Goal: Task Accomplishment & Management: Use online tool/utility

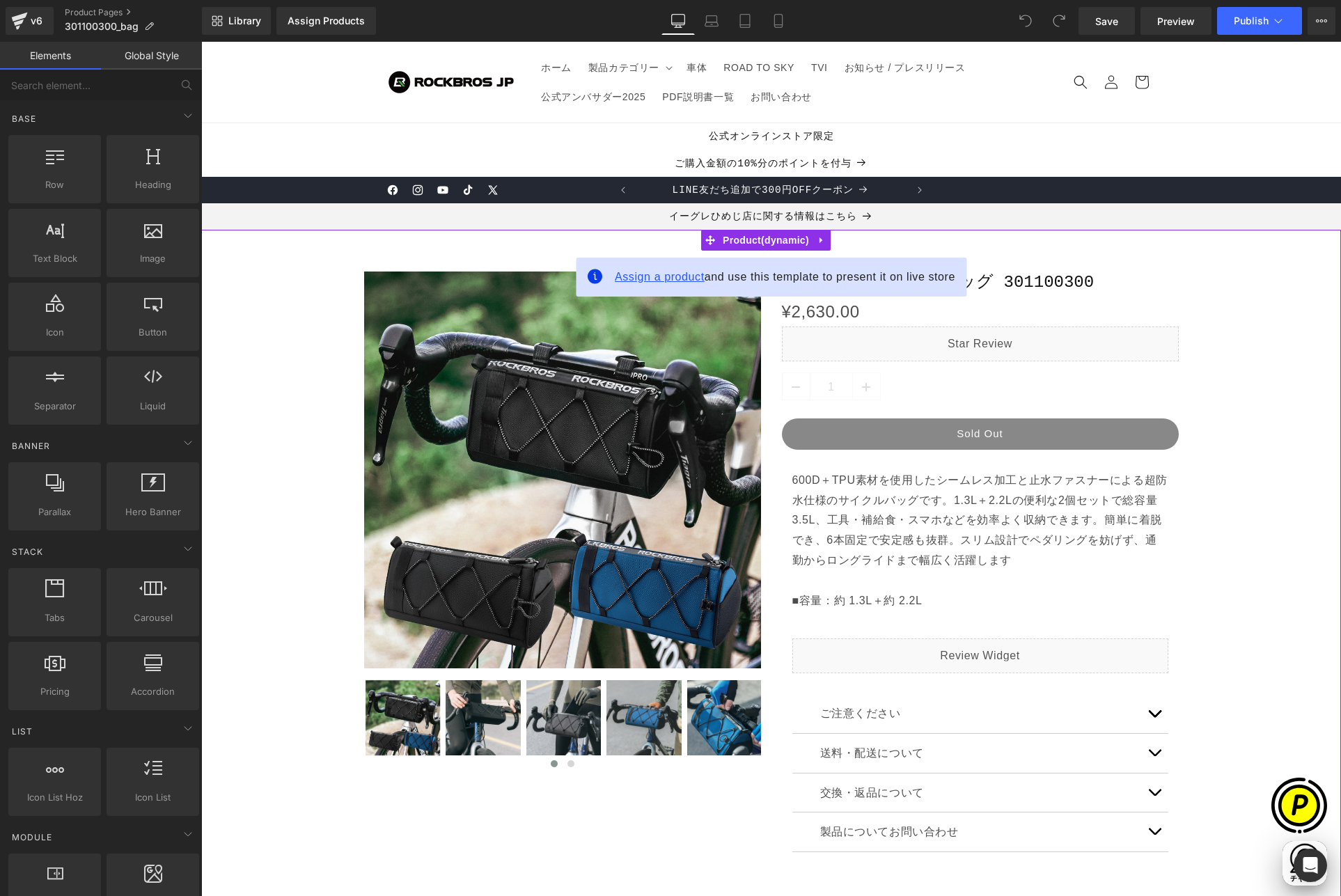
click at [679, 280] on span "Assign a product" at bounding box center [660, 277] width 90 height 12
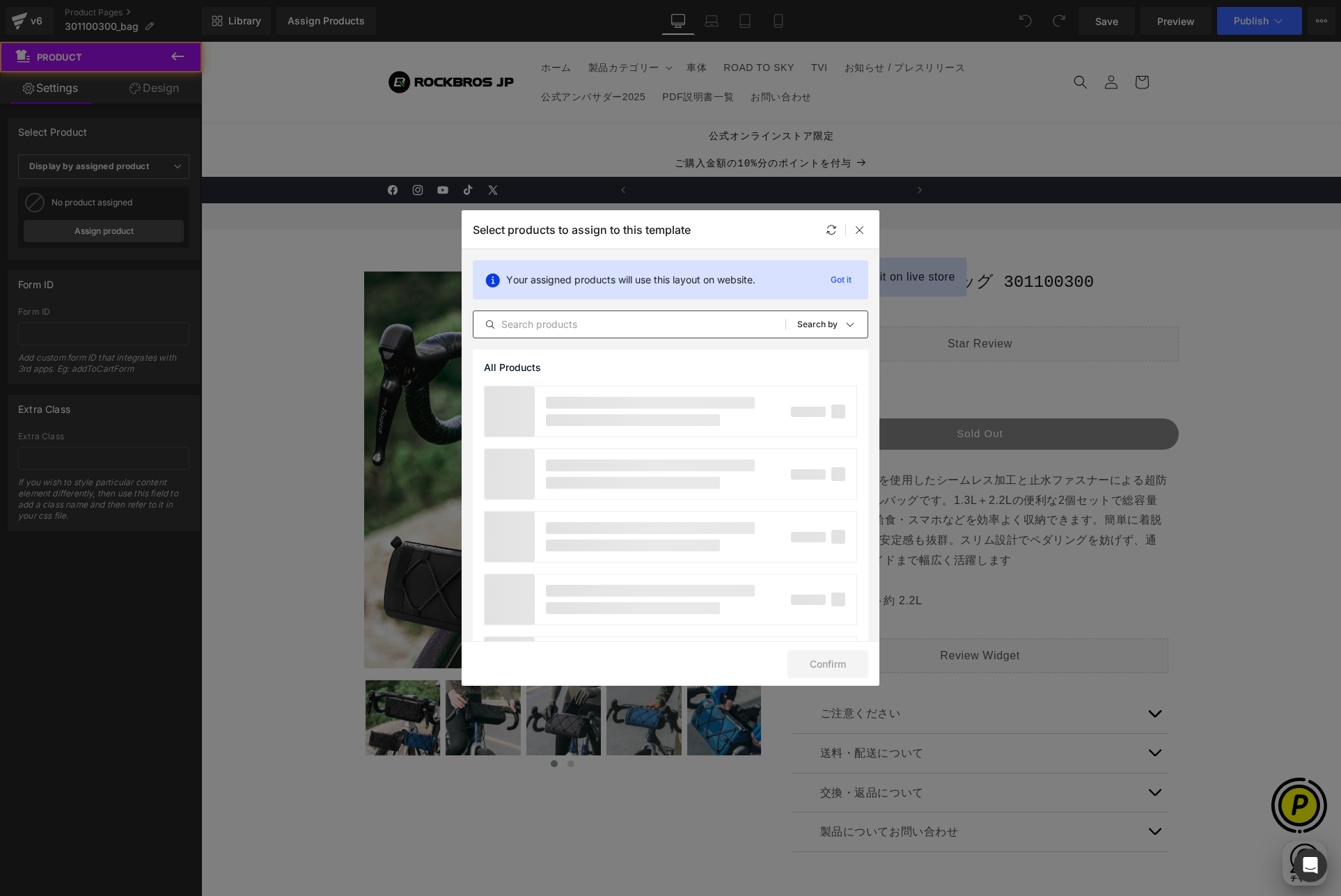
scroll to position [0, 272]
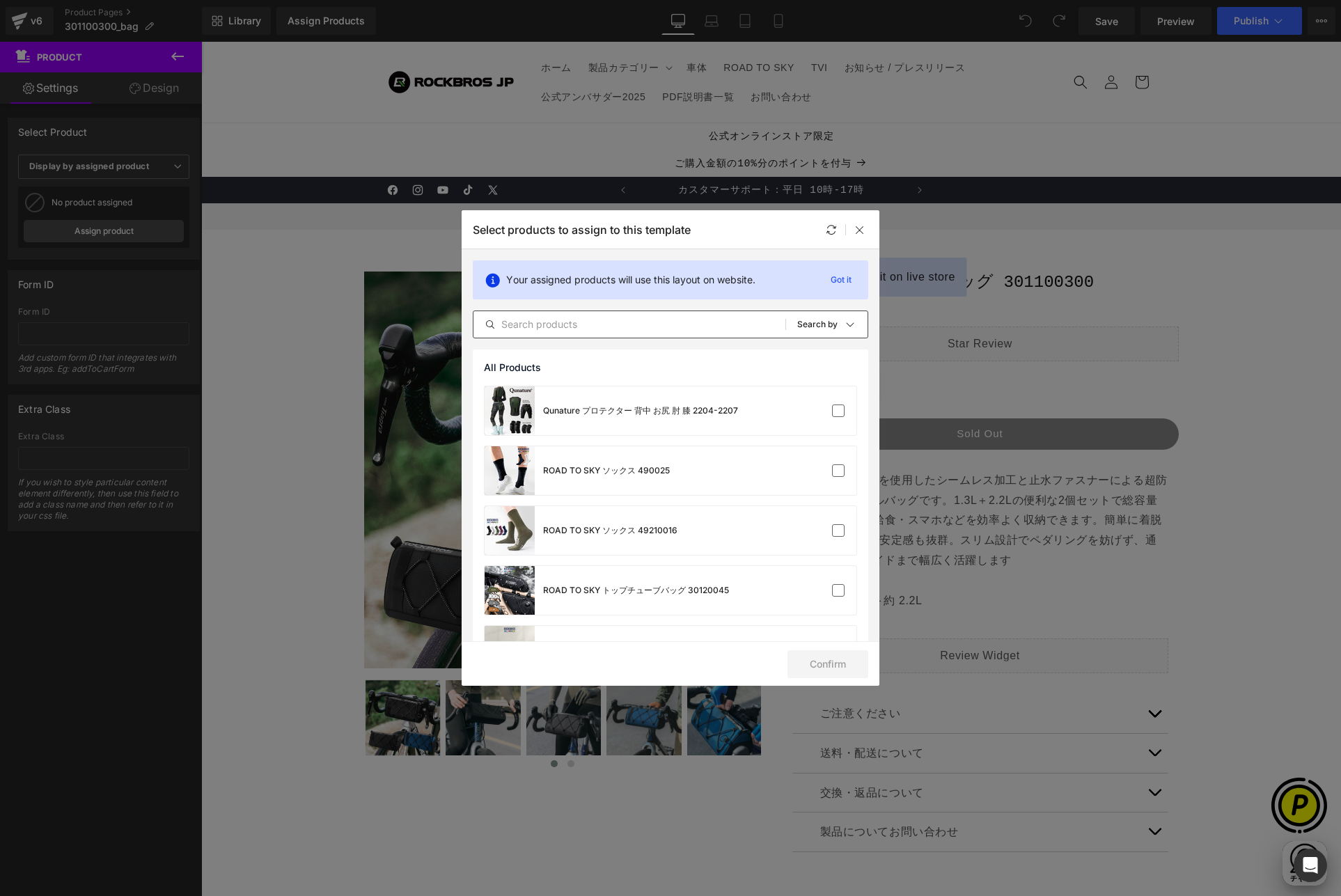
click at [617, 325] on input "text" at bounding box center [629, 324] width 312 height 17
paste input "301100300"
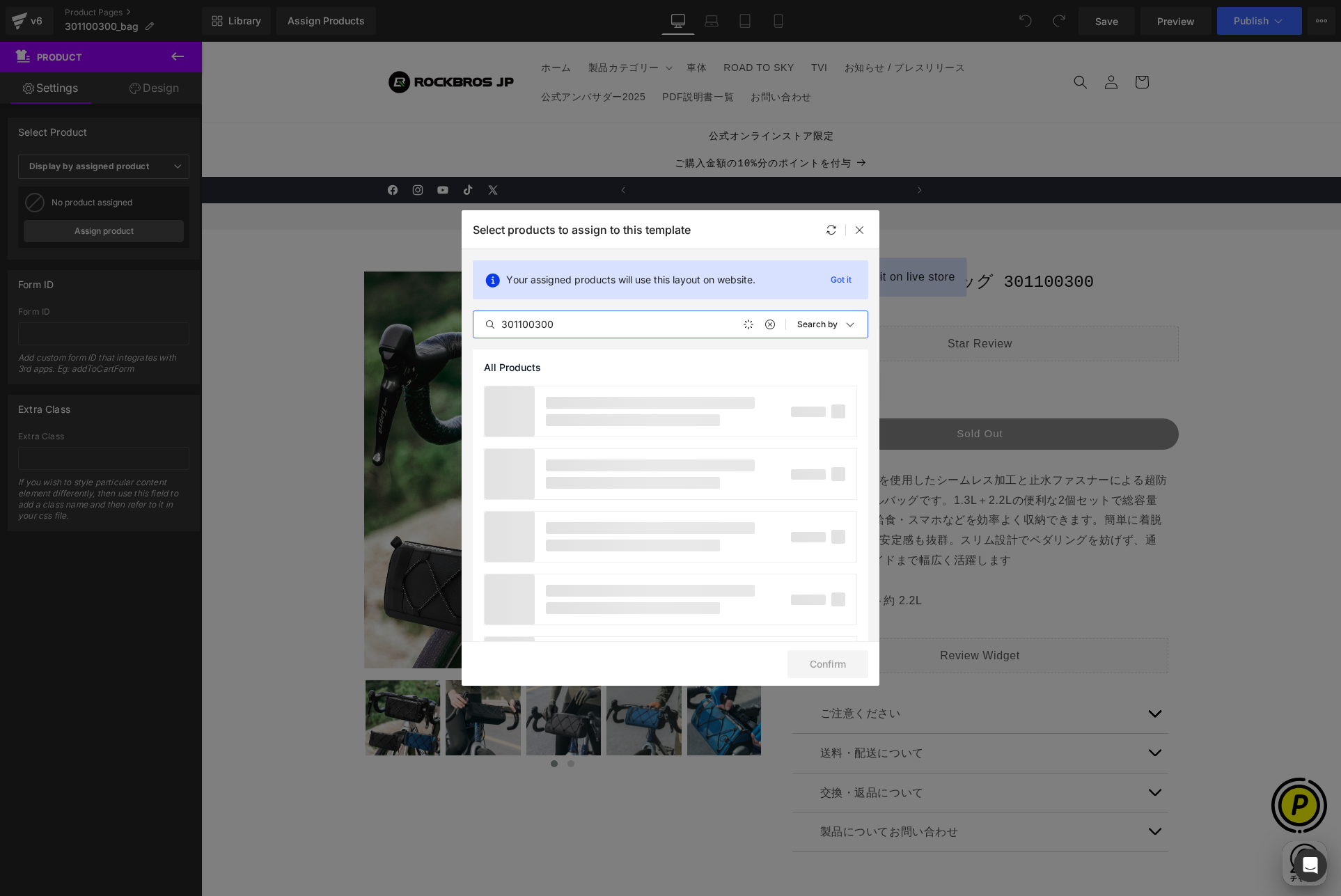
scroll to position [0, 543]
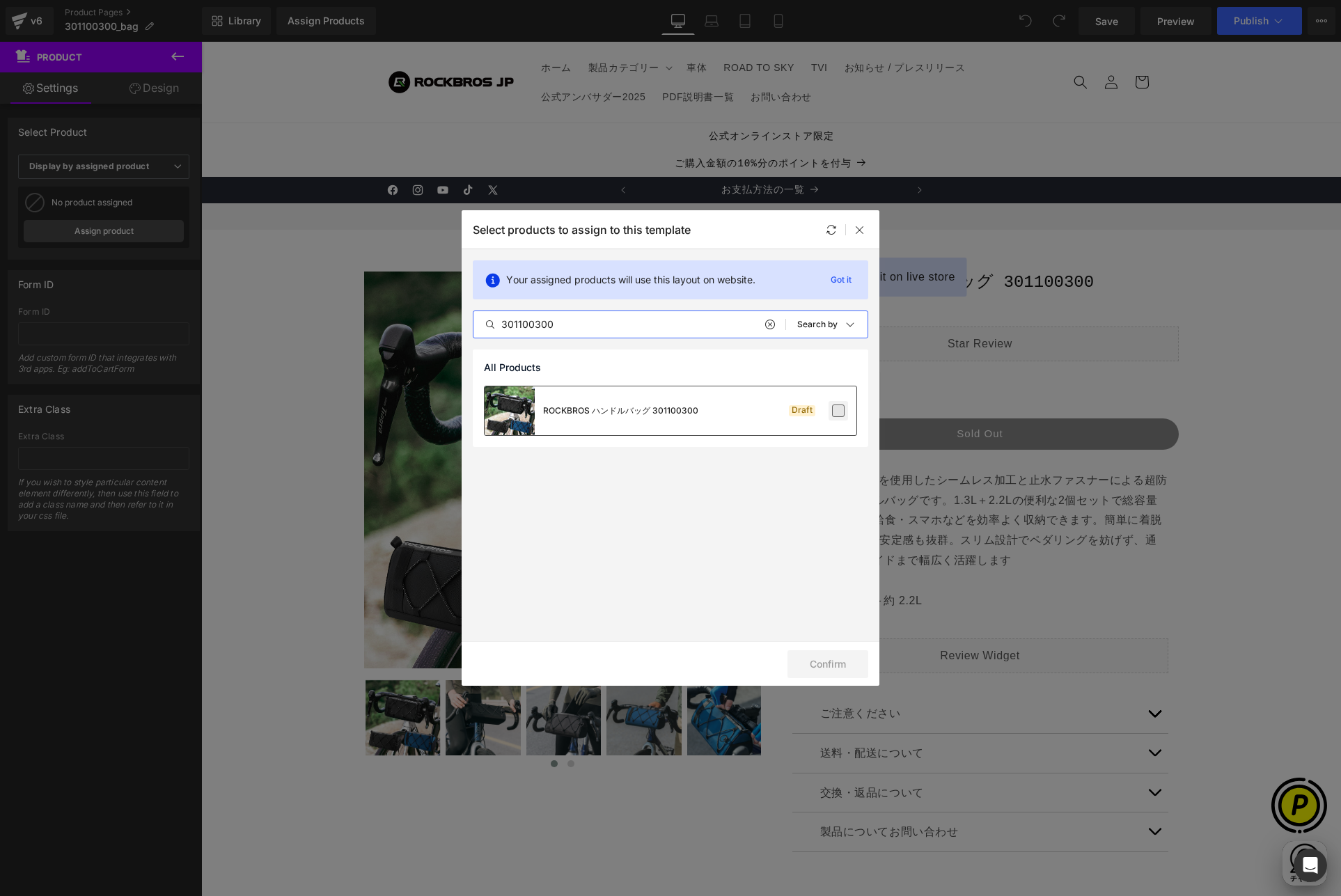
type input "301100300"
click at [838, 412] on label at bounding box center [838, 410] width 12 height 12
click at [838, 411] on input "checkbox" at bounding box center [838, 411] width 0 height 0
click at [817, 659] on button "Confirm" at bounding box center [827, 664] width 81 height 28
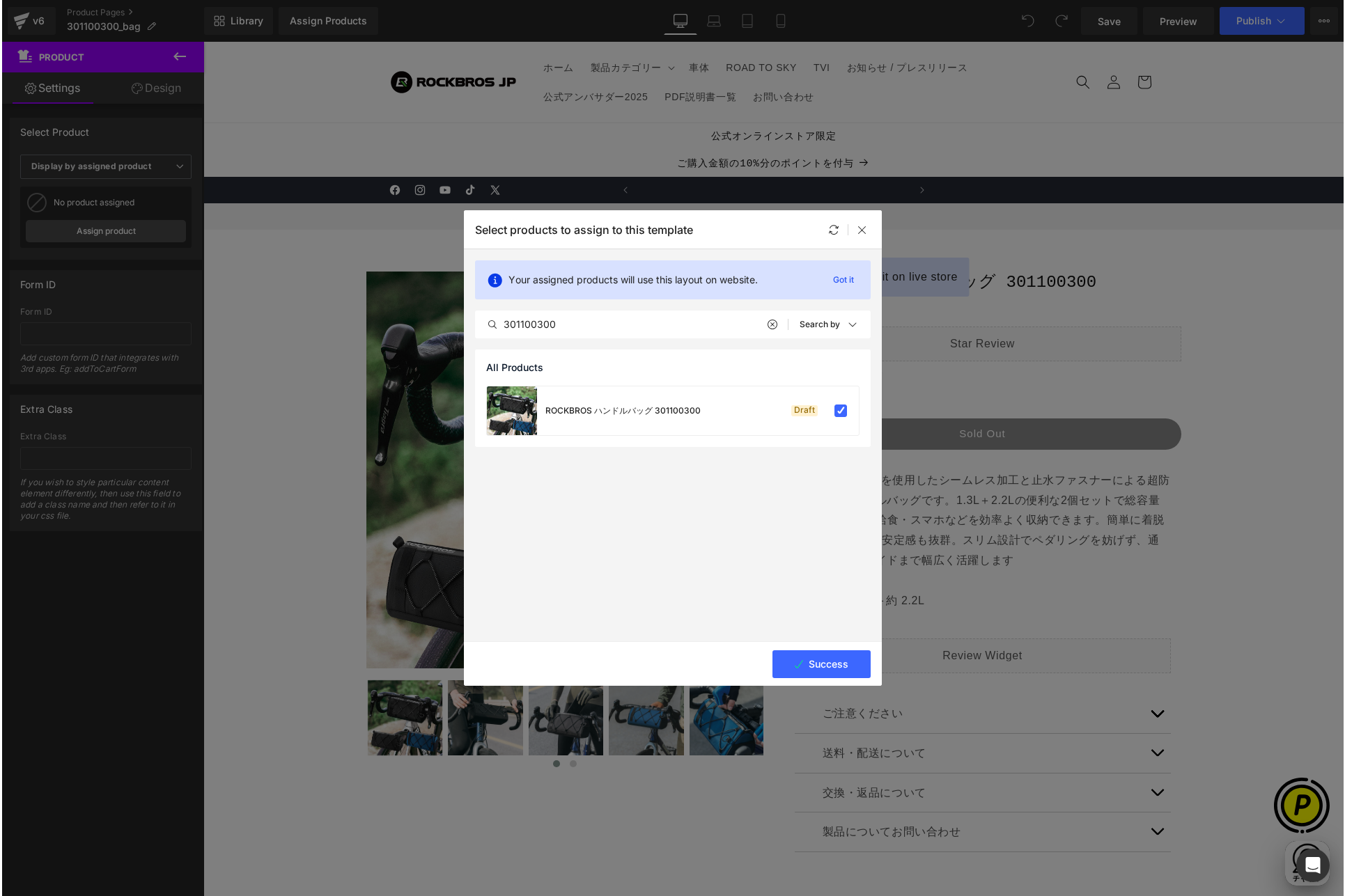
scroll to position [0, 815]
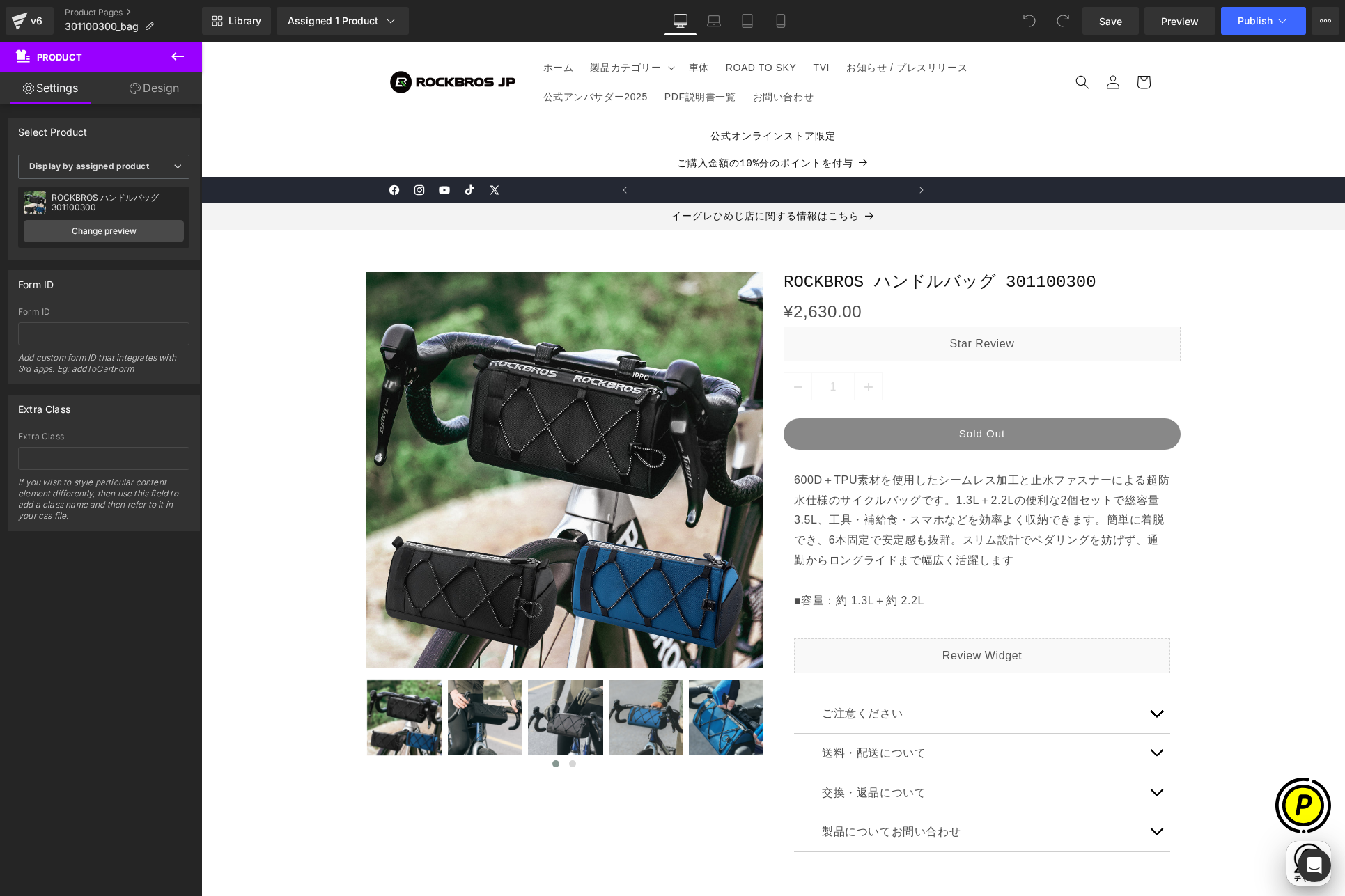
click at [176, 60] on icon at bounding box center [177, 56] width 17 height 17
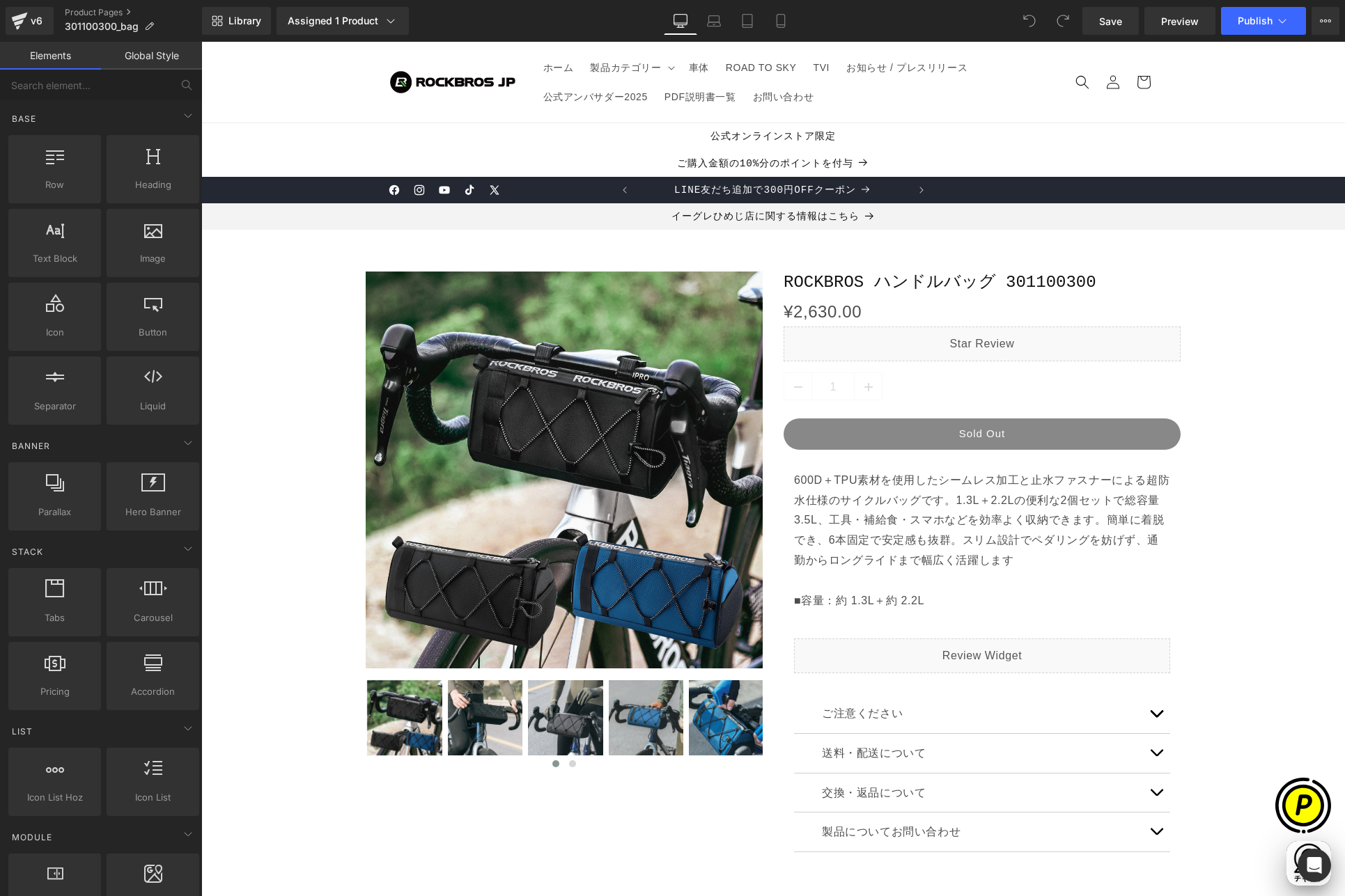
scroll to position [1170, 0]
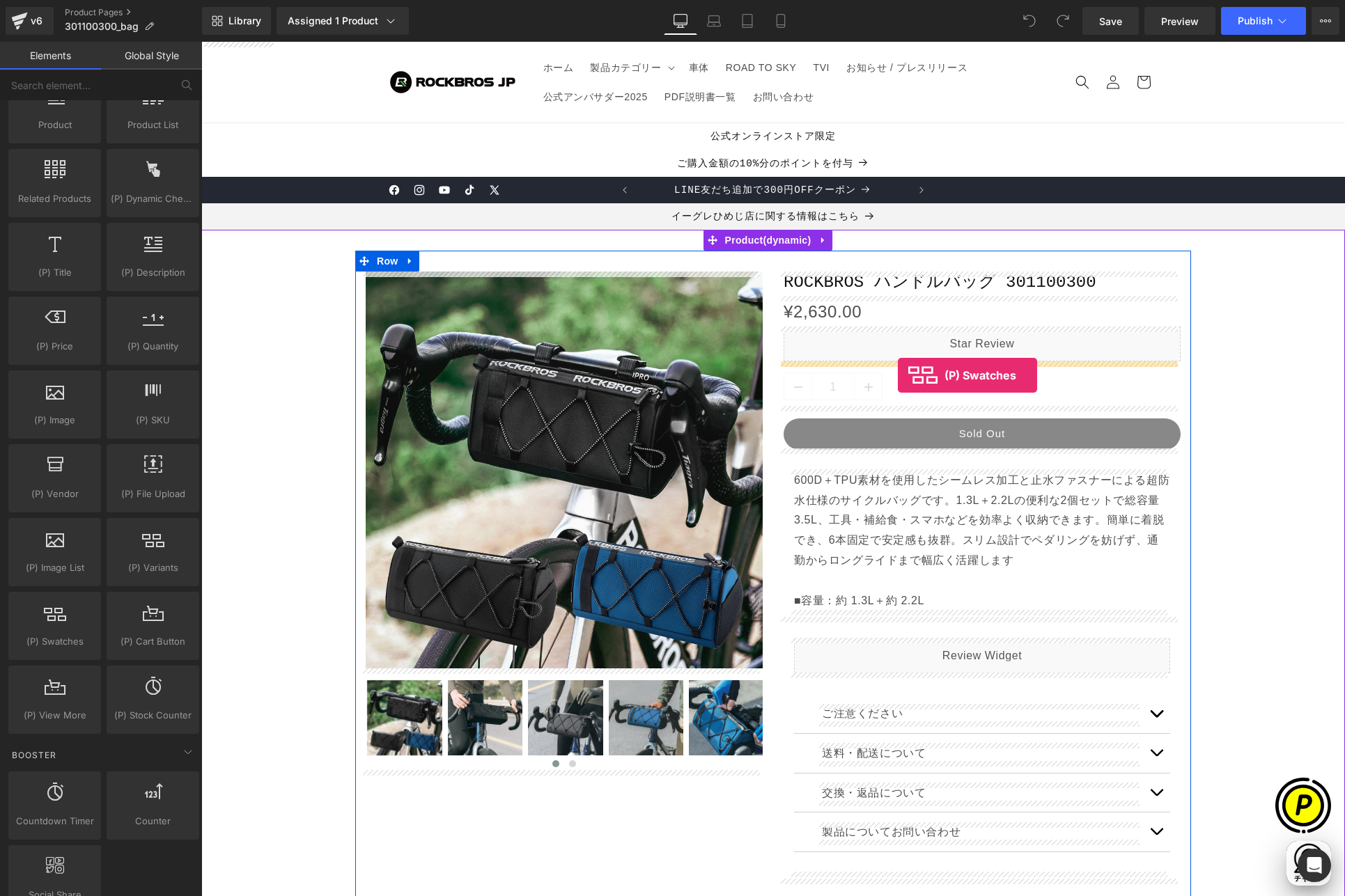
drag, startPoint x: 259, startPoint y: 672, endPoint x: 898, endPoint y: 375, distance: 704.6
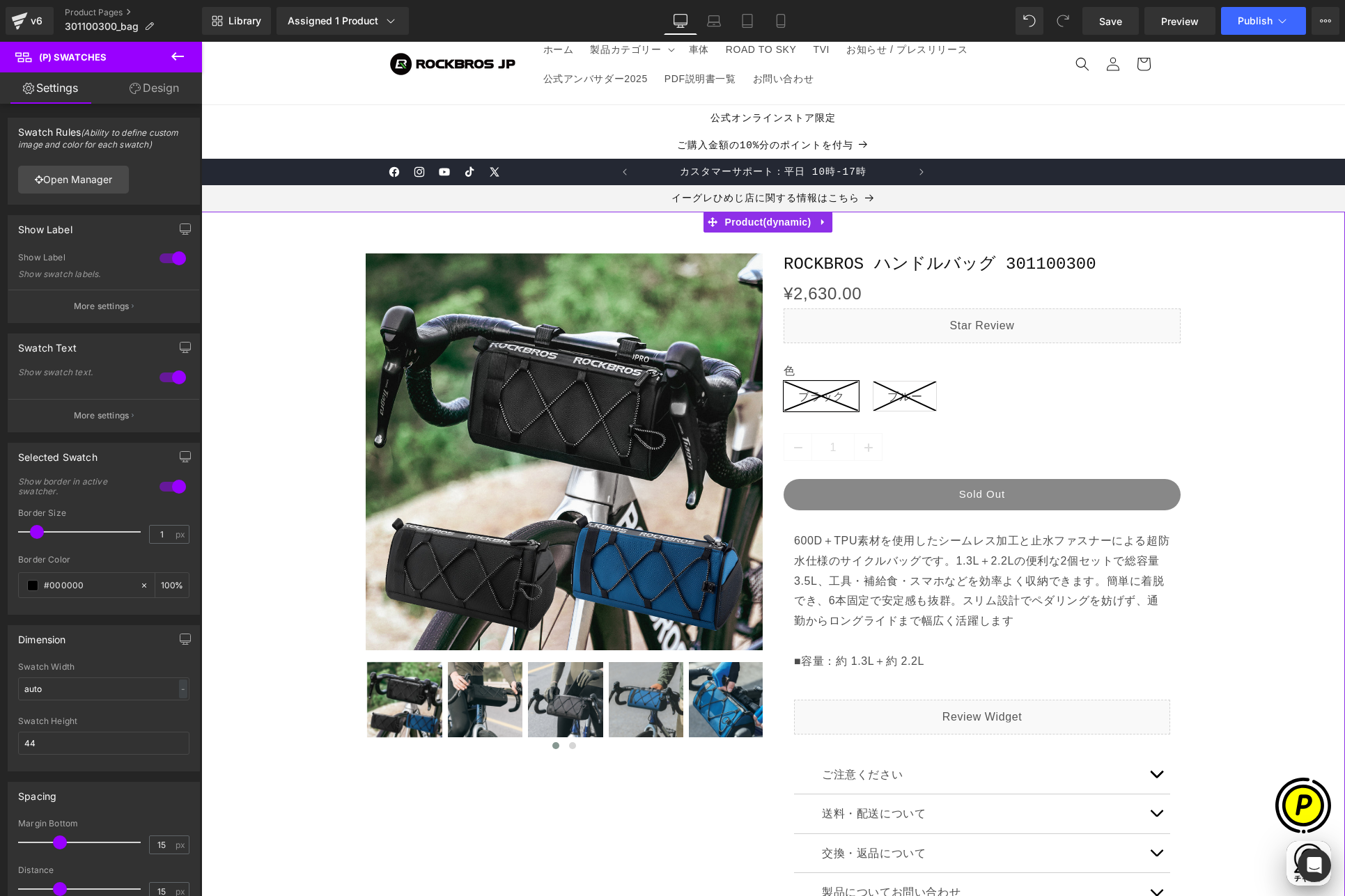
scroll to position [45, 0]
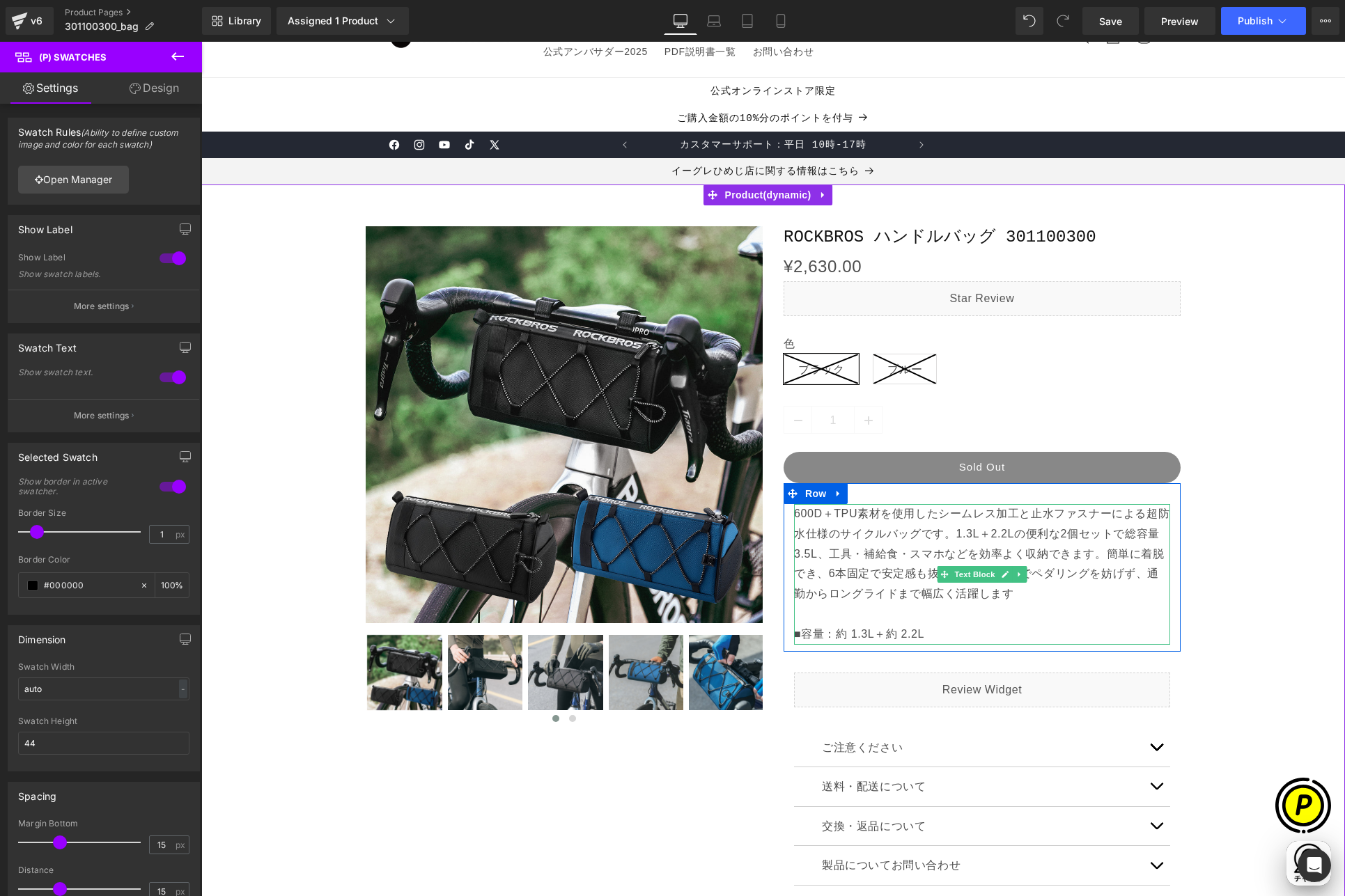
click at [814, 564] on p "600D＋TPU素材を使用したシームレス加工と止水ファスナーによる超防水仕様のサイクルバッグです。1.3L＋2.2Lの便利な2個セットで総容量3.5L、工具・…" at bounding box center [982, 574] width 376 height 141
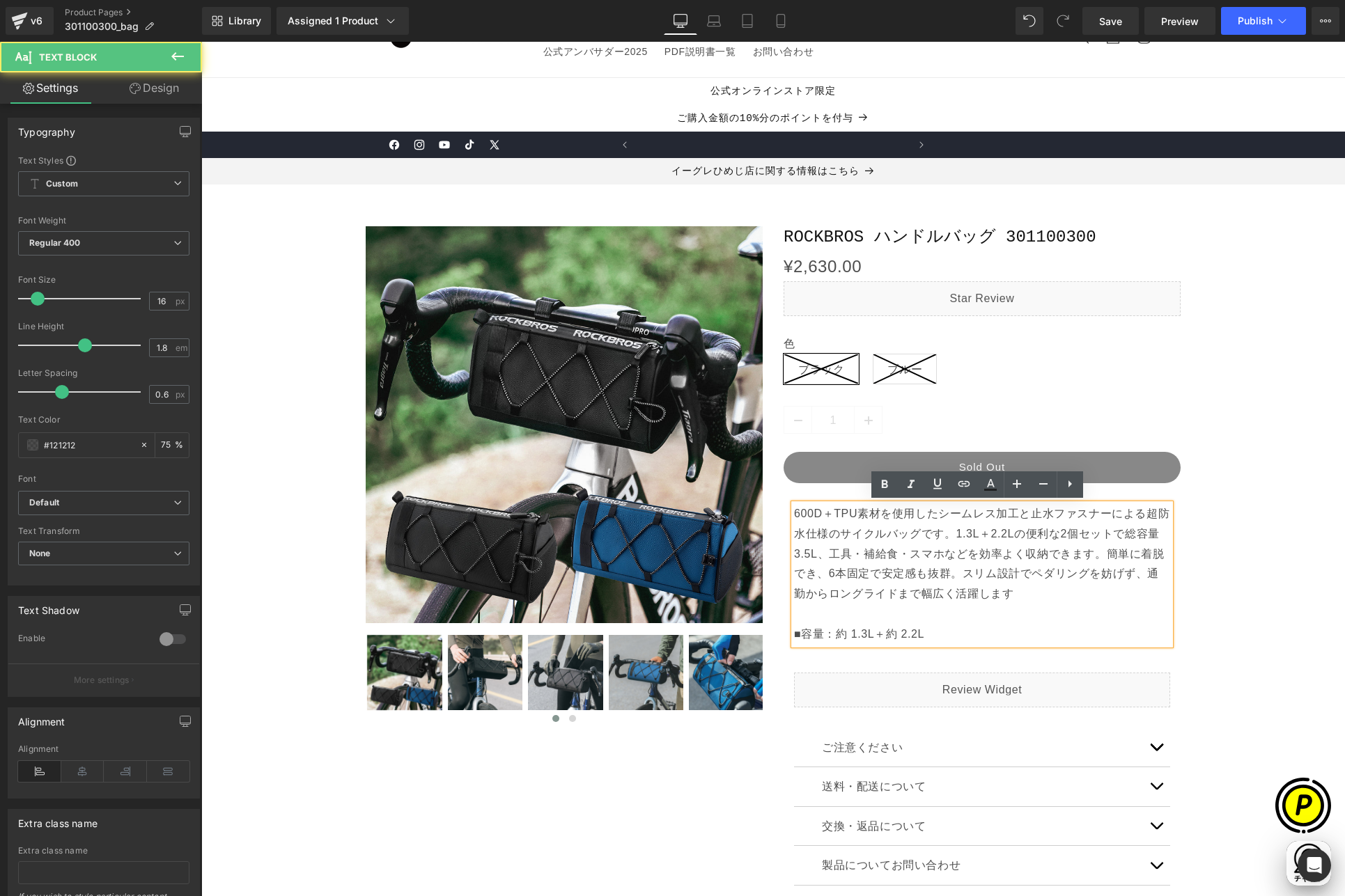
scroll to position [0, 543]
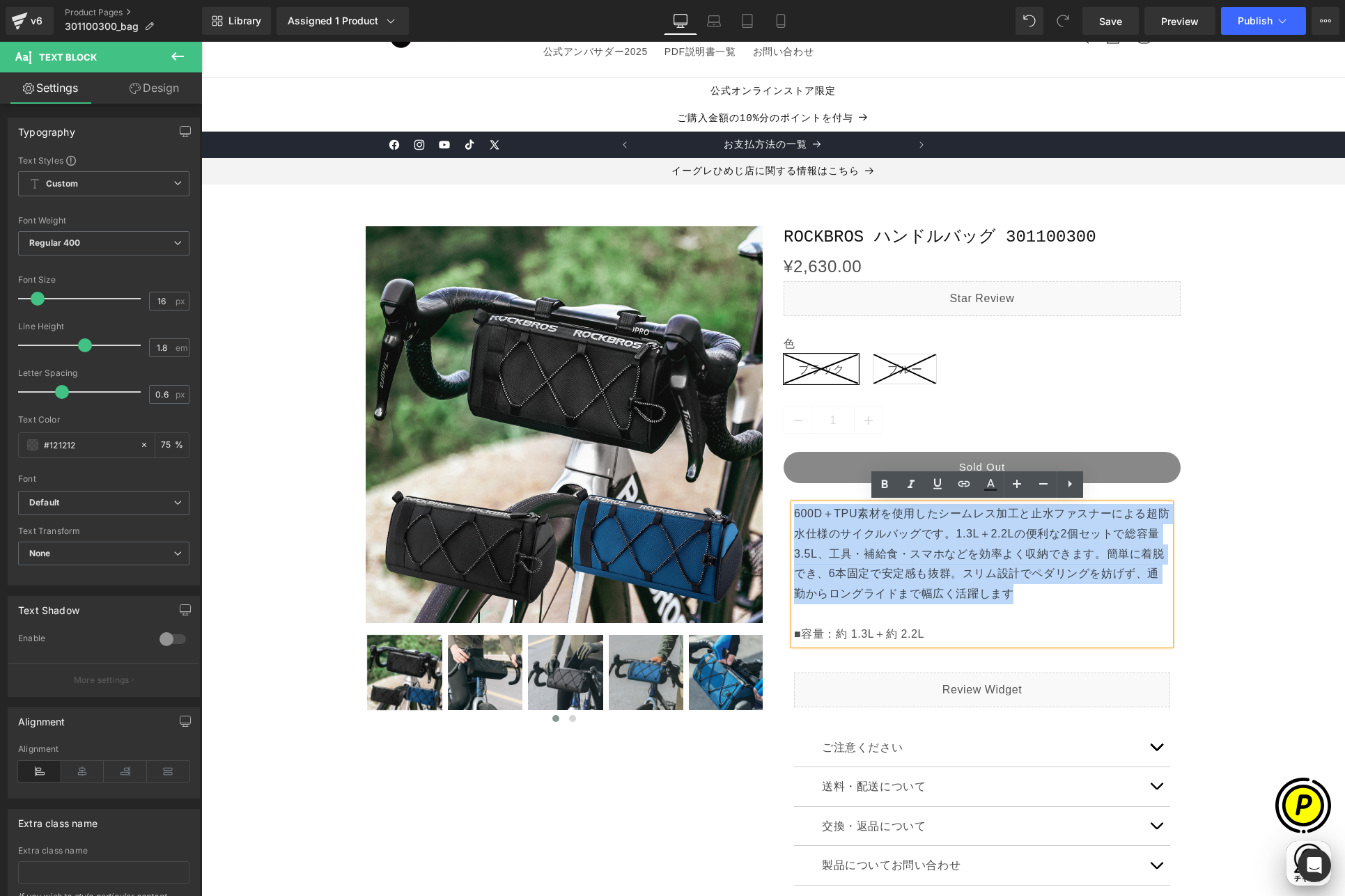
drag, startPoint x: 789, startPoint y: 512, endPoint x: 994, endPoint y: 587, distance: 218.3
click at [994, 587] on p "600D＋TPU素材を使用したシームレス加工と止水ファスナーによる超防水仕様のサイクルバッグです。1.3L＋2.2Lの便利な2個セットで総容量3.5L、工具・…" at bounding box center [982, 574] width 376 height 141
paste div
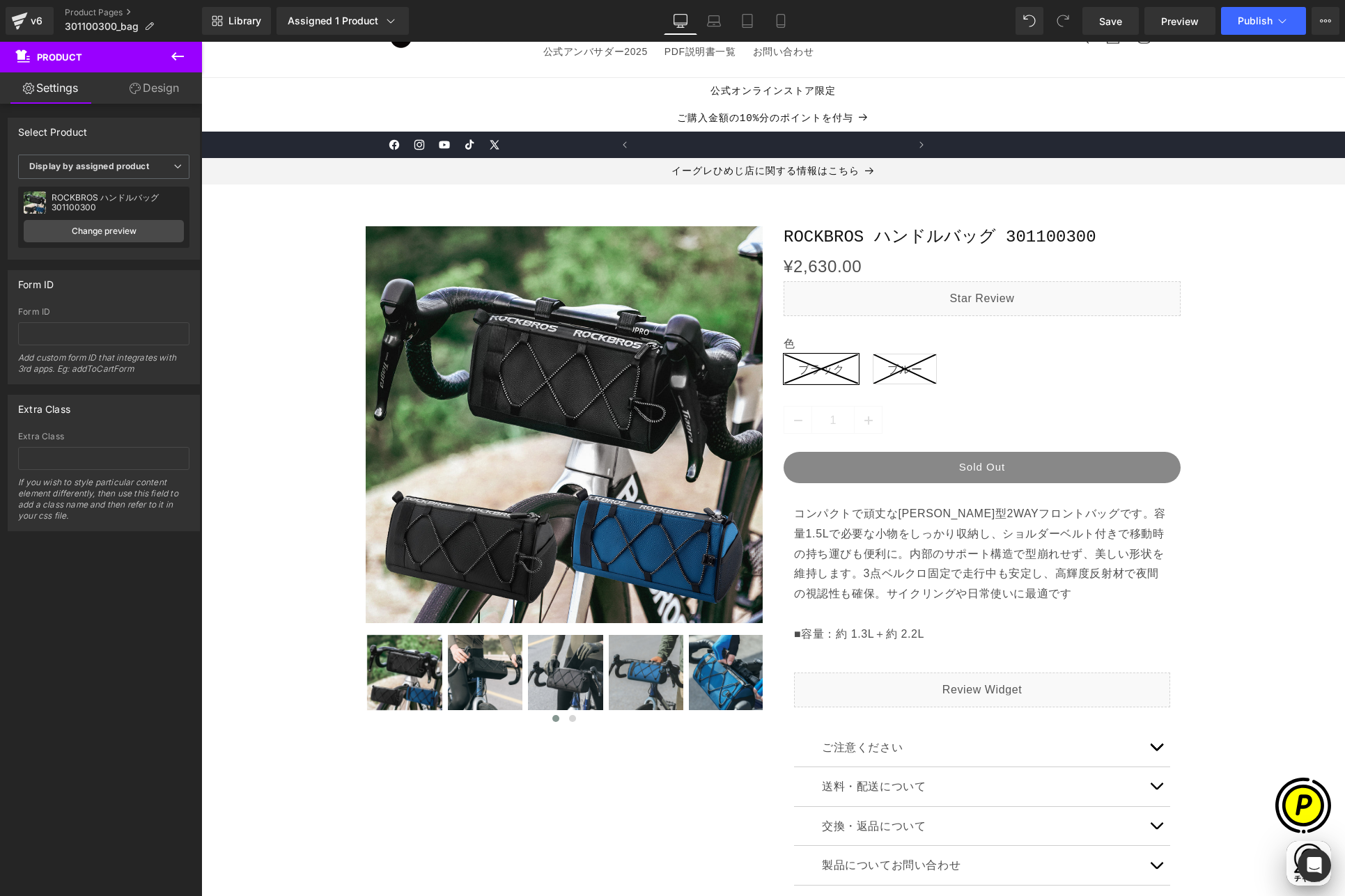
scroll to position [0, 815]
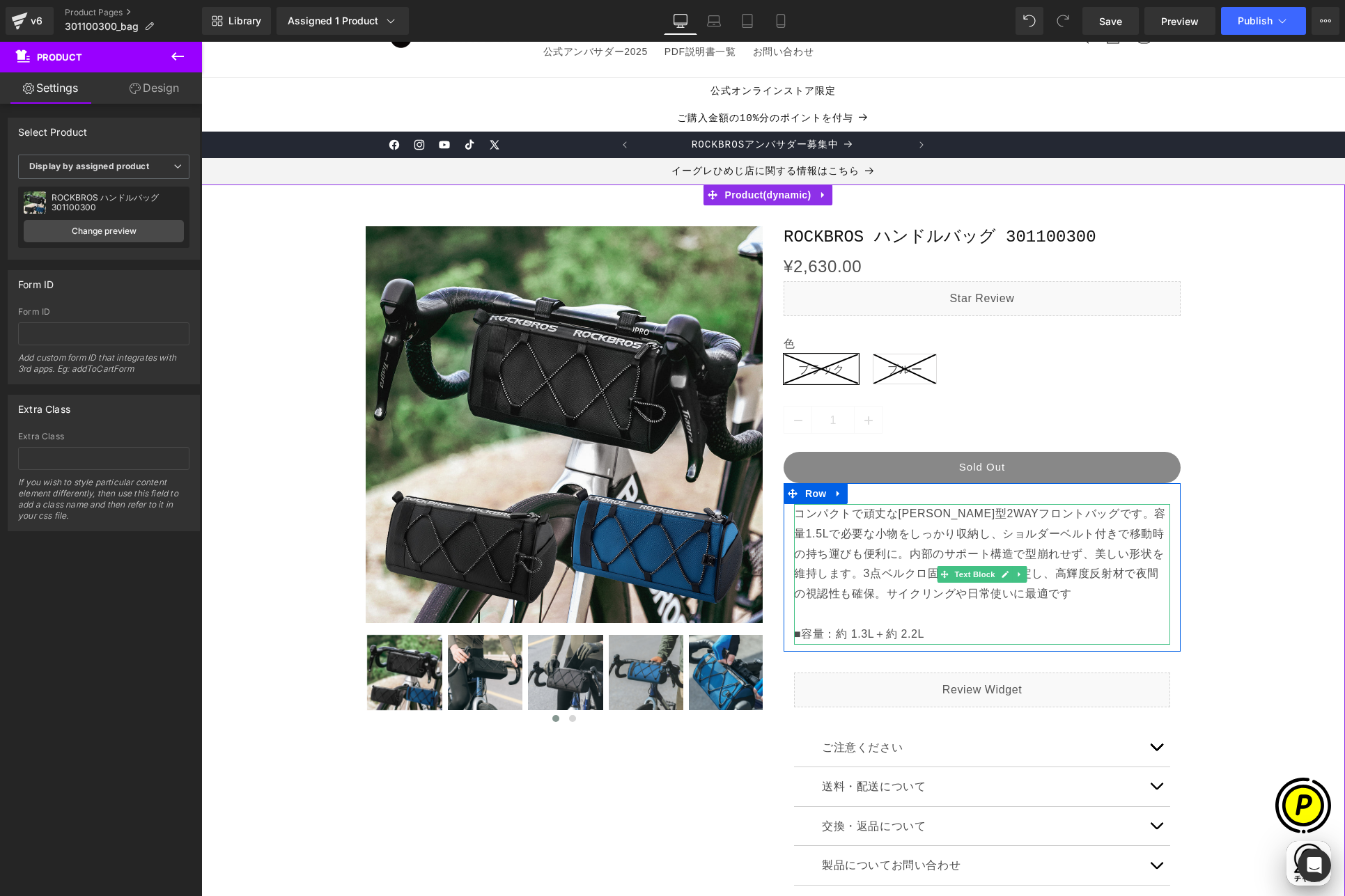
click at [853, 632] on p "コンパクトで頑丈な[PERSON_NAME]型2WAYフロントバッグです。容量1.5Lで必要な小物をしっかり収納し、ショルダーベルト付きで移動時の持ち運びも便…" at bounding box center [982, 574] width 376 height 141
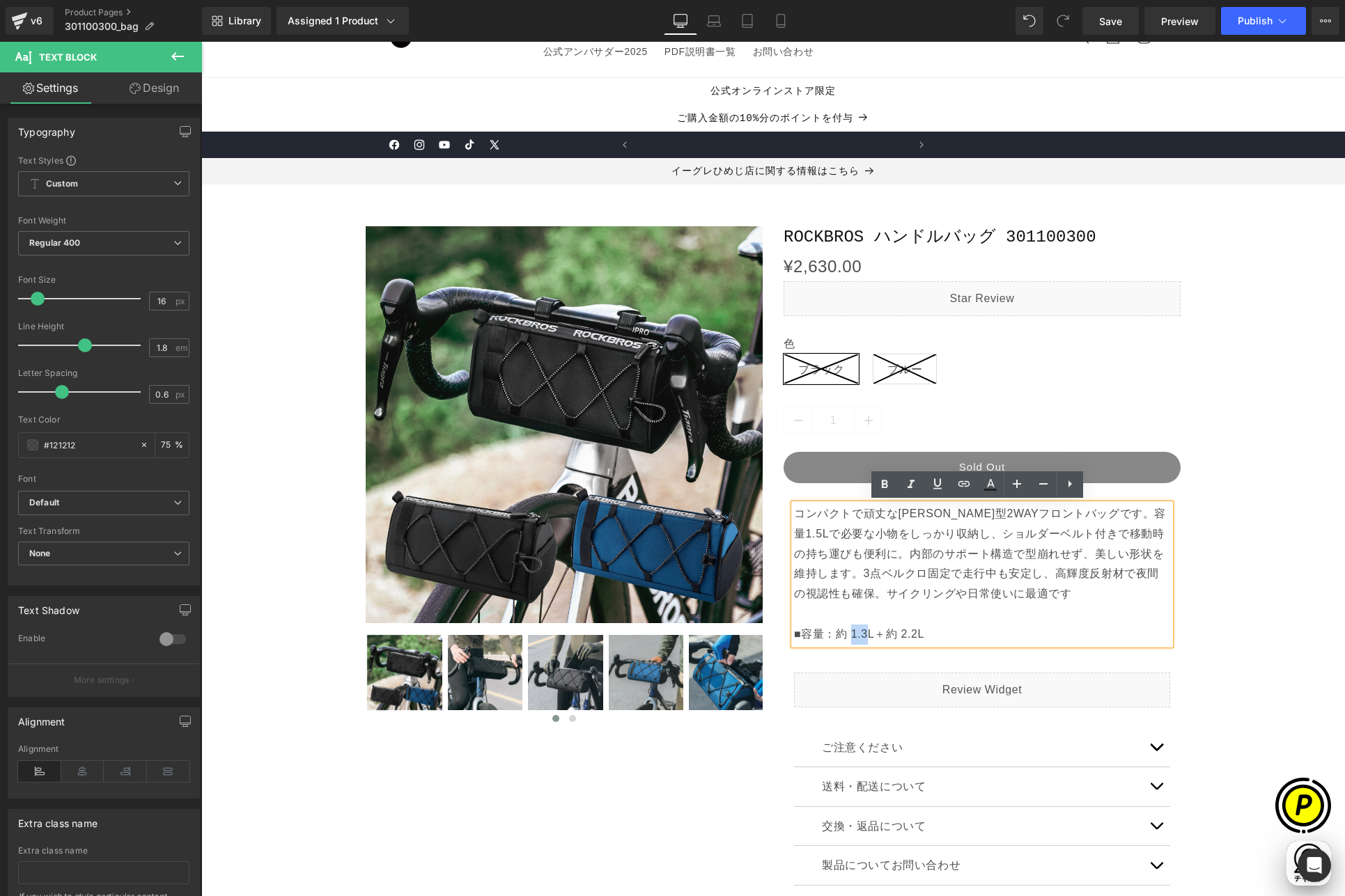
drag, startPoint x: 846, startPoint y: 633, endPoint x: 861, endPoint y: 634, distance: 15.0
click at [861, 634] on p "コンパクトで頑丈な[PERSON_NAME]型2WAYフロントバッグです。容量1.5Lで必要な小物をしっかり収納し、ショルダーベルト付きで移動時の持ち運びも便…" at bounding box center [982, 574] width 376 height 141
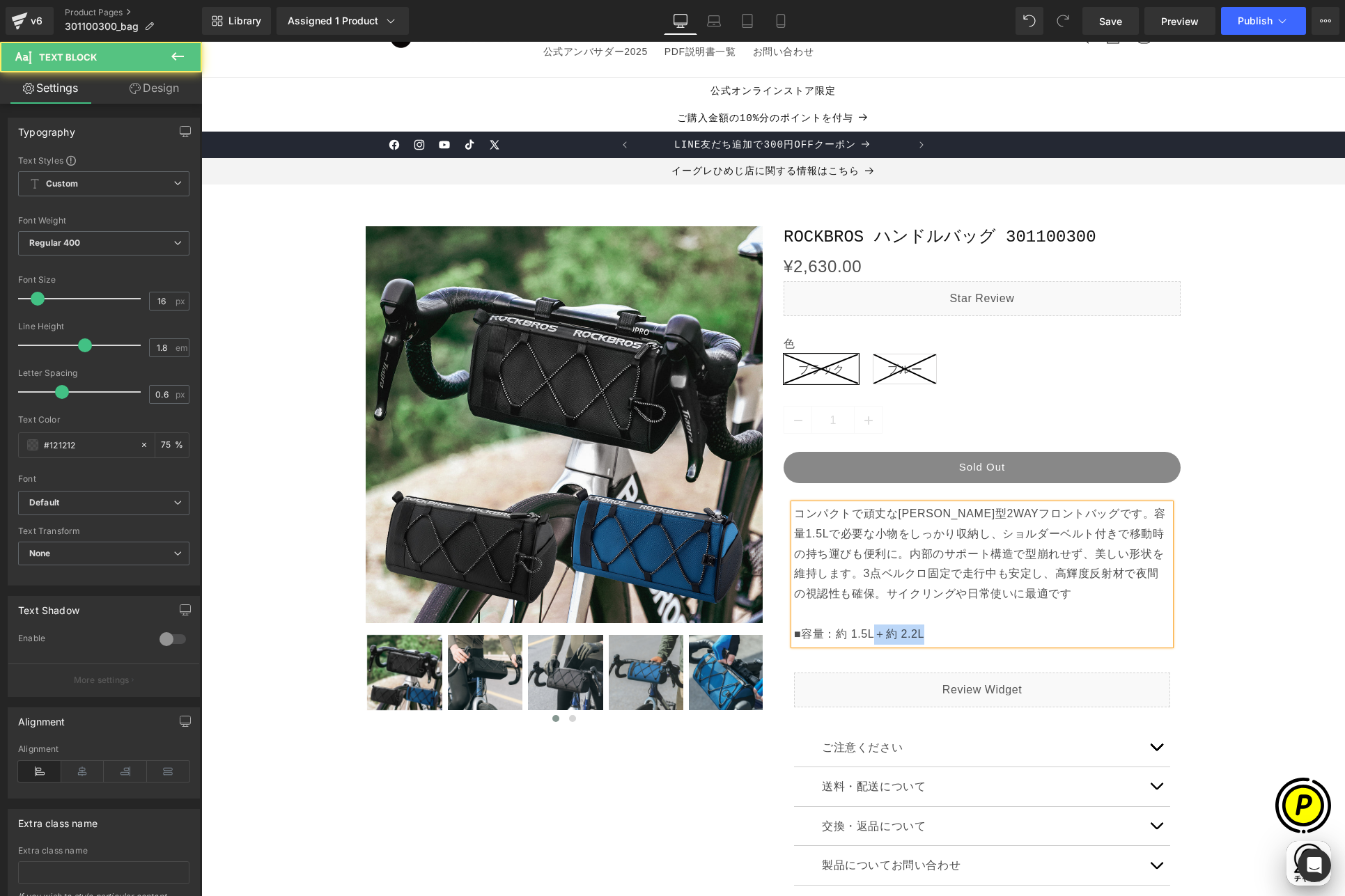
drag, startPoint x: 867, startPoint y: 633, endPoint x: 943, endPoint y: 635, distance: 76.0
click at [943, 635] on p "コンパクトで頑丈な[PERSON_NAME]型2WAYフロントバッグです。容量1.5Lで必要な小物をしっかり収納し、ショルダーベルト付きで移動時の持ち運びも便…" at bounding box center [982, 574] width 376 height 141
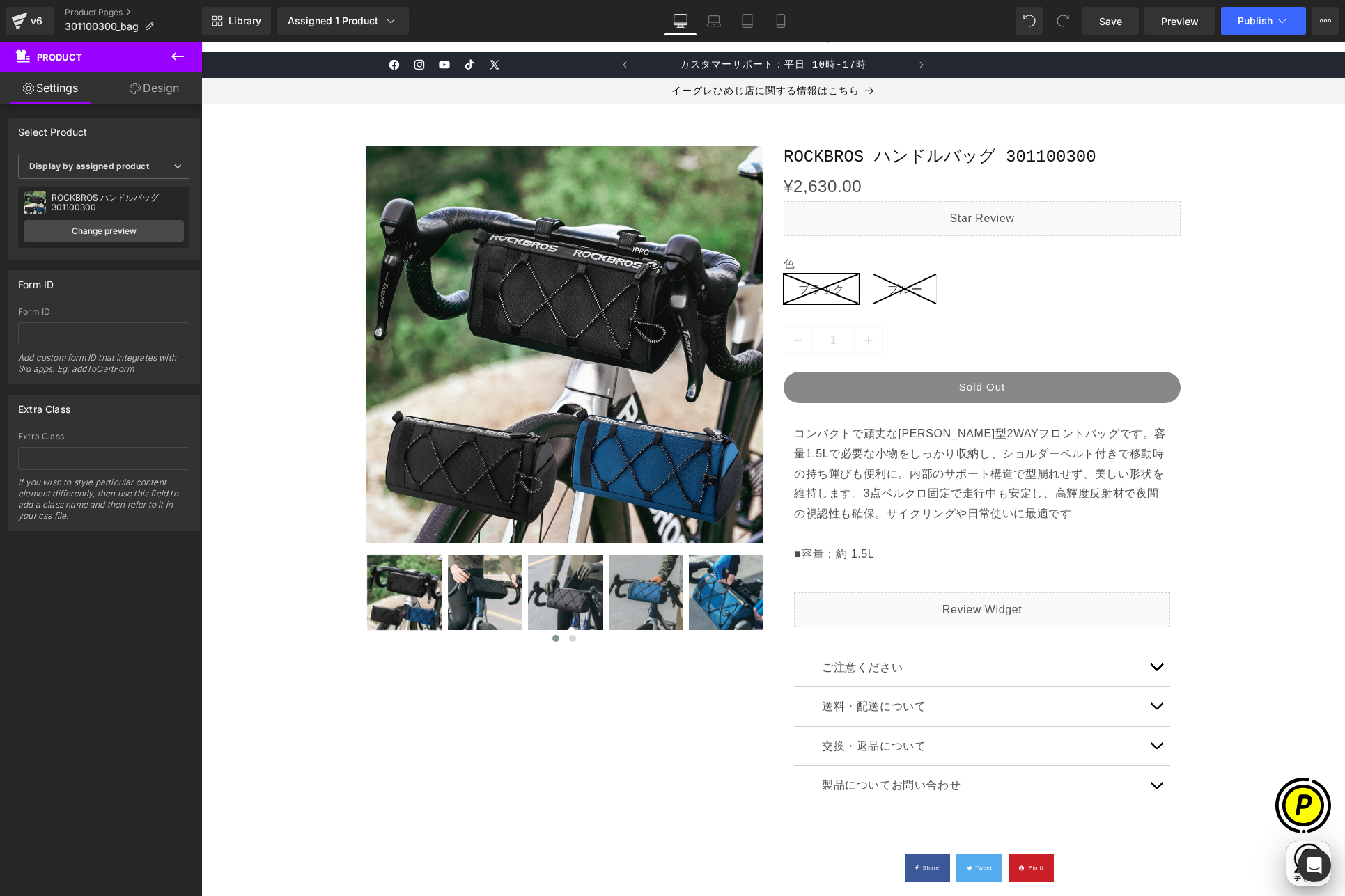
scroll to position [141, 0]
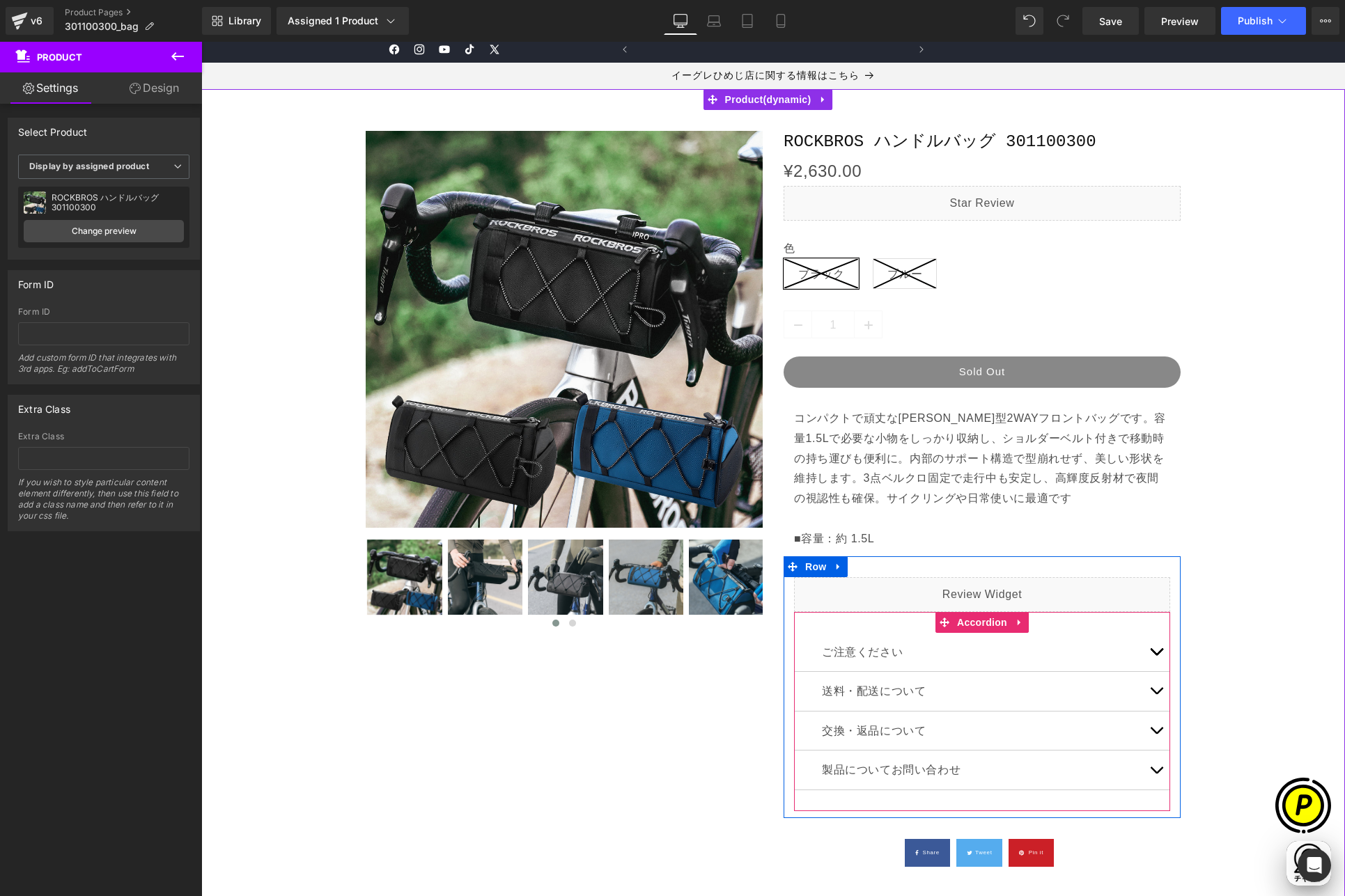
click at [1156, 655] on span "button" at bounding box center [1156, 655] width 0 height 0
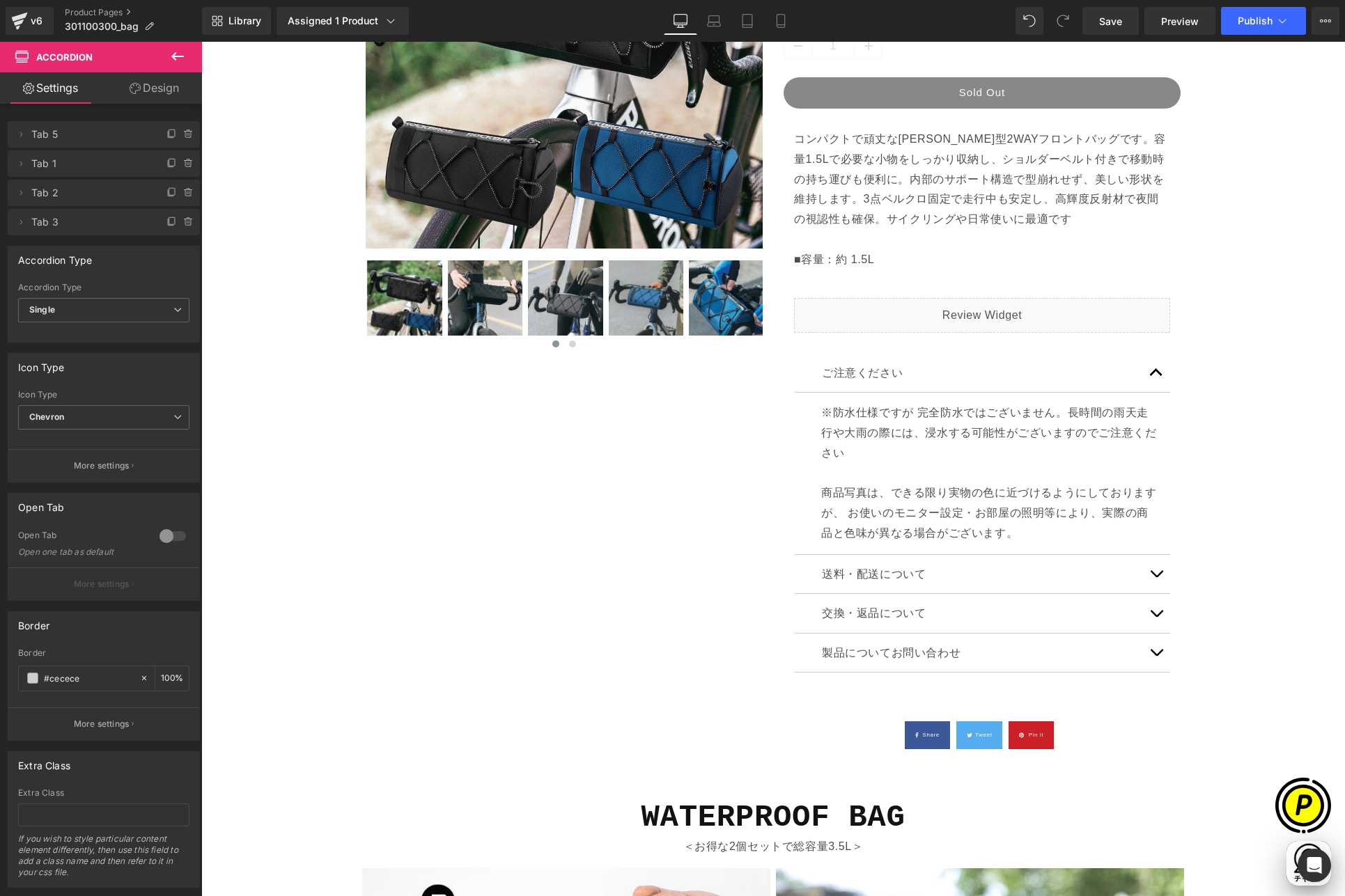
scroll to position [0, 0]
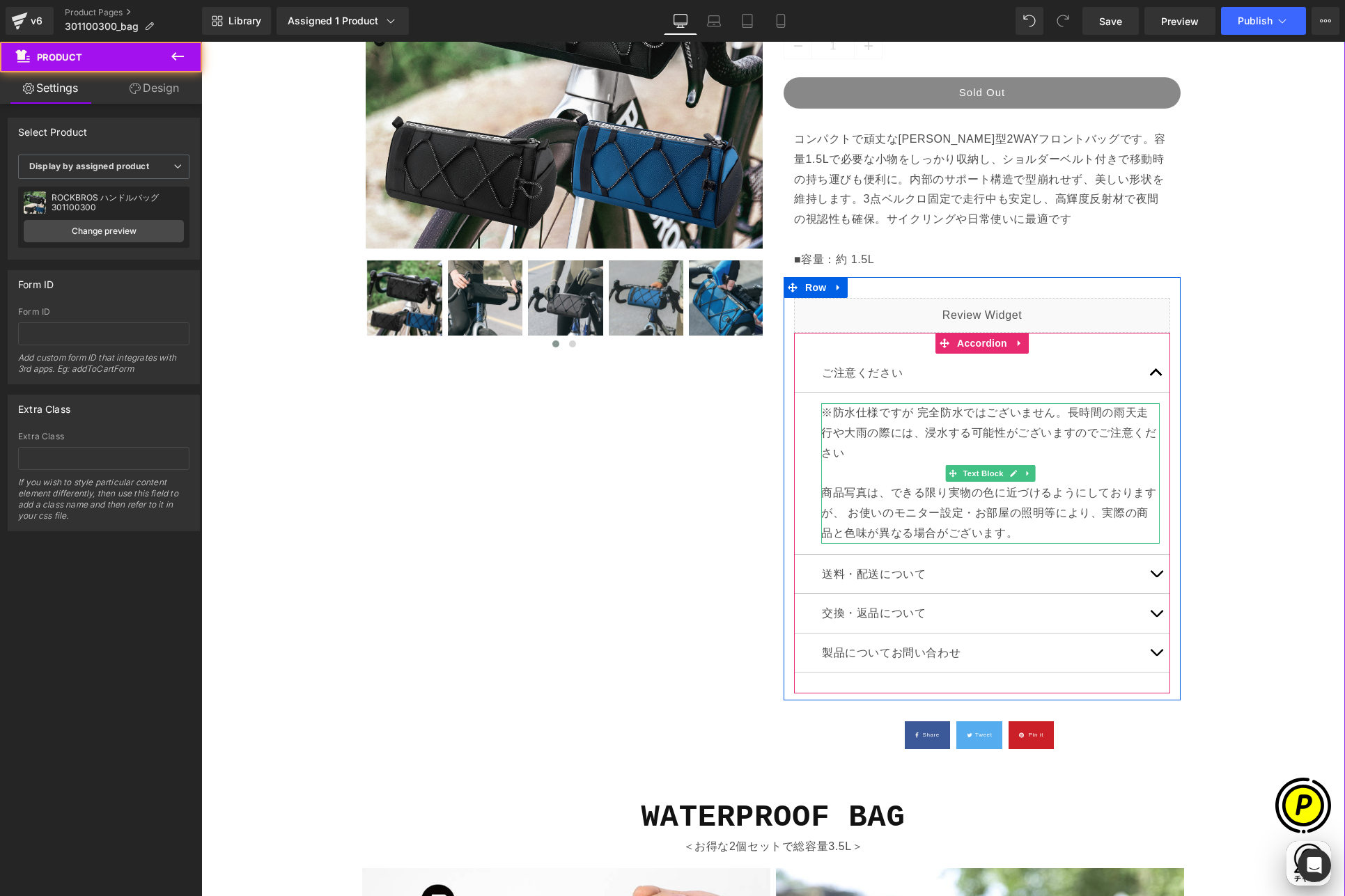
click at [889, 509] on p "商品写真は、できる限り実物の色に近づけるようにしておりますが、 お使いのモニター設定・お部屋の照明等により、実際の商品と色味が異なる場合がございます。" at bounding box center [991, 504] width 338 height 80
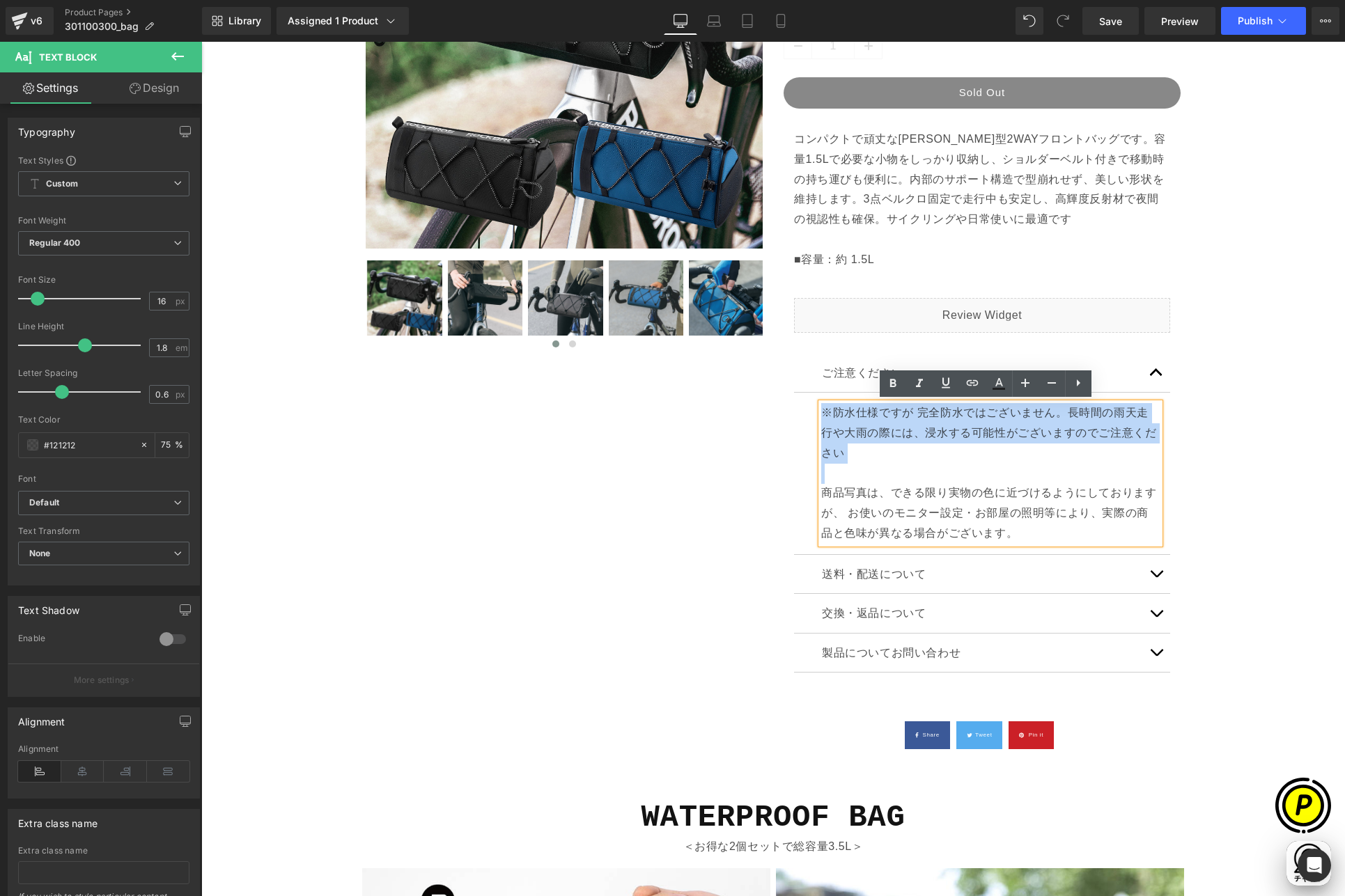
drag, startPoint x: 816, startPoint y: 492, endPoint x: 806, endPoint y: 415, distance: 77.6
click at [806, 415] on article "※防水仕様ですが 完全防水ではございません。 Text Block" at bounding box center [982, 473] width 376 height 162
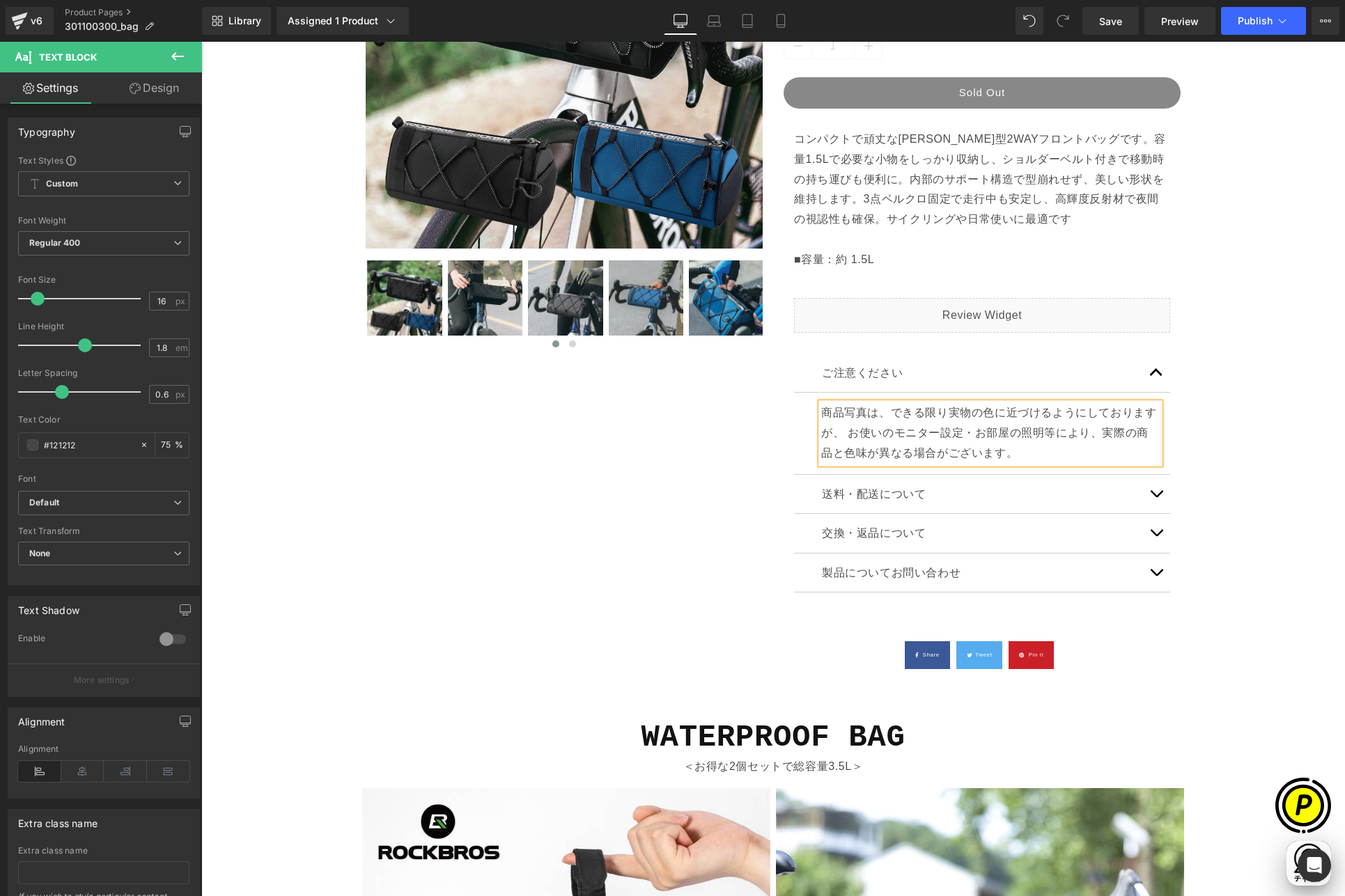
scroll to position [0, 272]
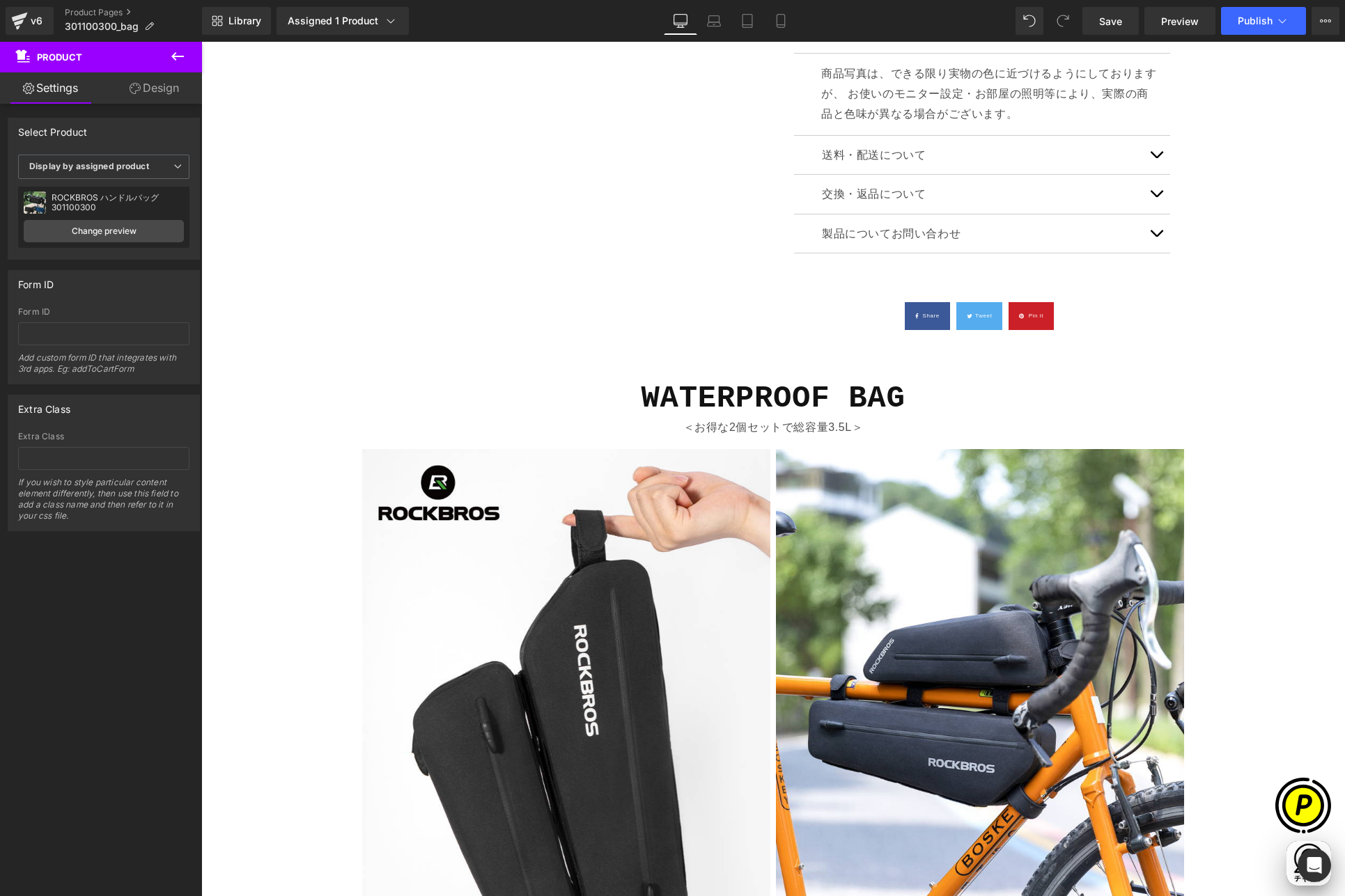
scroll to position [0, 543]
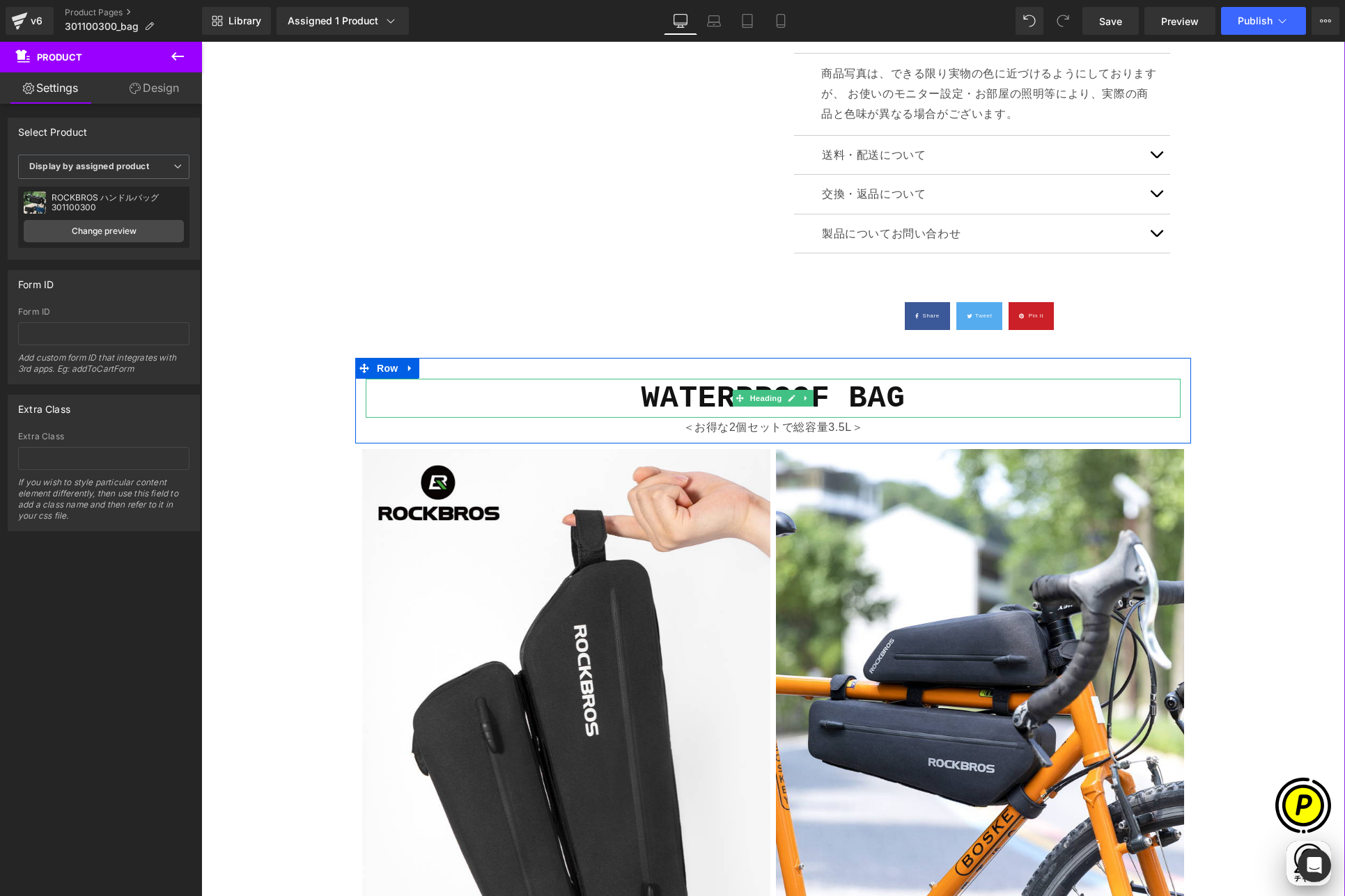
click at [717, 407] on b "WATERPROOF BAG" at bounding box center [773, 399] width 264 height 35
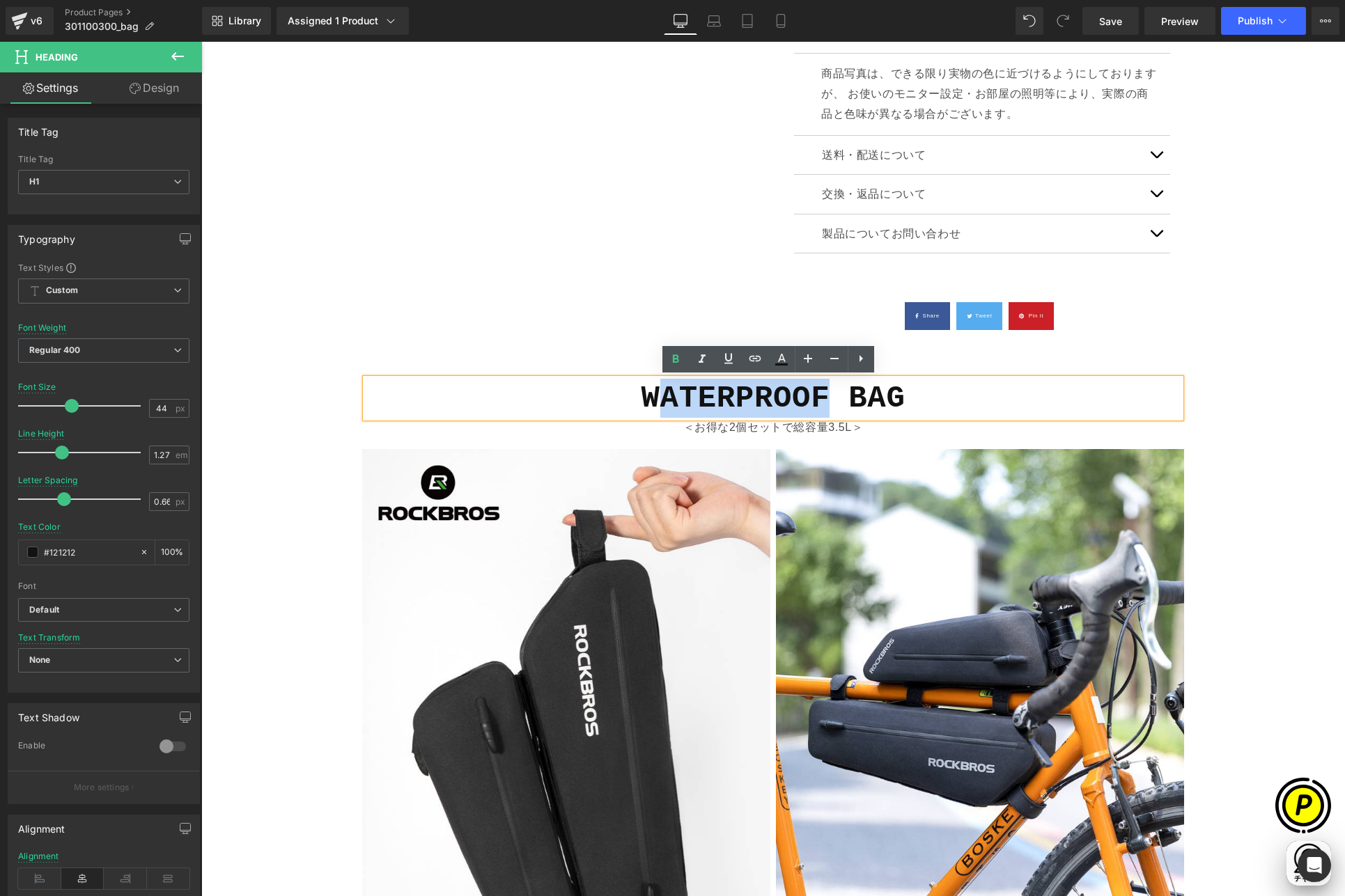
drag, startPoint x: 817, startPoint y: 394, endPoint x: 645, endPoint y: 394, distance: 172.0
click at [645, 394] on b "WATERPROOF BAG" at bounding box center [773, 399] width 264 height 35
click at [643, 393] on b "WATERPROOF BAG" at bounding box center [773, 399] width 264 height 35
drag, startPoint x: 638, startPoint y: 396, endPoint x: 818, endPoint y: 388, distance: 180.2
click at [818, 388] on b "WATERPROOF BAG" at bounding box center [773, 399] width 264 height 35
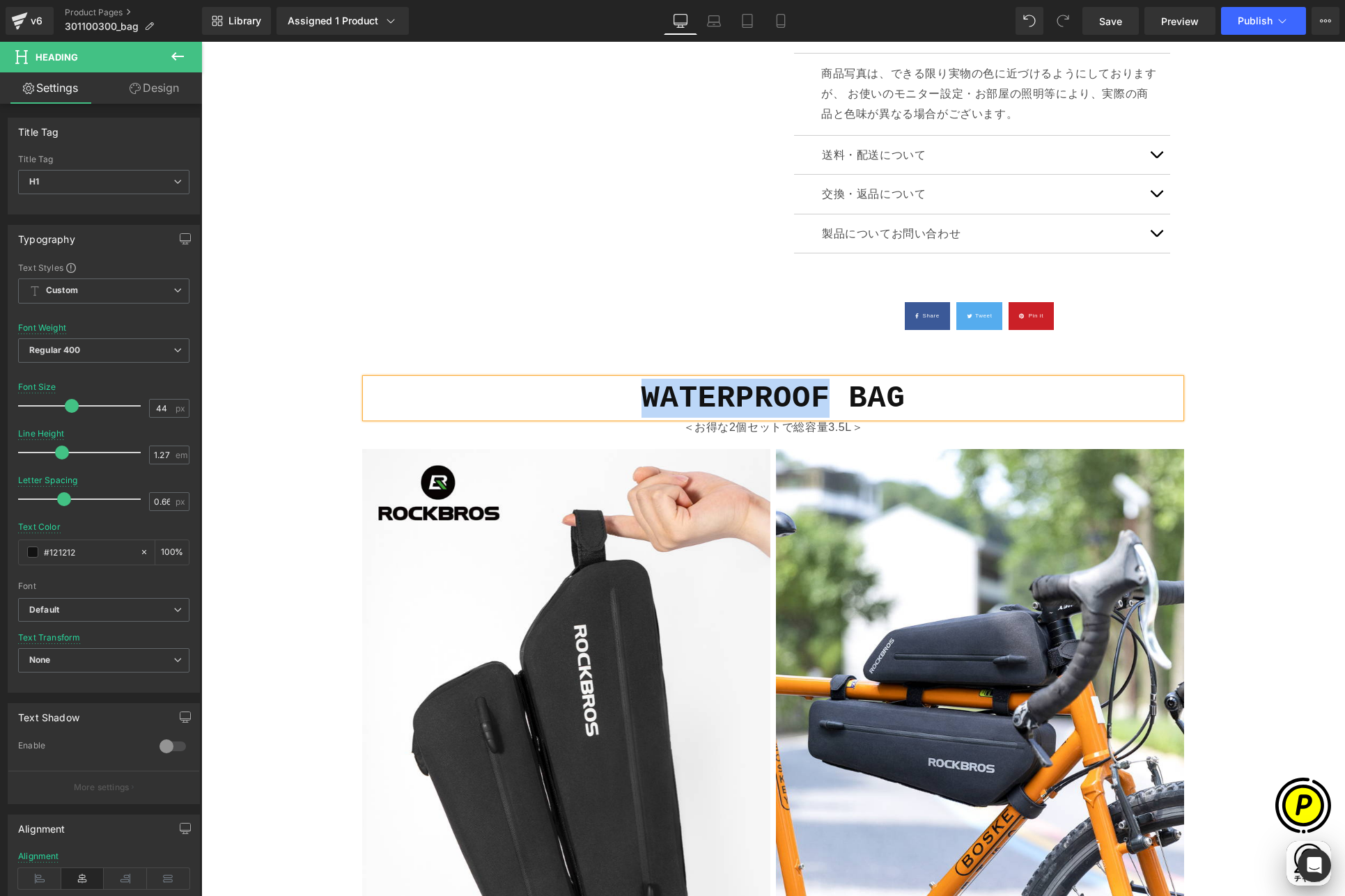
paste div
drag, startPoint x: 655, startPoint y: 402, endPoint x: 631, endPoint y: 400, distance: 24.1
click at [631, 400] on h1 "triangular BAG" at bounding box center [773, 399] width 815 height 39
drag, startPoint x: 661, startPoint y: 400, endPoint x: 670, endPoint y: 400, distance: 9.0
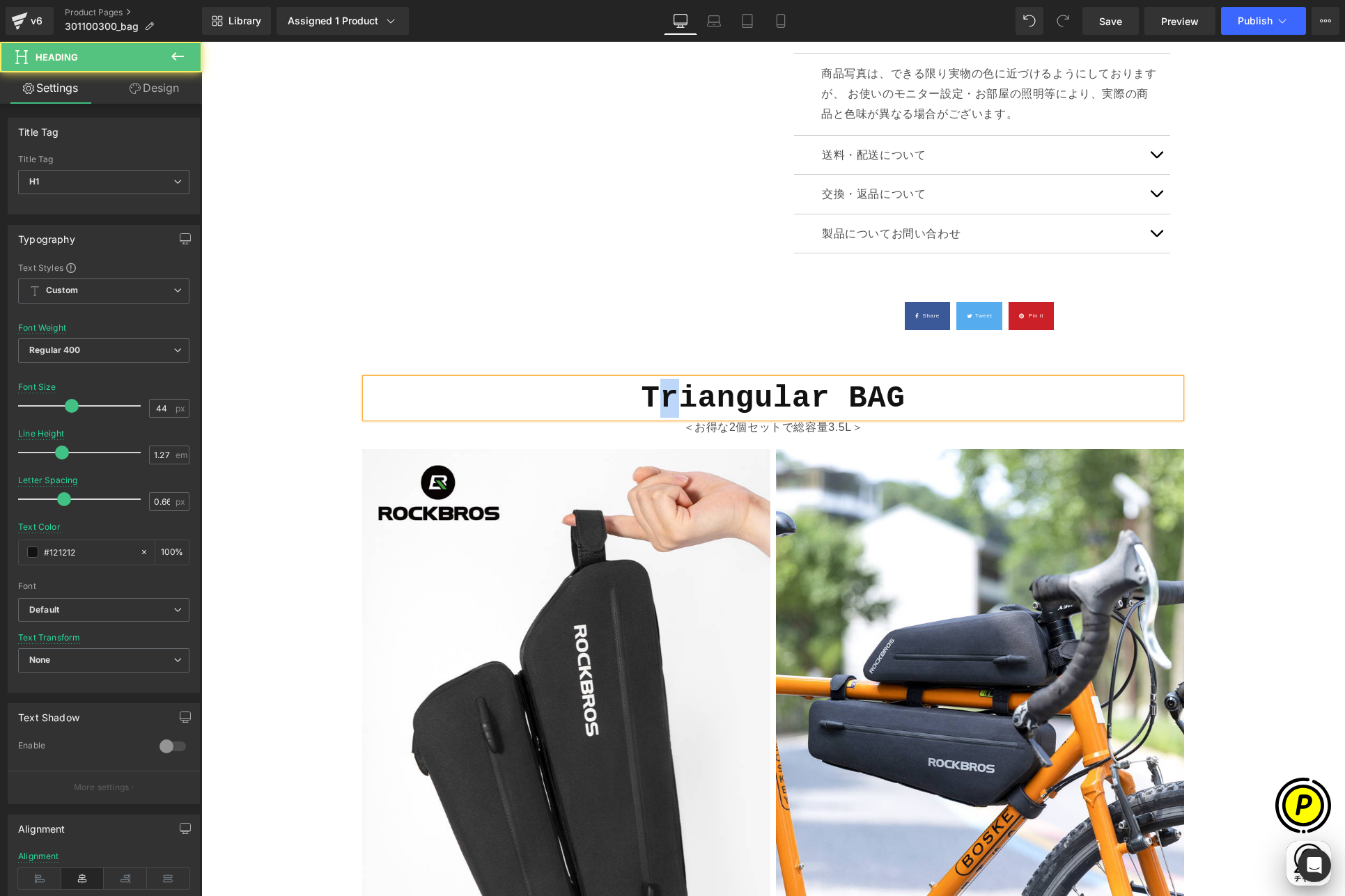
click at [670, 400] on b "Triangular BAG" at bounding box center [773, 399] width 264 height 35
drag, startPoint x: 679, startPoint y: 399, endPoint x: 686, endPoint y: 399, distance: 7.0
click at [686, 399] on b "TRiangular BAG" at bounding box center [773, 399] width 264 height 35
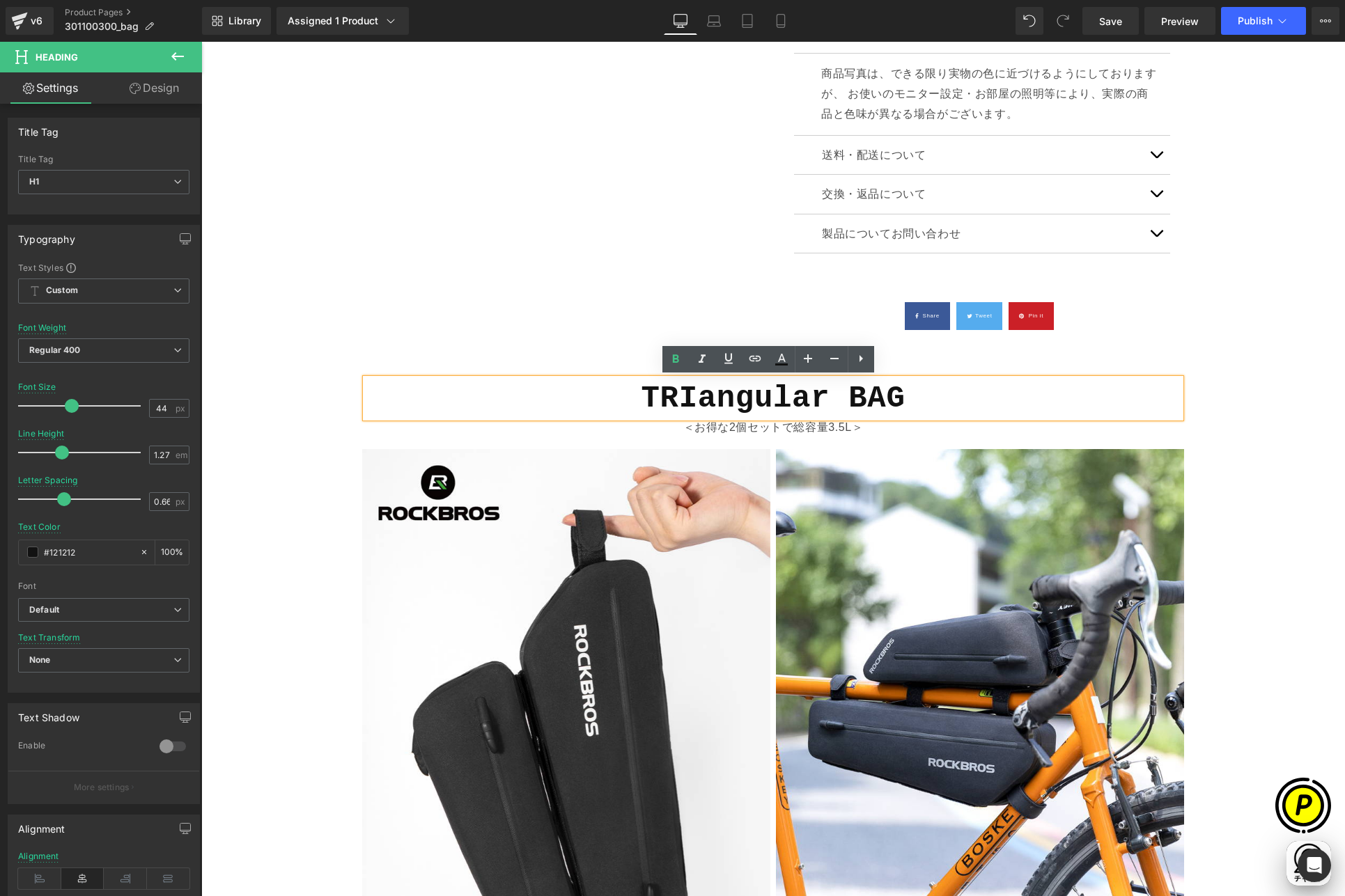
scroll to position [0, 0]
drag, startPoint x: 696, startPoint y: 404, endPoint x: 703, endPoint y: 405, distance: 7.1
click at [703, 405] on b "TRIangular BAG" at bounding box center [773, 399] width 264 height 35
drag, startPoint x: 715, startPoint y: 404, endPoint x: 723, endPoint y: 404, distance: 8.0
click at [723, 404] on b "TRIAngular BAG" at bounding box center [773, 399] width 264 height 35
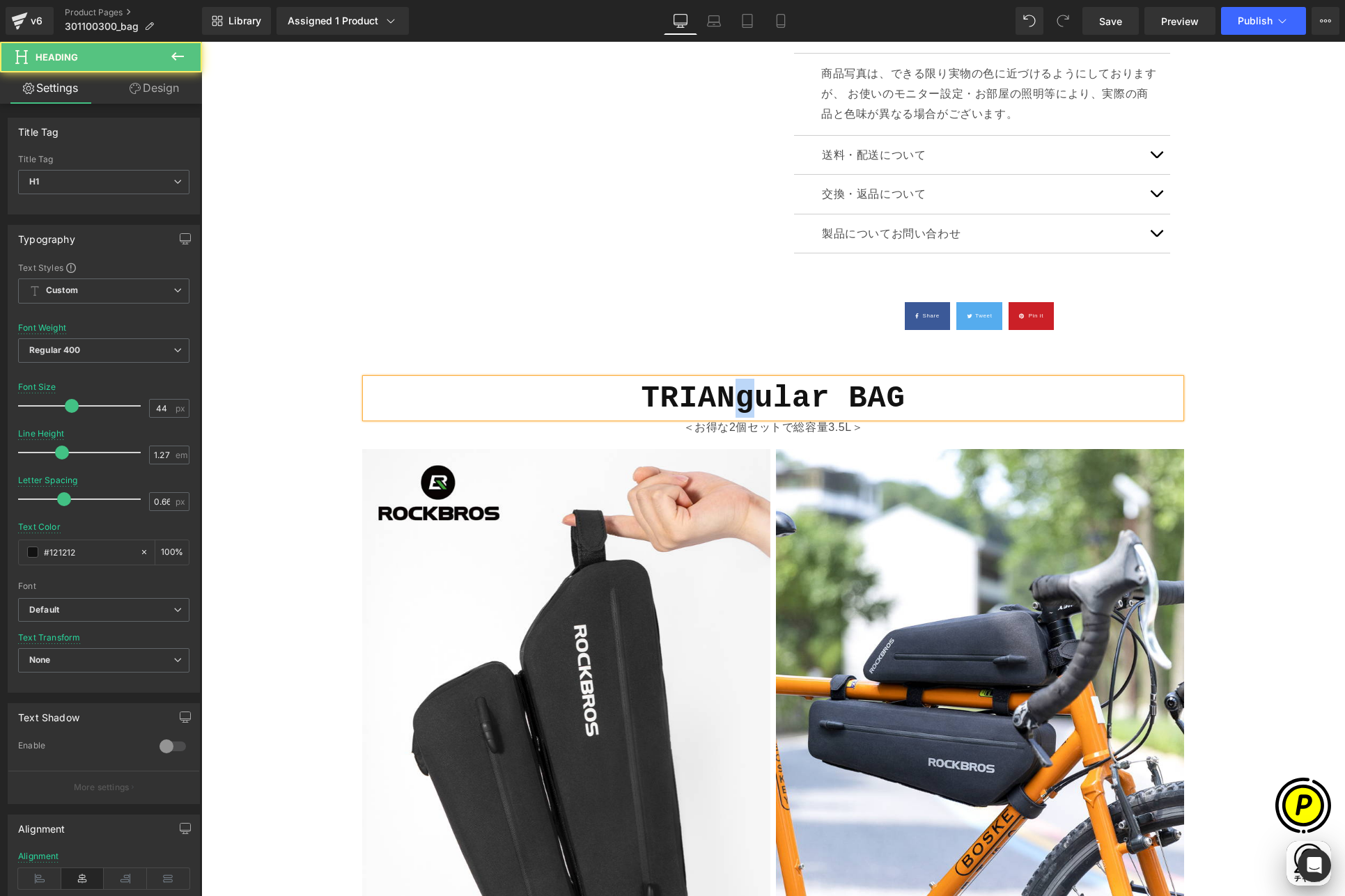
drag, startPoint x: 734, startPoint y: 406, endPoint x: 747, endPoint y: 407, distance: 13.0
click at [747, 407] on b "TRIANgular BAG" at bounding box center [773, 399] width 264 height 35
drag, startPoint x: 752, startPoint y: 400, endPoint x: 765, endPoint y: 401, distance: 13.0
click at [765, 401] on b "TRIANGular BAG" at bounding box center [773, 399] width 264 height 35
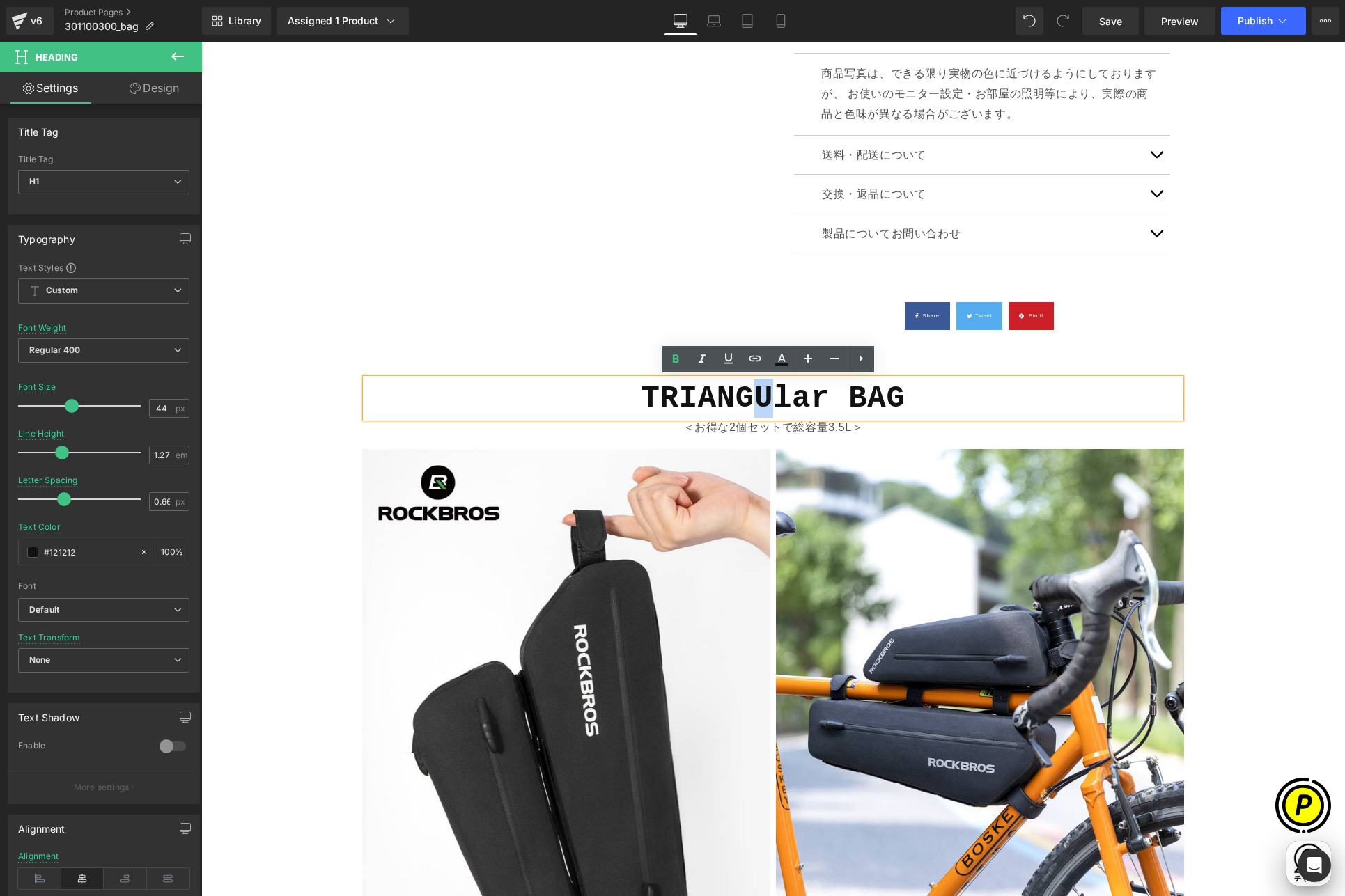
scroll to position [0, 272]
drag, startPoint x: 770, startPoint y: 403, endPoint x: 781, endPoint y: 404, distance: 11.0
click at [781, 404] on b "TRIANGUlar BAG" at bounding box center [773, 399] width 264 height 35
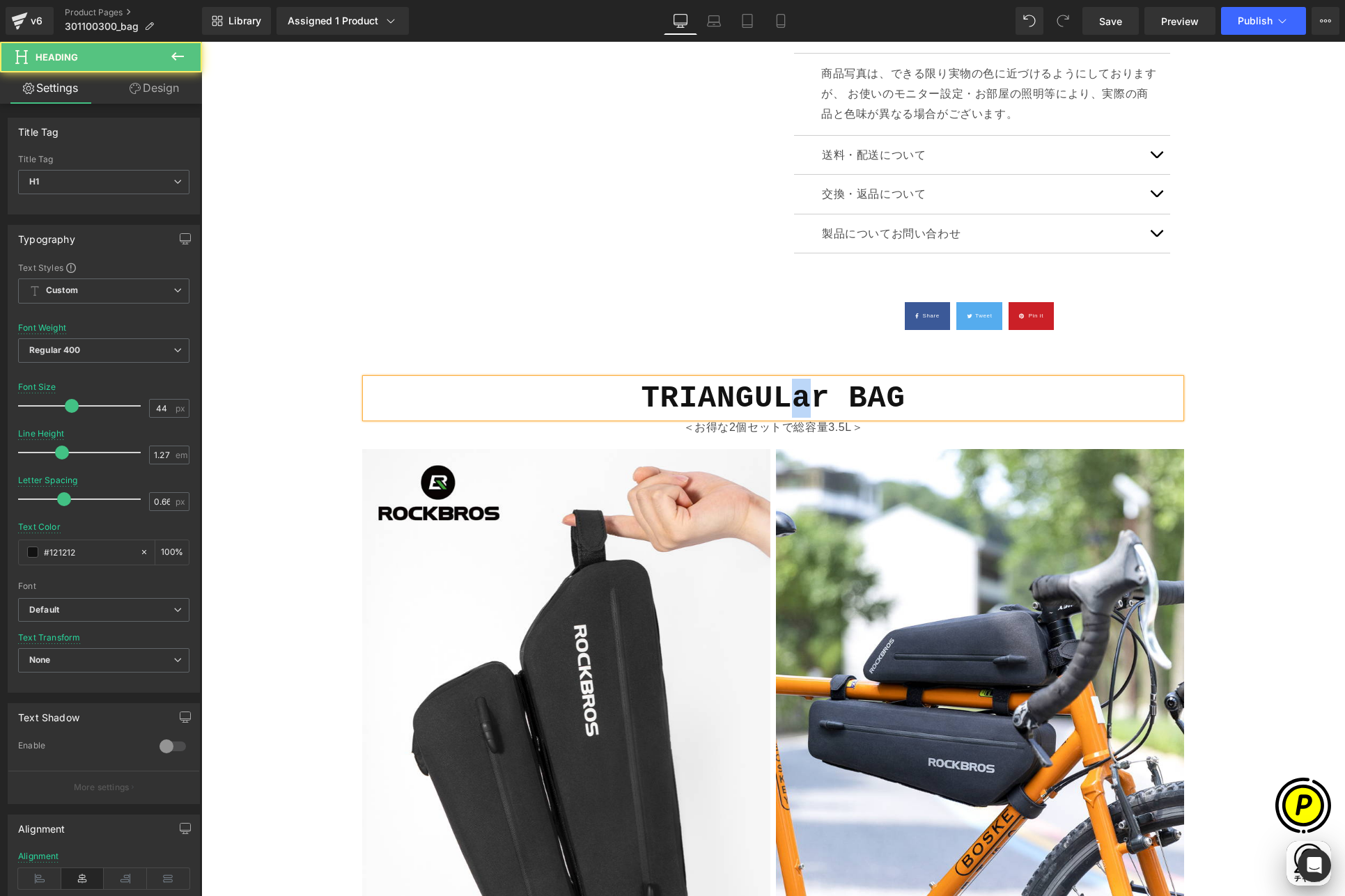
click at [798, 404] on b "TRIANGULar BAG" at bounding box center [773, 399] width 264 height 35
drag, startPoint x: 810, startPoint y: 402, endPoint x: 818, endPoint y: 401, distance: 8.1
click at [818, 401] on b "TRIANGULAr BAG" at bounding box center [773, 399] width 264 height 35
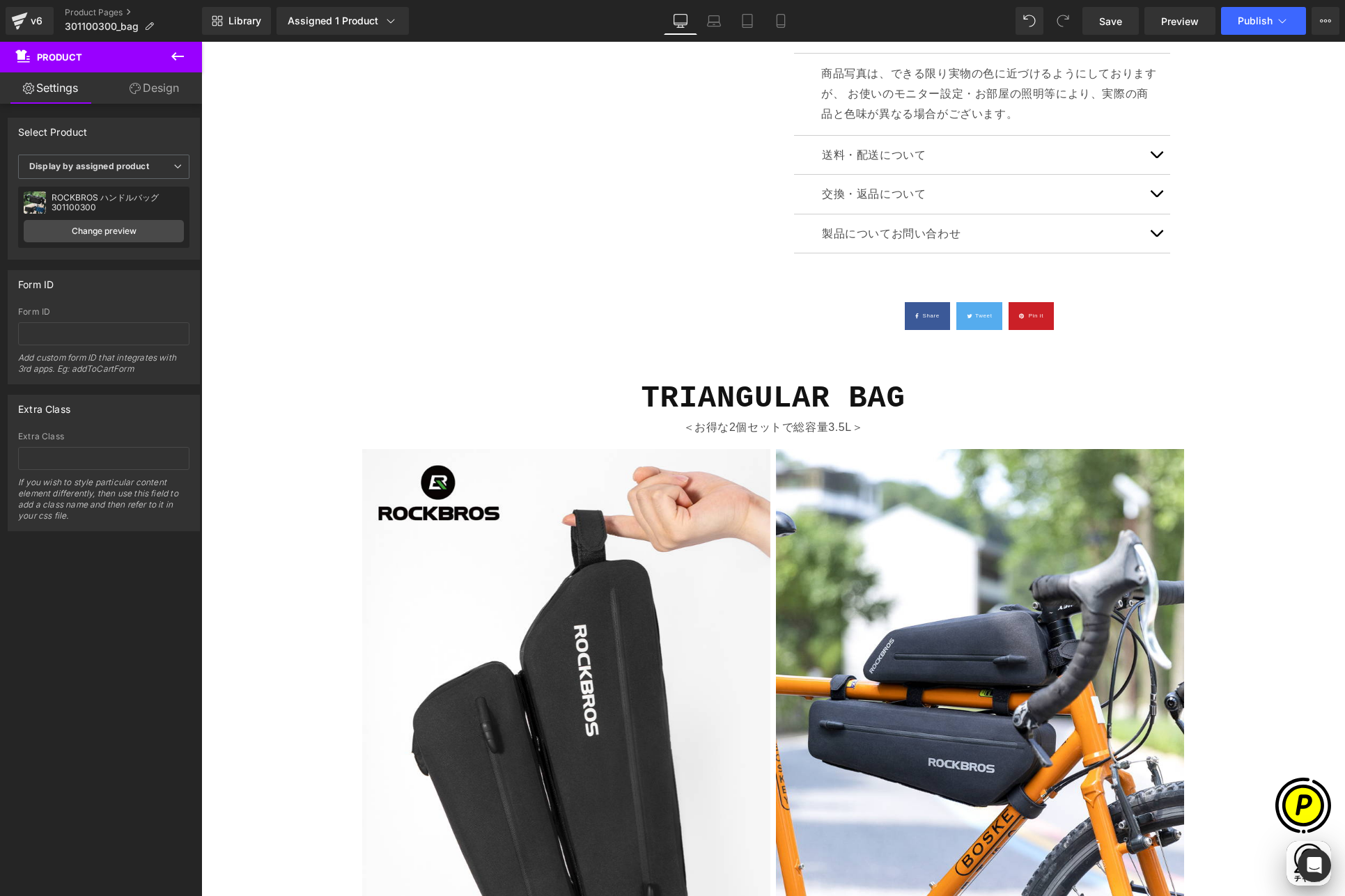
scroll to position [0, 0]
click at [763, 430] on span "Text Block" at bounding box center [765, 428] width 46 height 17
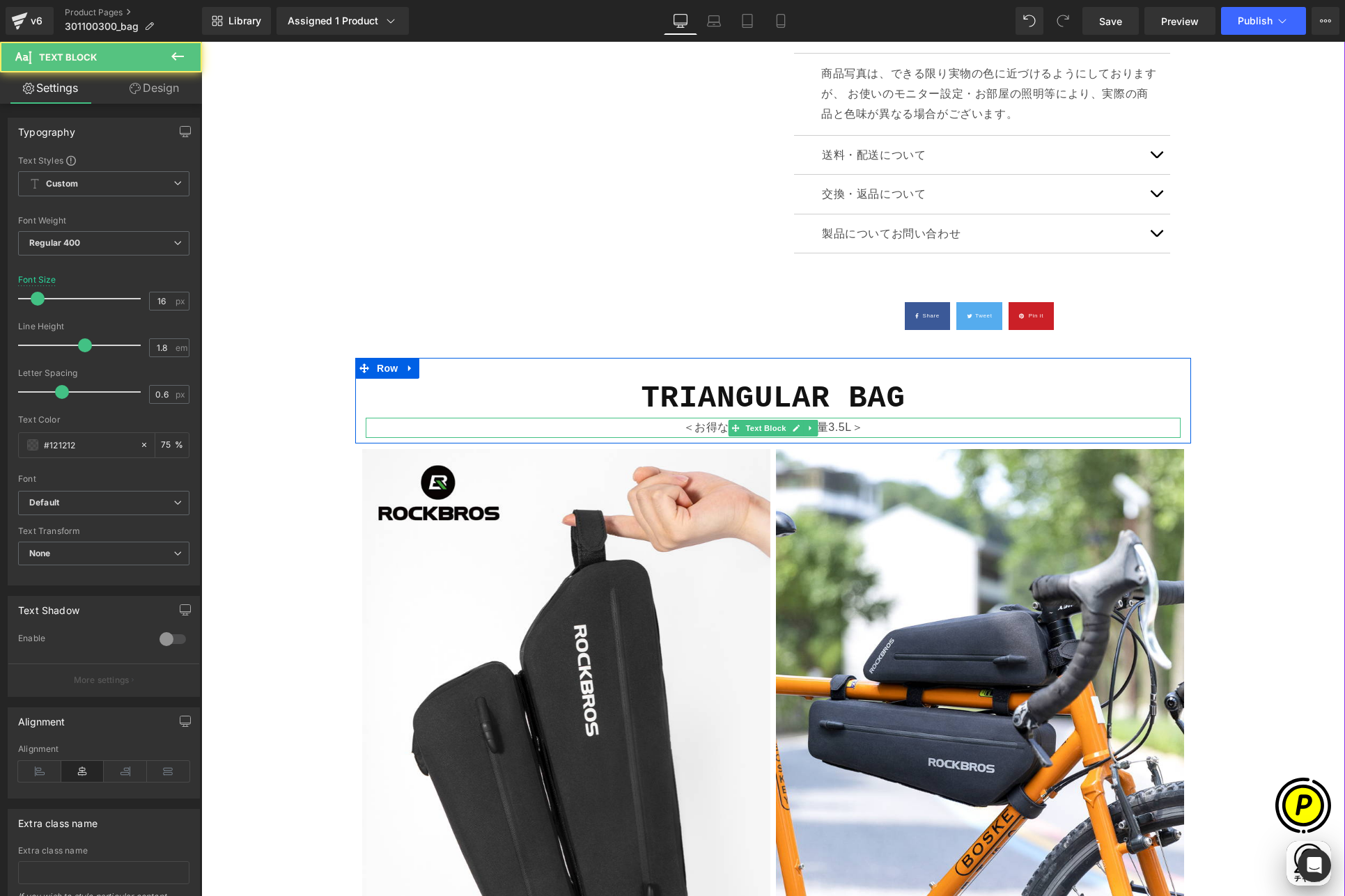
click at [707, 428] on p "＜お得な2個セットで総容量3.5L＞" at bounding box center [773, 428] width 815 height 20
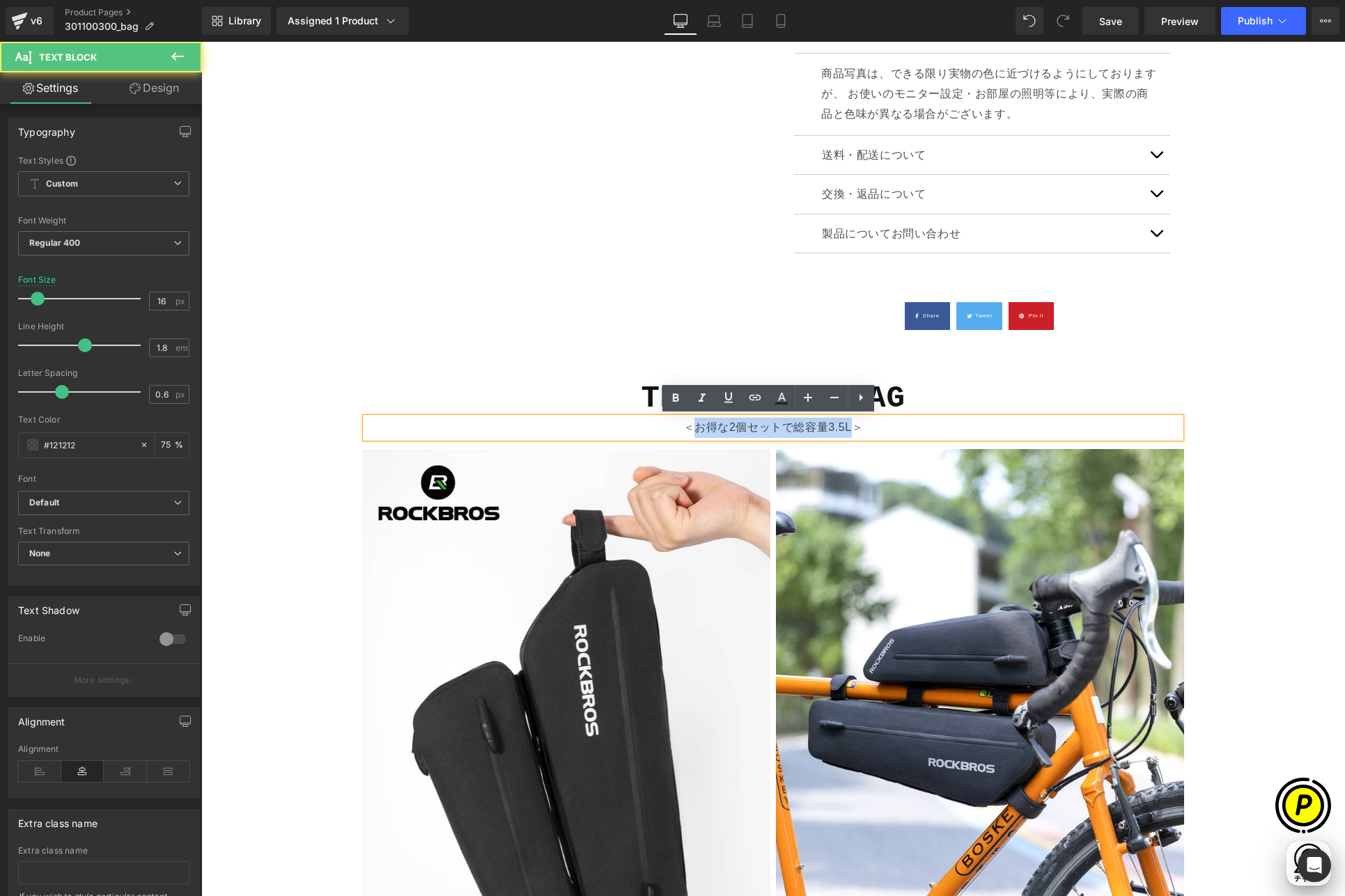
drag, startPoint x: 691, startPoint y: 427, endPoint x: 844, endPoint y: 425, distance: 153.0
click at [844, 425] on p "＜お得な2個セットで総容量3.5L＞" at bounding box center [773, 428] width 815 height 20
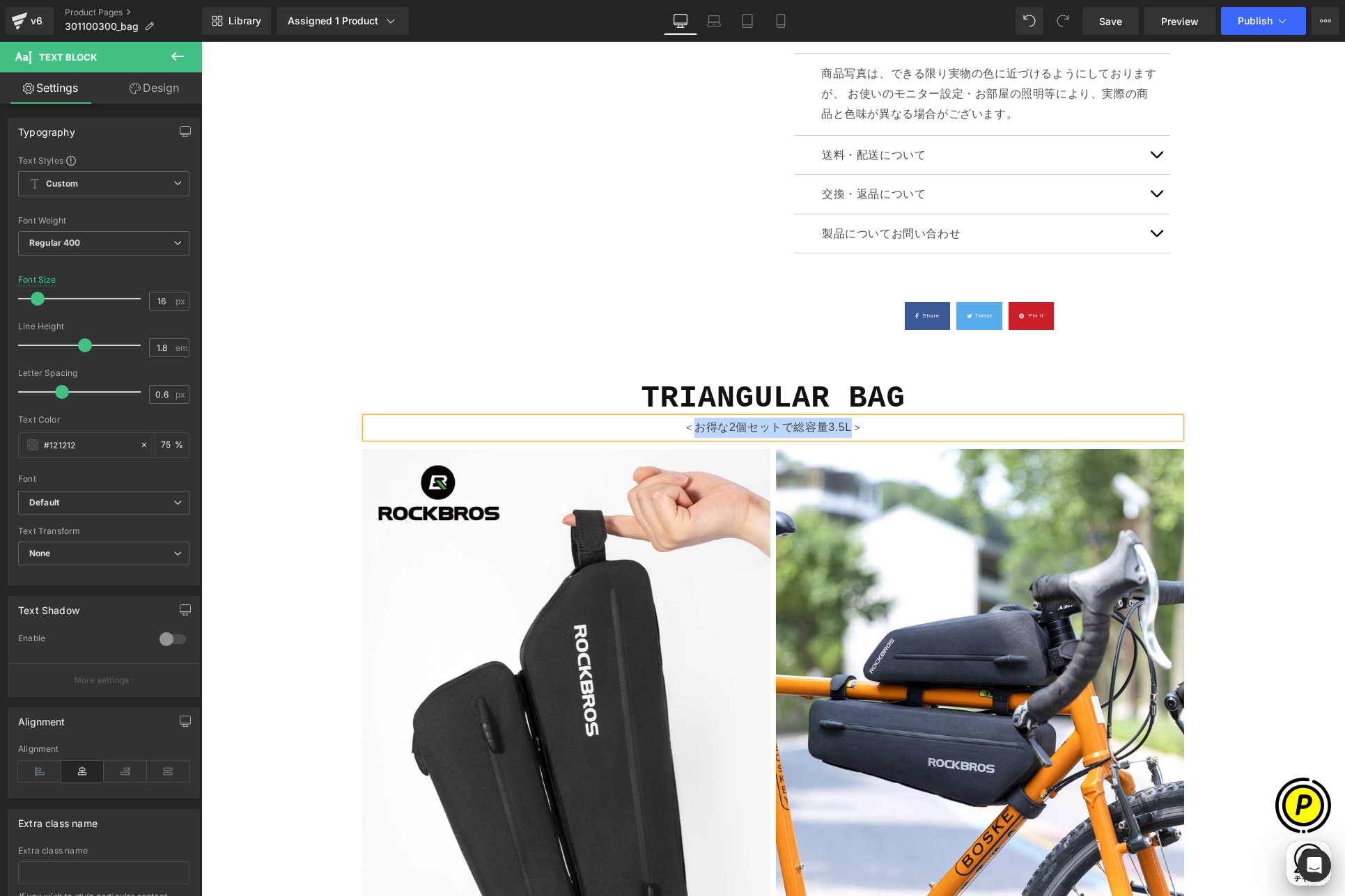
paste div
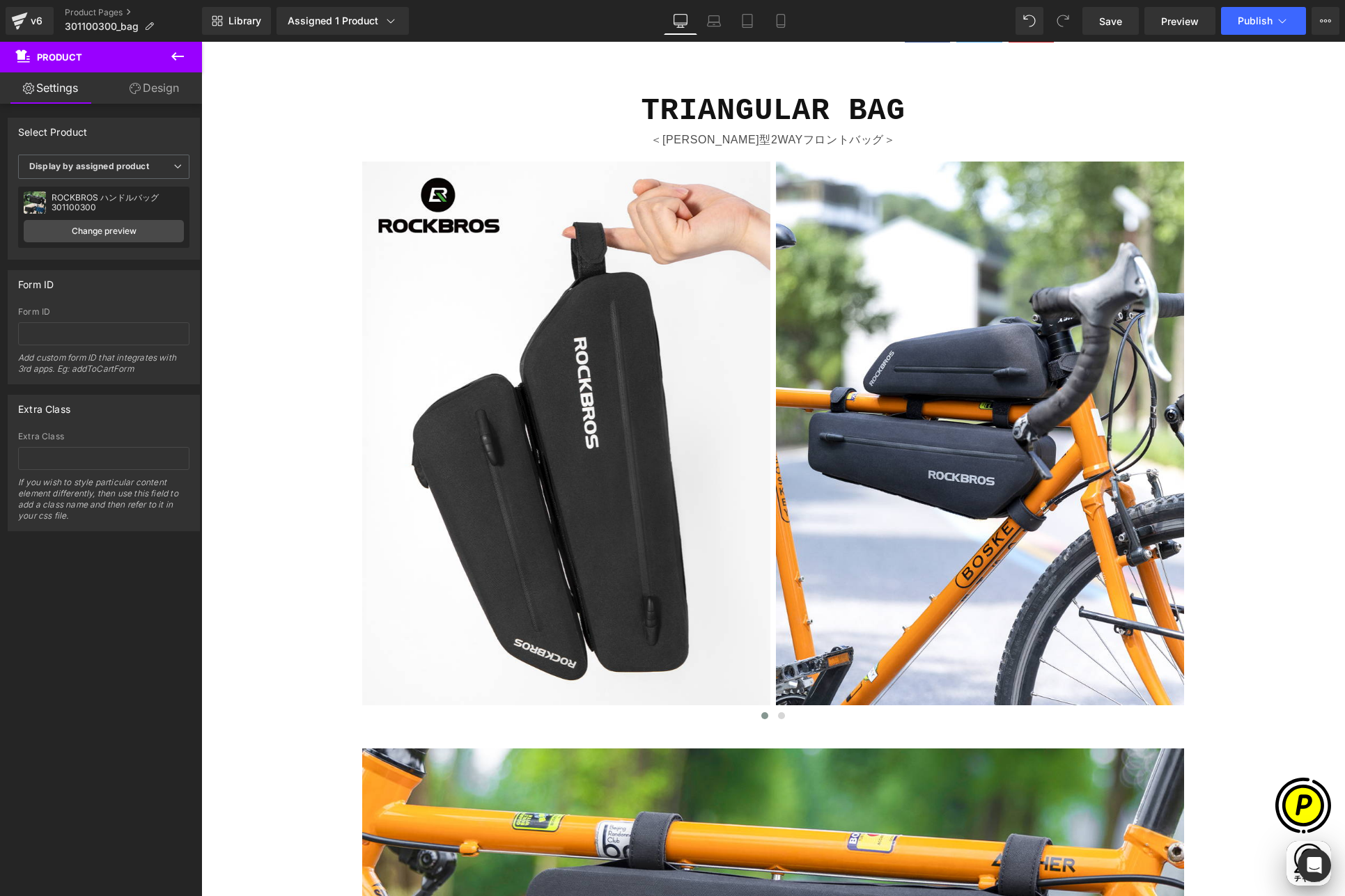
scroll to position [1070, 0]
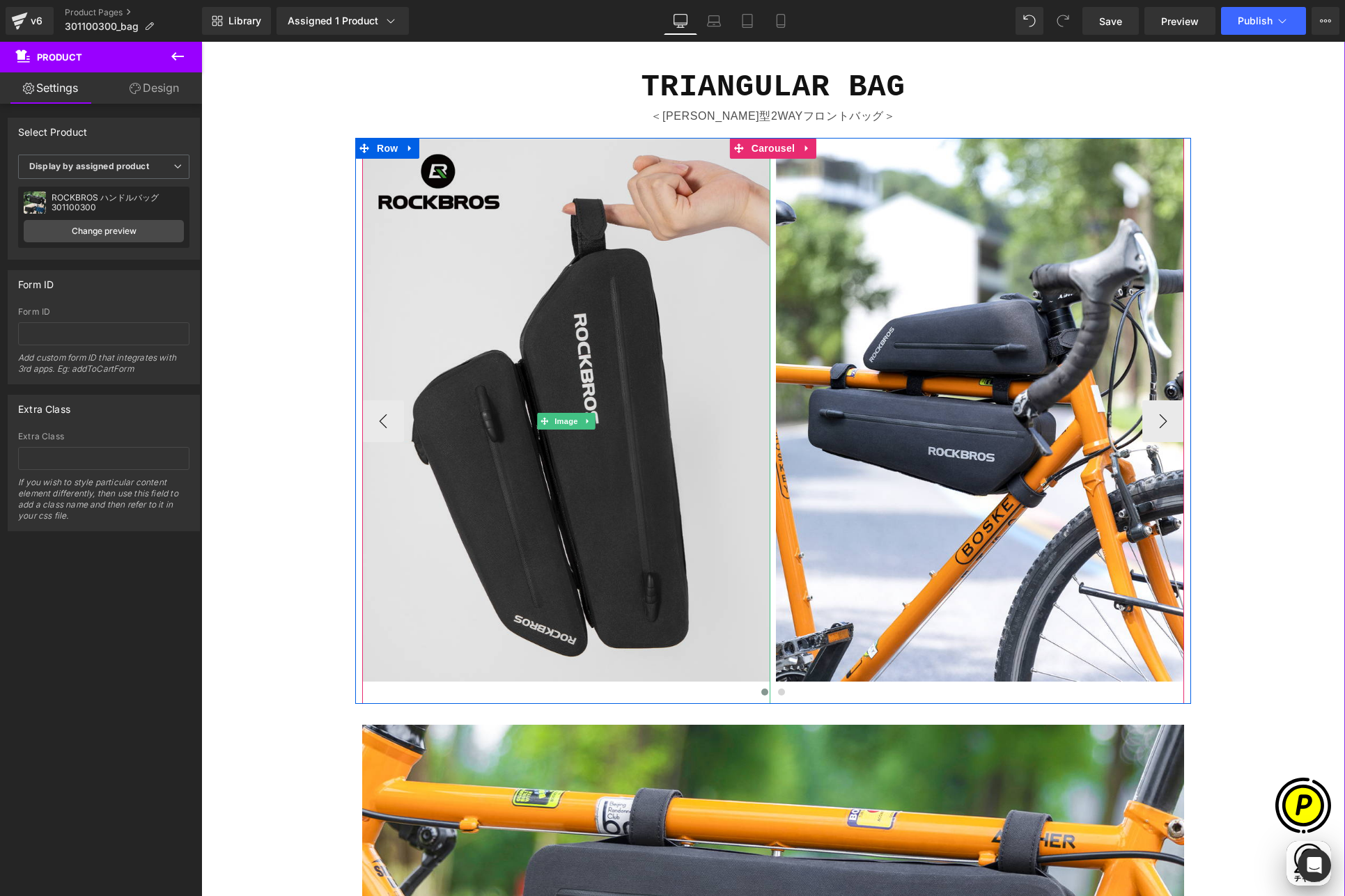
click at [639, 327] on img at bounding box center [566, 421] width 408 height 566
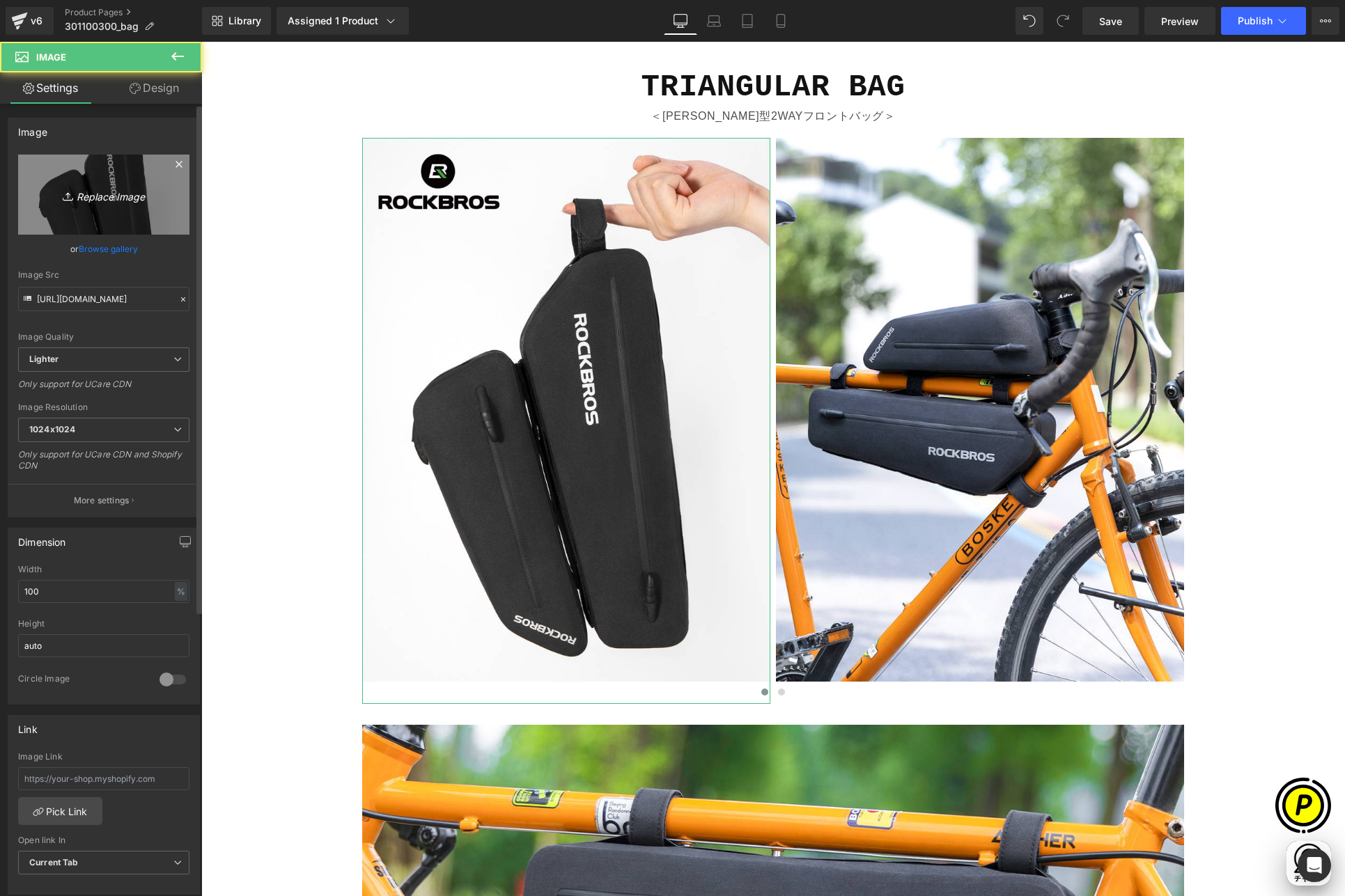
click at [127, 206] on link "Replace Image" at bounding box center [104, 195] width 171 height 80
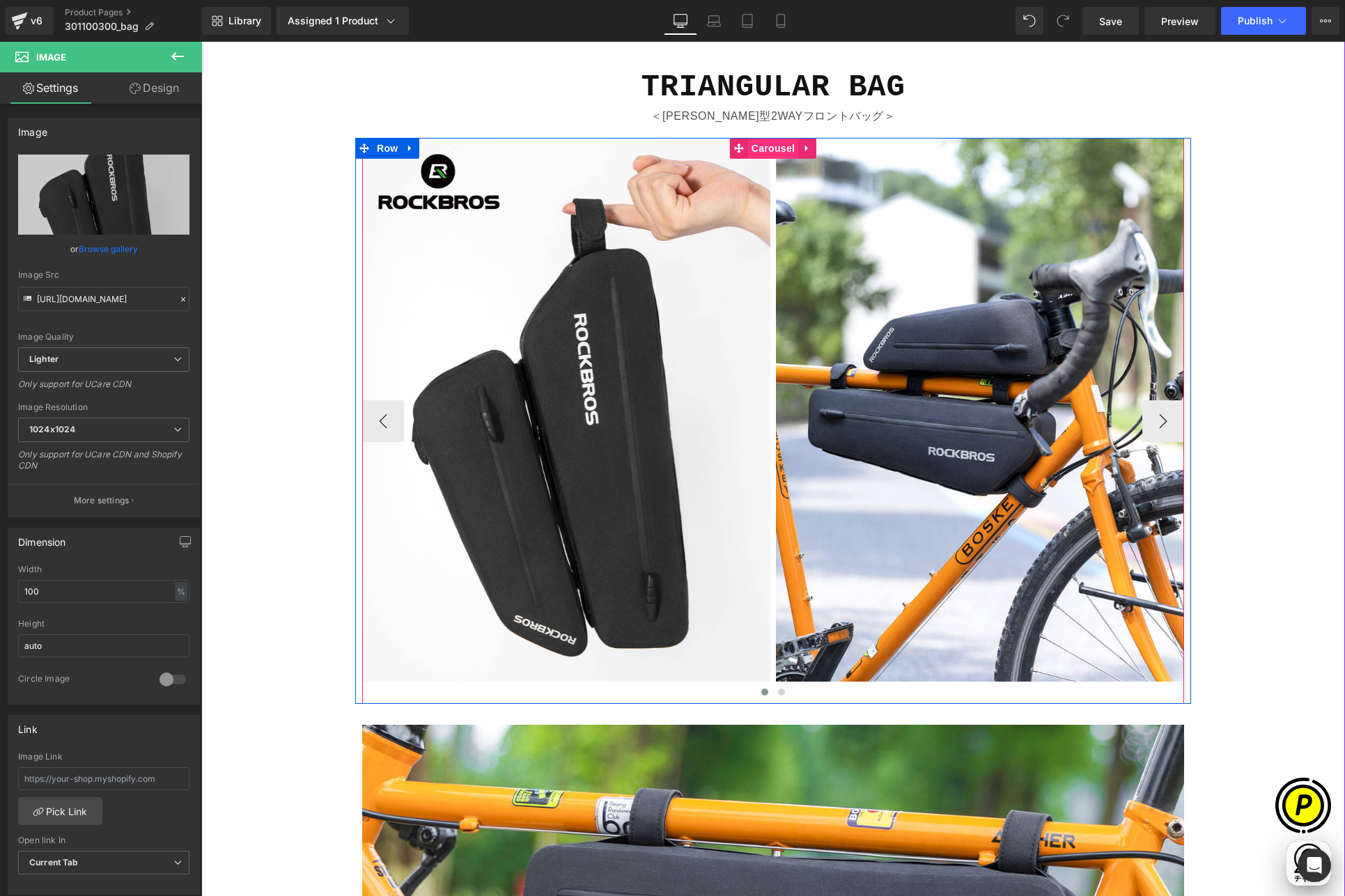
click at [760, 144] on span "Carousel" at bounding box center [773, 148] width 50 height 21
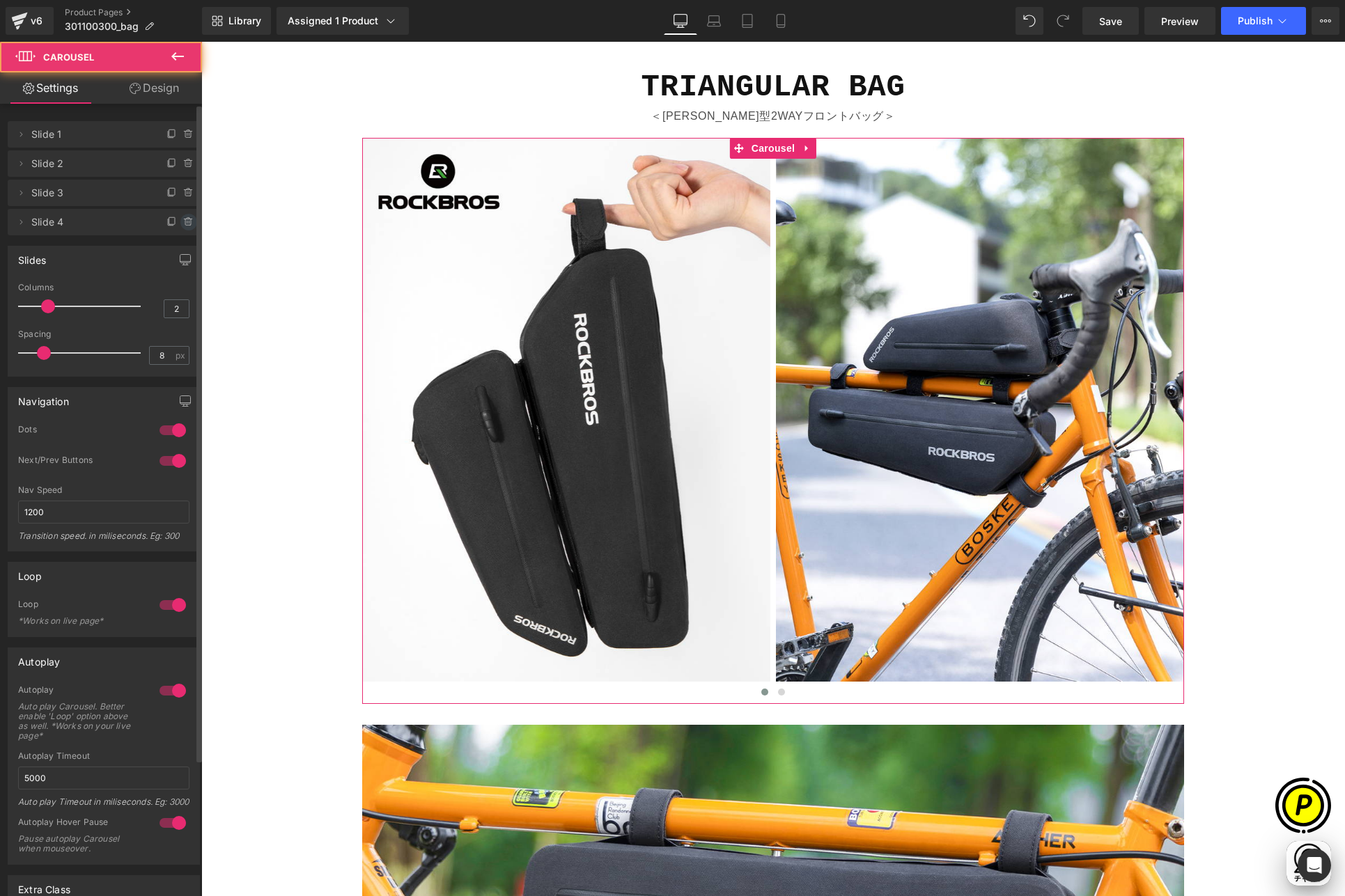
click at [183, 227] on icon at bounding box center [188, 221] width 11 height 11
click at [174, 224] on button "Delete" at bounding box center [174, 222] width 44 height 18
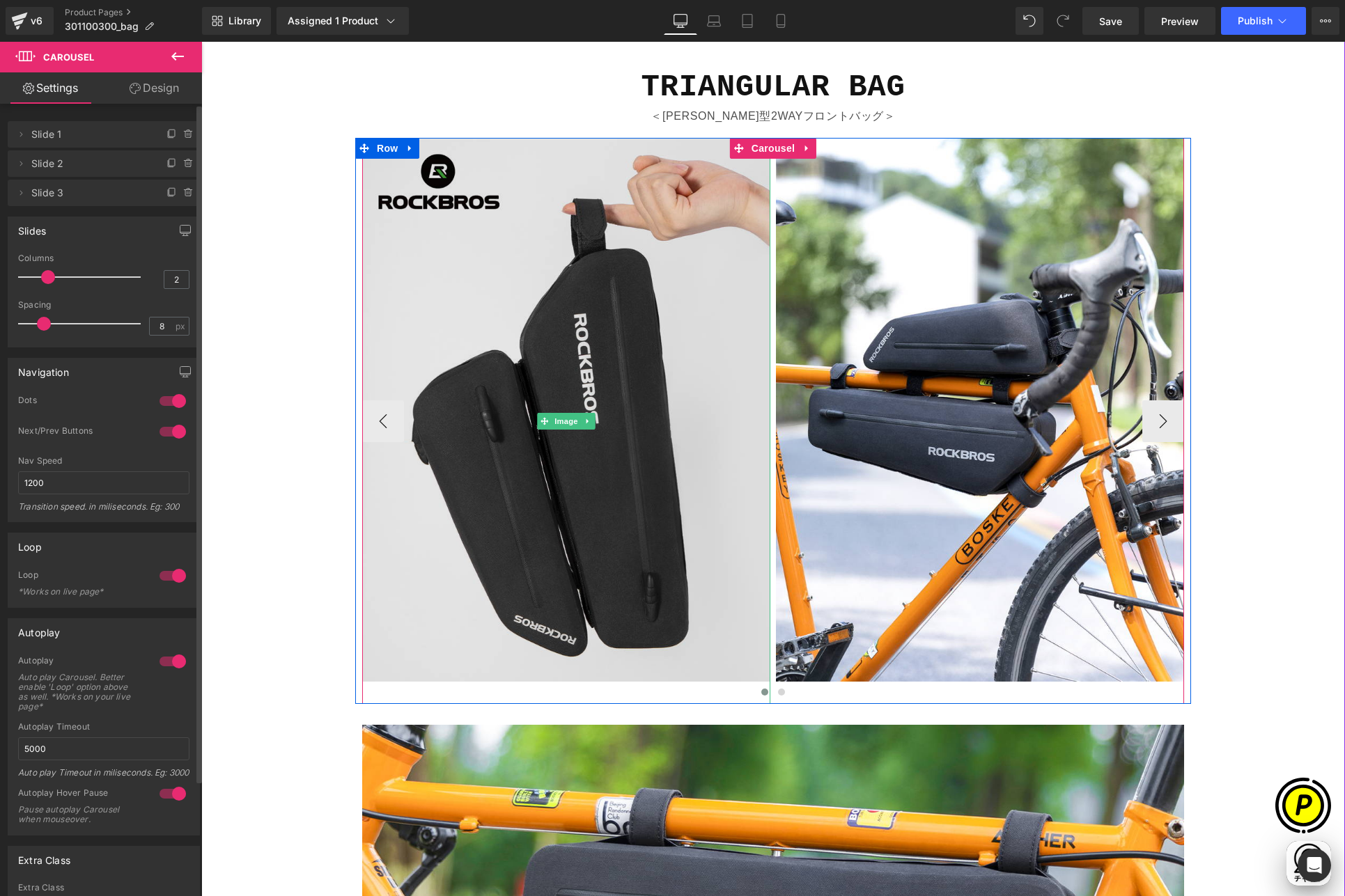
click at [588, 285] on img at bounding box center [566, 421] width 408 height 566
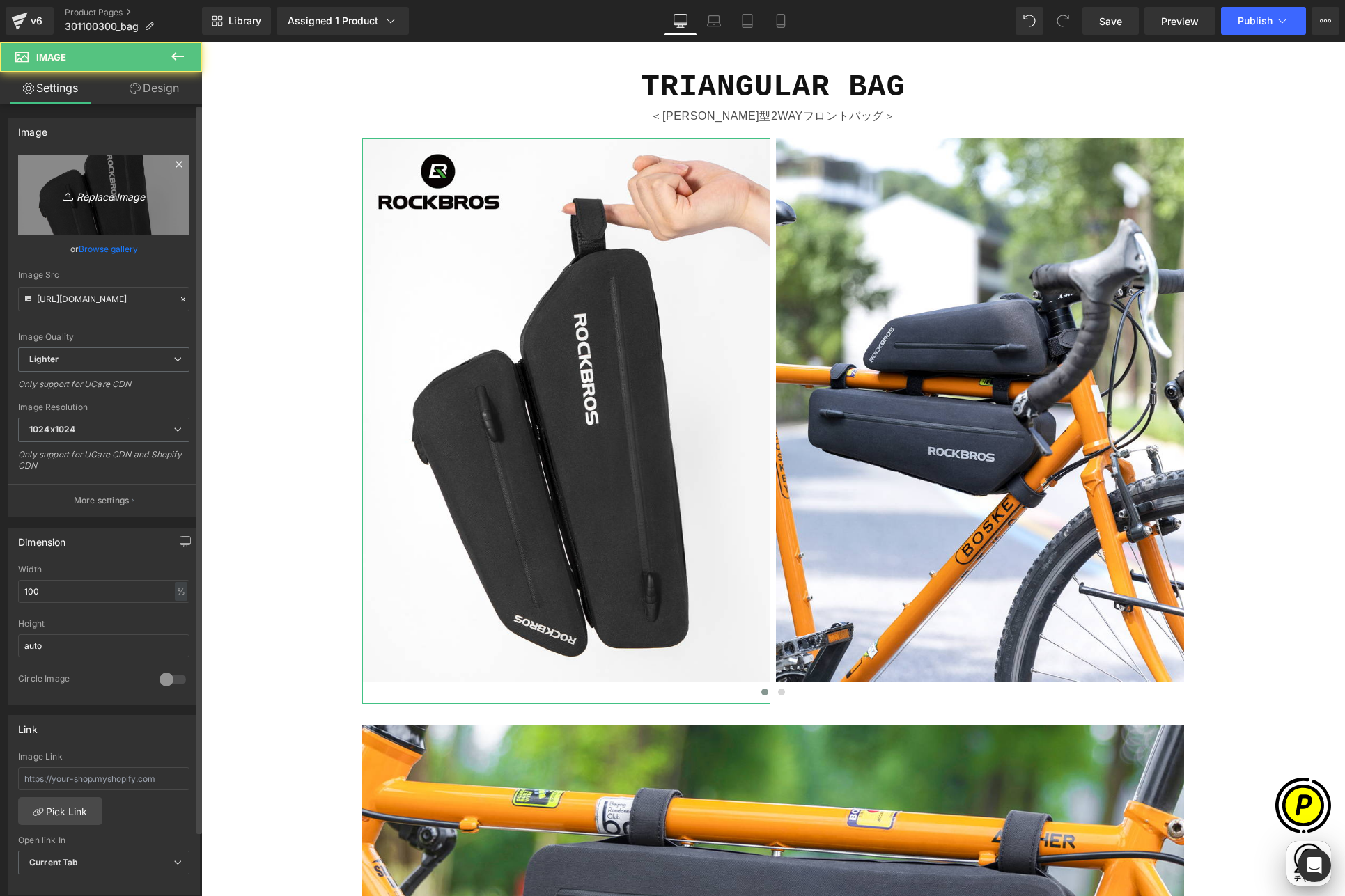
click at [85, 195] on icon "Replace Image" at bounding box center [103, 195] width 111 height 17
type input "C:\fakepath\shopify-LP-30110030_01-1.jpg"
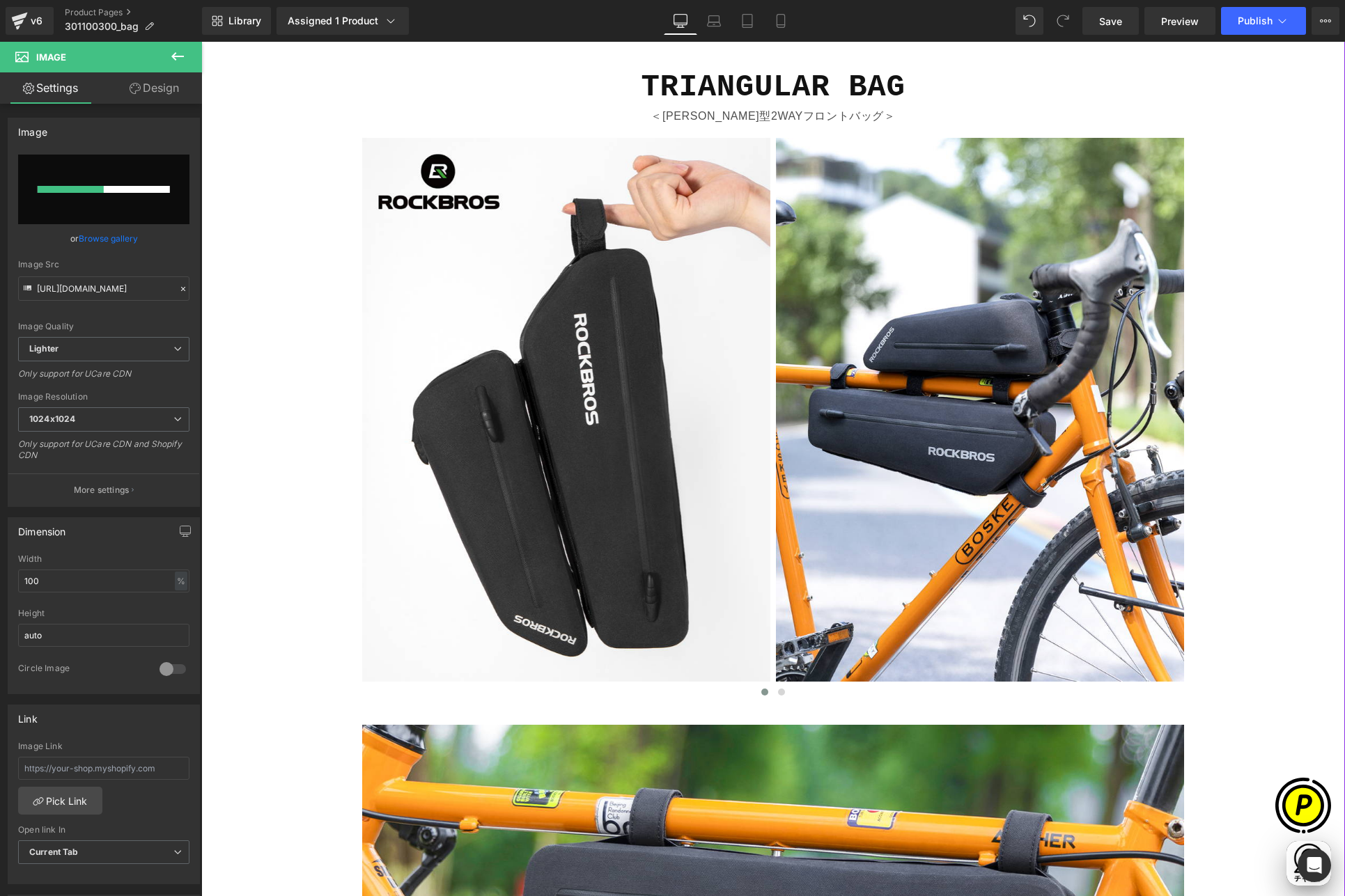
scroll to position [0, 543]
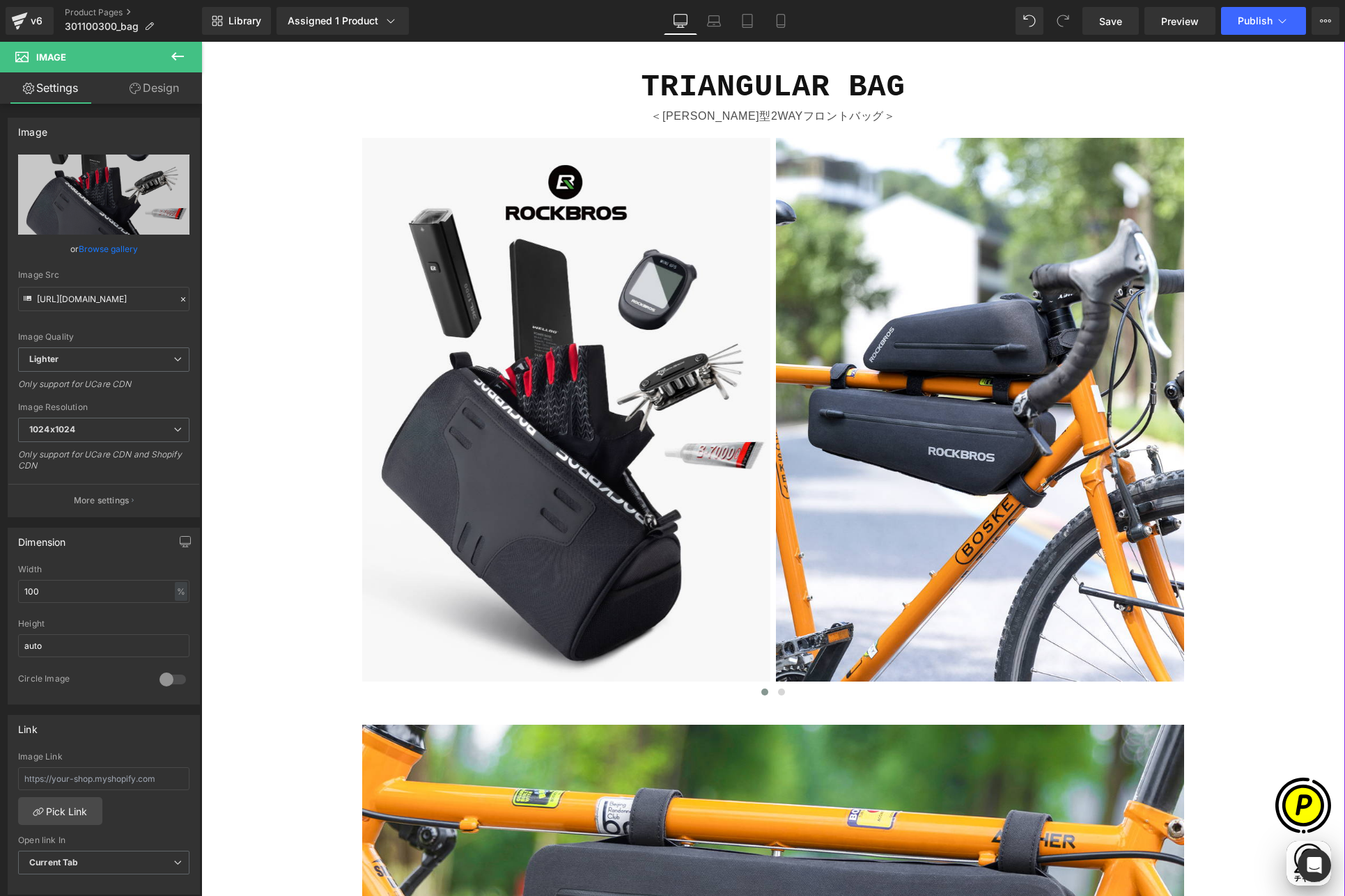
type input "[URL][DOMAIN_NAME]"
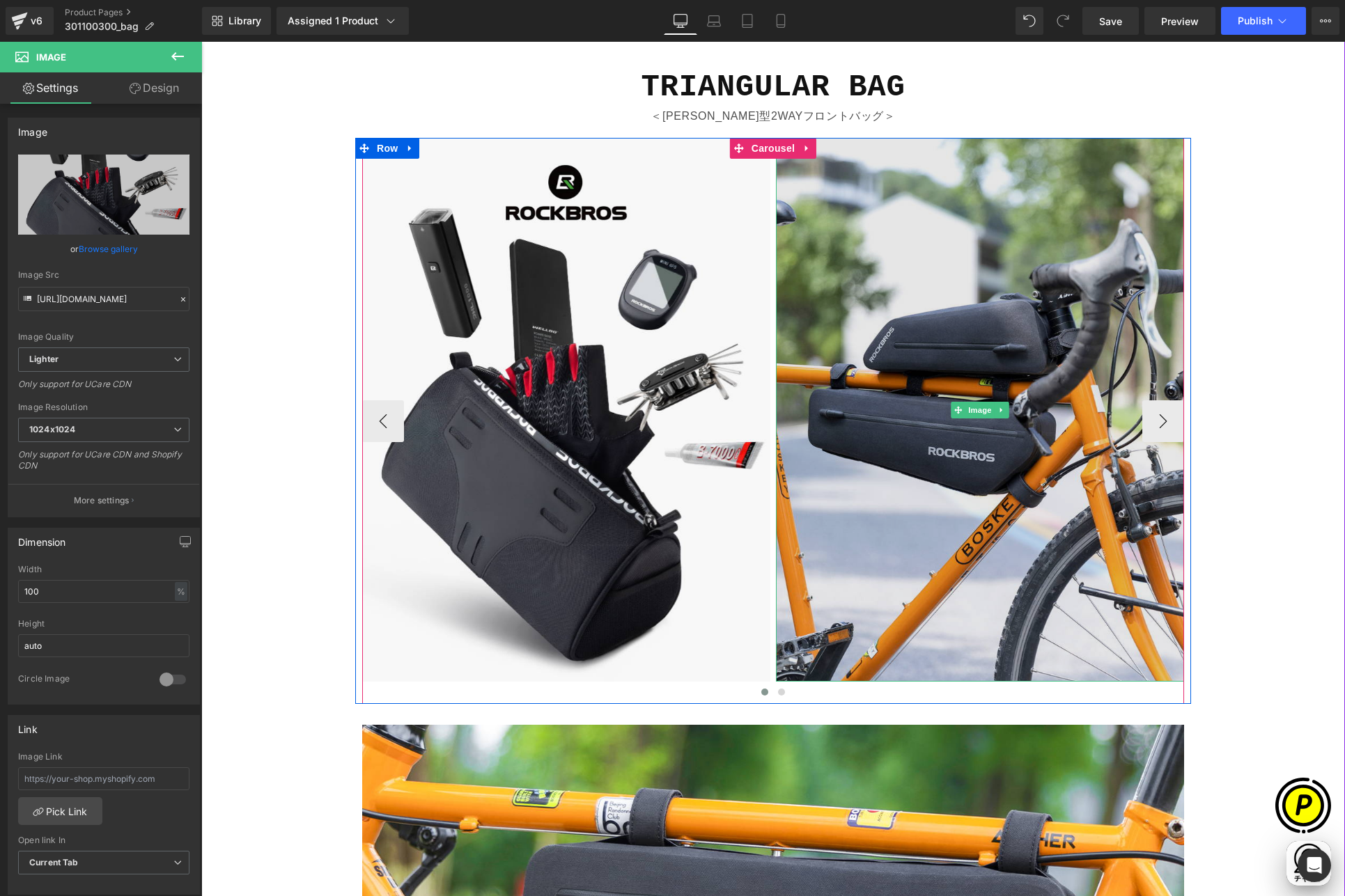
click at [890, 354] on img at bounding box center [980, 410] width 408 height 544
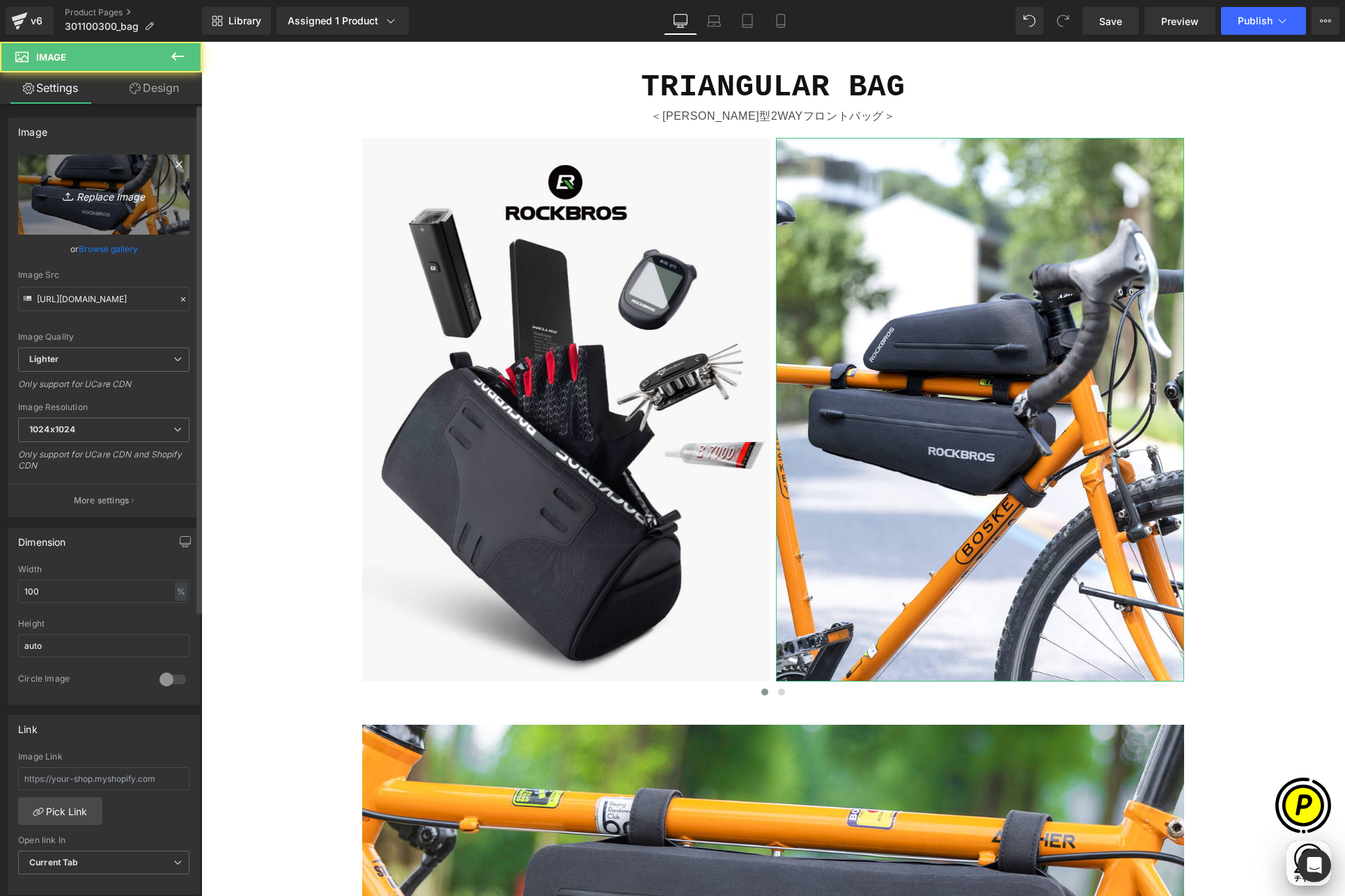
scroll to position [0, 815]
click at [118, 195] on icon "Replace Image" at bounding box center [103, 195] width 111 height 17
type input "C:\fakepath\shopify-LP-30110030_01-2.jpg"
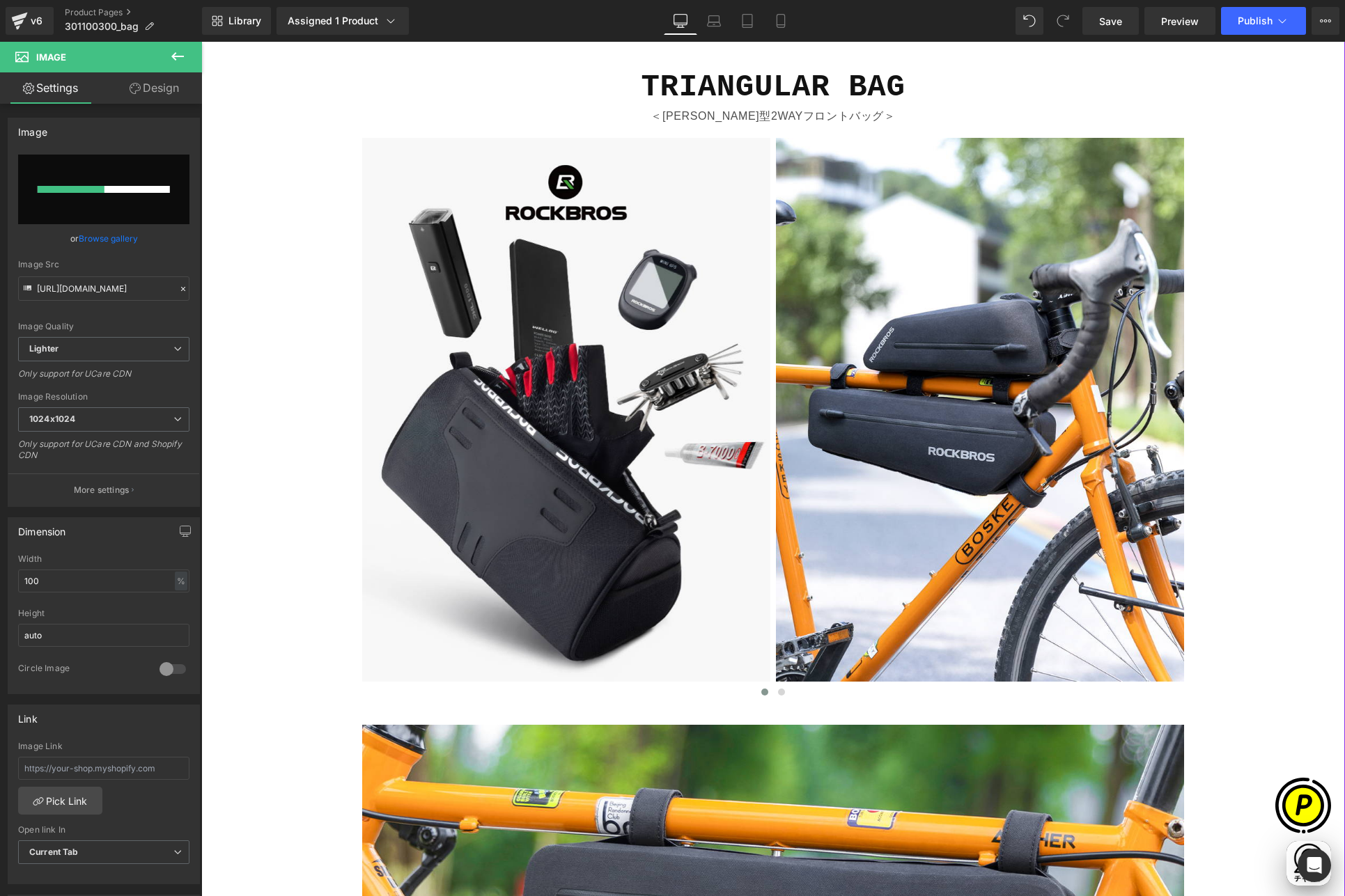
scroll to position [0, 0]
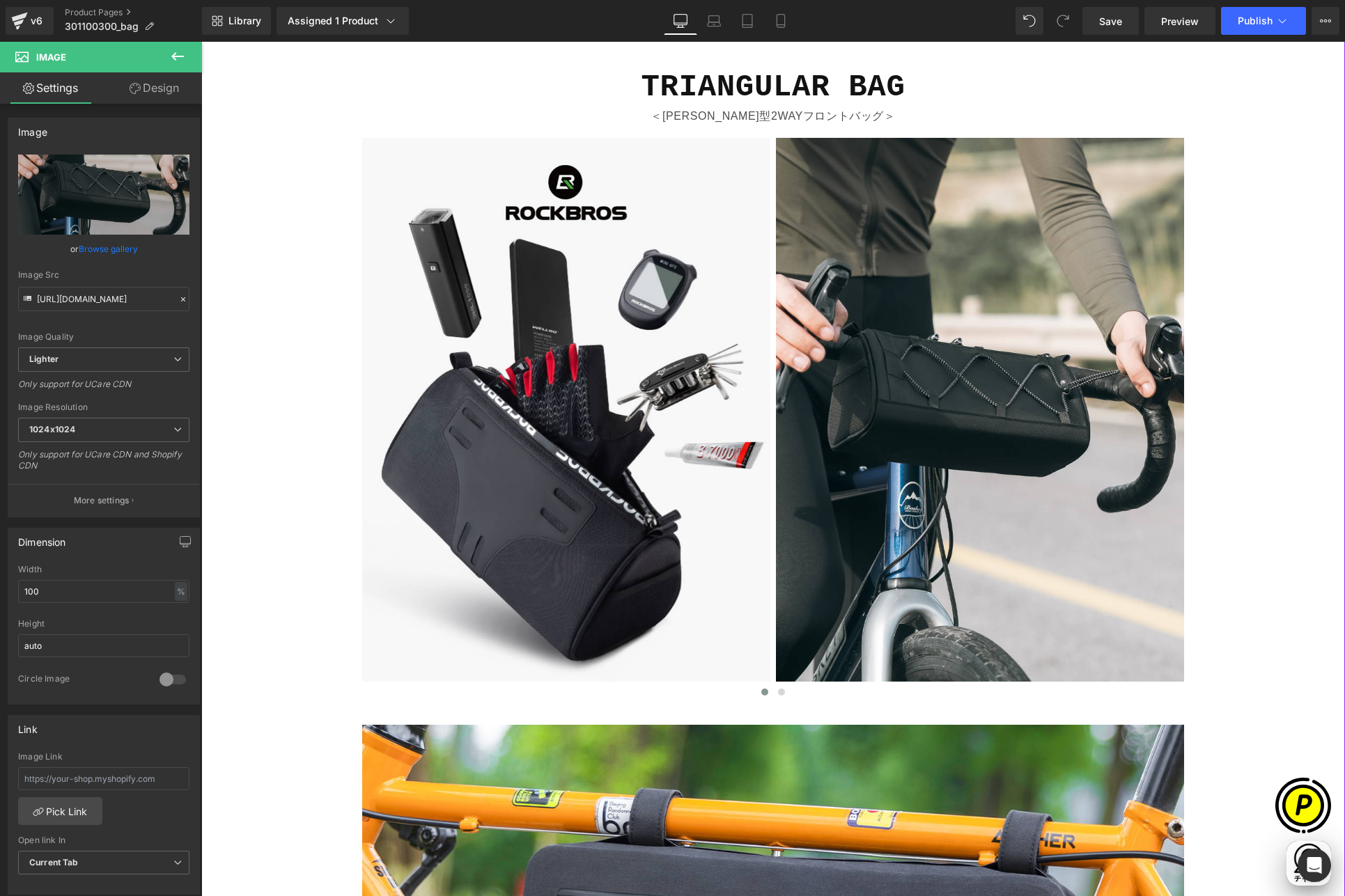
type input "[URL][DOMAIN_NAME]"
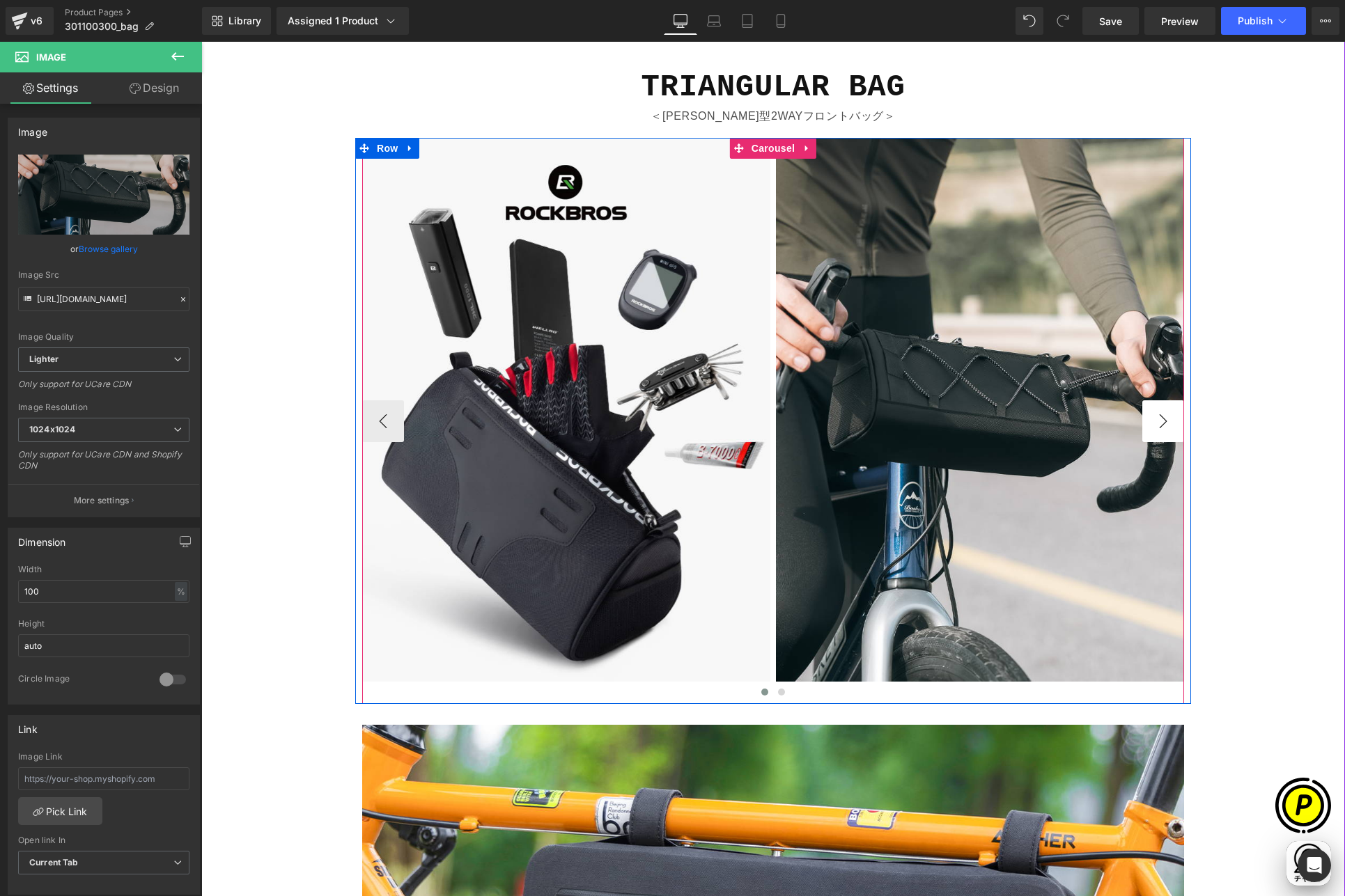
click at [1161, 424] on button "›" at bounding box center [1163, 421] width 42 height 42
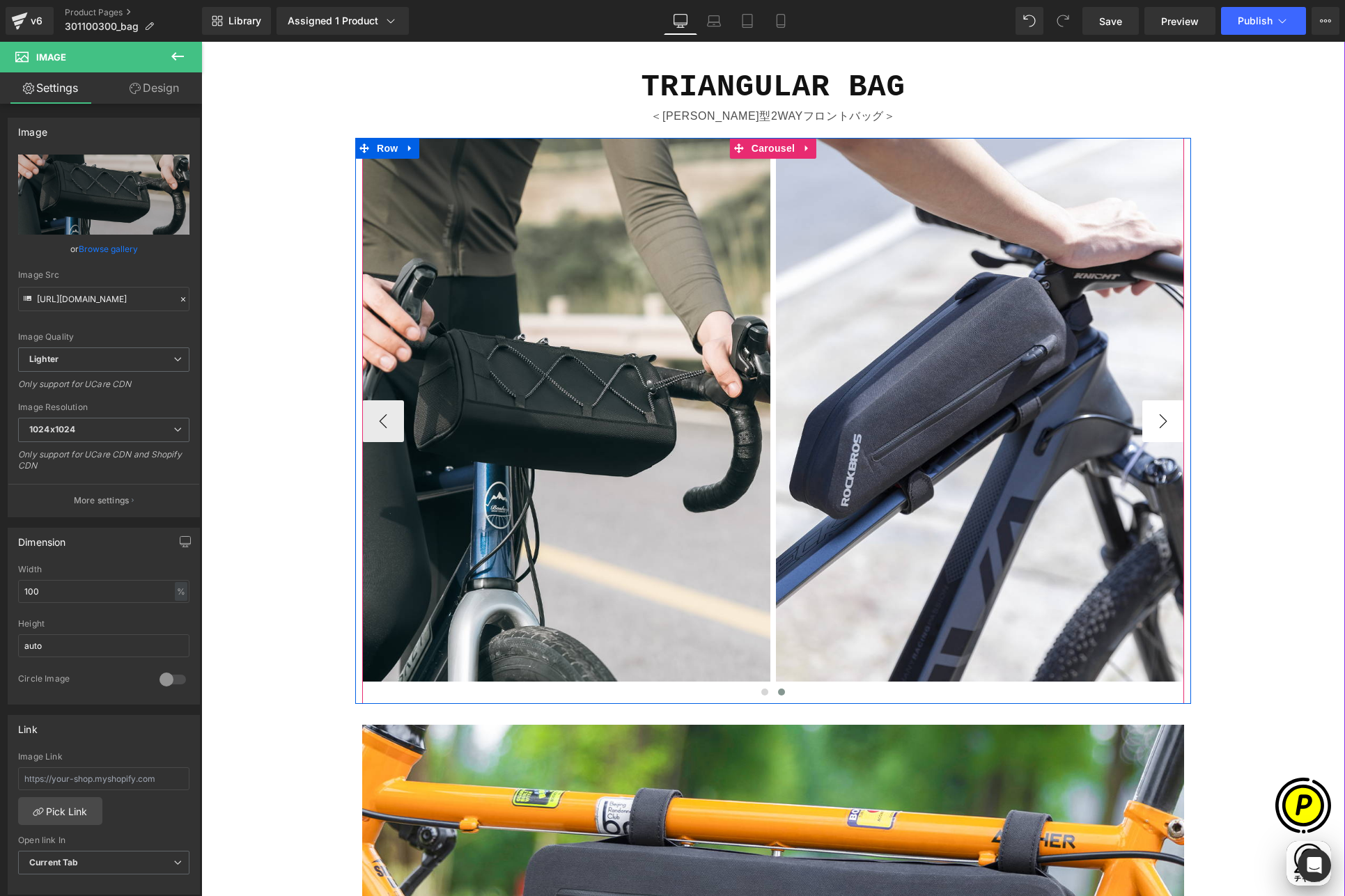
click at [1161, 423] on button "›" at bounding box center [1163, 421] width 42 height 42
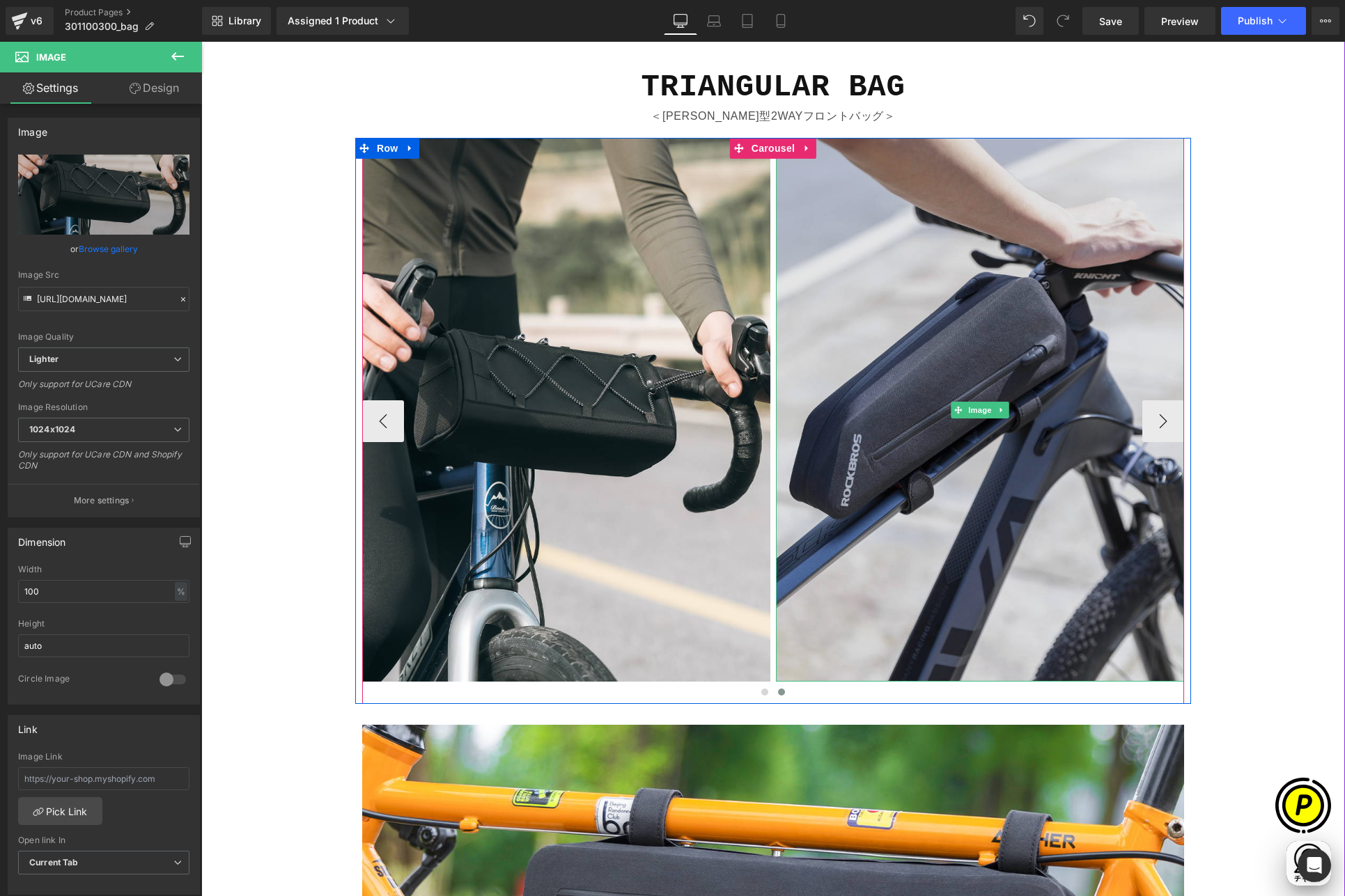
scroll to position [0, 272]
click at [946, 334] on img at bounding box center [980, 410] width 408 height 544
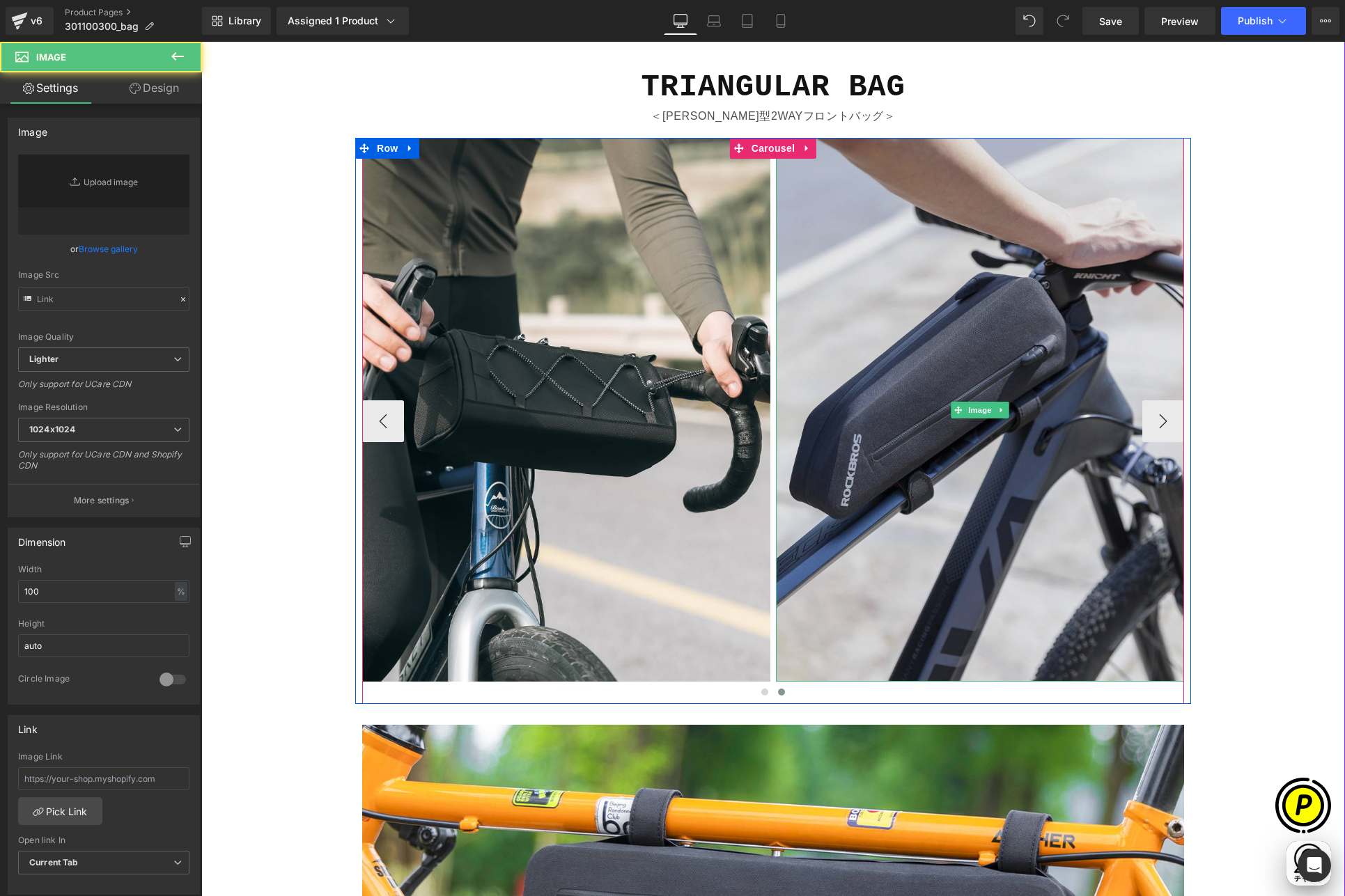
type input "[URL][DOMAIN_NAME]"
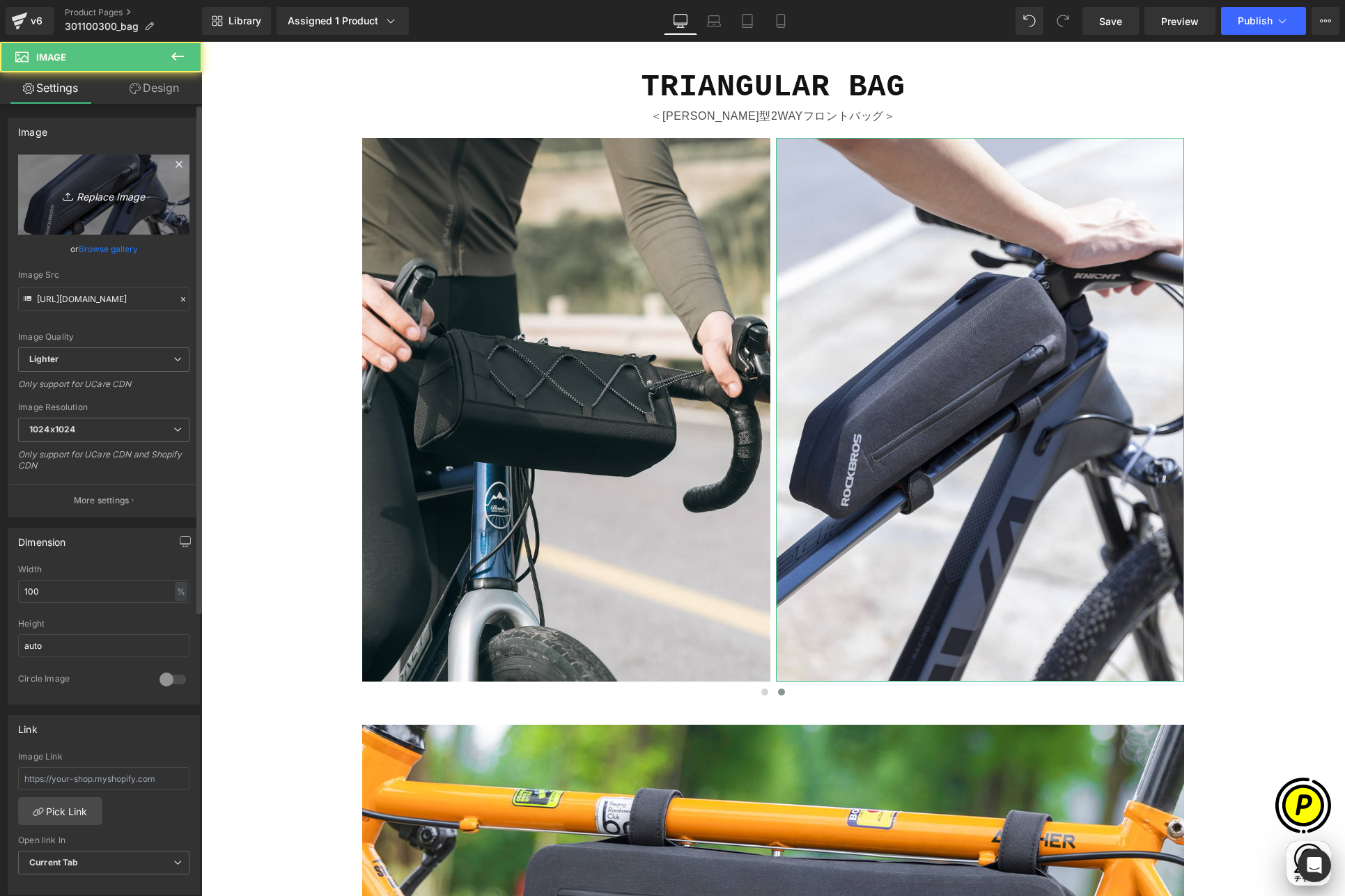
click at [170, 192] on link "Replace Image" at bounding box center [104, 195] width 171 height 80
type input "C:\fakepath\shopify-LP-30110030_01-3.jpg"
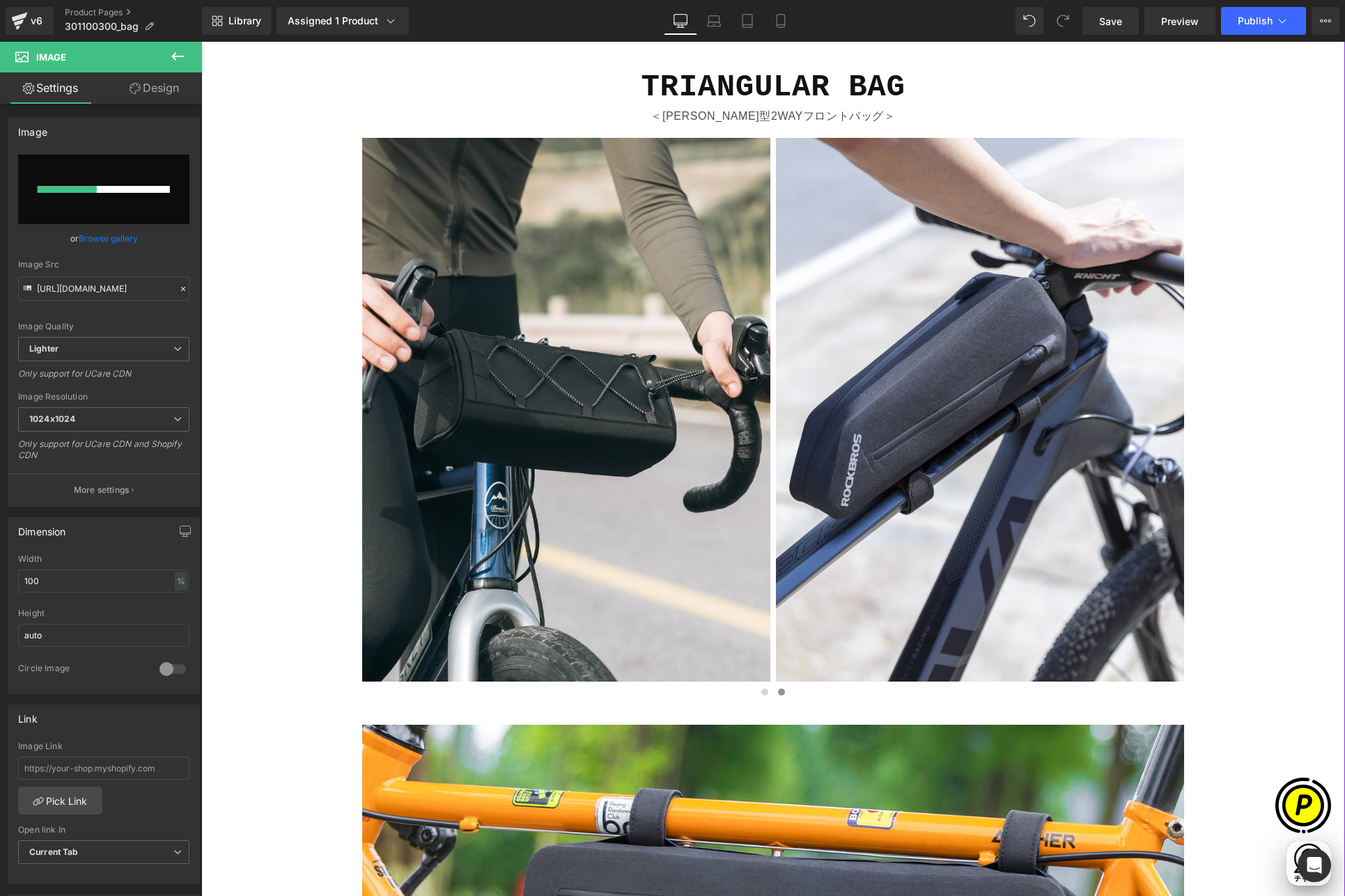
scroll to position [0, 543]
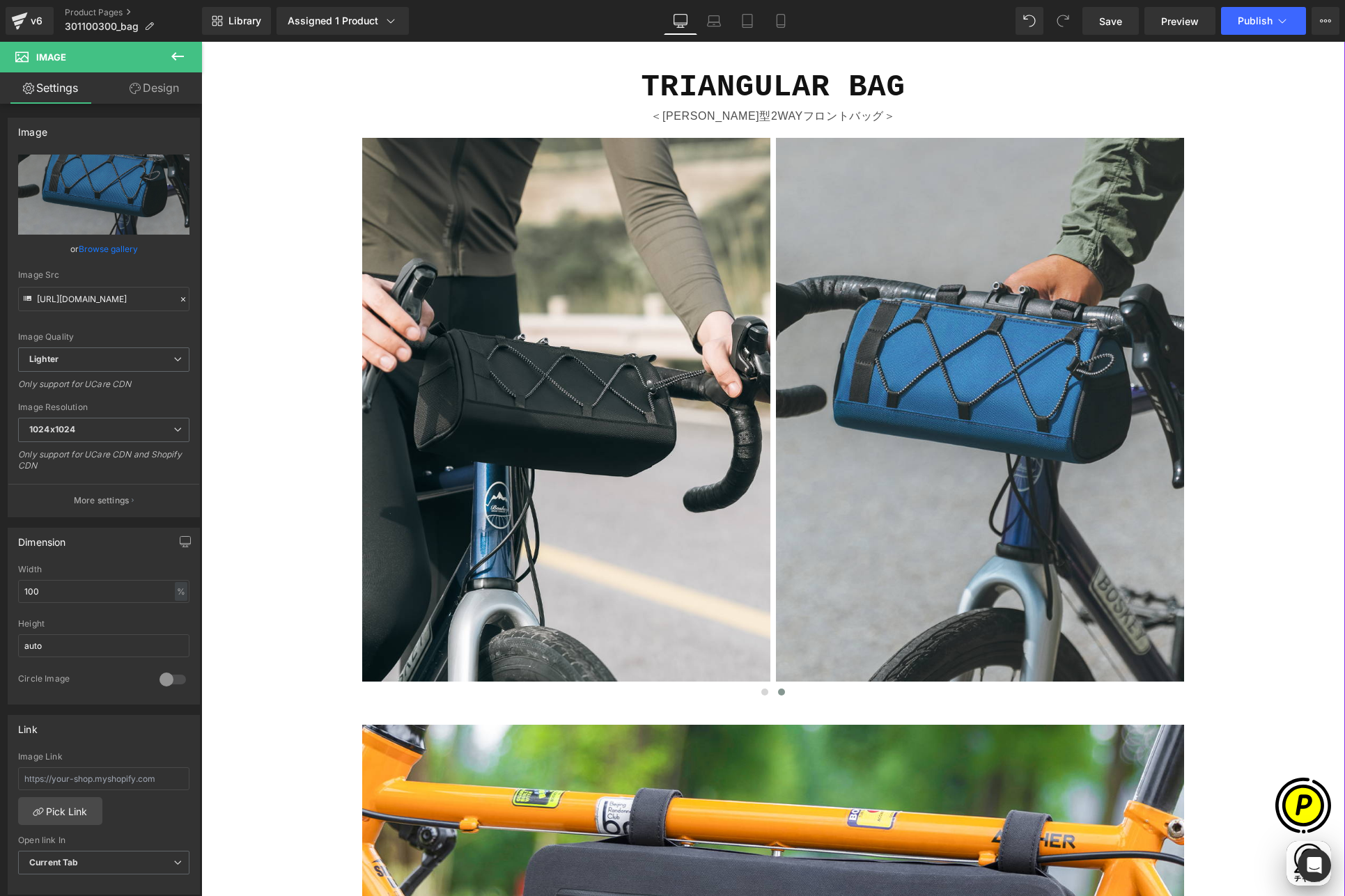
type input "[URL][DOMAIN_NAME]"
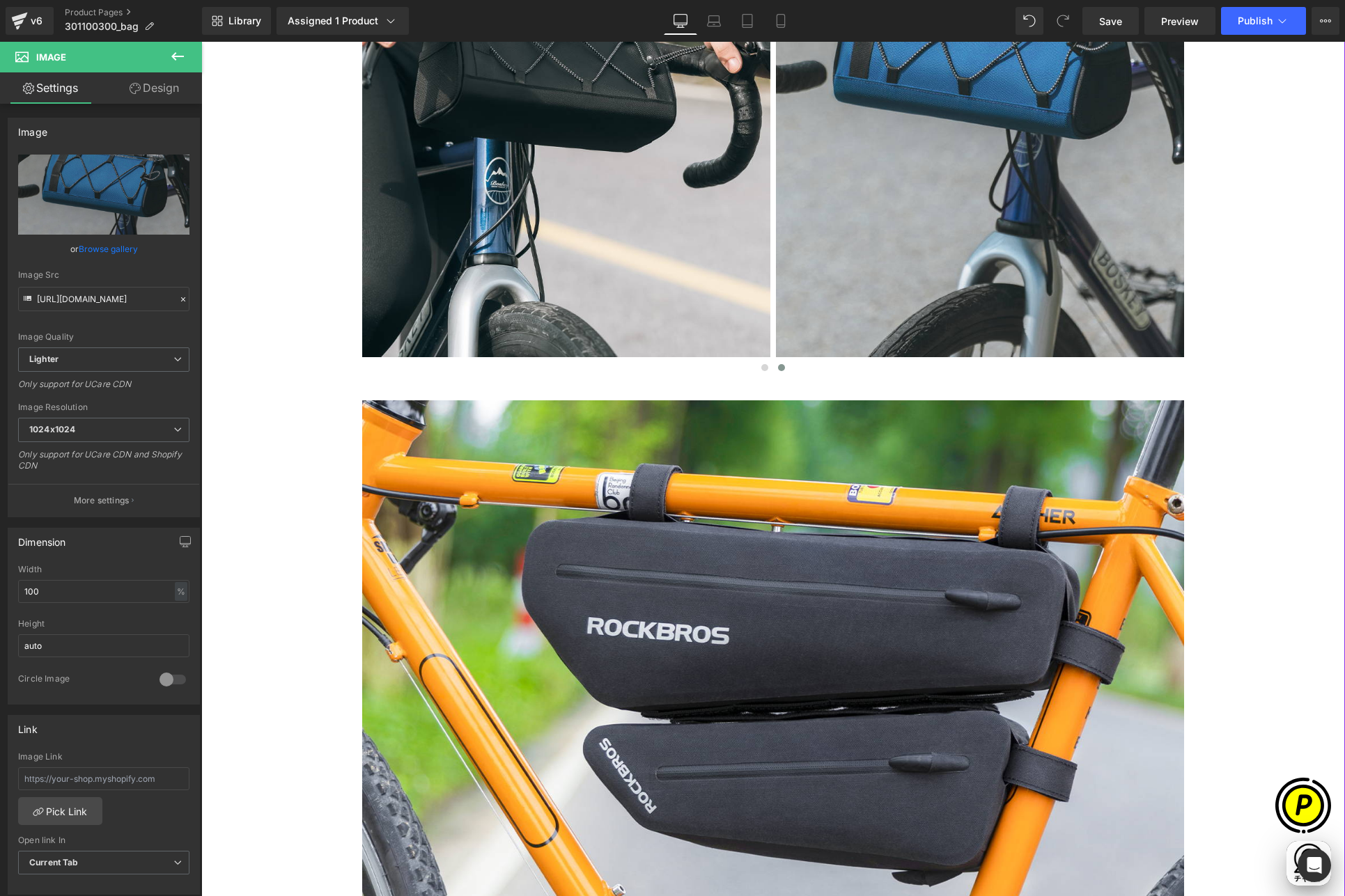
scroll to position [1539, 0]
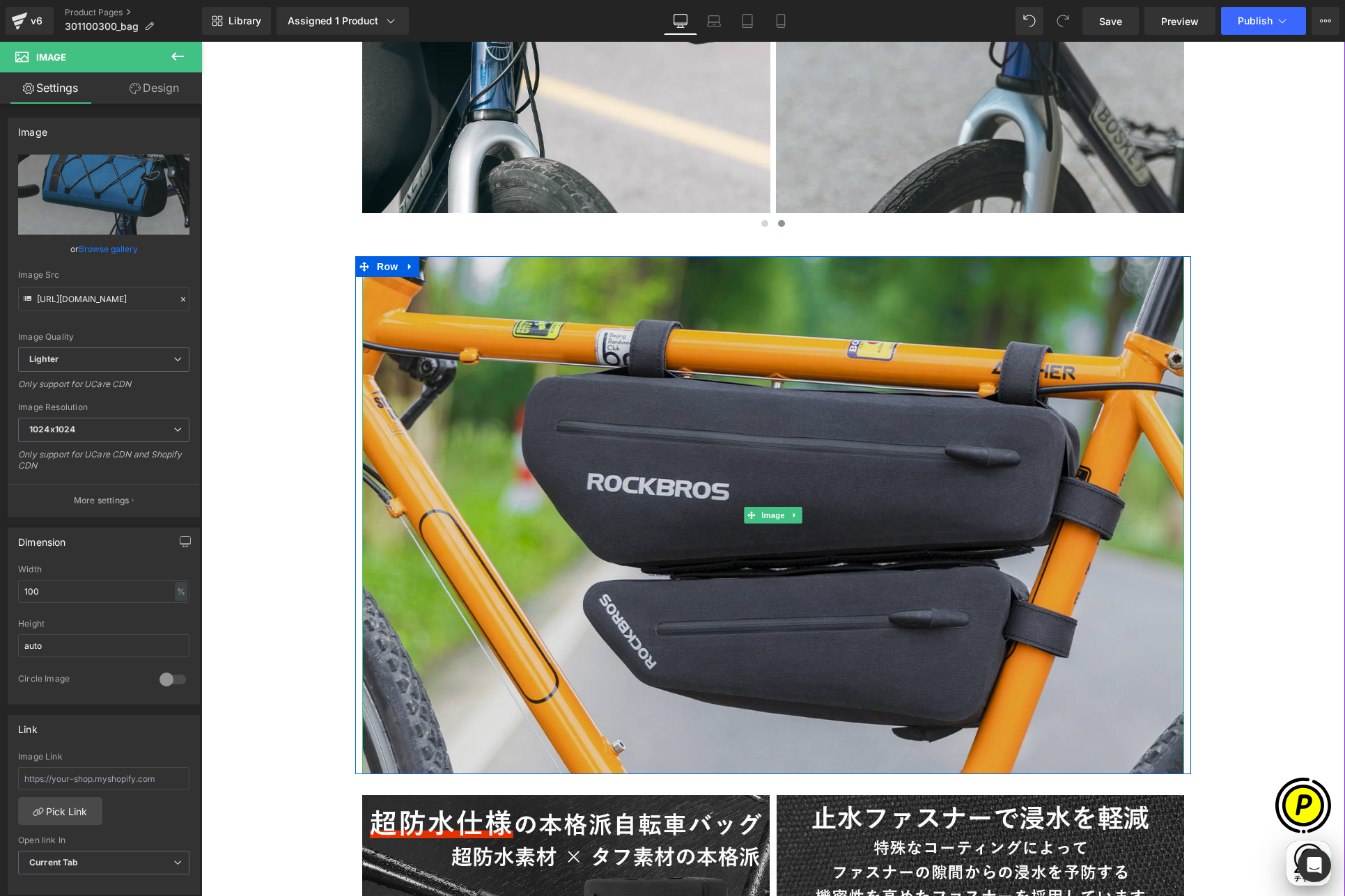
click at [825, 477] on img at bounding box center [773, 515] width 821 height 517
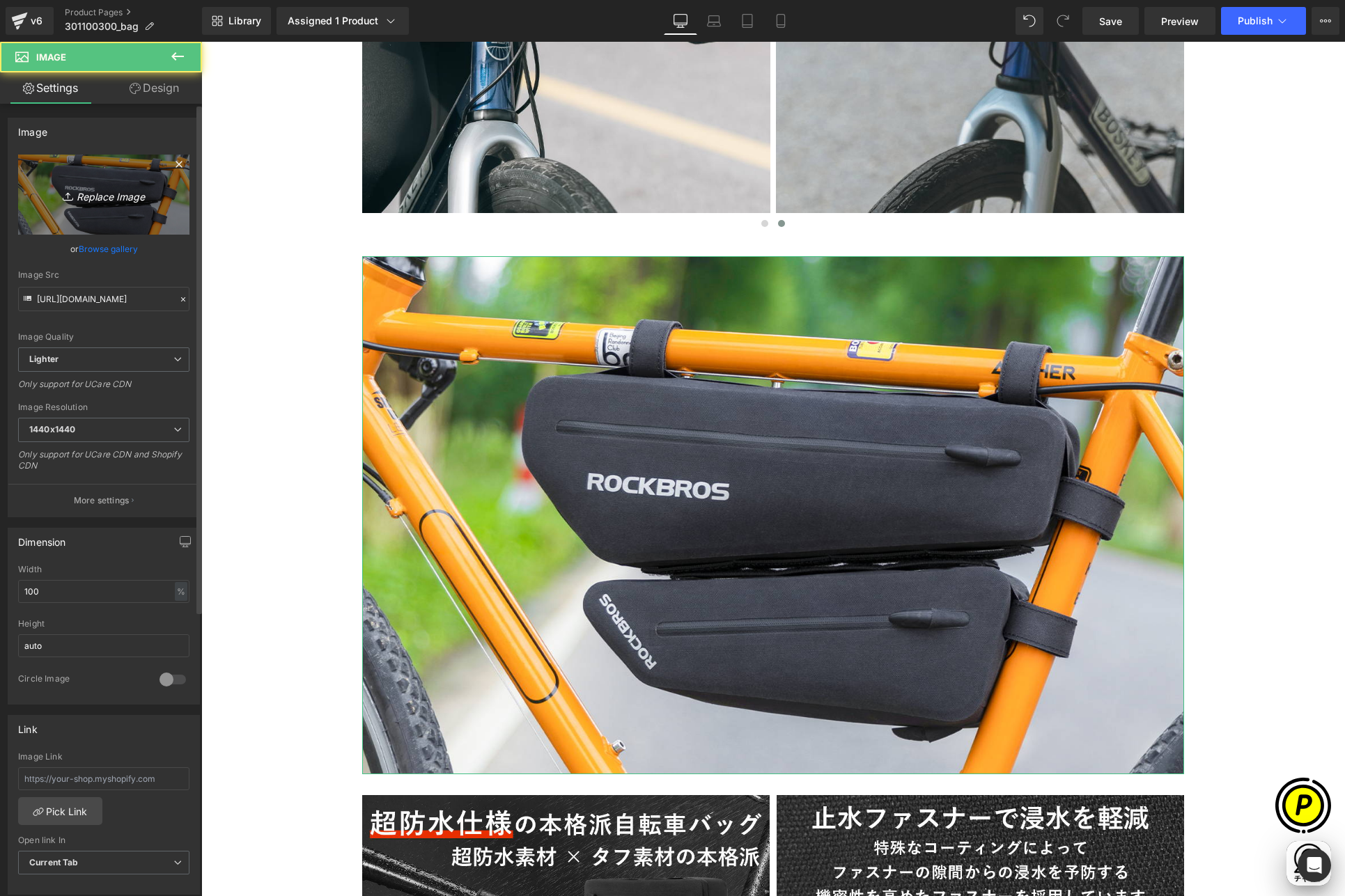
click at [121, 200] on icon "Replace Image" at bounding box center [103, 195] width 111 height 17
type input "C:\fakepath\shopify-LP-30110030_02.jpg"
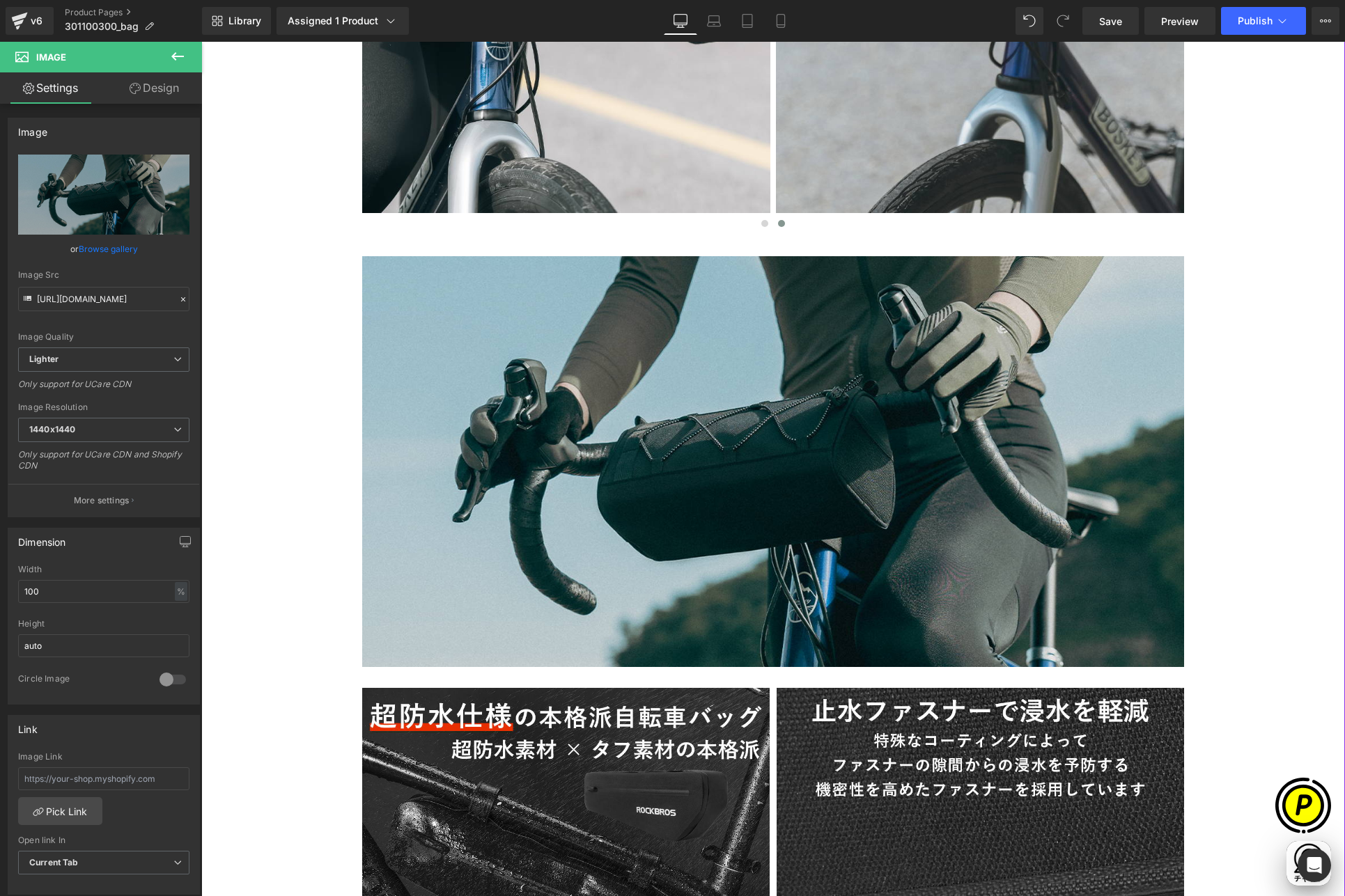
scroll to position [0, 272]
type input "[URL][DOMAIN_NAME]"
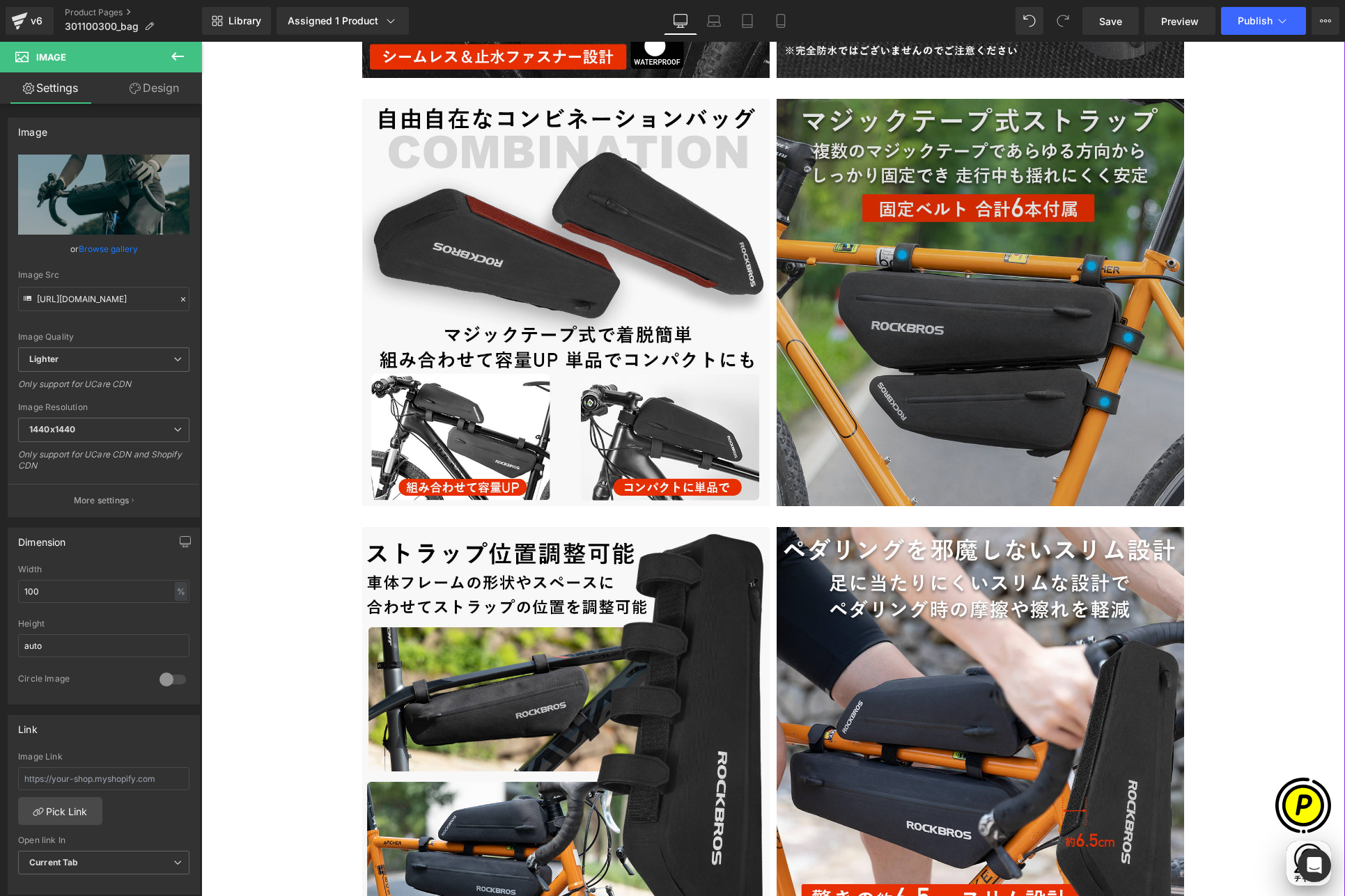
scroll to position [2582, 0]
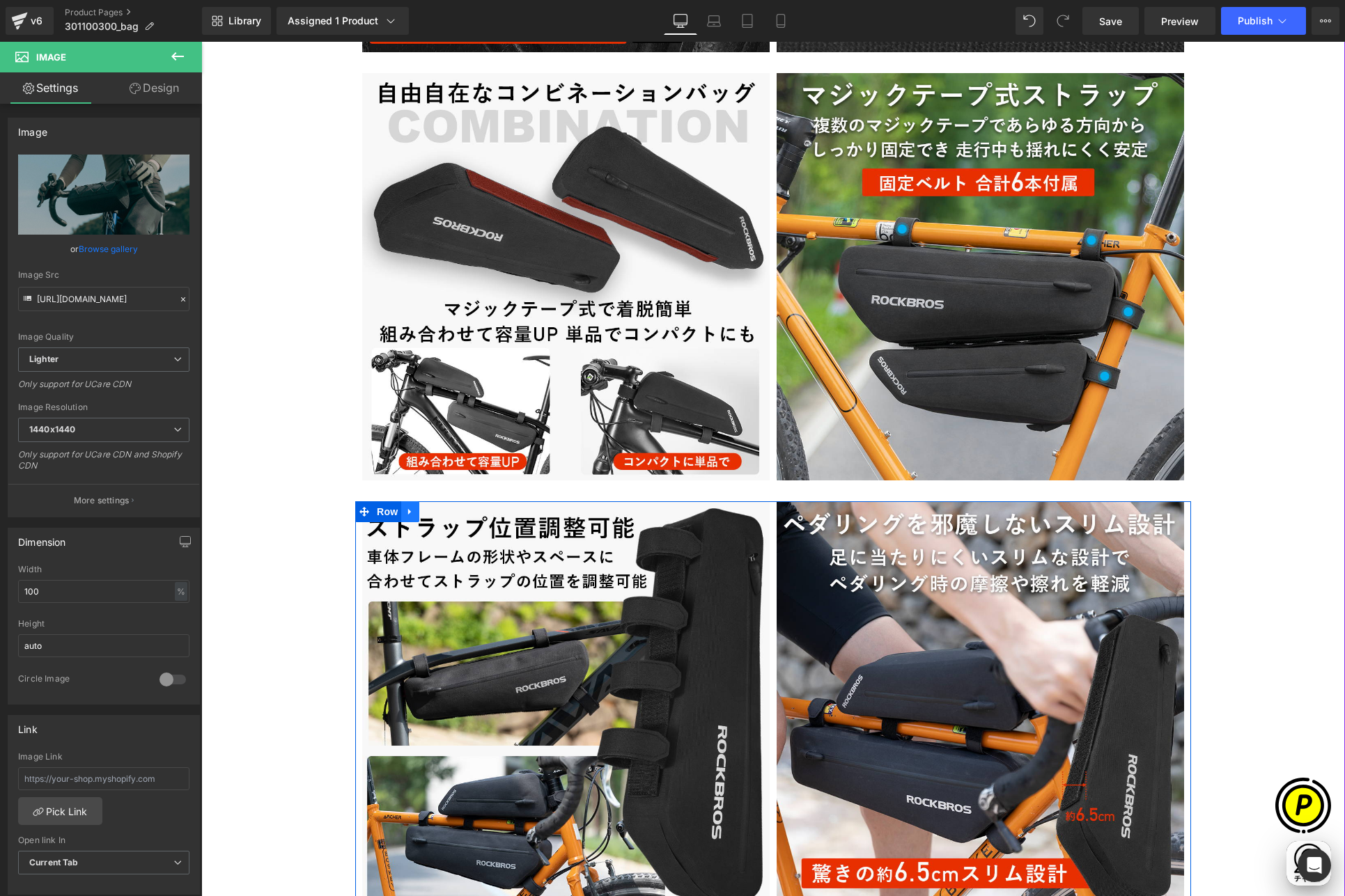
click at [410, 513] on link at bounding box center [410, 511] width 18 height 21
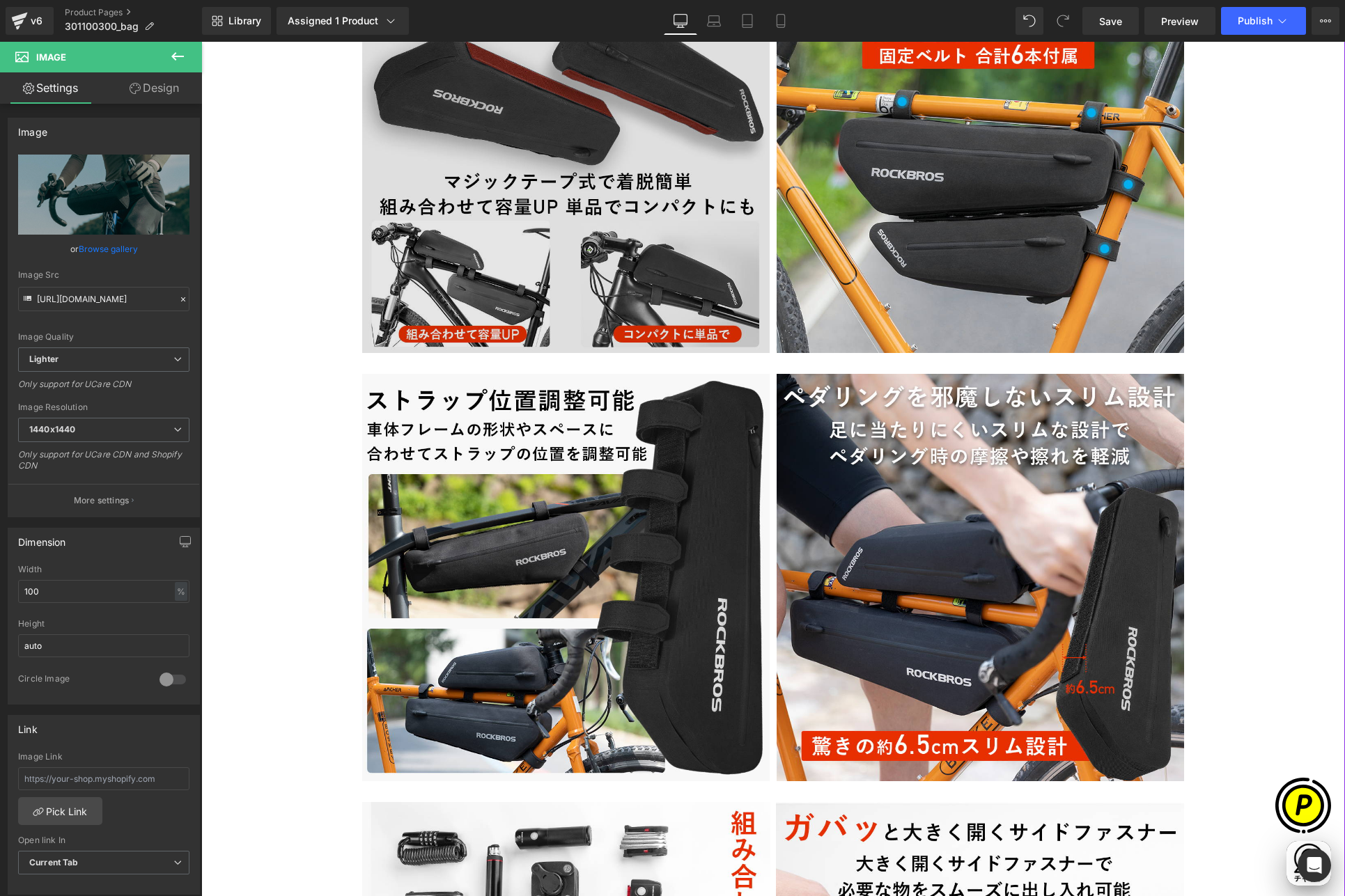
scroll to position [2586, 0]
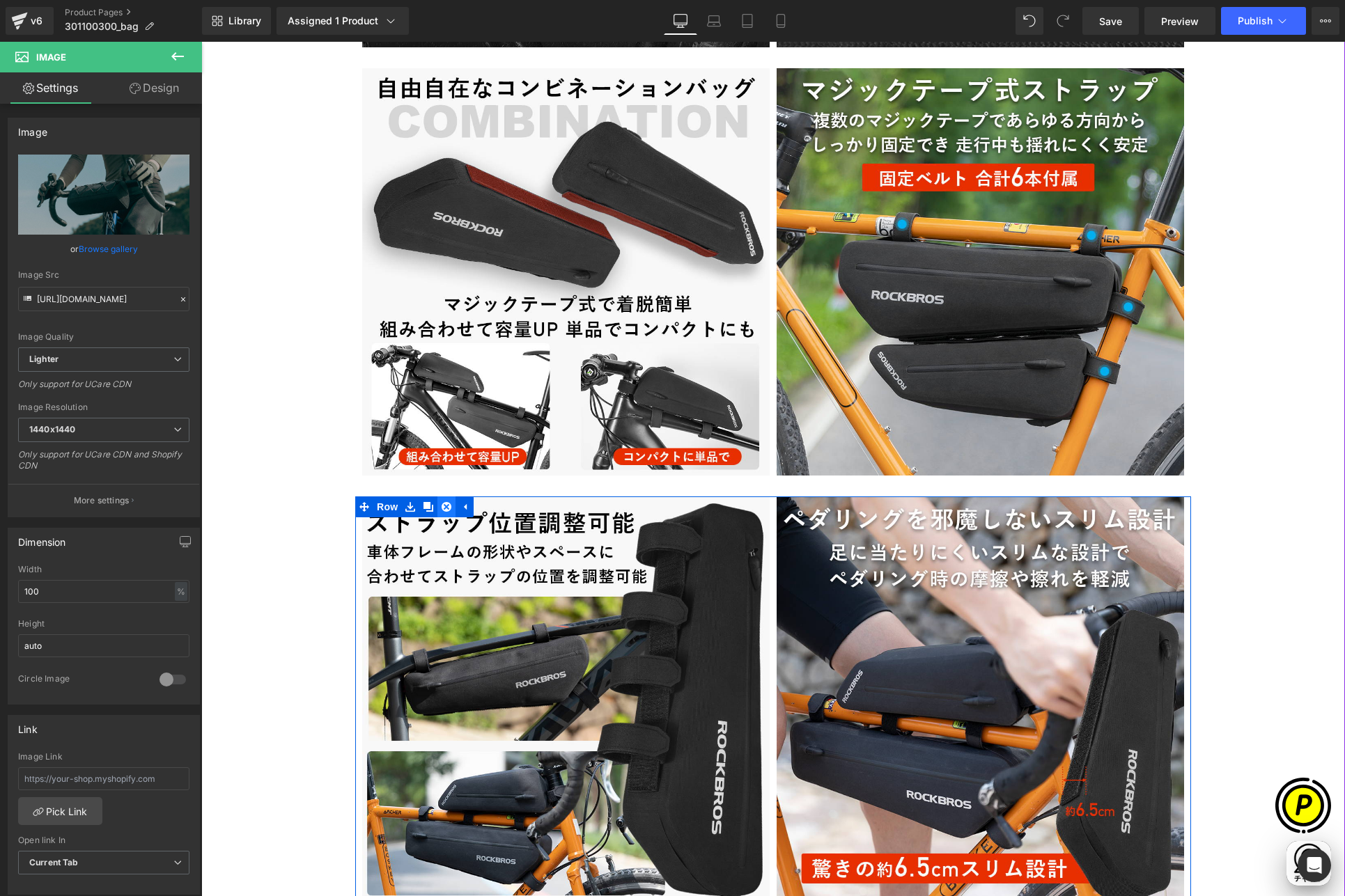
click at [442, 505] on icon at bounding box center [446, 507] width 9 height 10
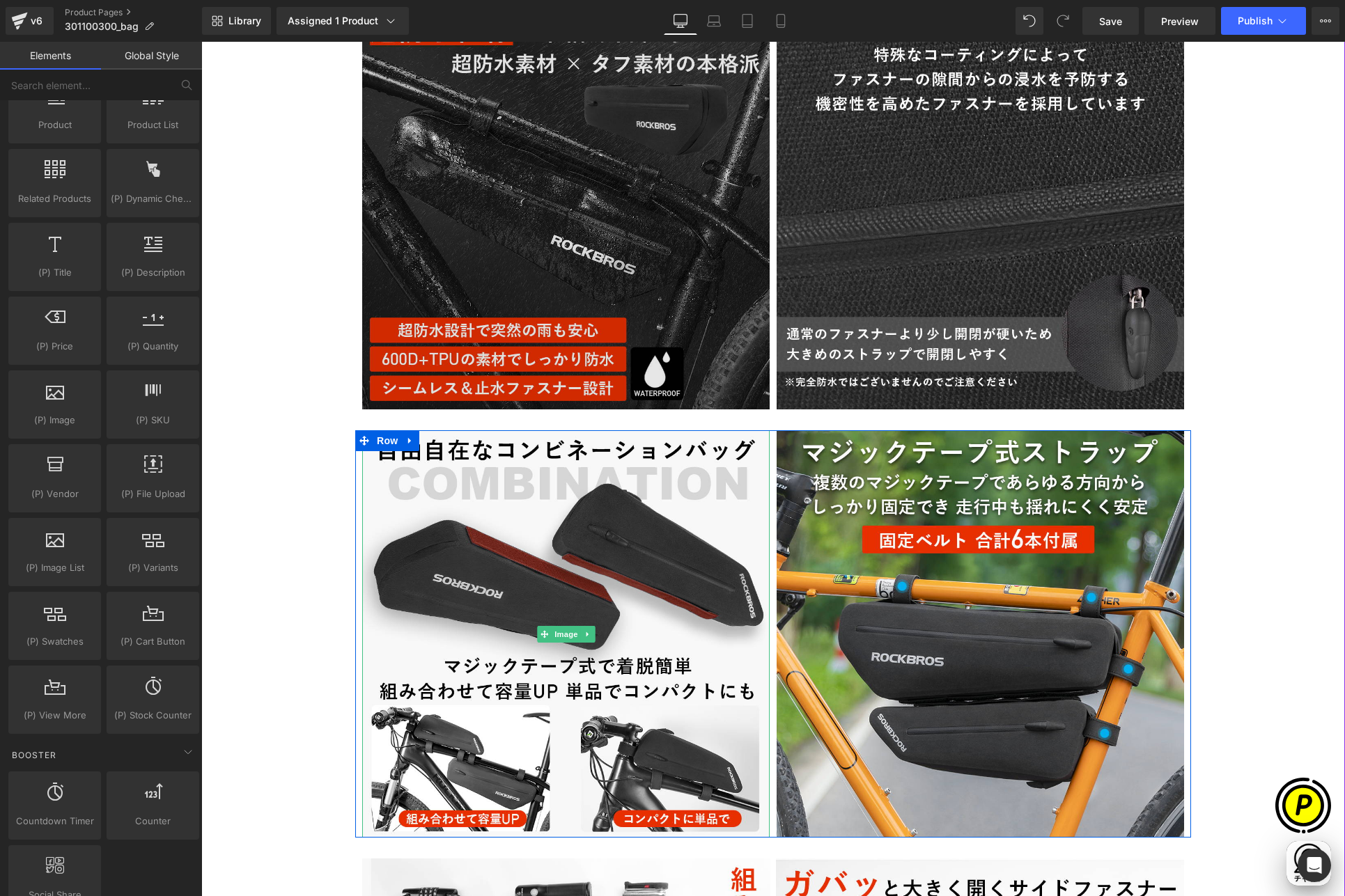
scroll to position [2038, 0]
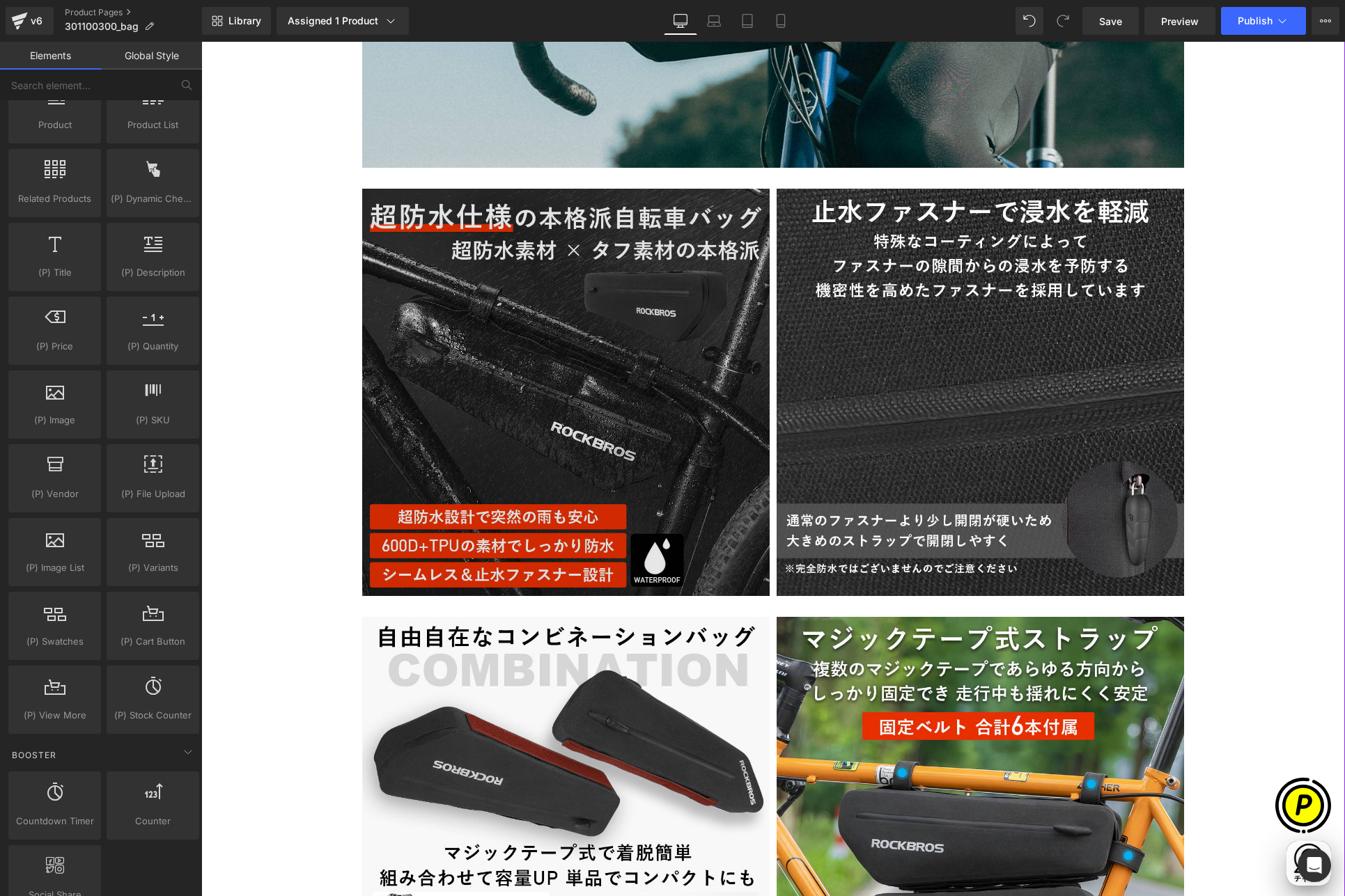
click at [577, 343] on img at bounding box center [566, 392] width 407 height 407
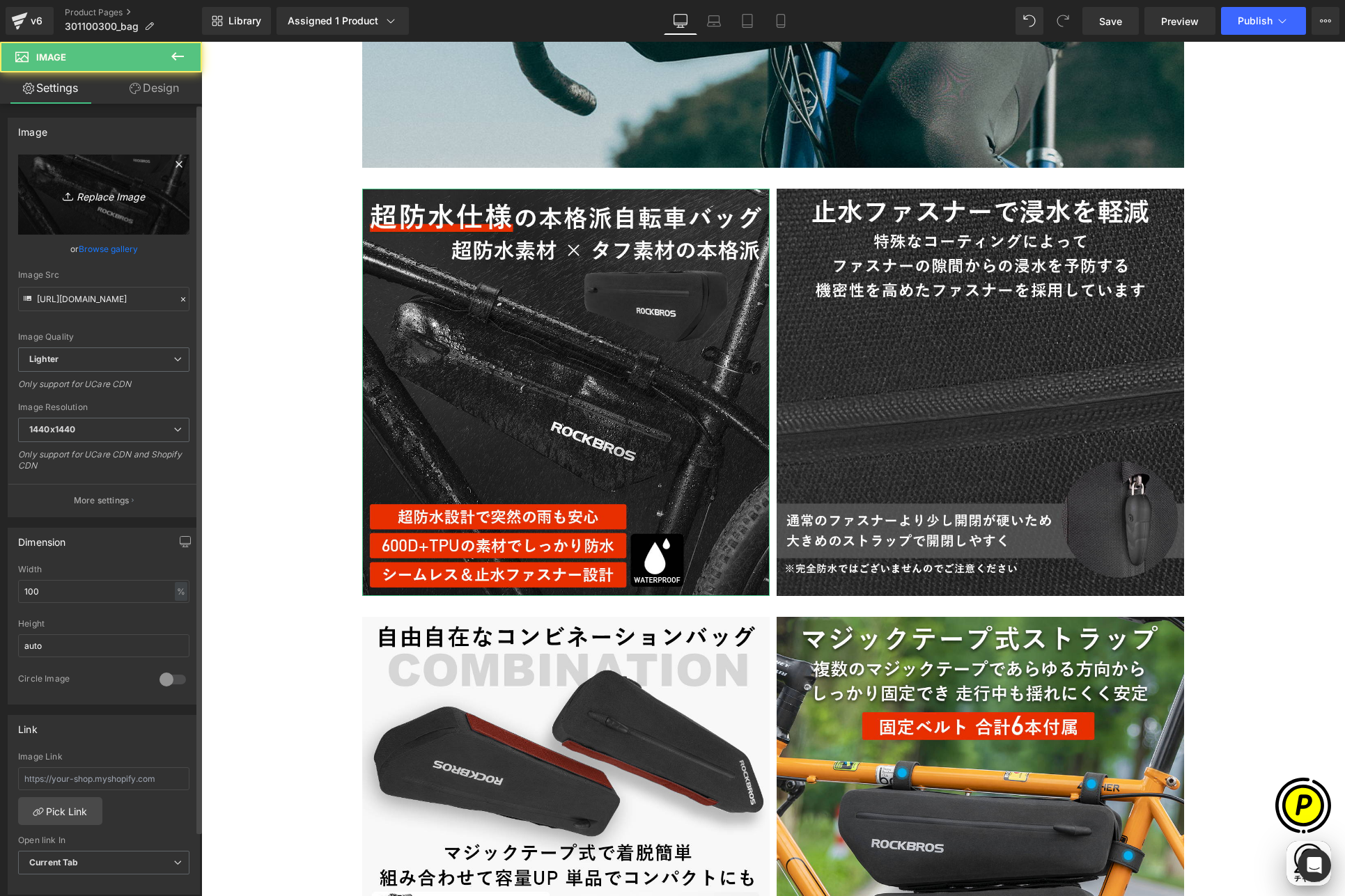
scroll to position [0, 543]
click at [107, 207] on link "Replace Image" at bounding box center [104, 195] width 171 height 80
type input "C:\fakepath\3011003_2.jpg"
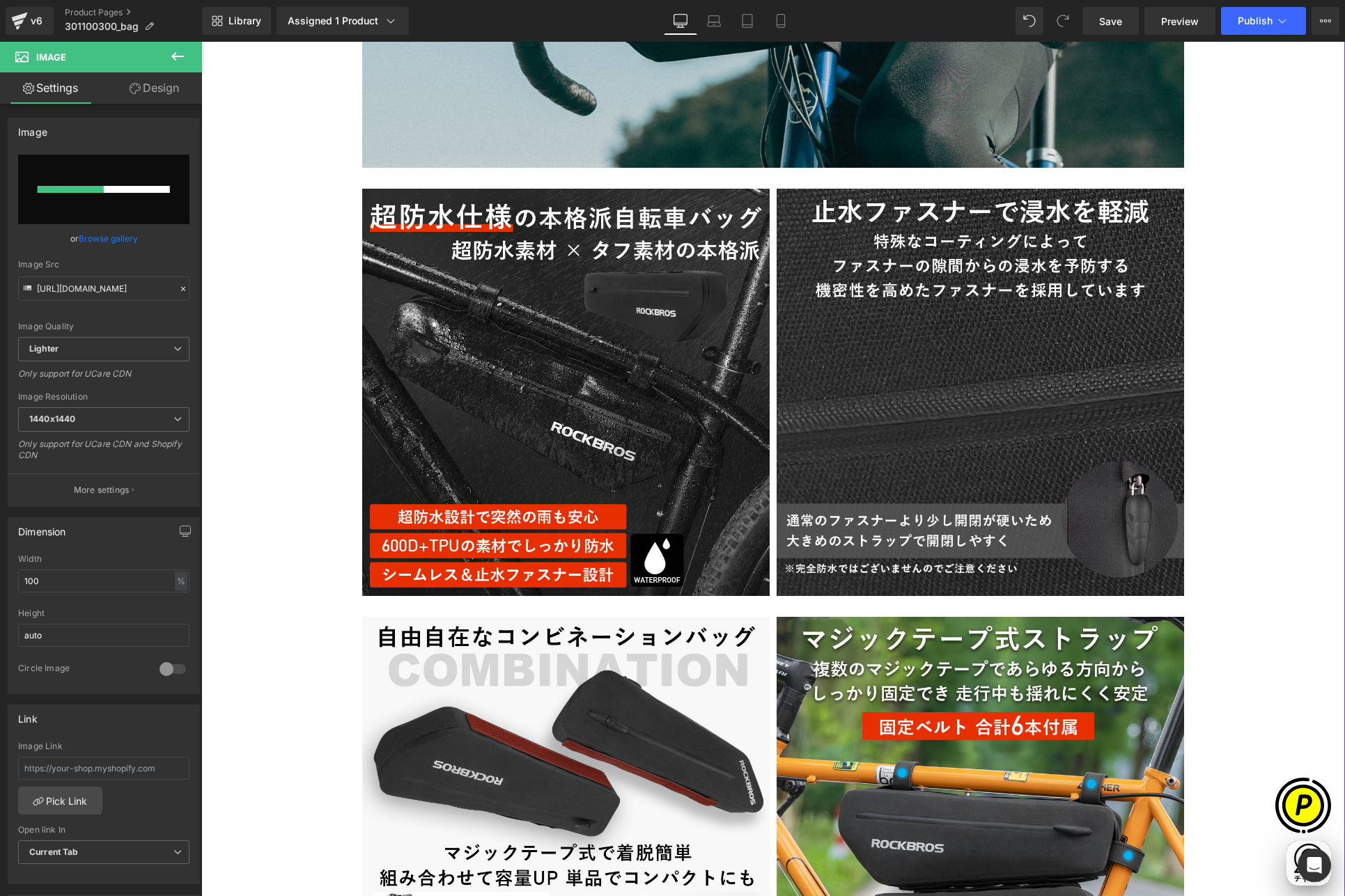
scroll to position [0, 815]
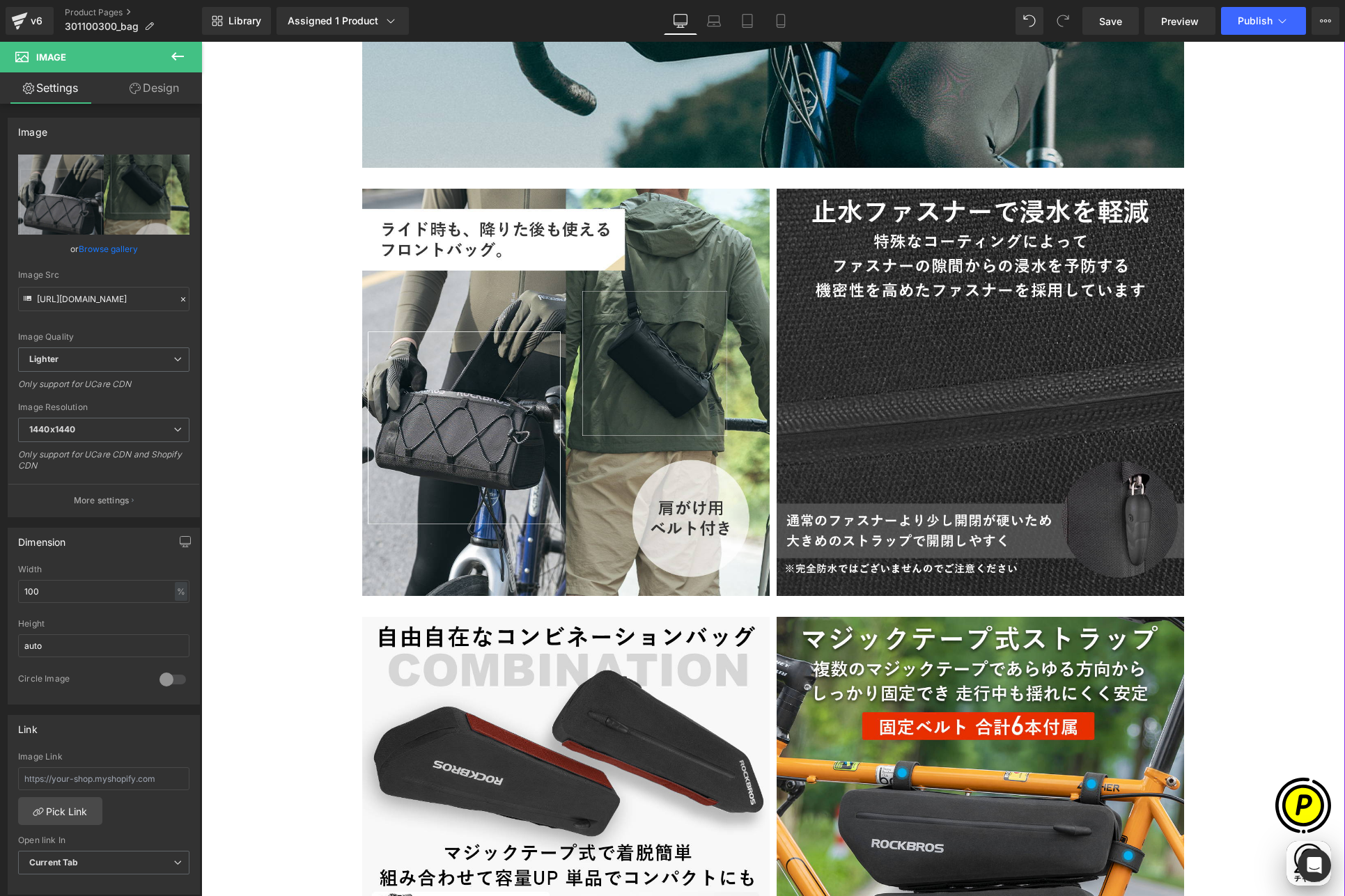
type input "[URL][DOMAIN_NAME]"
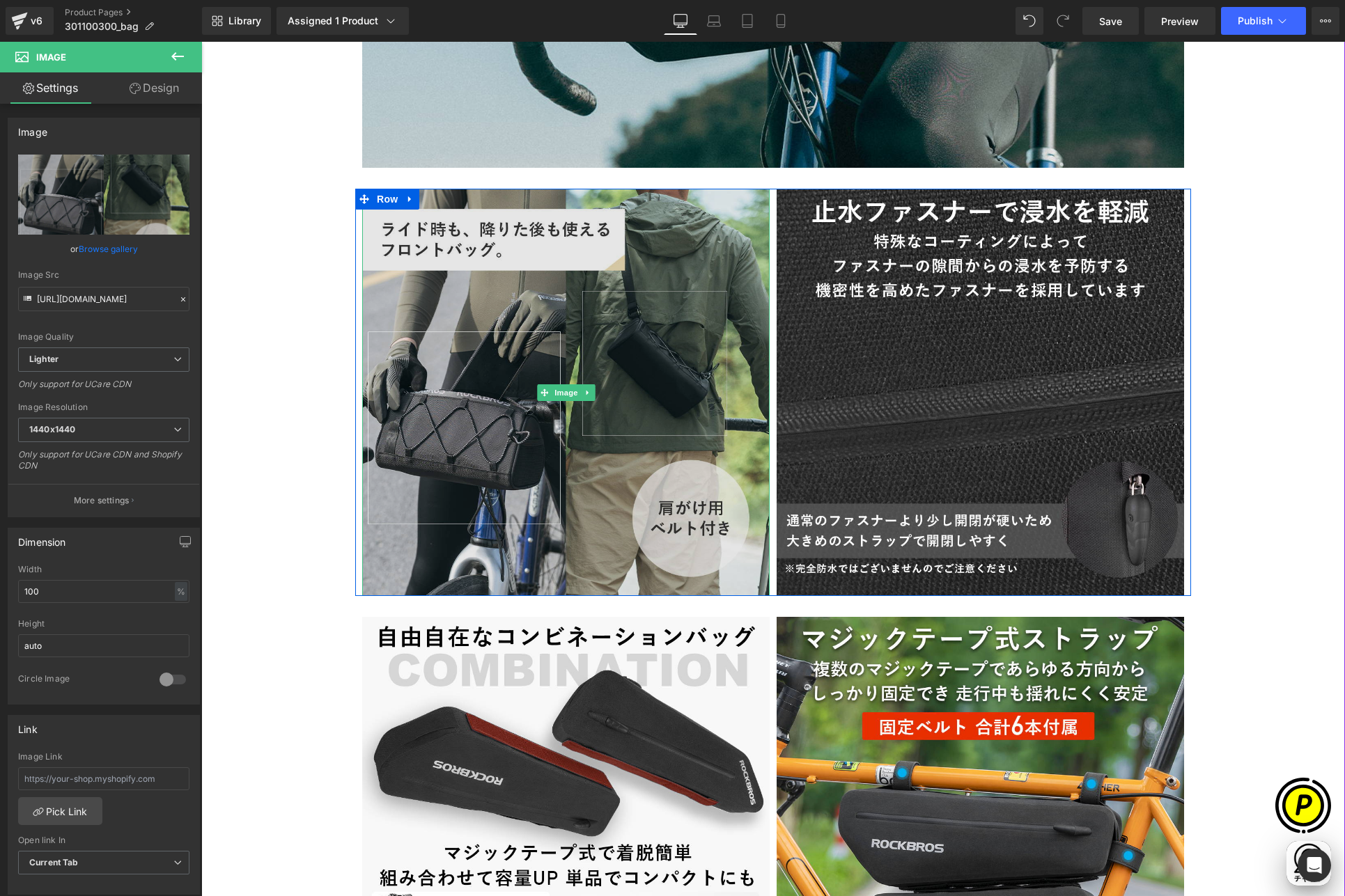
click at [644, 317] on img at bounding box center [566, 392] width 407 height 407
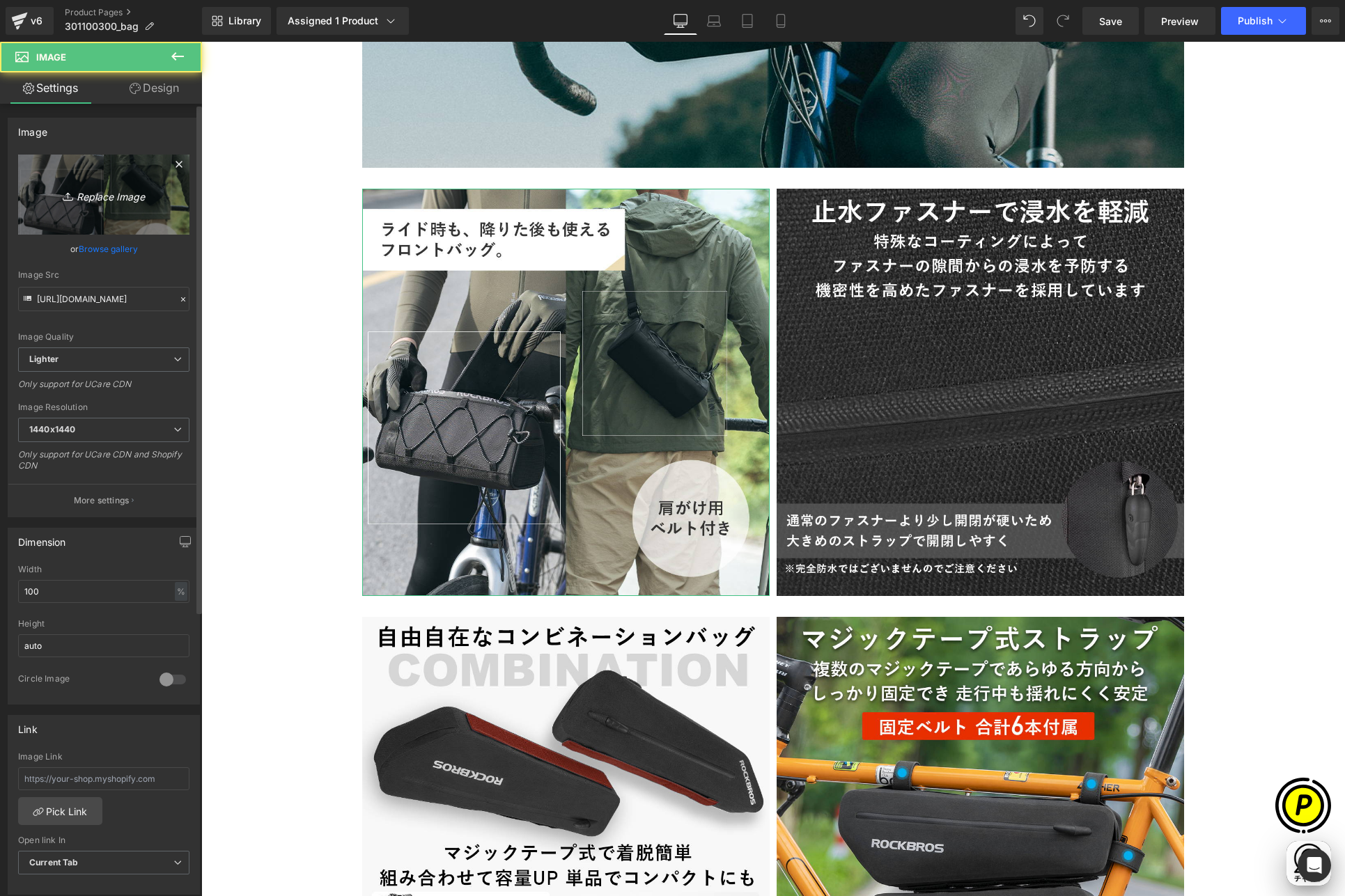
click at [54, 179] on link "Replace Image" at bounding box center [104, 195] width 171 height 80
type input "C:\fakepath\3011003_3.jpg"
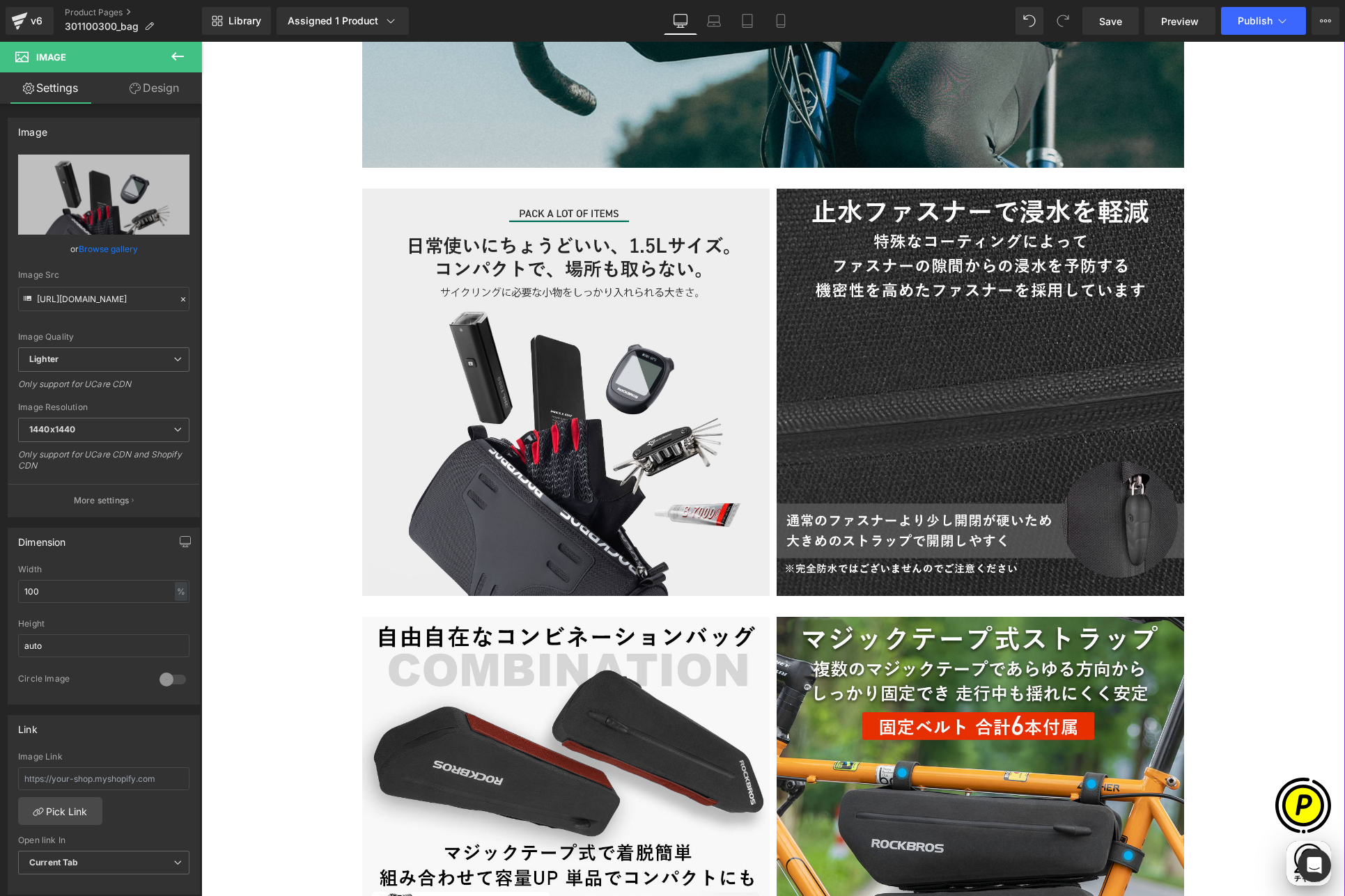
scroll to position [0, 815]
type input "[URL][DOMAIN_NAME]"
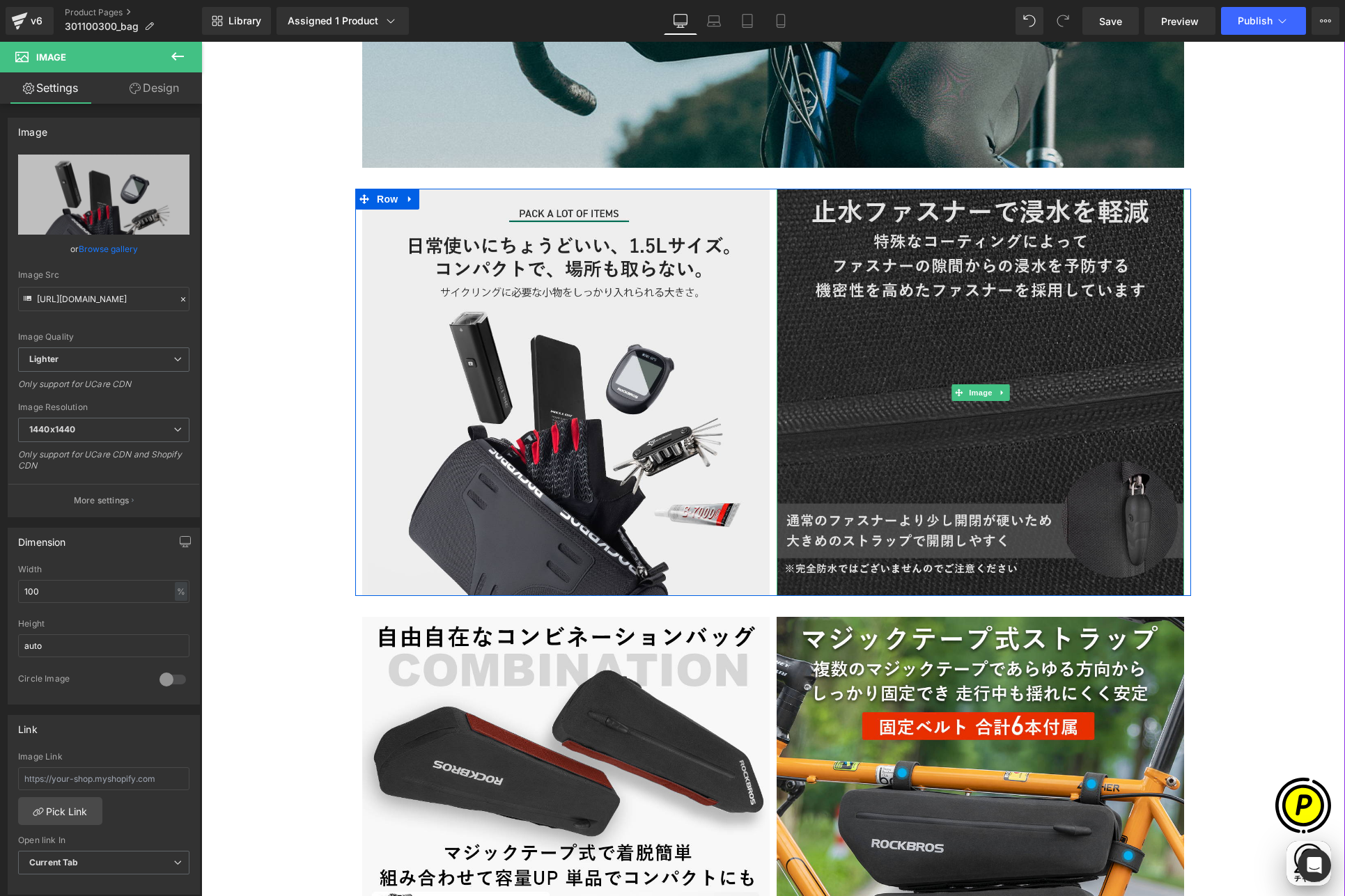
click at [879, 364] on img at bounding box center [980, 392] width 407 height 407
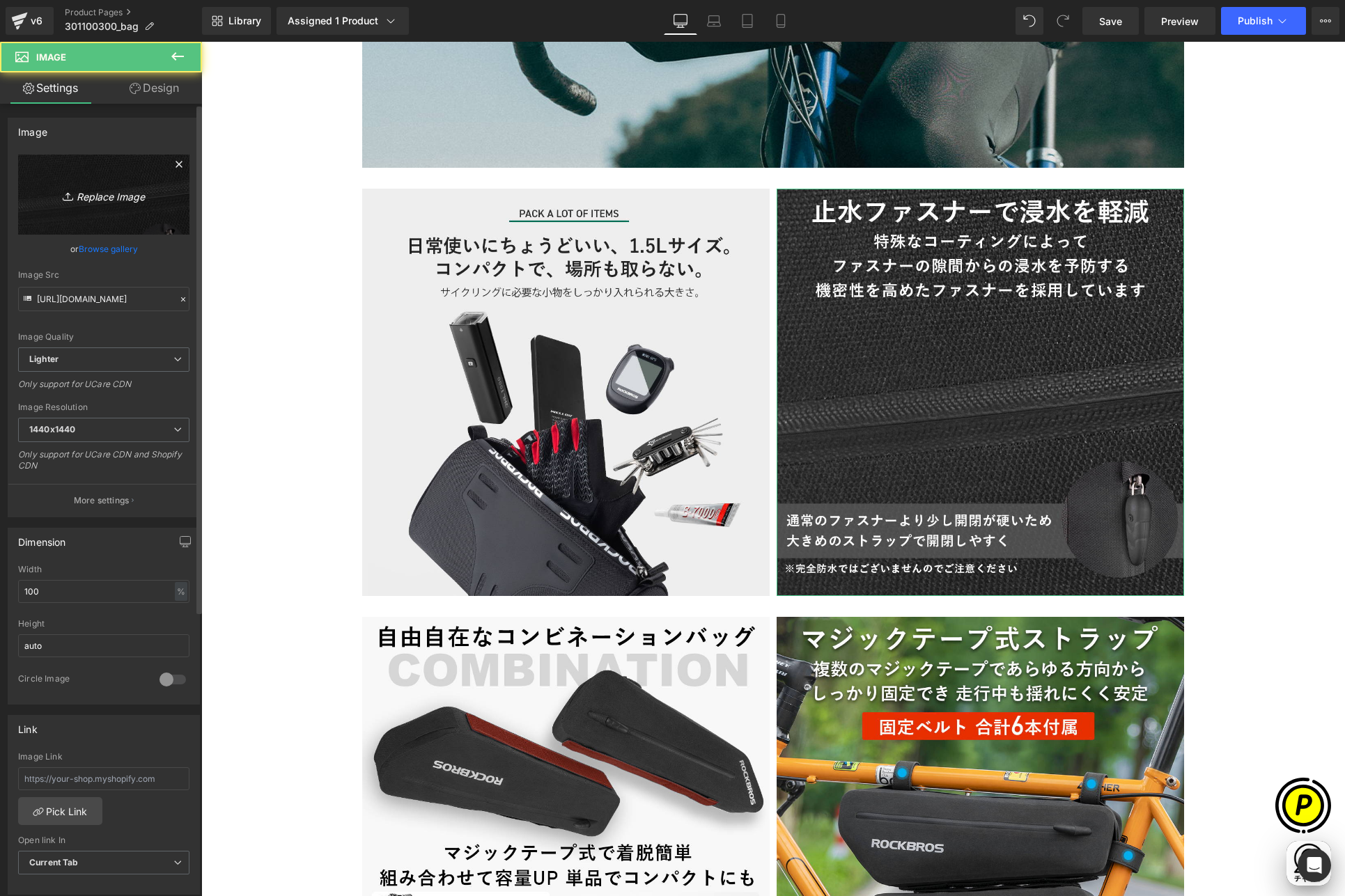
click at [137, 195] on icon "Replace Image" at bounding box center [103, 195] width 111 height 17
type input "C:\fakepath\3011003_4.jpg"
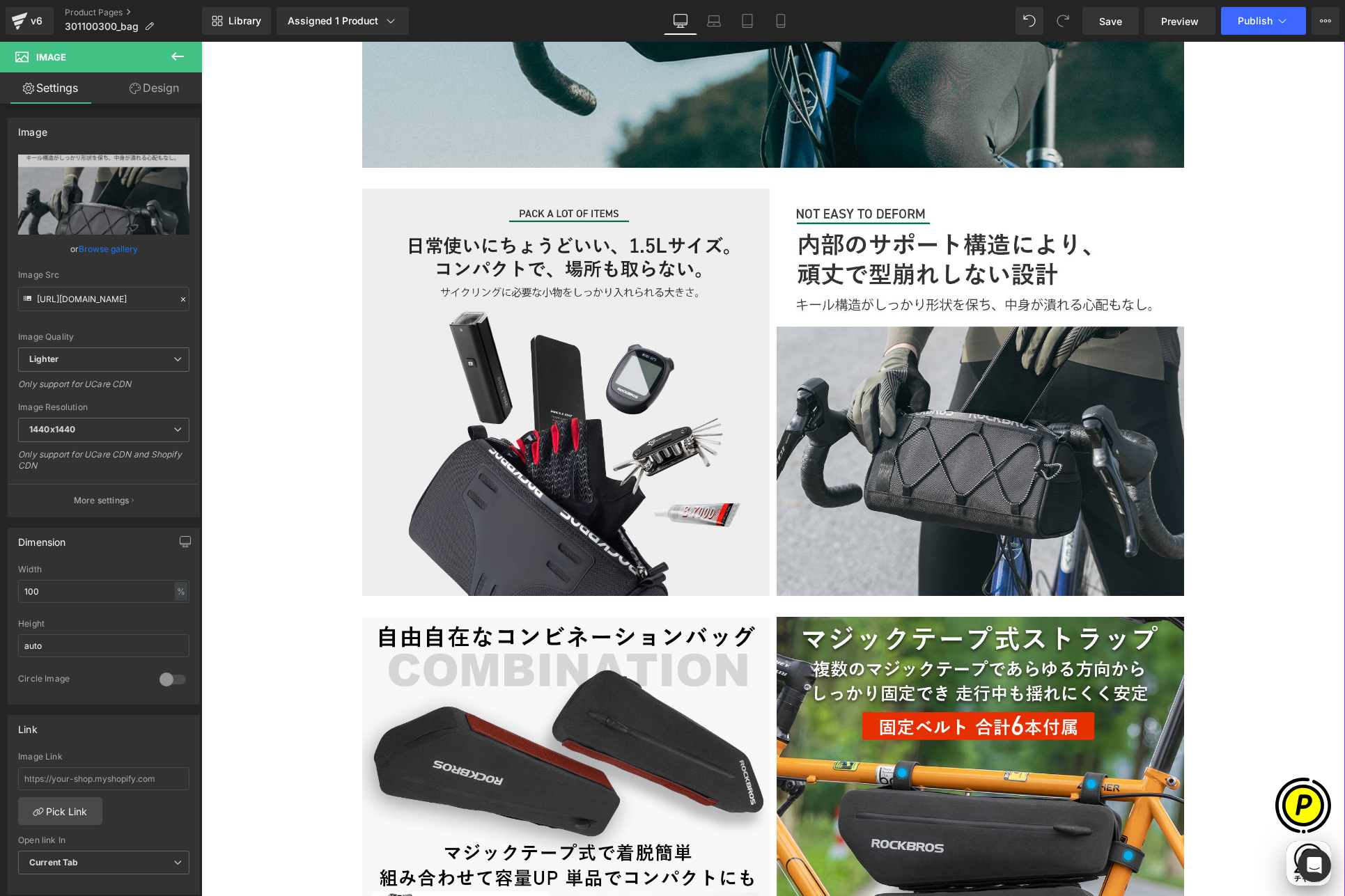
scroll to position [0, 272]
type input "[URL][DOMAIN_NAME]"
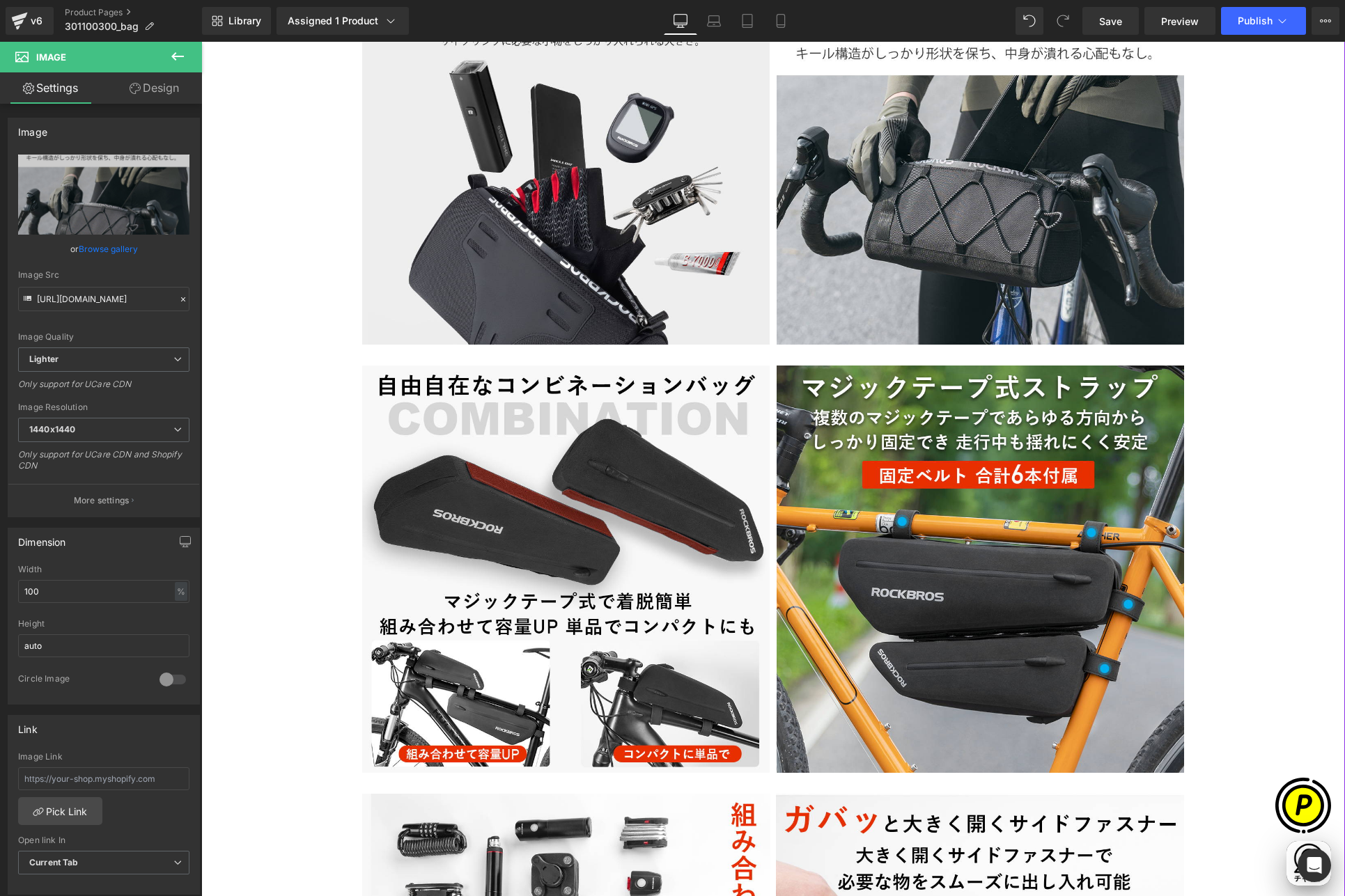
scroll to position [2291, 0]
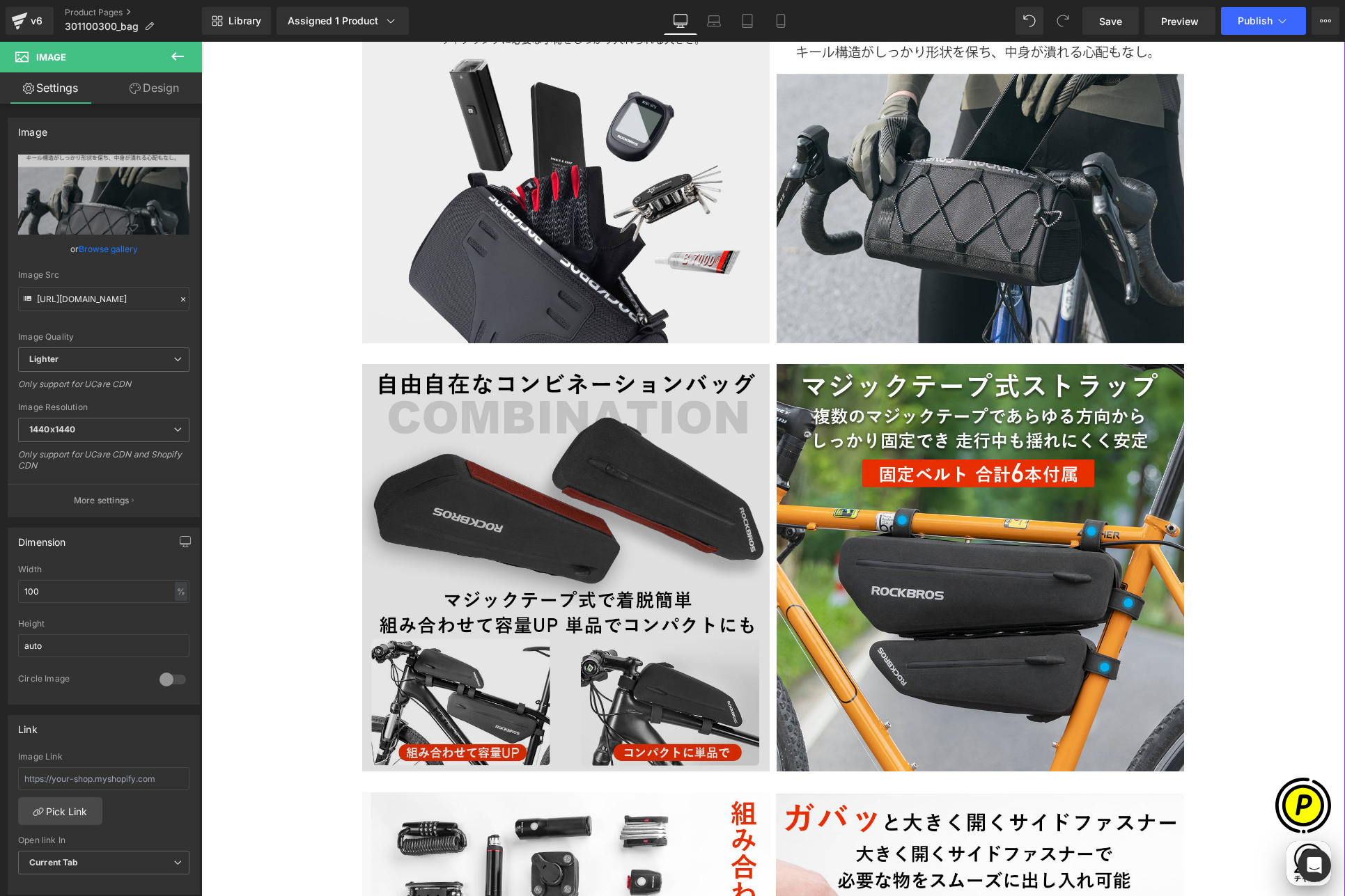
click at [550, 441] on img at bounding box center [566, 567] width 407 height 407
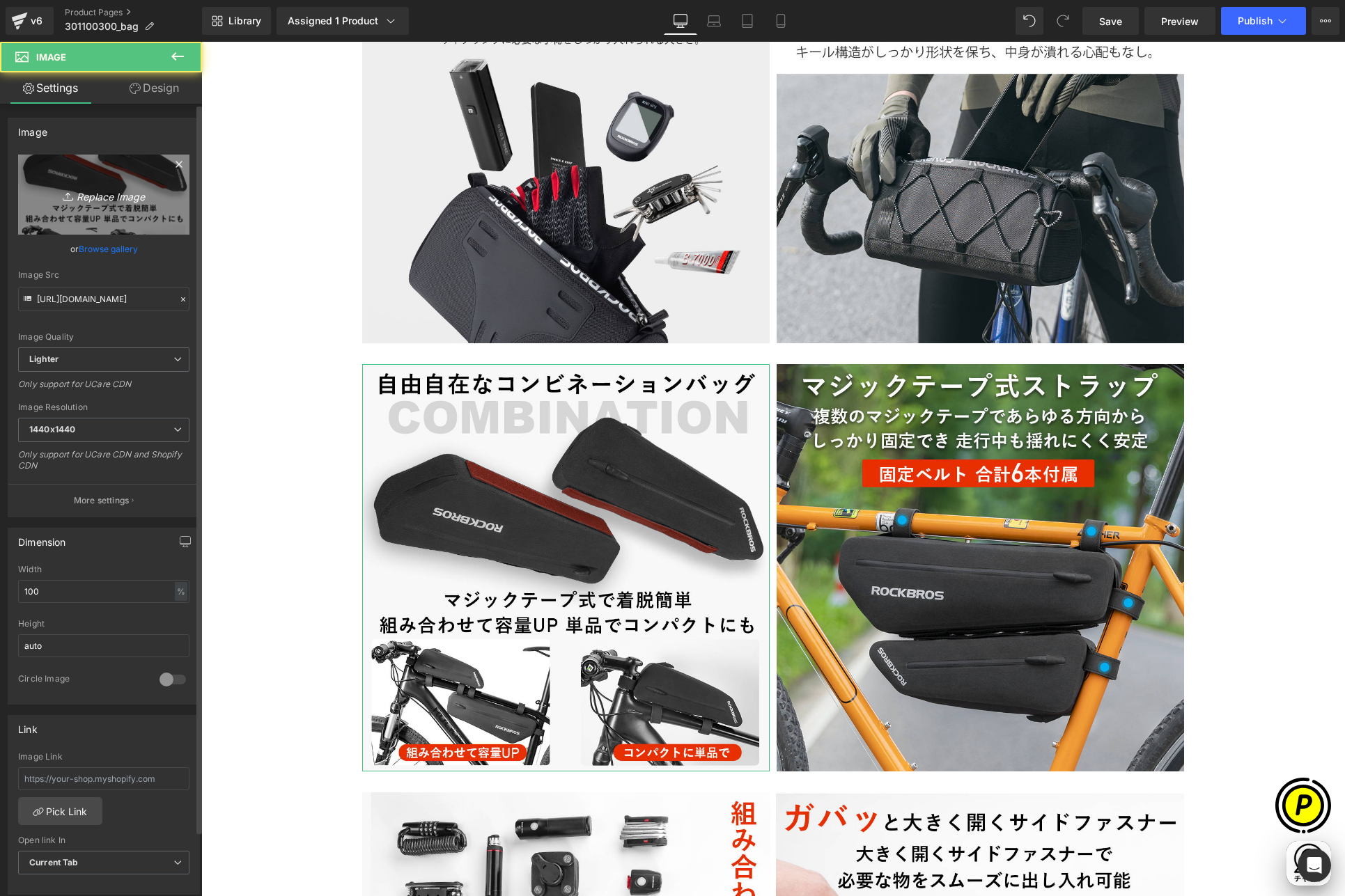
click at [111, 203] on icon "Replace Image" at bounding box center [103, 195] width 111 height 17
type input "C:\fakepath\3011003_5.jpg"
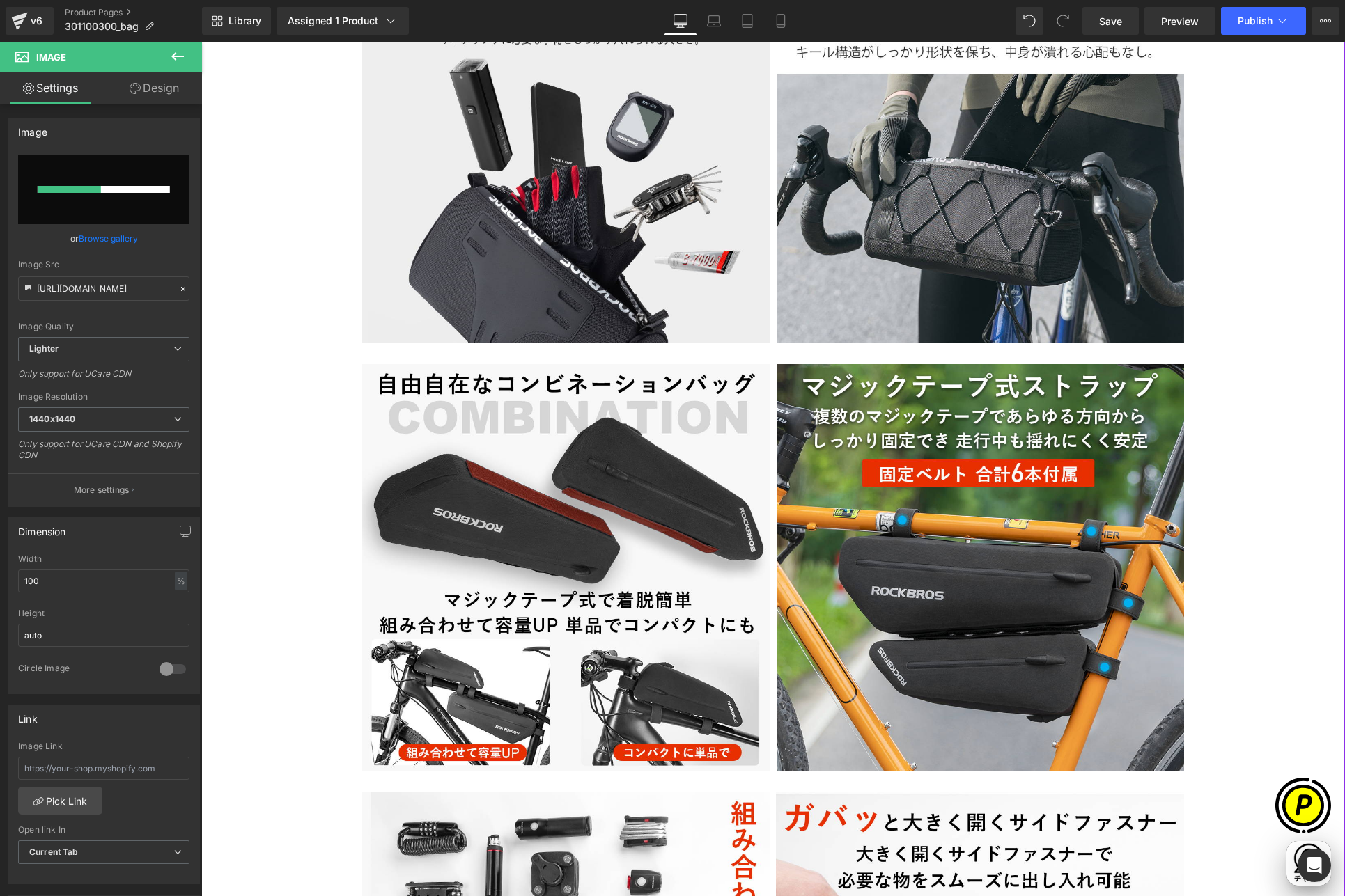
scroll to position [0, 815]
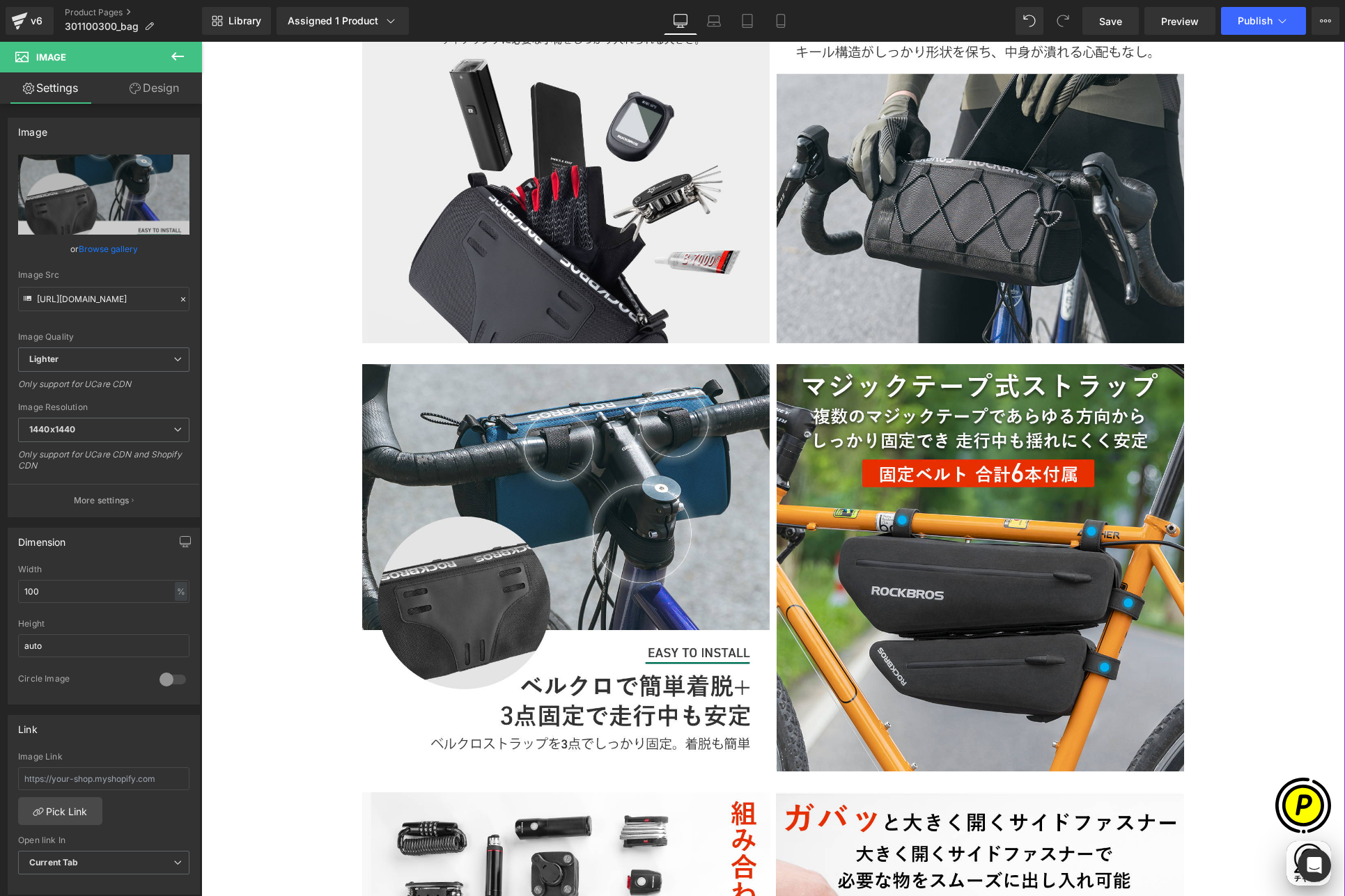
type input "[URL][DOMAIN_NAME]"
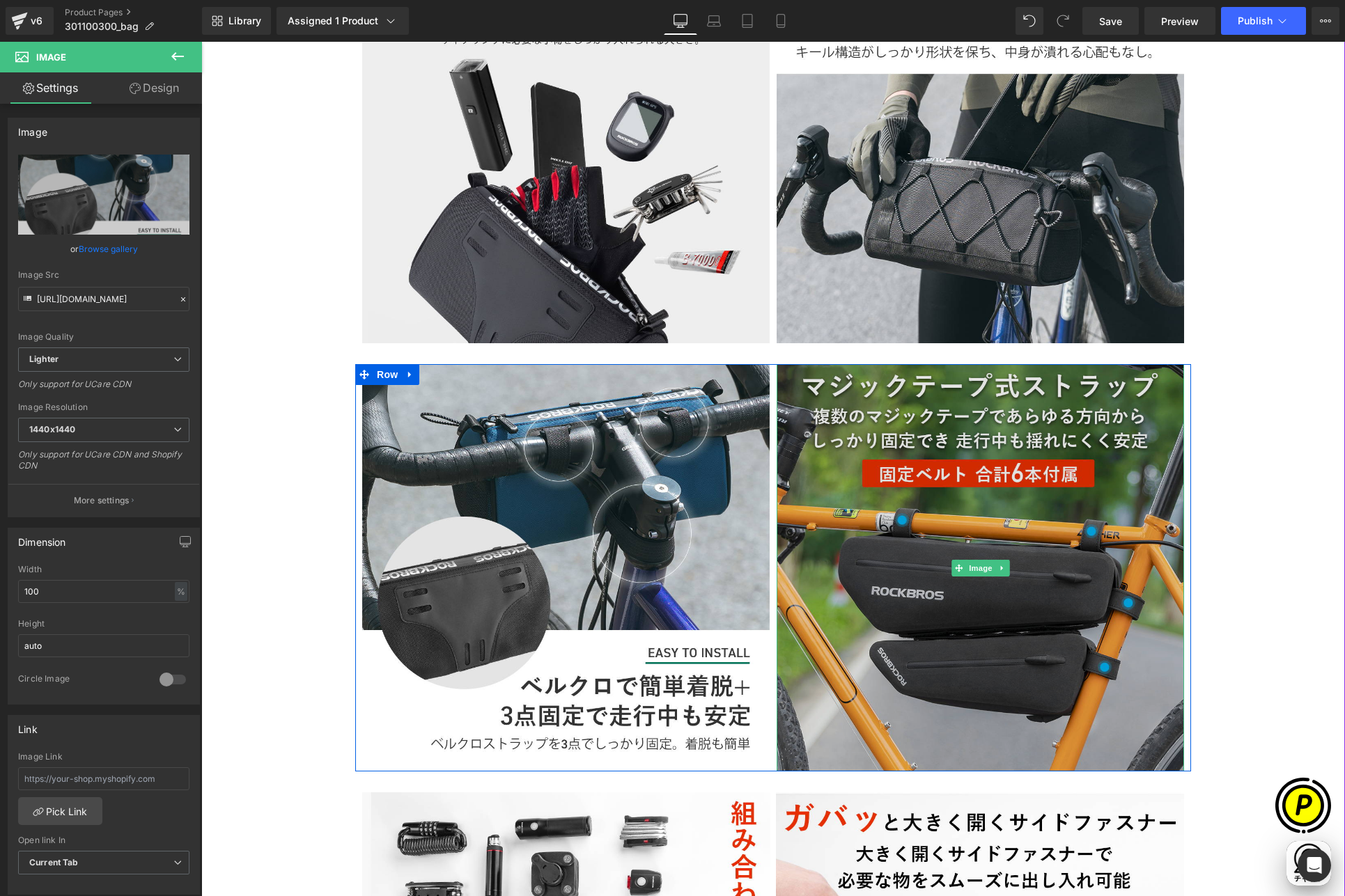
click at [906, 485] on img at bounding box center [980, 567] width 407 height 407
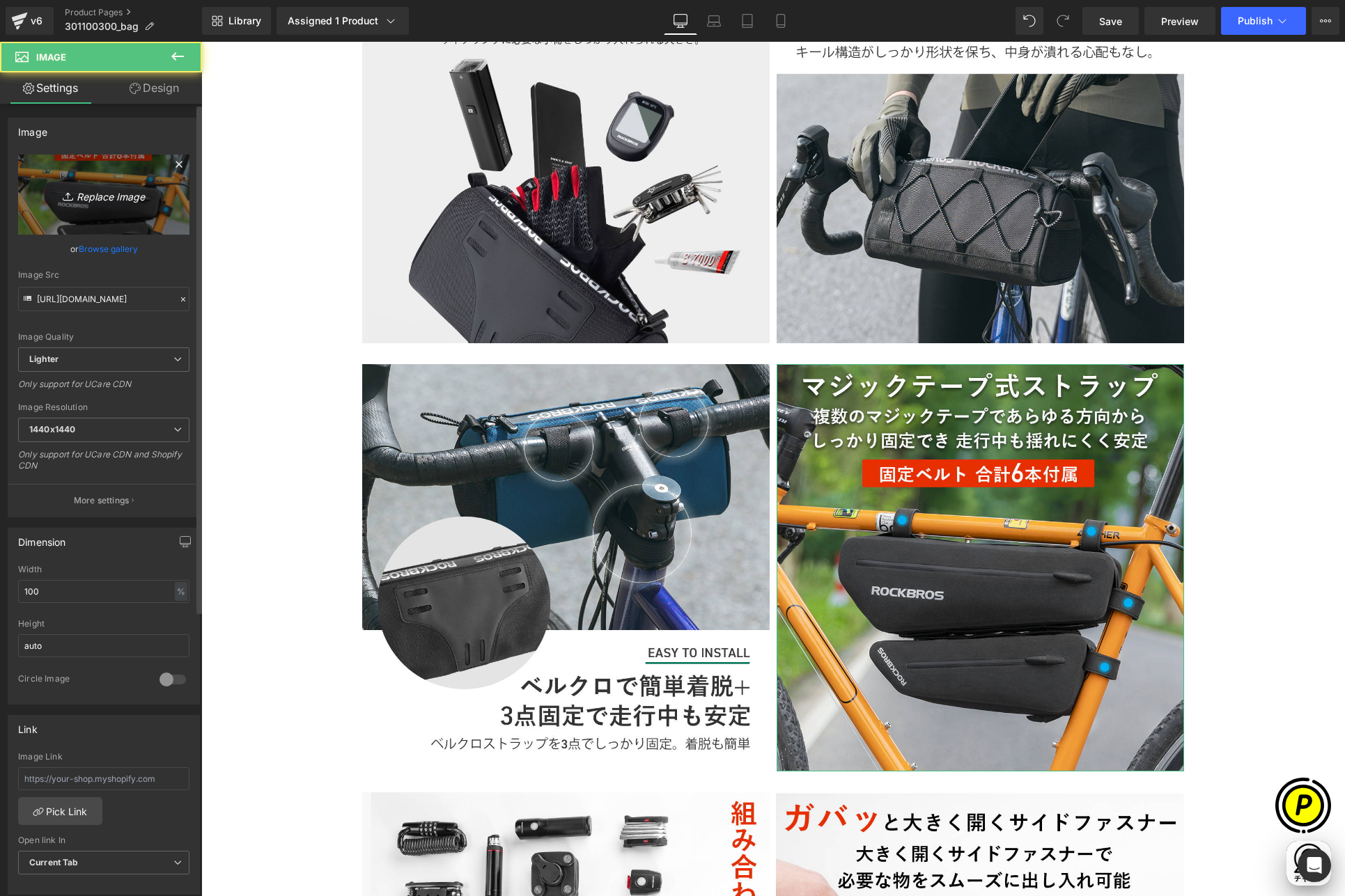
click at [122, 207] on link "Replace Image" at bounding box center [104, 195] width 171 height 80
type input "C:\fakepath\3011003_6.jpg"
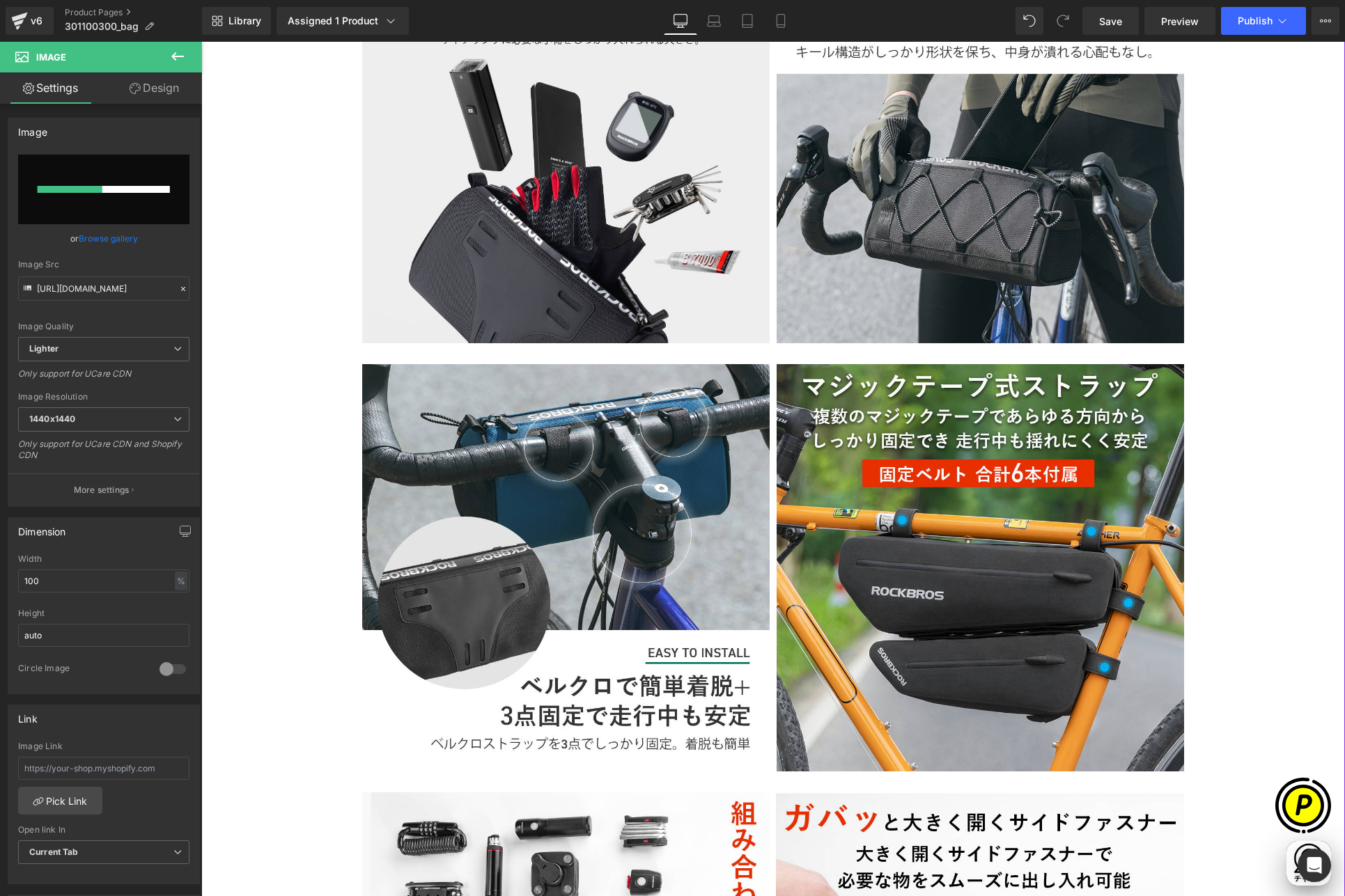
scroll to position [0, 272]
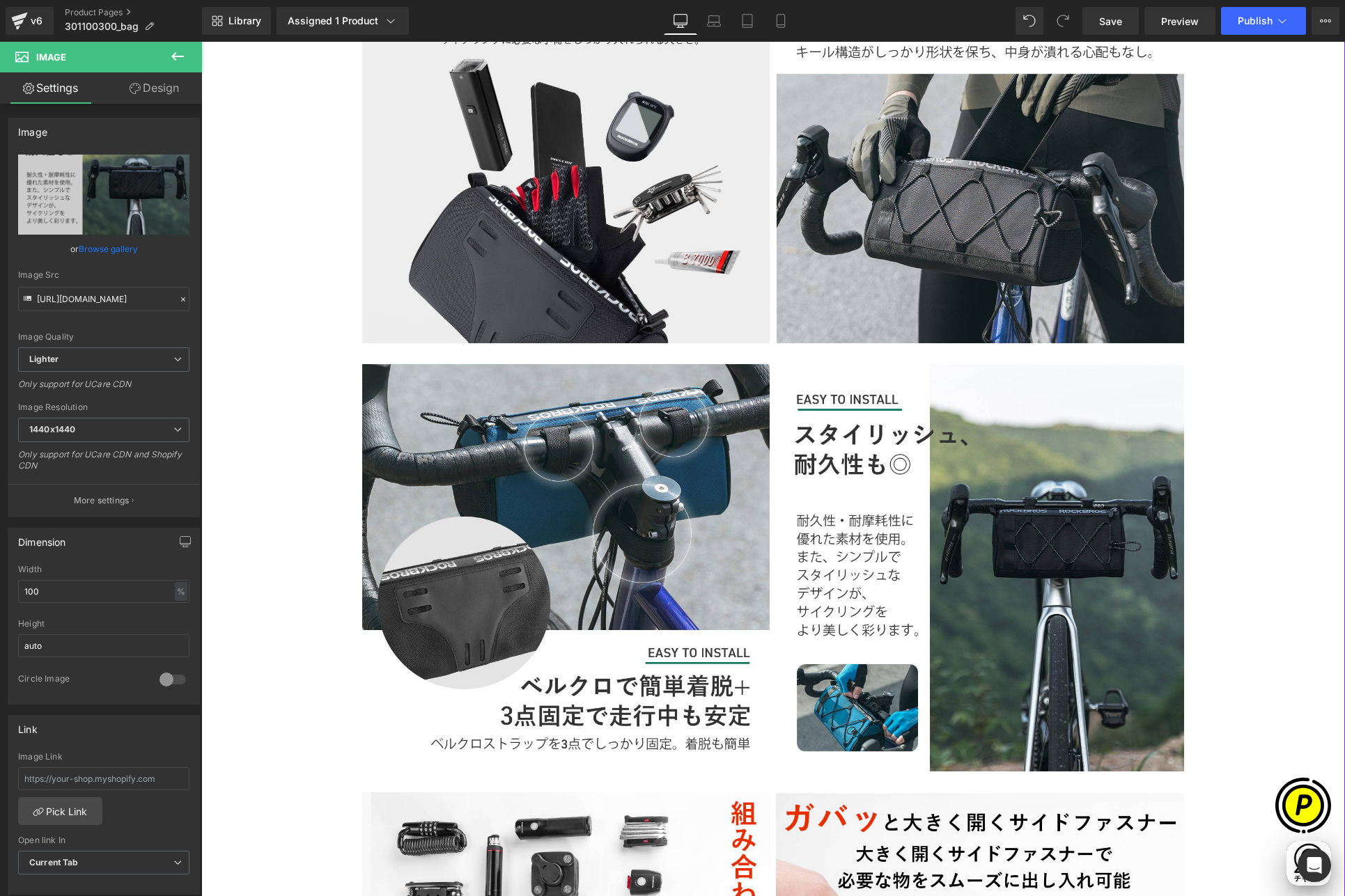
type input "[URL][DOMAIN_NAME]"
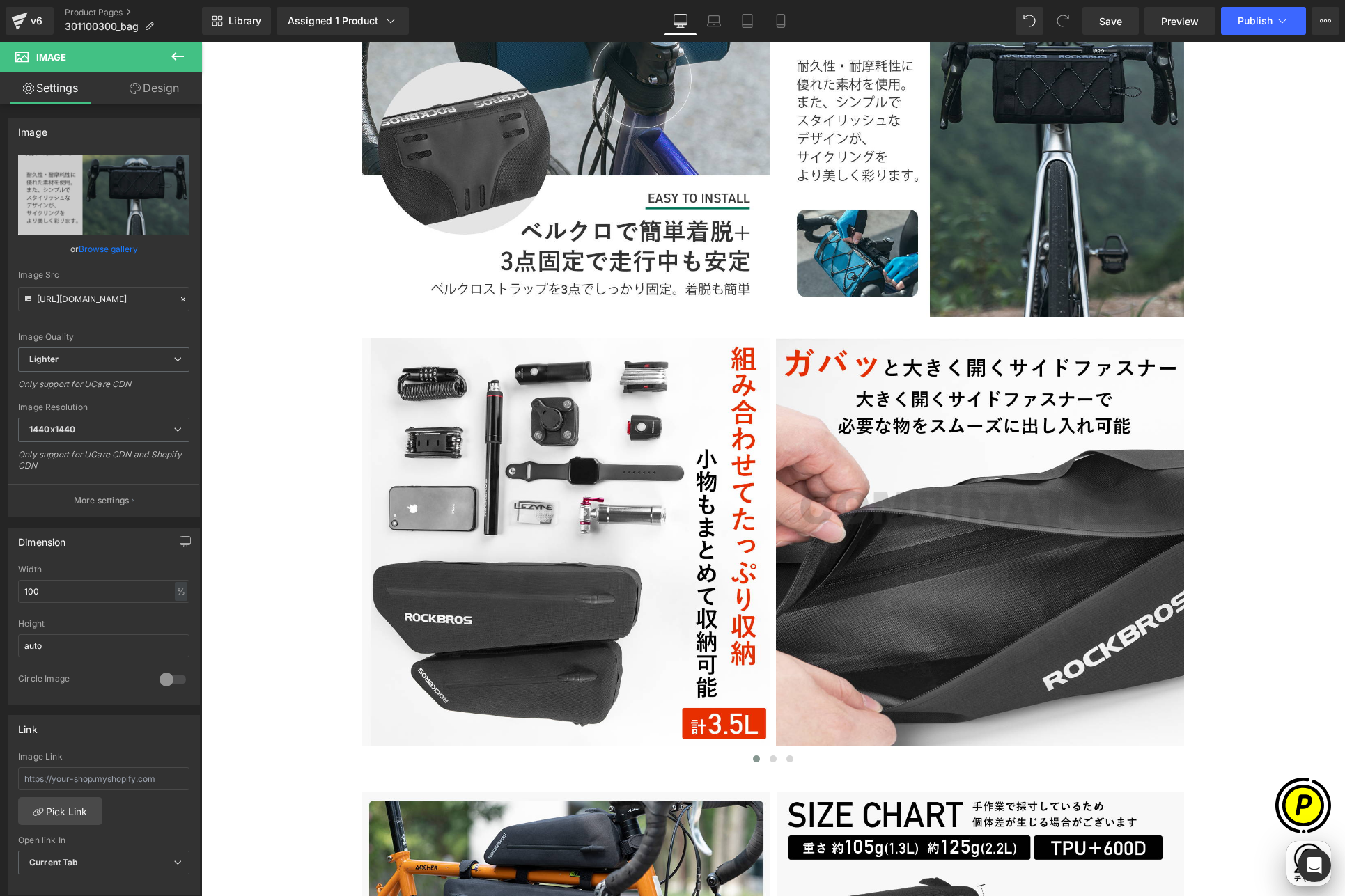
scroll to position [0, 543]
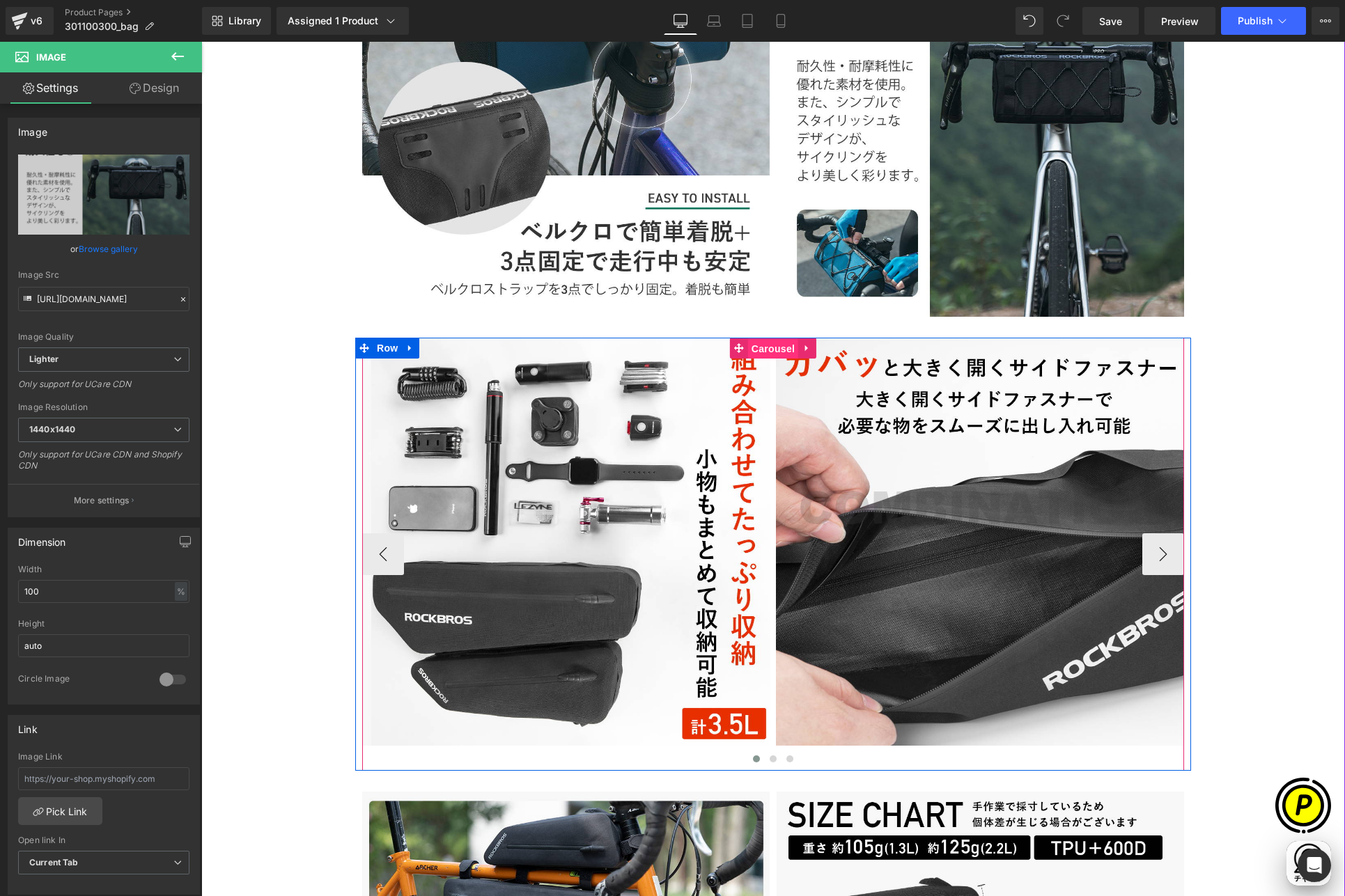
click at [773, 348] on span "Carousel" at bounding box center [773, 349] width 50 height 21
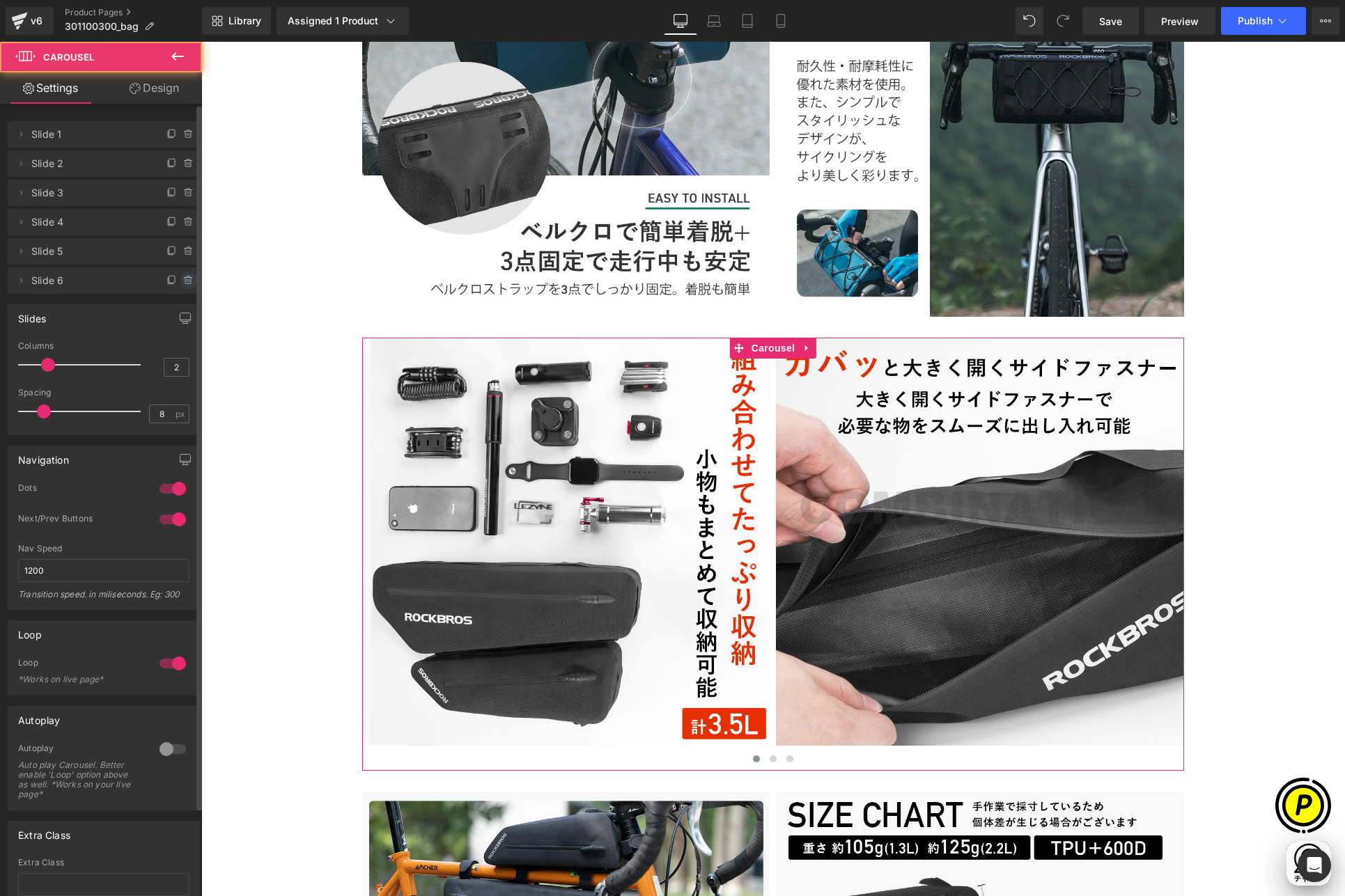
click at [183, 277] on icon at bounding box center [188, 280] width 11 height 11
click at [176, 277] on button "Delete" at bounding box center [174, 281] width 44 height 18
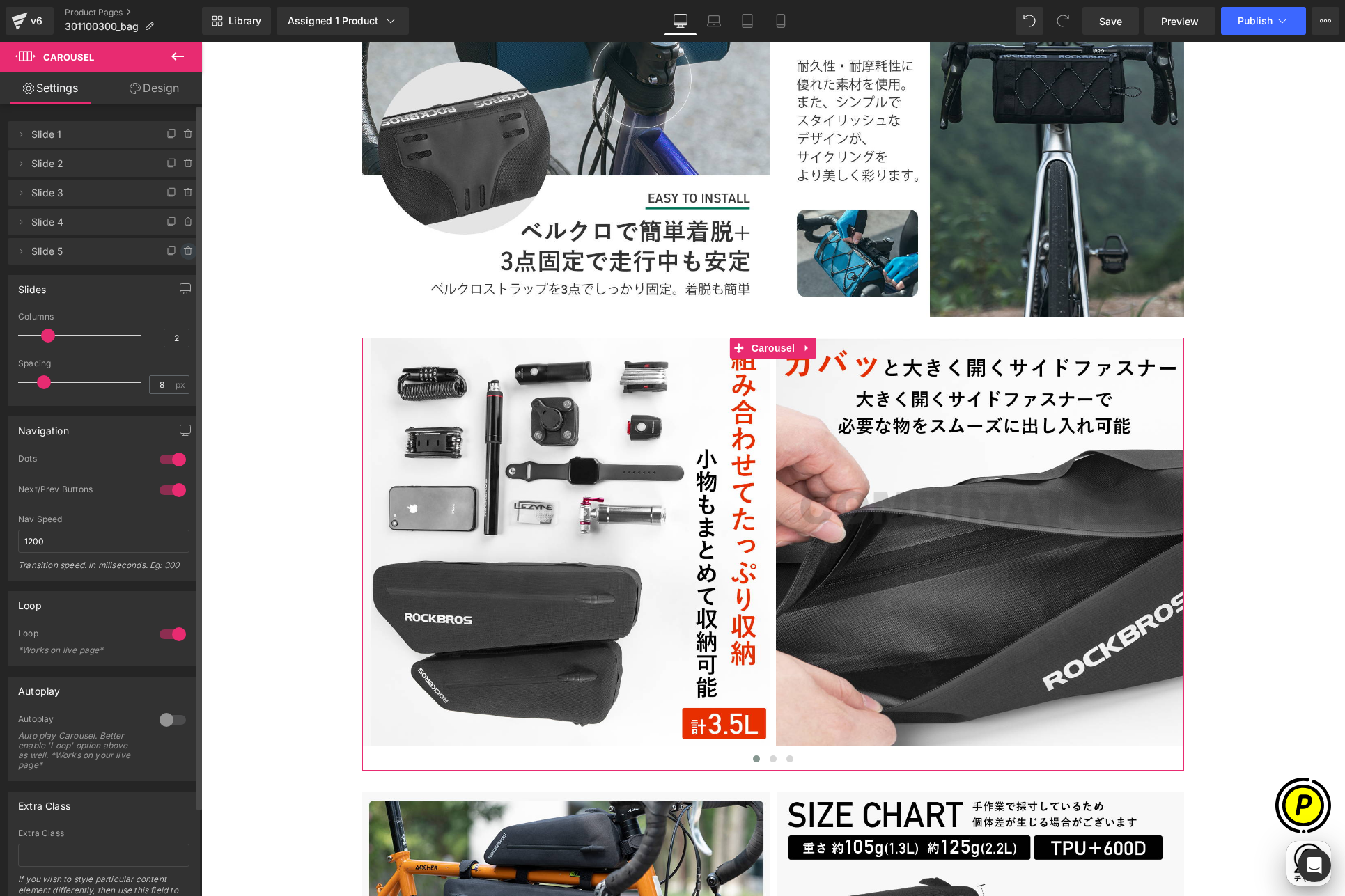
click at [183, 250] on icon at bounding box center [188, 251] width 11 height 11
click at [176, 250] on button "Delete" at bounding box center [174, 252] width 44 height 18
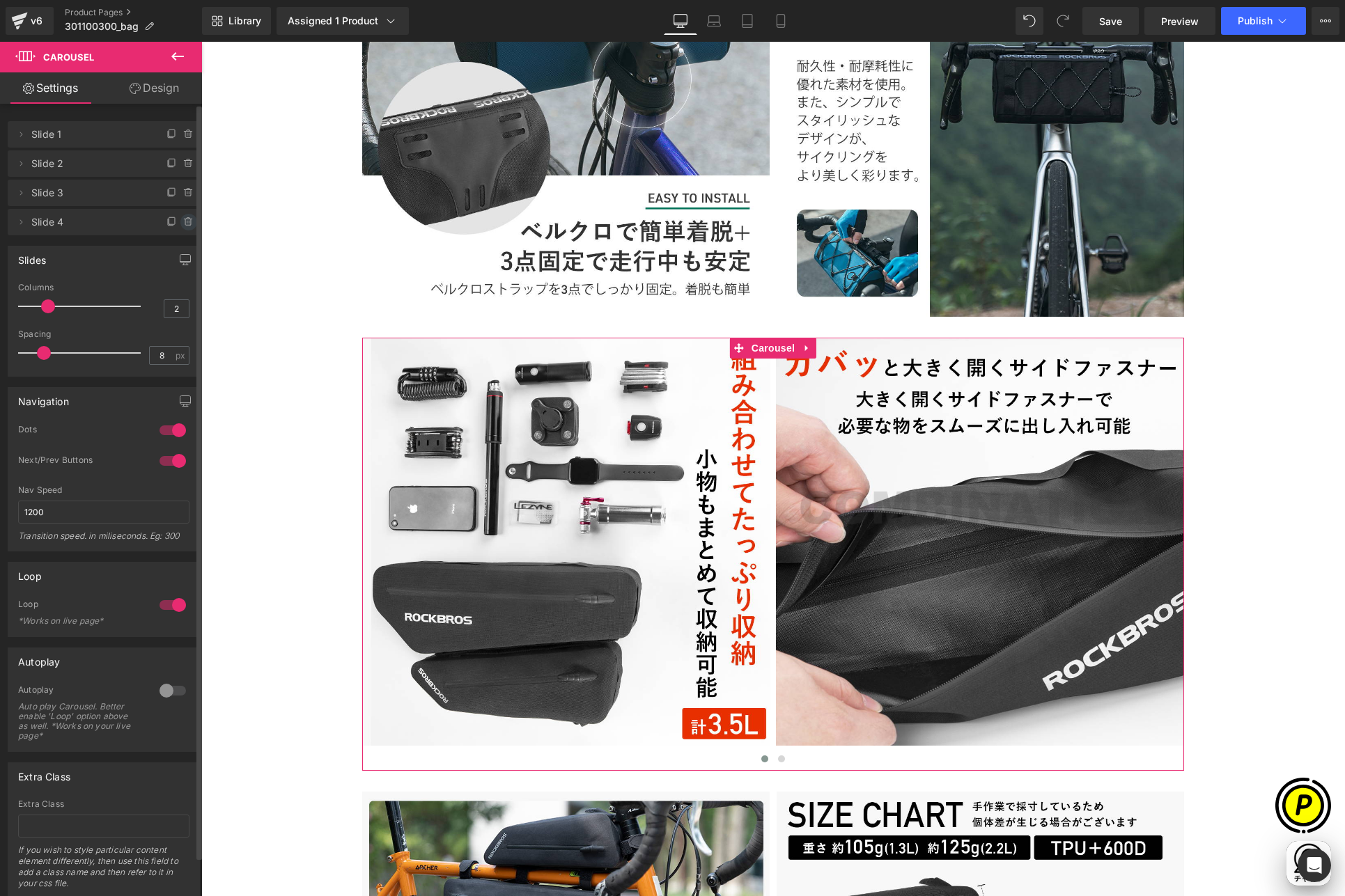
click at [183, 221] on icon at bounding box center [188, 221] width 11 height 11
click at [175, 220] on button "Delete" at bounding box center [174, 222] width 44 height 18
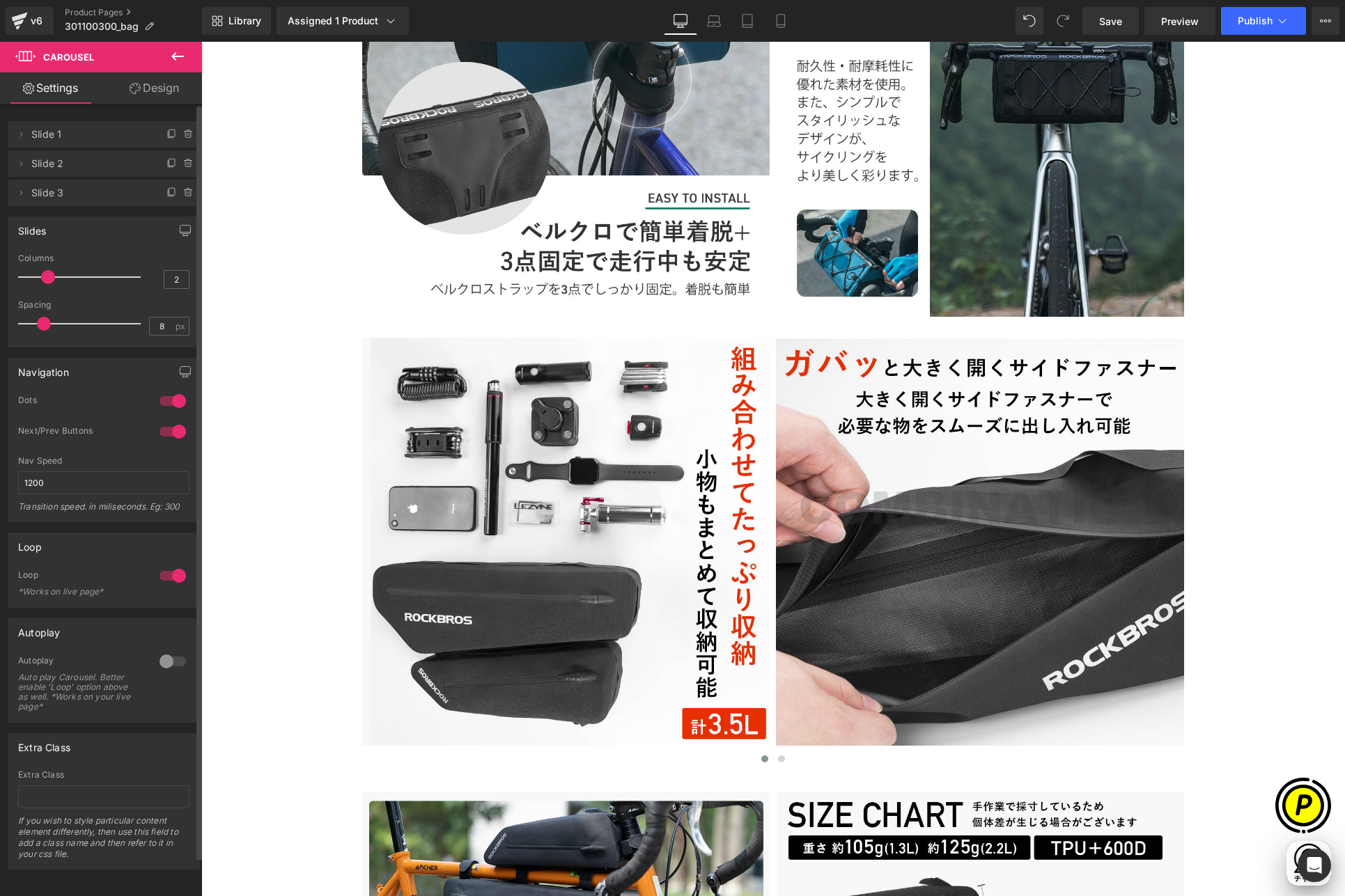
scroll to position [0, 815]
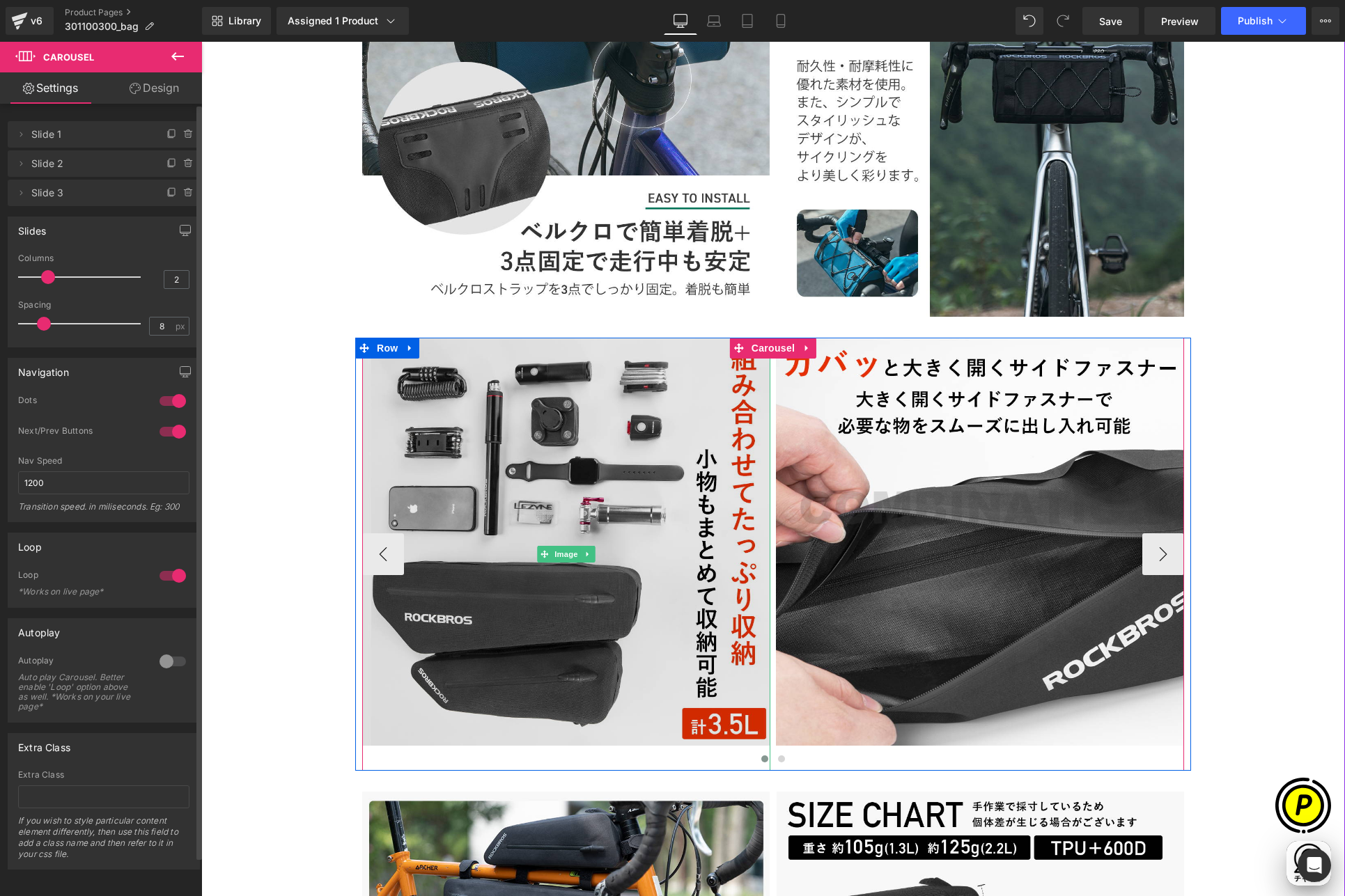
click at [518, 425] on img at bounding box center [566, 554] width 408 height 433
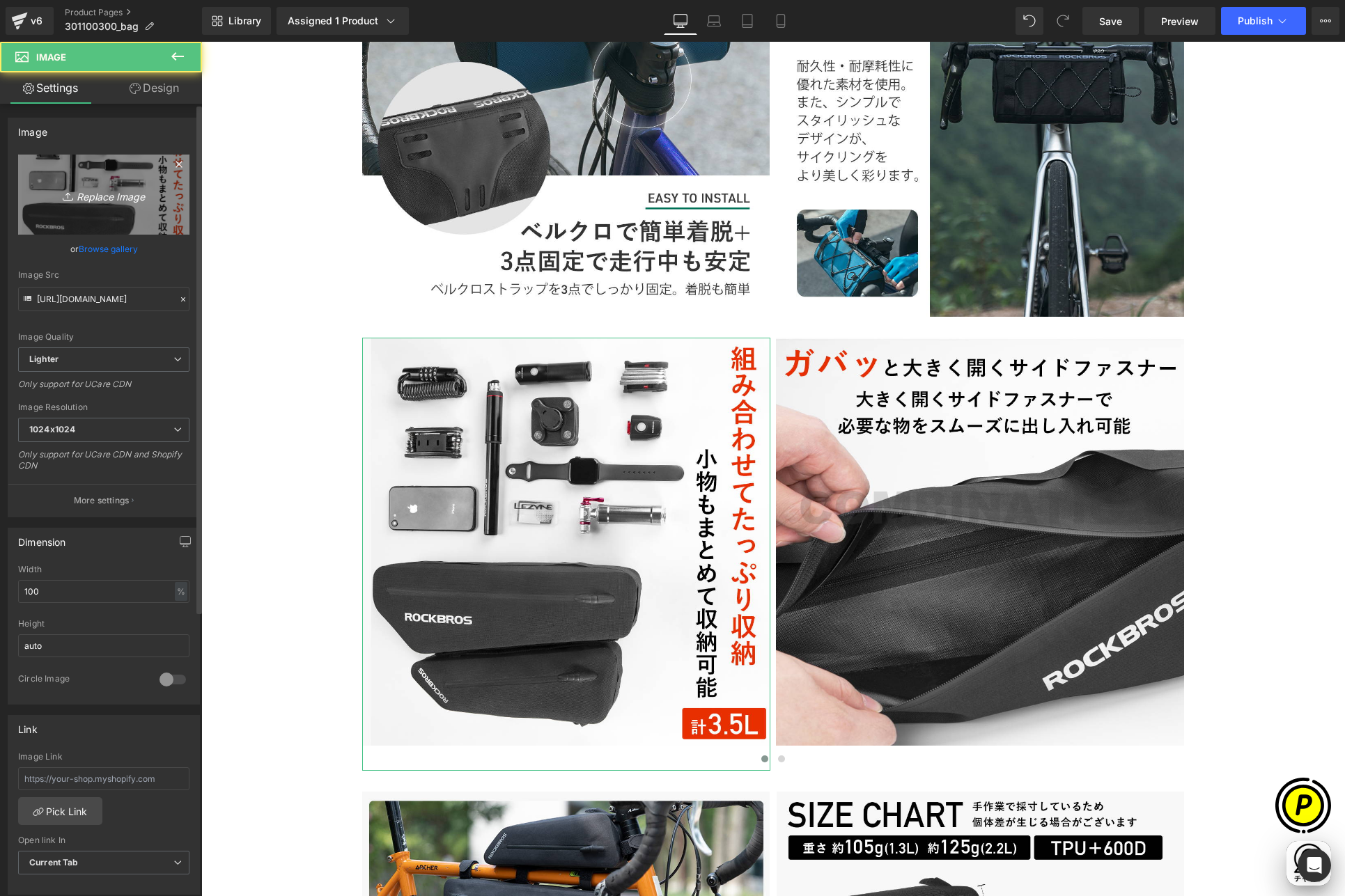
click at [119, 191] on icon "Replace Image" at bounding box center [103, 195] width 111 height 17
type input "C:\fakepath\3011003_7.jpg"
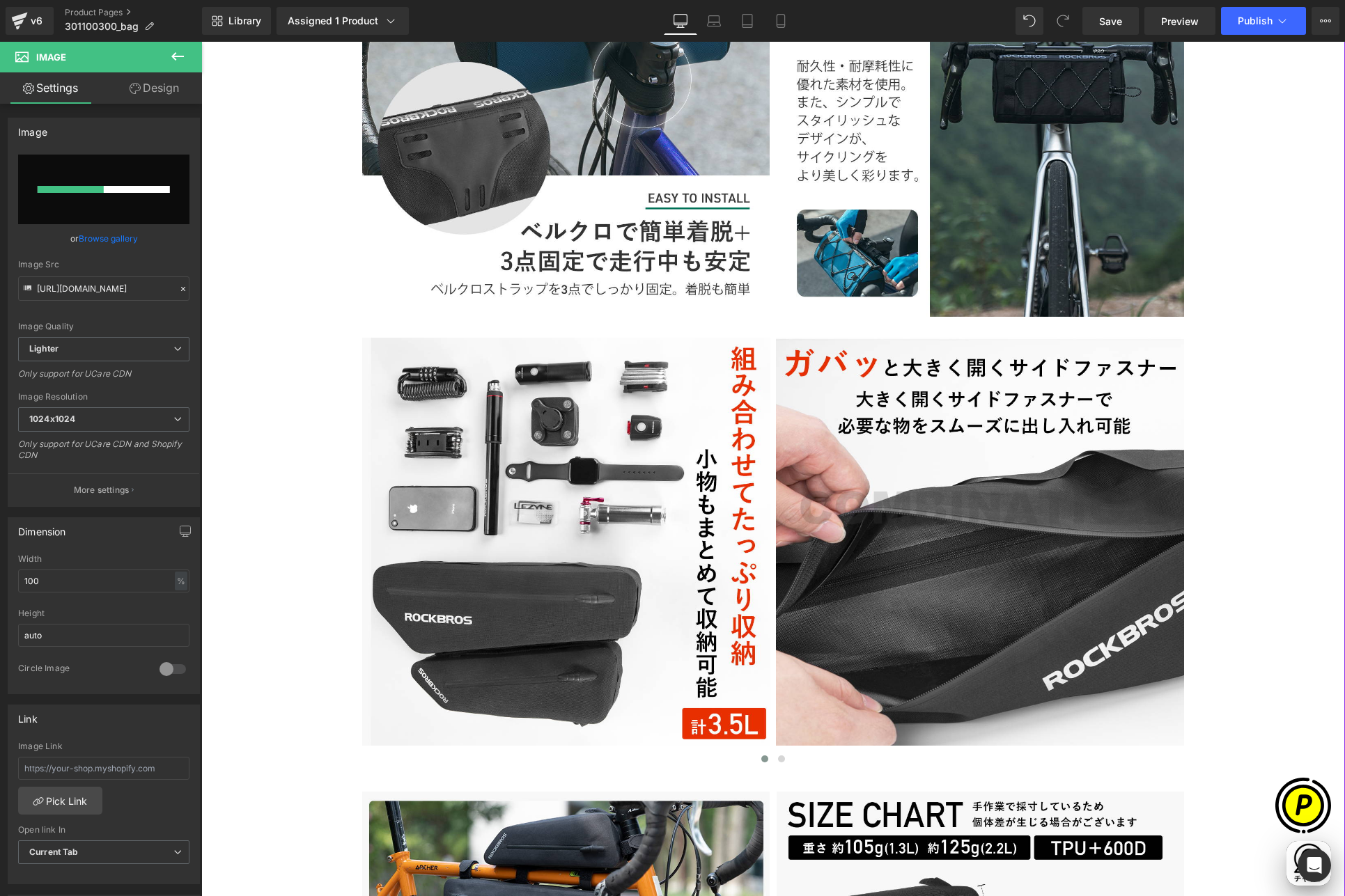
scroll to position [0, 272]
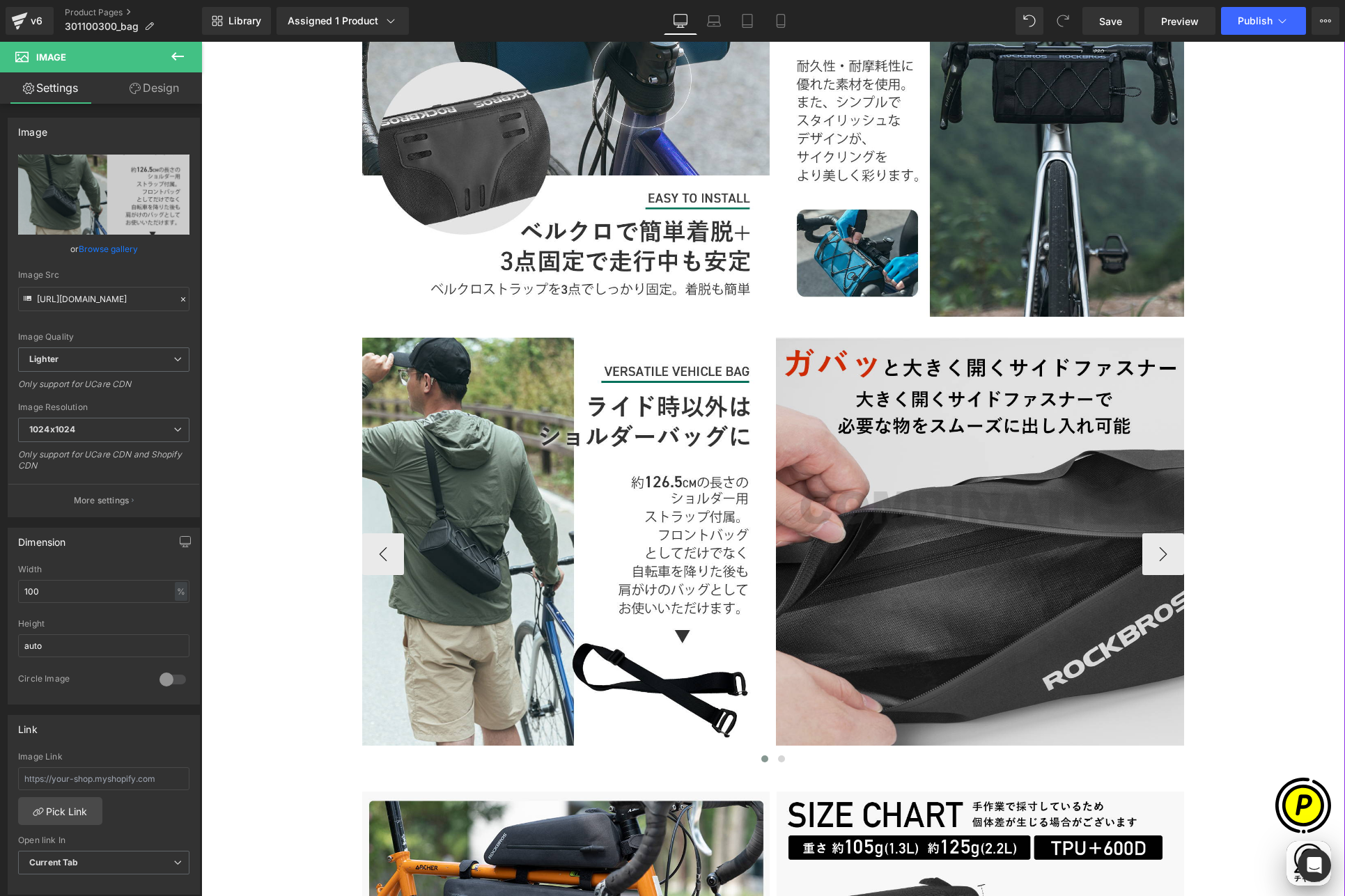
type input "[URL][DOMAIN_NAME]"
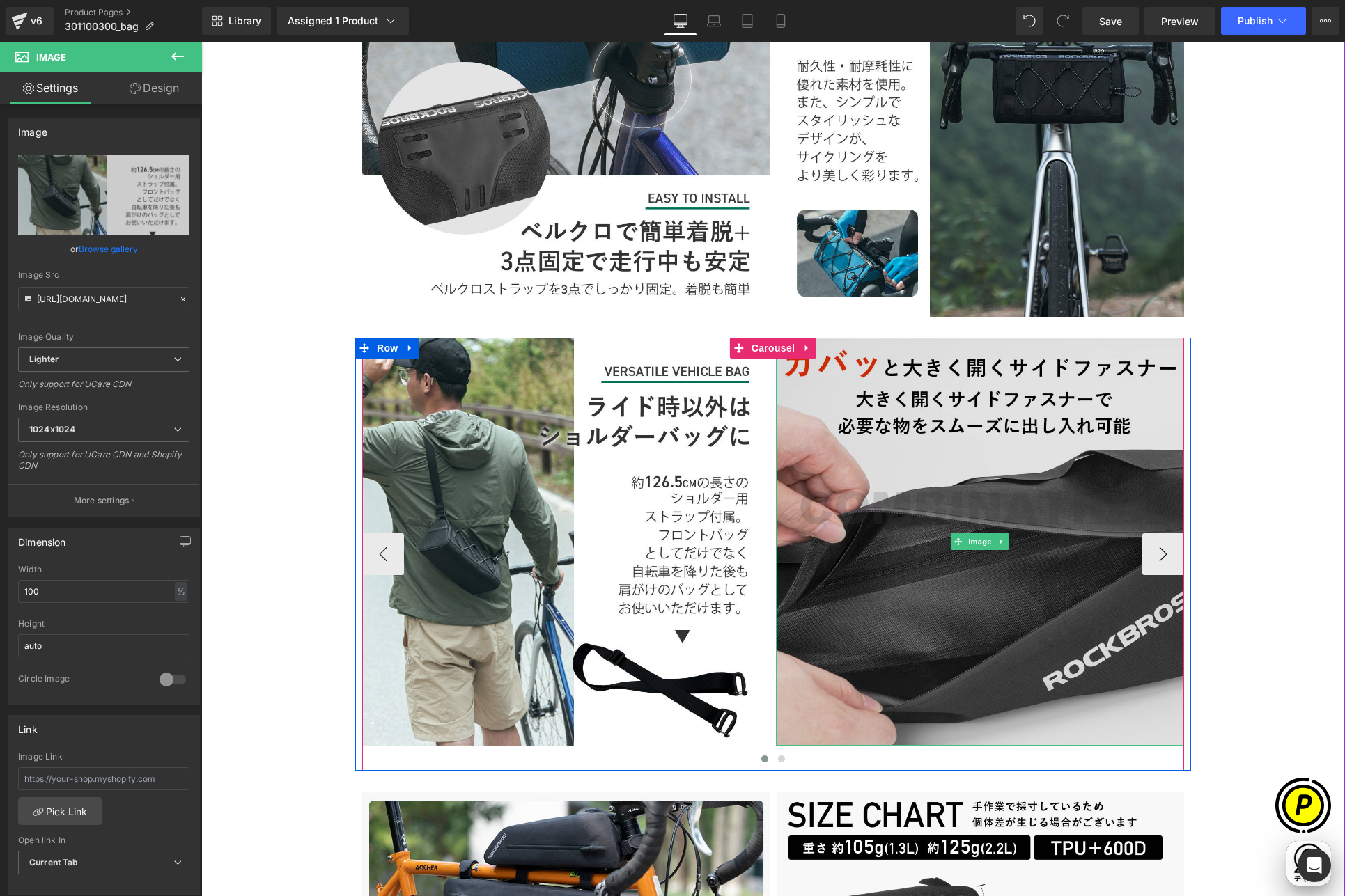
click at [885, 470] on img at bounding box center [980, 542] width 408 height 408
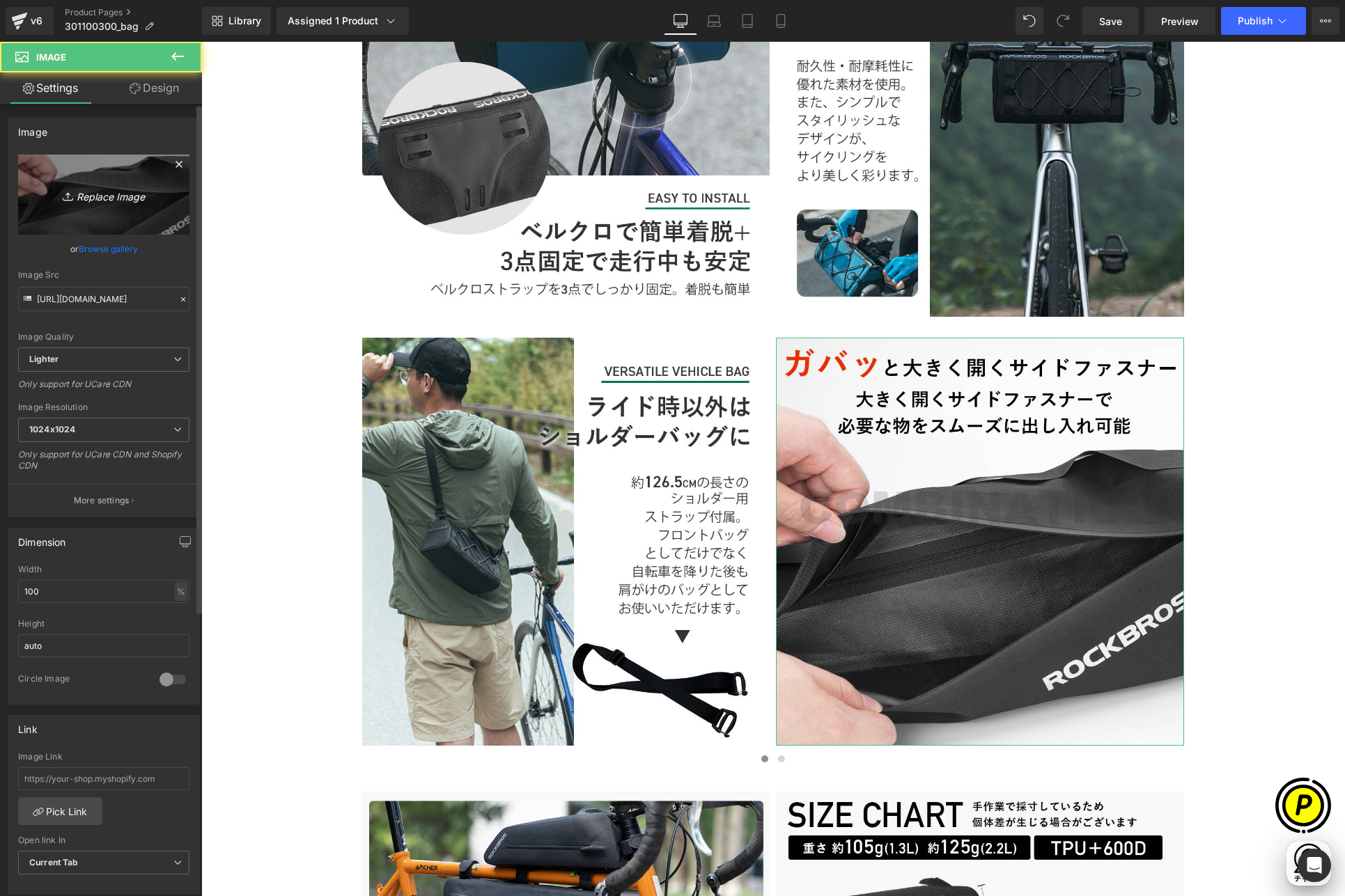
click at [62, 175] on link "Replace Image" at bounding box center [104, 195] width 171 height 80
type input "C:\fakepath\3011003_8.jpg"
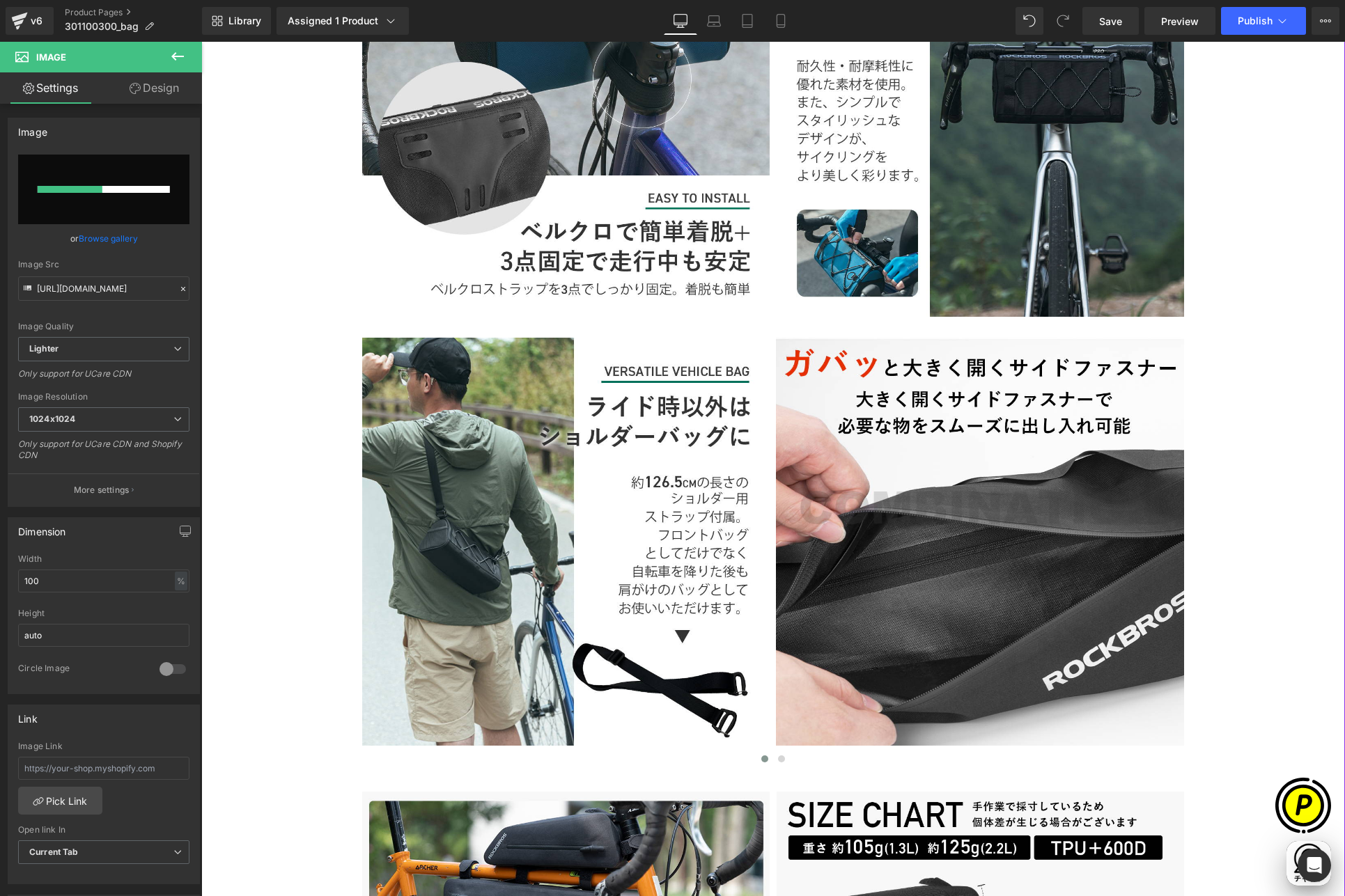
scroll to position [0, 815]
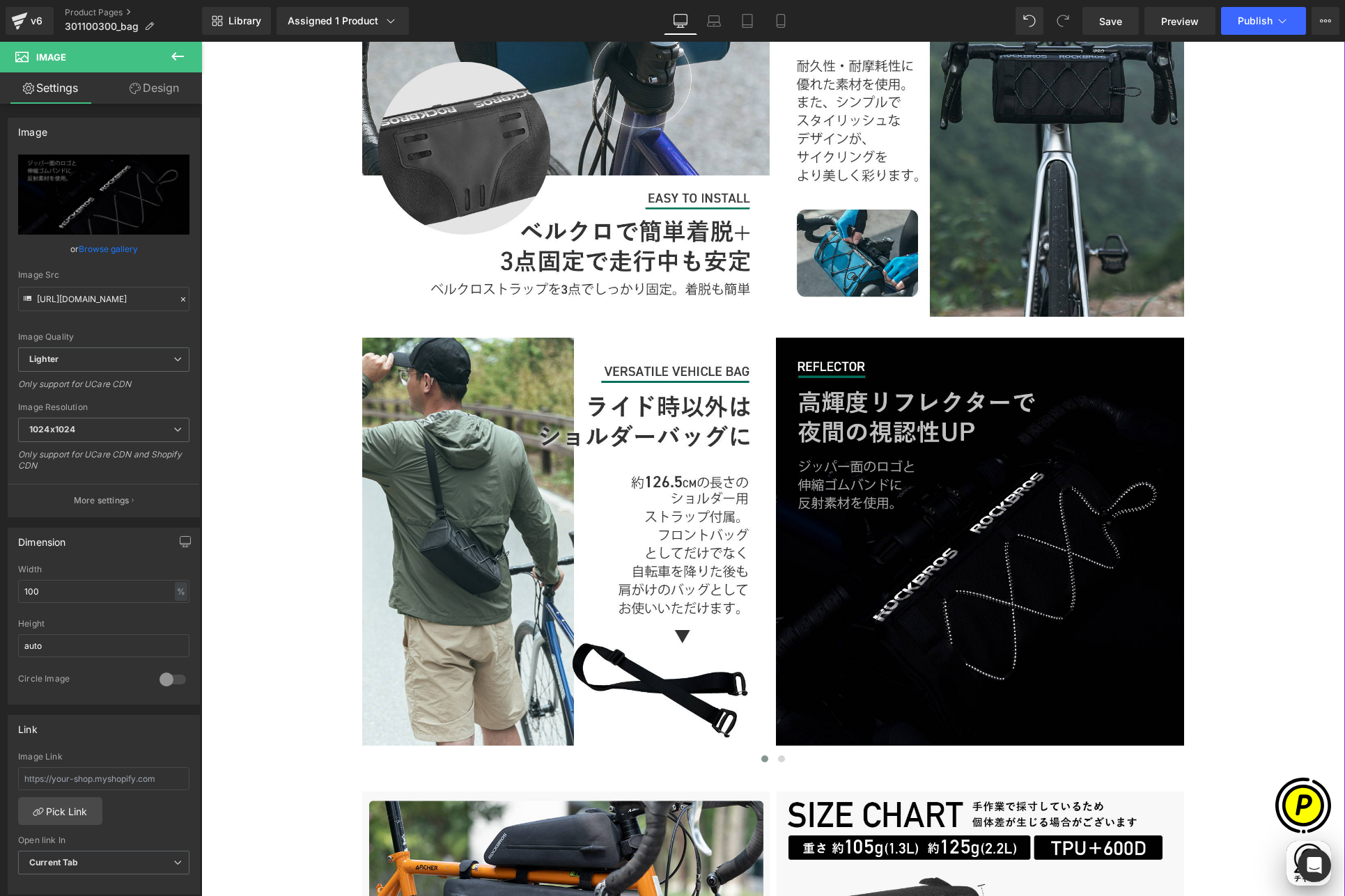
type input "[URL][DOMAIN_NAME]"
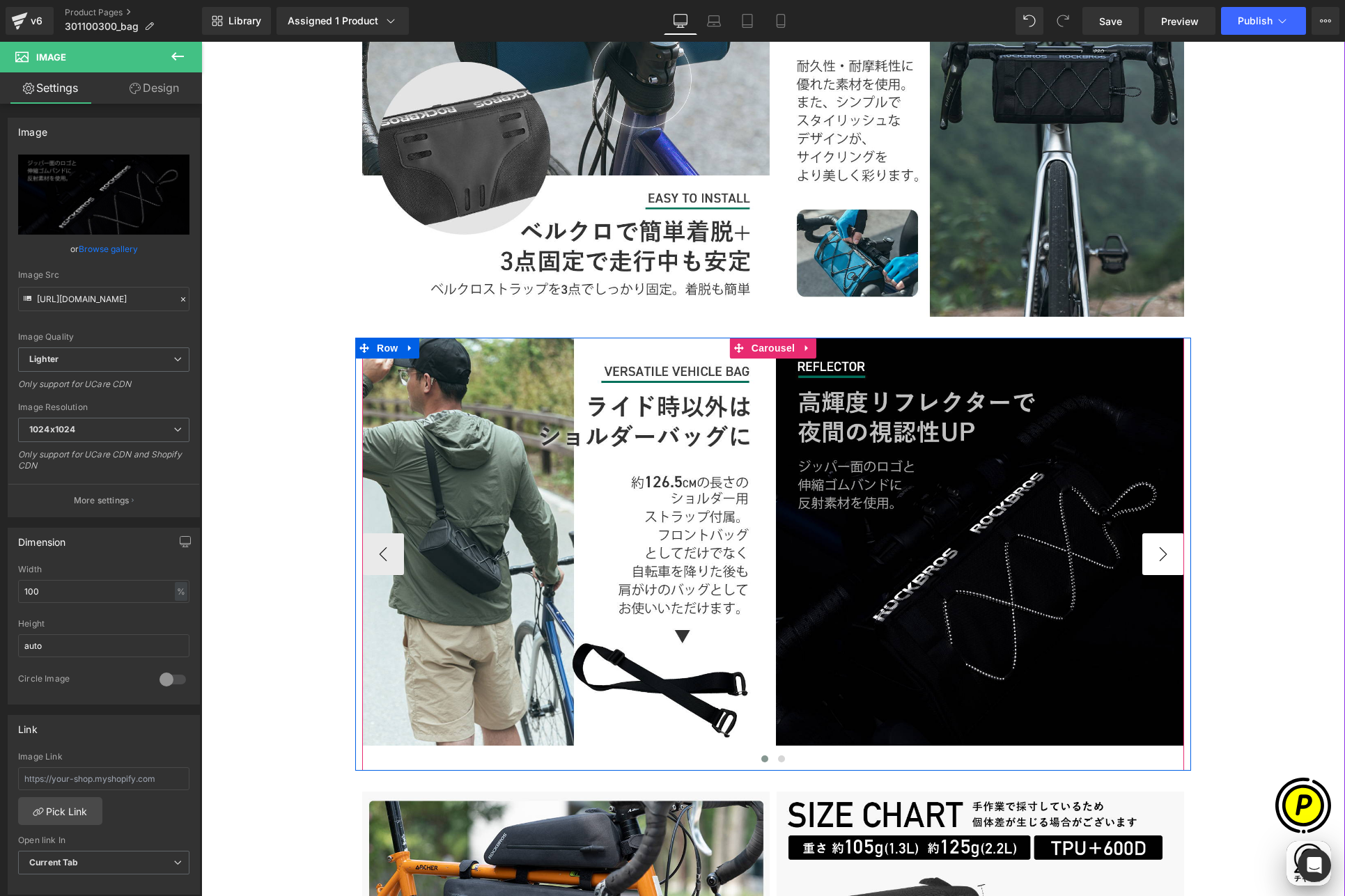
click at [1157, 555] on button "›" at bounding box center [1163, 555] width 42 height 42
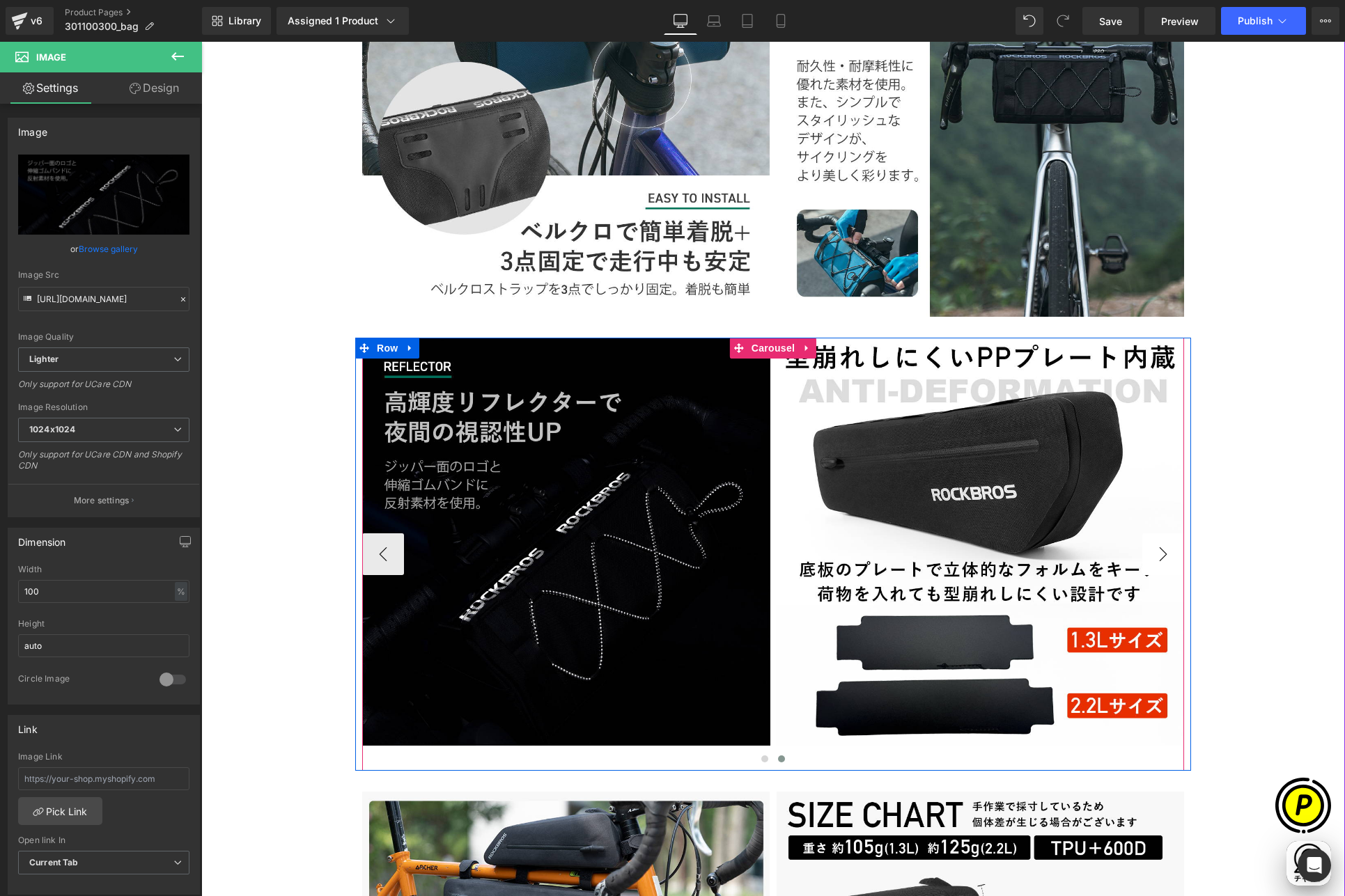
click at [1157, 555] on button "›" at bounding box center [1163, 555] width 42 height 42
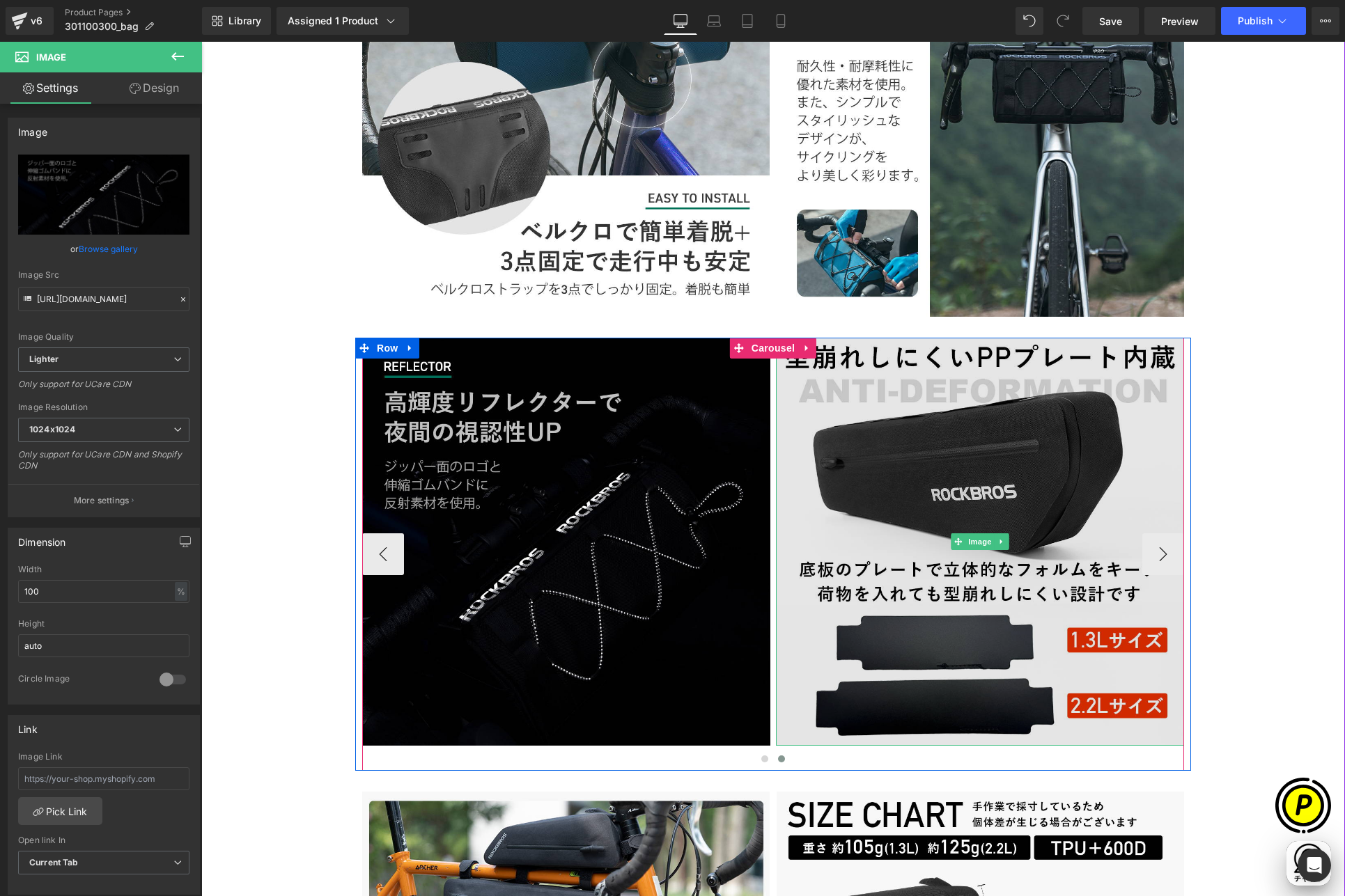
scroll to position [0, 0]
click at [906, 487] on img at bounding box center [980, 542] width 408 height 408
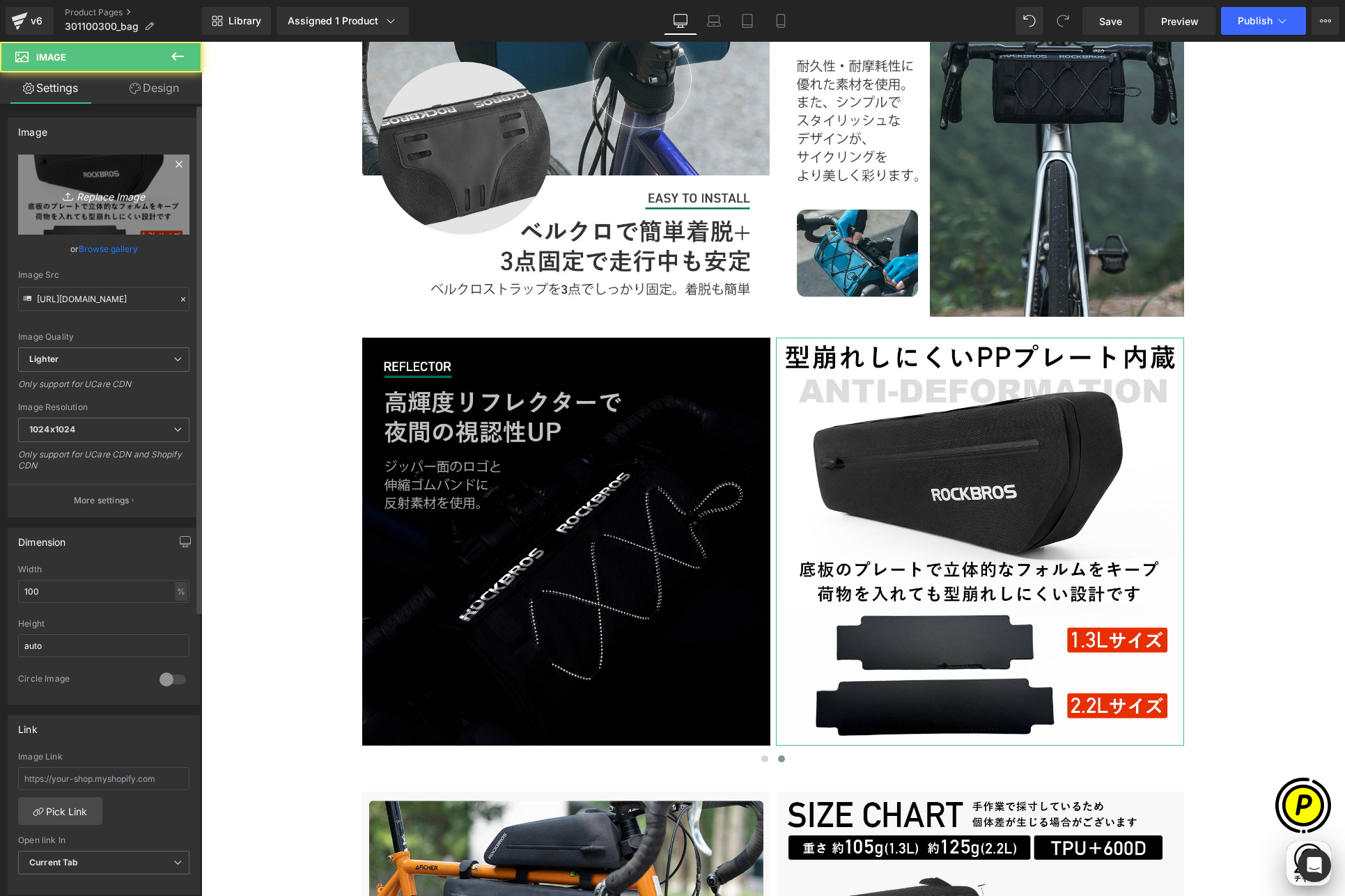
click at [111, 200] on icon "Replace Image" at bounding box center [103, 195] width 111 height 17
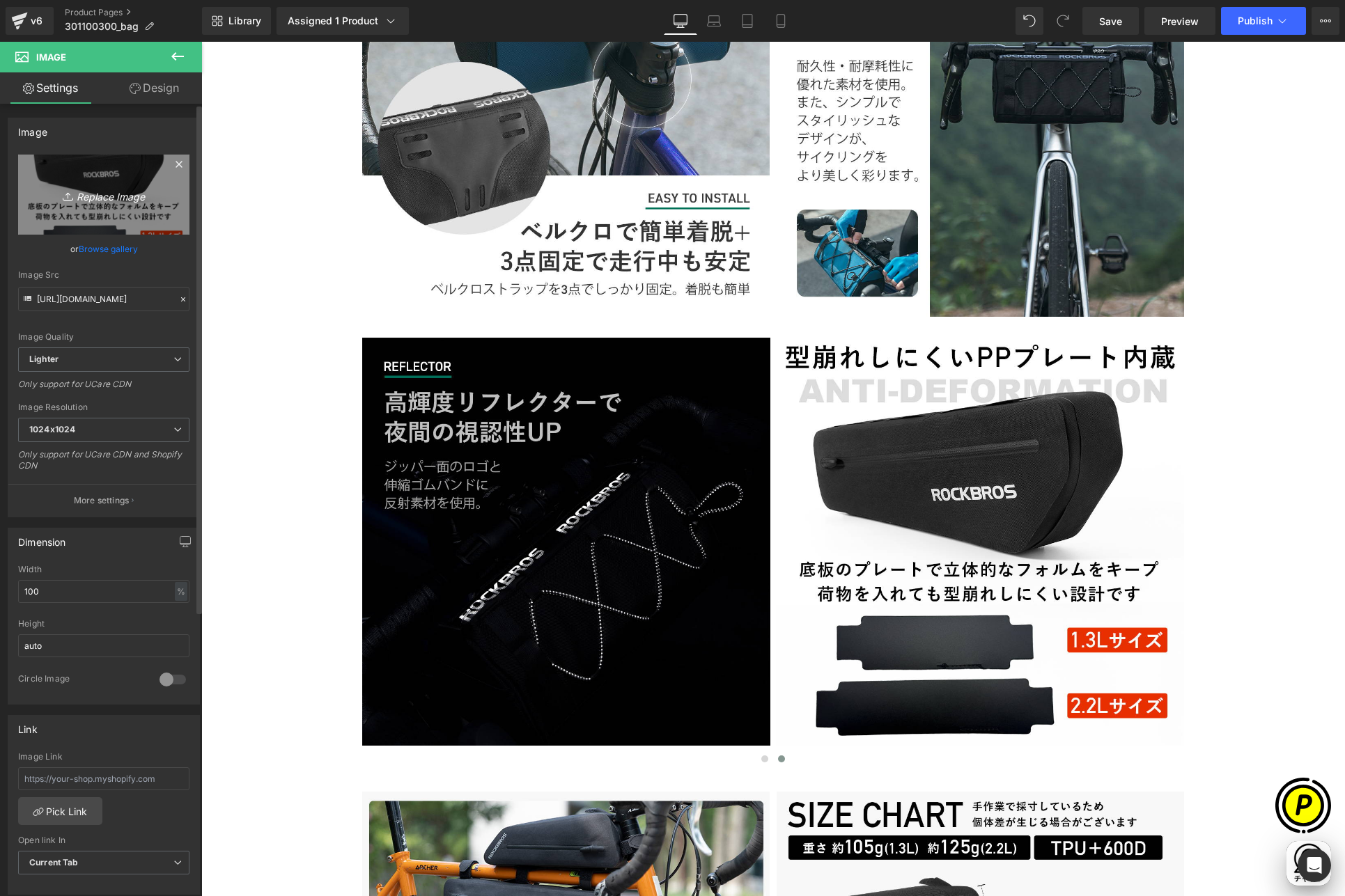
type input "C:\fakepath\3011003_9.jpg"
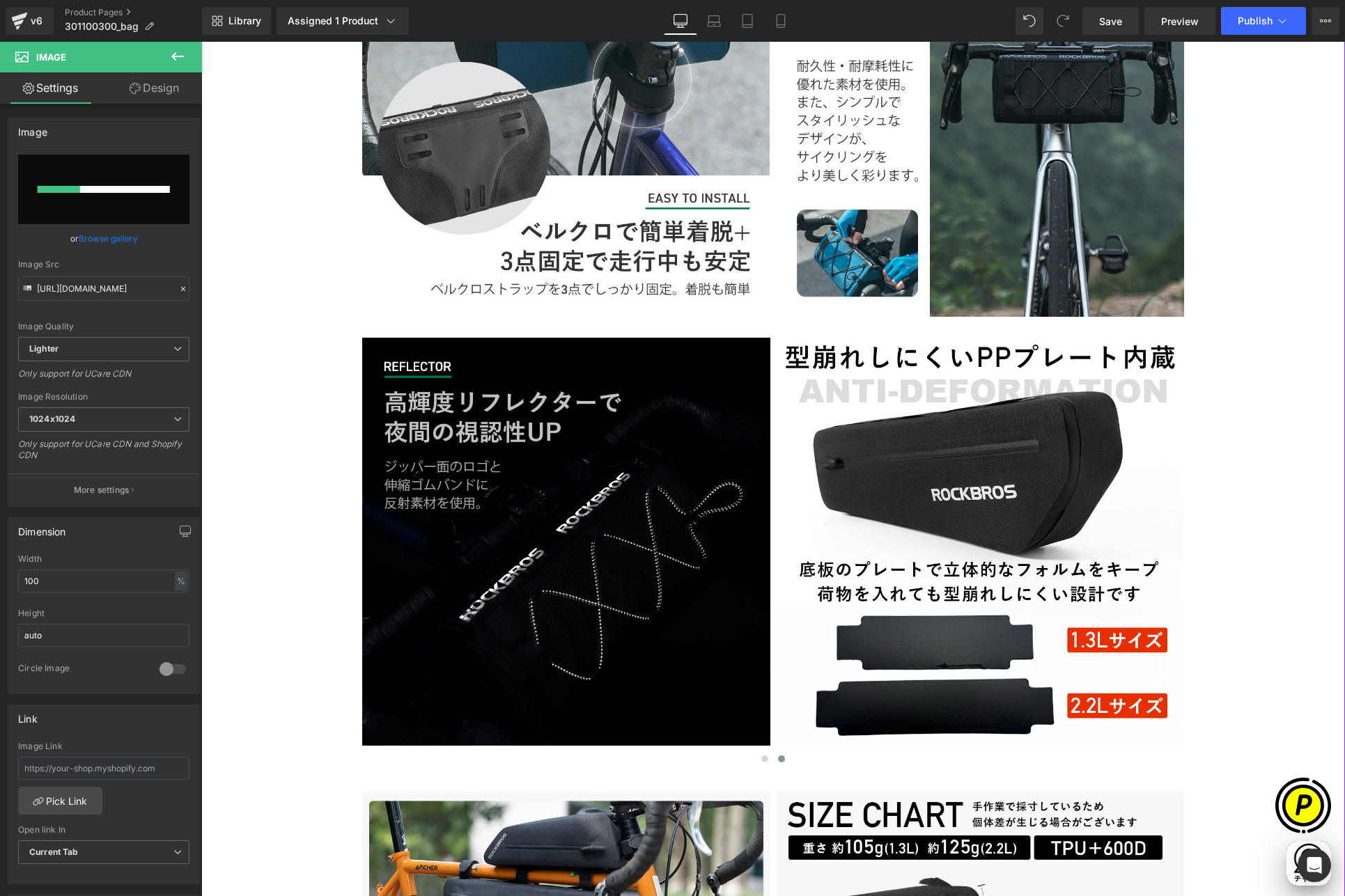
scroll to position [0, 272]
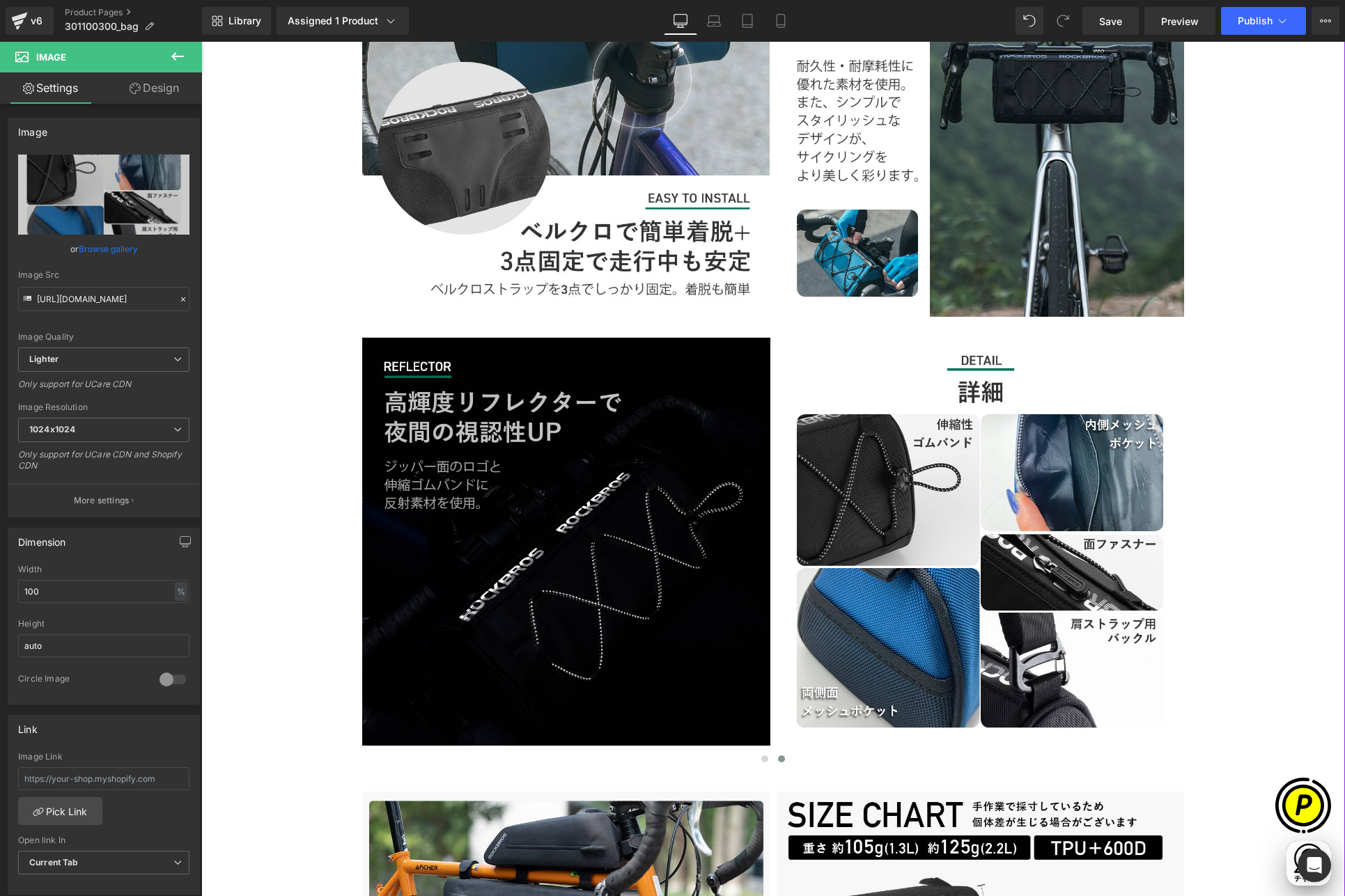
type input "[URL][DOMAIN_NAME]"
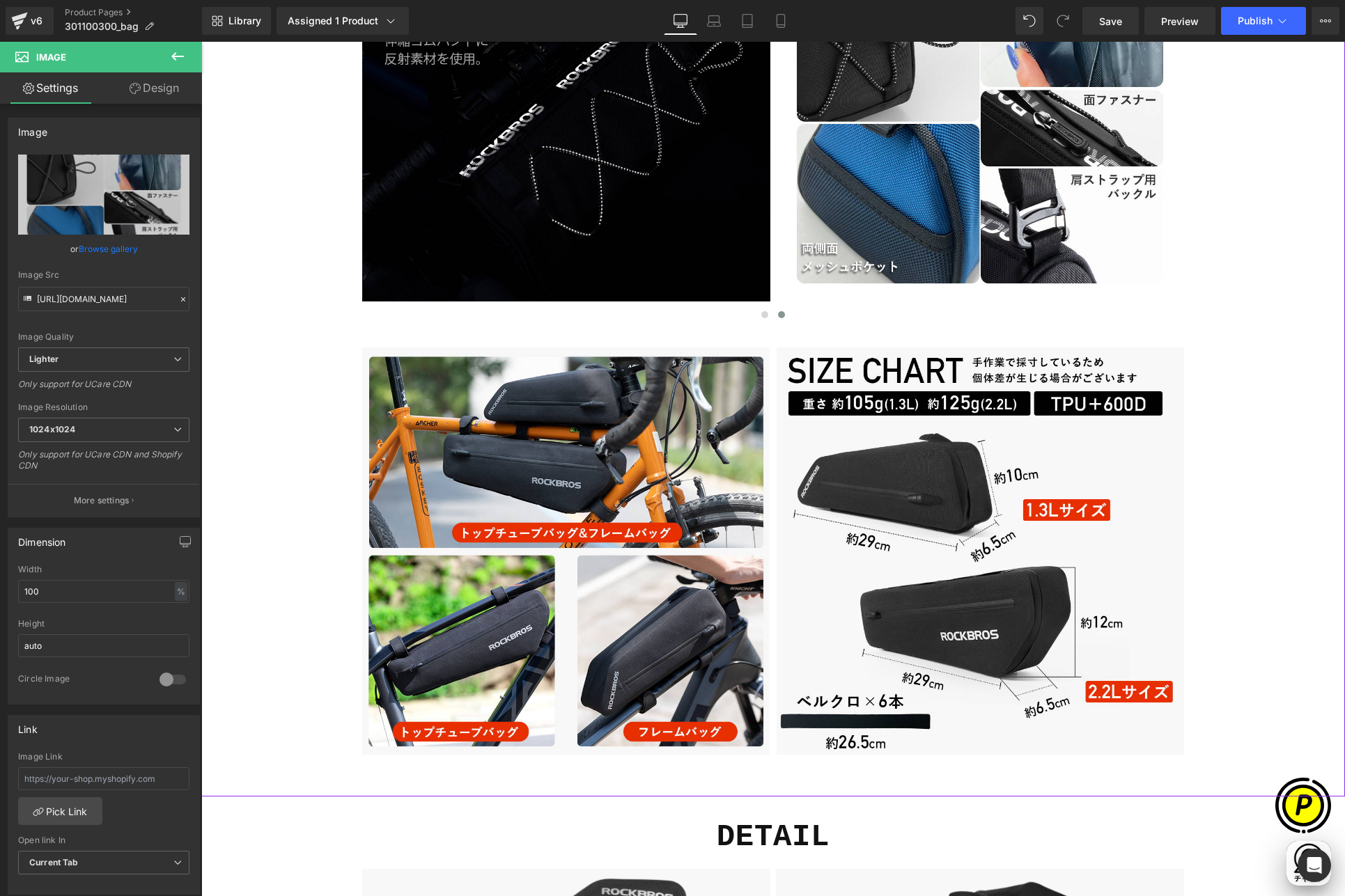
scroll to position [0, 543]
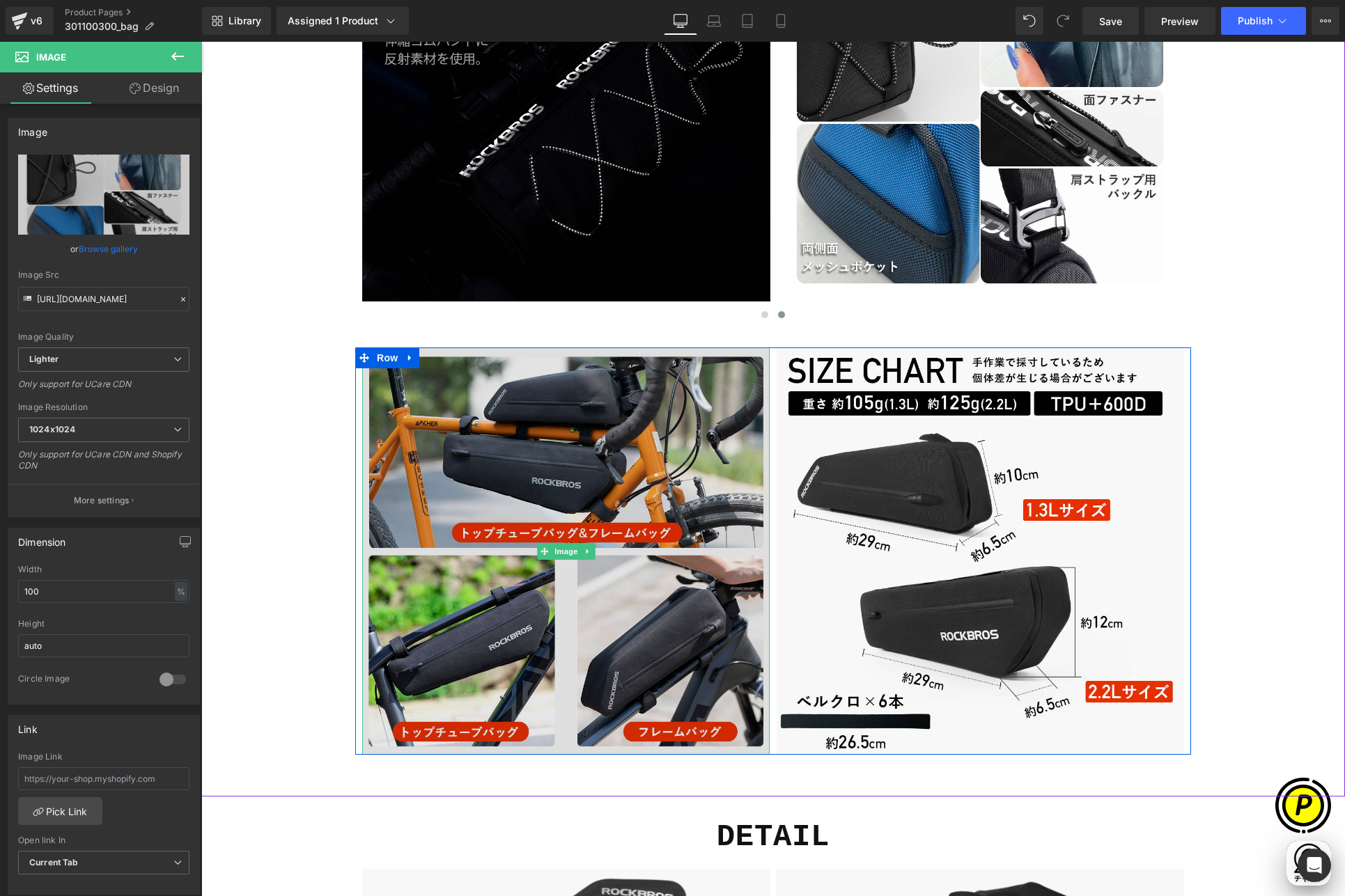
click at [491, 447] on img at bounding box center [566, 550] width 407 height 407
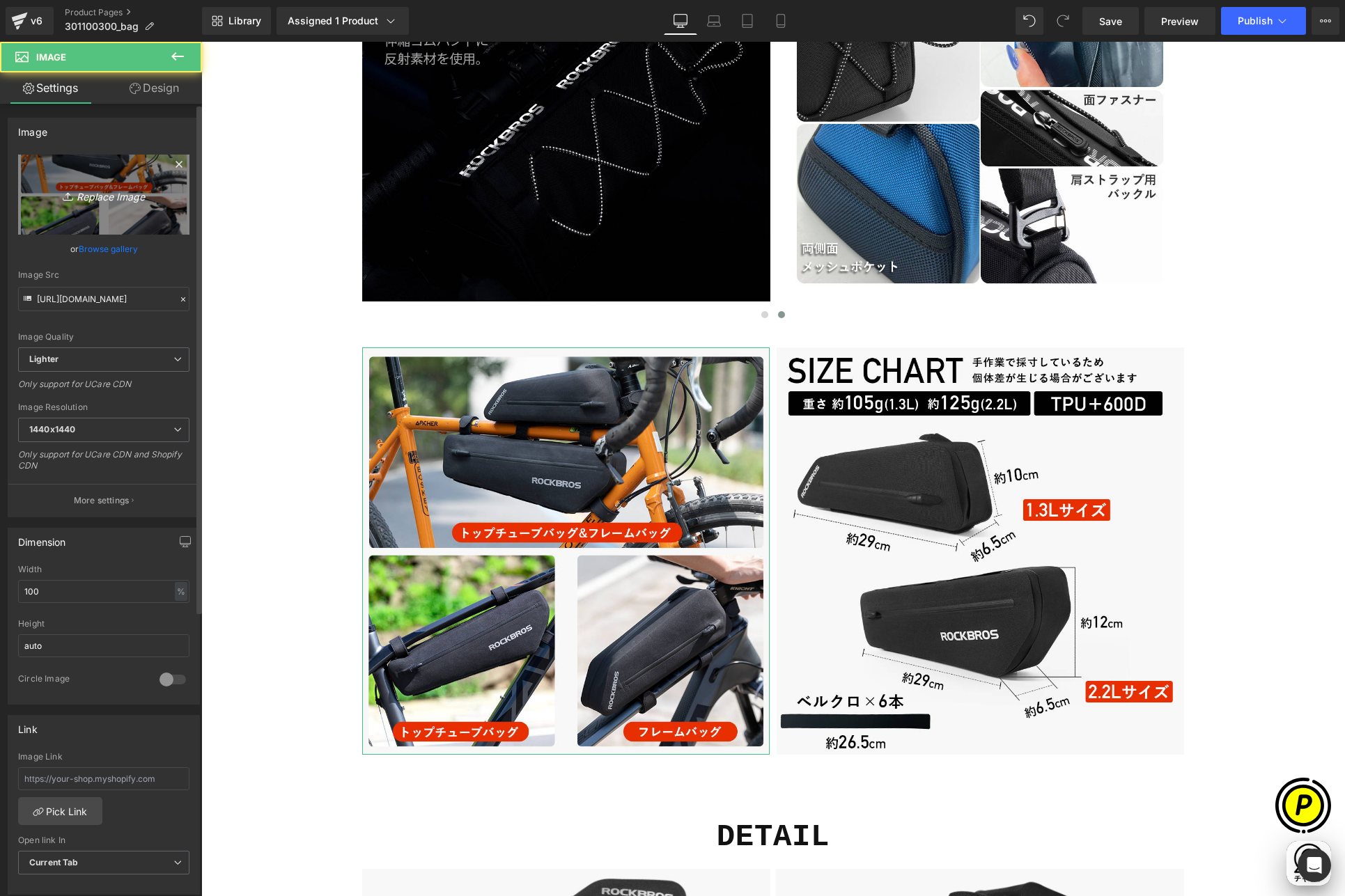
click at [129, 205] on link "Replace Image" at bounding box center [104, 195] width 171 height 80
type input "C:\fakepath\3011003_2.jpg"
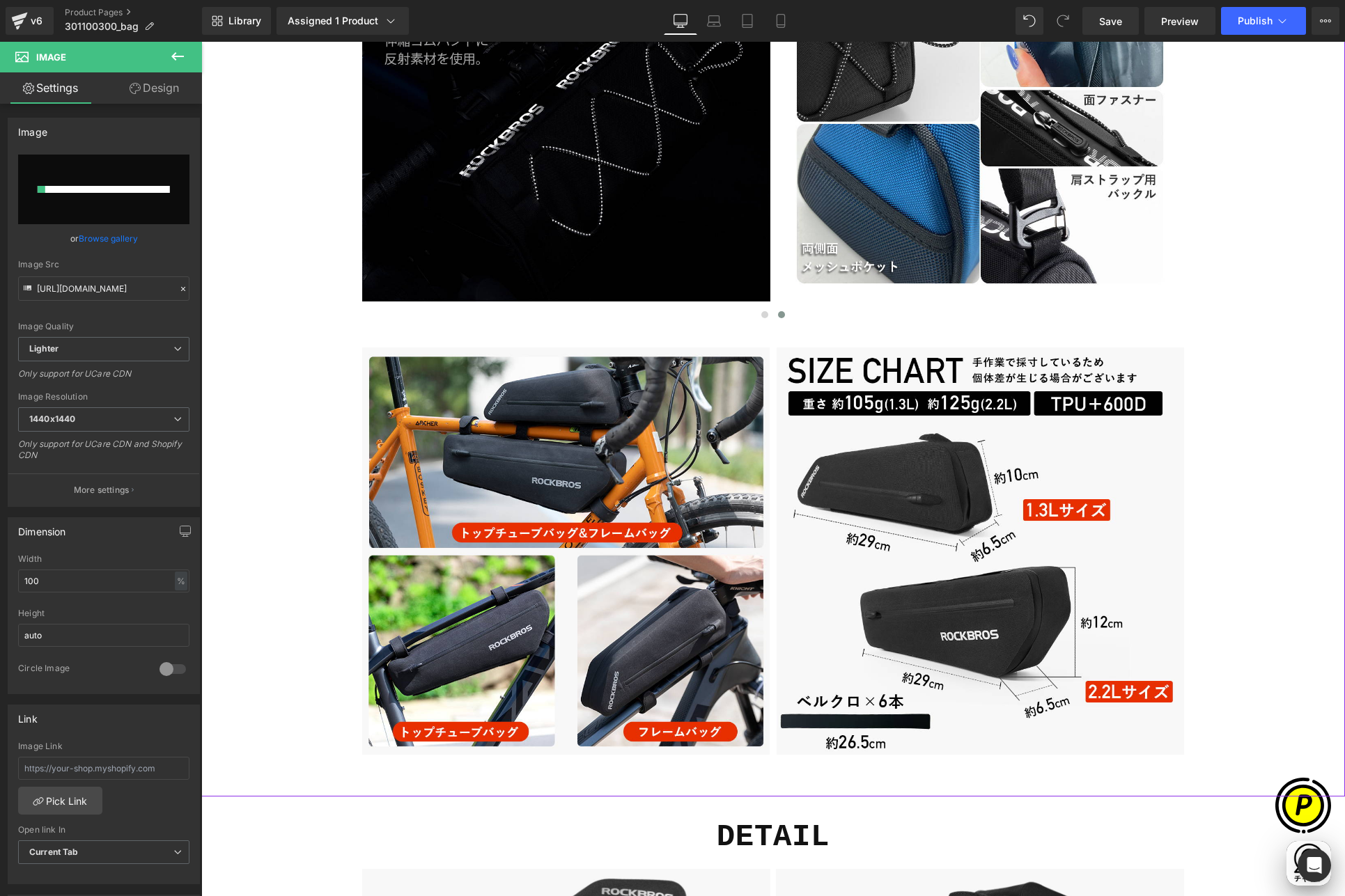
scroll to position [0, 815]
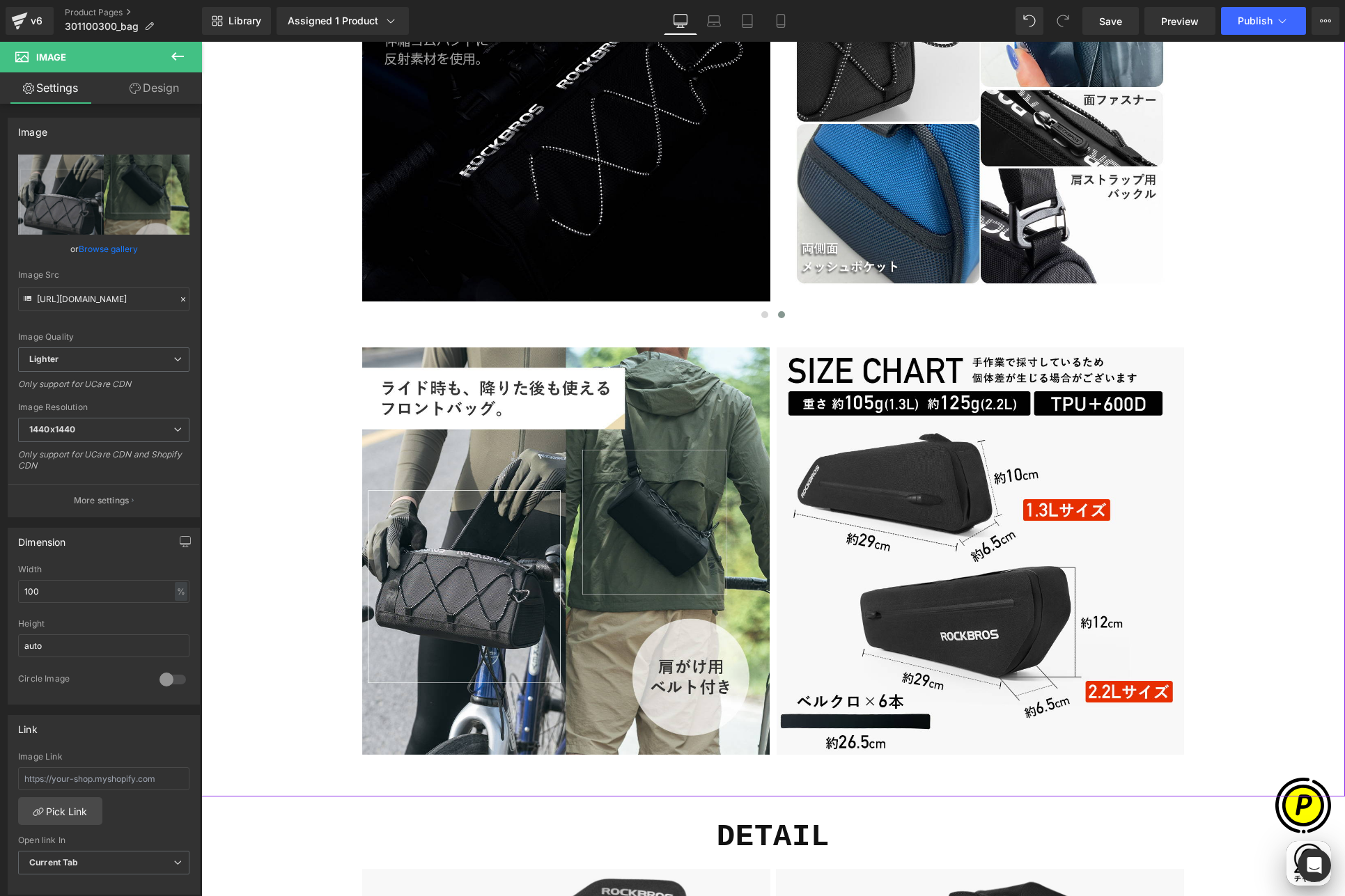
type input "[URL][DOMAIN_NAME]"
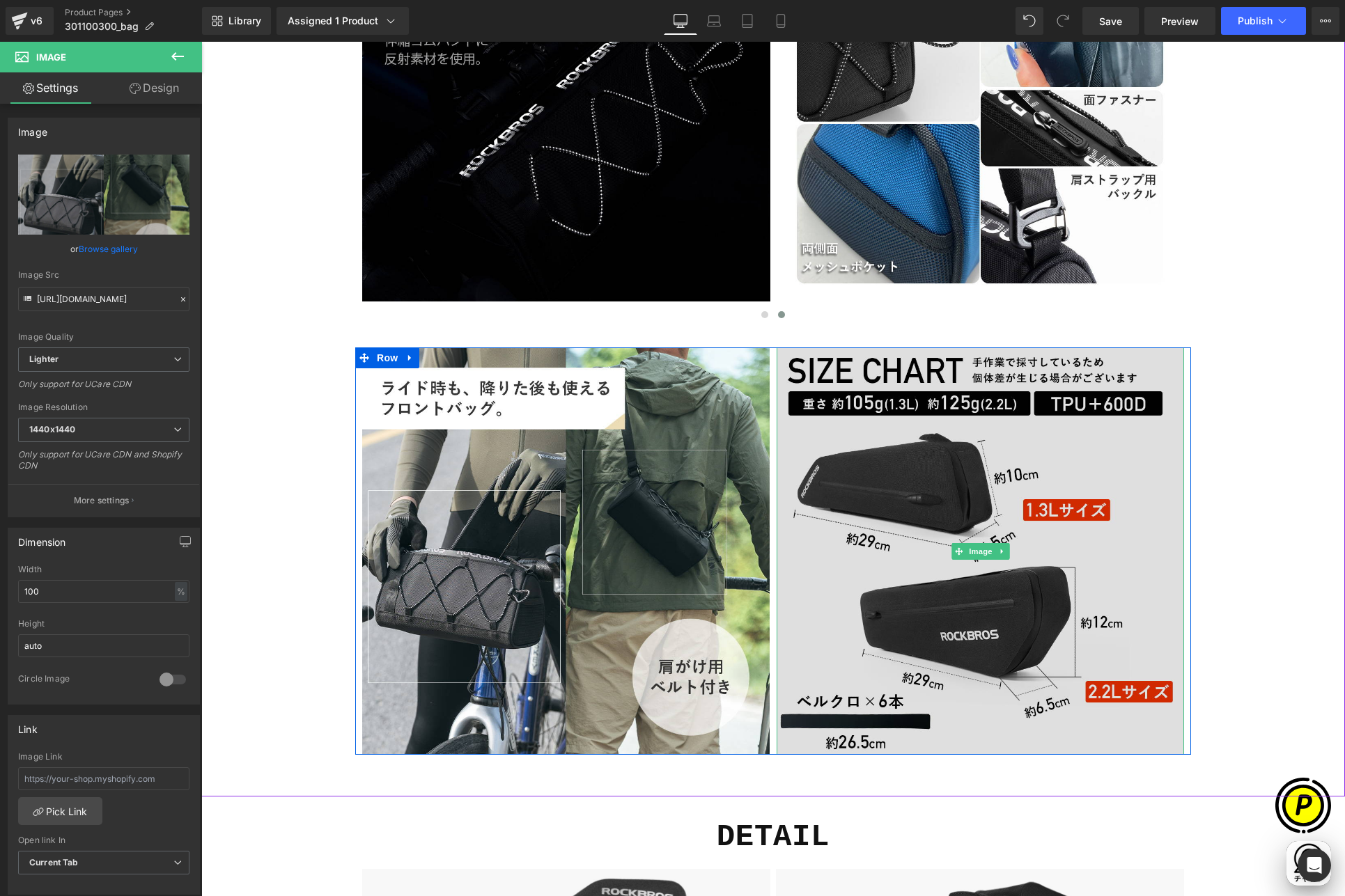
scroll to position [0, 0]
click at [938, 492] on img at bounding box center [980, 550] width 407 height 407
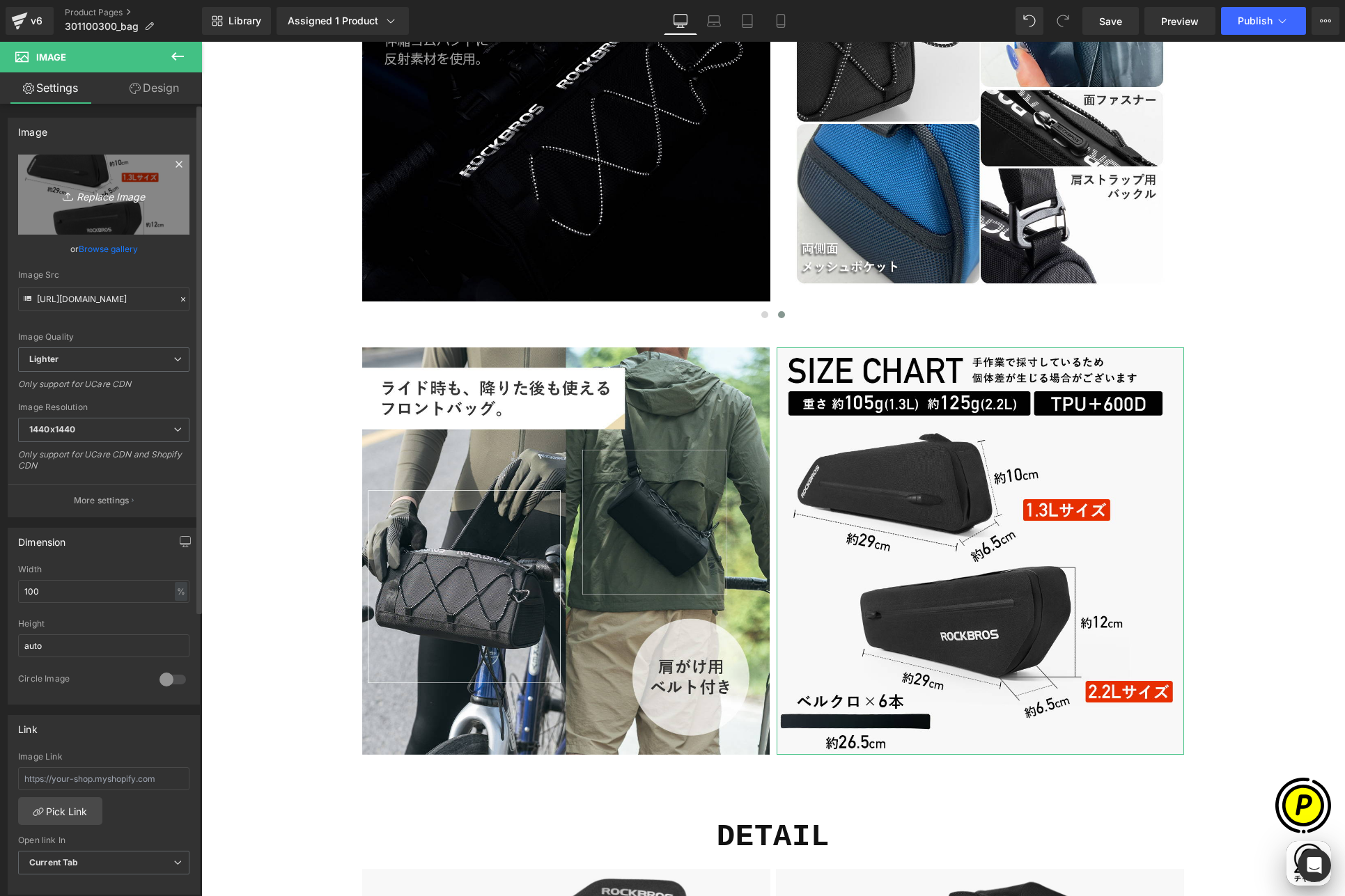
click at [102, 176] on link "Replace Image" at bounding box center [104, 195] width 171 height 80
type input "C:\fakepath\3011003_10.jpg"
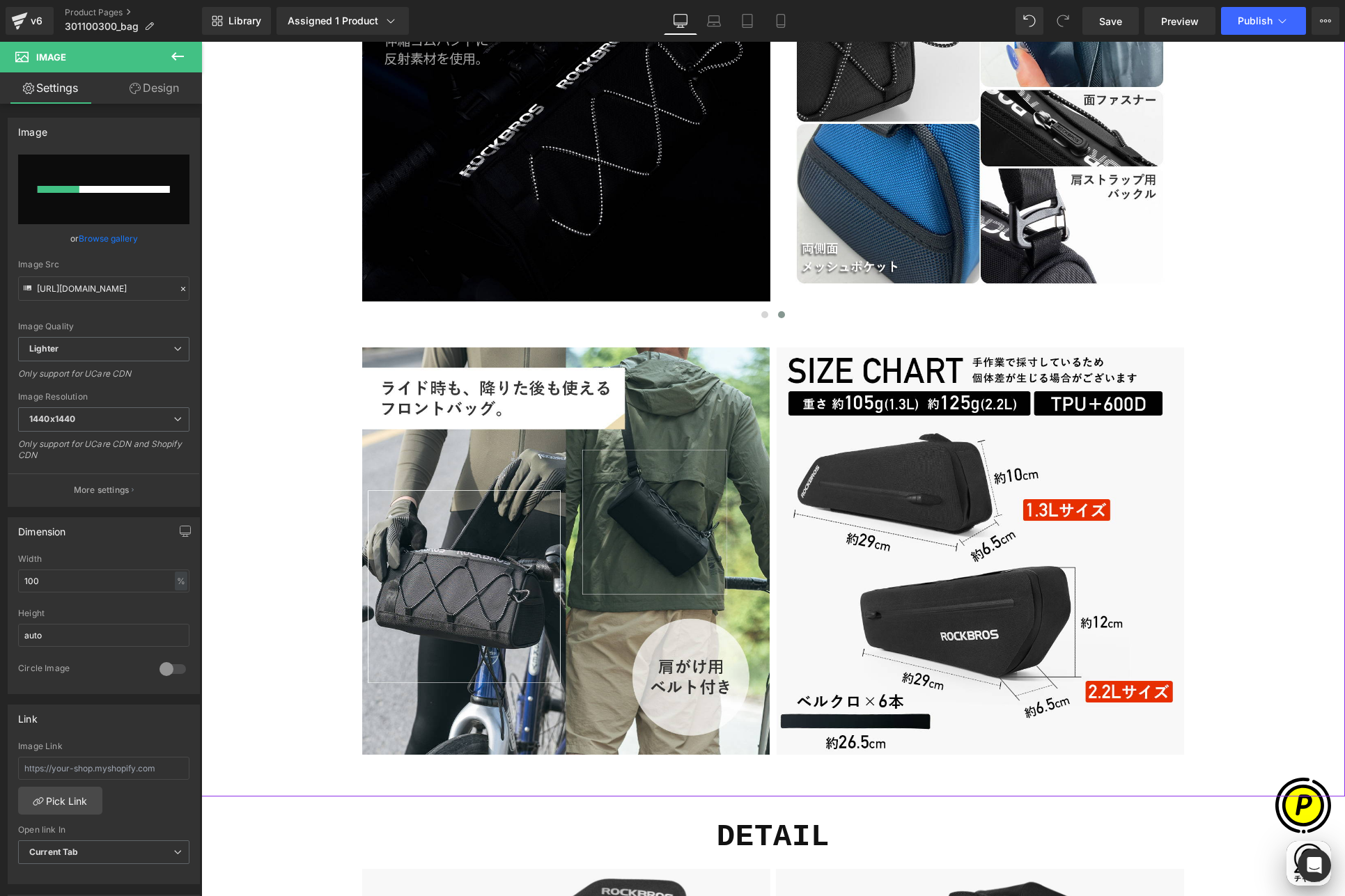
scroll to position [0, 272]
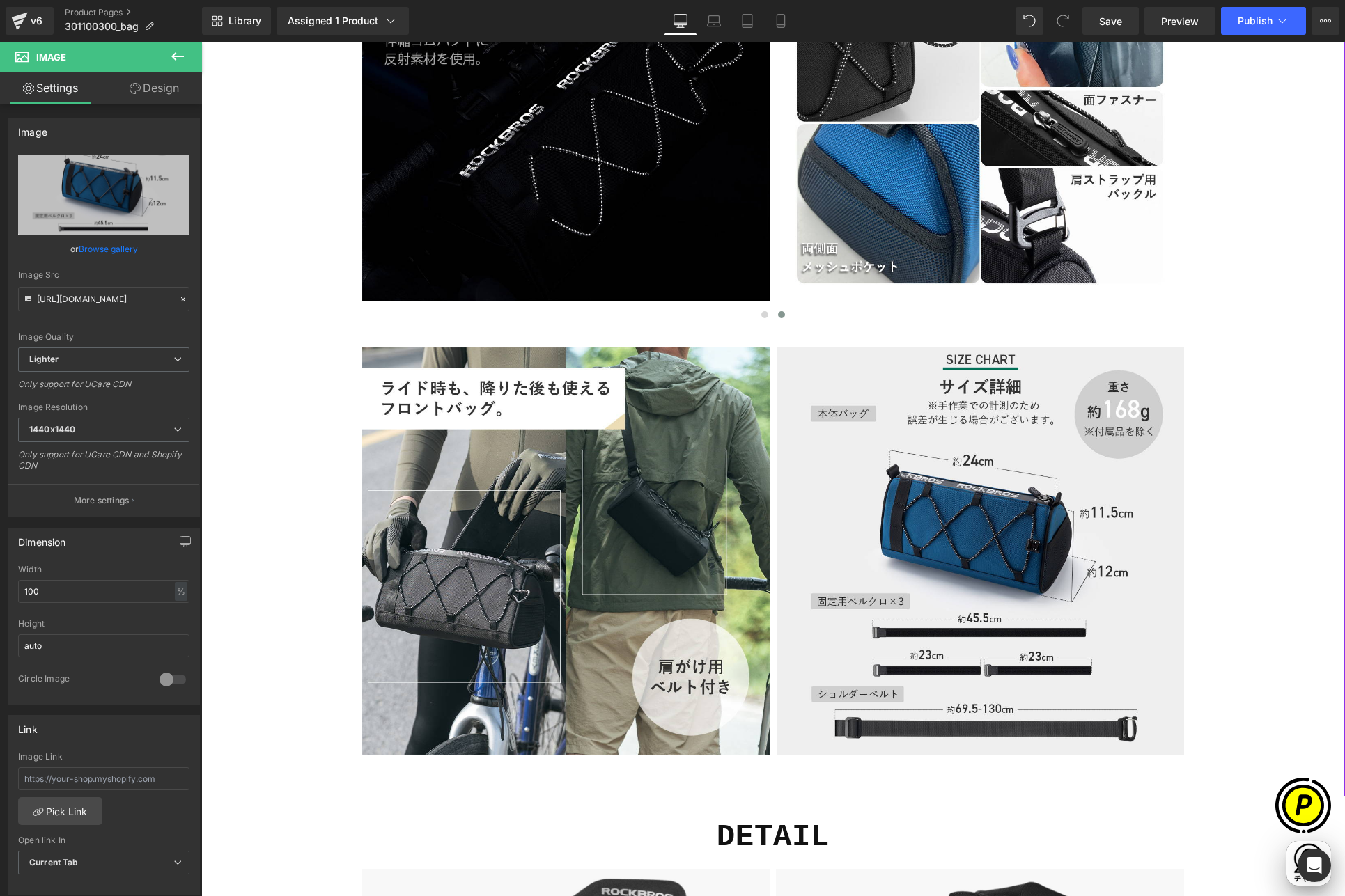
type input "[URL][DOMAIN_NAME]"
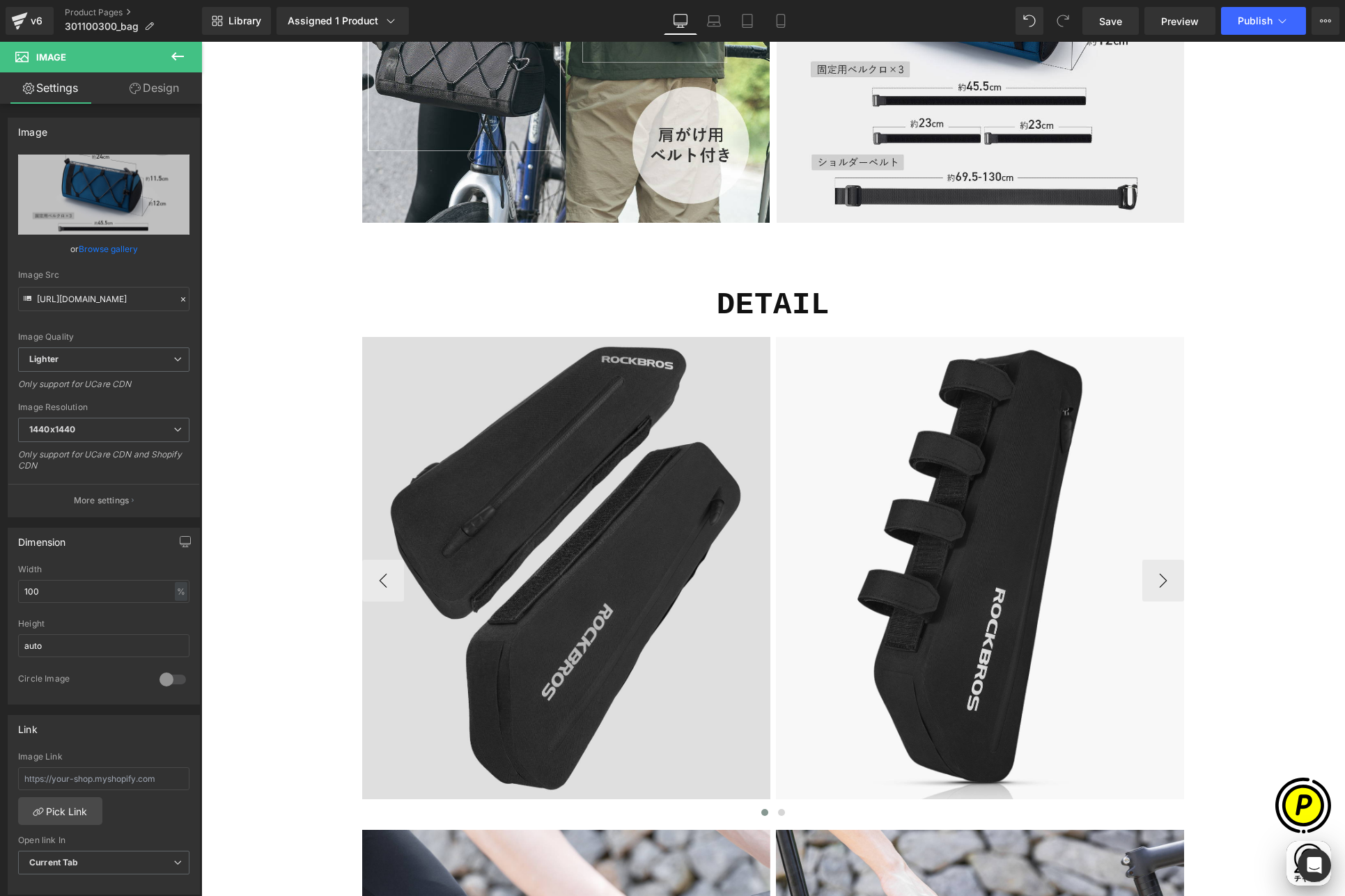
scroll to position [0, 543]
click at [516, 423] on img at bounding box center [566, 580] width 408 height 487
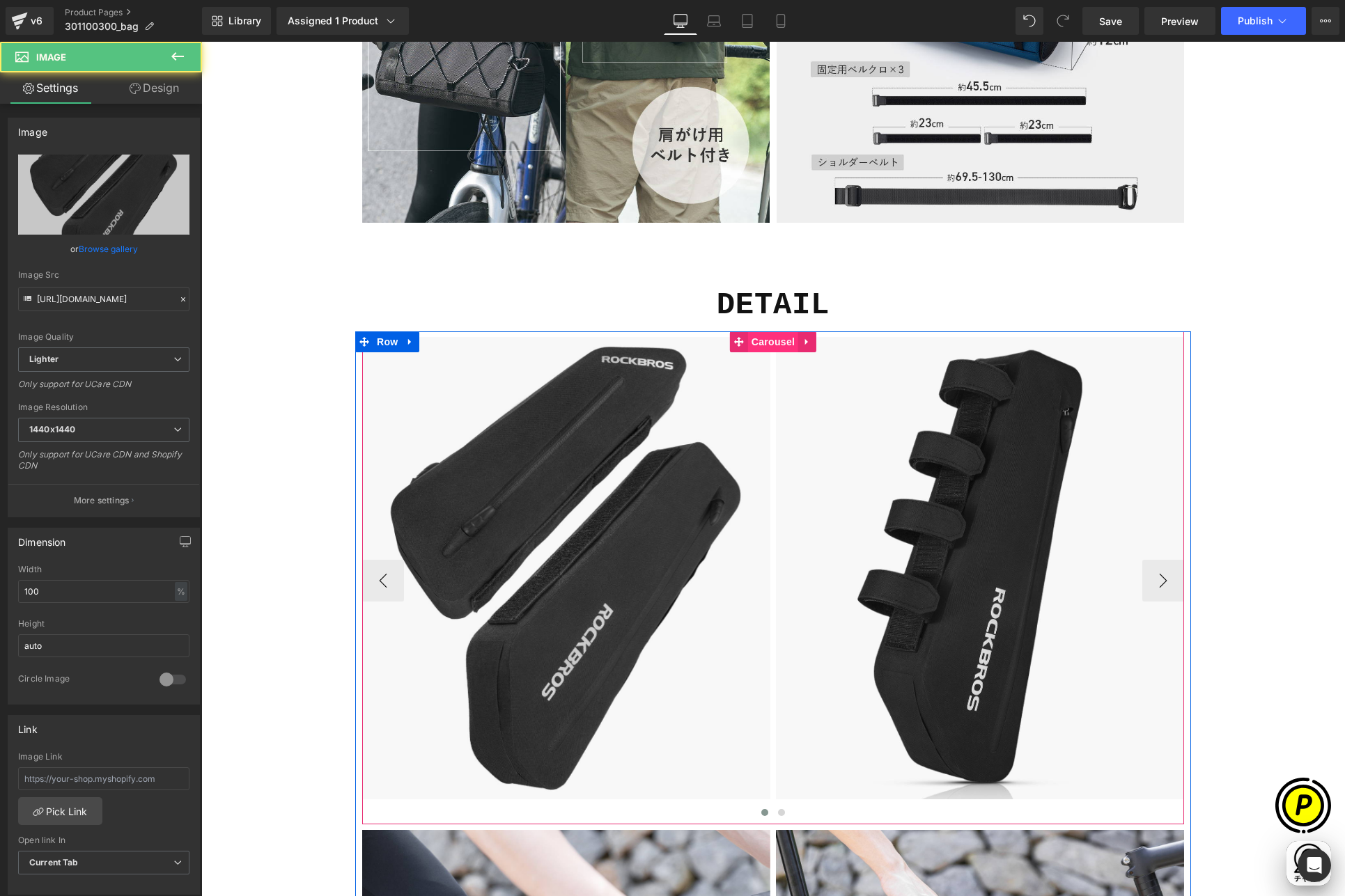
click at [763, 341] on span "Carousel" at bounding box center [773, 341] width 50 height 21
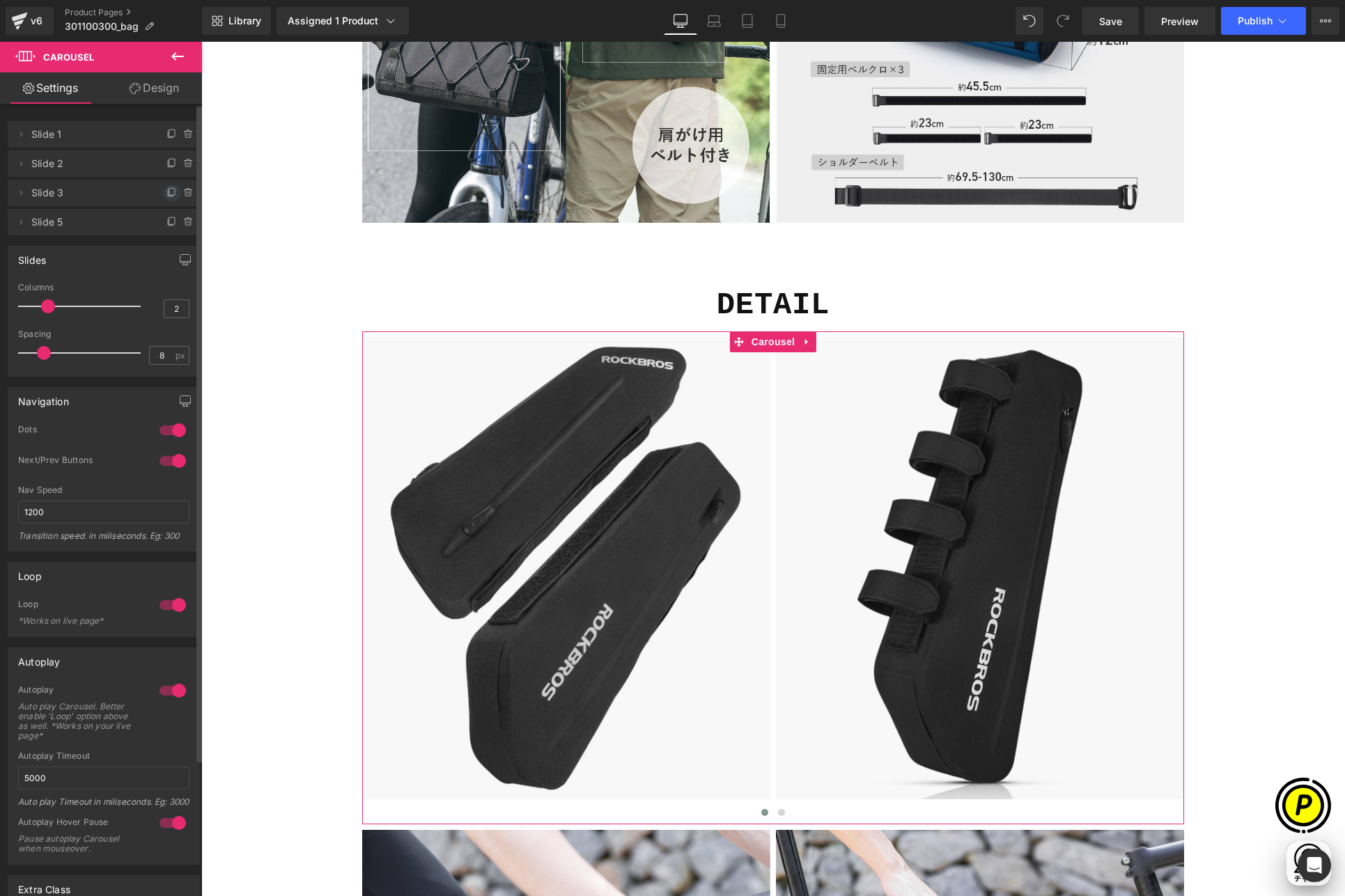
click at [167, 192] on icon at bounding box center [171, 192] width 11 height 11
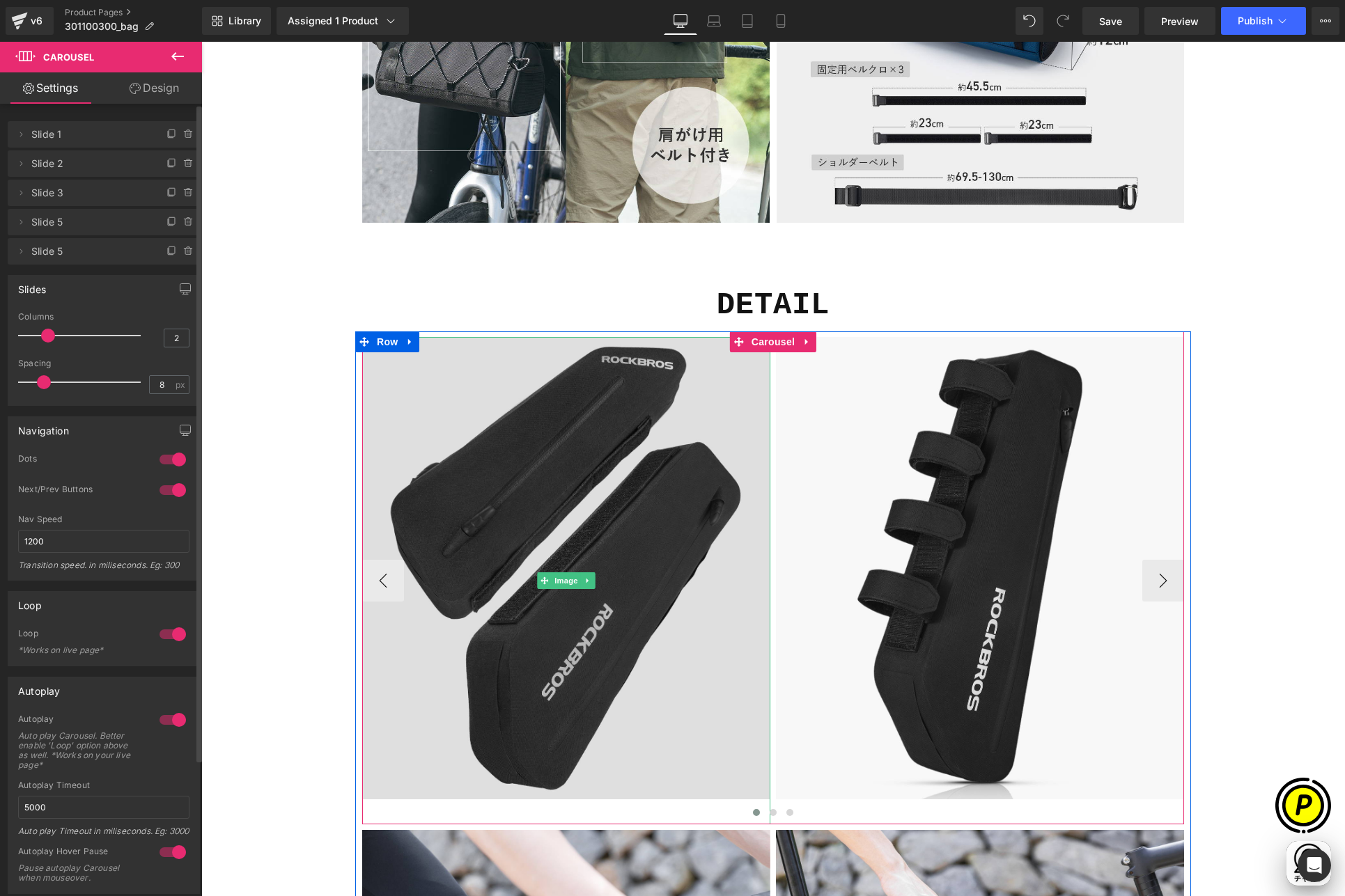
click at [567, 455] on img at bounding box center [566, 580] width 408 height 487
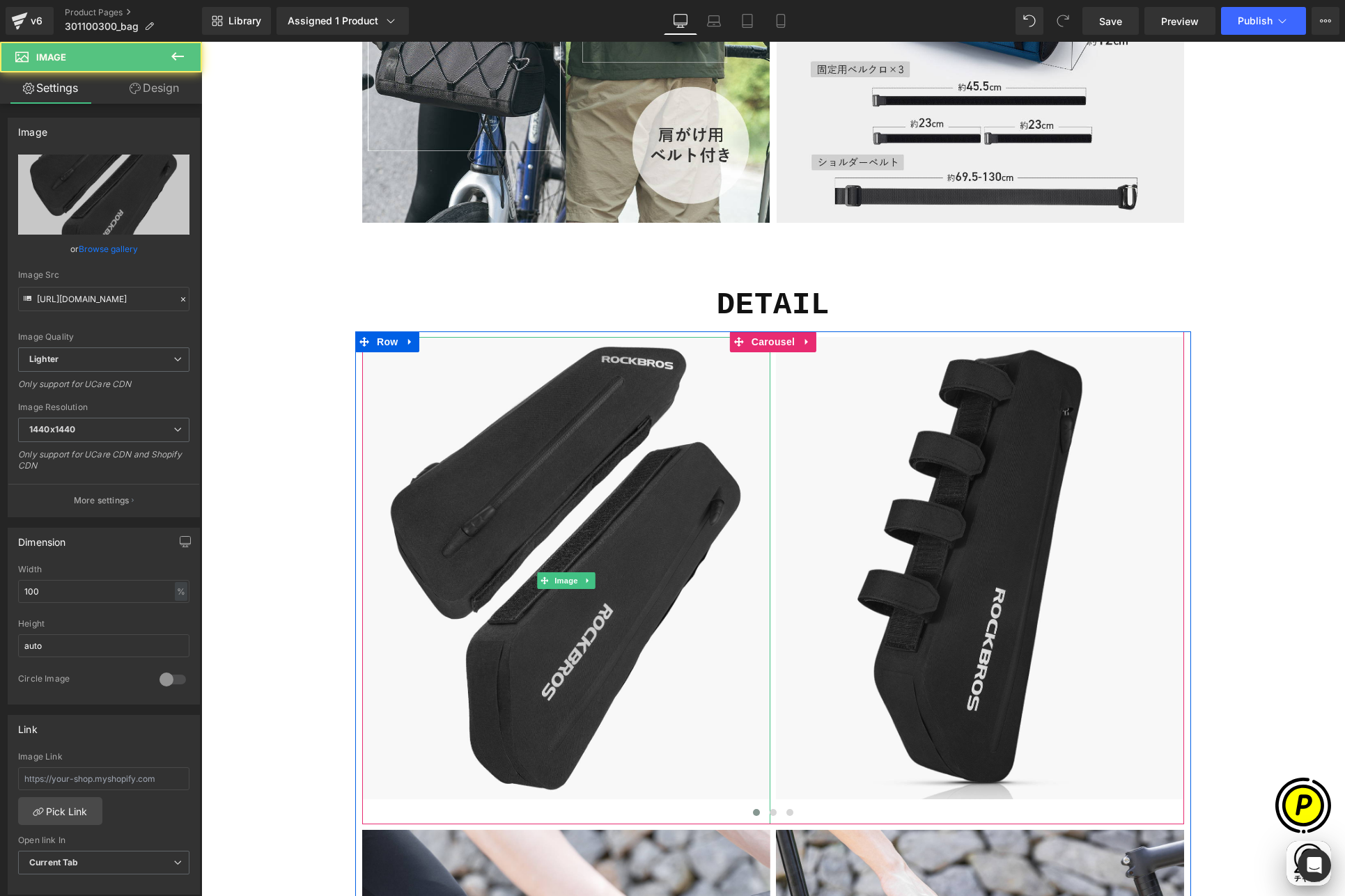
scroll to position [0, 815]
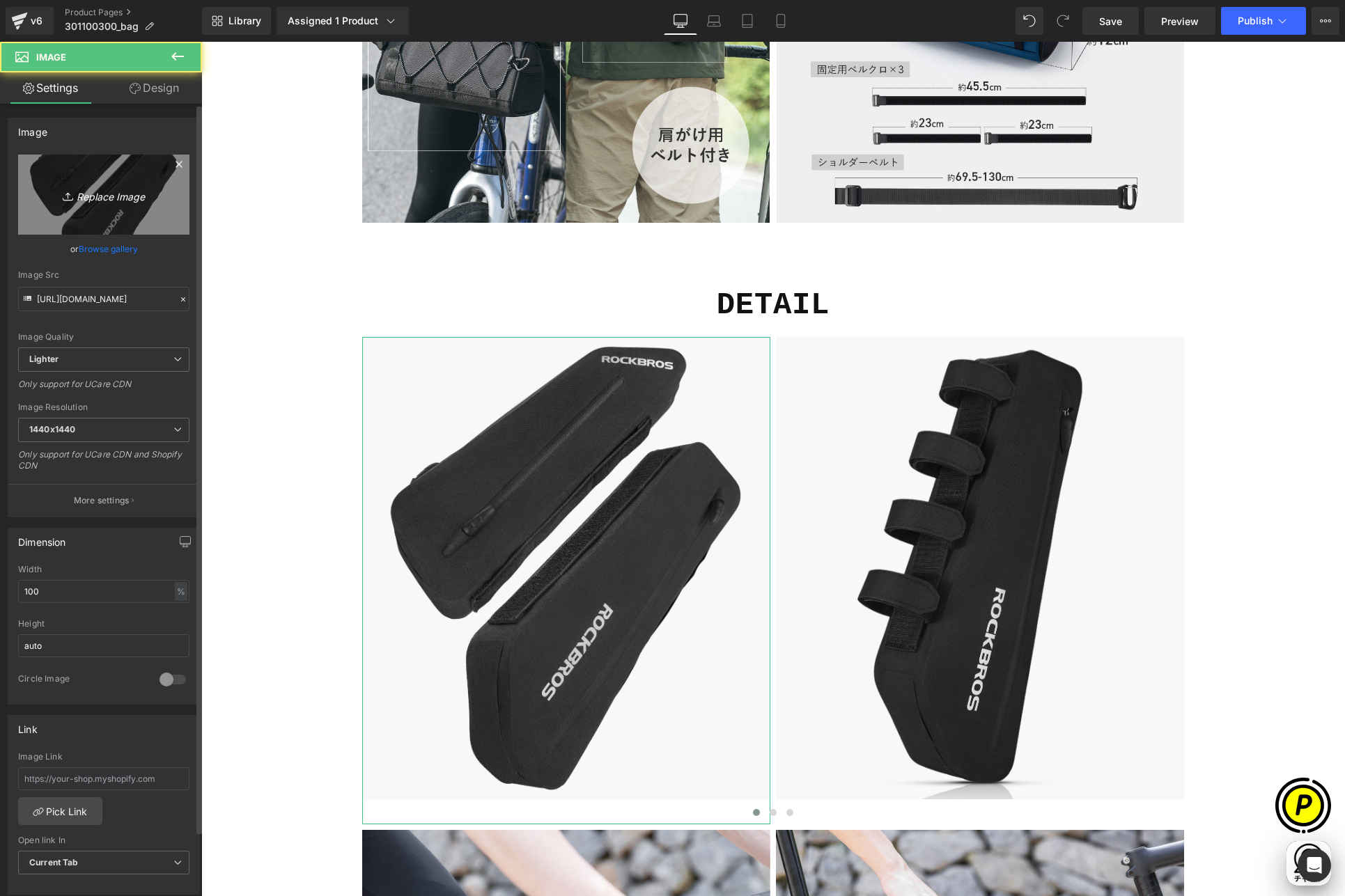
click at [101, 196] on icon "Replace Image" at bounding box center [103, 195] width 111 height 17
type input "C:\fakepath\shopify-LP-30110030_04-1.jpg"
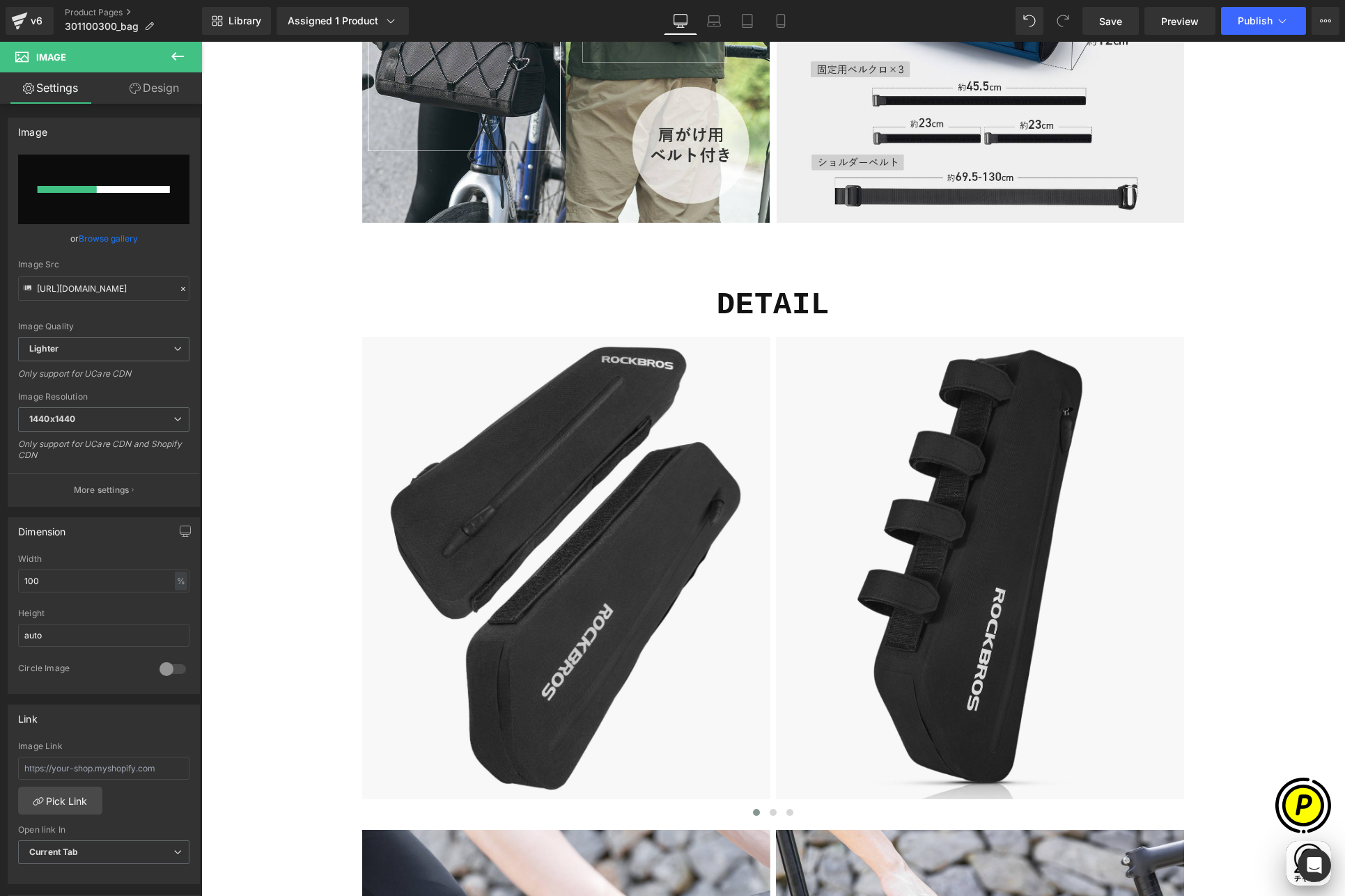
scroll to position [0, 0]
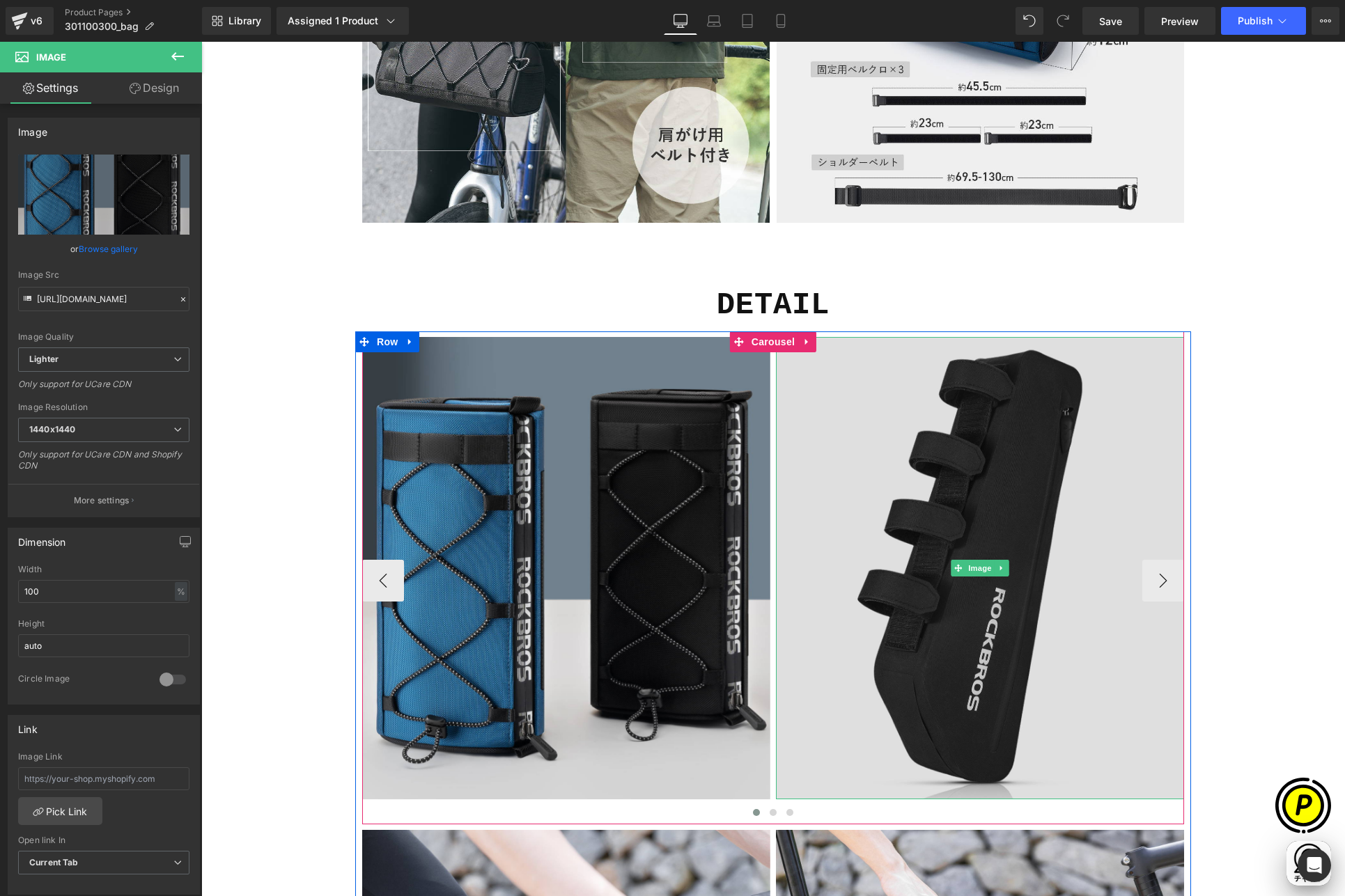
type input "[URL][DOMAIN_NAME]"
click at [874, 469] on img at bounding box center [980, 568] width 408 height 463
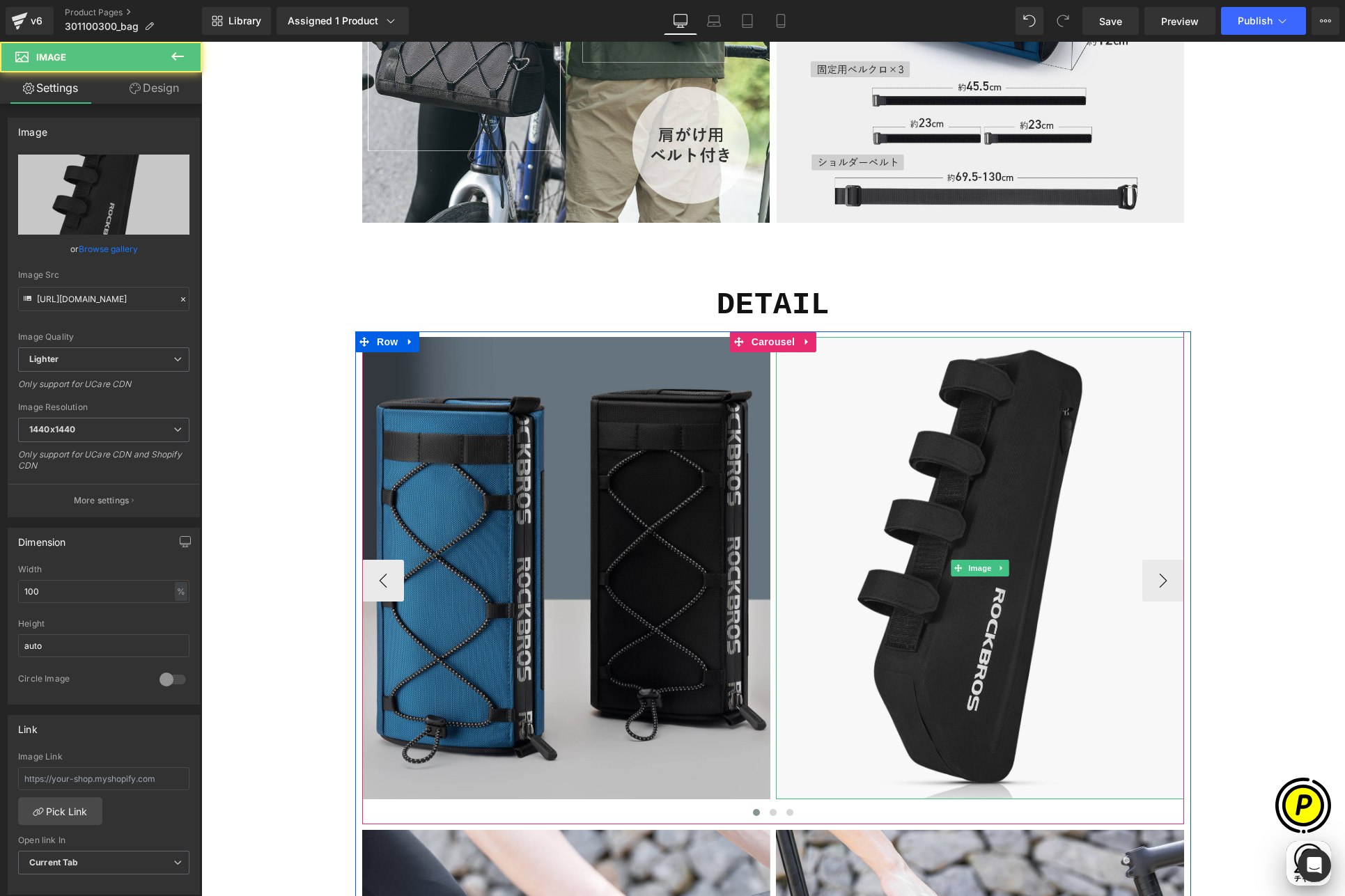
scroll to position [0, 272]
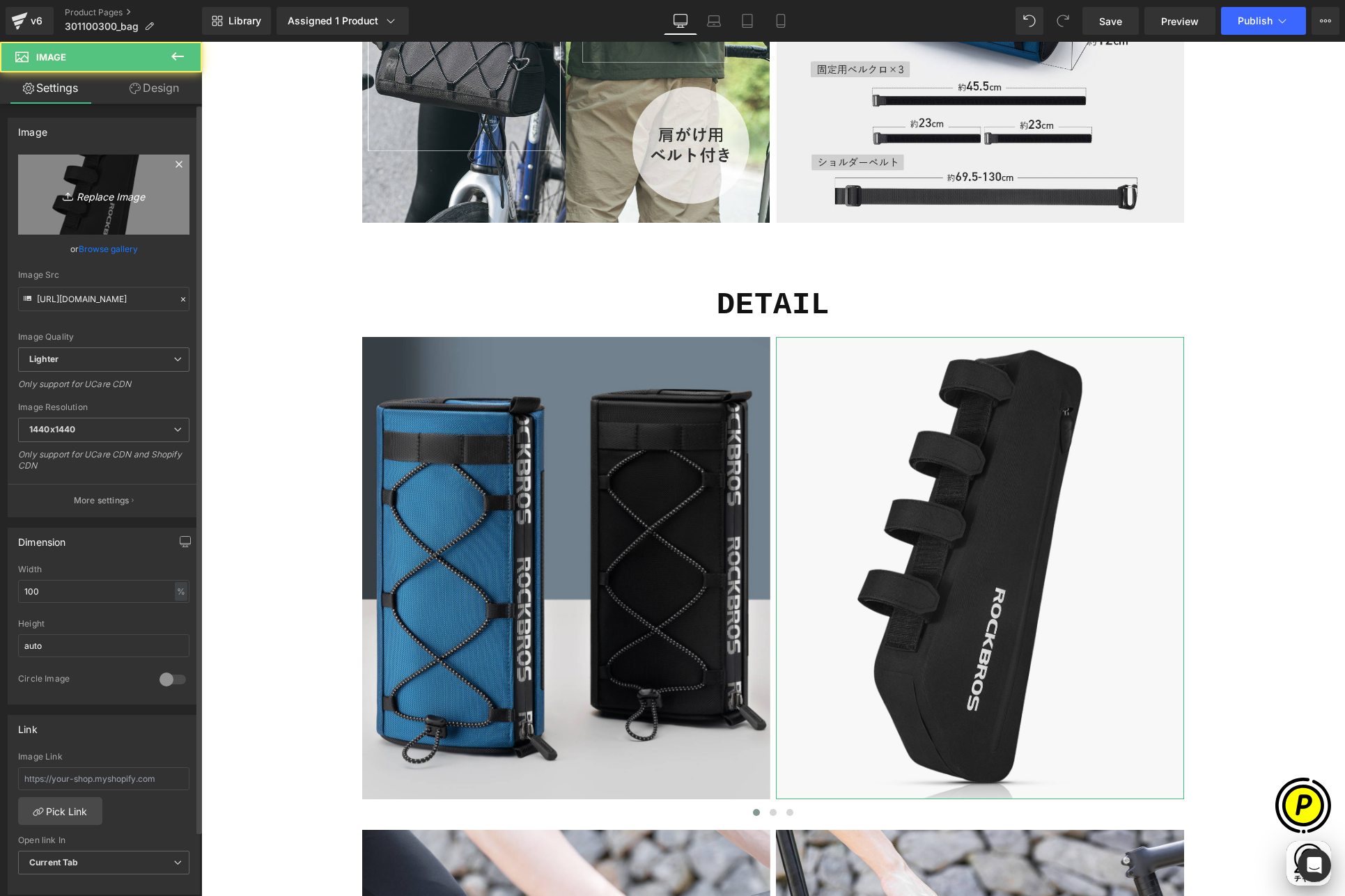
click at [108, 203] on icon "Replace Image" at bounding box center [103, 195] width 111 height 17
type input "C:\fakepath\shopify-LP-30110030_04-2.jpg"
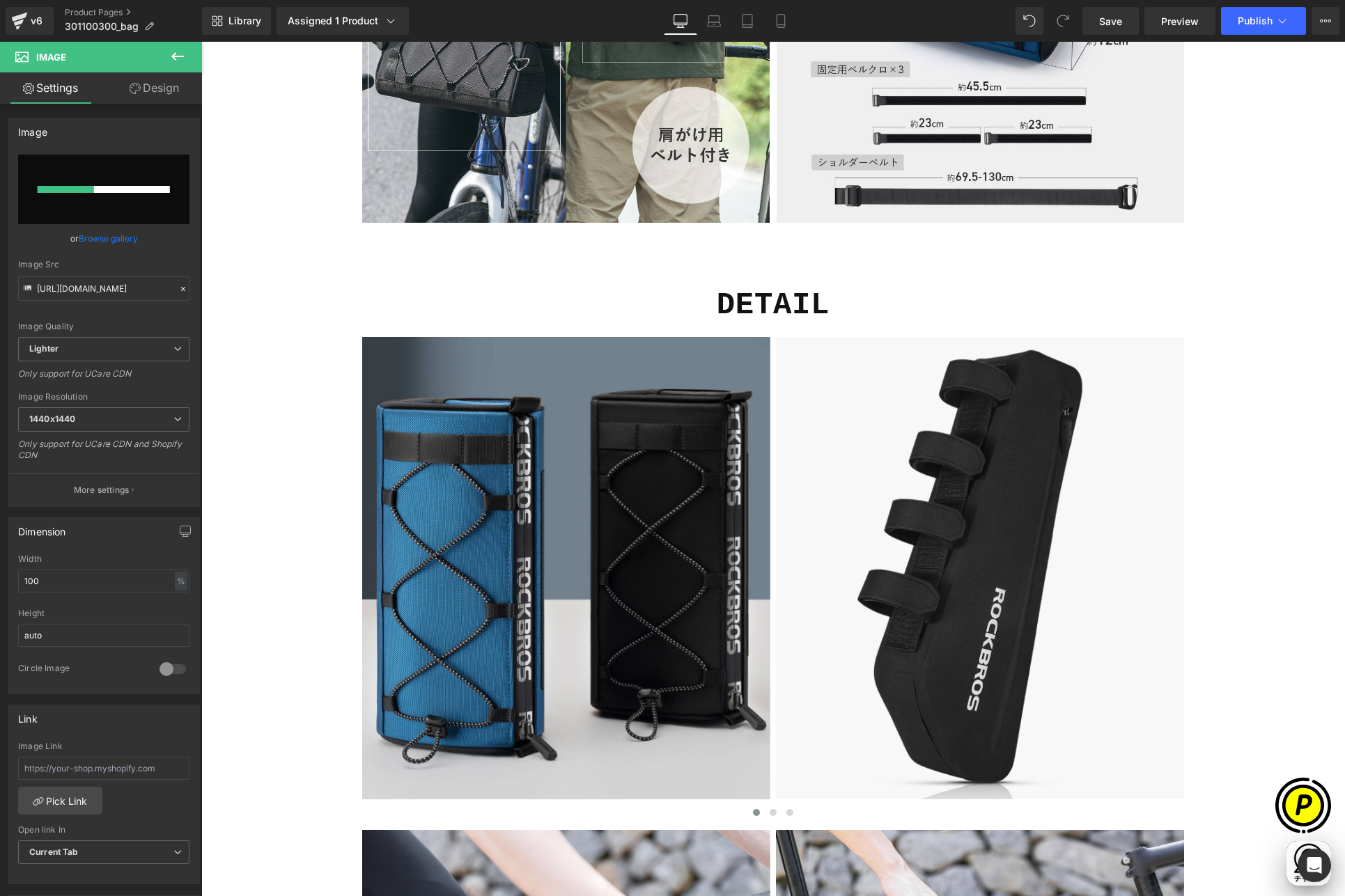
scroll to position [0, 543]
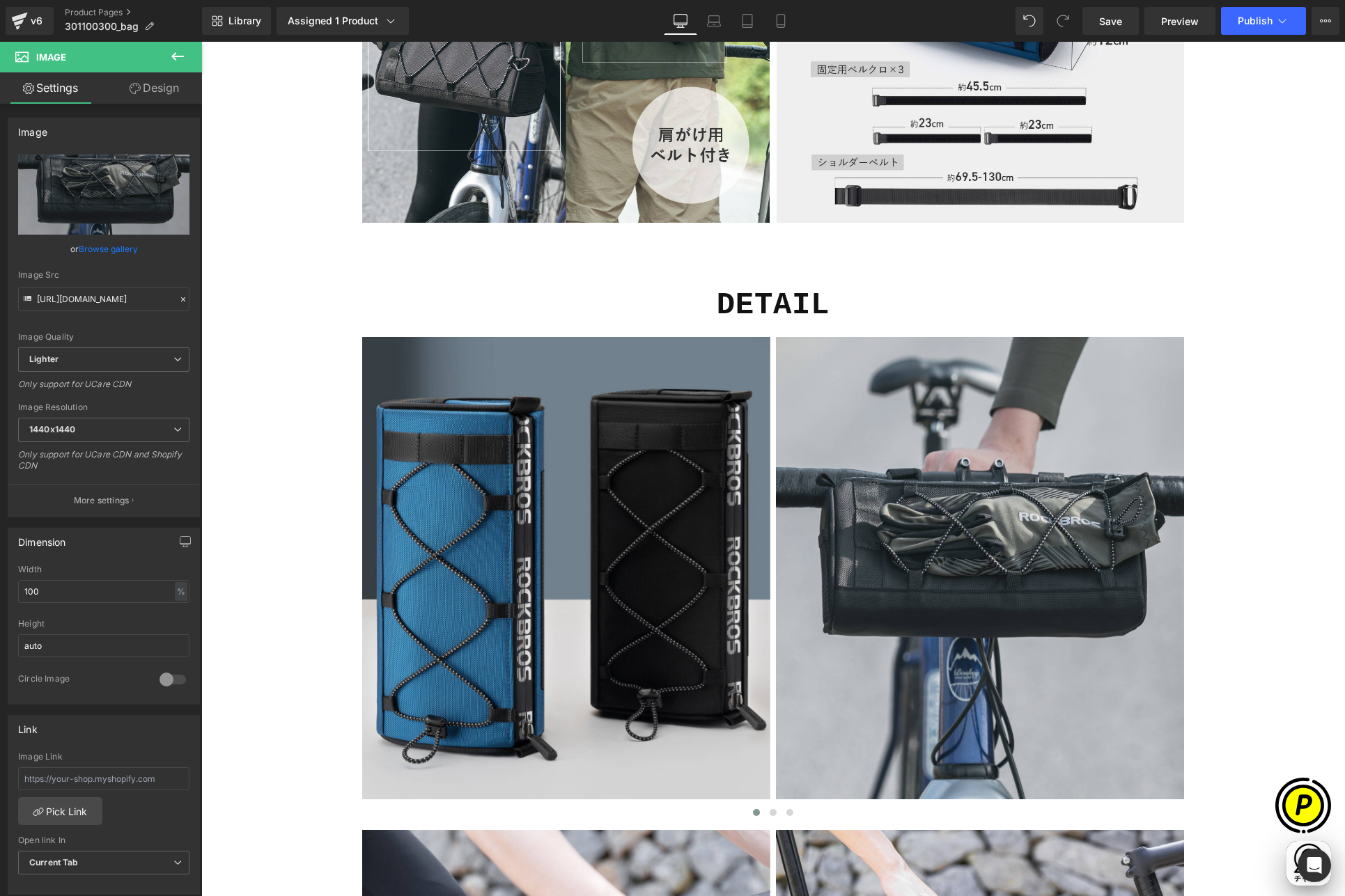
type input "[URL][DOMAIN_NAME]"
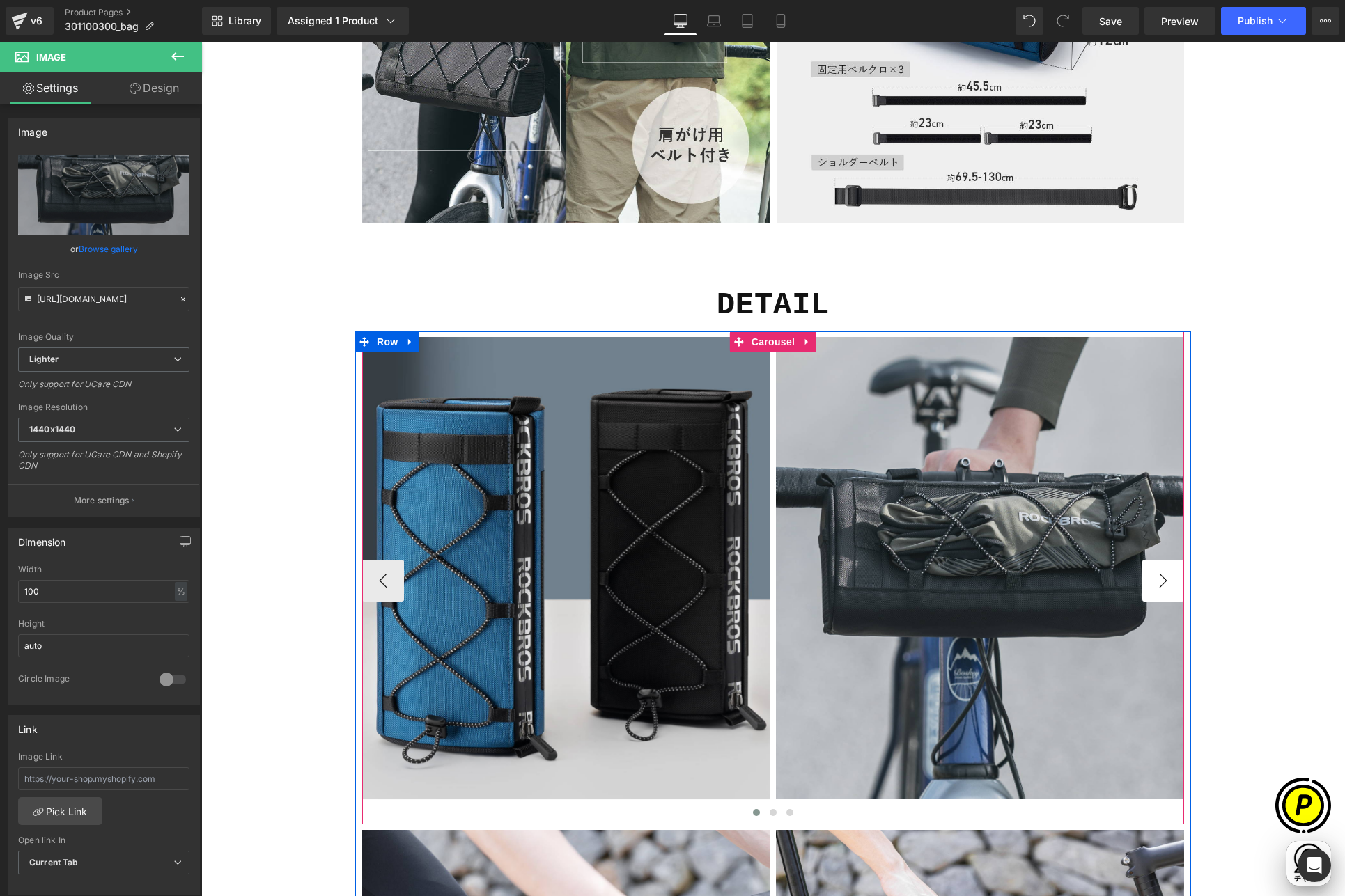
click at [1160, 586] on button "›" at bounding box center [1163, 581] width 42 height 42
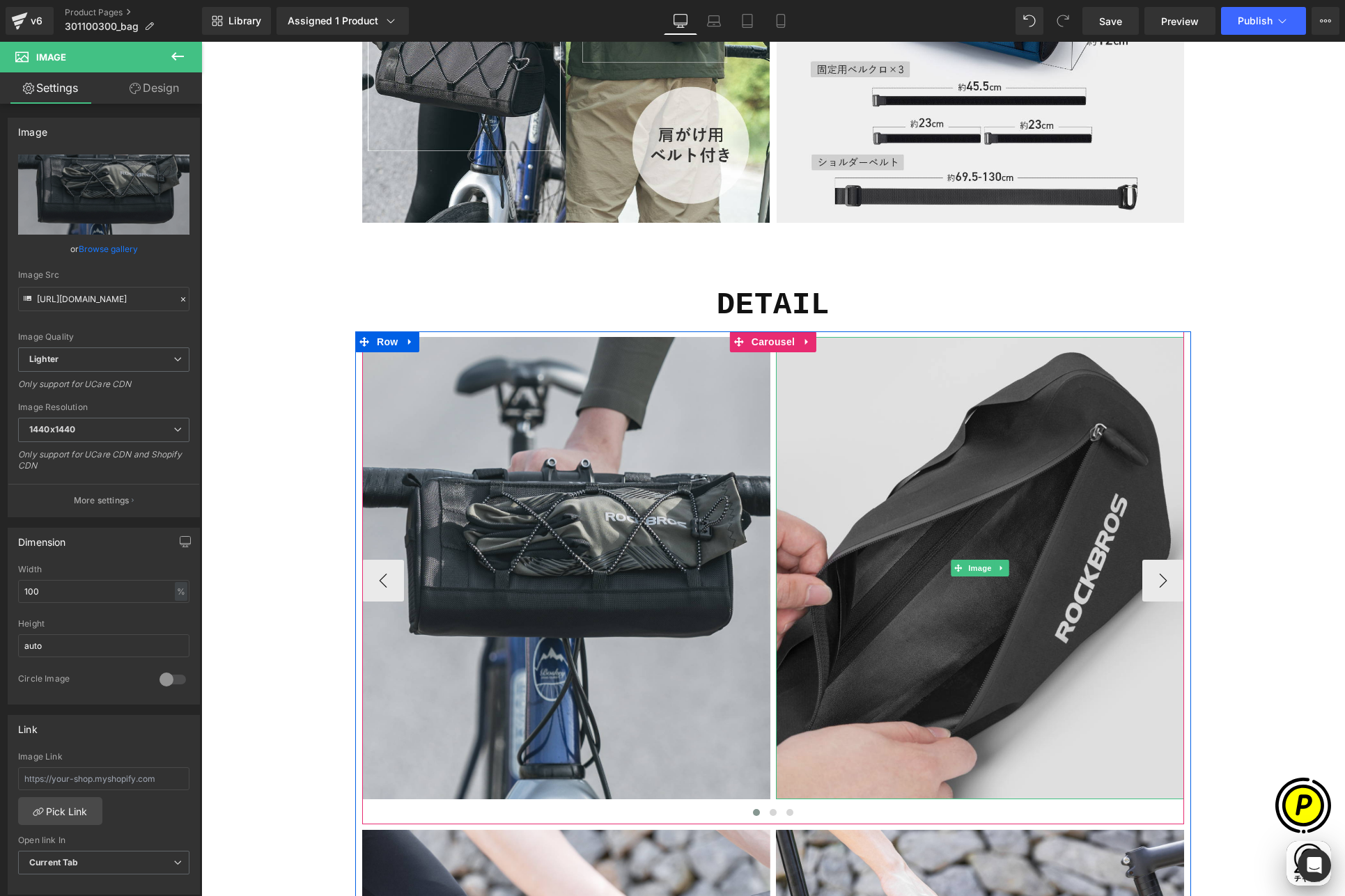
click at [946, 492] on img at bounding box center [980, 568] width 408 height 463
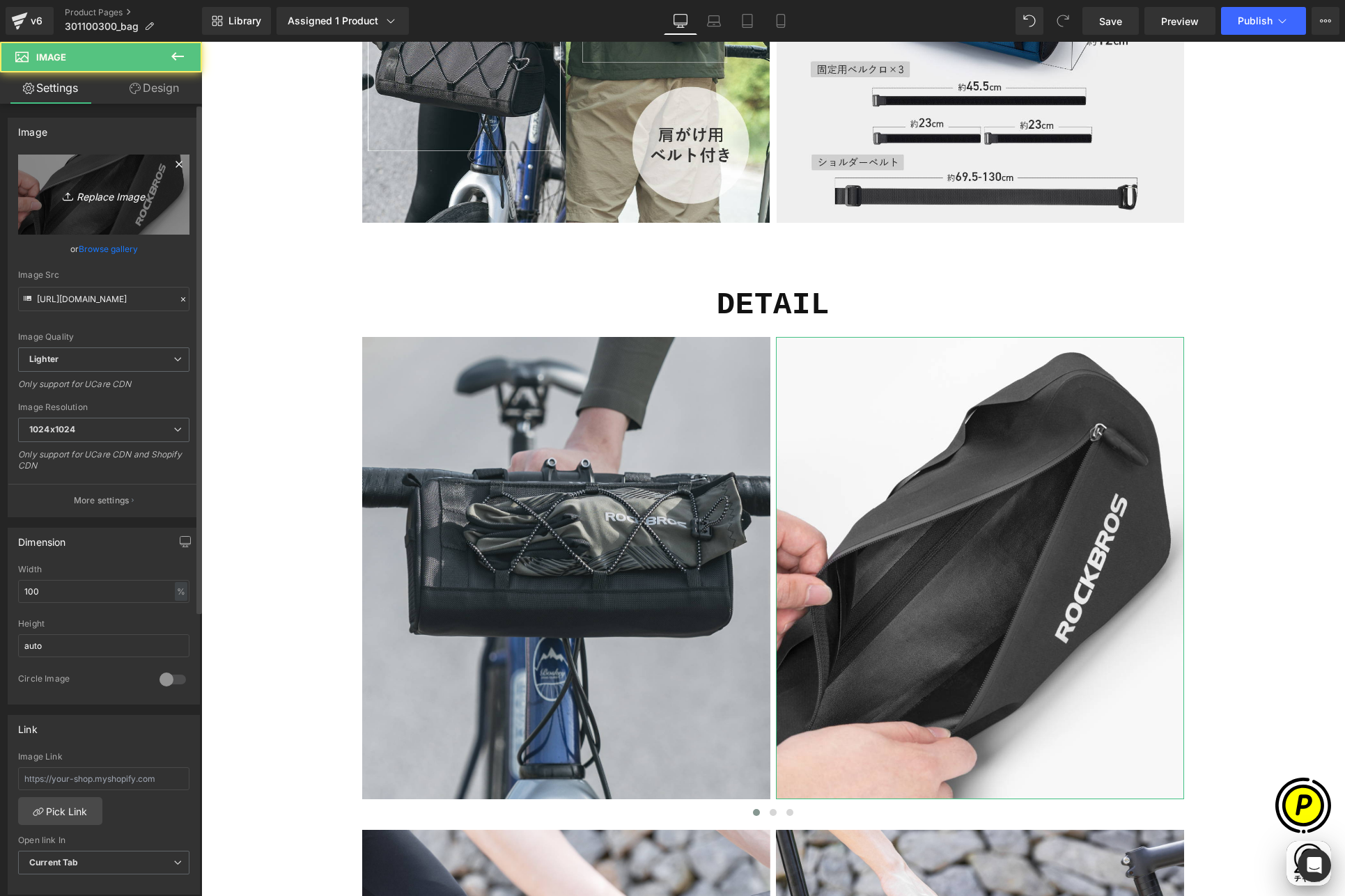
click at [130, 198] on icon "Replace Image" at bounding box center [103, 195] width 111 height 17
type input "C:\fakepath\shopify-LP-30110030_04-3.jpg"
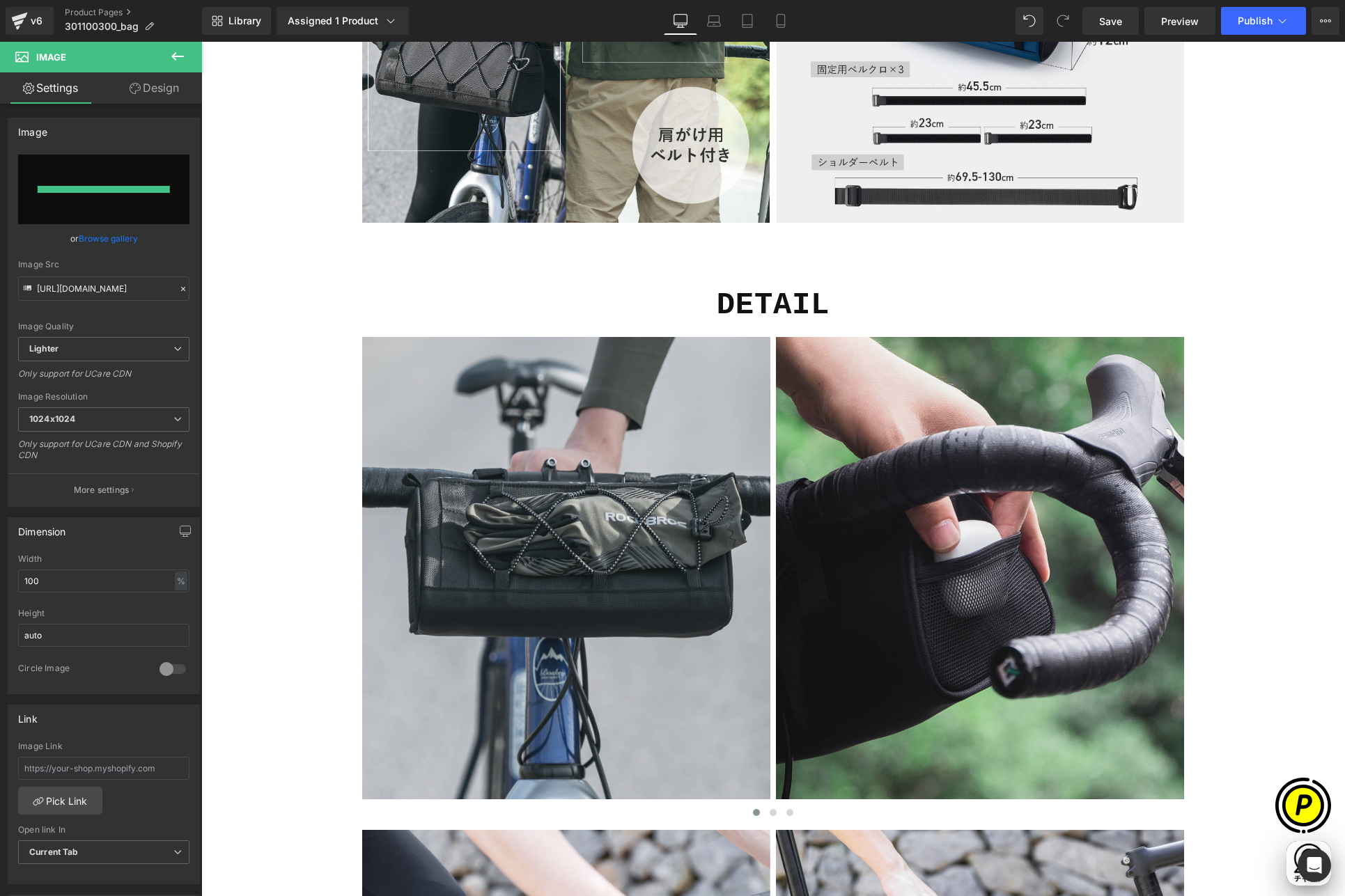
scroll to position [0, 272]
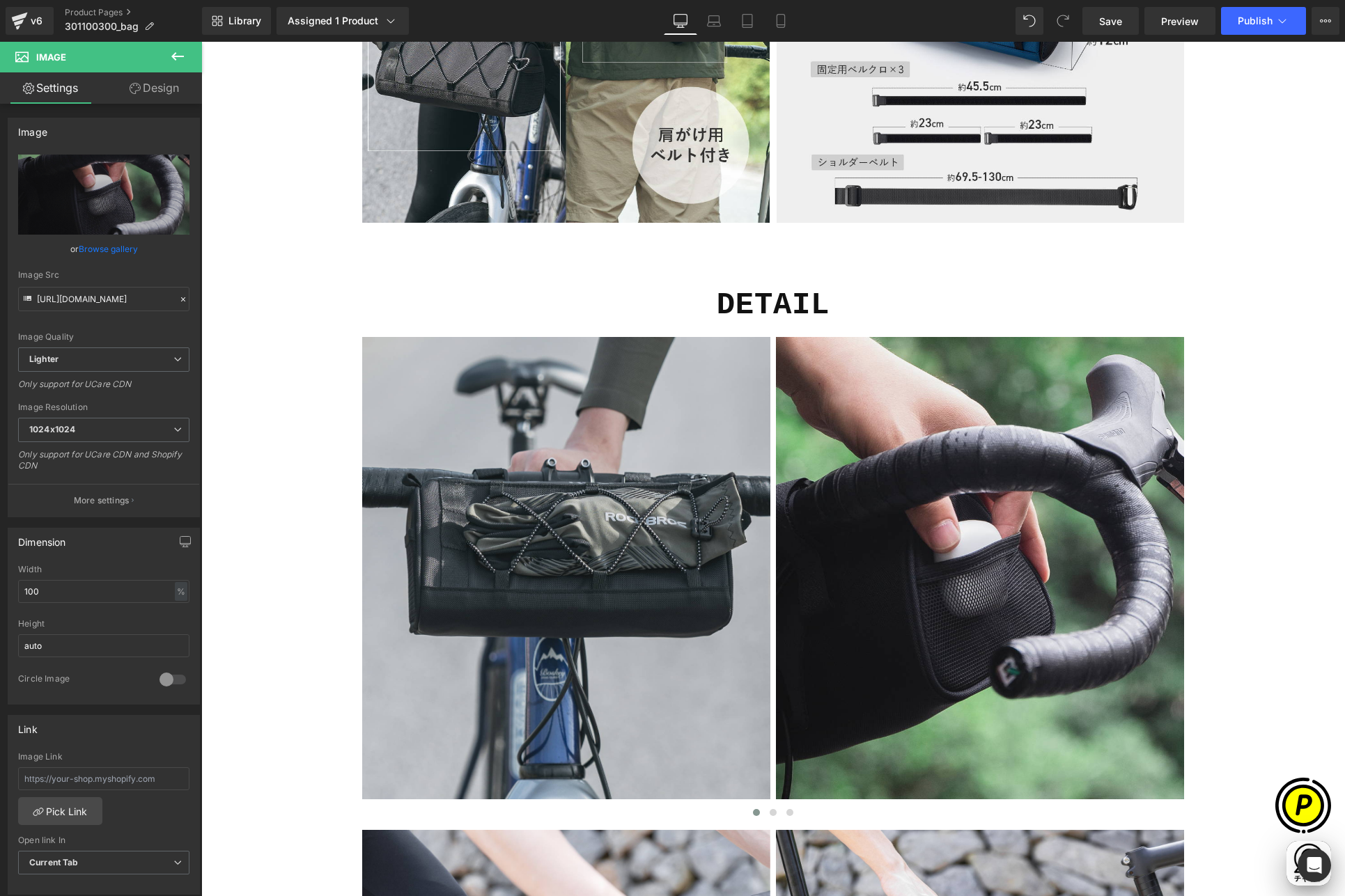
type input "[URL][DOMAIN_NAME]"
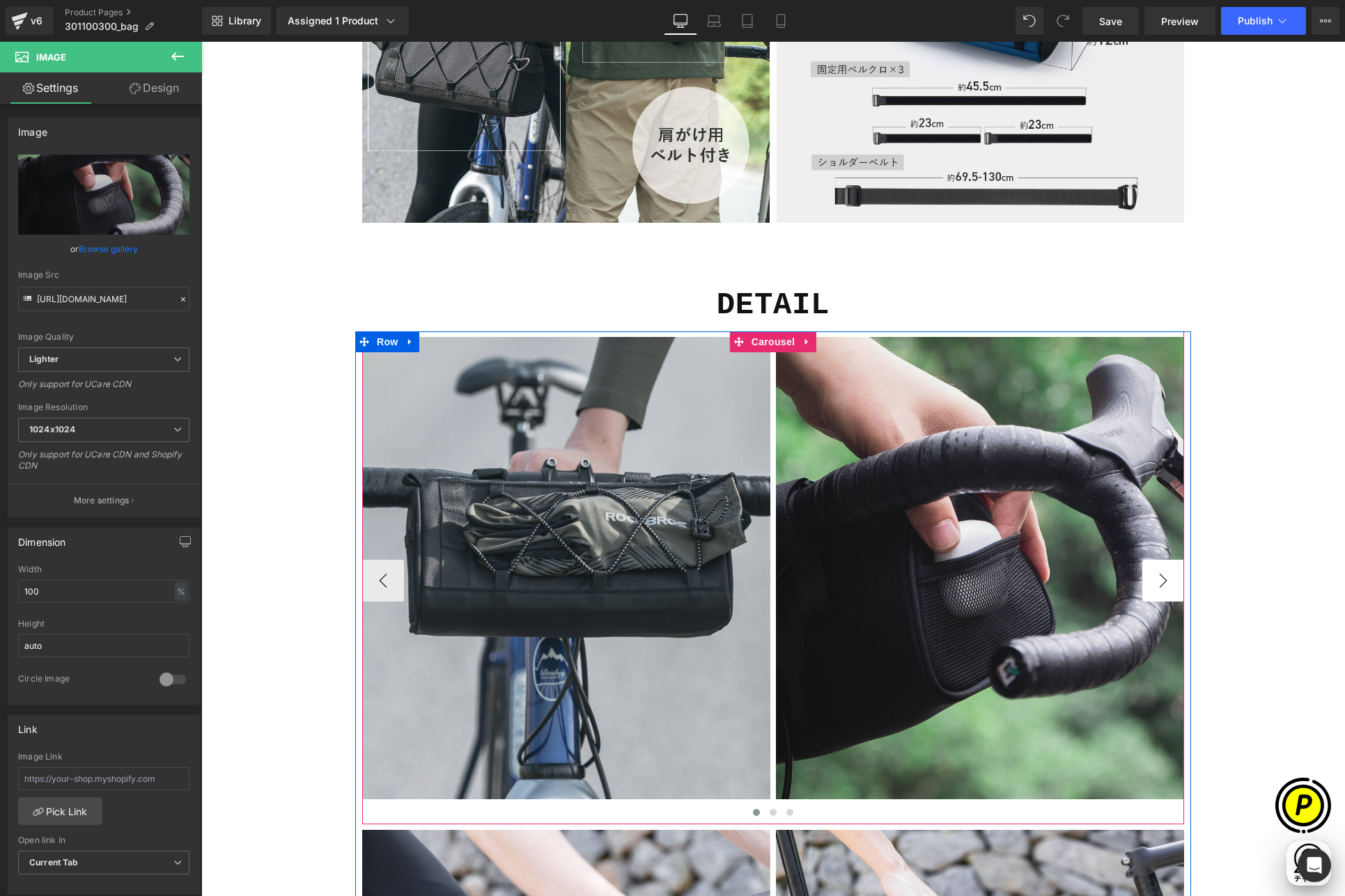
click at [1153, 580] on button "›" at bounding box center [1163, 581] width 42 height 42
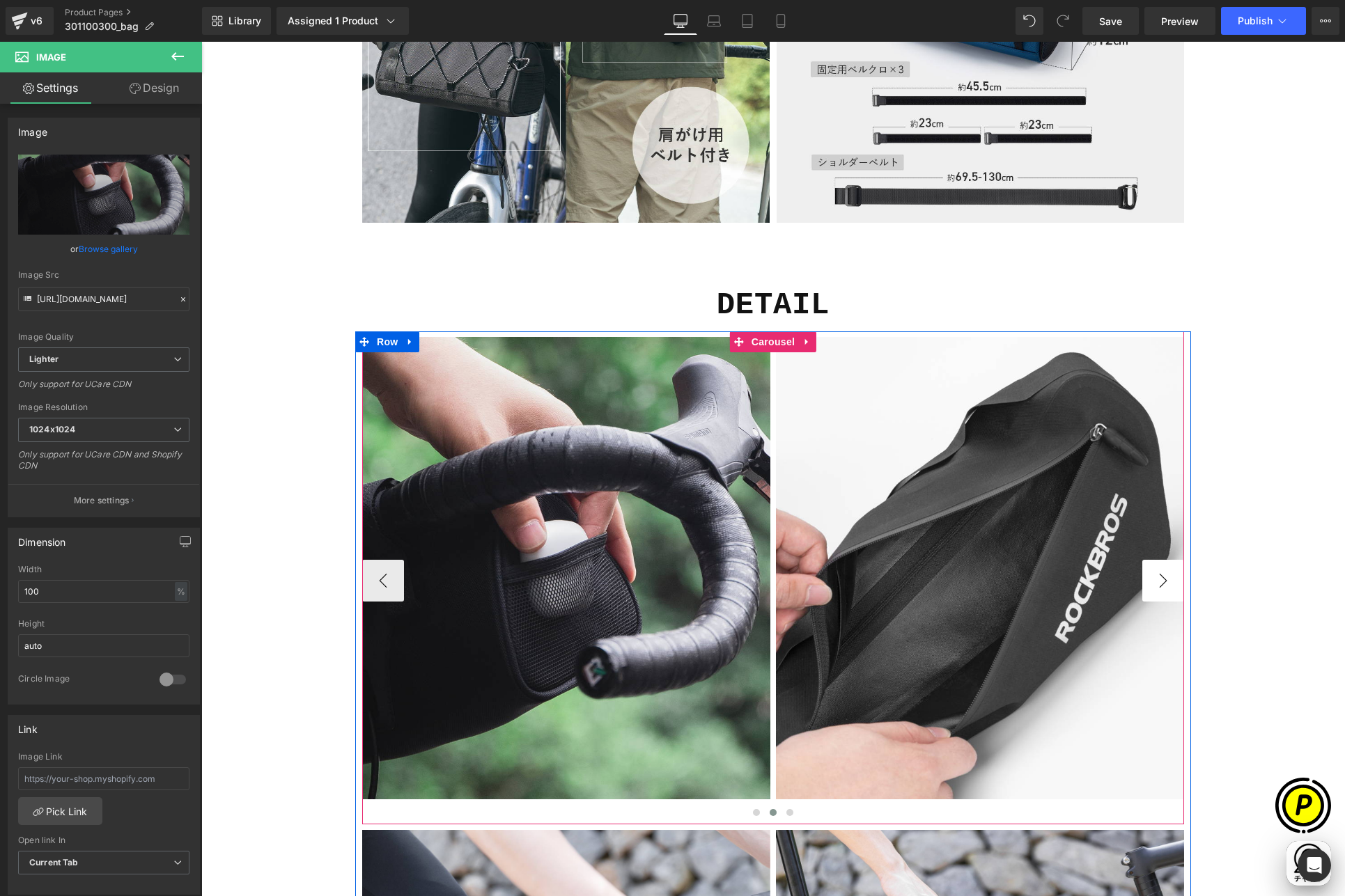
click at [1153, 580] on button "›" at bounding box center [1163, 581] width 42 height 42
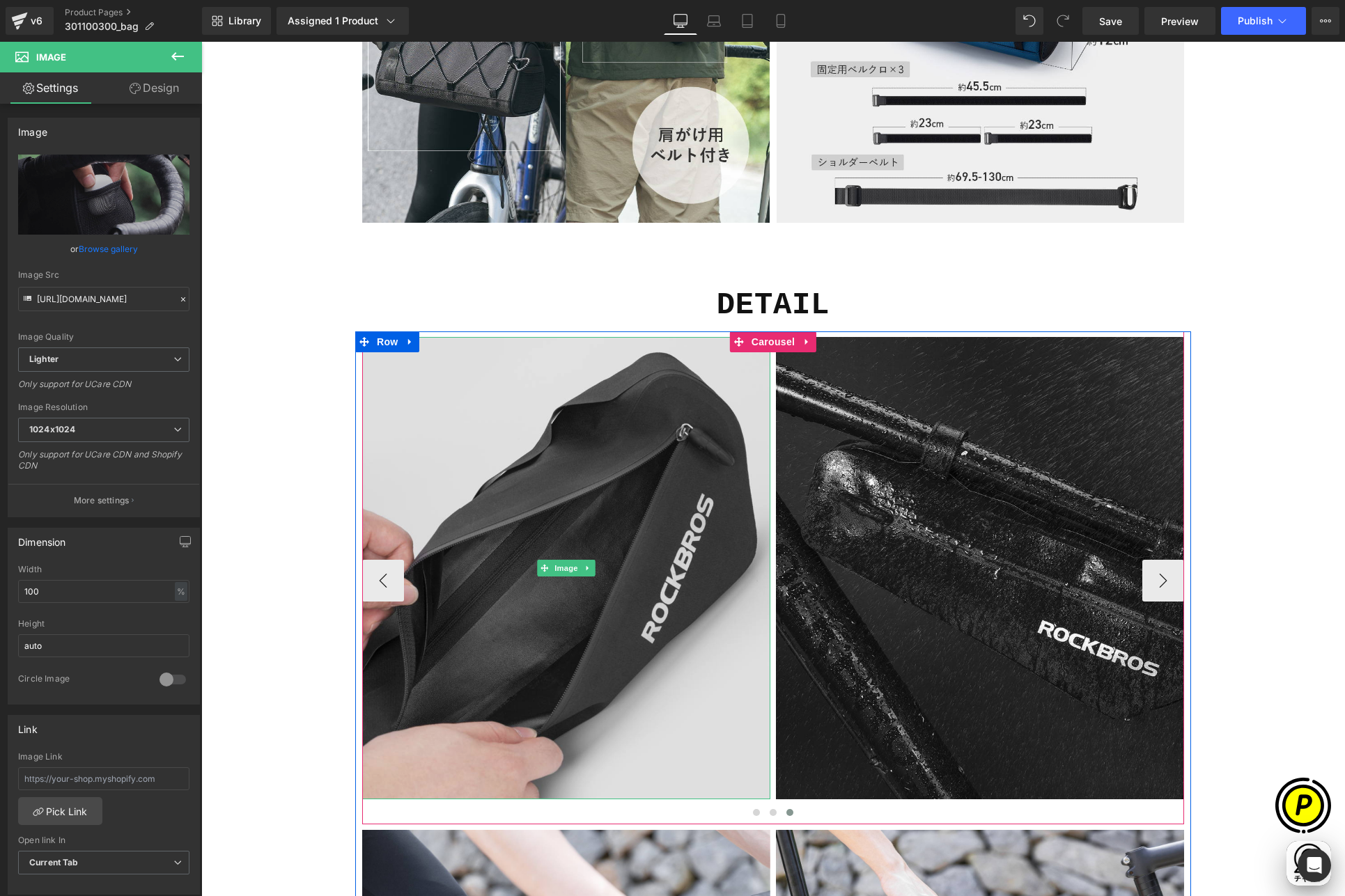
click at [632, 457] on img at bounding box center [566, 568] width 408 height 463
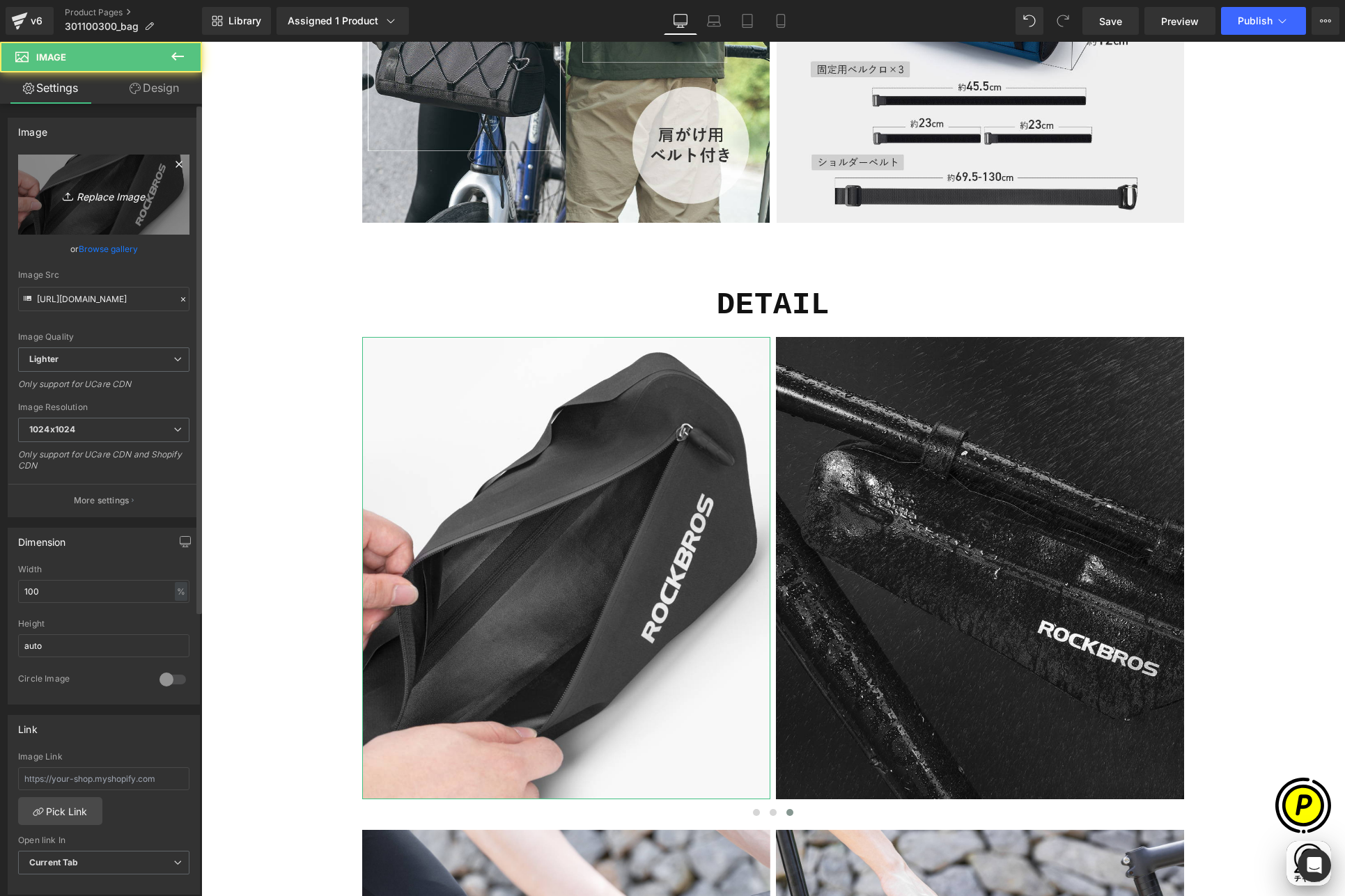
click at [102, 195] on icon "Replace Image" at bounding box center [103, 195] width 111 height 17
type input "C:\fakepath\shopify-LP-30110030_04-4.jpg"
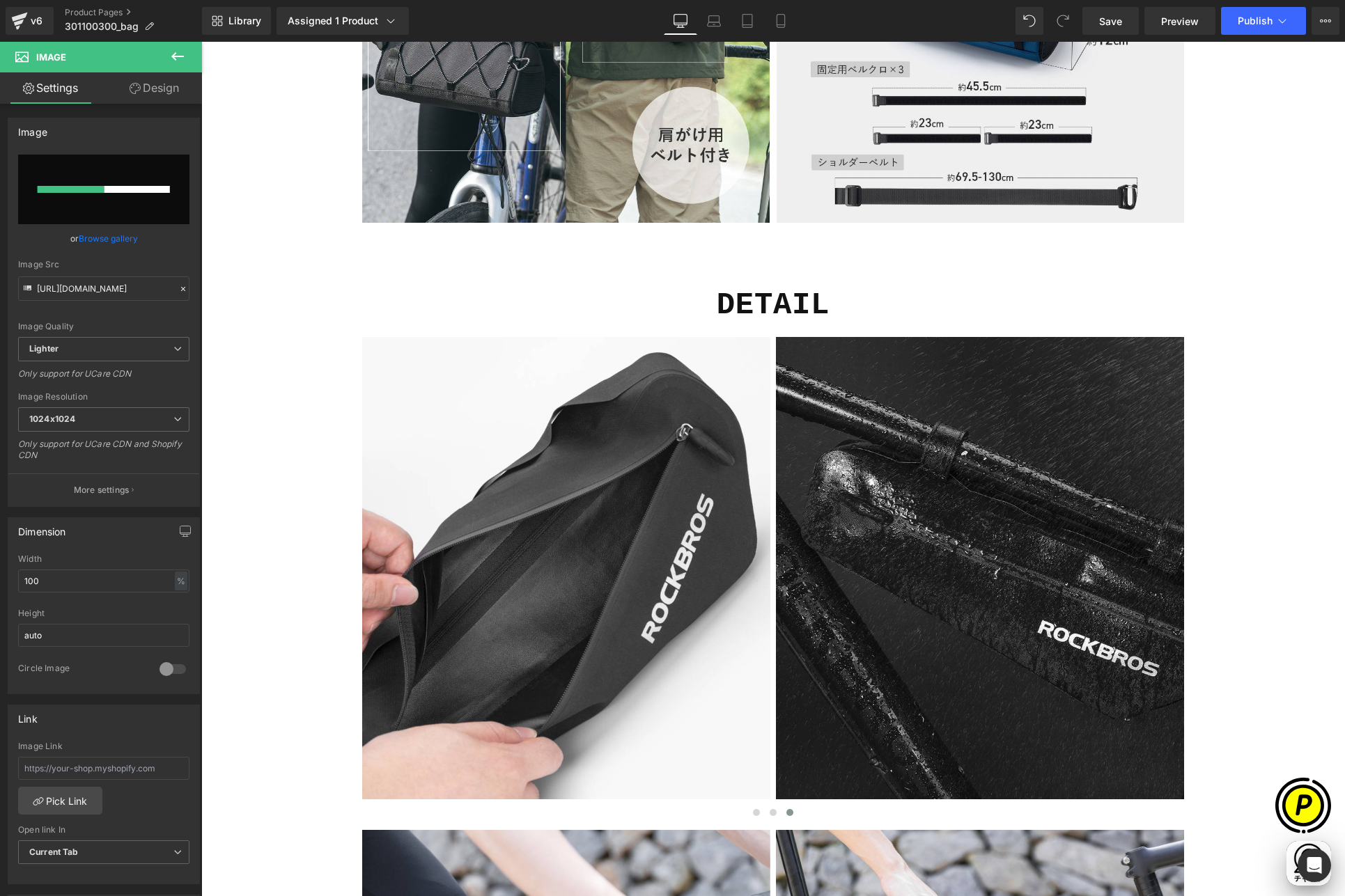
scroll to position [0, 815]
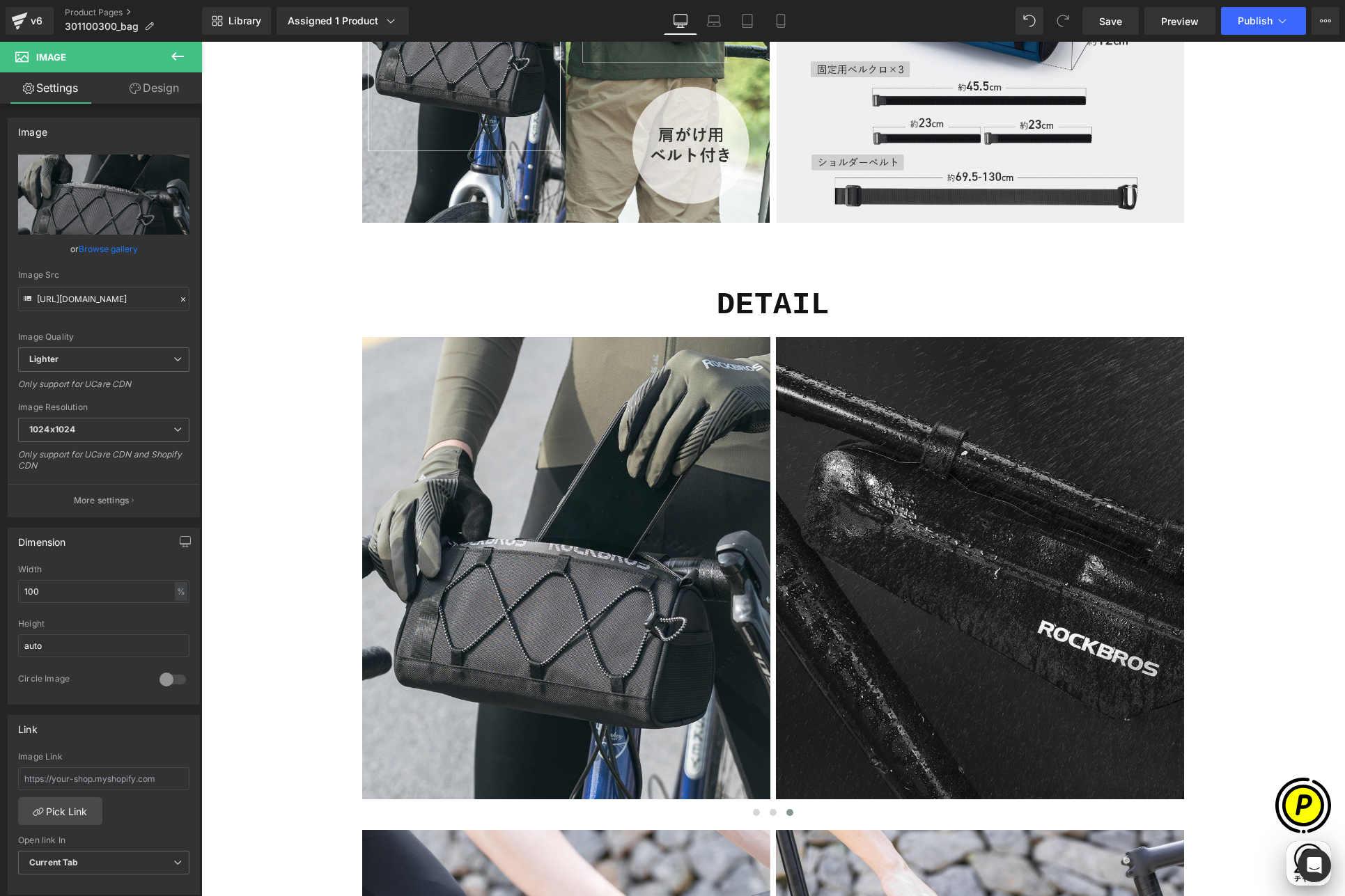
type input "[URL][DOMAIN_NAME]"
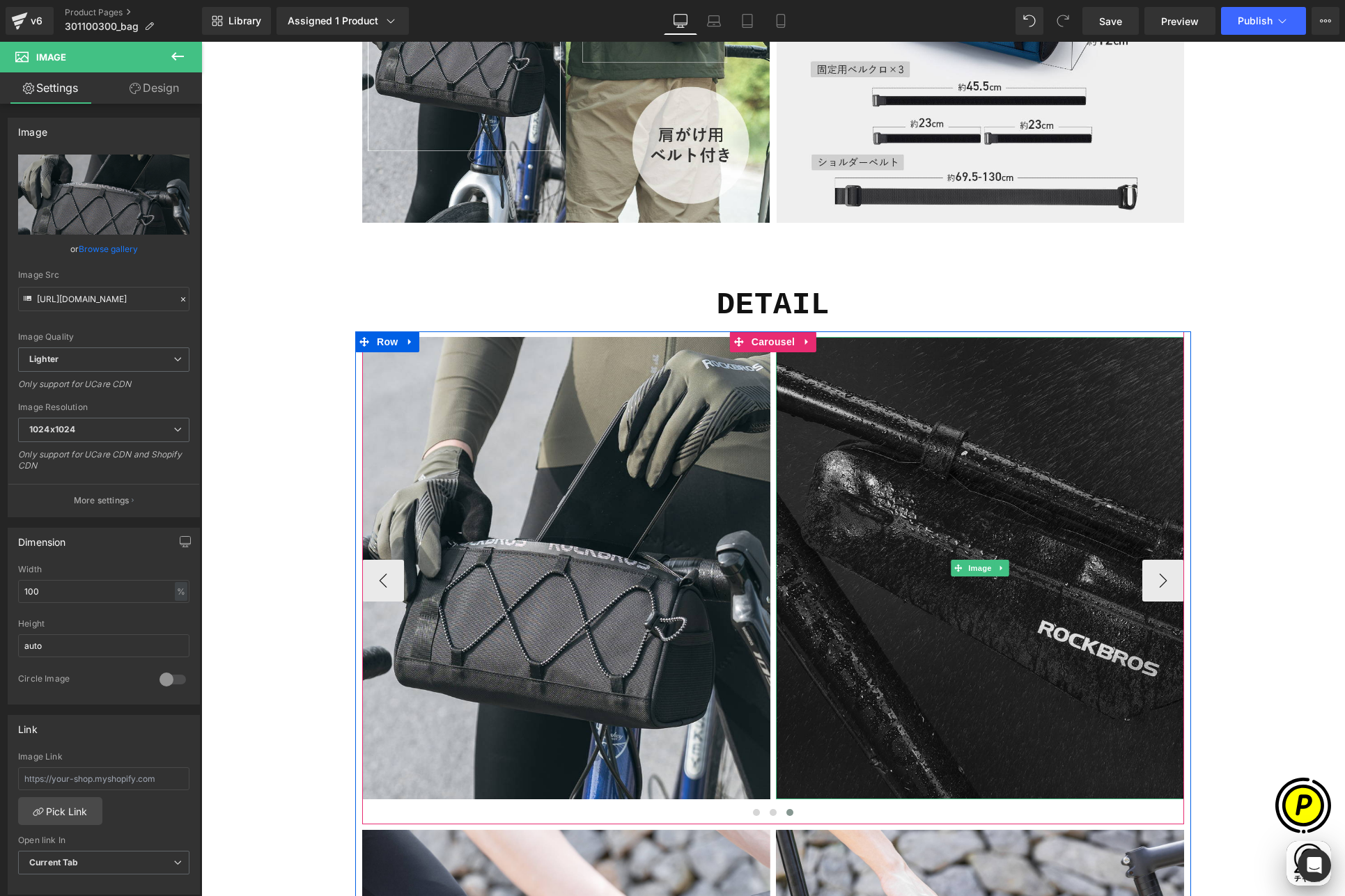
click at [917, 525] on img at bounding box center [980, 568] width 408 height 463
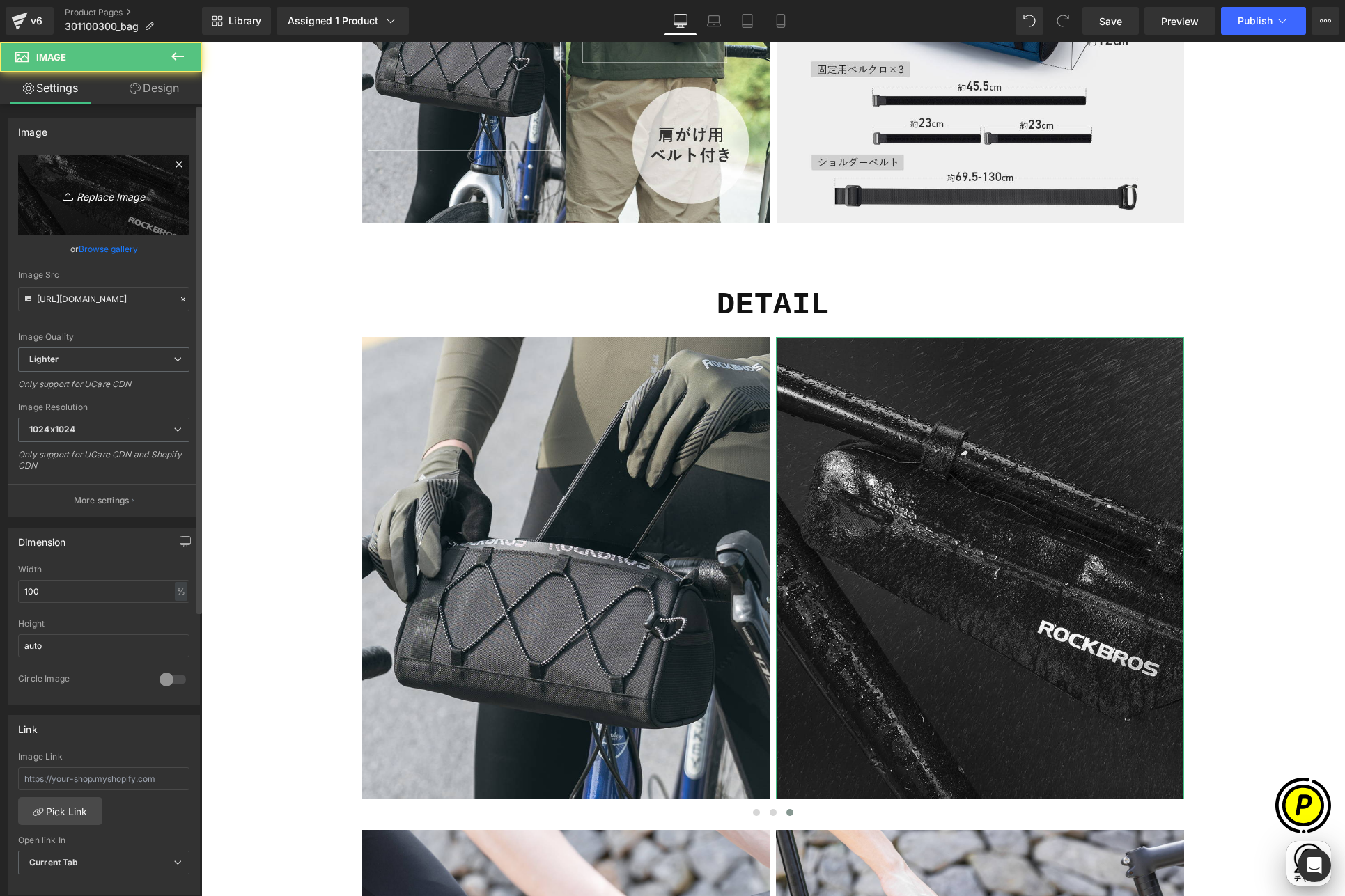
click at [96, 207] on link "Replace Image" at bounding box center [104, 195] width 171 height 80
type input "C:\fakepath\shopify-LP-30110030_04-5.jpg"
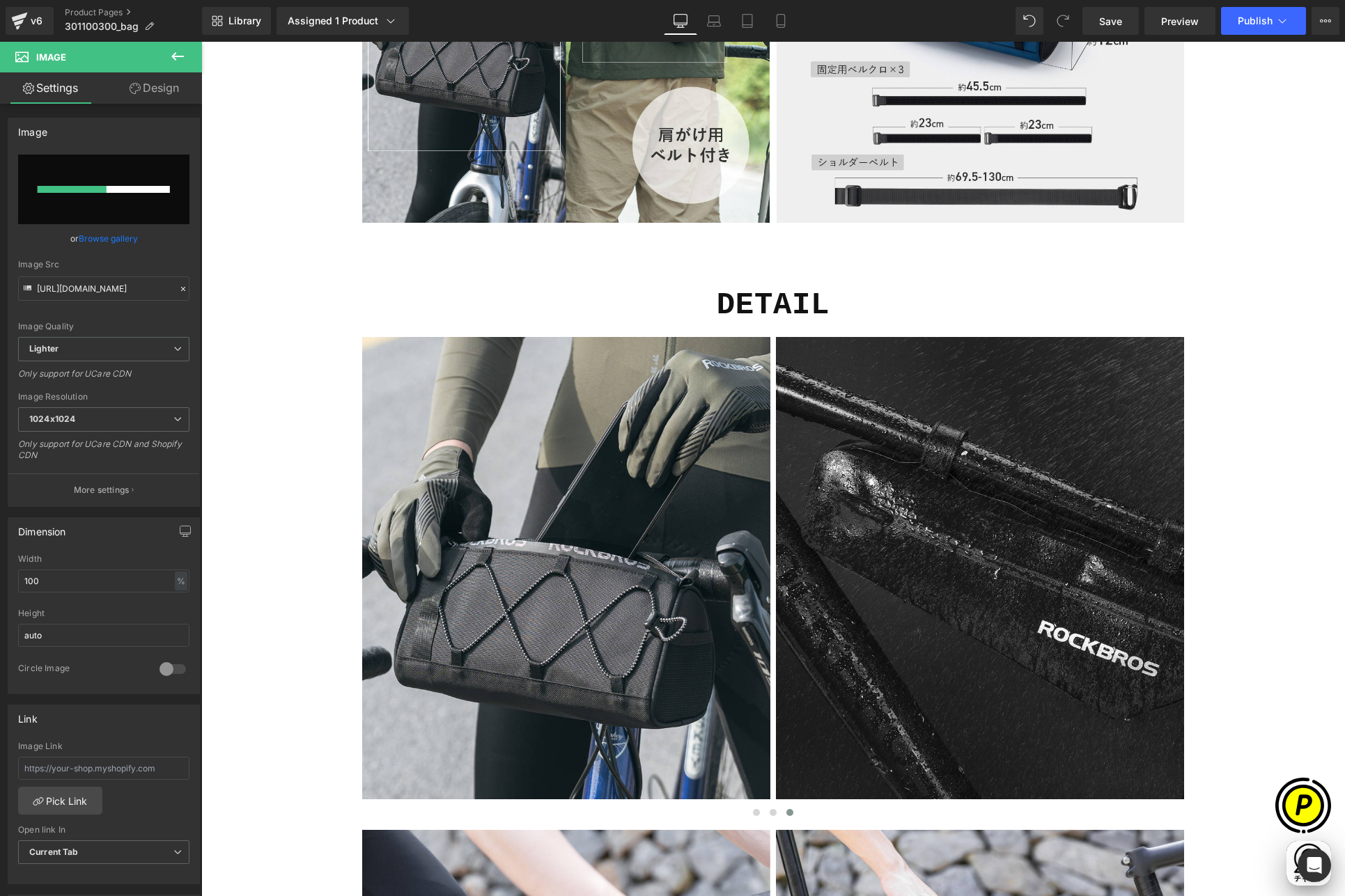
scroll to position [0, 272]
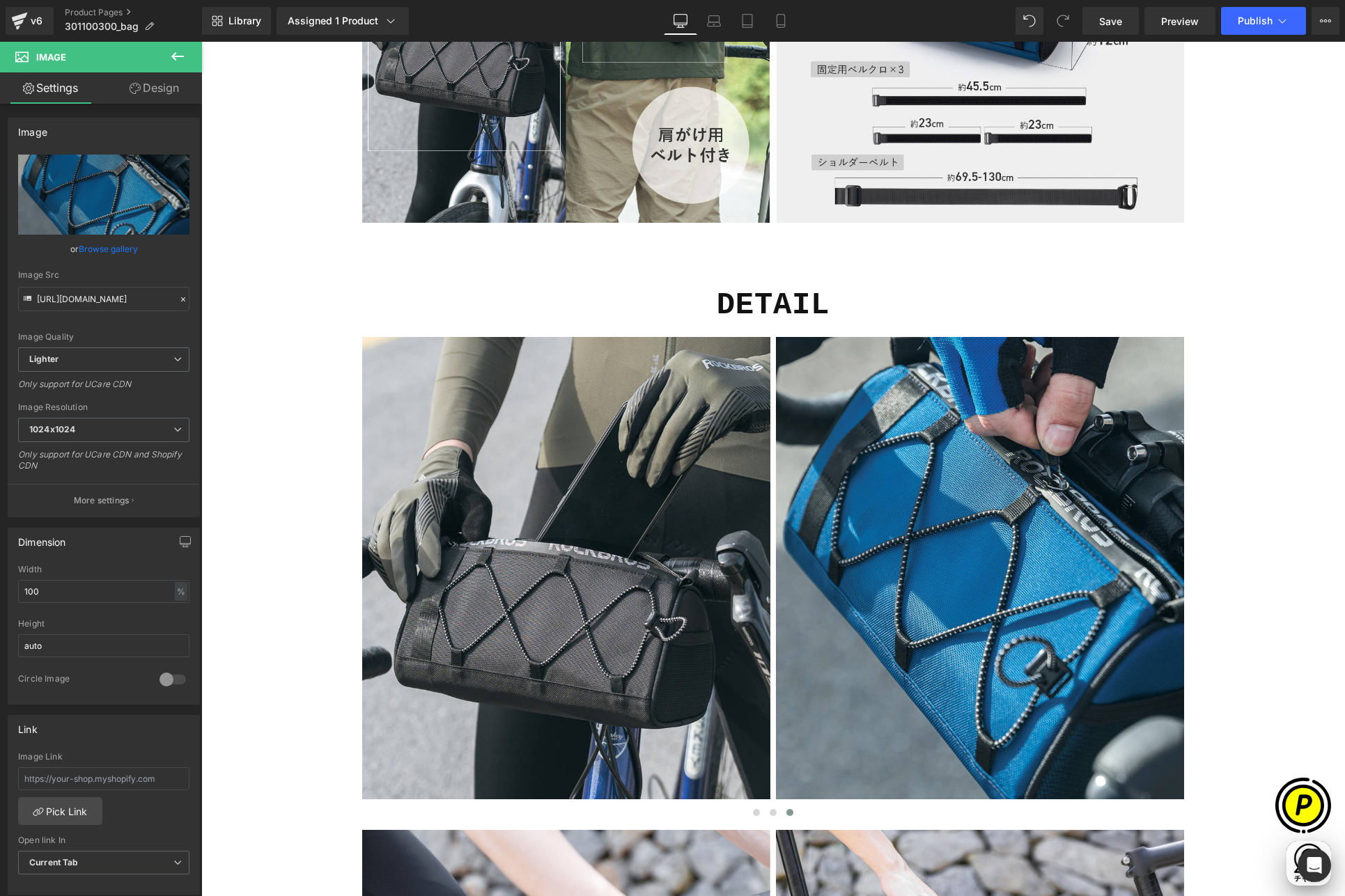
type input "[URL][DOMAIN_NAME]"
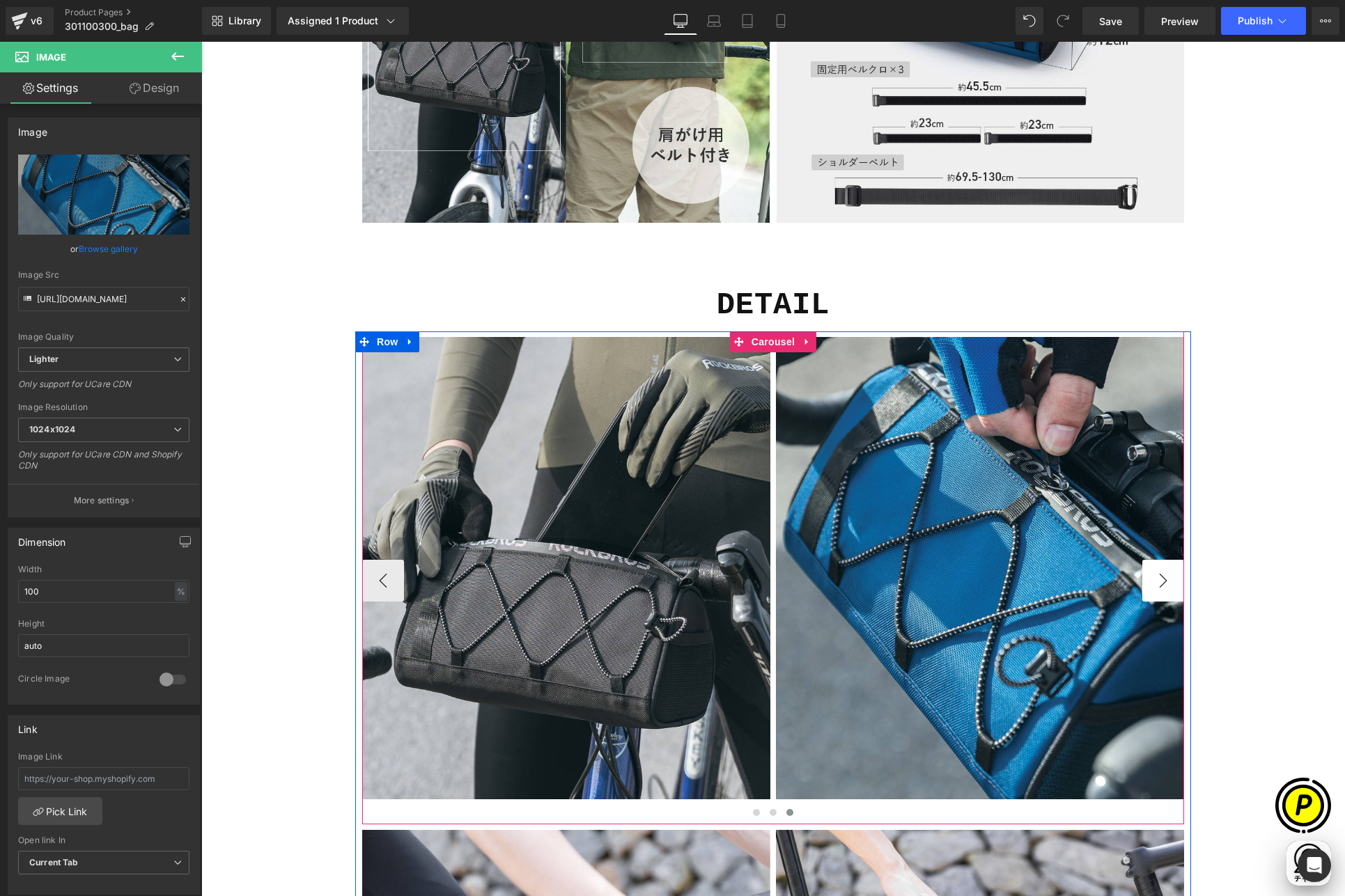
scroll to position [0, 543]
click at [1146, 577] on button "›" at bounding box center [1163, 581] width 42 height 42
click at [374, 571] on button "‹" at bounding box center [383, 581] width 42 height 42
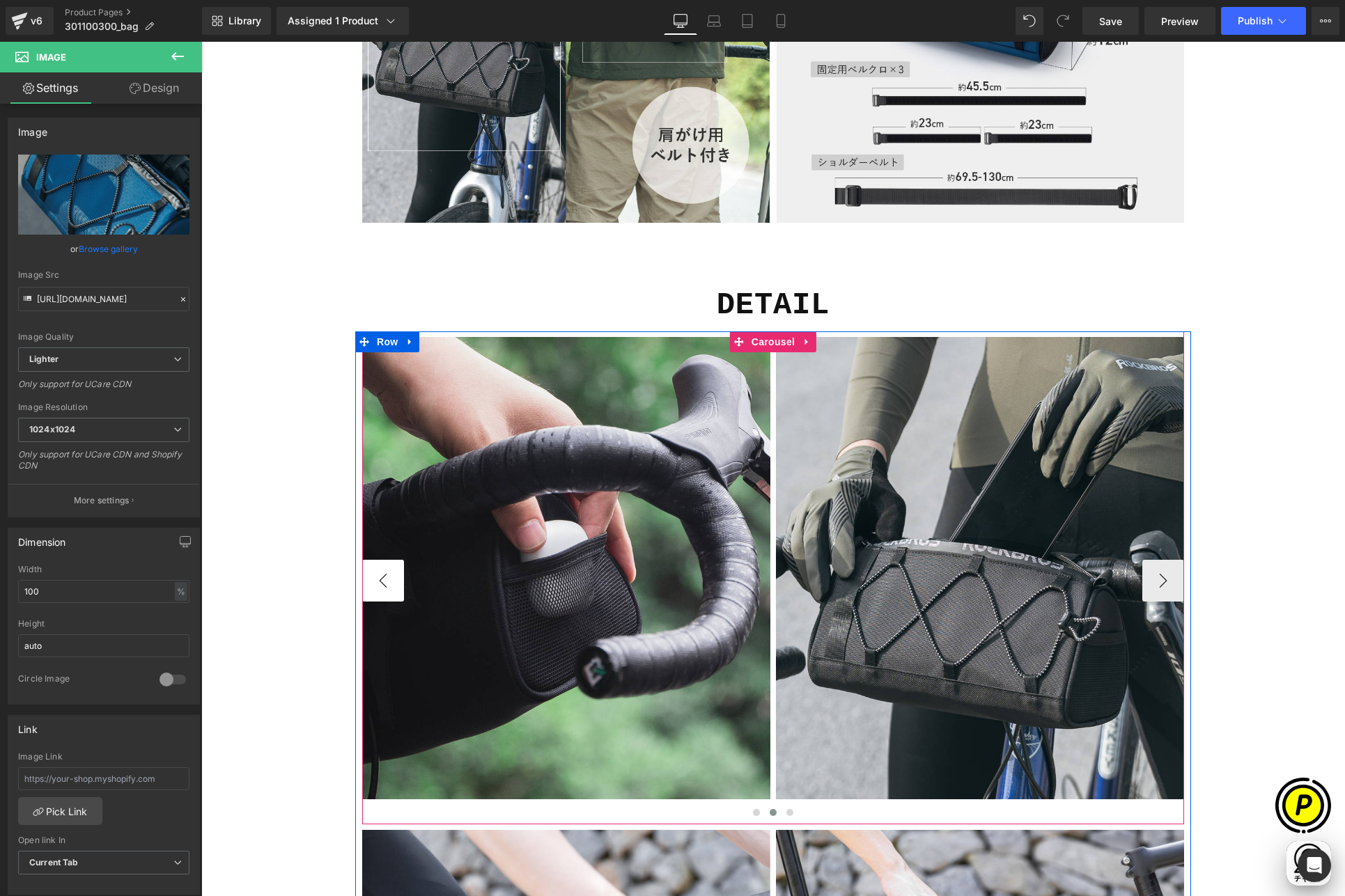
click at [374, 571] on button "‹" at bounding box center [383, 581] width 42 height 42
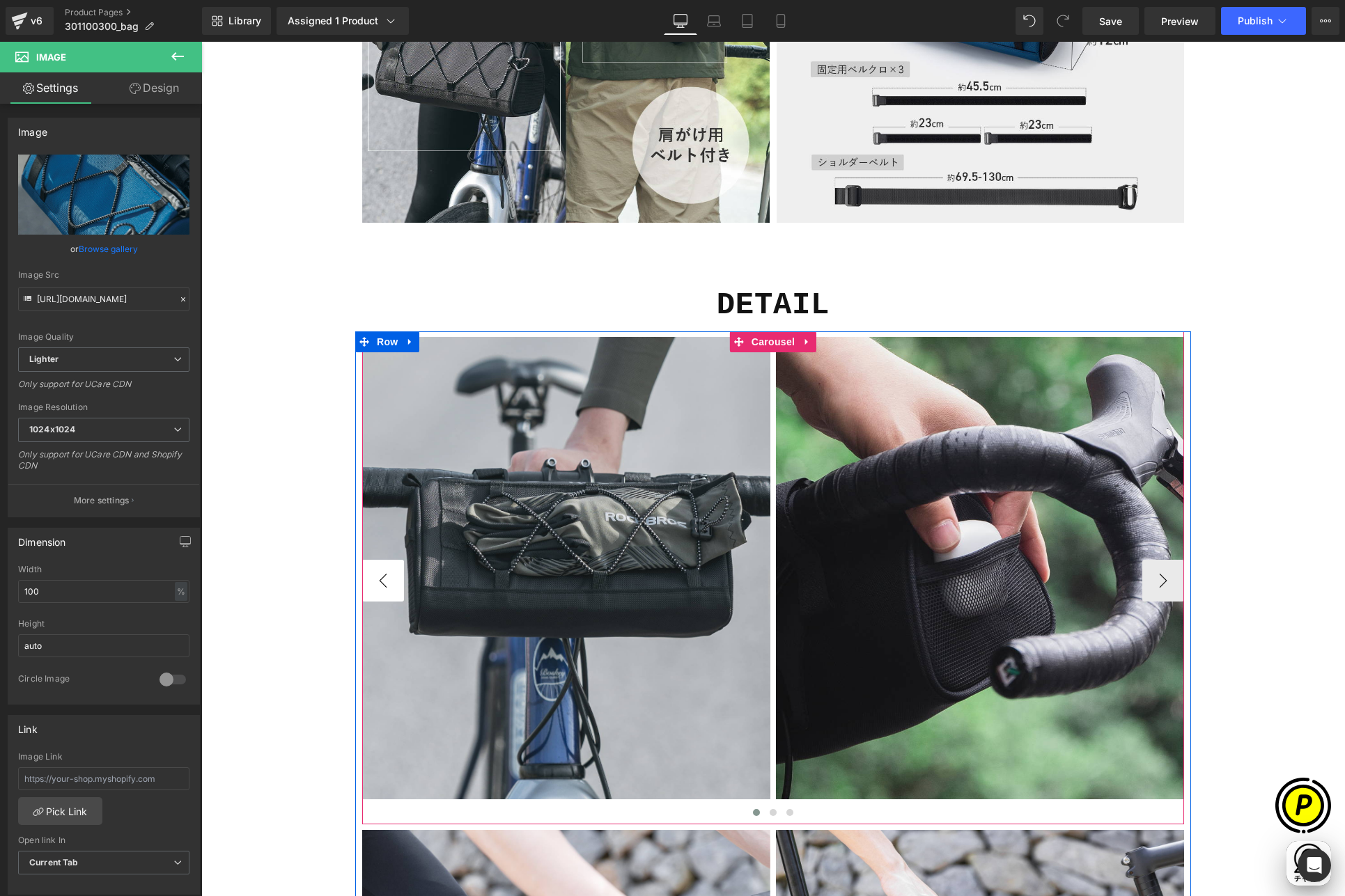
click at [374, 571] on button "‹" at bounding box center [383, 581] width 42 height 42
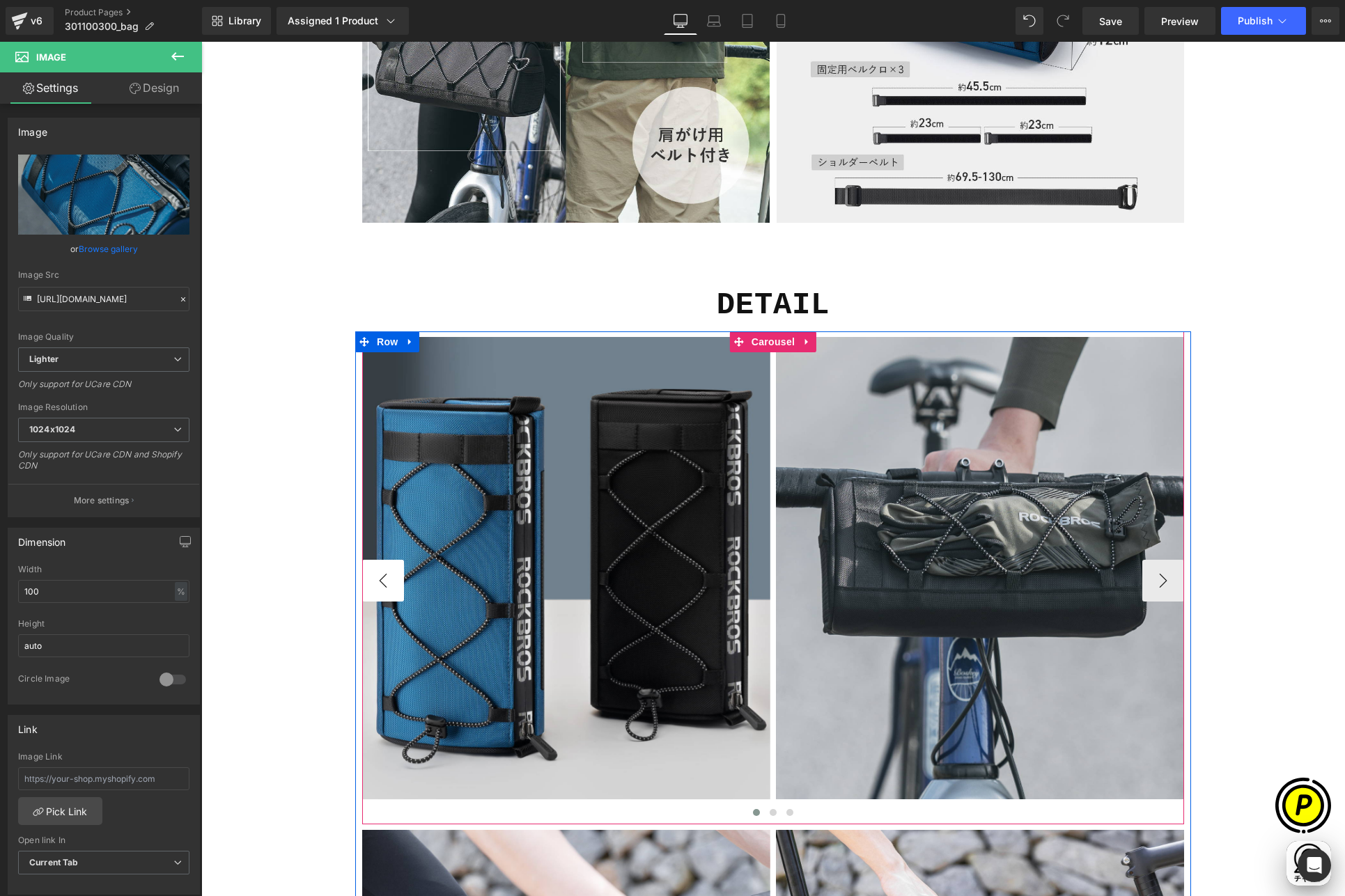
click at [374, 571] on button "‹" at bounding box center [383, 581] width 42 height 42
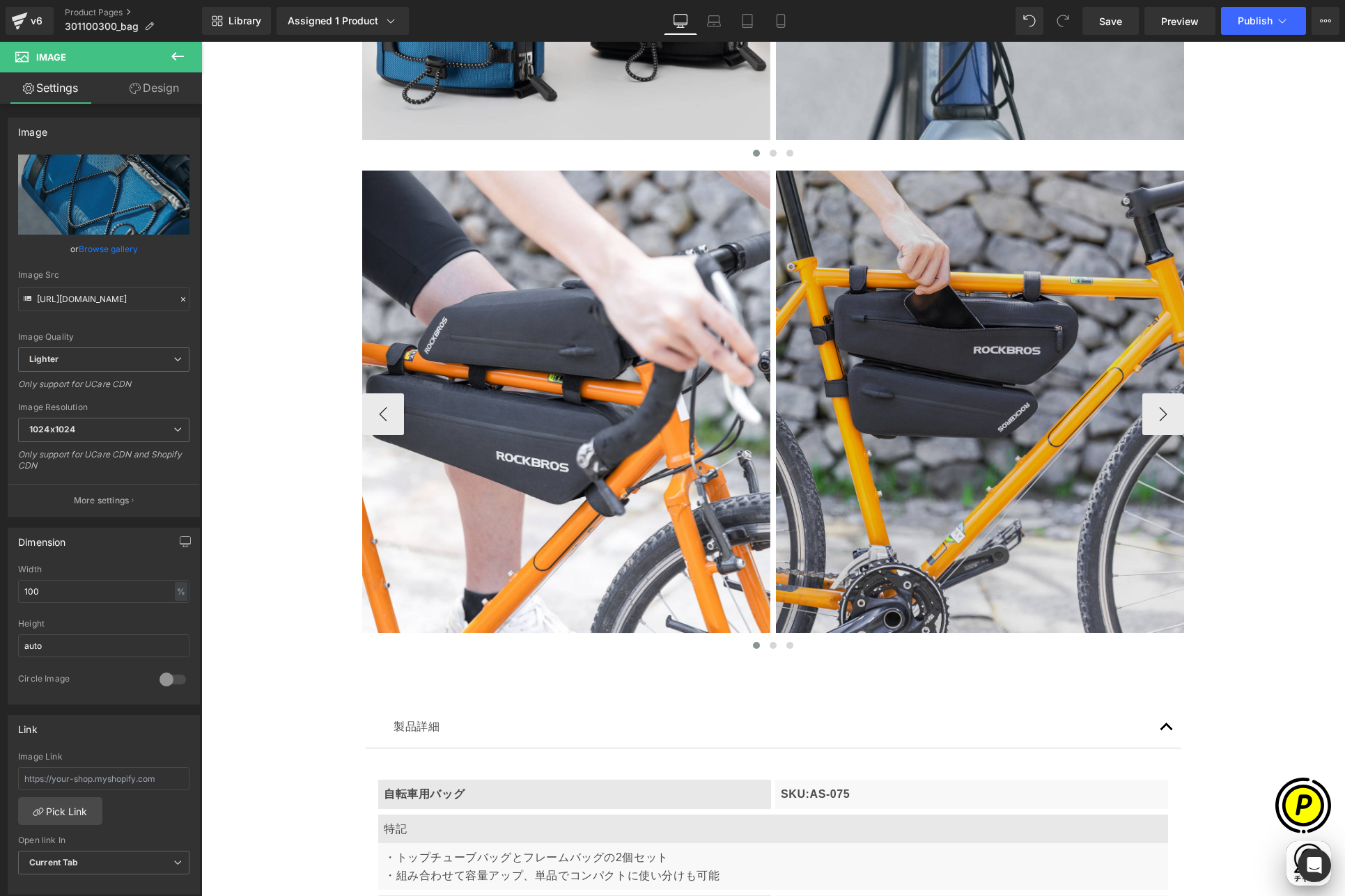
scroll to position [4364, 0]
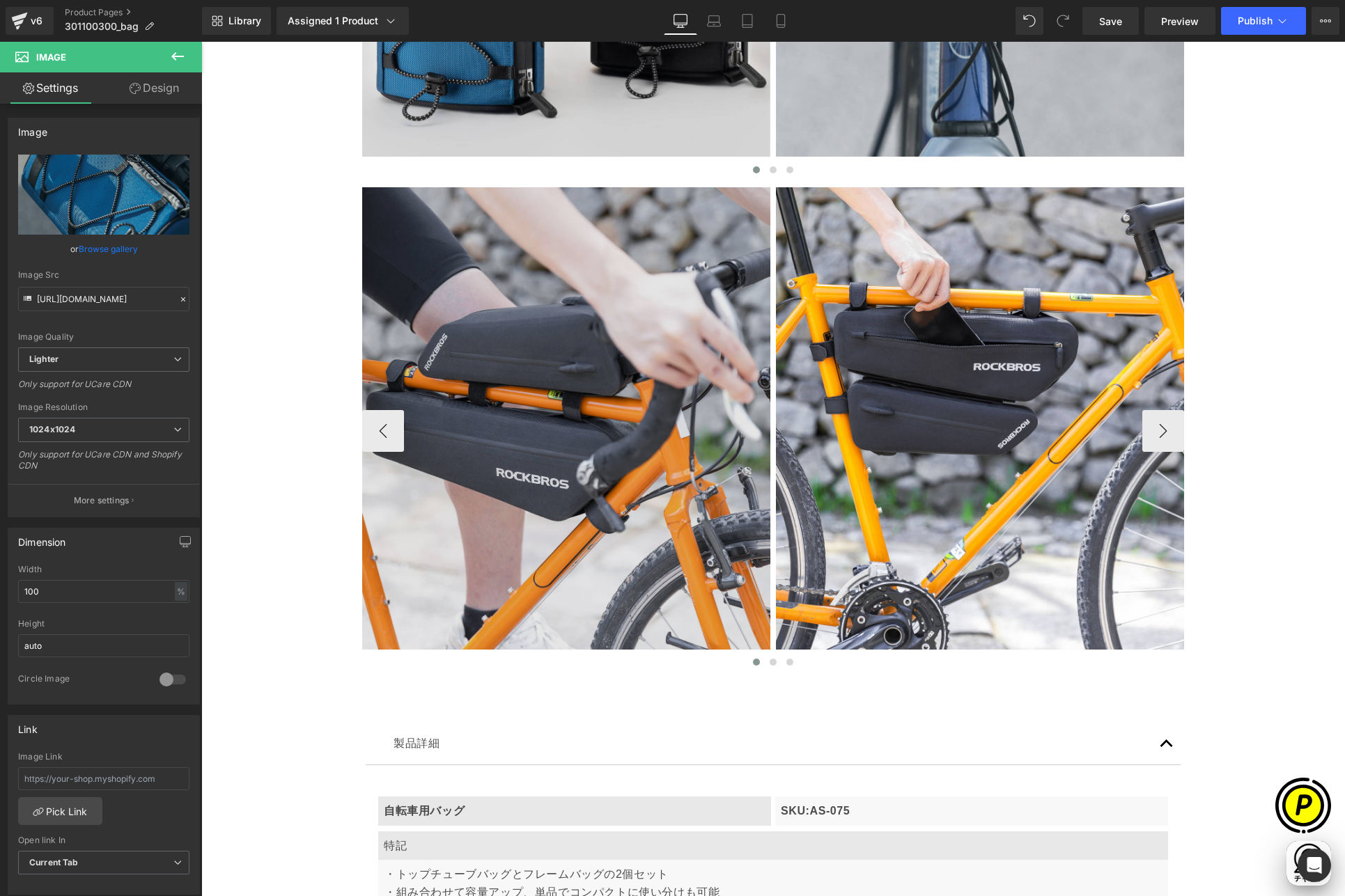
click at [527, 336] on img at bounding box center [566, 431] width 408 height 487
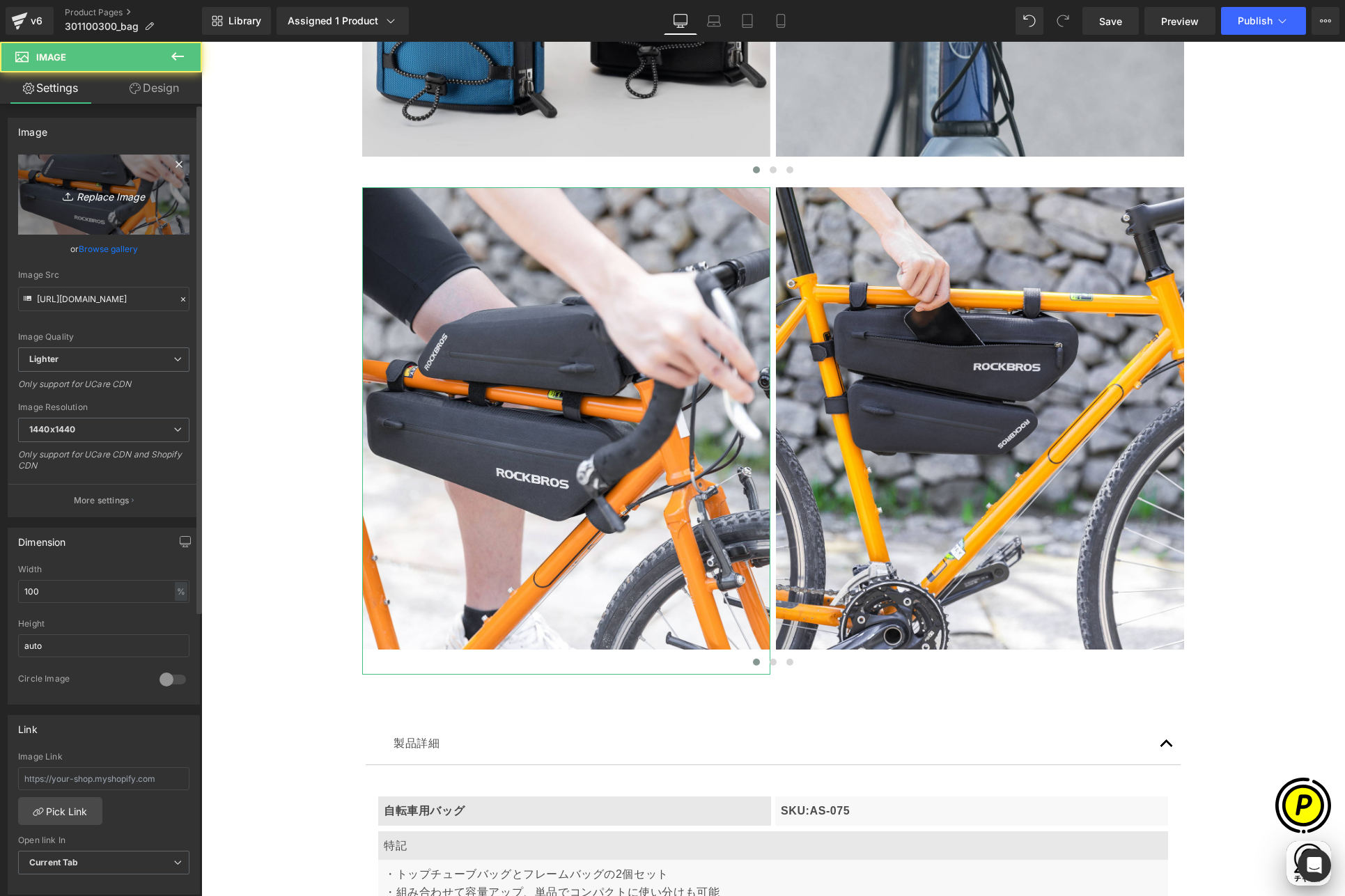
click at [124, 212] on link "Replace Image" at bounding box center [104, 195] width 171 height 80
type input "C:\fakepath\shopify-LP-30110030_05-1.jpg"
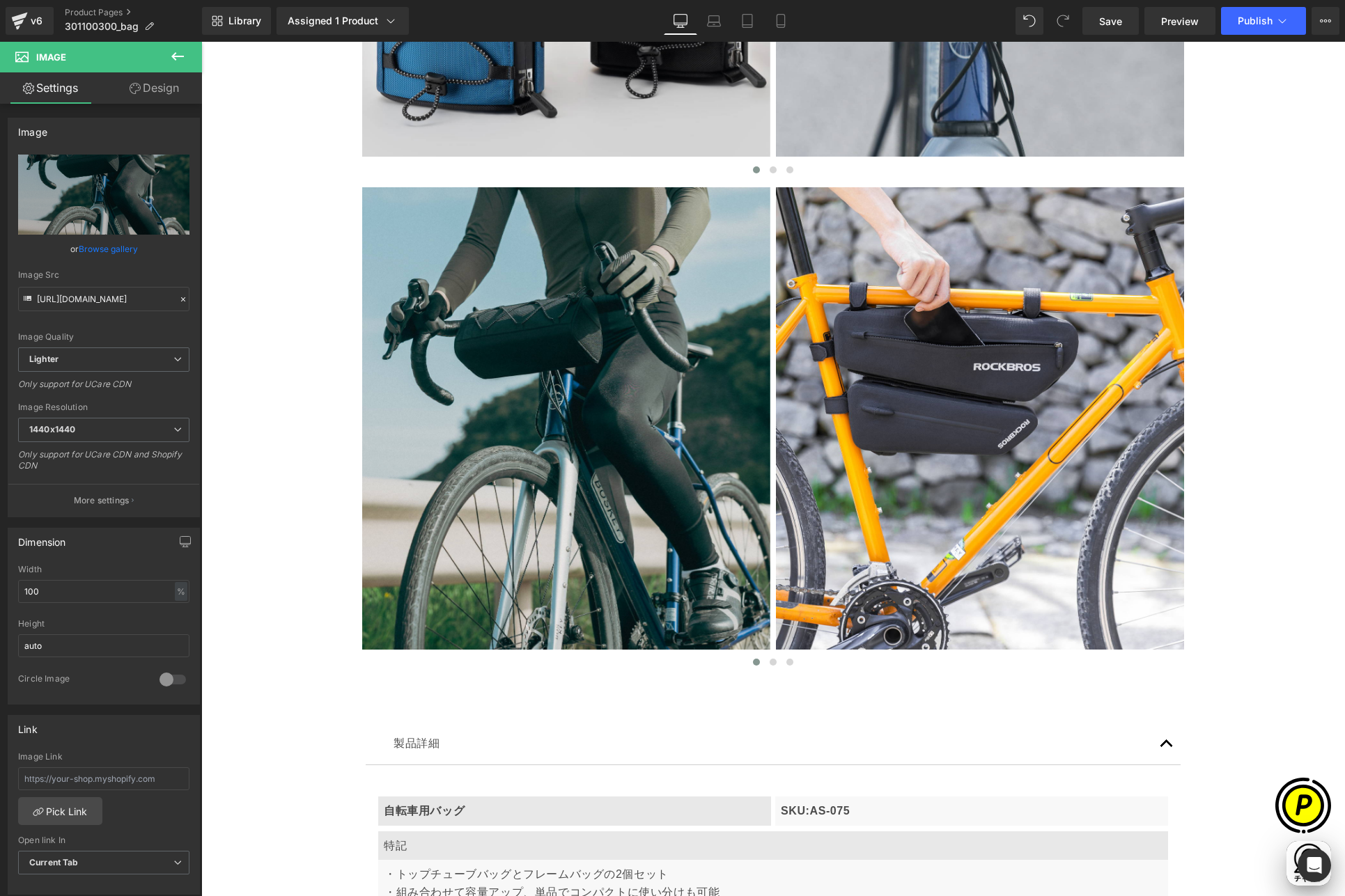
scroll to position [0, 272]
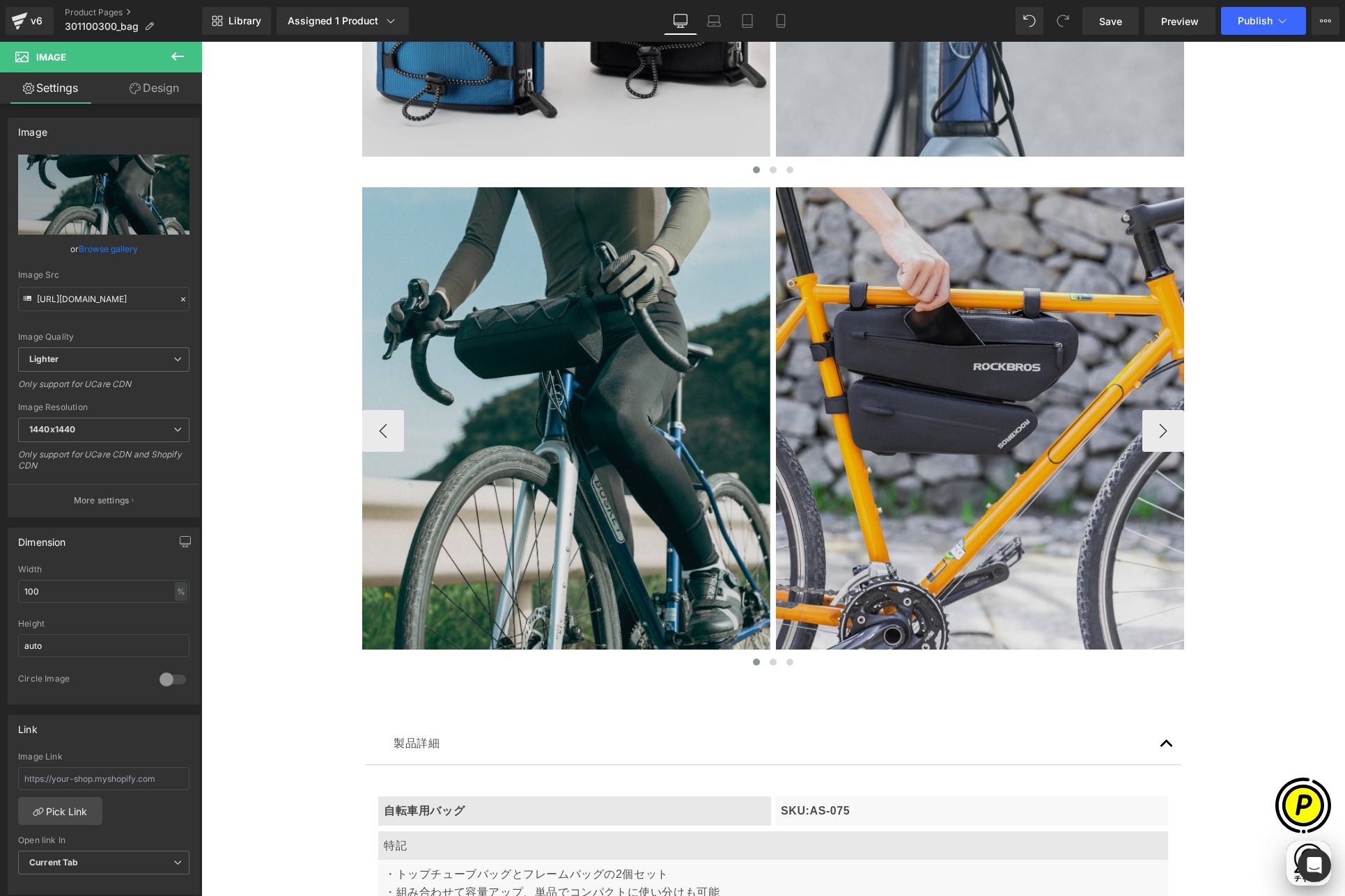
type input "[URL][DOMAIN_NAME]"
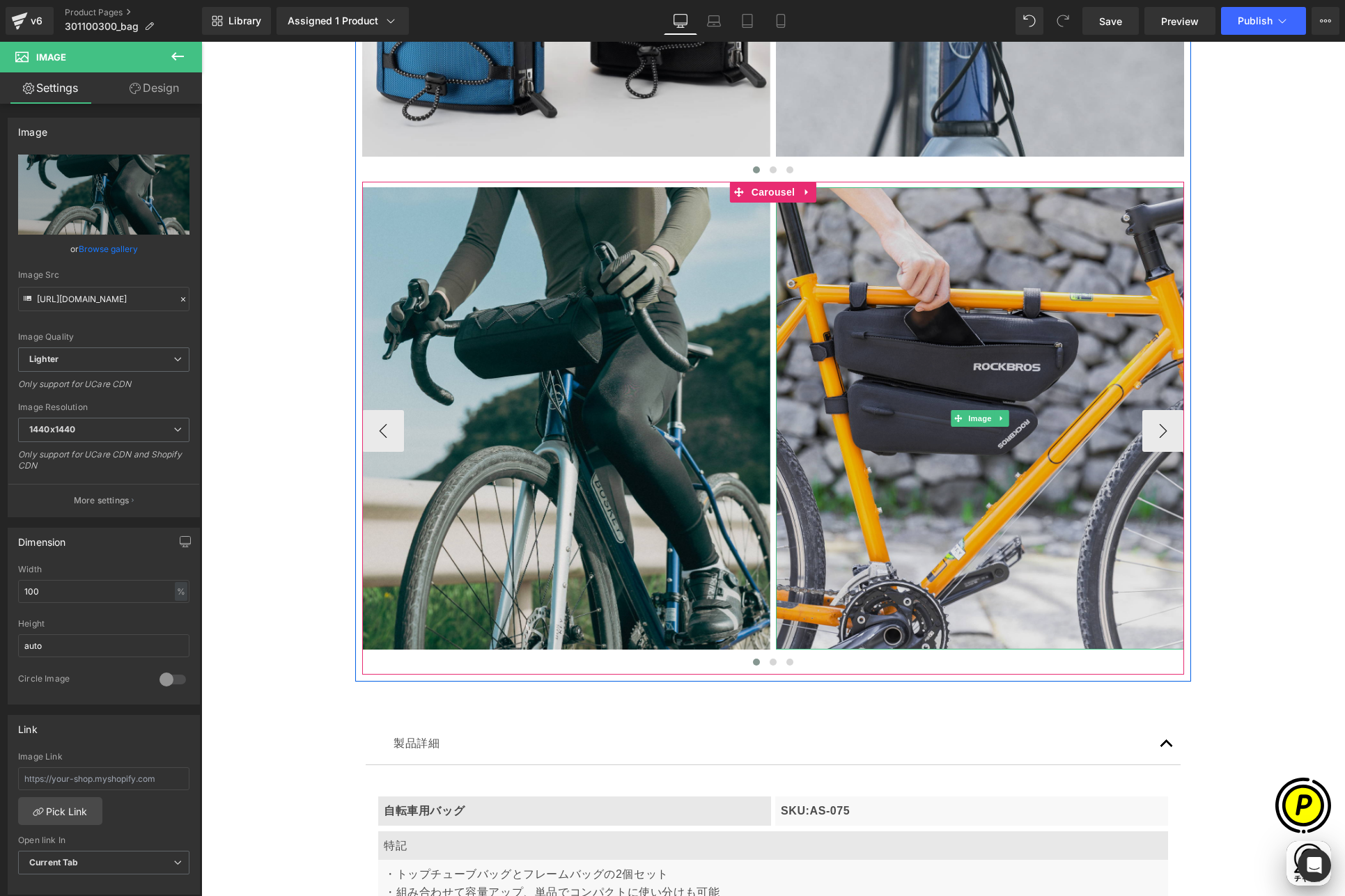
click at [898, 357] on img at bounding box center [980, 418] width 408 height 463
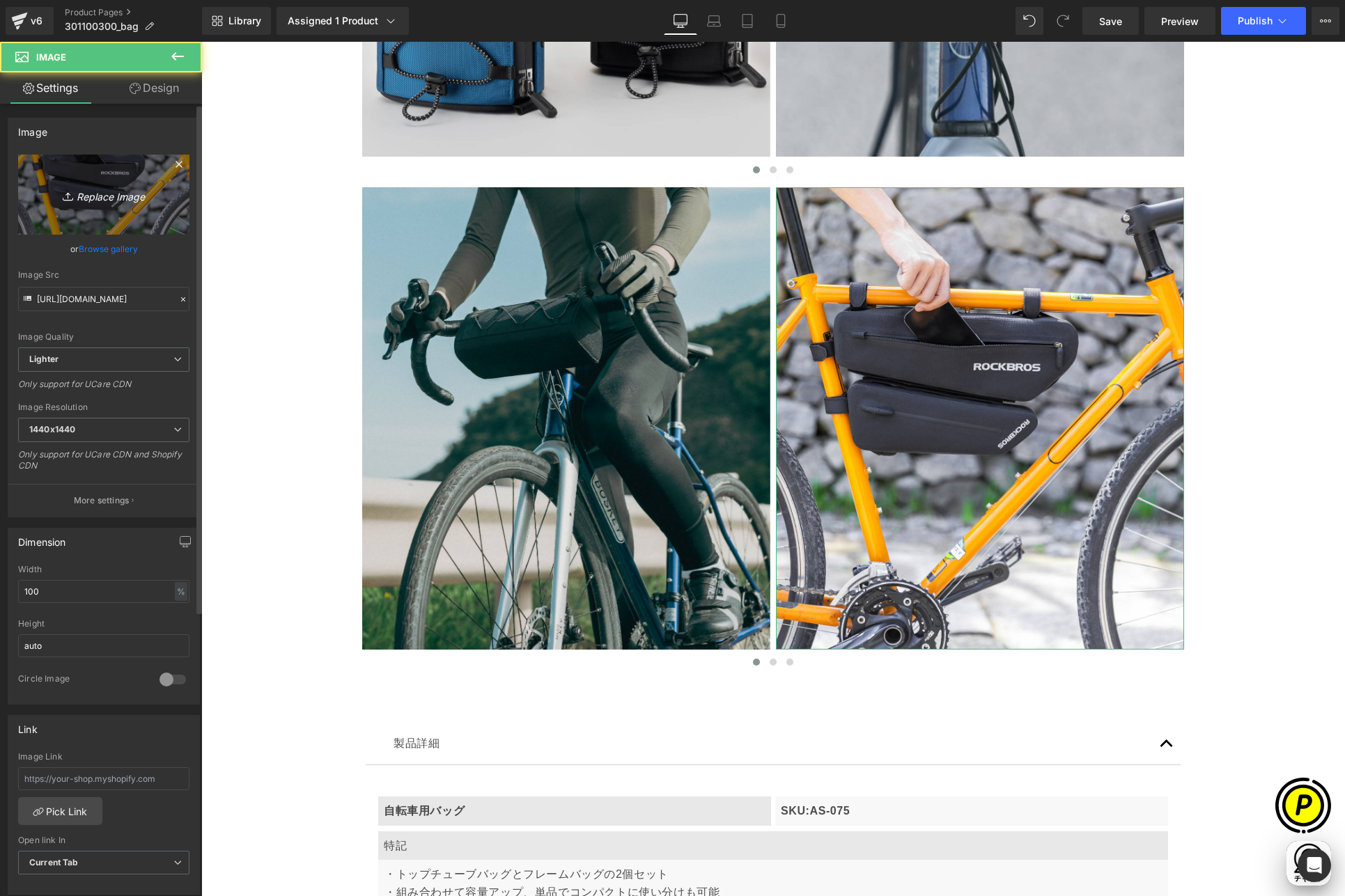
click at [61, 181] on link "Replace Image" at bounding box center [104, 195] width 171 height 80
type input "C:\fakepath\shopify-LP-30110030_05-2.jpg"
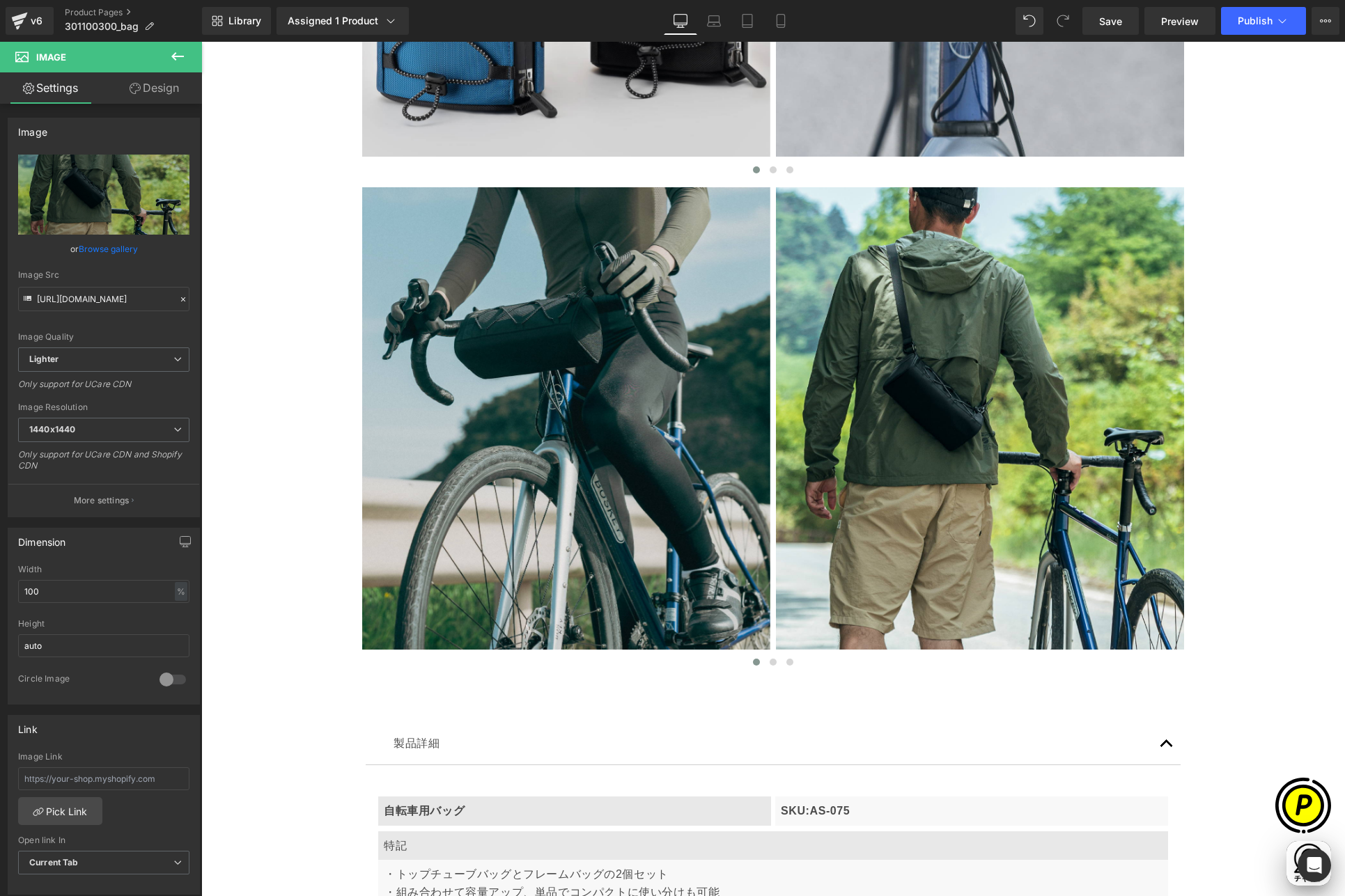
scroll to position [0, 815]
type input "[URL][DOMAIN_NAME]"
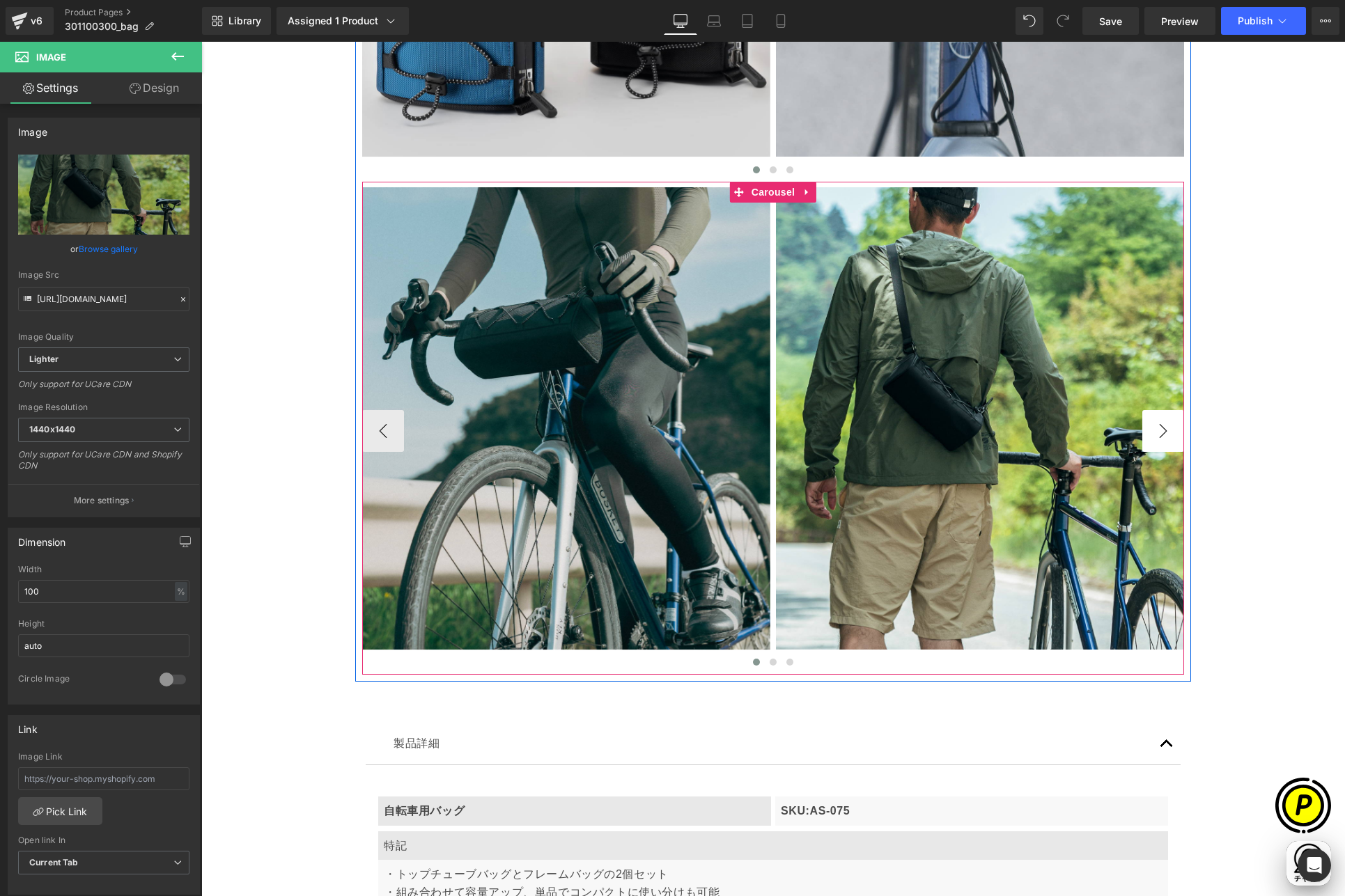
click at [1152, 428] on button "›" at bounding box center [1163, 431] width 42 height 42
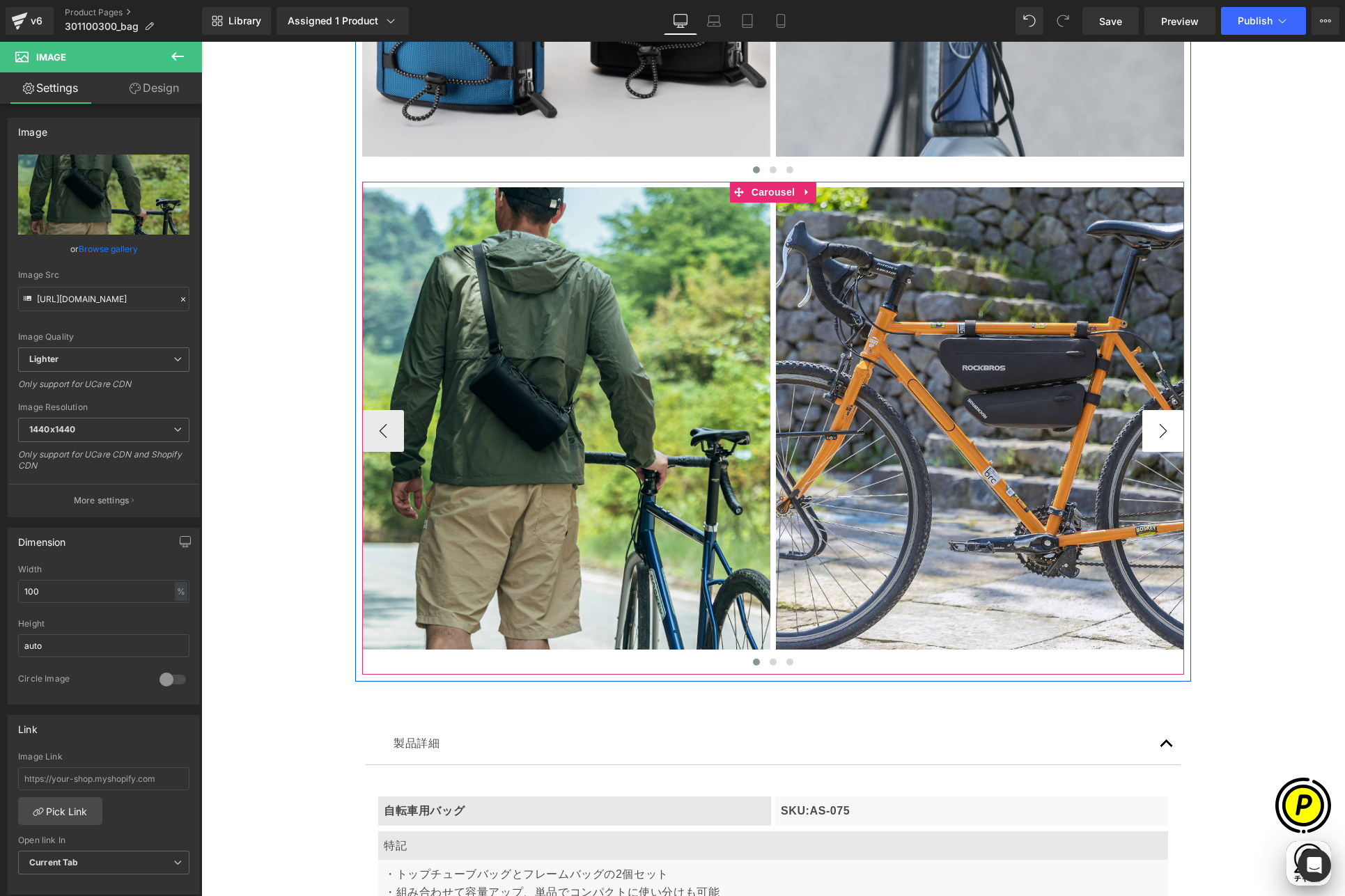
click at [1152, 428] on button "›" at bounding box center [1163, 431] width 42 height 42
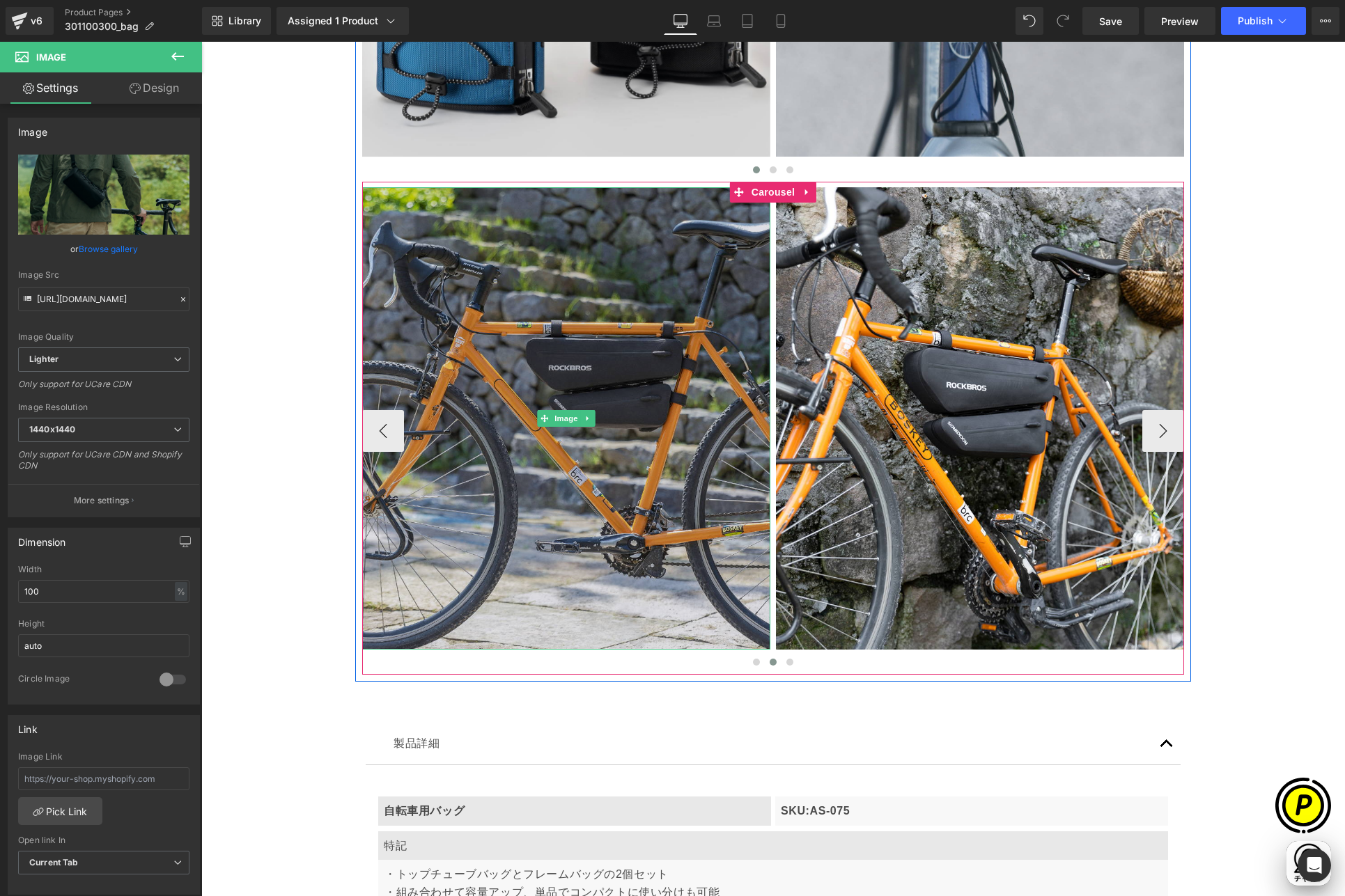
click at [580, 293] on img at bounding box center [566, 418] width 408 height 463
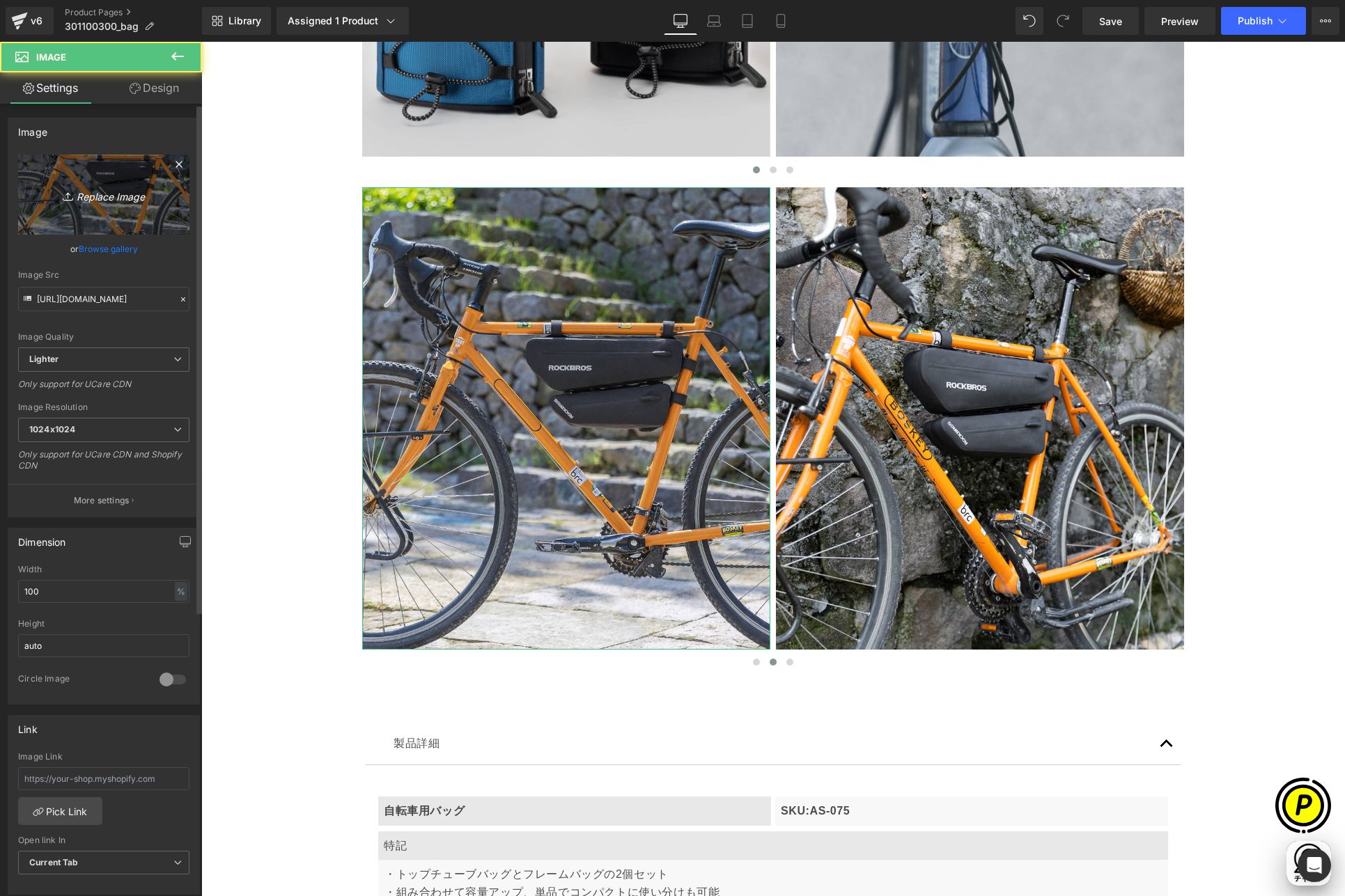
click at [161, 202] on link "Replace Image" at bounding box center [104, 195] width 171 height 80
type input "C:\fakepath\shopify-LP-30110030_05-3.jpg"
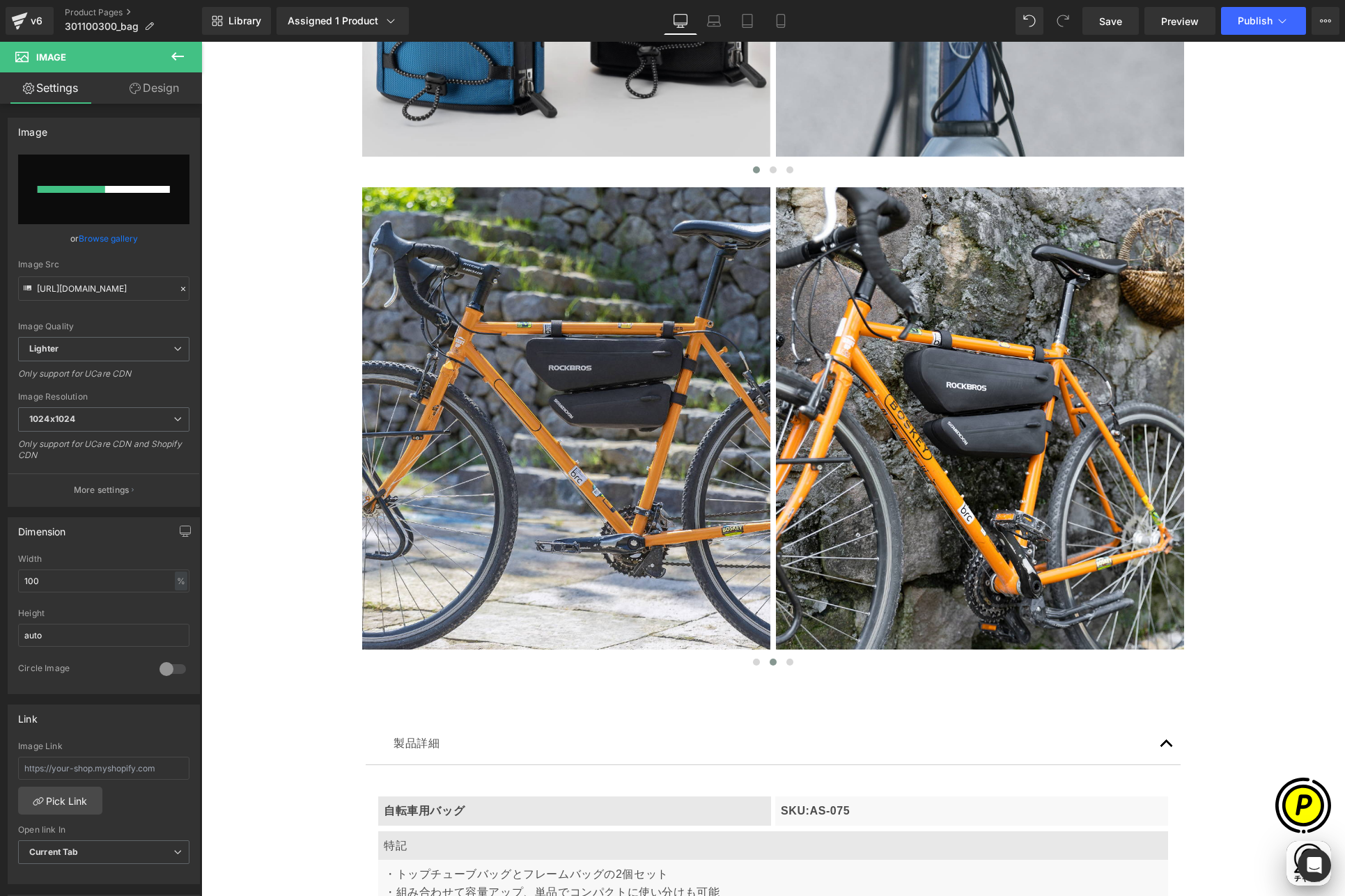
scroll to position [0, 272]
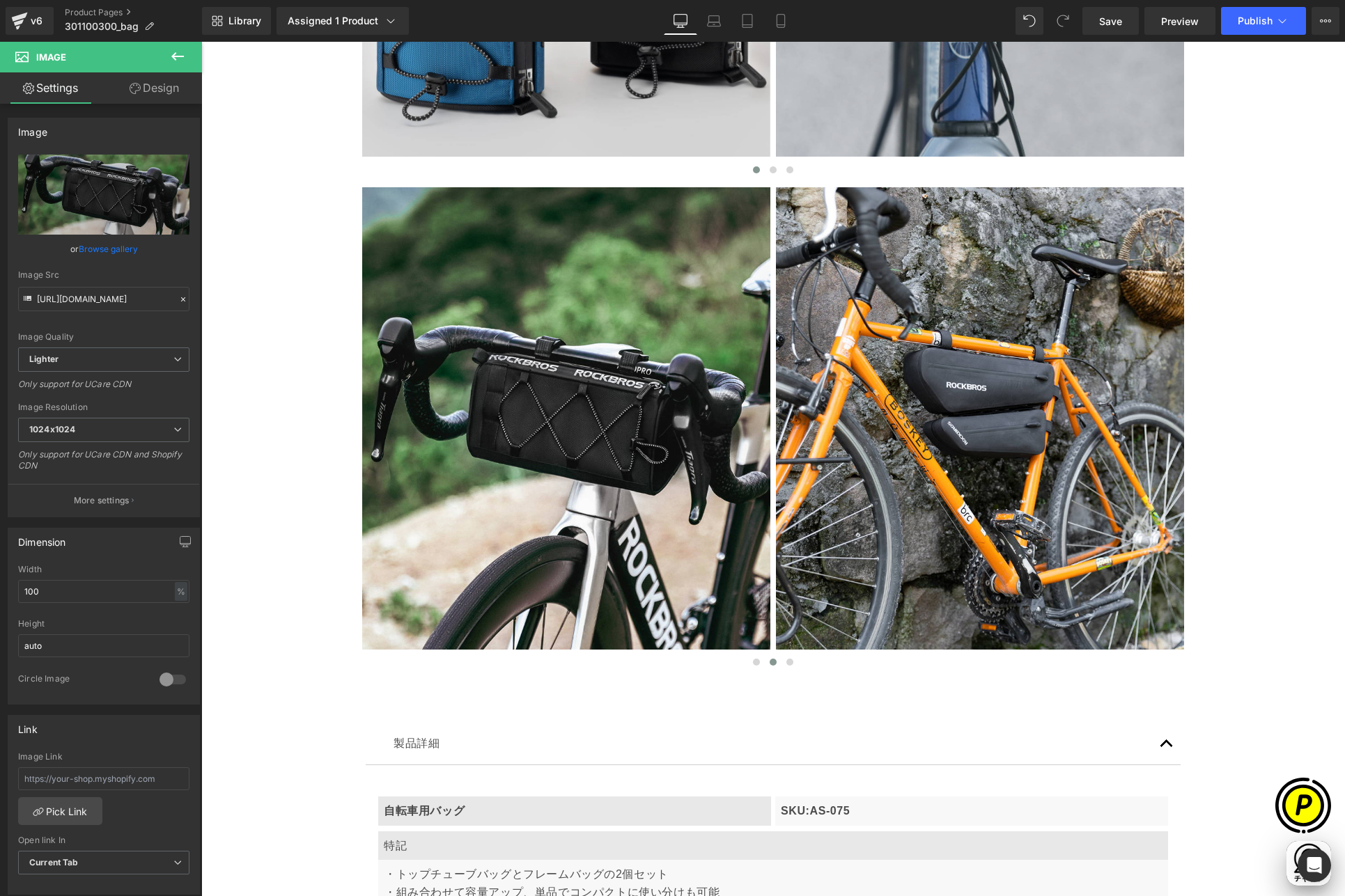
type input "[URL][DOMAIN_NAME]"
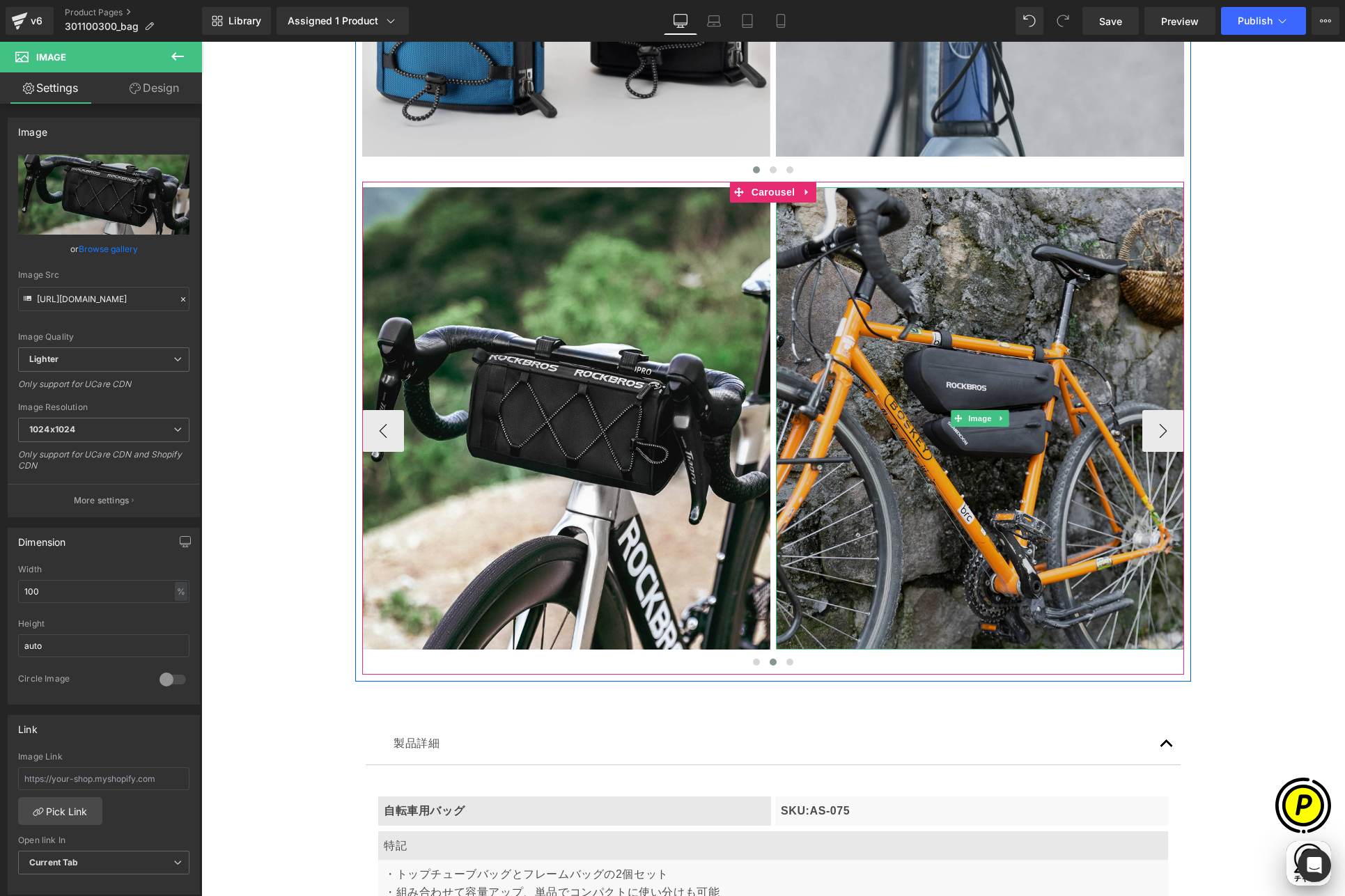
click at [895, 377] on img at bounding box center [980, 418] width 408 height 463
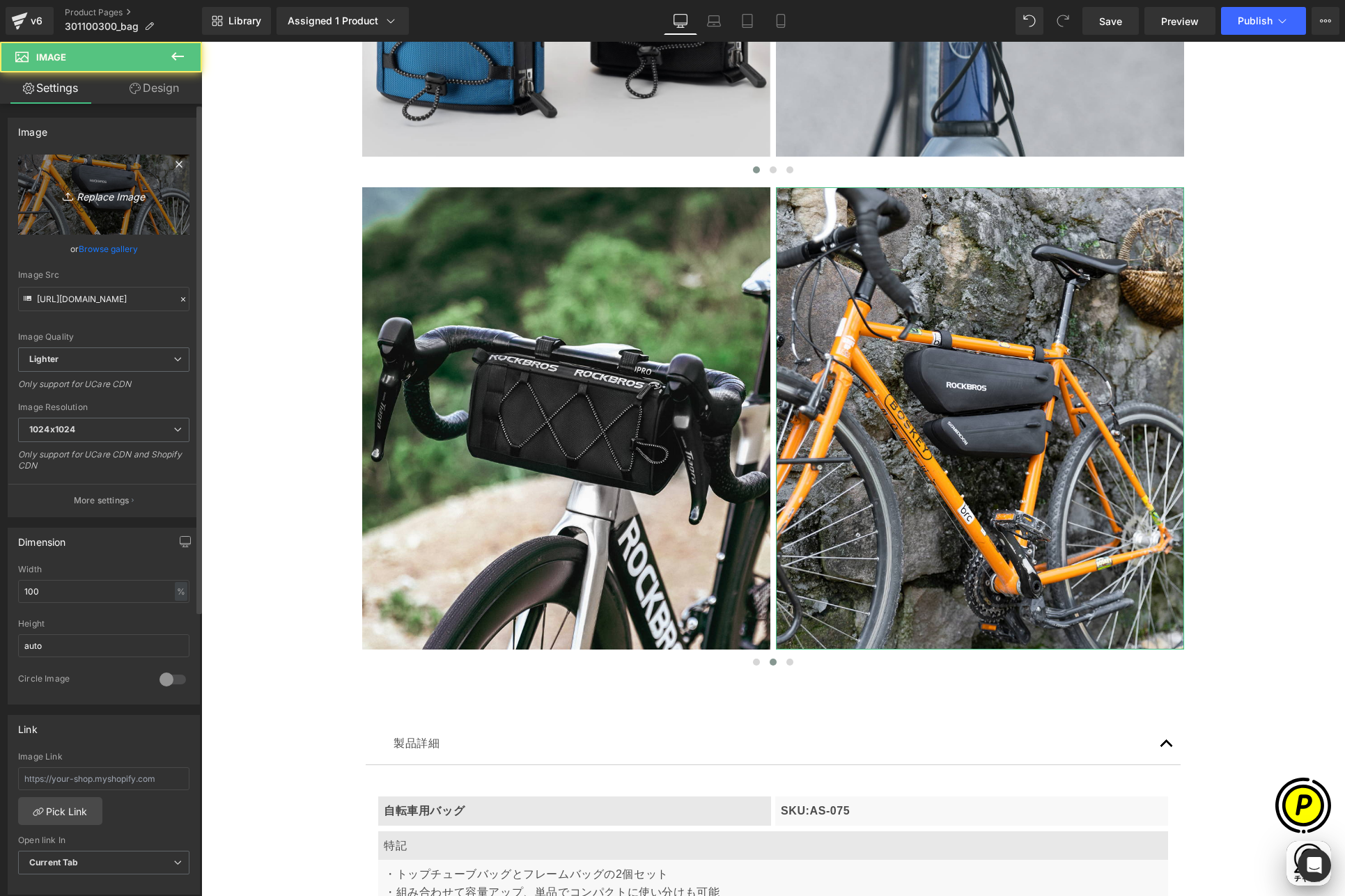
click at [95, 201] on icon "Replace Image" at bounding box center [103, 195] width 111 height 17
type input "C:\fakepath\shopify-LP-30110030_05-4.jpg"
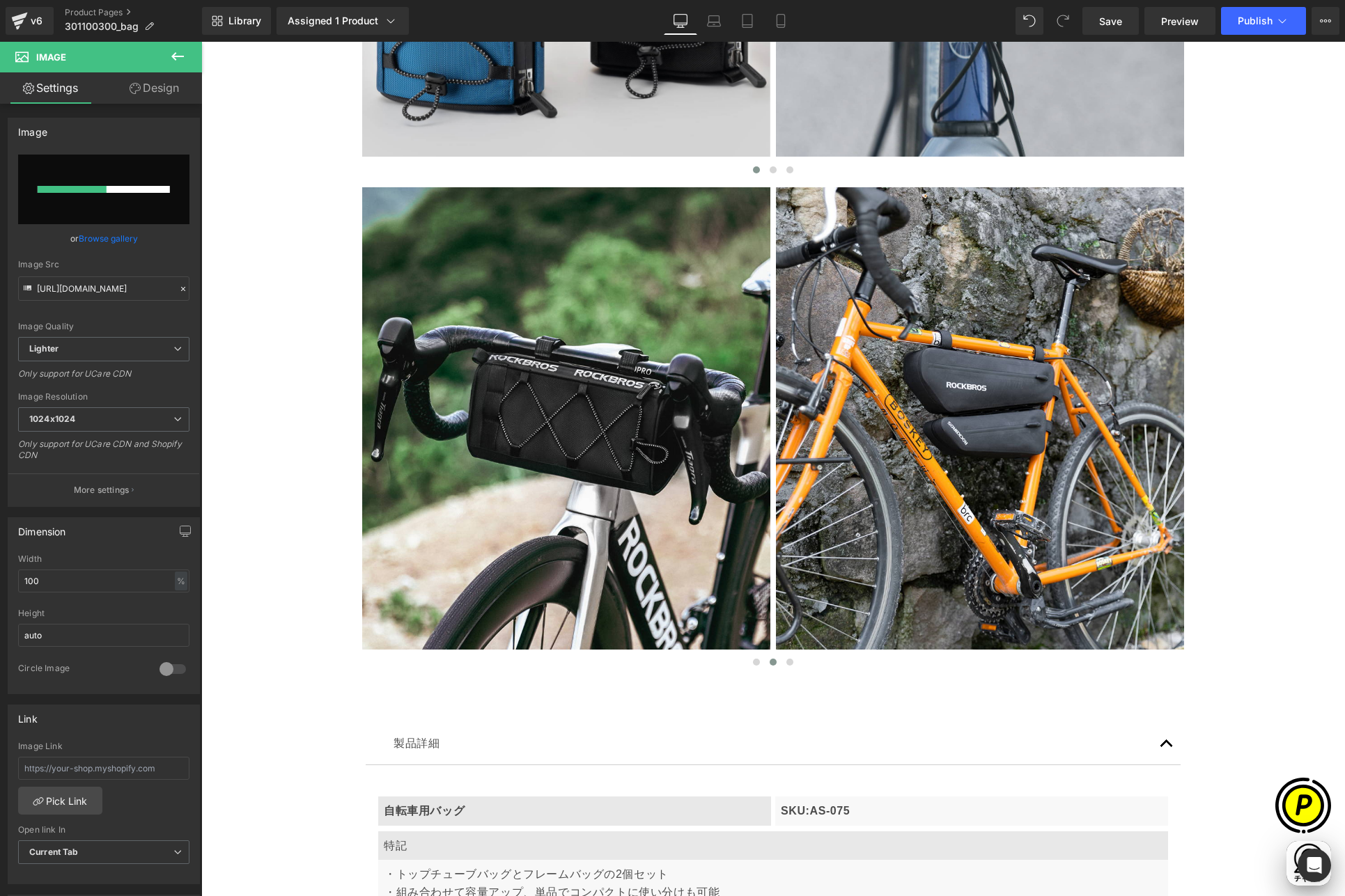
scroll to position [0, 815]
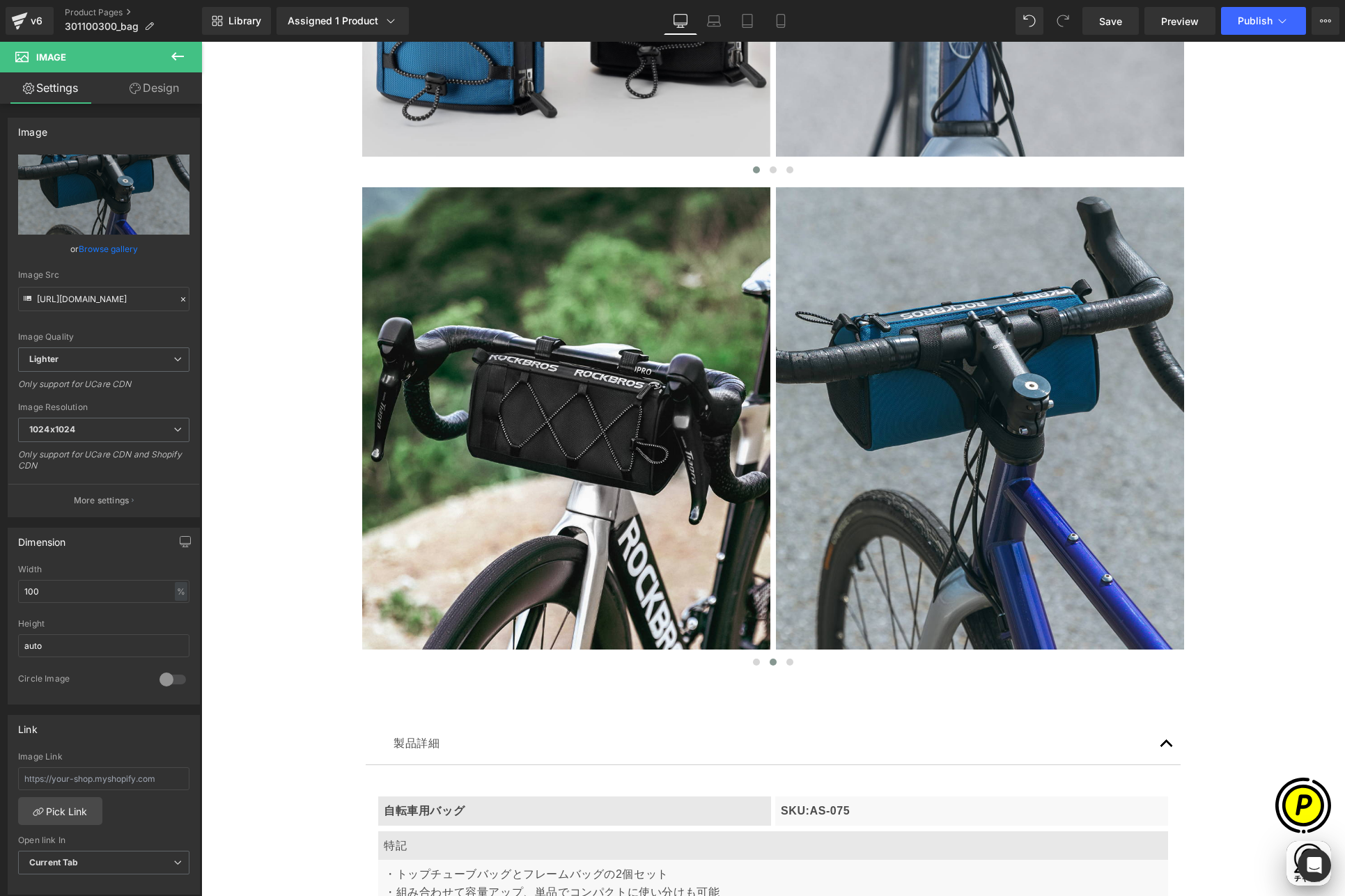
type input "[URL][DOMAIN_NAME]"
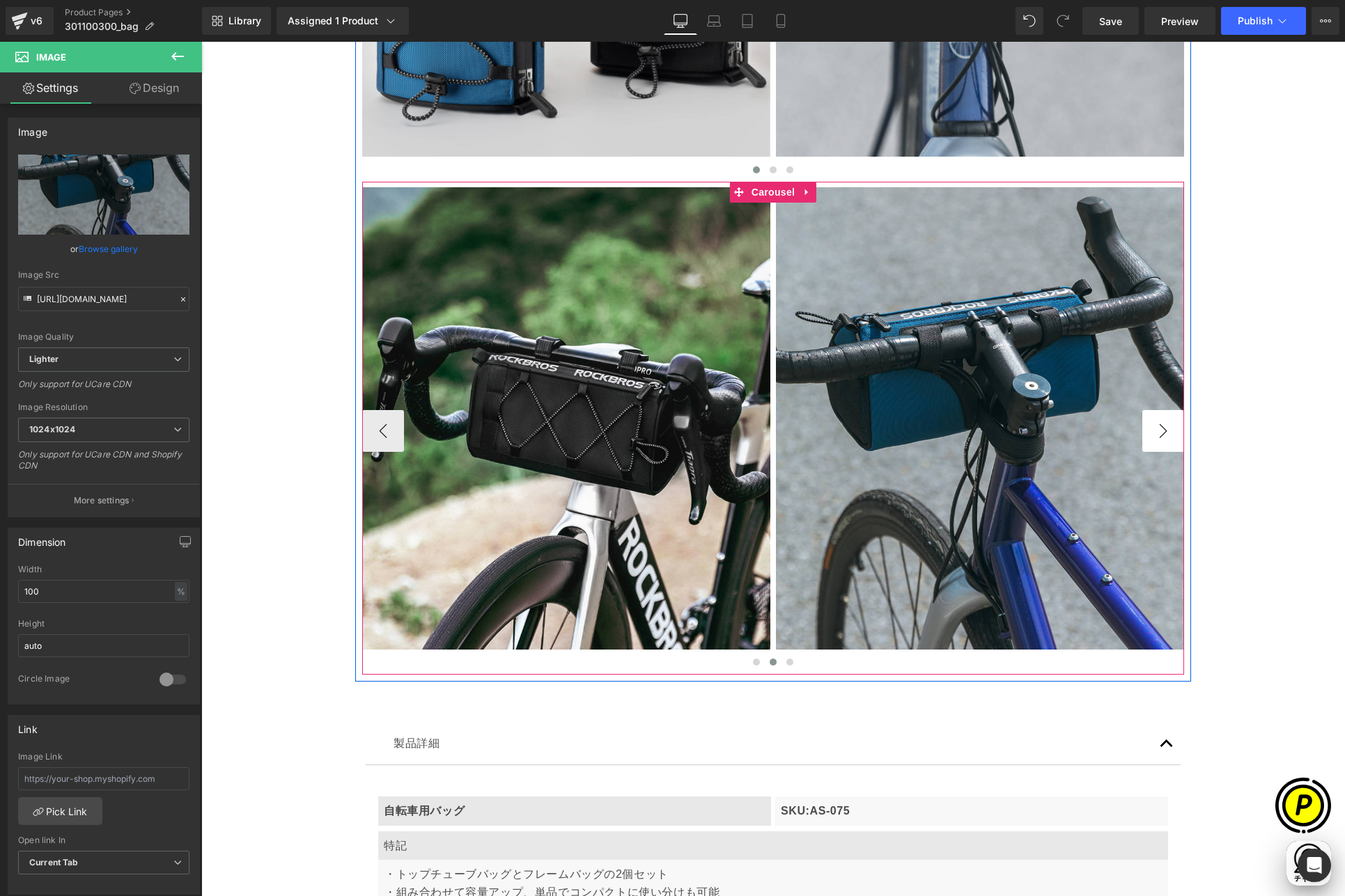
click at [1167, 430] on button "›" at bounding box center [1163, 431] width 42 height 42
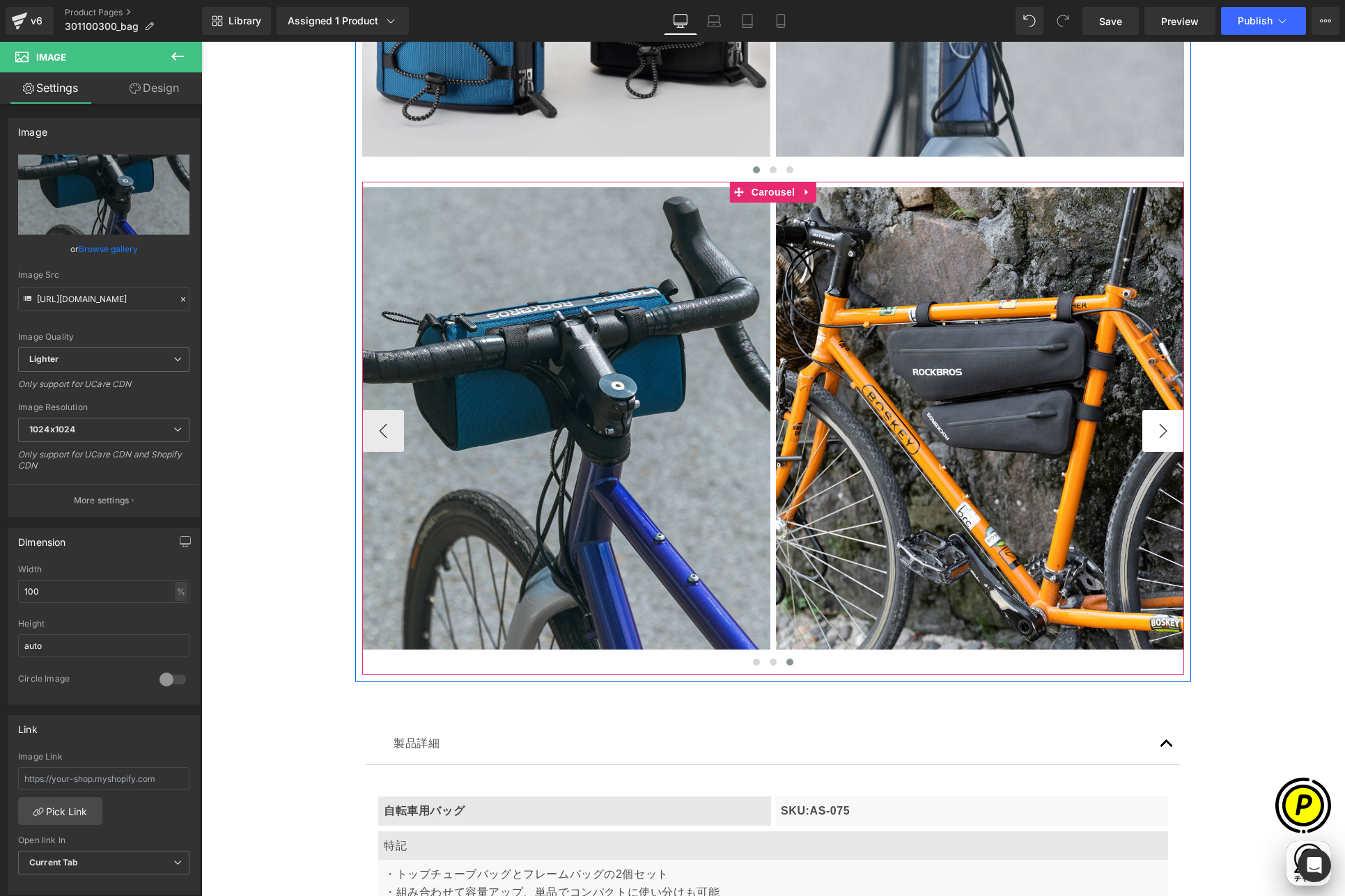
click at [1155, 427] on button "›" at bounding box center [1163, 431] width 42 height 42
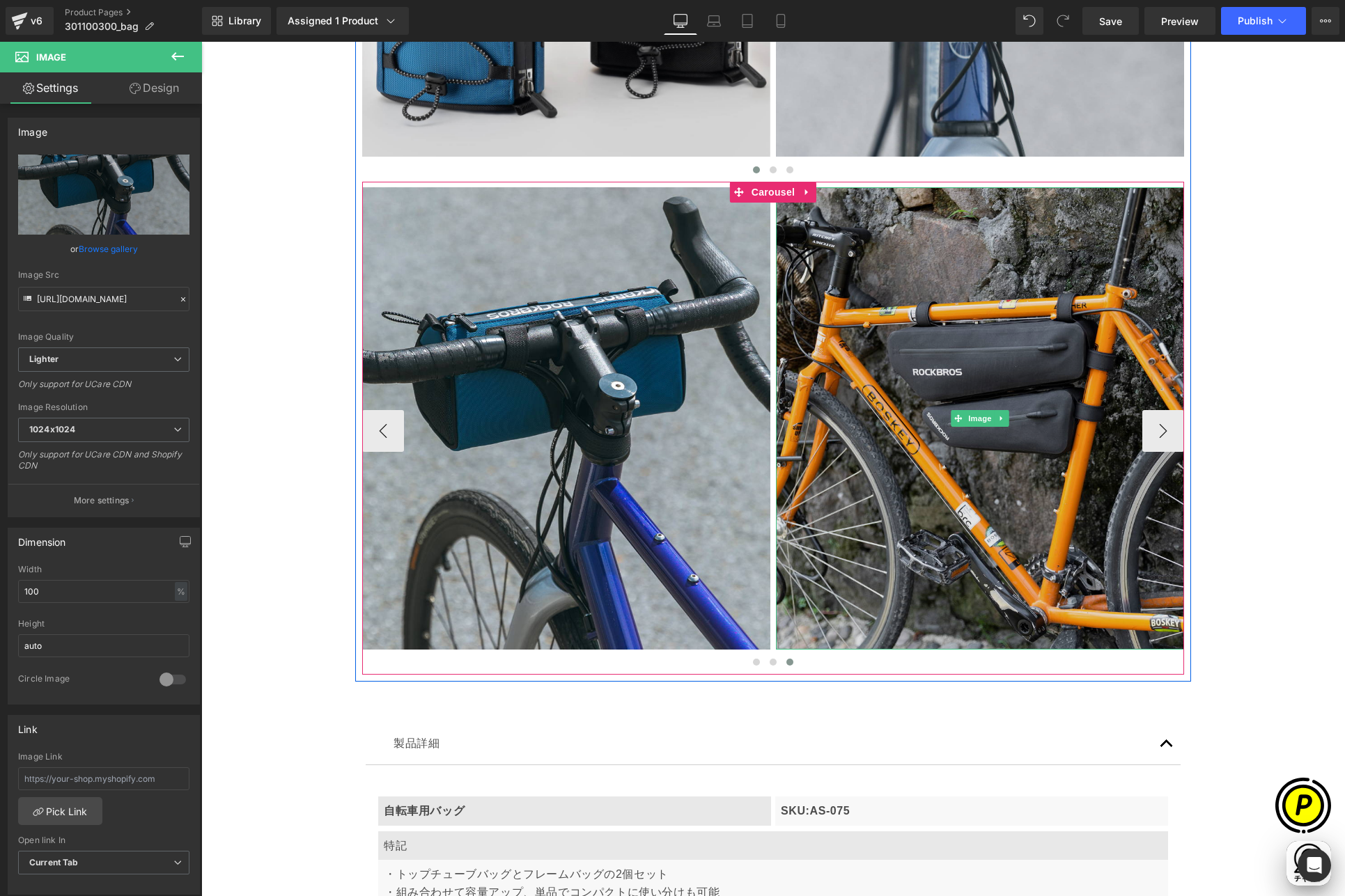
click at [917, 318] on img at bounding box center [980, 418] width 408 height 463
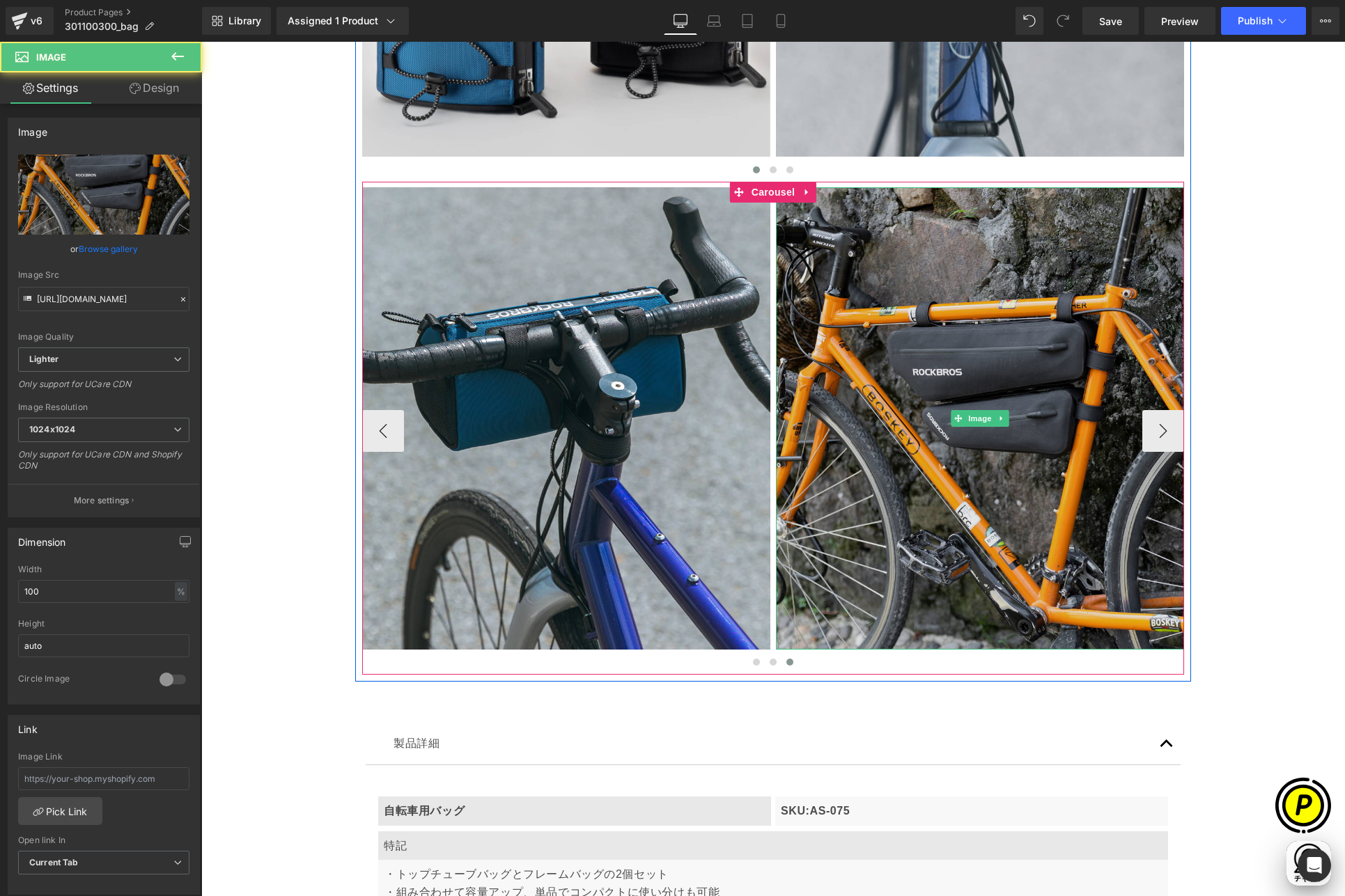
scroll to position [0, 0]
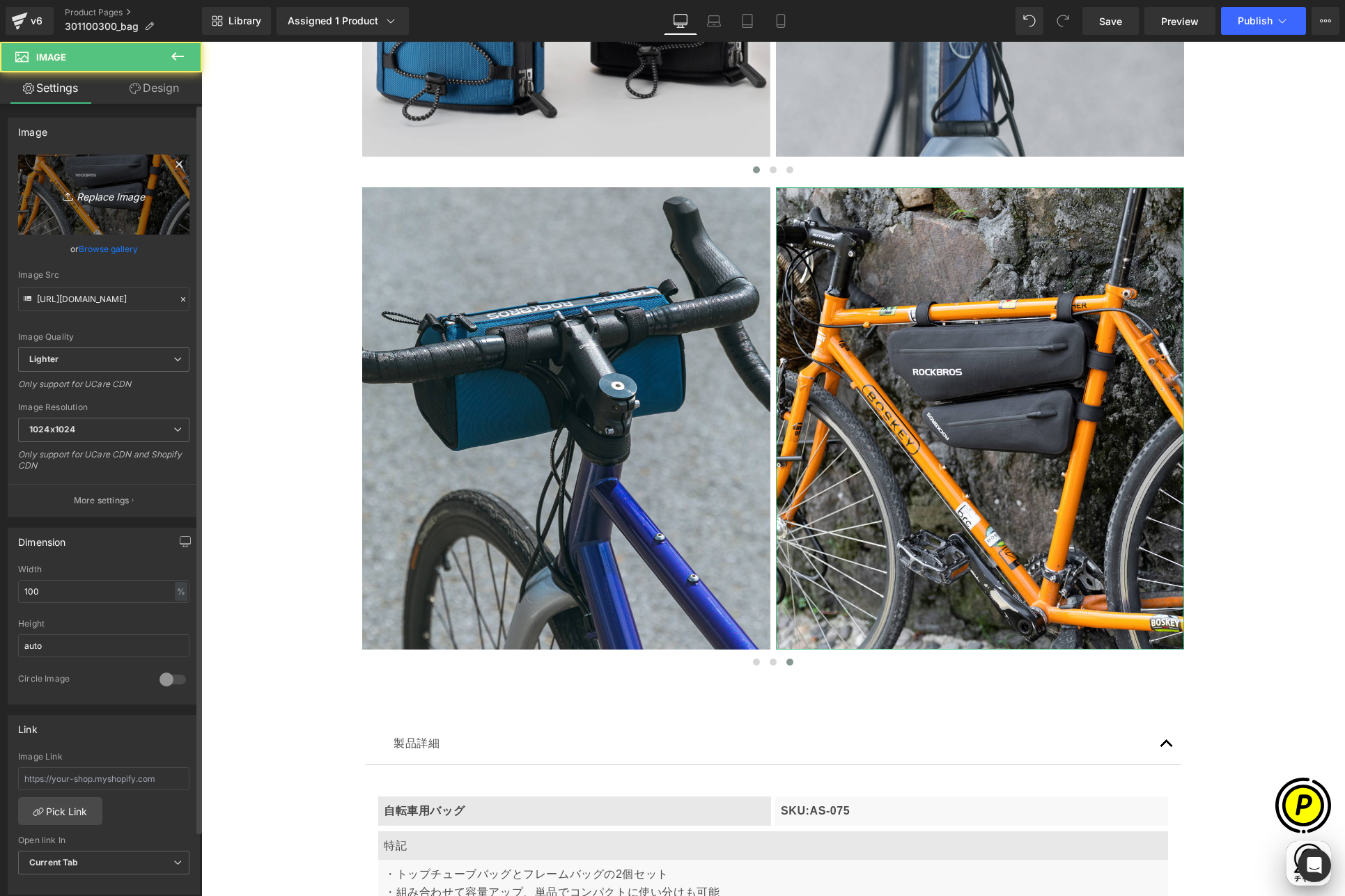
click at [105, 186] on icon "Replace Image" at bounding box center [103, 195] width 111 height 17
type input "C:\fakepath\shopify-LP-30110030_05-5.jpg"
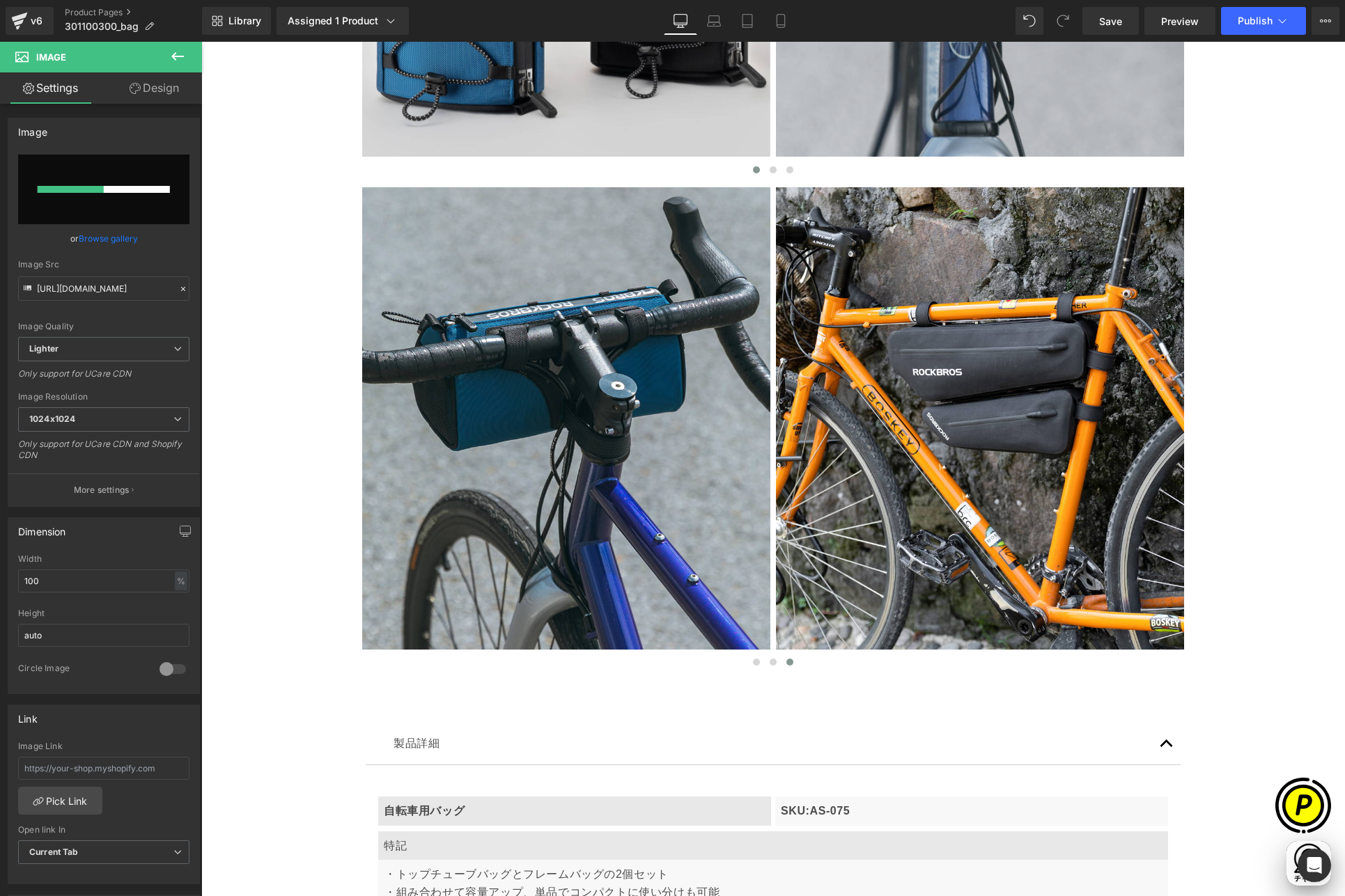
scroll to position [0, 272]
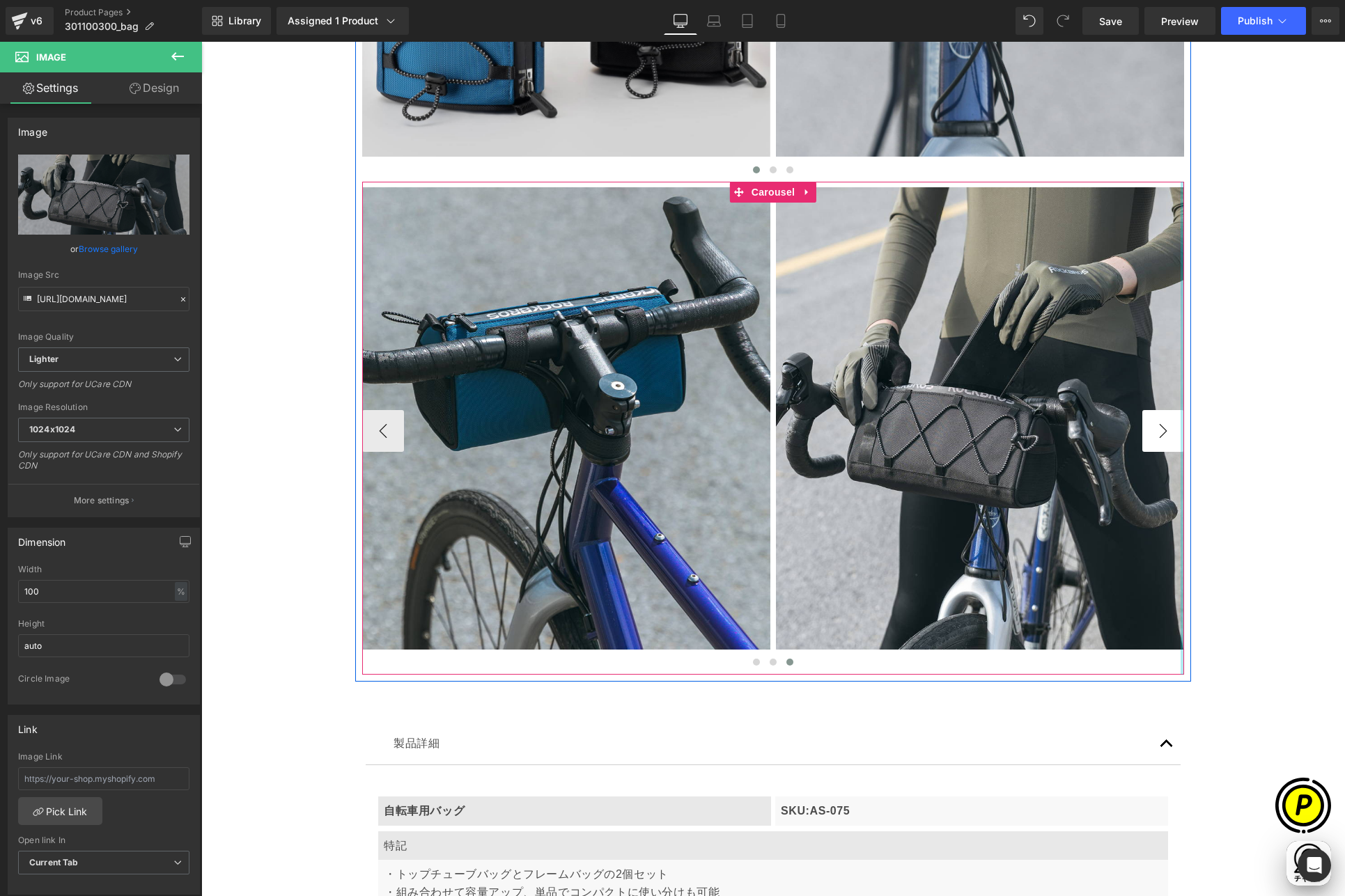
type input "[URL][DOMAIN_NAME]"
click at [1156, 432] on button "›" at bounding box center [1163, 431] width 42 height 42
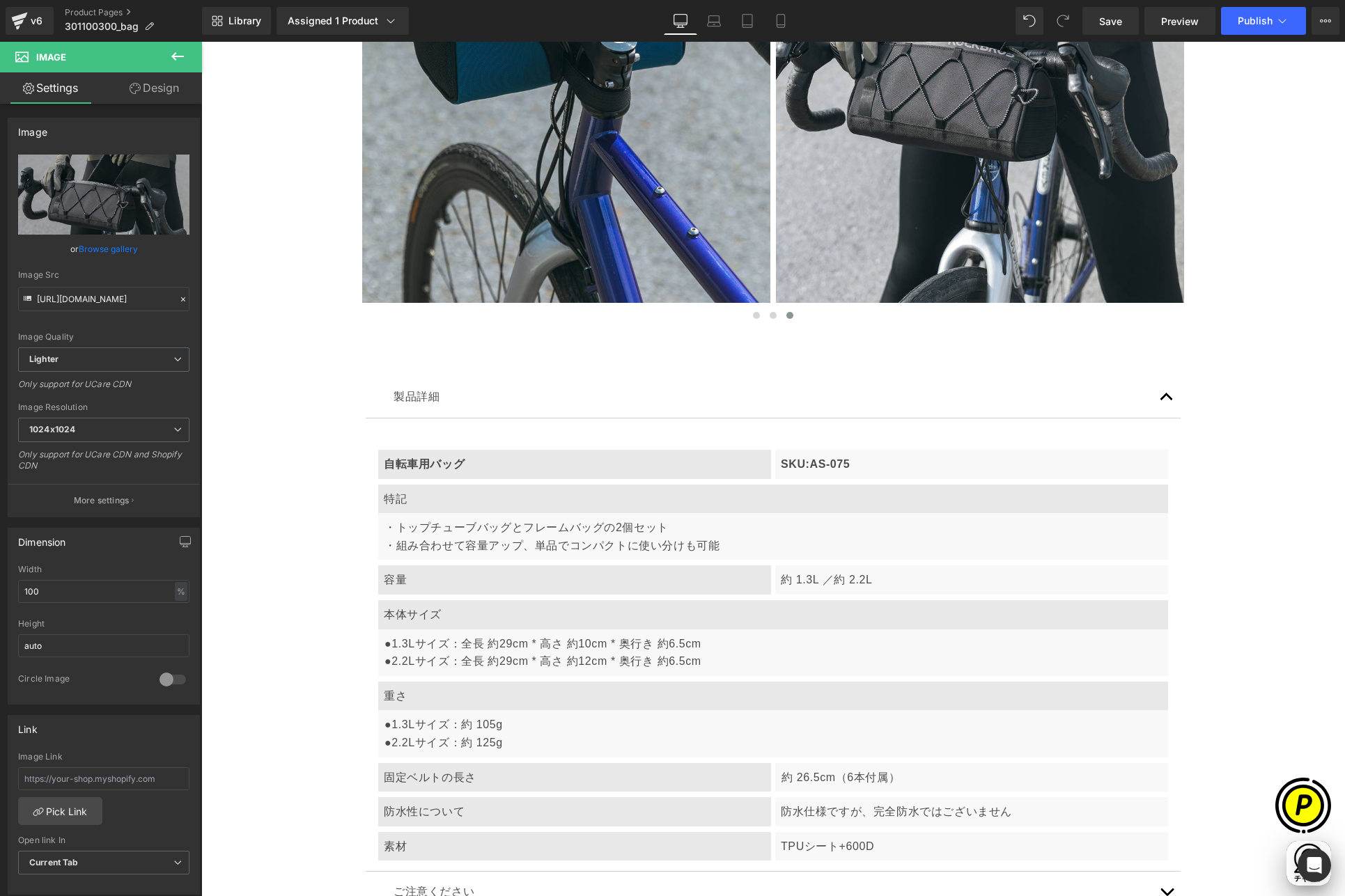
scroll to position [4737, 0]
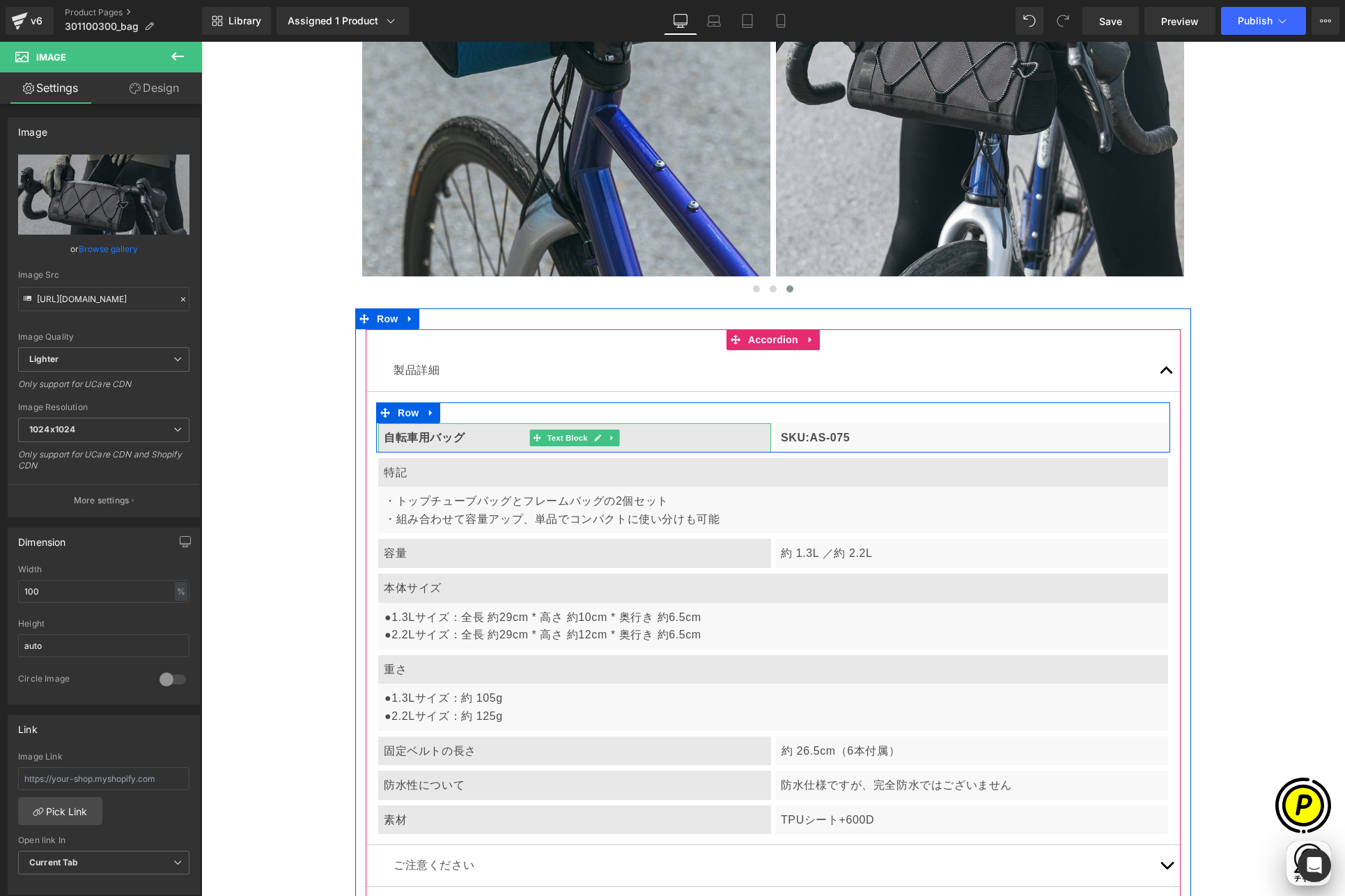
click at [450, 436] on b "自転車用バッグ" at bounding box center [423, 438] width 81 height 12
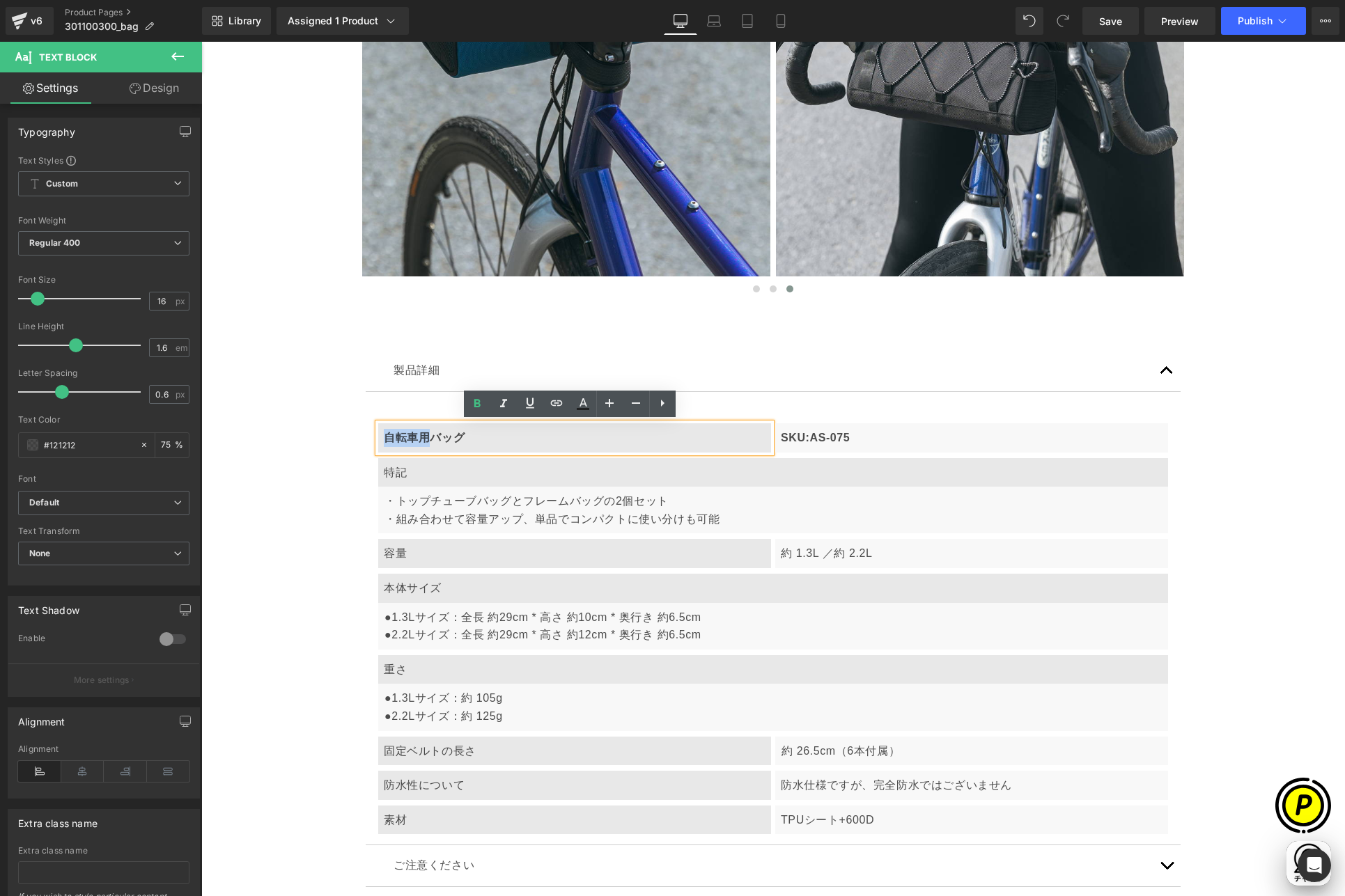
drag, startPoint x: 379, startPoint y: 434, endPoint x: 420, endPoint y: 437, distance: 41.1
click at [420, 437] on b "自転車用バッグ" at bounding box center [423, 438] width 81 height 12
click at [857, 440] on p "SKU:AS-075" at bounding box center [971, 438] width 381 height 18
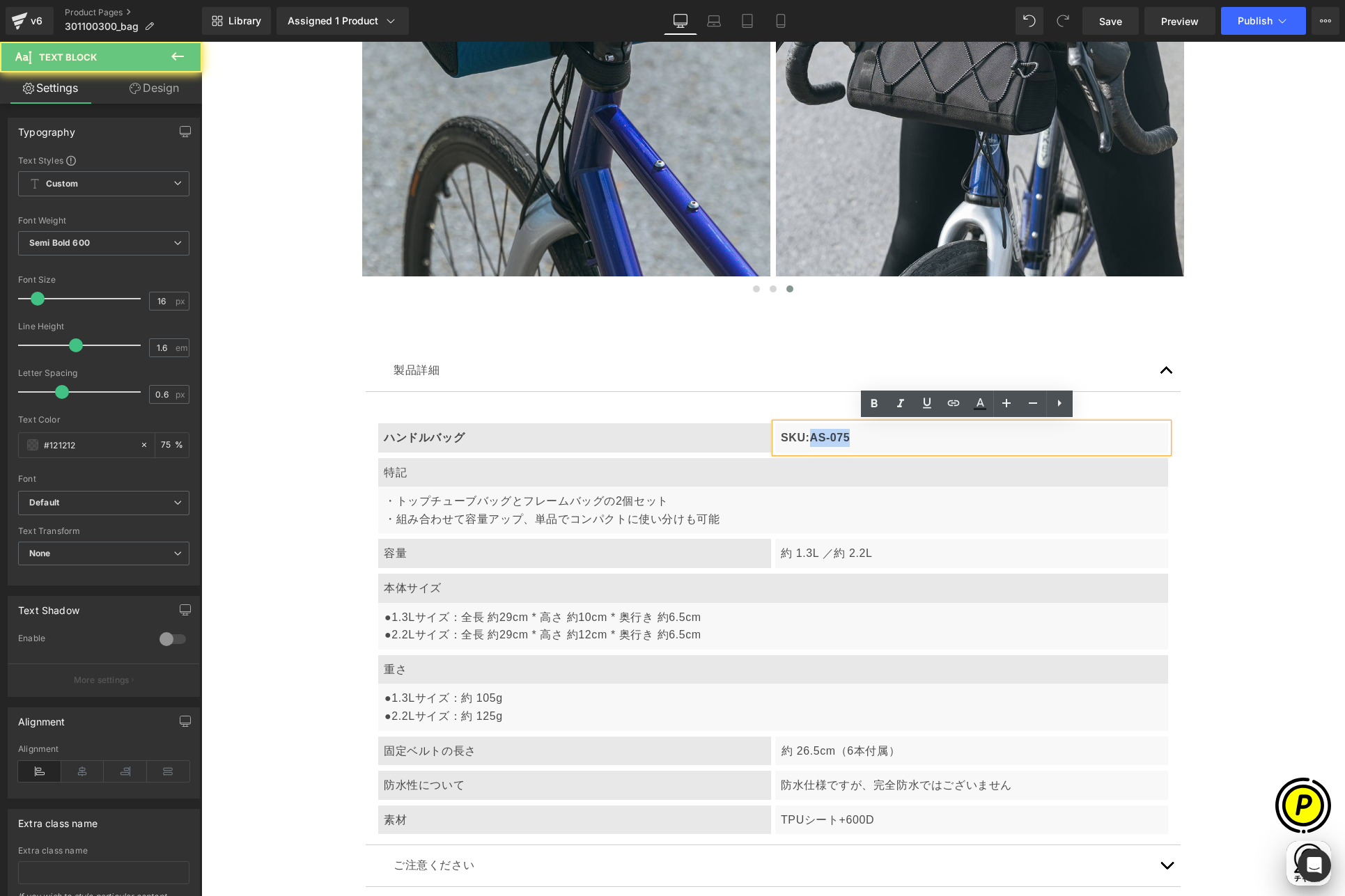
drag, startPoint x: 819, startPoint y: 436, endPoint x: 923, endPoint y: 446, distance: 104.5
click at [923, 446] on p "SKU:AS-075" at bounding box center [971, 438] width 381 height 18
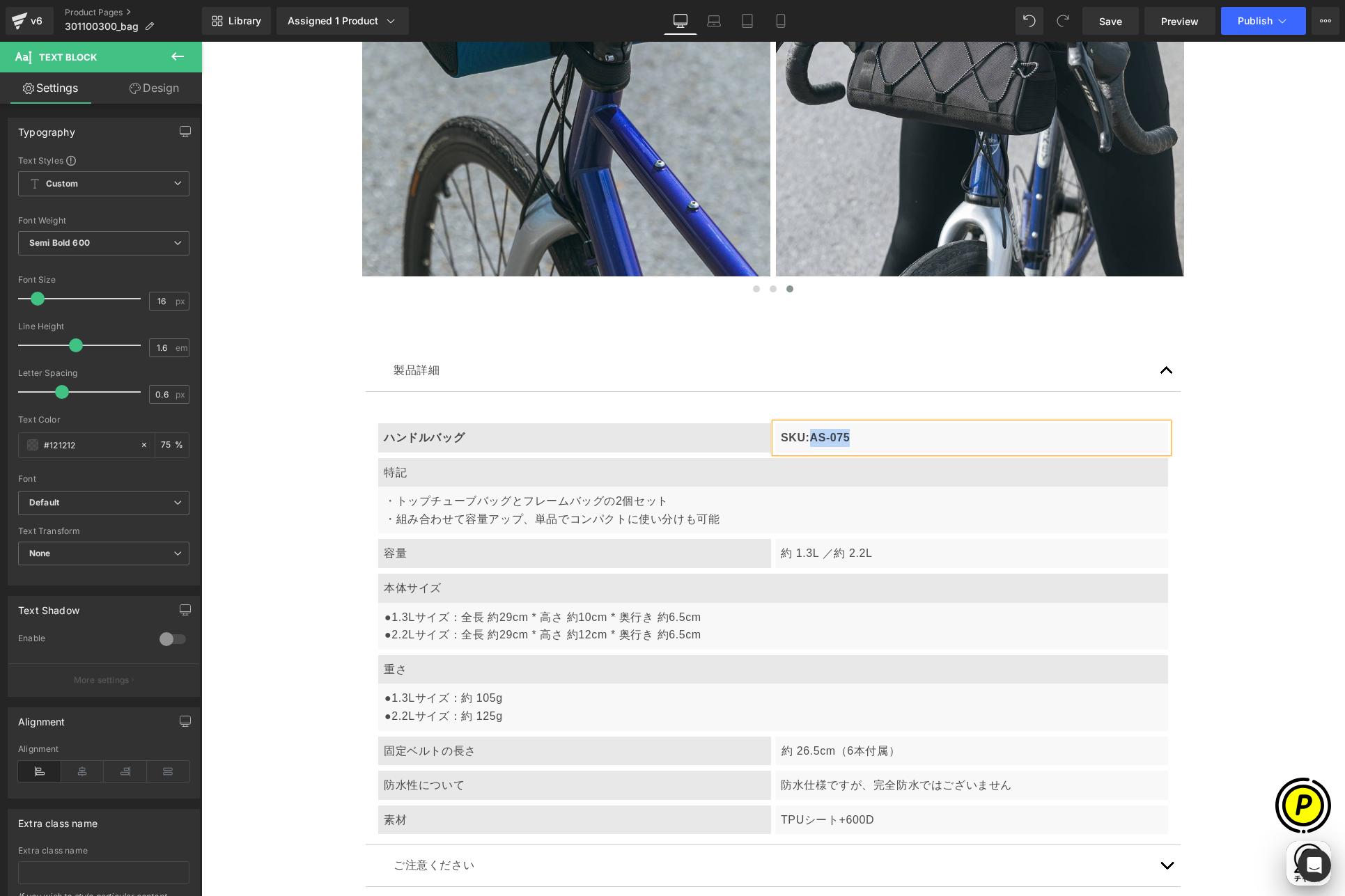
paste div
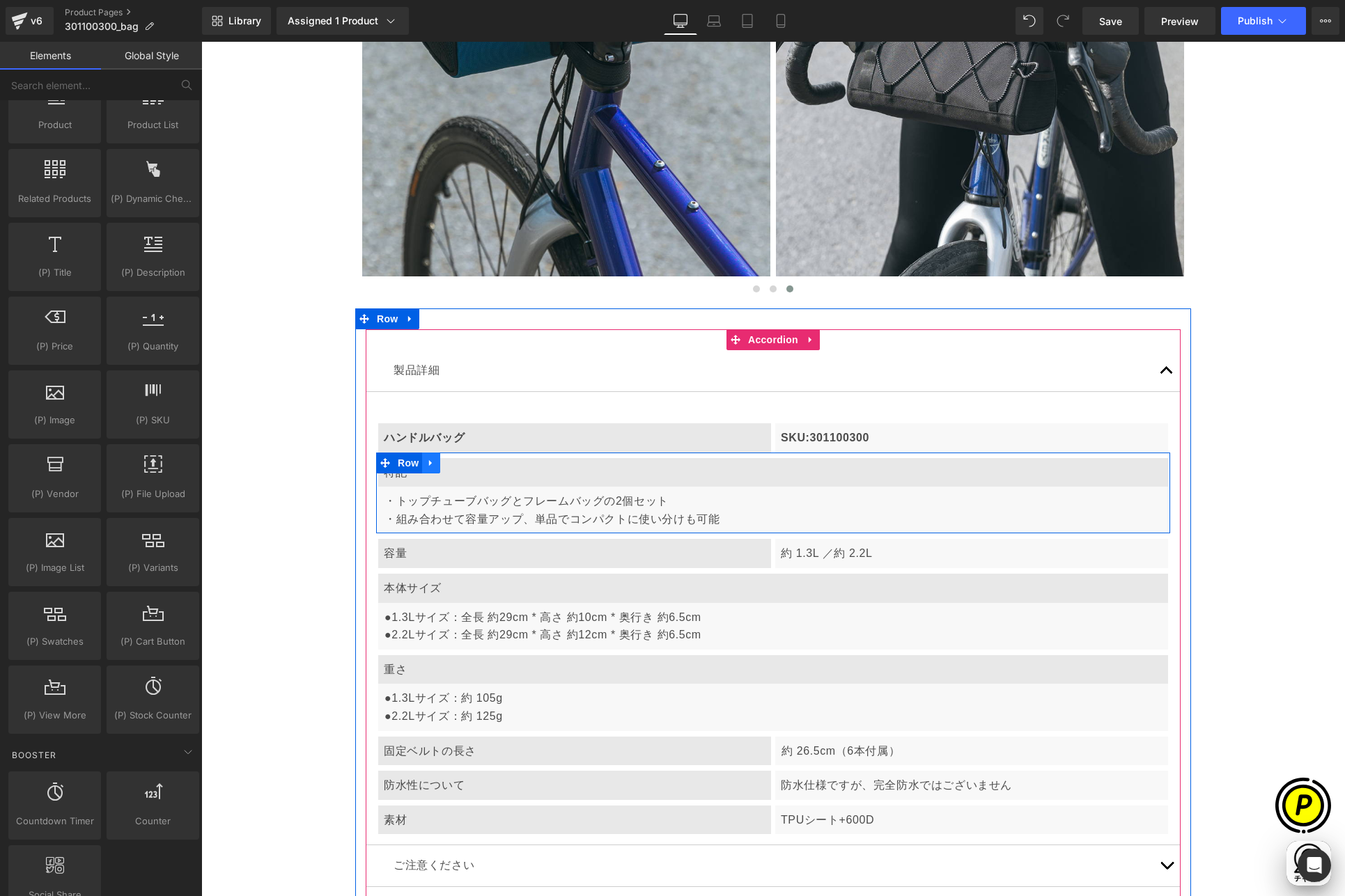
click at [431, 461] on icon at bounding box center [431, 463] width 9 height 10
click at [463, 462] on icon at bounding box center [467, 463] width 9 height 9
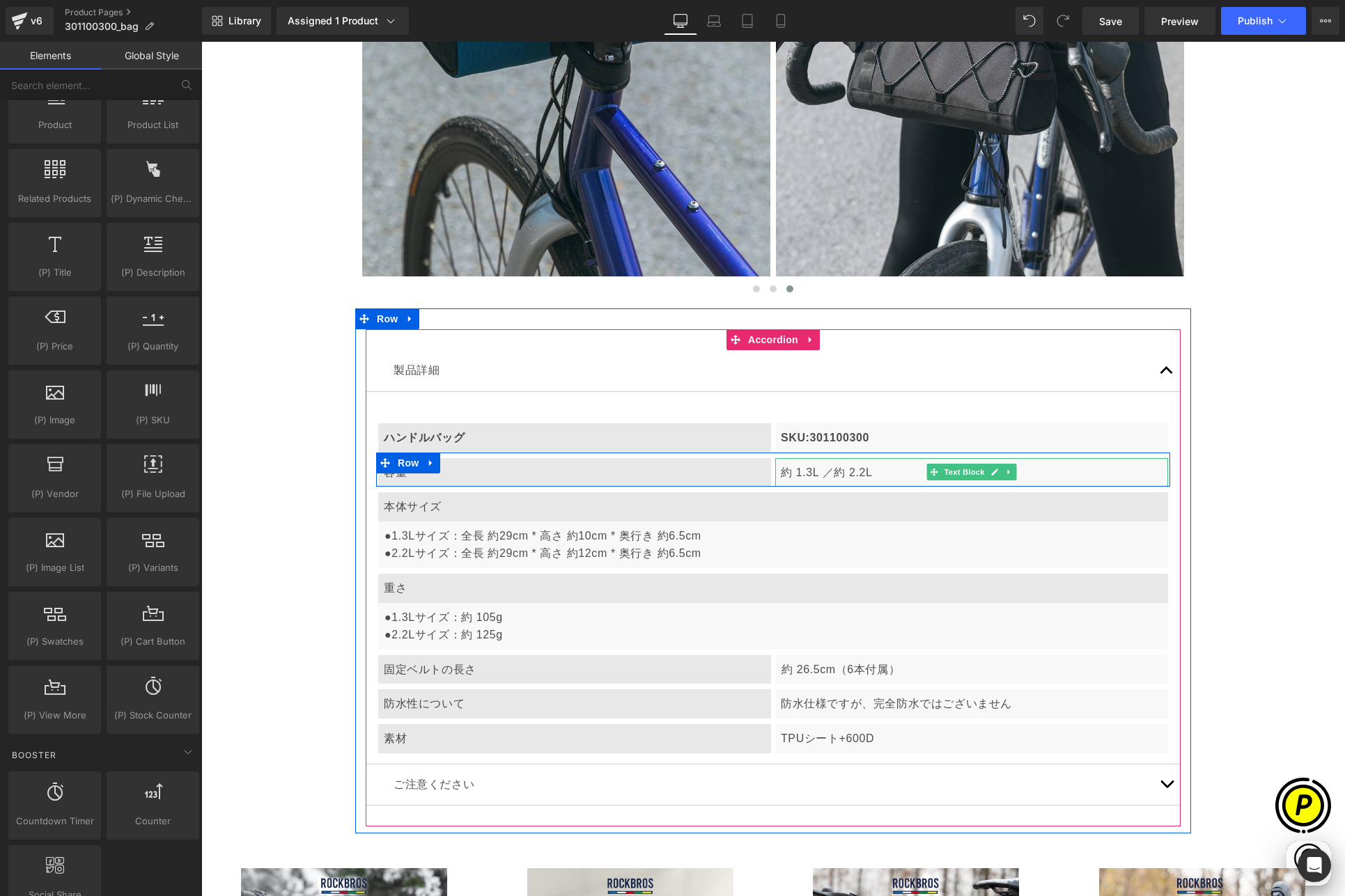
click at [810, 471] on p "約 1.3L ／約 2.2L" at bounding box center [971, 473] width 381 height 18
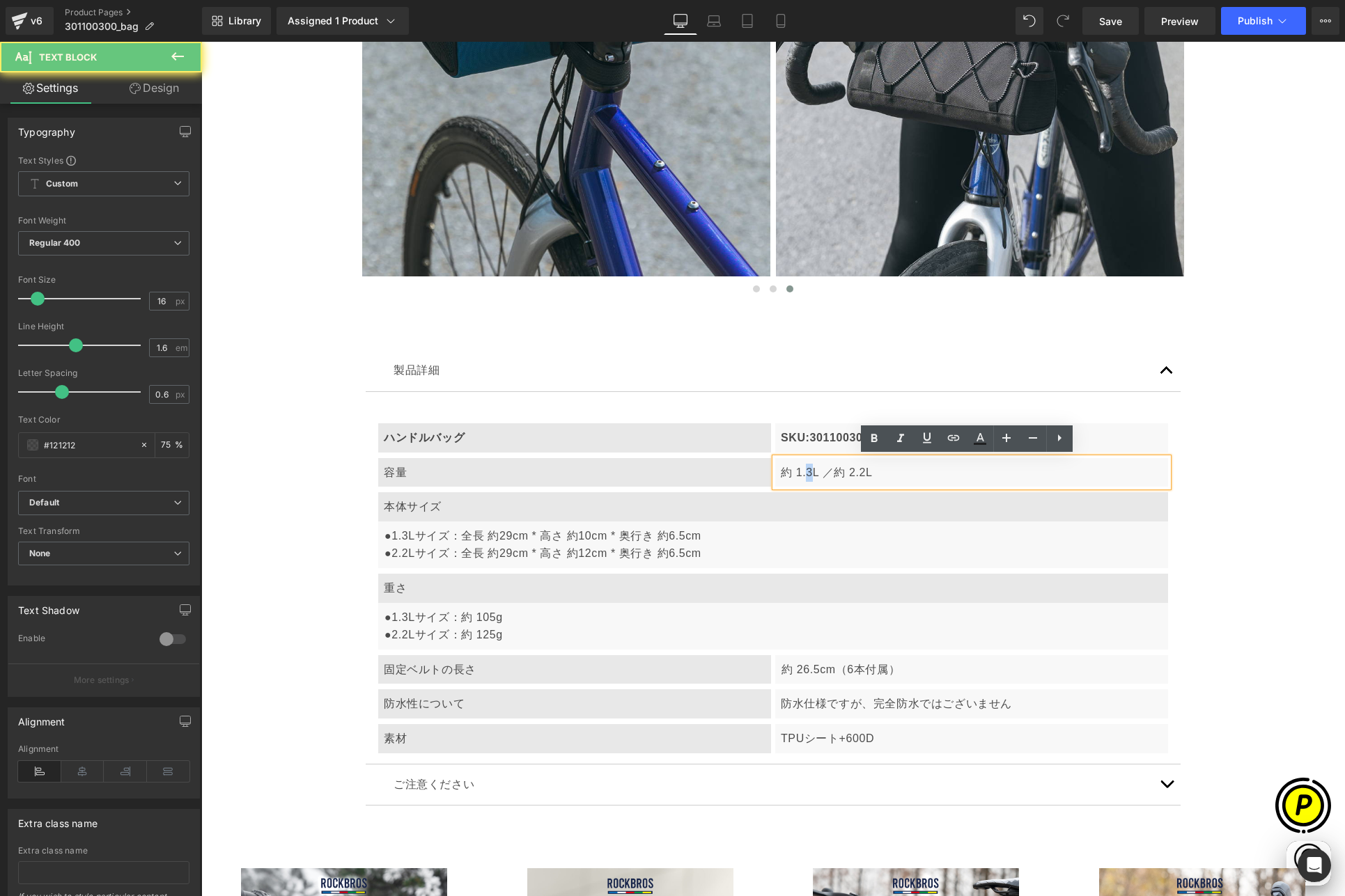
click at [805, 471] on p "約 1.3L ／約 2.2L" at bounding box center [971, 473] width 381 height 18
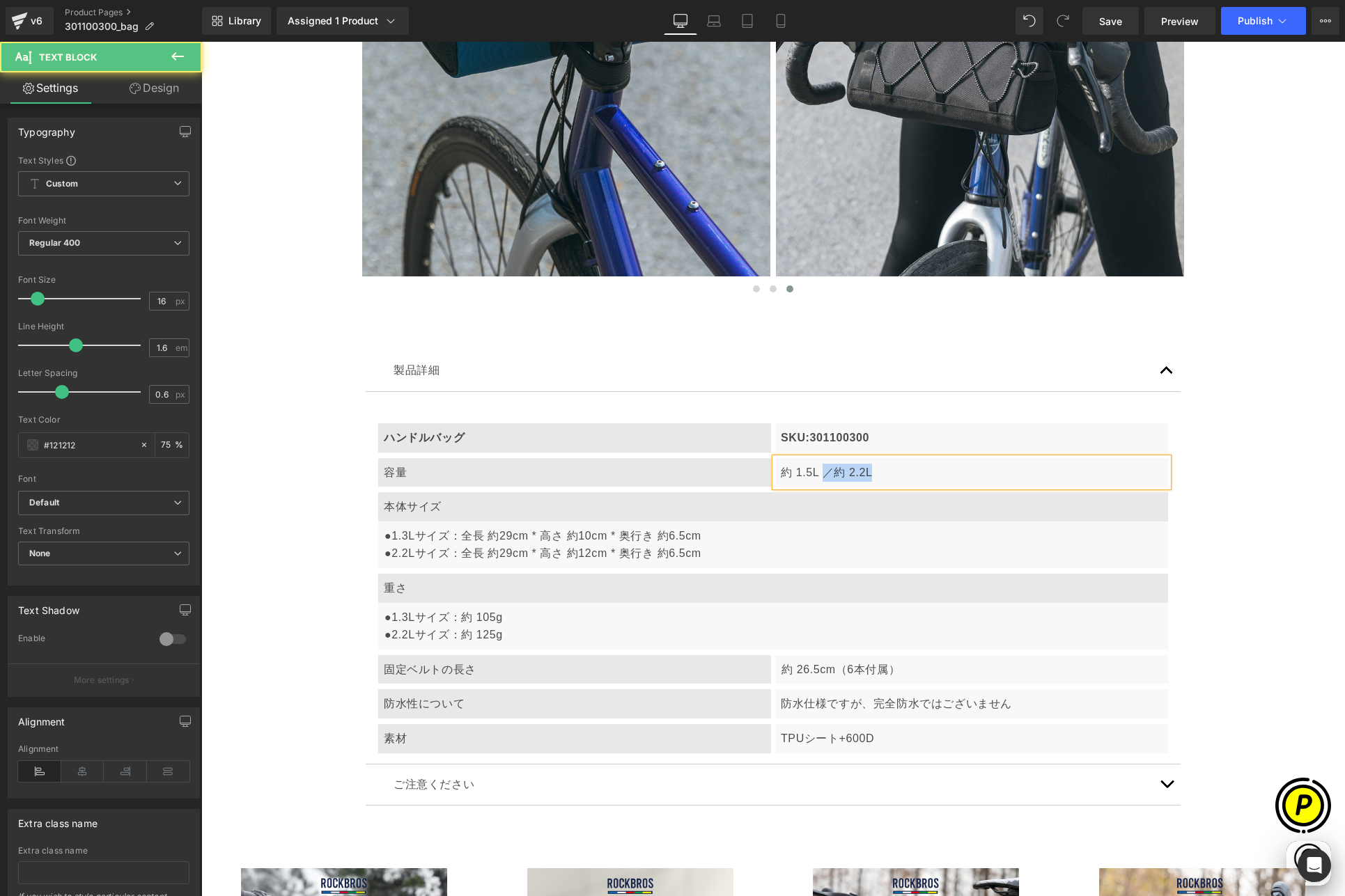
drag, startPoint x: 816, startPoint y: 474, endPoint x: 903, endPoint y: 472, distance: 87.0
click at [903, 472] on p "約 1.5L ／約 2.2L" at bounding box center [971, 473] width 381 height 18
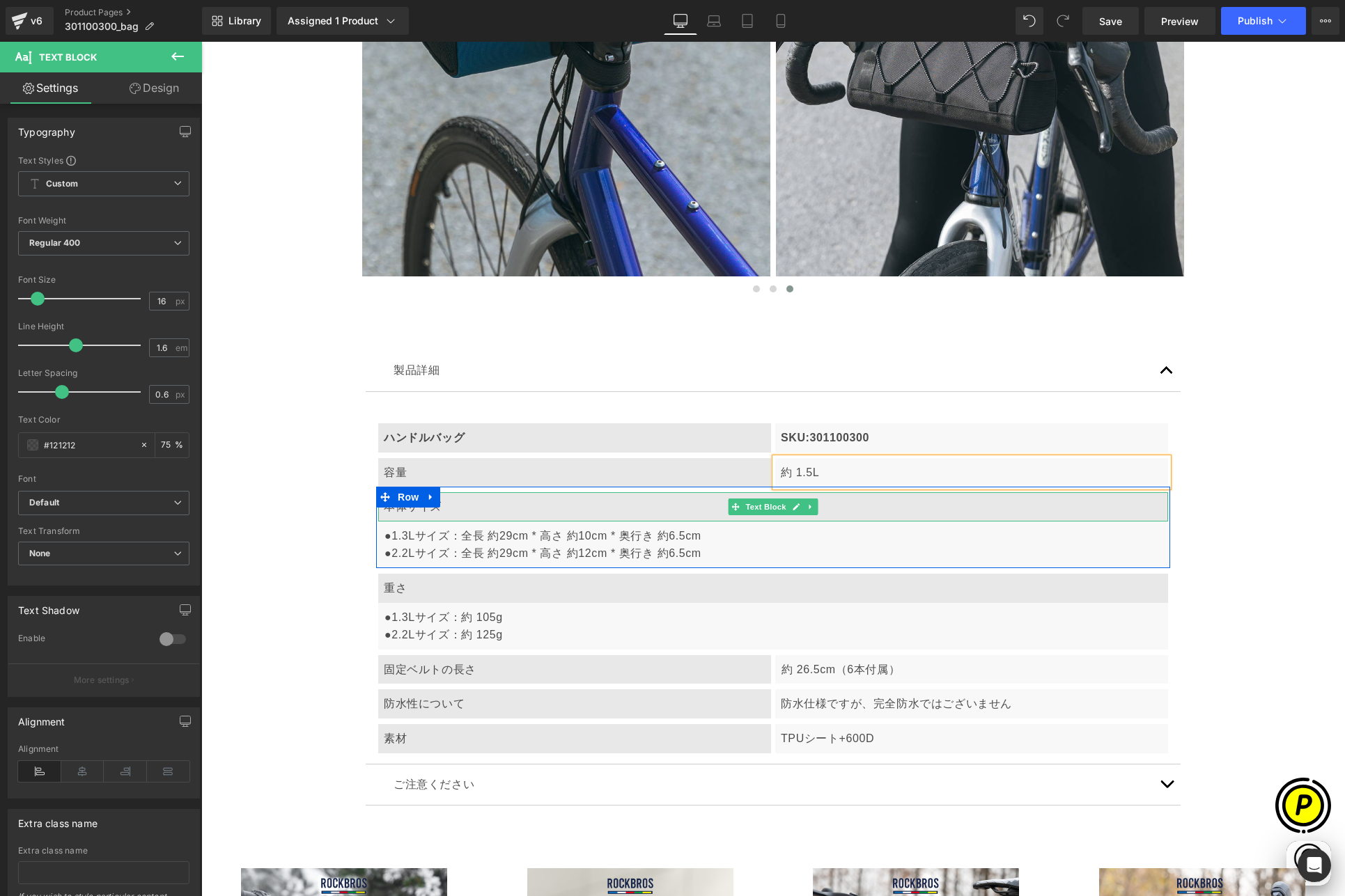
scroll to position [0, 543]
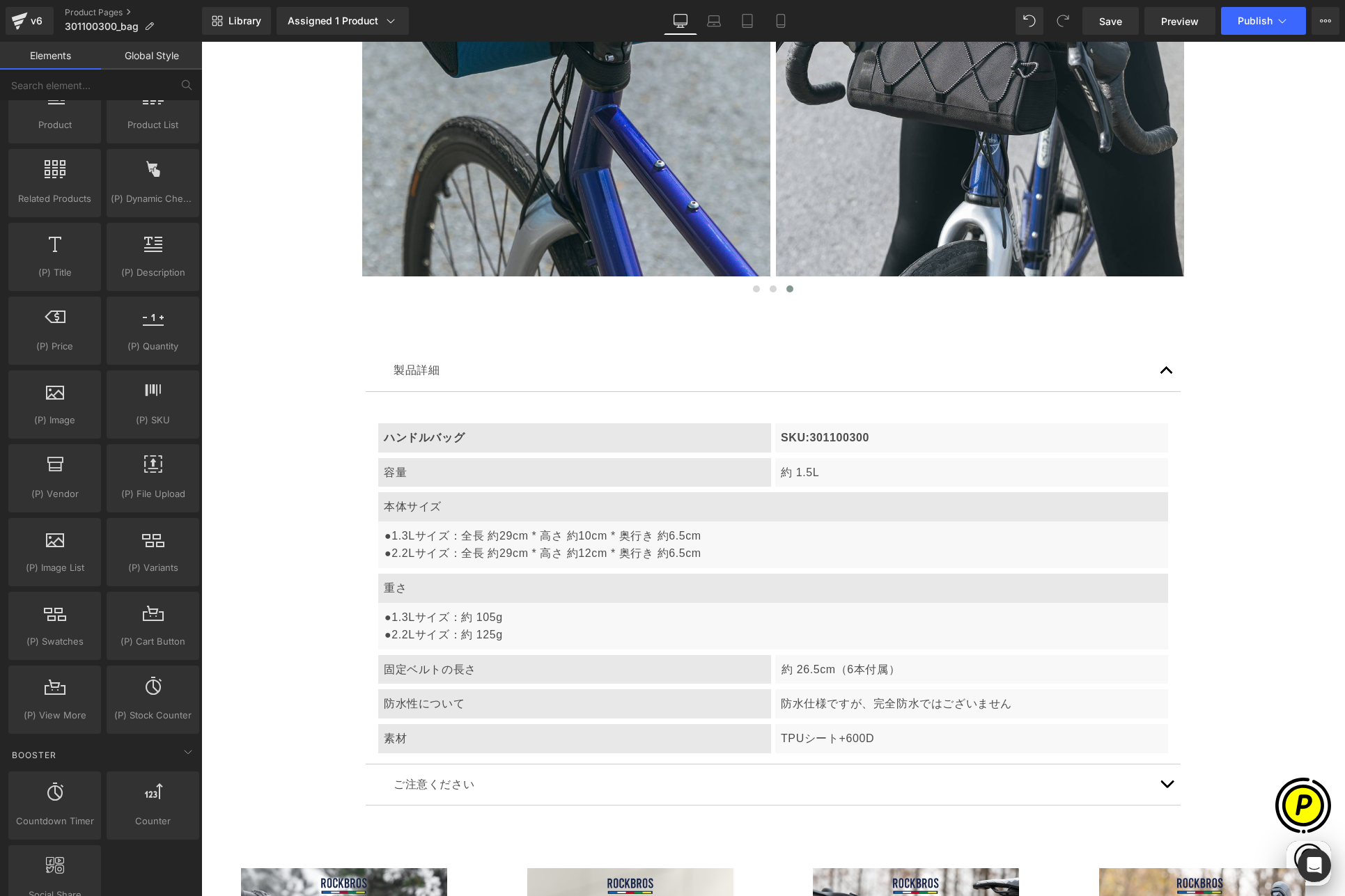
scroll to position [0, 815]
click at [507, 542] on p "●1.3Lサイズ：全長 約29cm * 高さ 約10cm * 奥行き 約6.5cm ●2.2Lサイズ：全長 約29cm * 高さ 約12cm * 奥行き 約6…" at bounding box center [773, 545] width 778 height 36
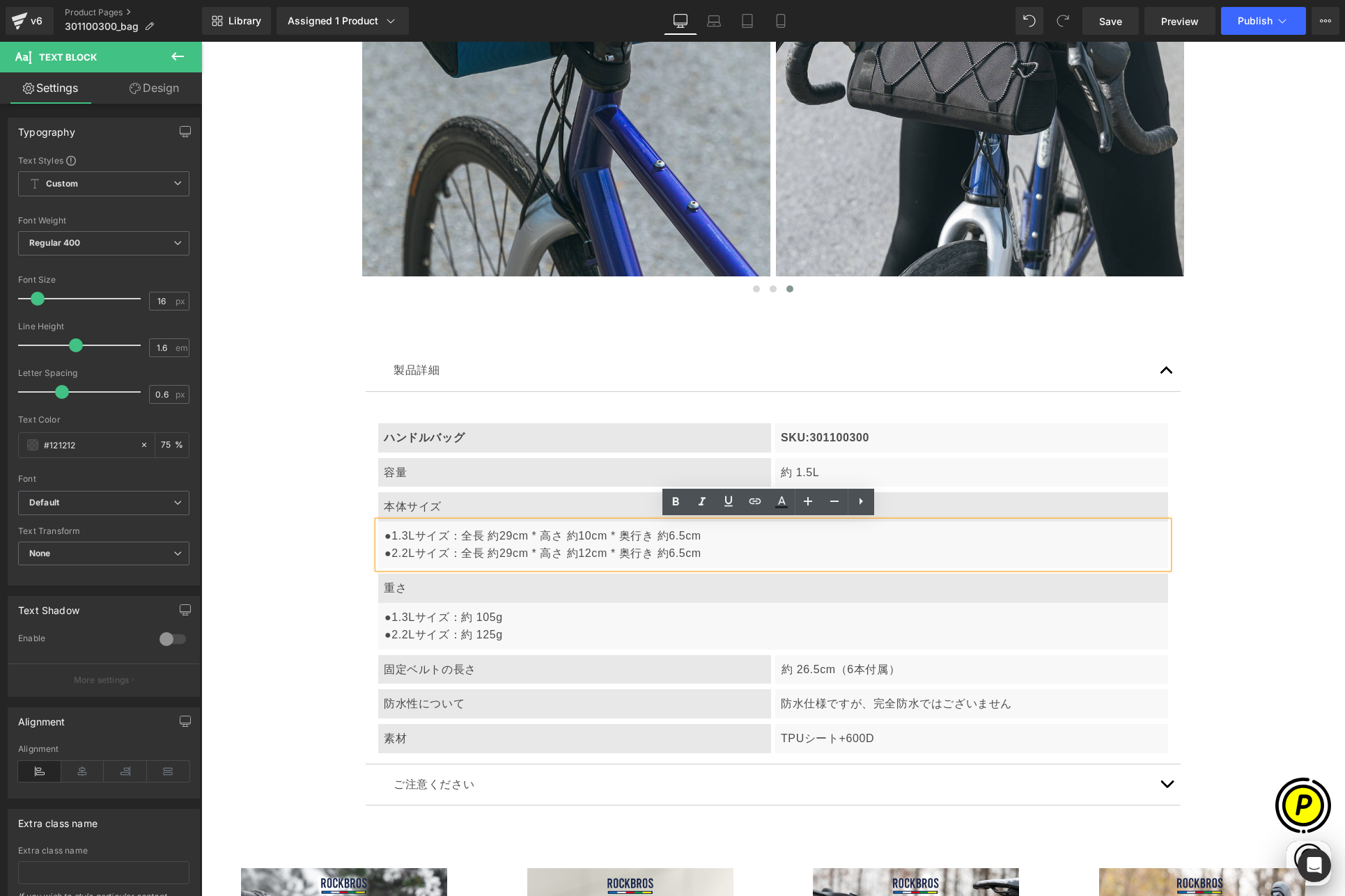
click at [358, 517] on div "製品詳細 Text Block ハンドルバッグ Text Block SKU:301100300 Text Block Row 容量 Text Block 約…" at bounding box center [773, 578] width 836 height 497
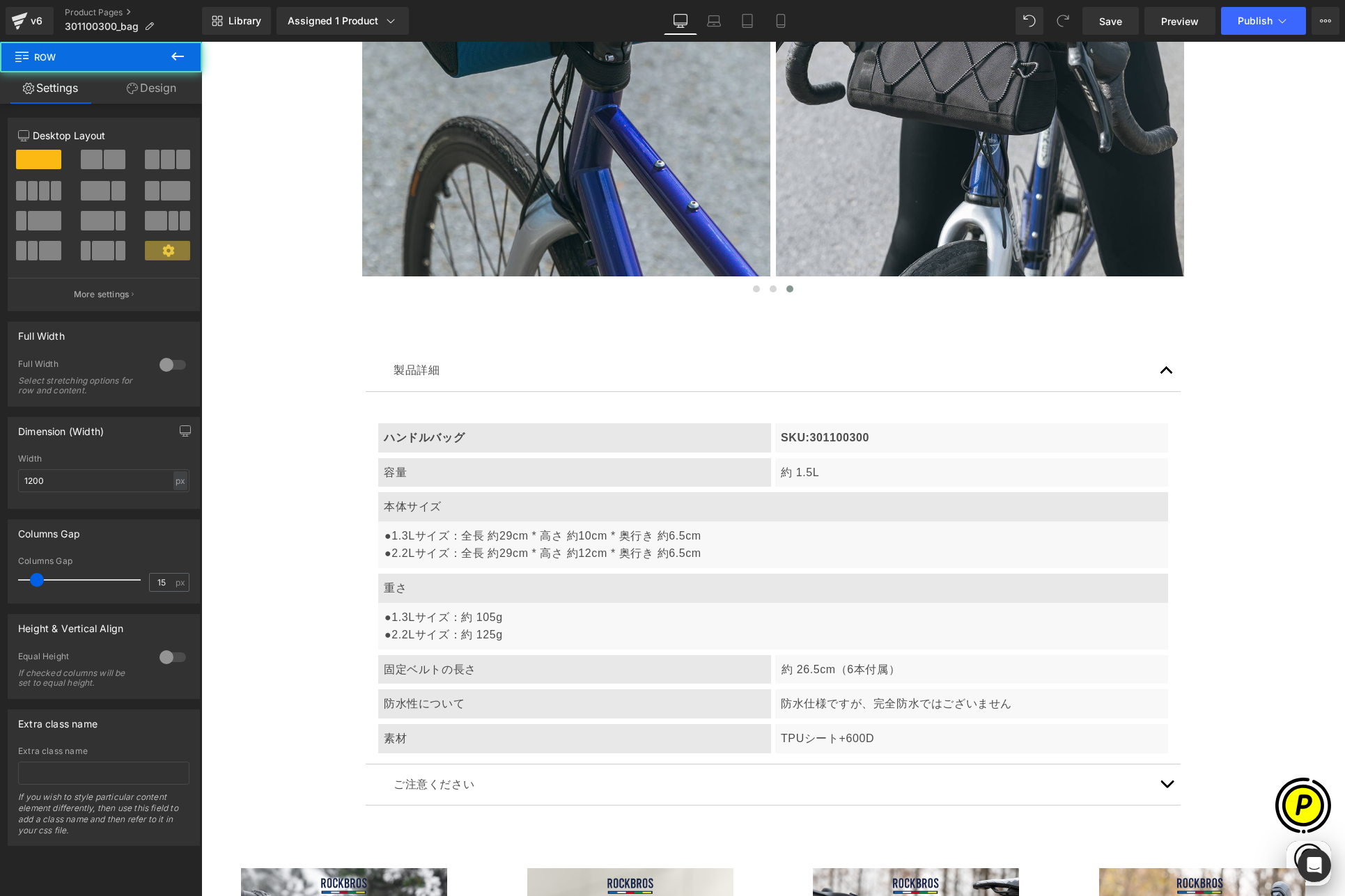
scroll to position [0, 0]
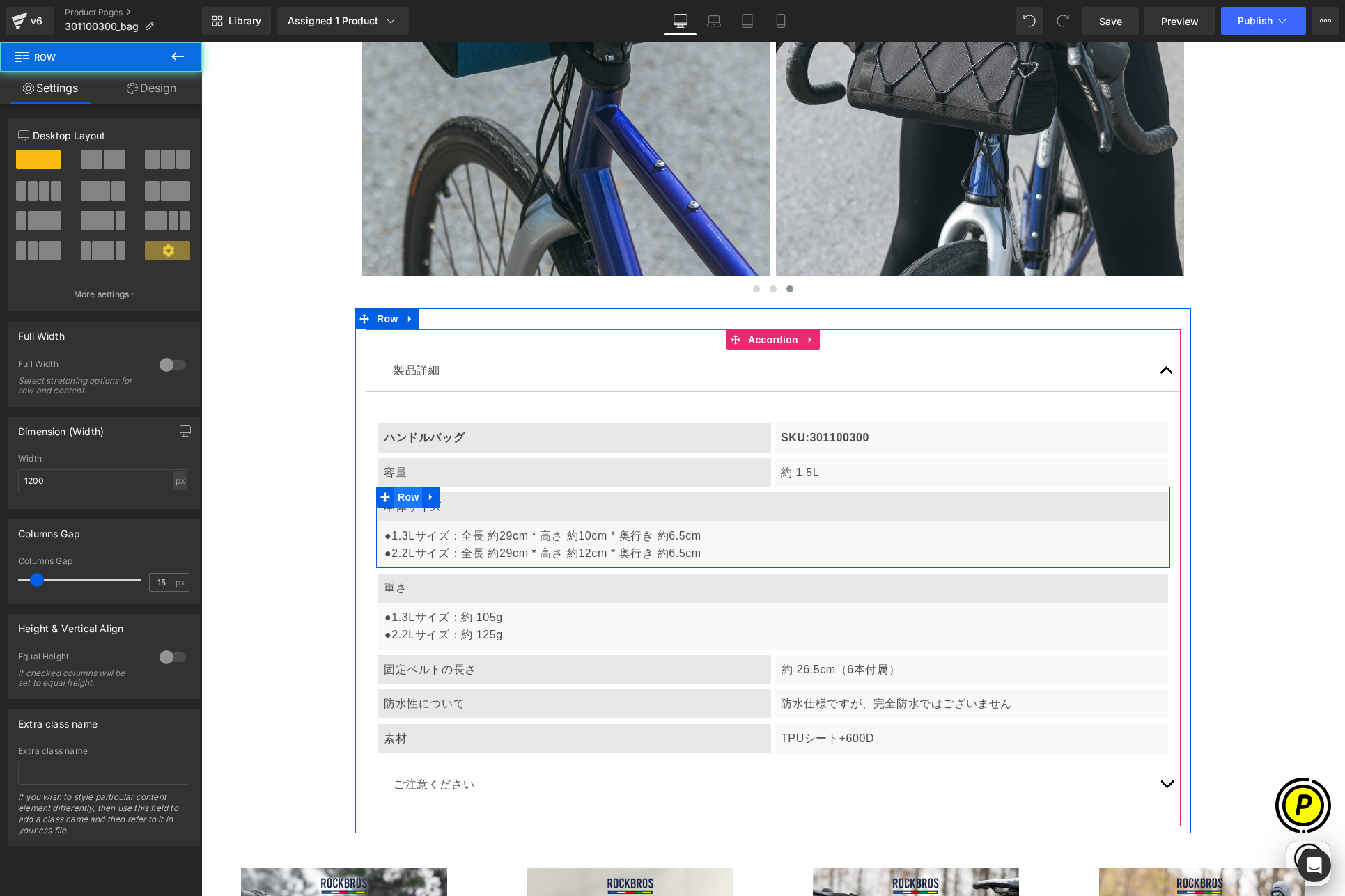
click at [407, 498] on span "Row" at bounding box center [408, 497] width 28 height 21
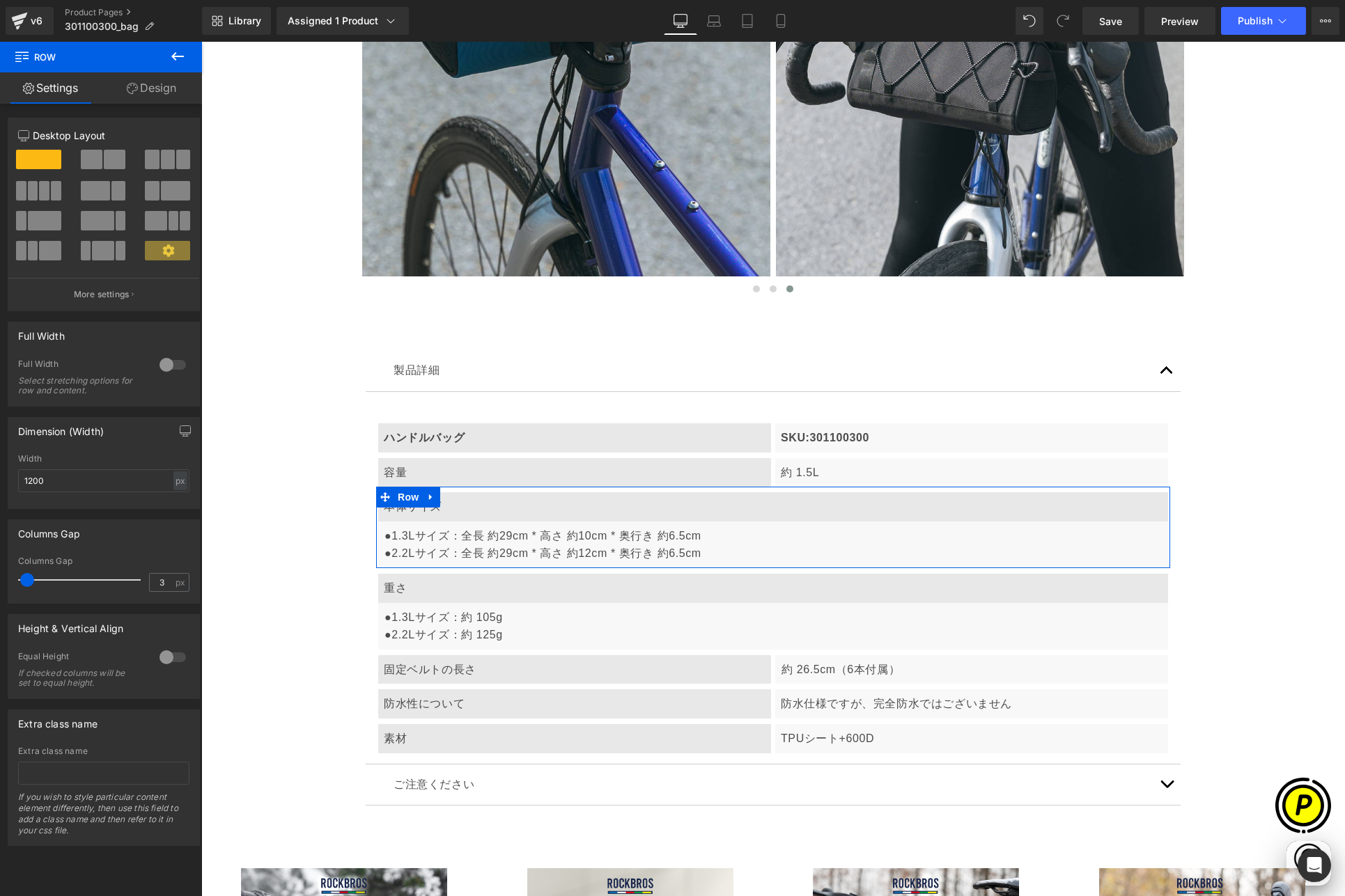
click at [89, 161] on span at bounding box center [92, 159] width 22 height 20
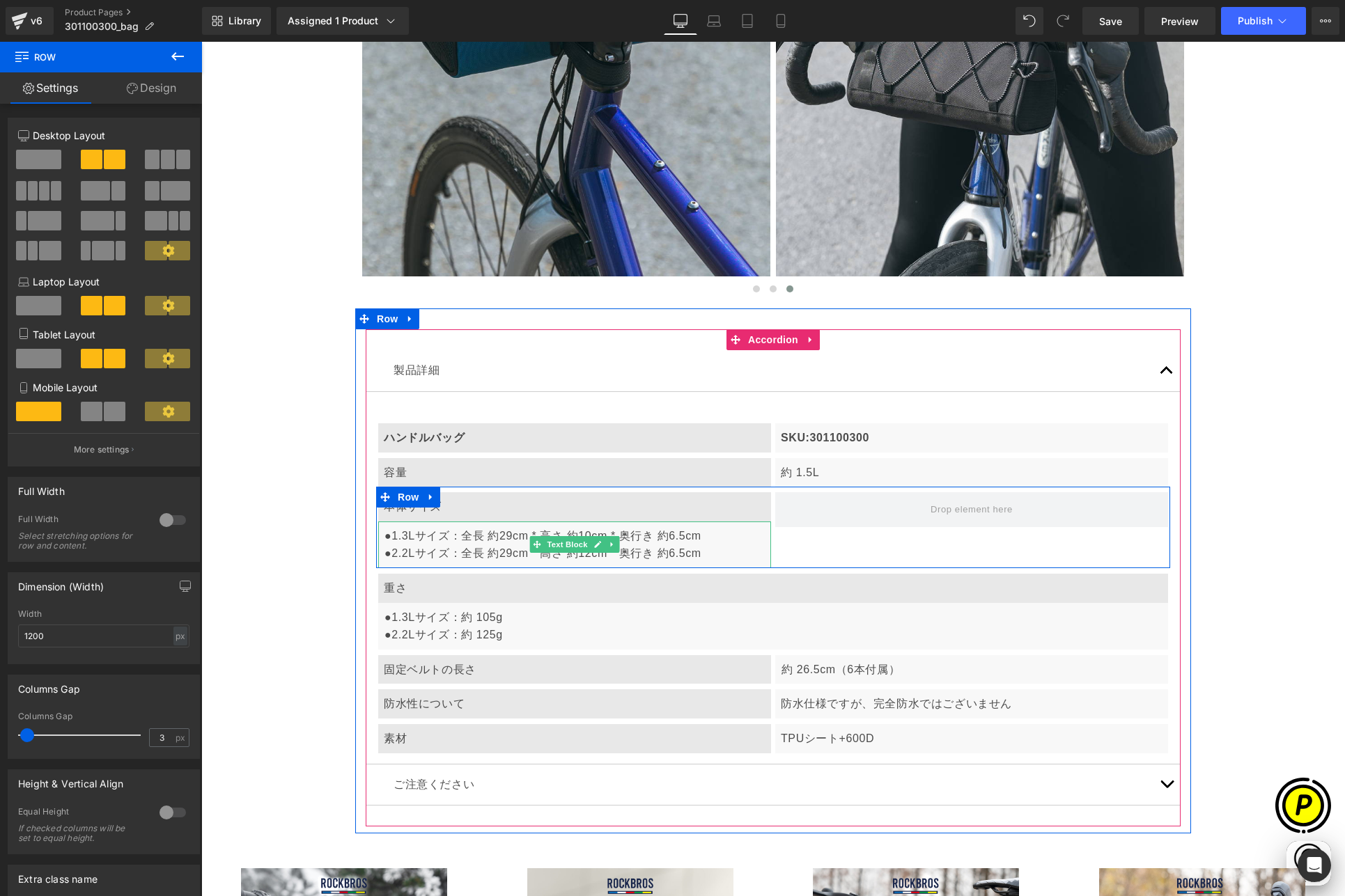
click at [484, 551] on p "●1.3Lサイズ：全長 約29cm * 高さ 約10cm * 奥行き 約6.5cm ●2.2Lサイズ：全長 約29cm * 高さ 約12cm * 奥行き 約6…" at bounding box center [574, 545] width 381 height 36
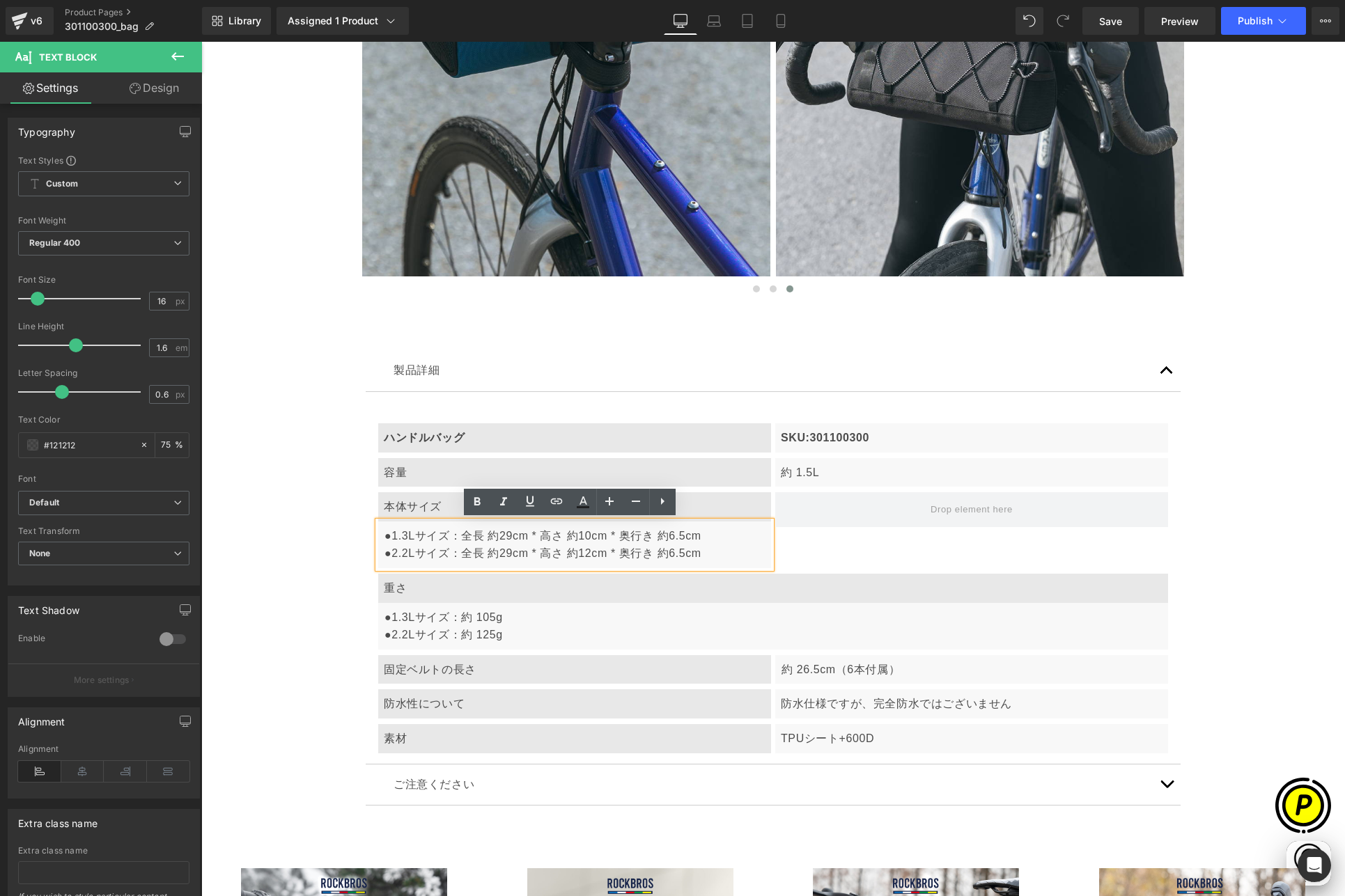
drag, startPoint x: 388, startPoint y: 551, endPoint x: 718, endPoint y: 552, distance: 330.0
click at [718, 552] on p "●1.3Lサイズ：全長 約29cm * 高さ 約10cm * 奥行き 約6.5cm ●2.2Lサイズ：全長 約29cm * 高さ 約12cm * 奥行き 約6…" at bounding box center [574, 545] width 381 height 36
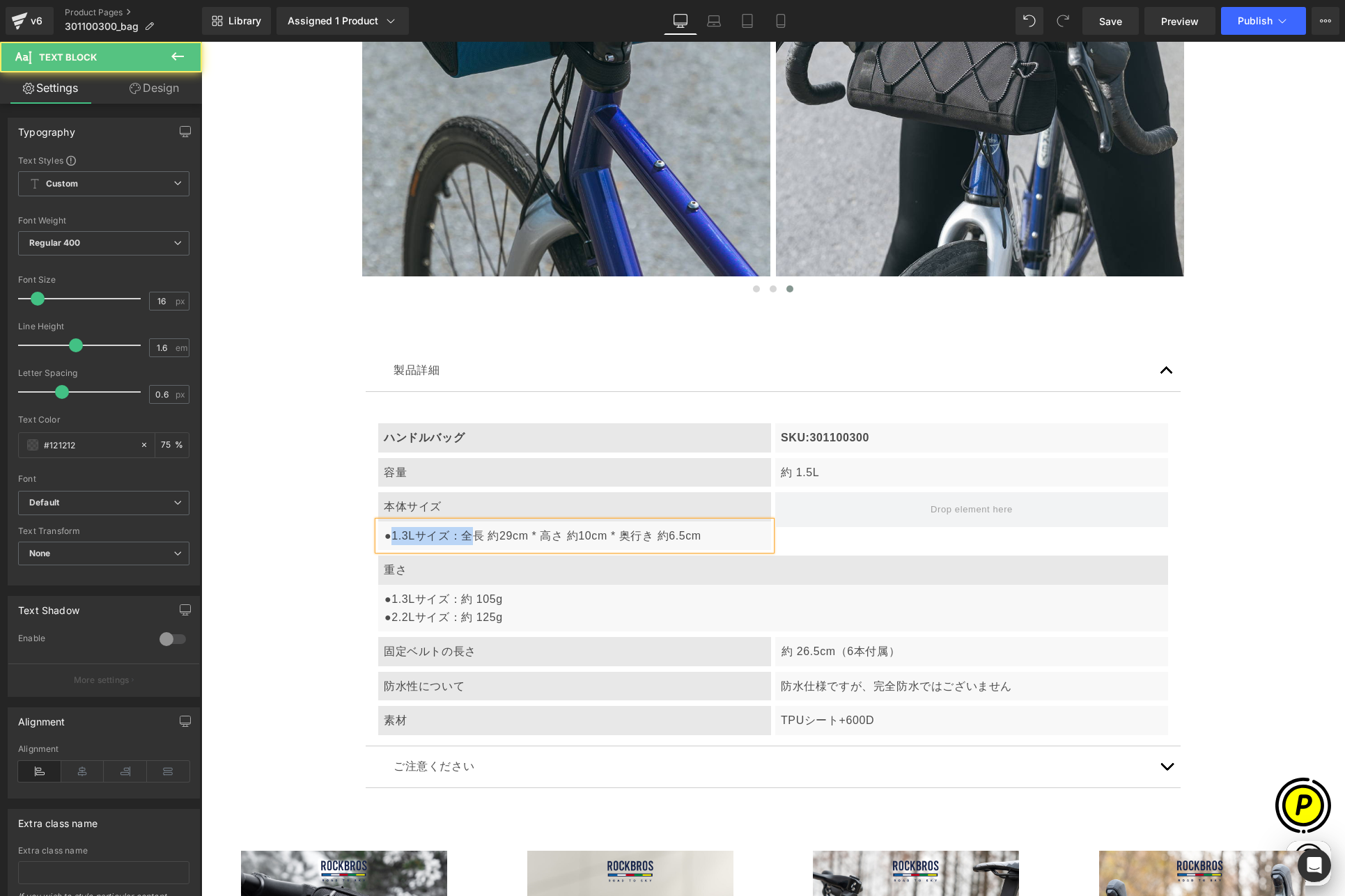
drag, startPoint x: 461, startPoint y: 533, endPoint x: 381, endPoint y: 529, distance: 80.1
click at [384, 529] on p "●1.3Lサイズ：全長 約29cm * 高さ 約10cm * 奥行き 約6.5cm" at bounding box center [574, 536] width 381 height 18
drag, startPoint x: 385, startPoint y: 532, endPoint x: 406, endPoint y: 535, distance: 21.2
click at [406, 535] on p "全長 約29cm * 高さ 約10cm * 奥行き 約6.5cm" at bounding box center [574, 536] width 381 height 18
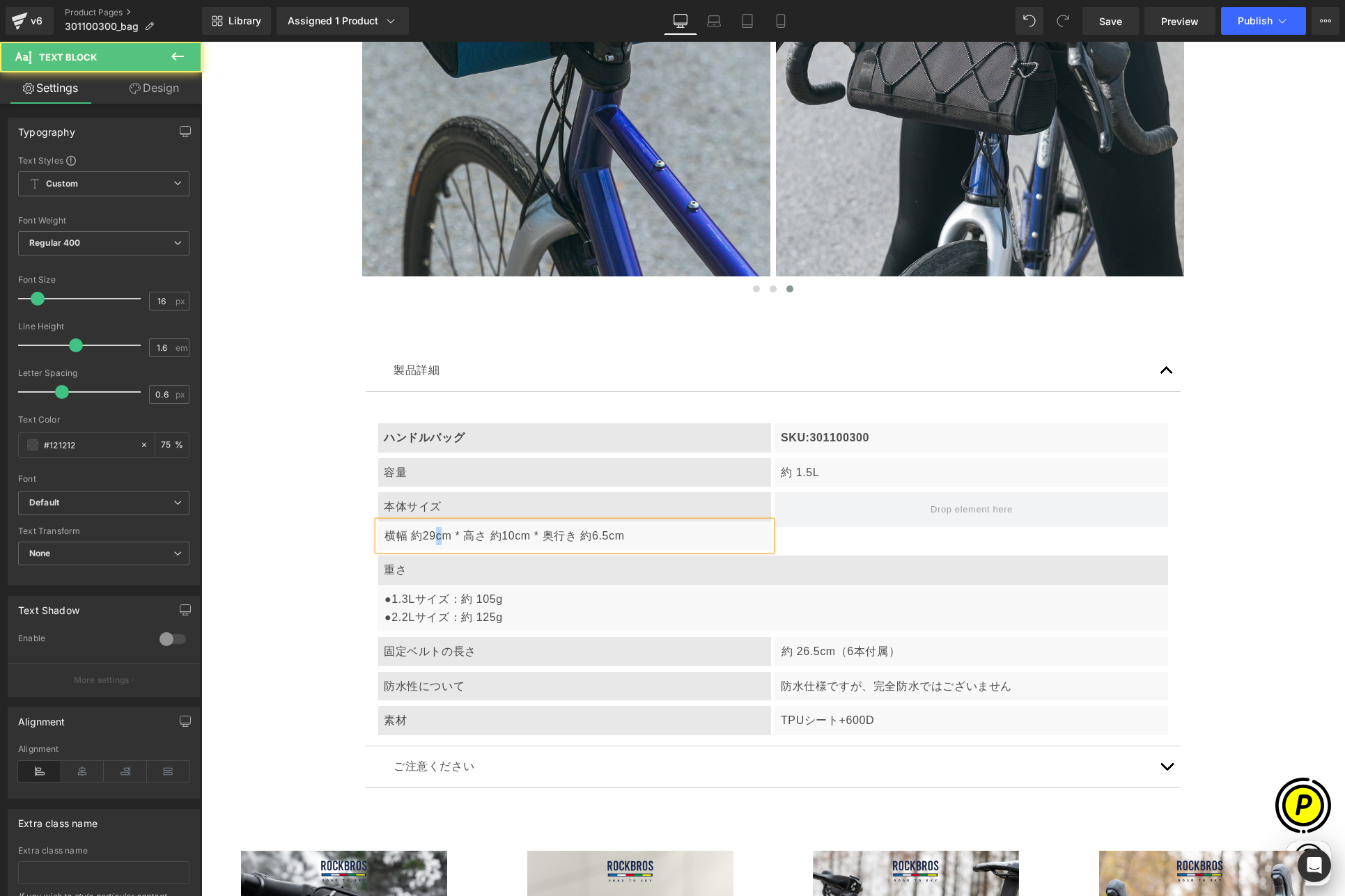
click at [432, 537] on p "横幅 約29cm * 高さ 約10cm * 奥行き 約6.5cm" at bounding box center [574, 536] width 381 height 18
drag, startPoint x: 500, startPoint y: 534, endPoint x: 510, endPoint y: 534, distance: 10.0
click at [510, 534] on p "横幅 約24cm * 高さ 約10cm * 奥行き 約6.5cm" at bounding box center [574, 536] width 381 height 18
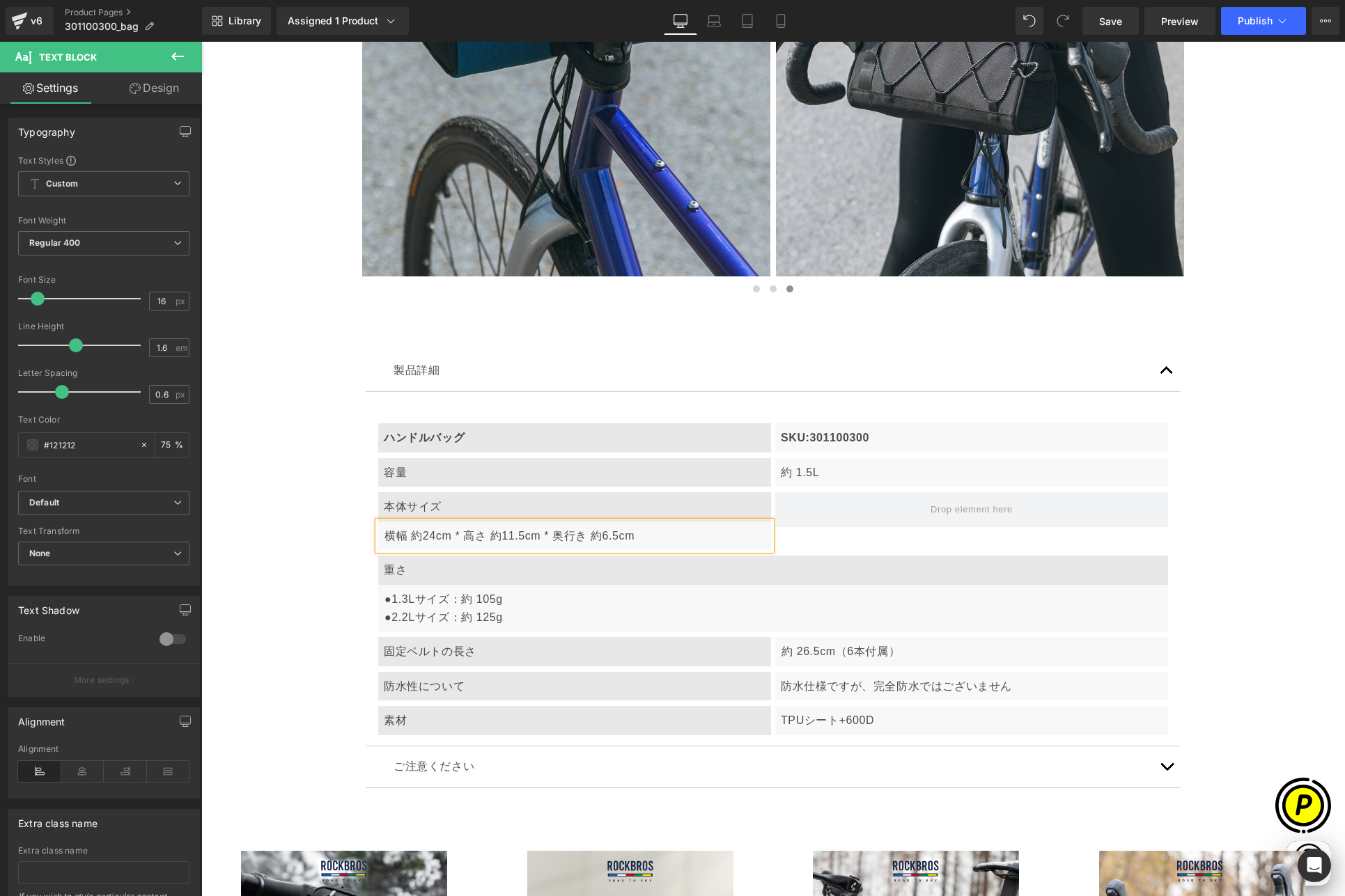
click at [550, 534] on p "横幅 約24cm * 高さ 約11.5cm * 奥行き 約6.5cm" at bounding box center [574, 536] width 381 height 18
drag, startPoint x: 635, startPoint y: 534, endPoint x: 652, endPoint y: 534, distance: 17.0
click at [651, 534] on p "横幅 約24cm * 高さ 約11.5cm * 底部の奥行き 約6.5cm" at bounding box center [574, 536] width 381 height 18
drag, startPoint x: 314, startPoint y: 552, endPoint x: 337, endPoint y: 543, distance: 24.7
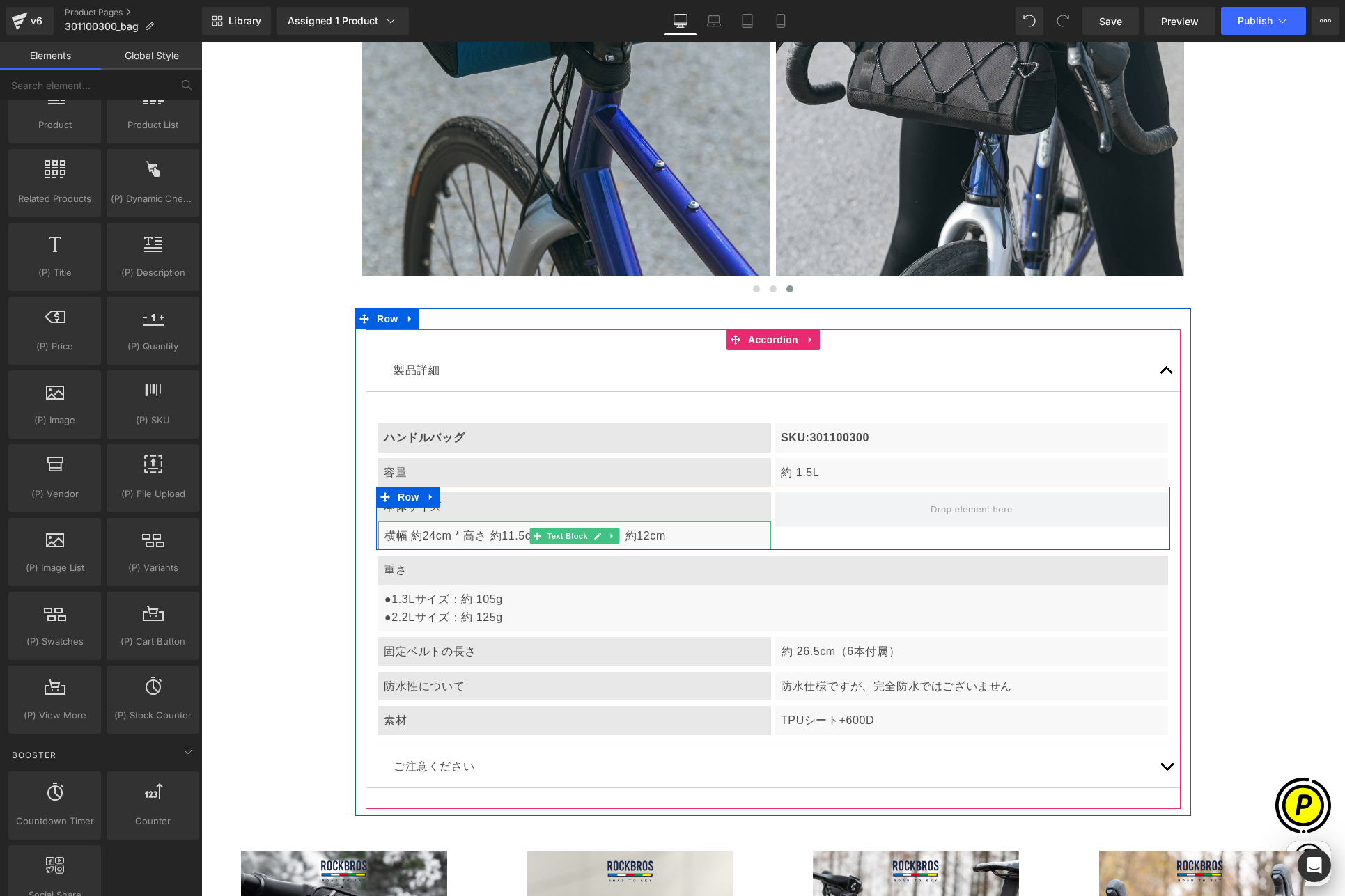
scroll to position [0, 543]
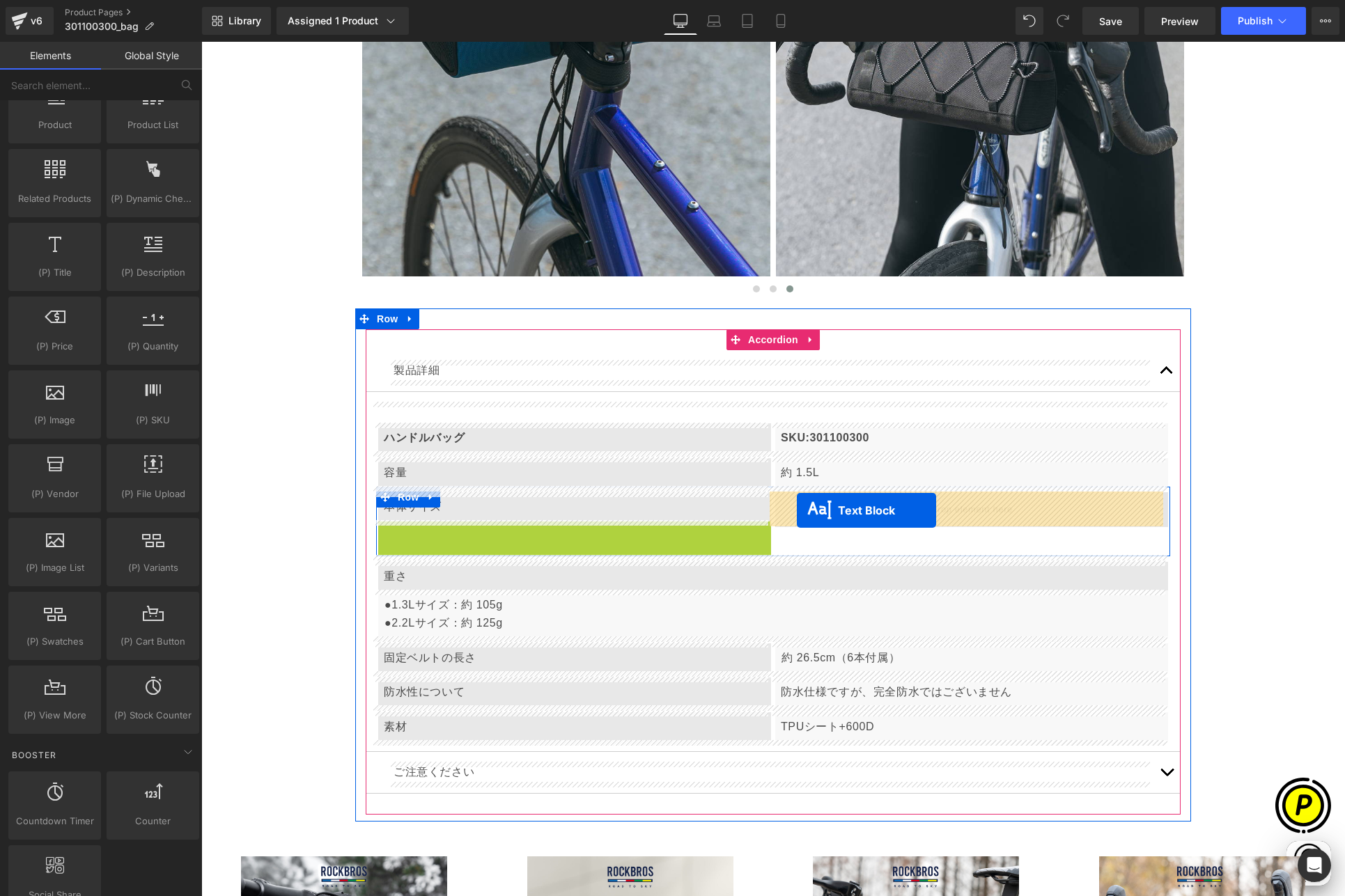
drag, startPoint x: 532, startPoint y: 535, endPoint x: 797, endPoint y: 510, distance: 266.2
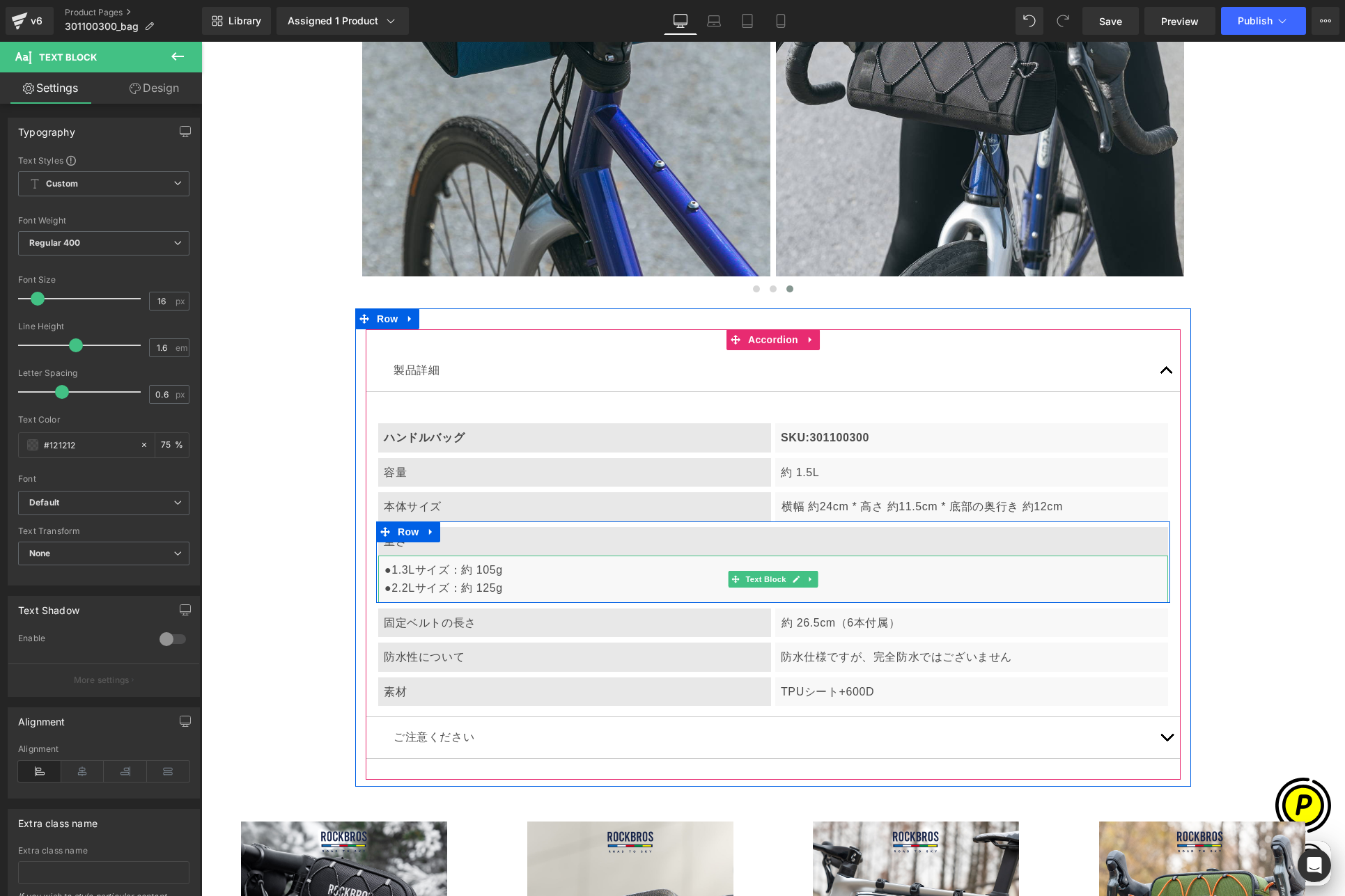
scroll to position [0, 815]
click at [396, 589] on p "●1.3Lサイズ：約 105g ●2.2Lサイズ：約 125g" at bounding box center [773, 579] width 778 height 36
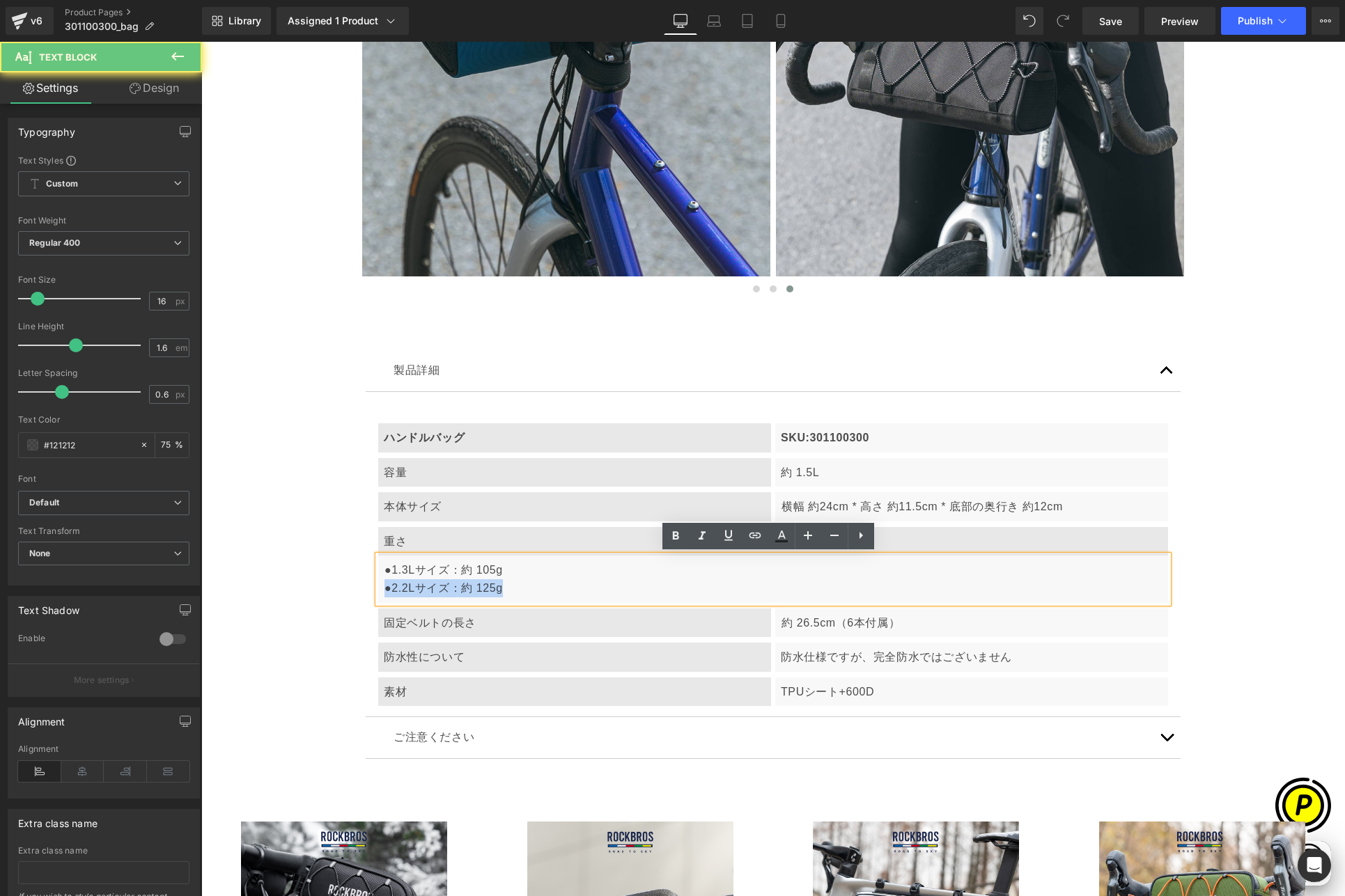
drag, startPoint x: 381, startPoint y: 587, endPoint x: 543, endPoint y: 587, distance: 162.0
click at [543, 587] on p "●1.3Lサイズ：約 105g ●2.2Lサイズ：約 125g" at bounding box center [773, 579] width 778 height 36
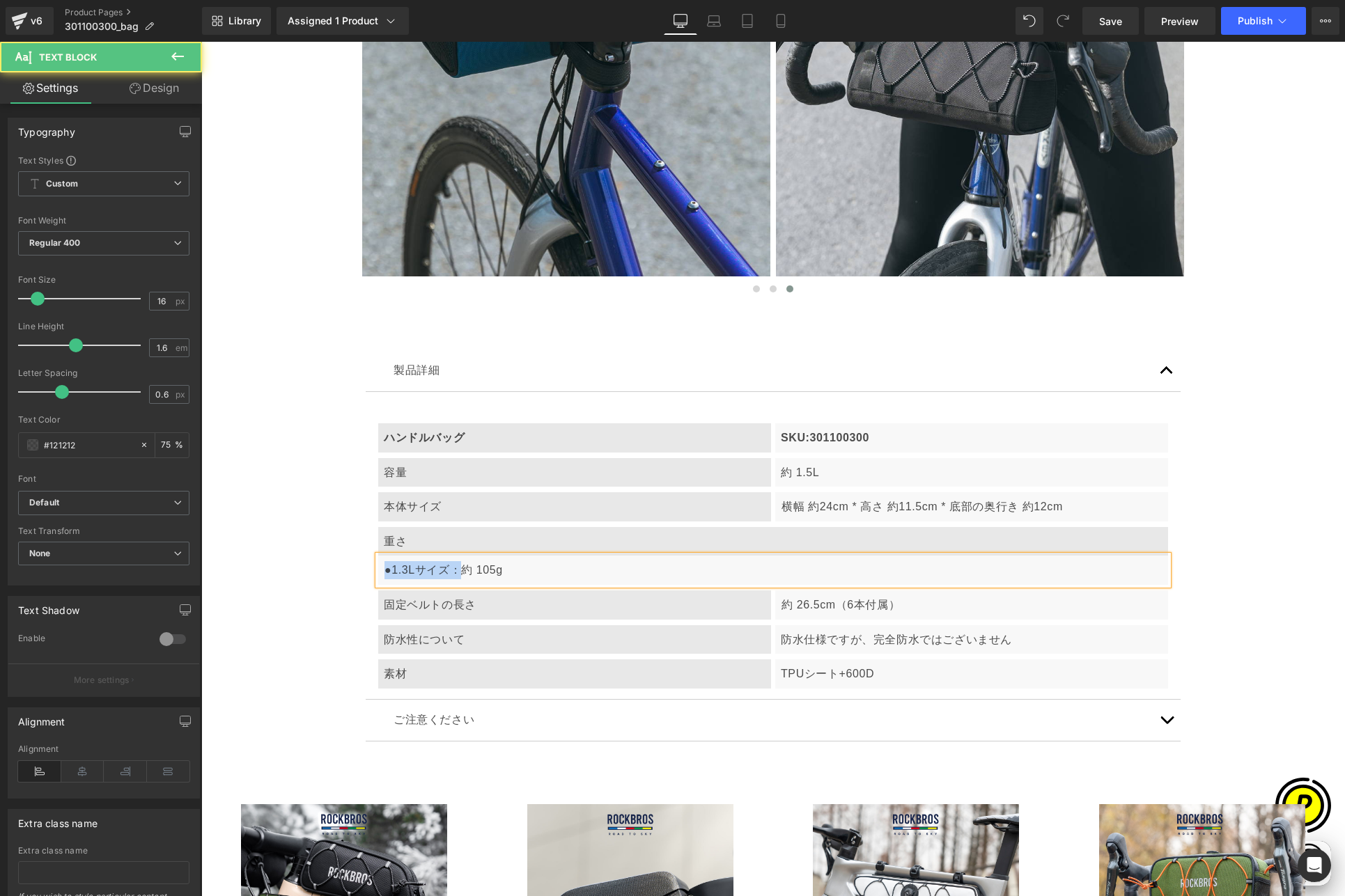
drag, startPoint x: 455, startPoint y: 569, endPoint x: 381, endPoint y: 567, distance: 74.0
click at [384, 567] on p "●1.3Lサイズ：約 105g" at bounding box center [773, 570] width 778 height 18
drag, startPoint x: 396, startPoint y: 569, endPoint x: 412, endPoint y: 569, distance: 16.0
click at [412, 569] on p "約 105g" at bounding box center [773, 570] width 778 height 18
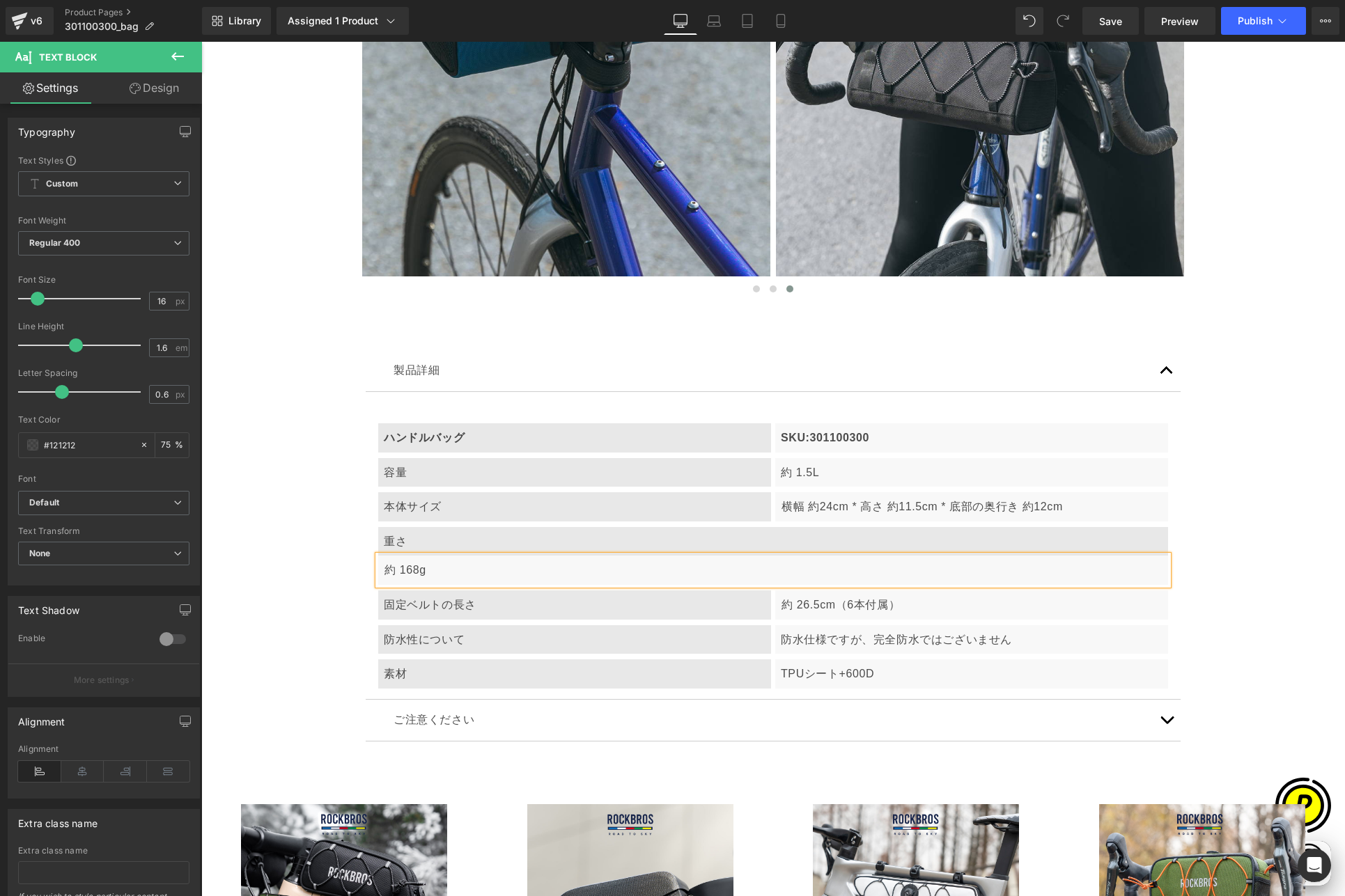
scroll to position [0, 272]
click at [451, 575] on p "約 168g" at bounding box center [773, 570] width 778 height 18
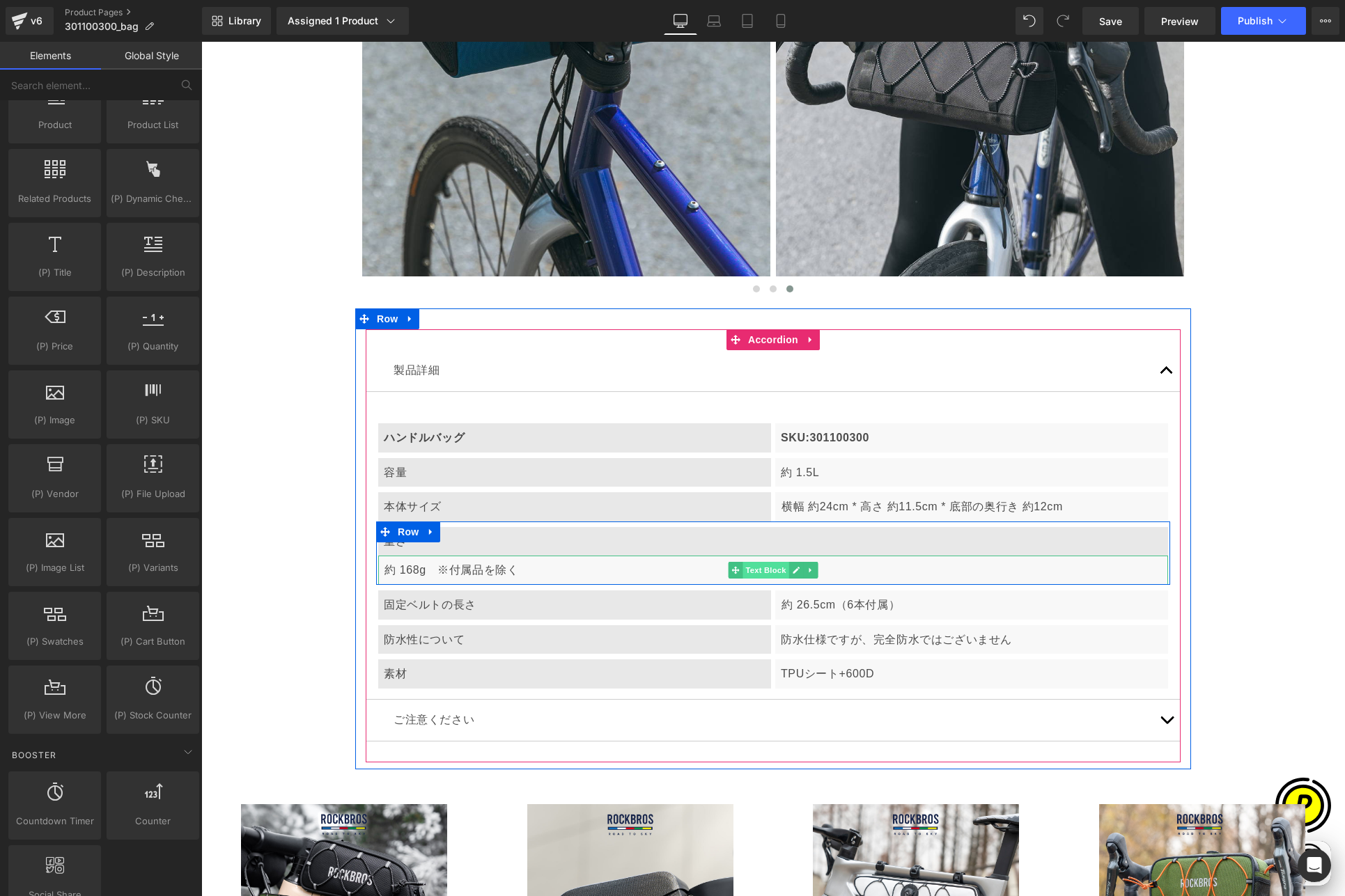
scroll to position [0, 815]
click at [398, 526] on span "Row" at bounding box center [408, 532] width 28 height 21
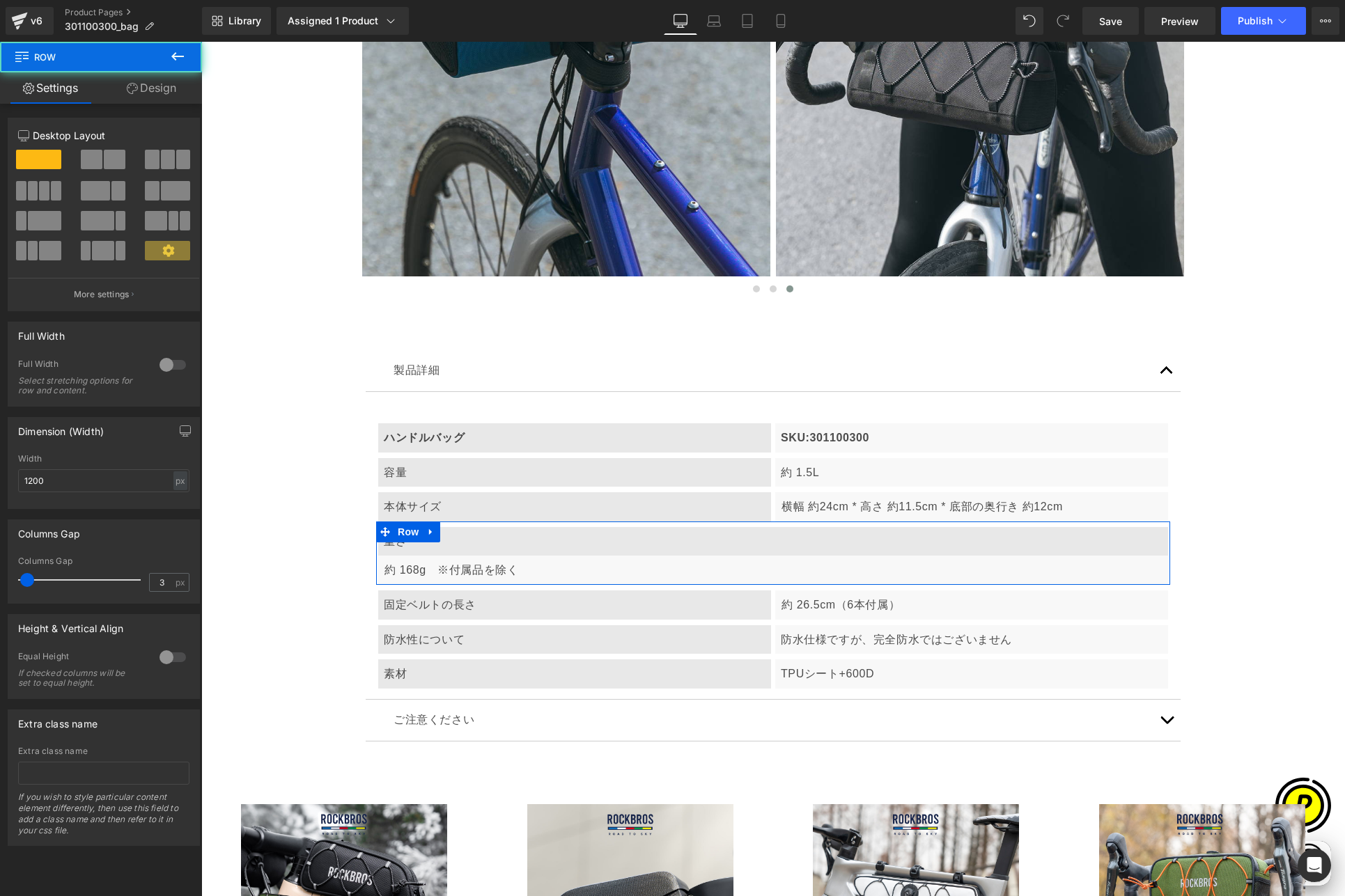
click at [84, 156] on span at bounding box center [92, 159] width 22 height 20
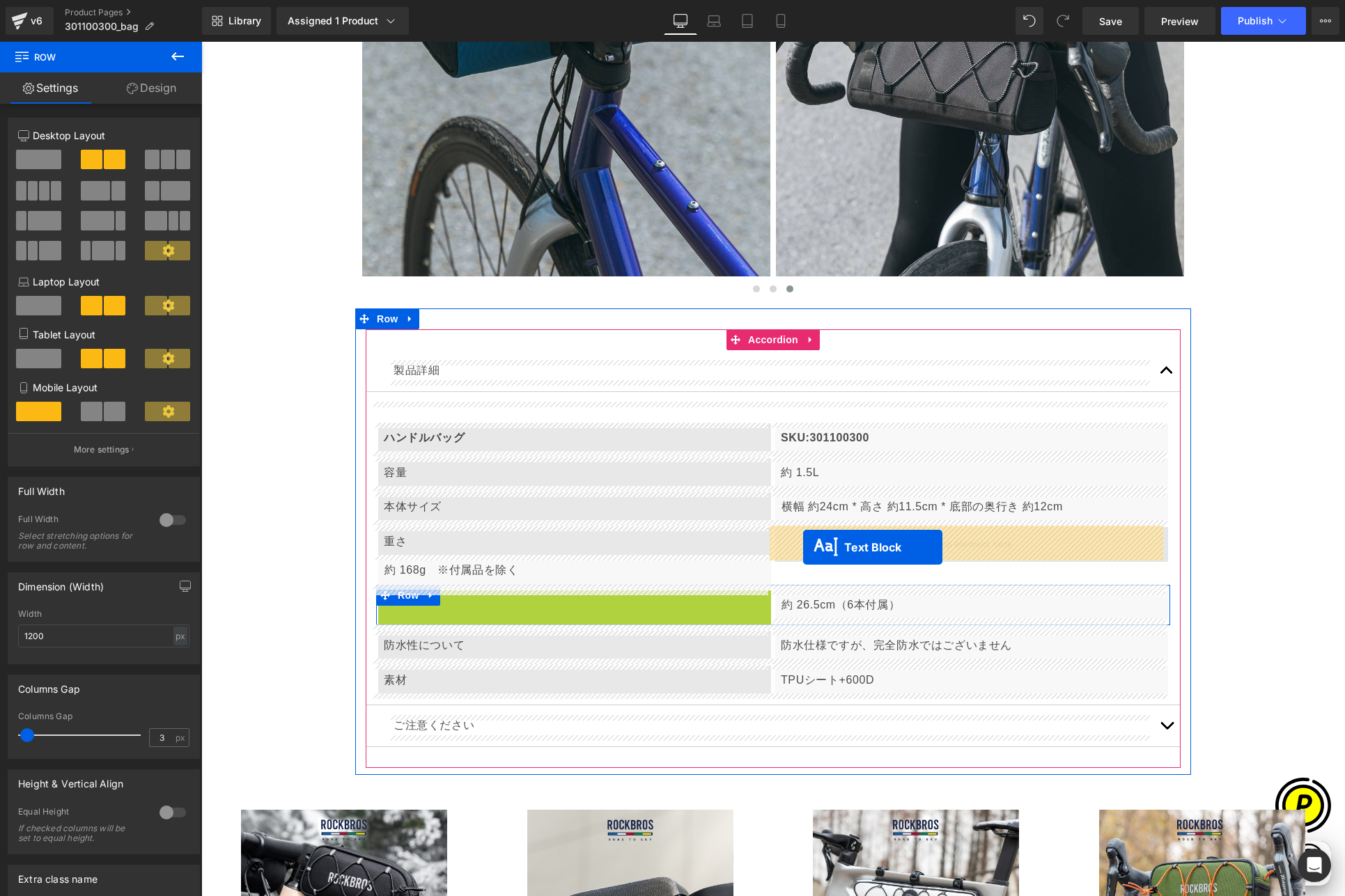
drag, startPoint x: 531, startPoint y: 606, endPoint x: 802, endPoint y: 545, distance: 277.8
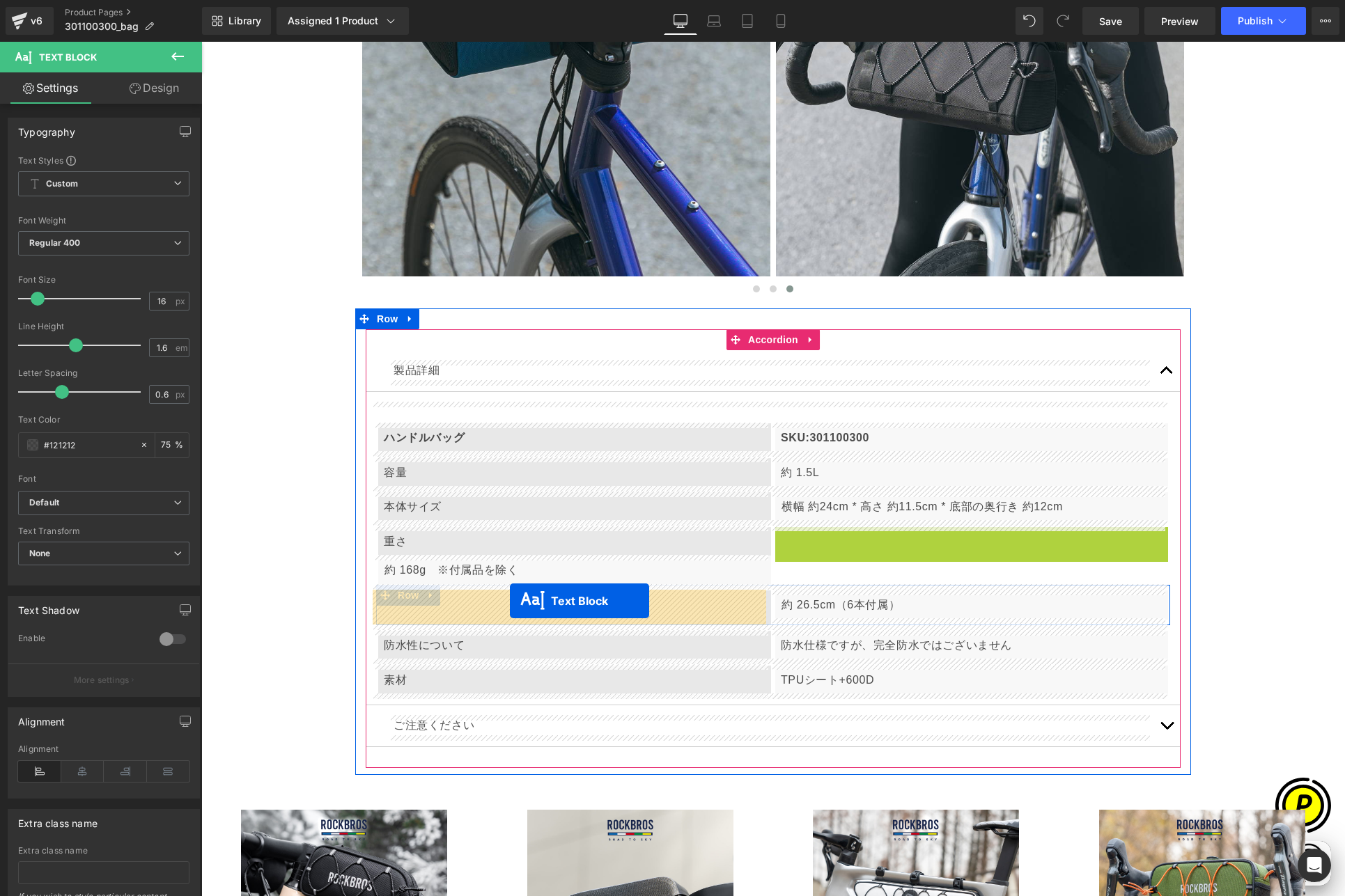
scroll to position [0, 272]
drag, startPoint x: 929, startPoint y: 542, endPoint x: 510, endPoint y: 601, distance: 423.1
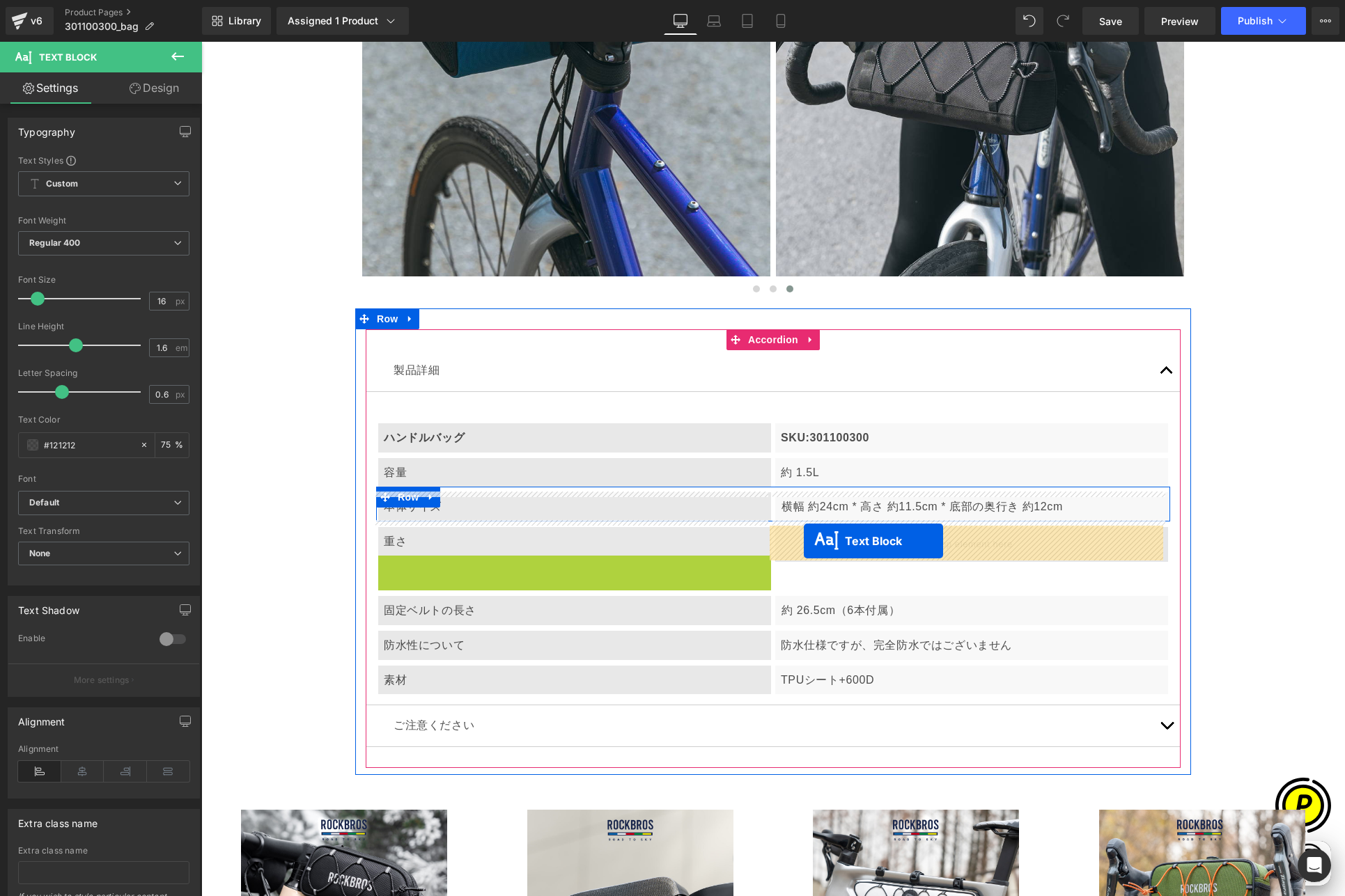
drag, startPoint x: 528, startPoint y: 570, endPoint x: 804, endPoint y: 541, distance: 277.5
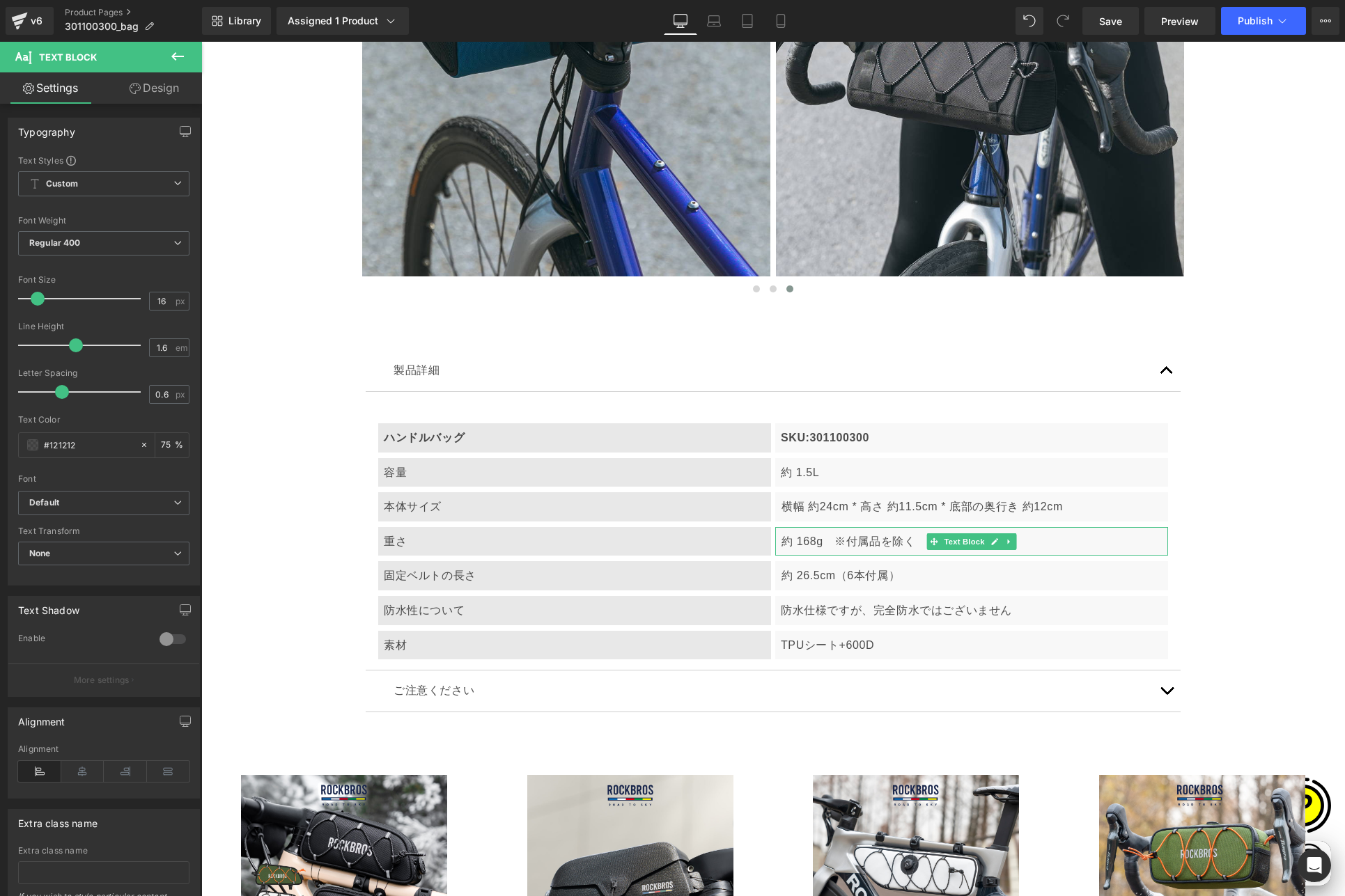
scroll to position [0, 815]
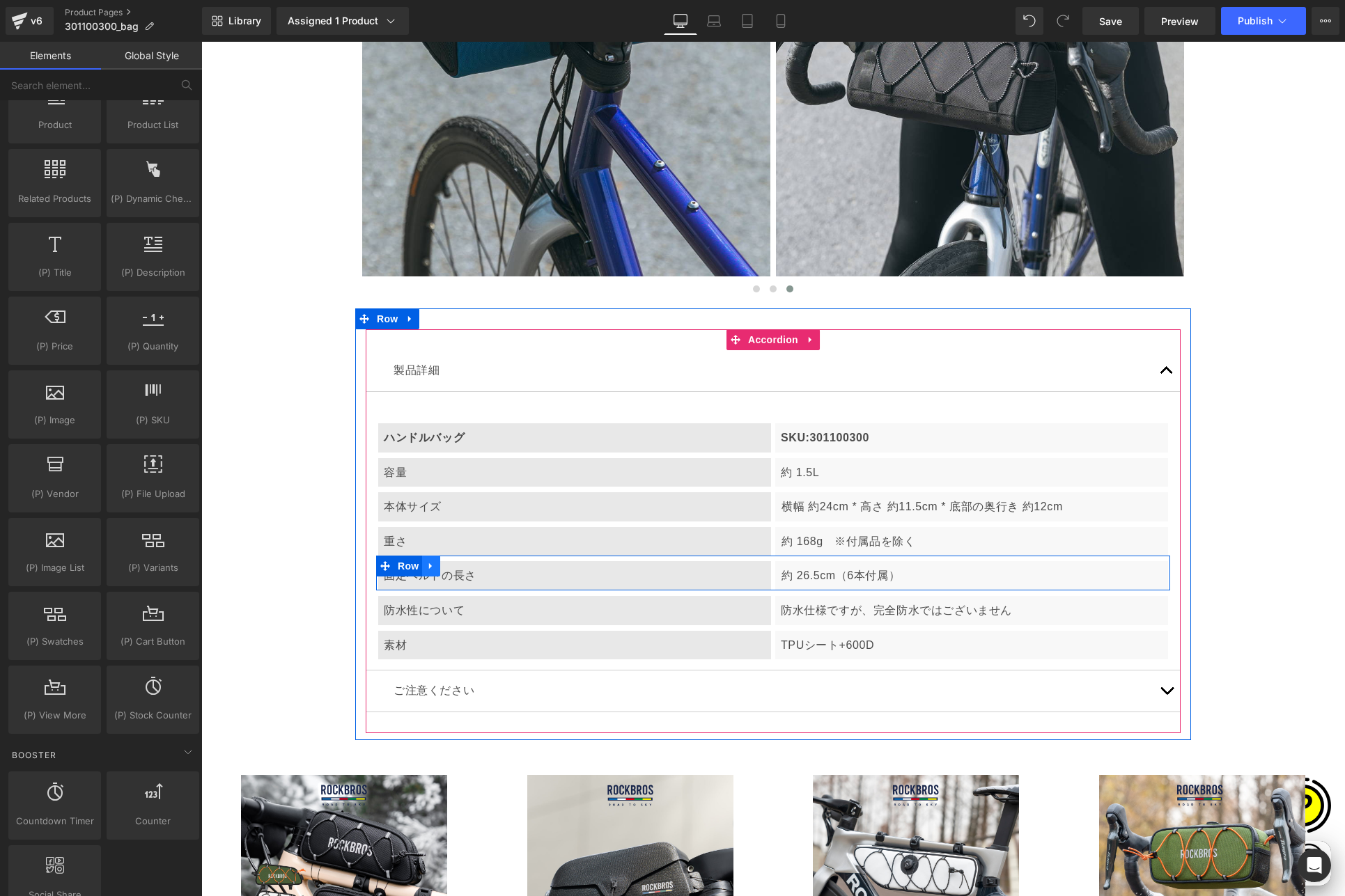
click at [431, 568] on link at bounding box center [431, 566] width 18 height 21
click at [444, 565] on icon at bounding box center [449, 566] width 9 height 9
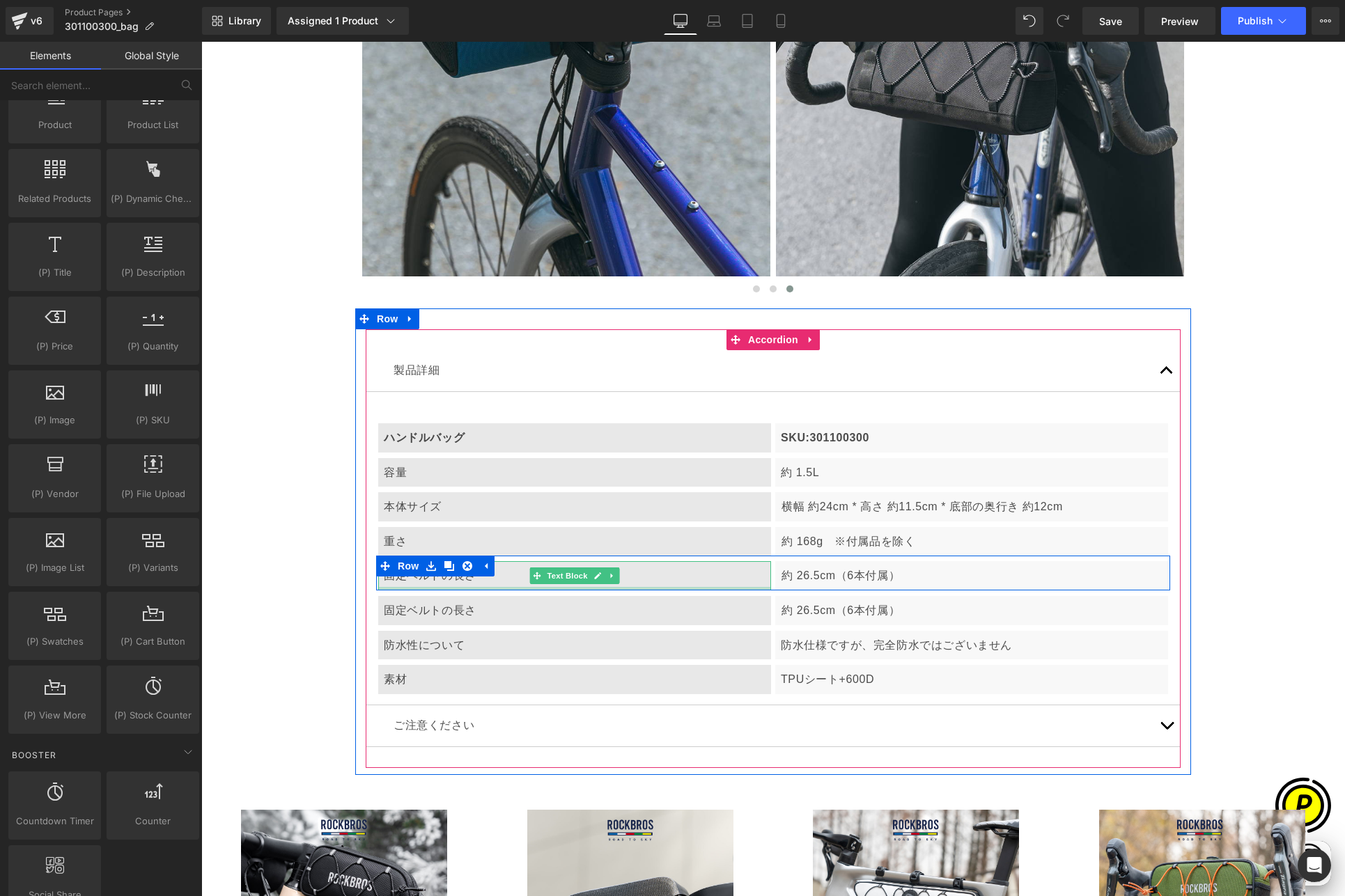
scroll to position [0, 0]
click at [505, 571] on div "固定ベルトの長さ" at bounding box center [574, 576] width 393 height 29
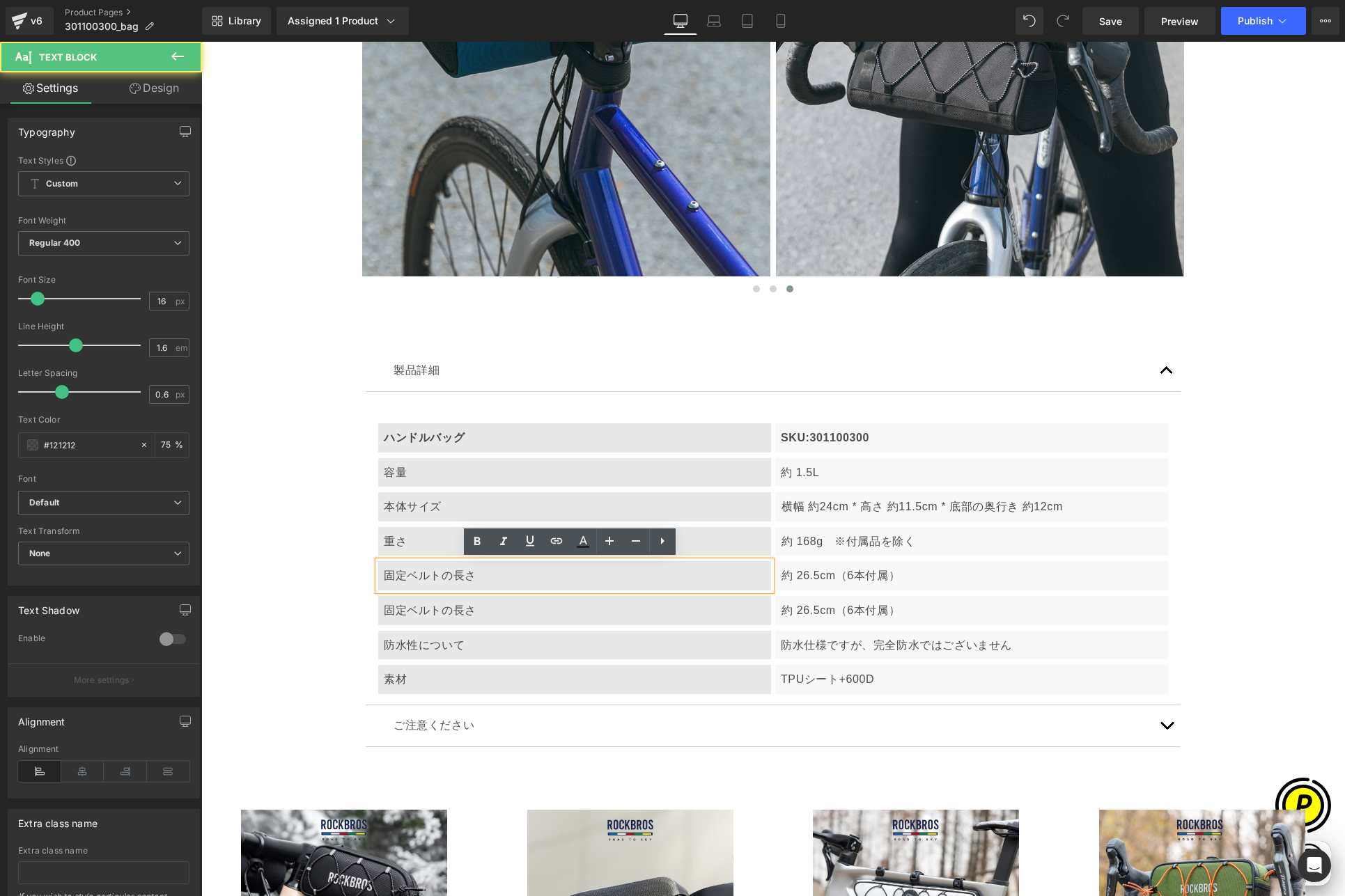
click at [508, 573] on div "固定ベルトの長さ" at bounding box center [574, 576] width 393 height 29
drag, startPoint x: 377, startPoint y: 571, endPoint x: 404, endPoint y: 575, distance: 27.3
click at [404, 575] on div "固定ベルトの長さ" at bounding box center [574, 576] width 393 height 29
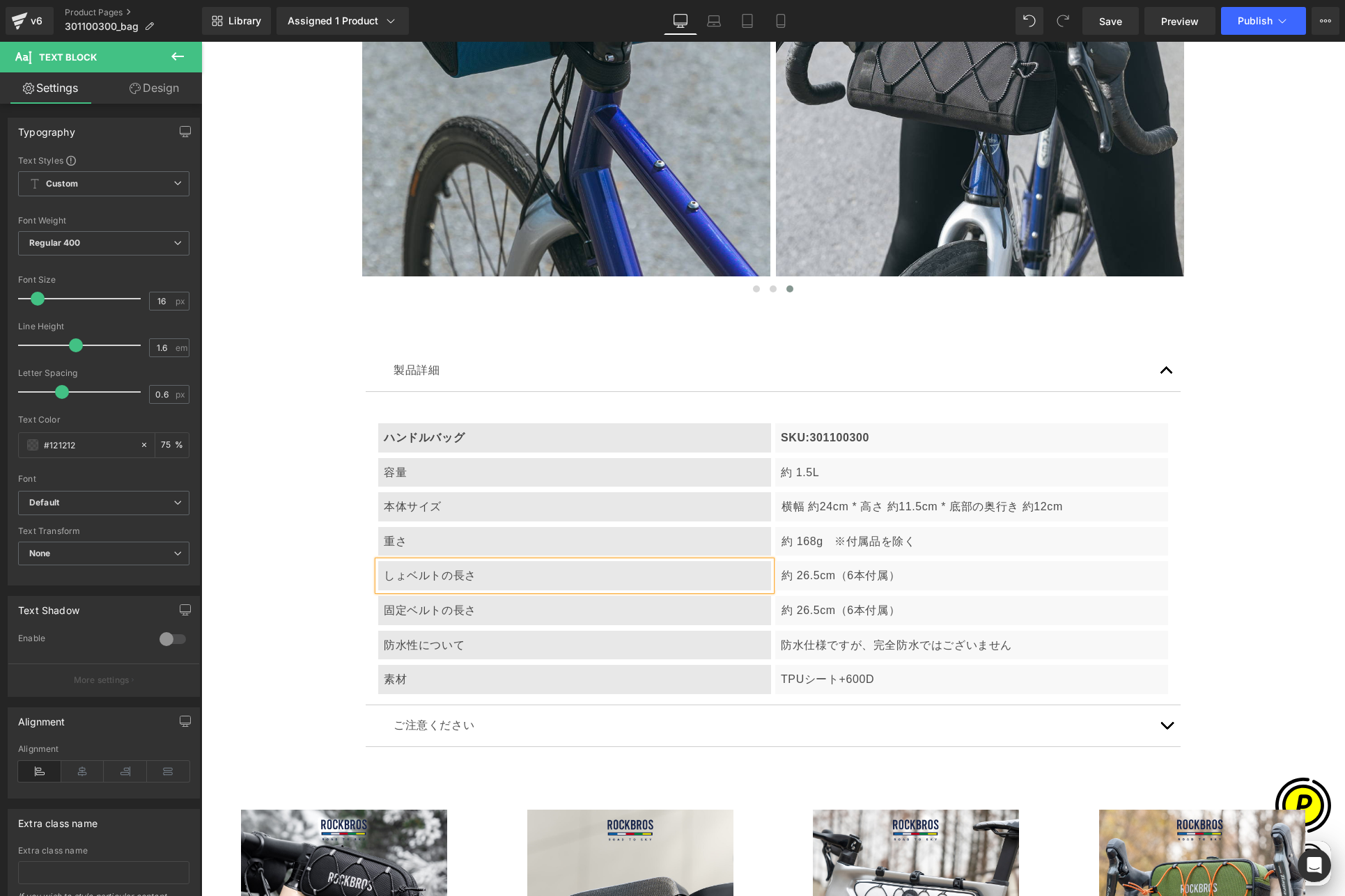
scroll to position [0, 272]
click at [821, 574] on p "約 26.5cm（6本付属）" at bounding box center [972, 576] width 381 height 18
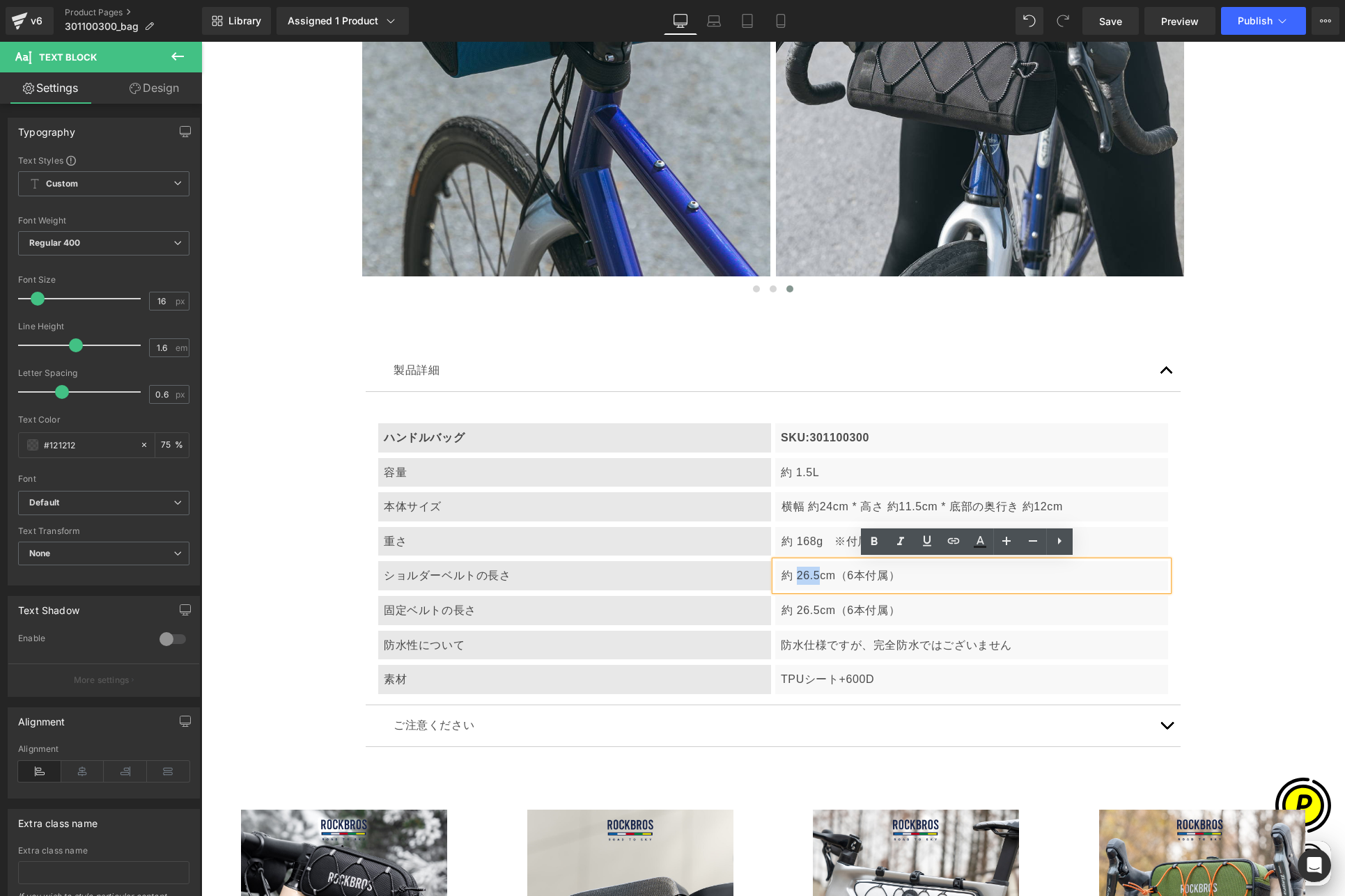
drag, startPoint x: 789, startPoint y: 575, endPoint x: 813, endPoint y: 574, distance: 24.0
click at [813, 574] on p "約 26.5cm（6本付属）" at bounding box center [972, 576] width 381 height 18
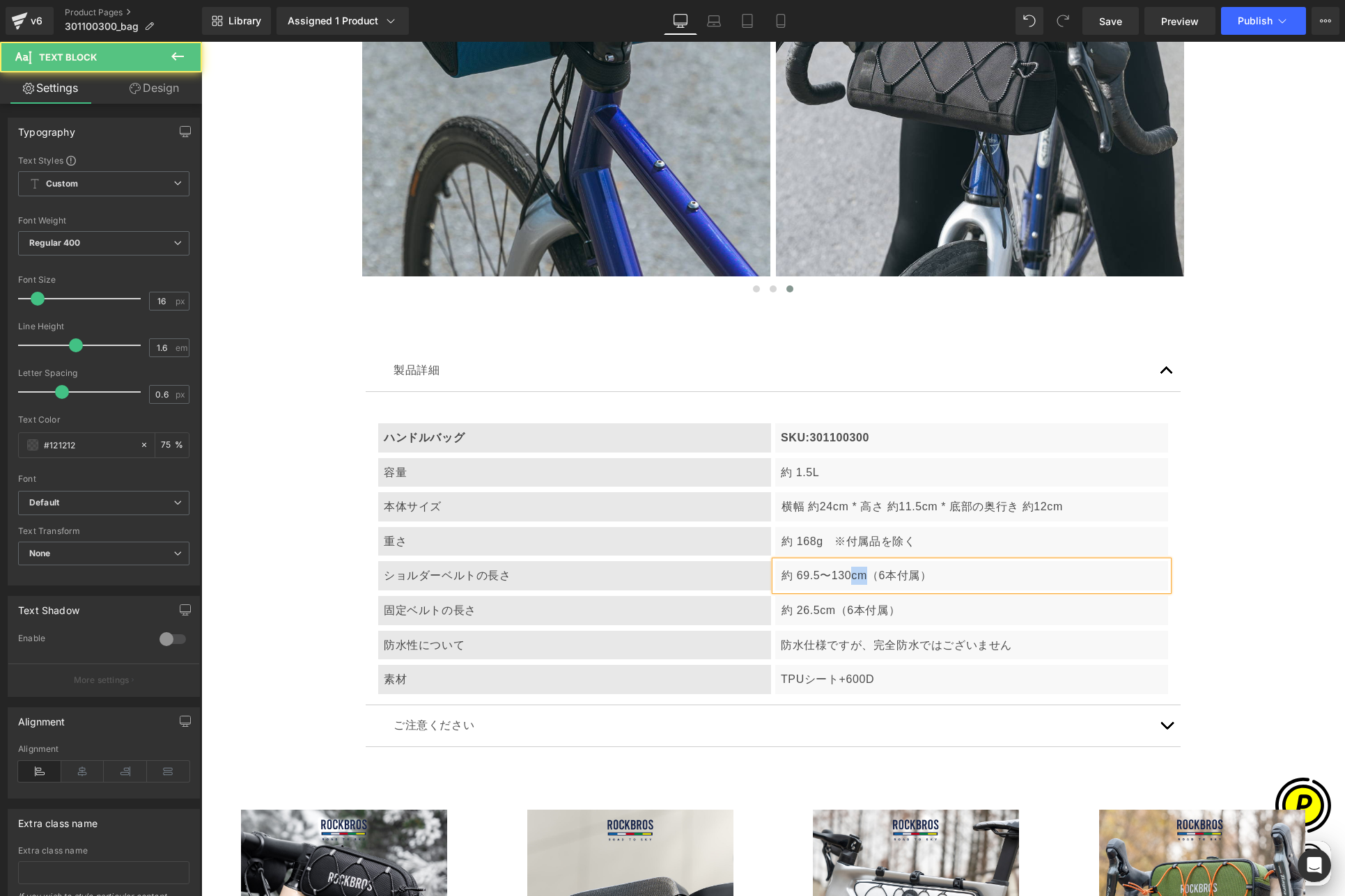
drag, startPoint x: 845, startPoint y: 577, endPoint x: 858, endPoint y: 577, distance: 13.0
click at [858, 577] on p "約 69.5〜130cm（6本付属）" at bounding box center [972, 576] width 381 height 18
copy p "cm"
click at [816, 579] on p "約 69.5〜130cm（6本付属）" at bounding box center [972, 576] width 381 height 18
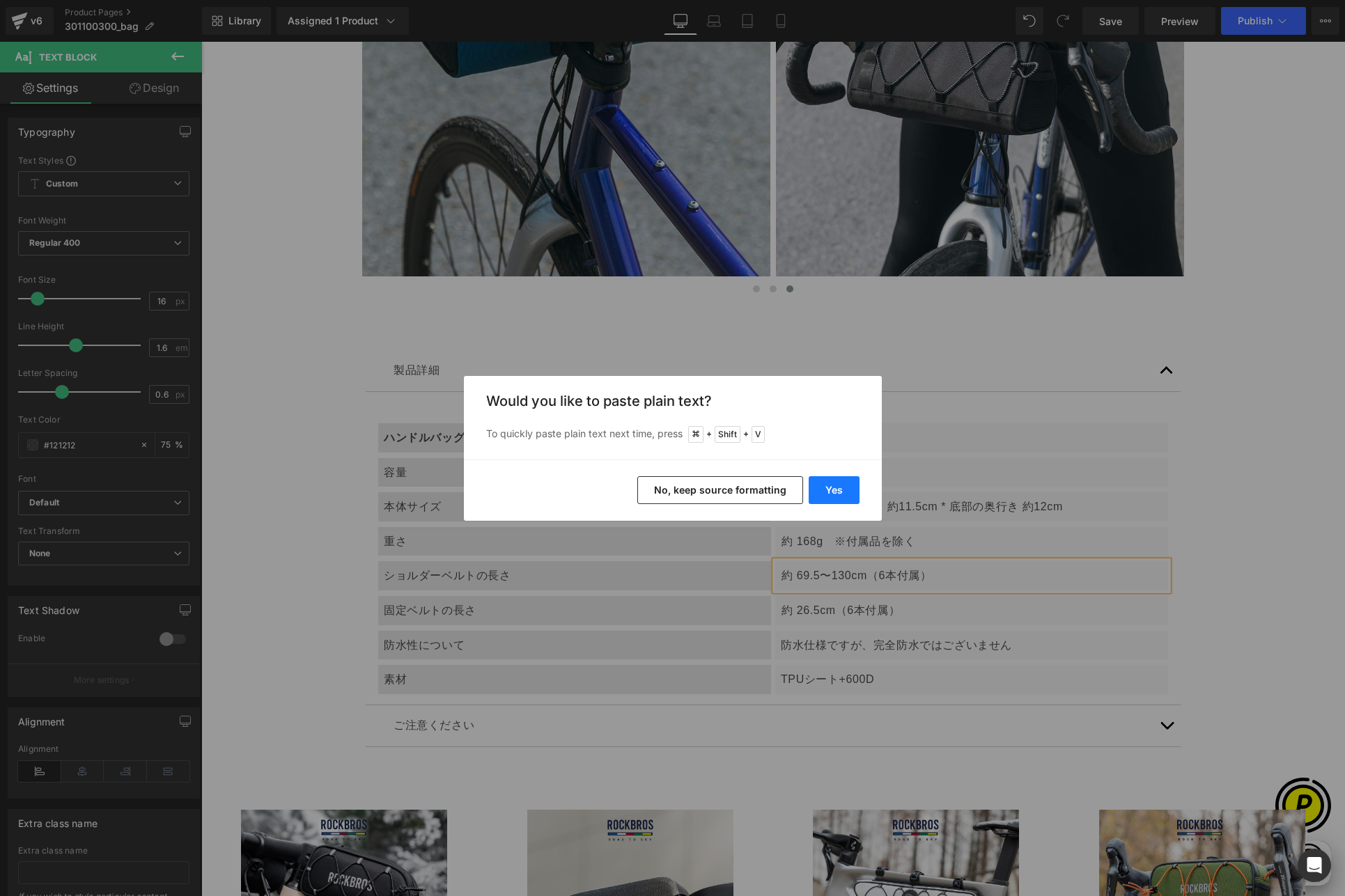
click at [840, 494] on button "Yes" at bounding box center [834, 490] width 51 height 28
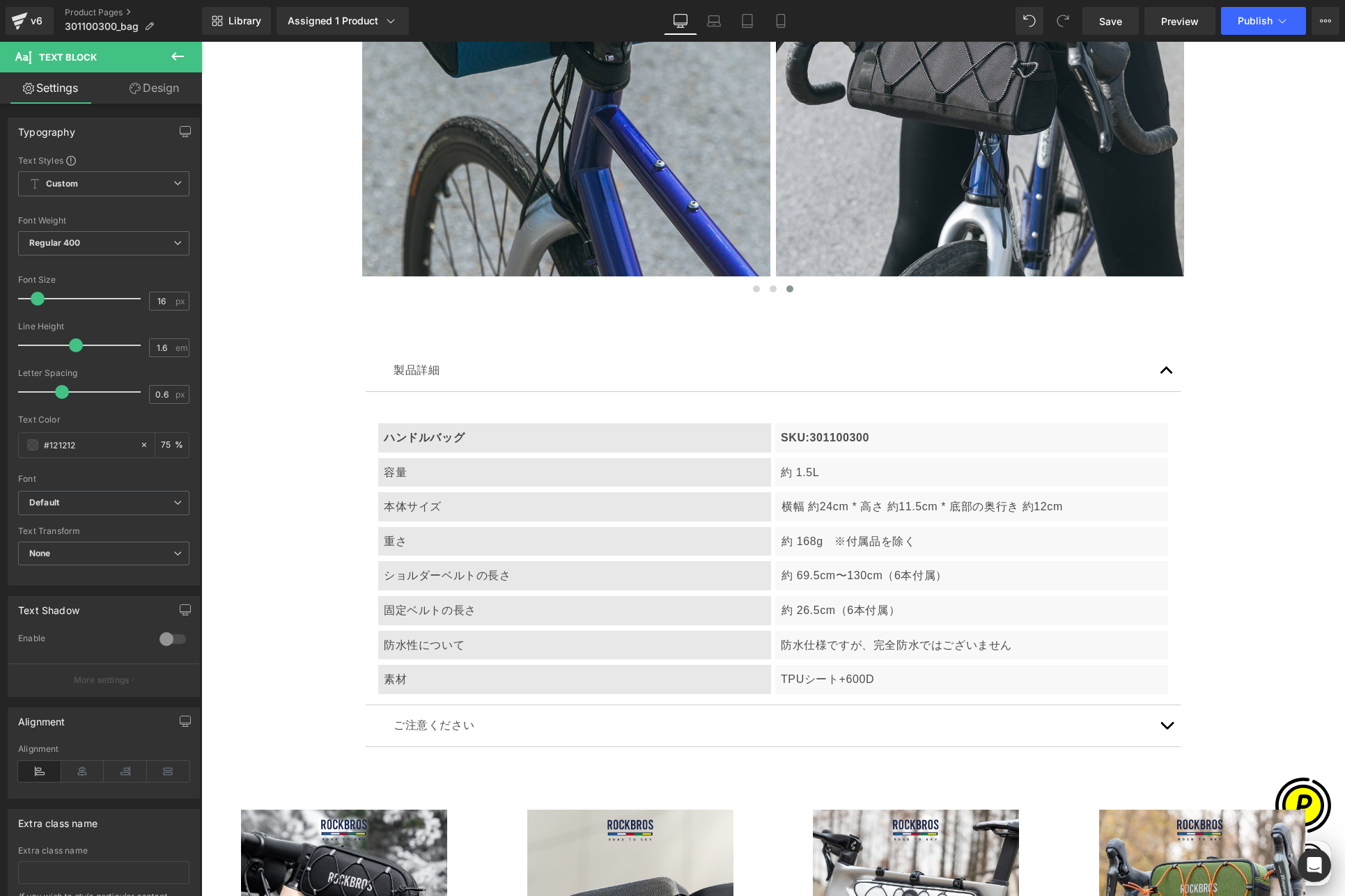
scroll to position [0, 0]
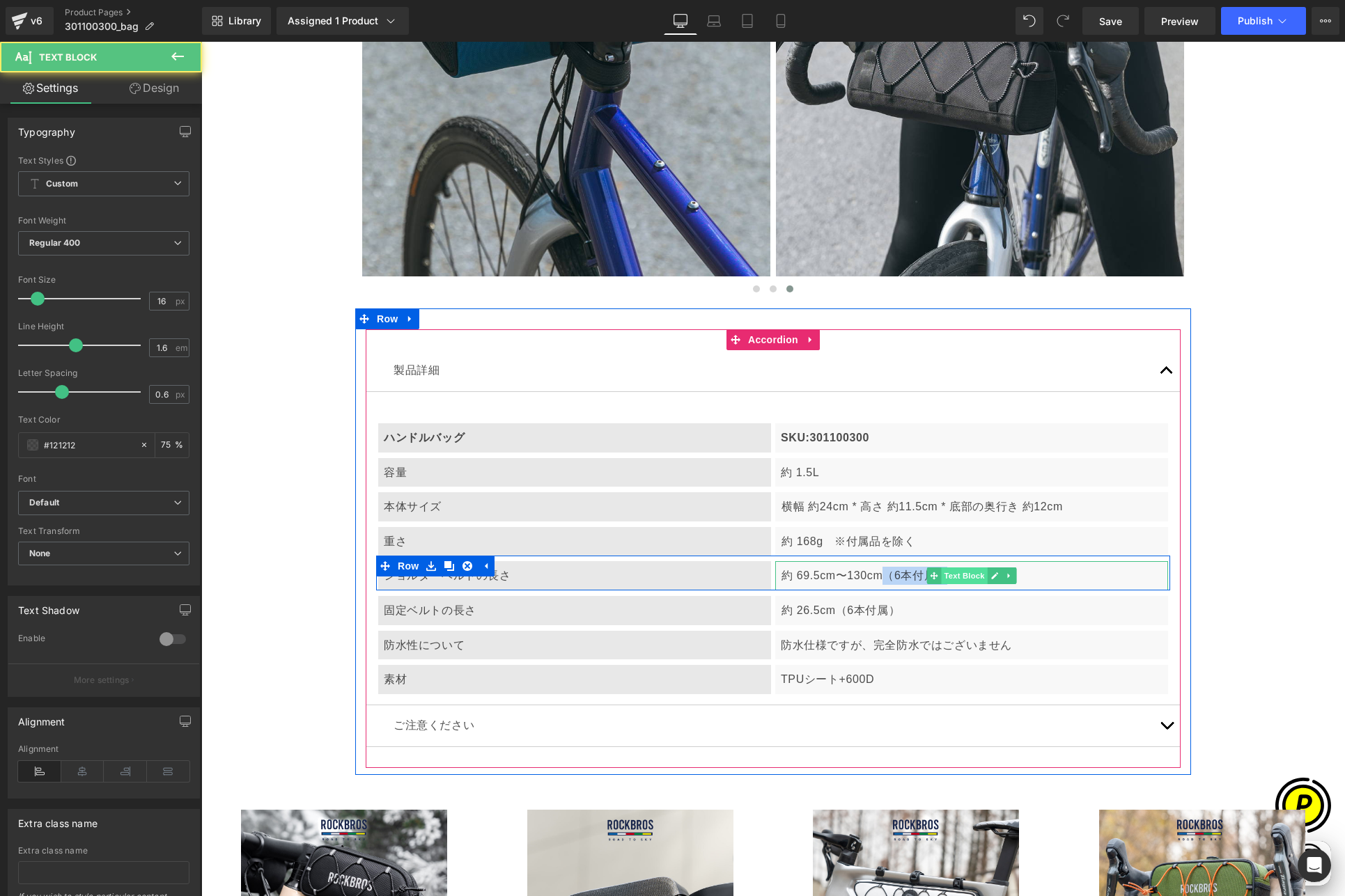
drag, startPoint x: 877, startPoint y: 576, endPoint x: 943, endPoint y: 575, distance: 66.0
click at [943, 575] on div "約 69.5cm〜130cm（6本付属） Text Block" at bounding box center [971, 576] width 393 height 29
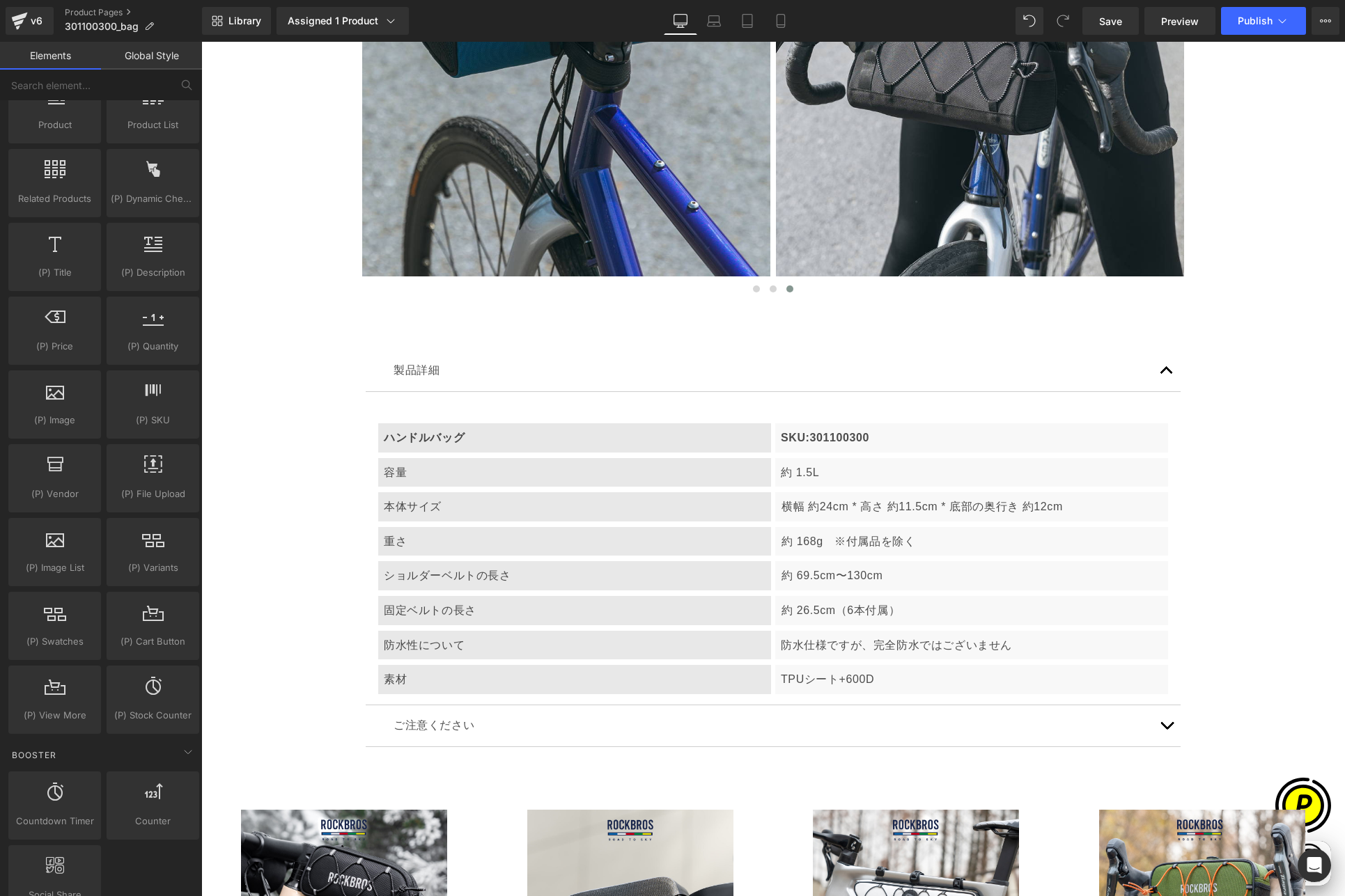
scroll to position [0, 272]
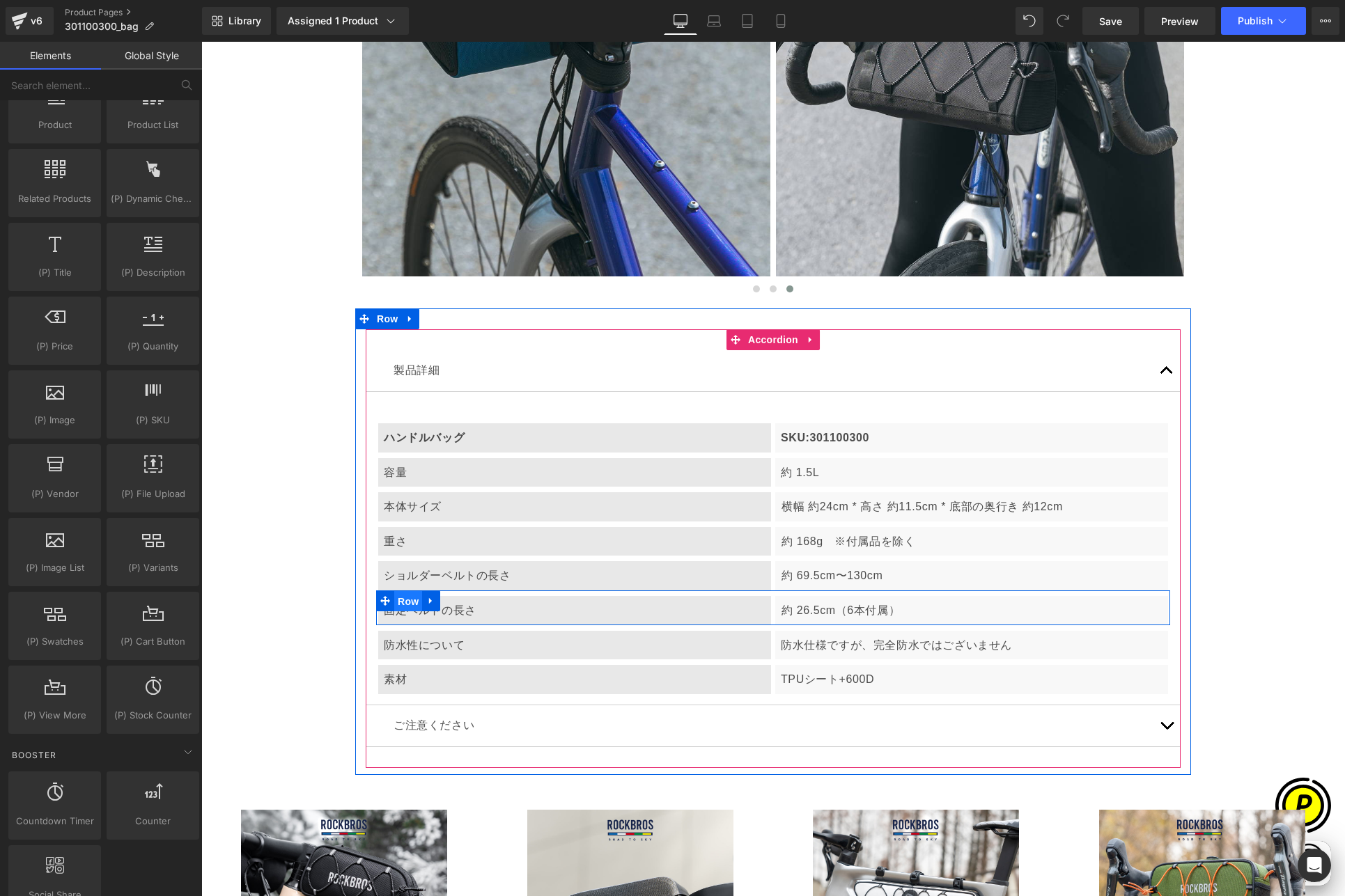
click at [402, 601] on span "Row" at bounding box center [408, 601] width 28 height 21
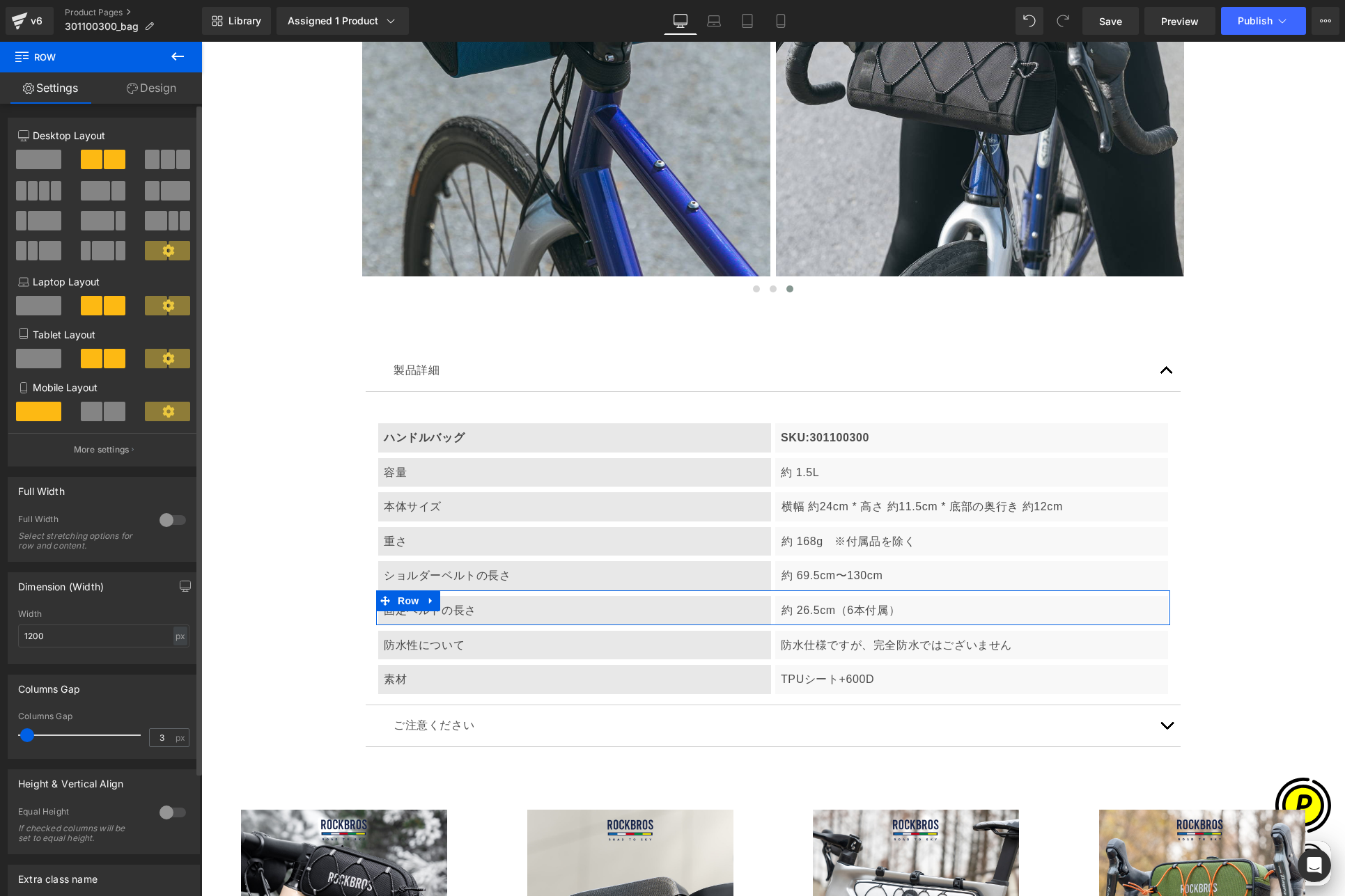
drag, startPoint x: 33, startPoint y: 148, endPoint x: 90, endPoint y: 199, distance: 76.5
click at [33, 148] on div at bounding box center [104, 211] width 171 height 135
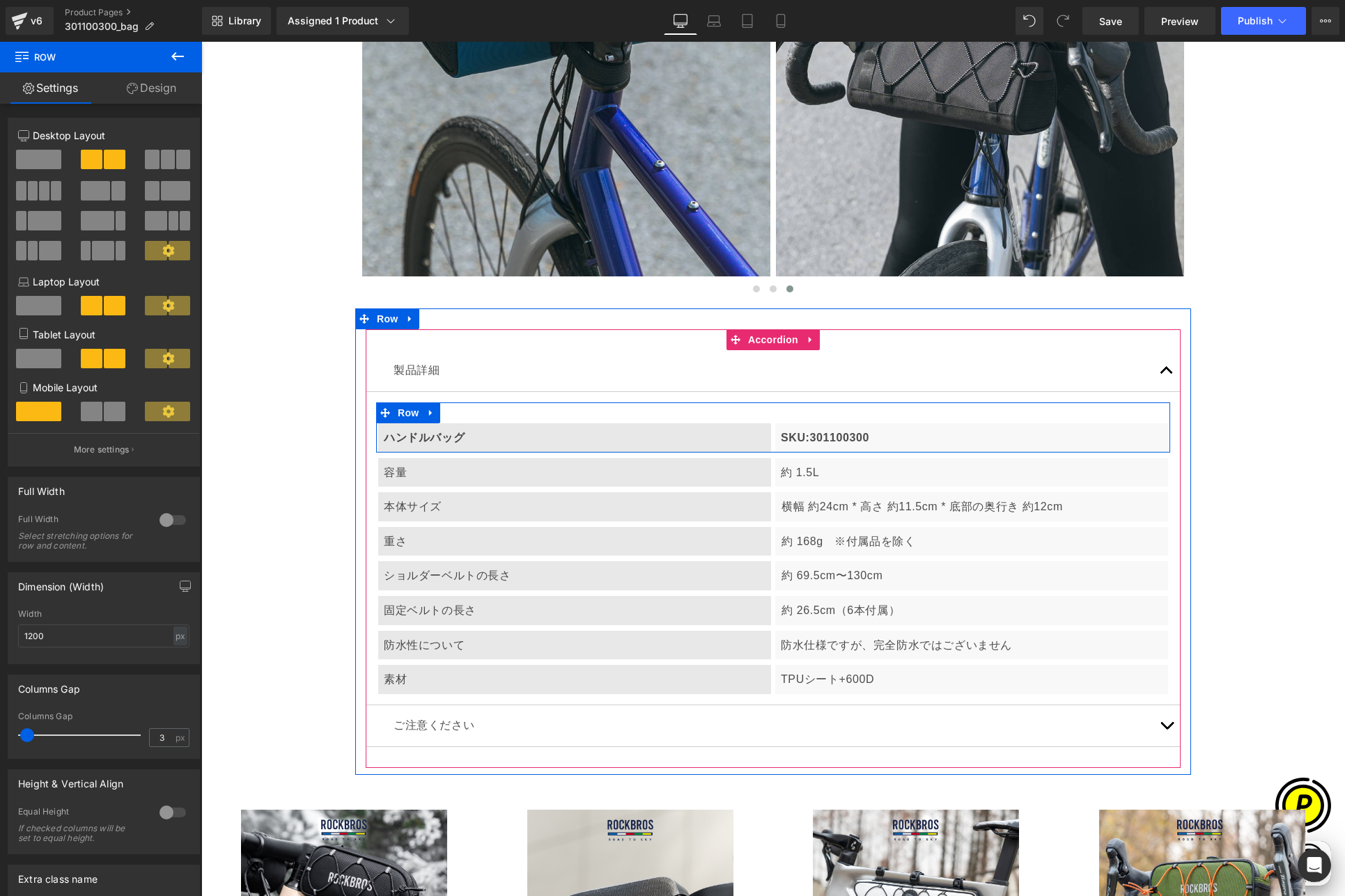
scroll to position [0, 543]
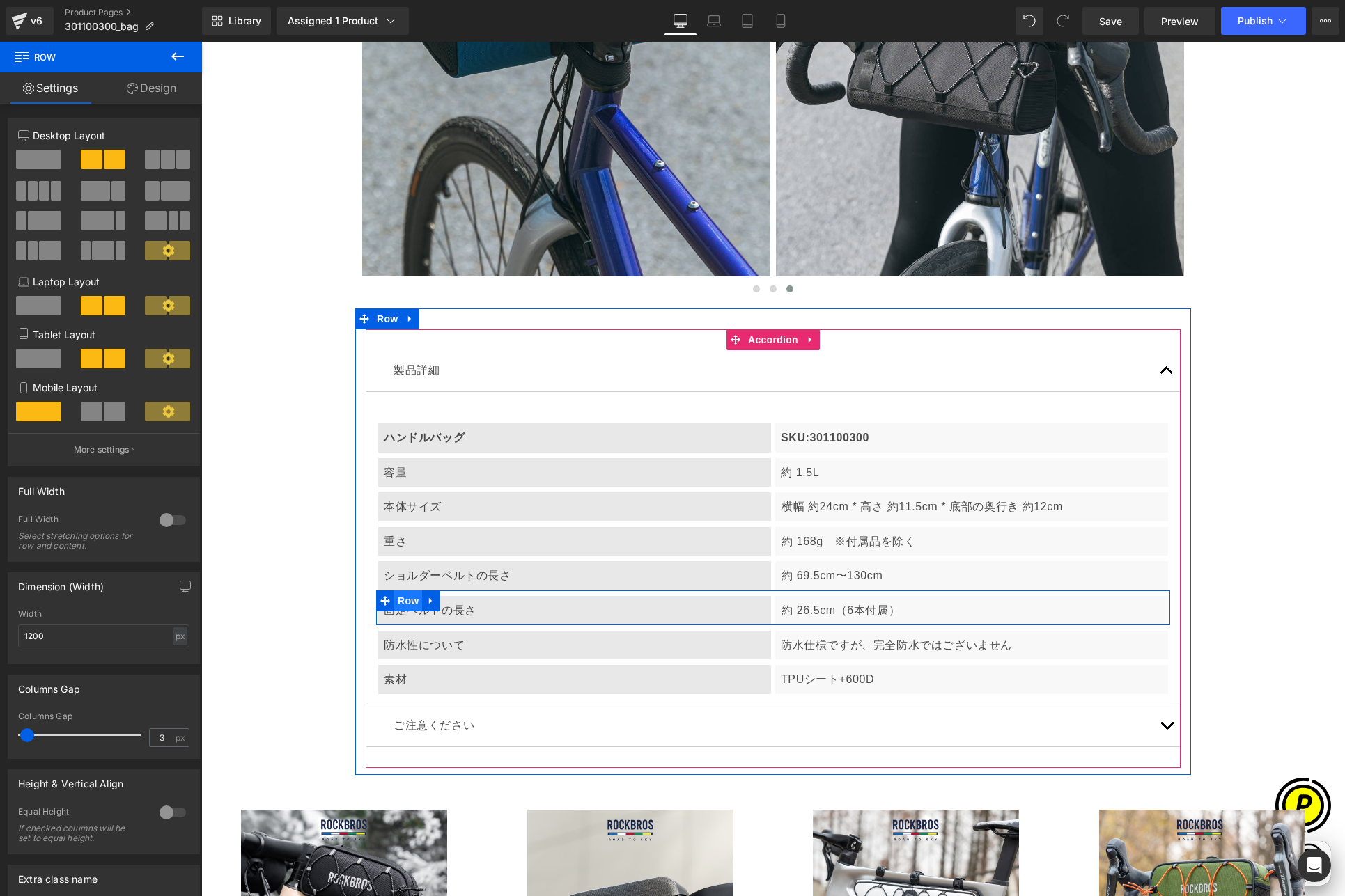
click at [401, 600] on span "Row" at bounding box center [408, 600] width 28 height 21
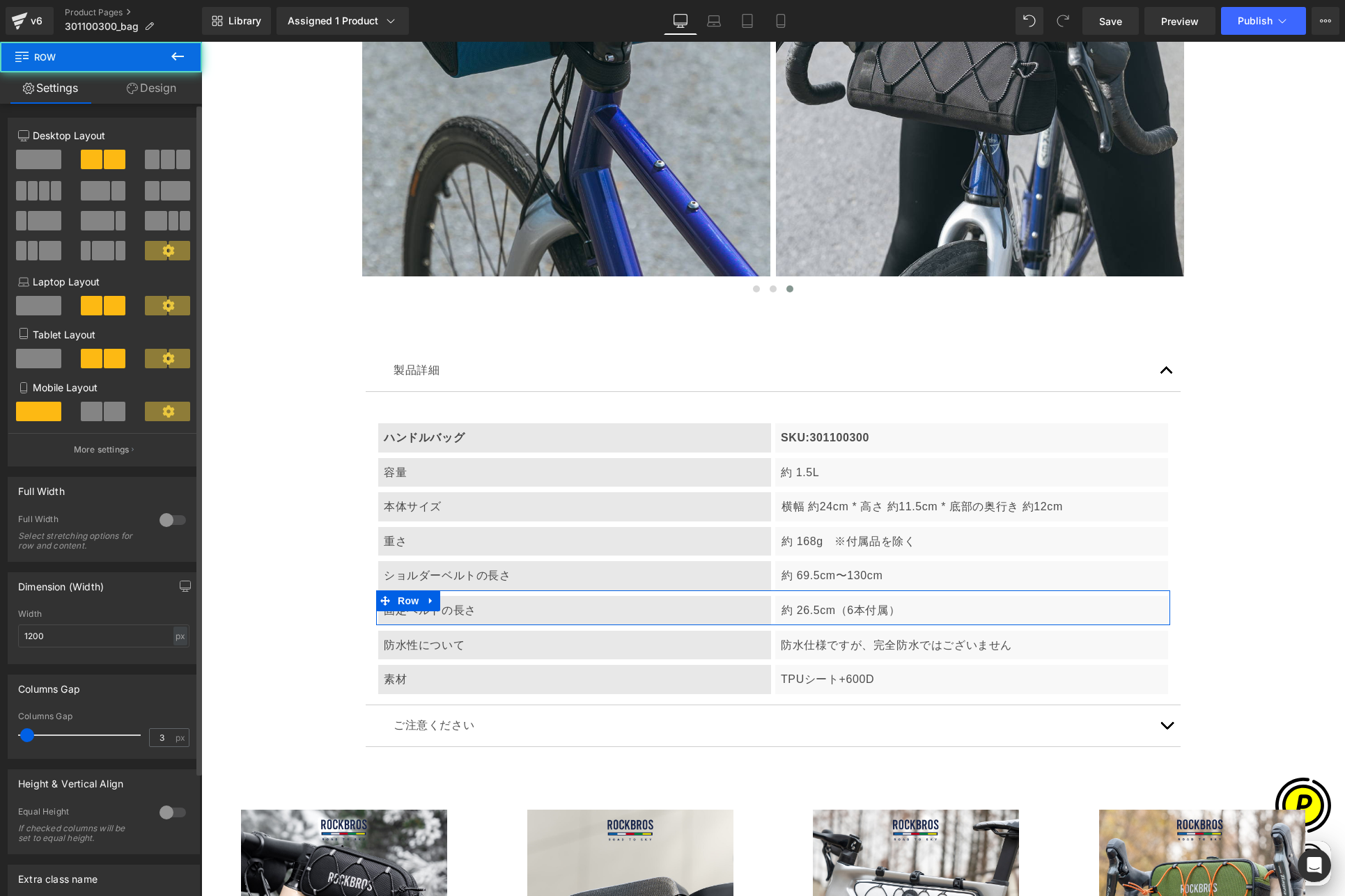
click at [38, 159] on span at bounding box center [38, 159] width 45 height 20
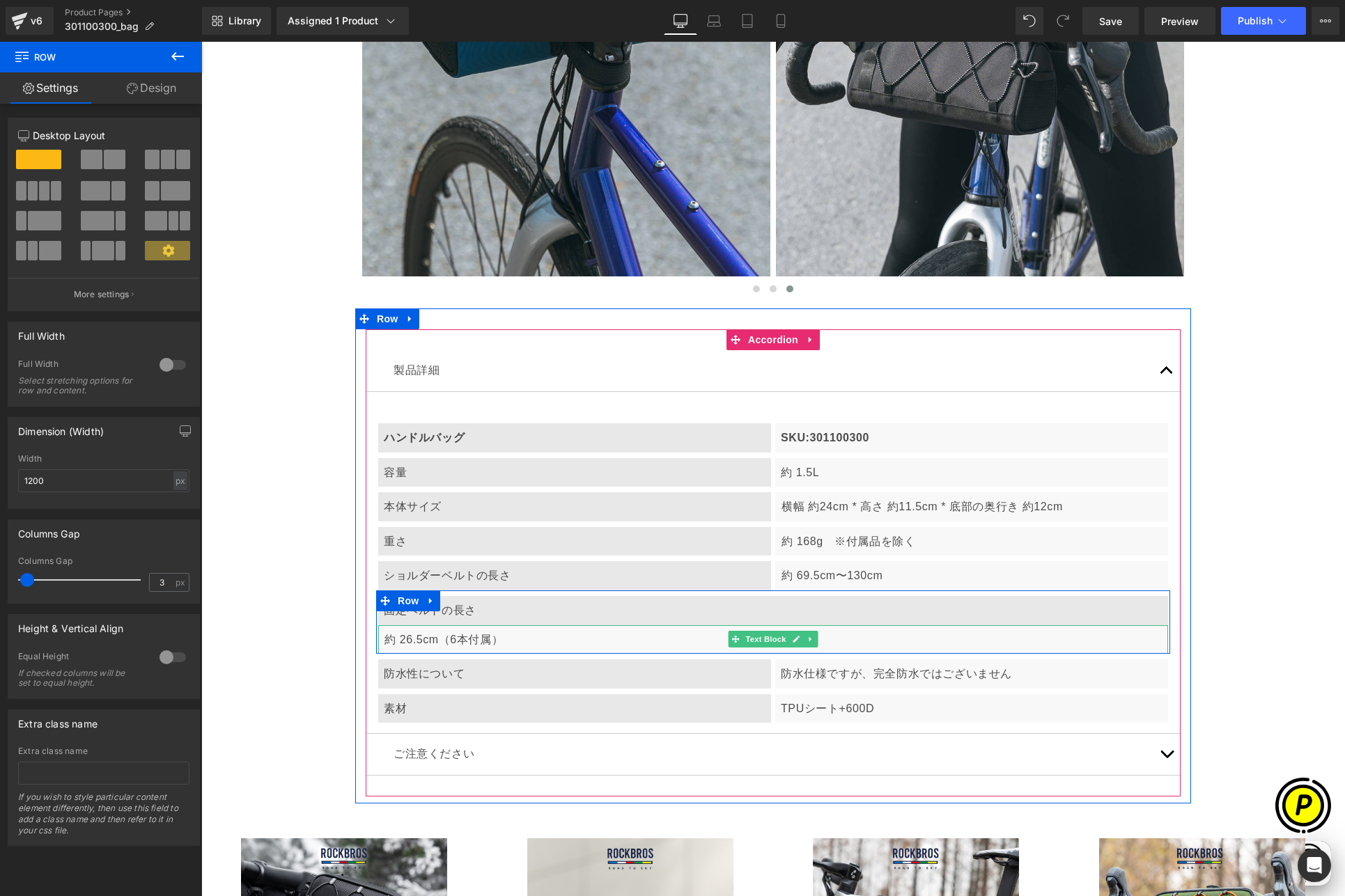
click at [513, 638] on p "約 26.5cm（6本付属）" at bounding box center [773, 640] width 778 height 18
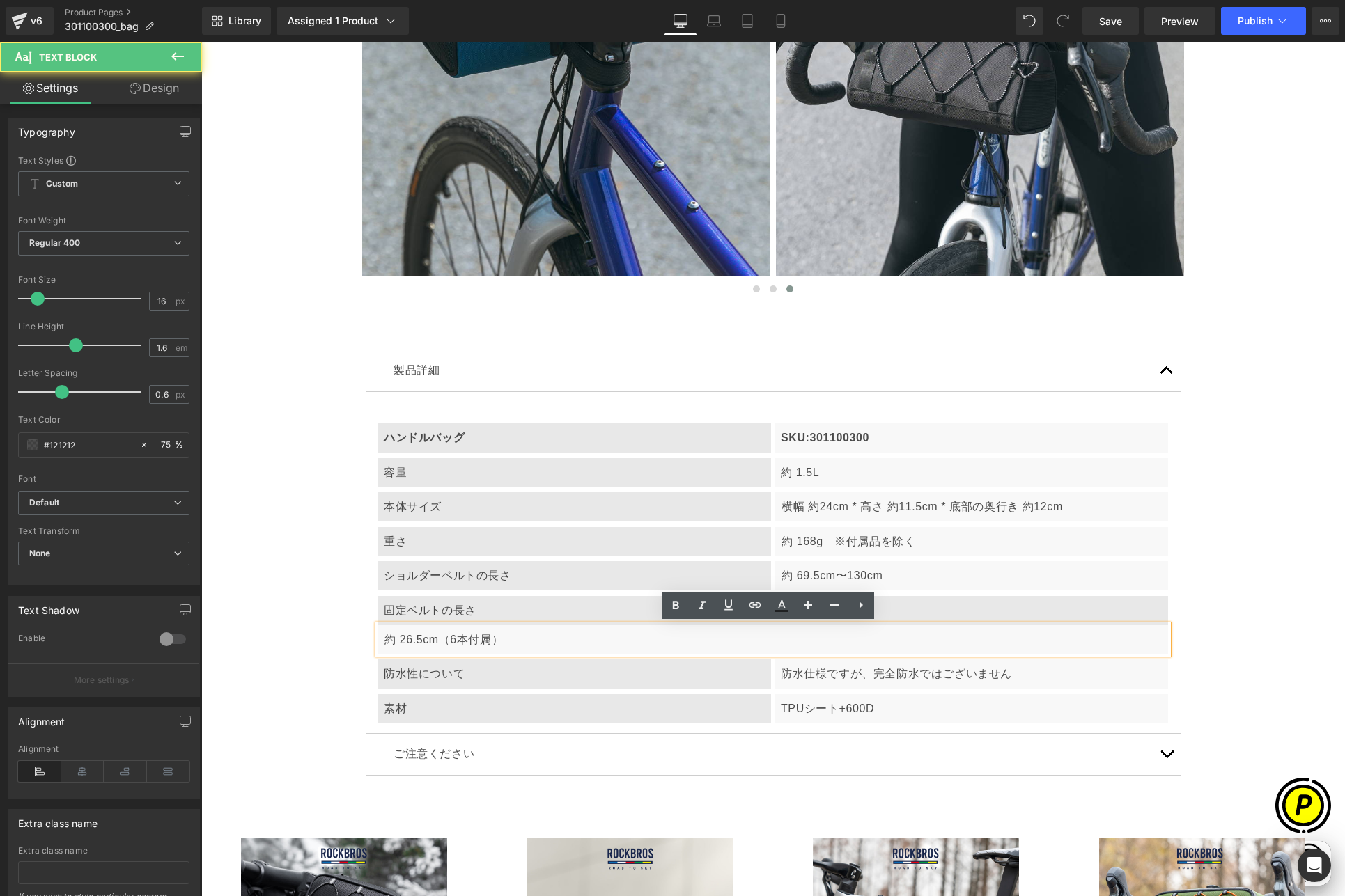
scroll to position [0, 815]
click at [384, 638] on p "約 26.5cm（6本付属）" at bounding box center [773, 640] width 778 height 18
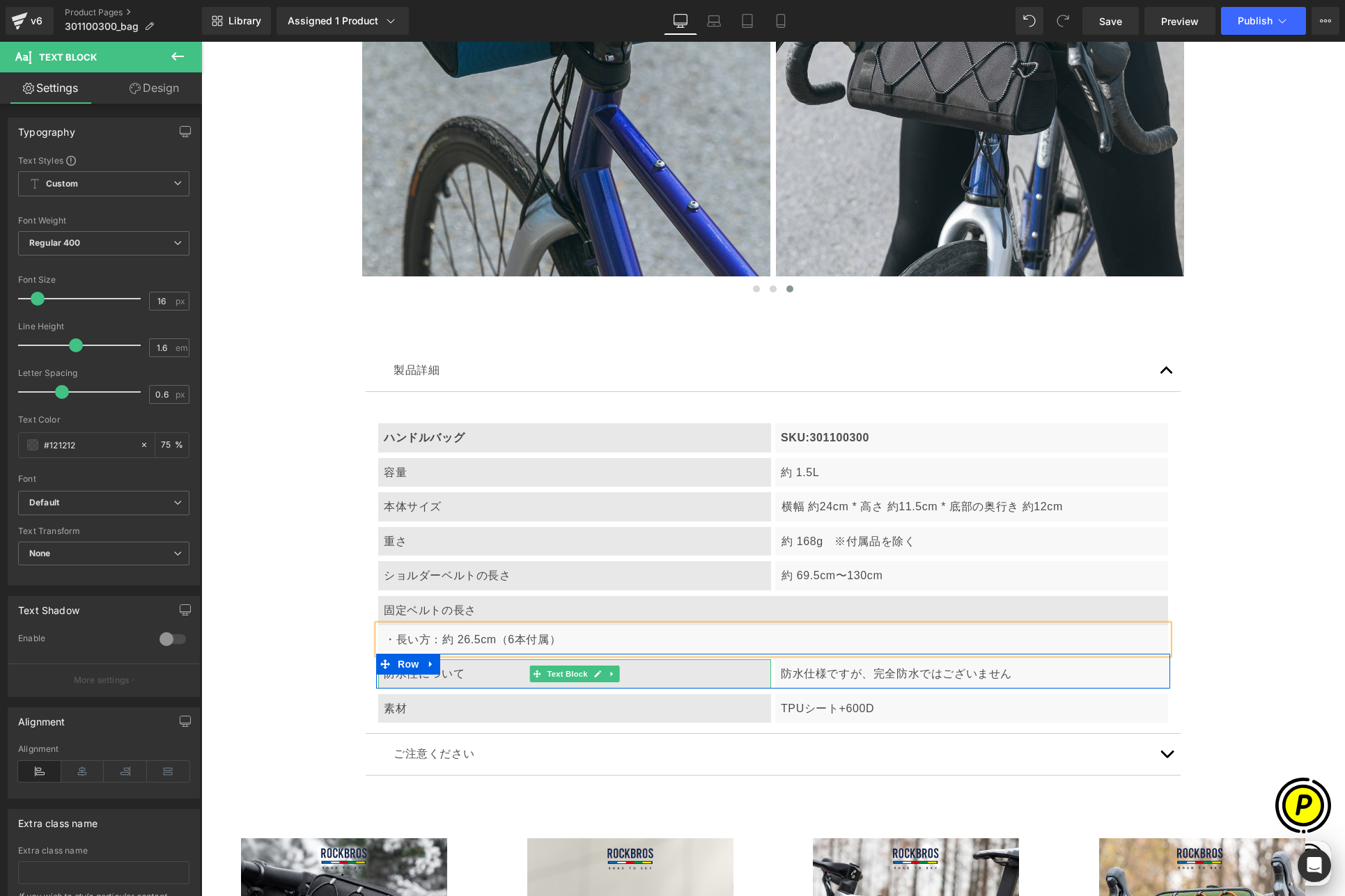
scroll to position [0, 272]
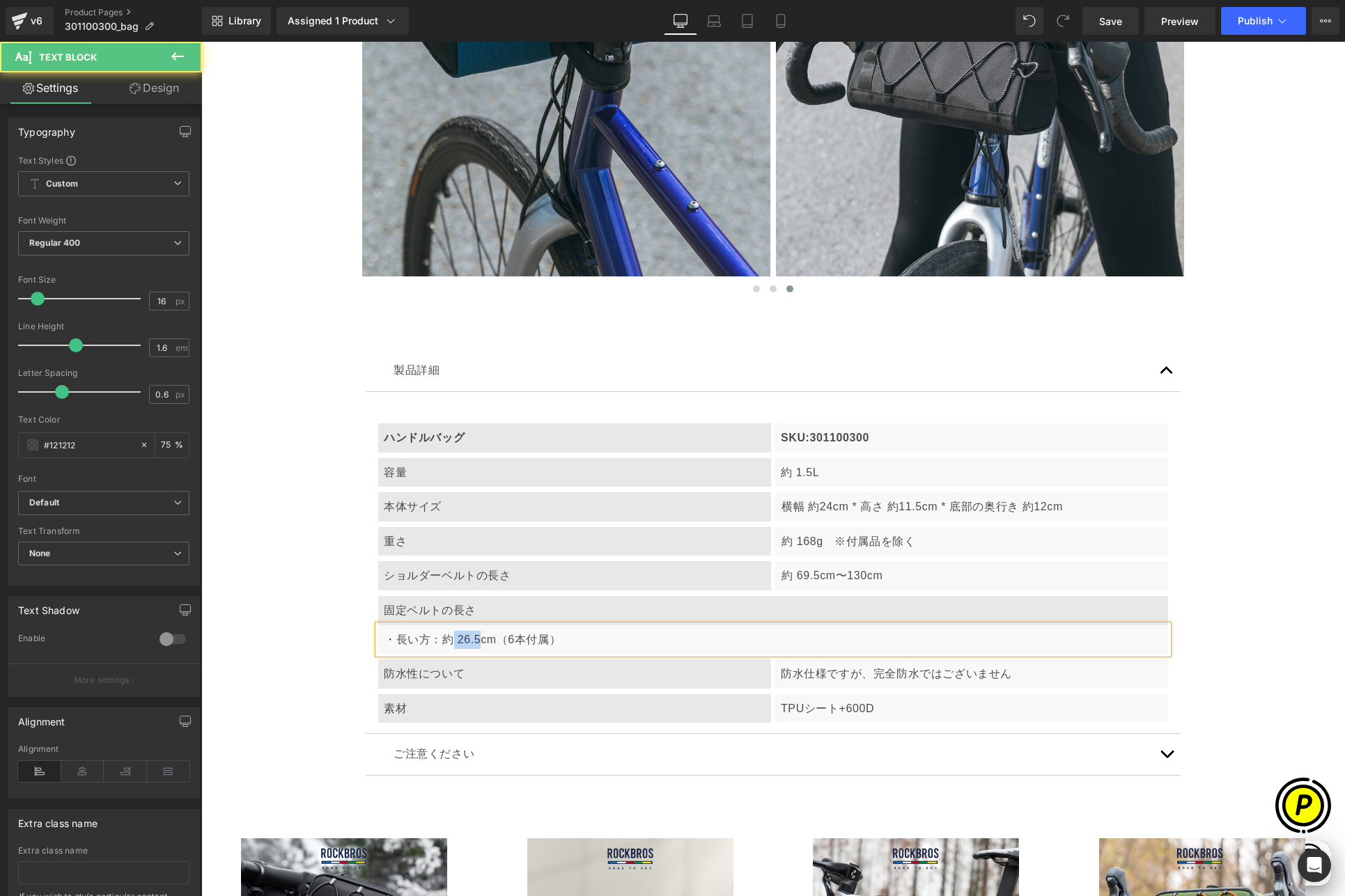
drag, startPoint x: 450, startPoint y: 639, endPoint x: 474, endPoint y: 638, distance: 24.0
click at [474, 638] on p "・長い方：約 26.5cm（6本付属）" at bounding box center [773, 640] width 778 height 18
click at [504, 637] on p "・長い方：約45.5cm（6本付属）" at bounding box center [773, 640] width 778 height 18
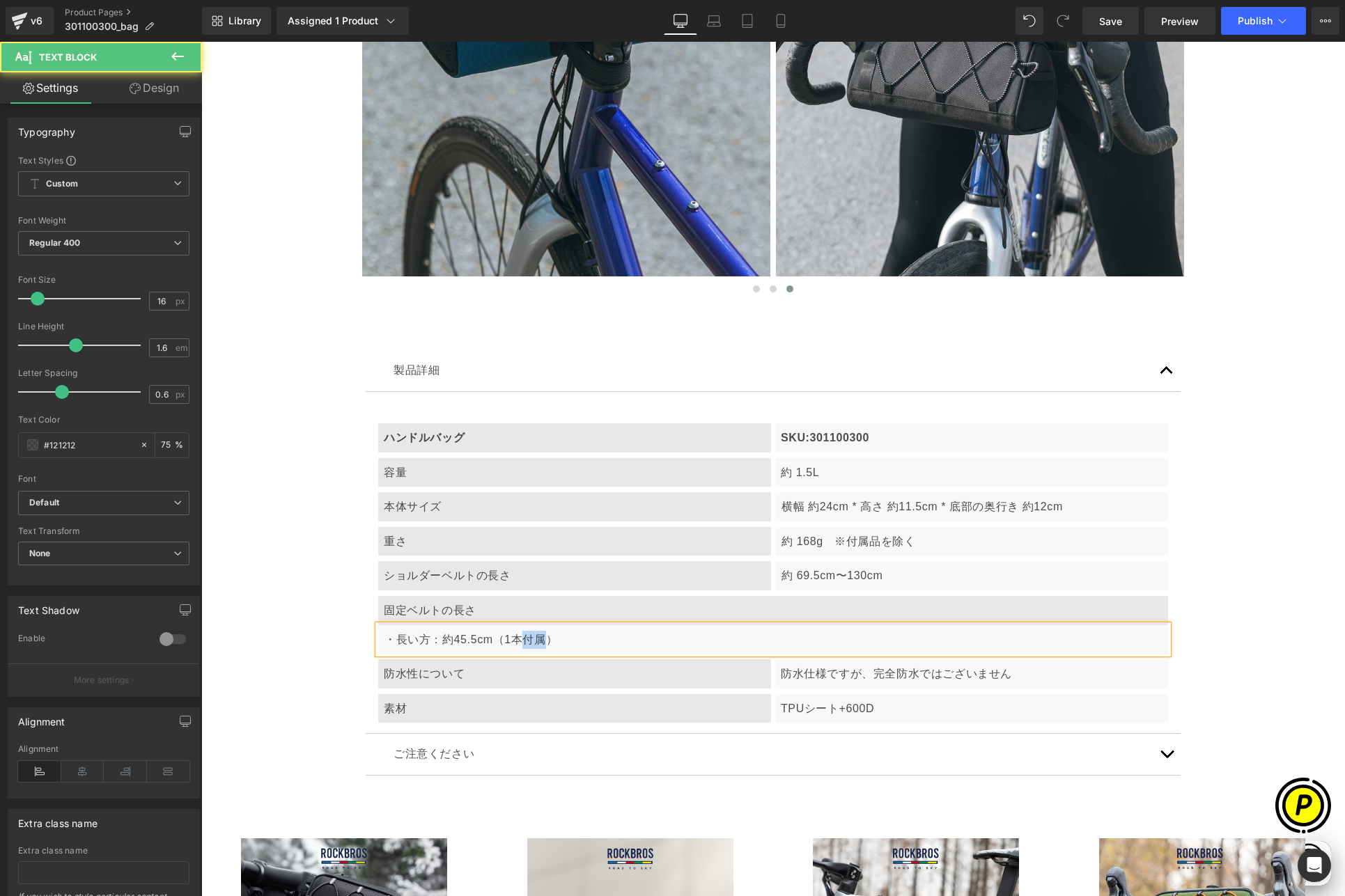
drag, startPoint x: 518, startPoint y: 637, endPoint x: 542, endPoint y: 635, distance: 24.1
click at [542, 635] on p "・長い方：約45.5cm（1本付属）" at bounding box center [773, 640] width 778 height 18
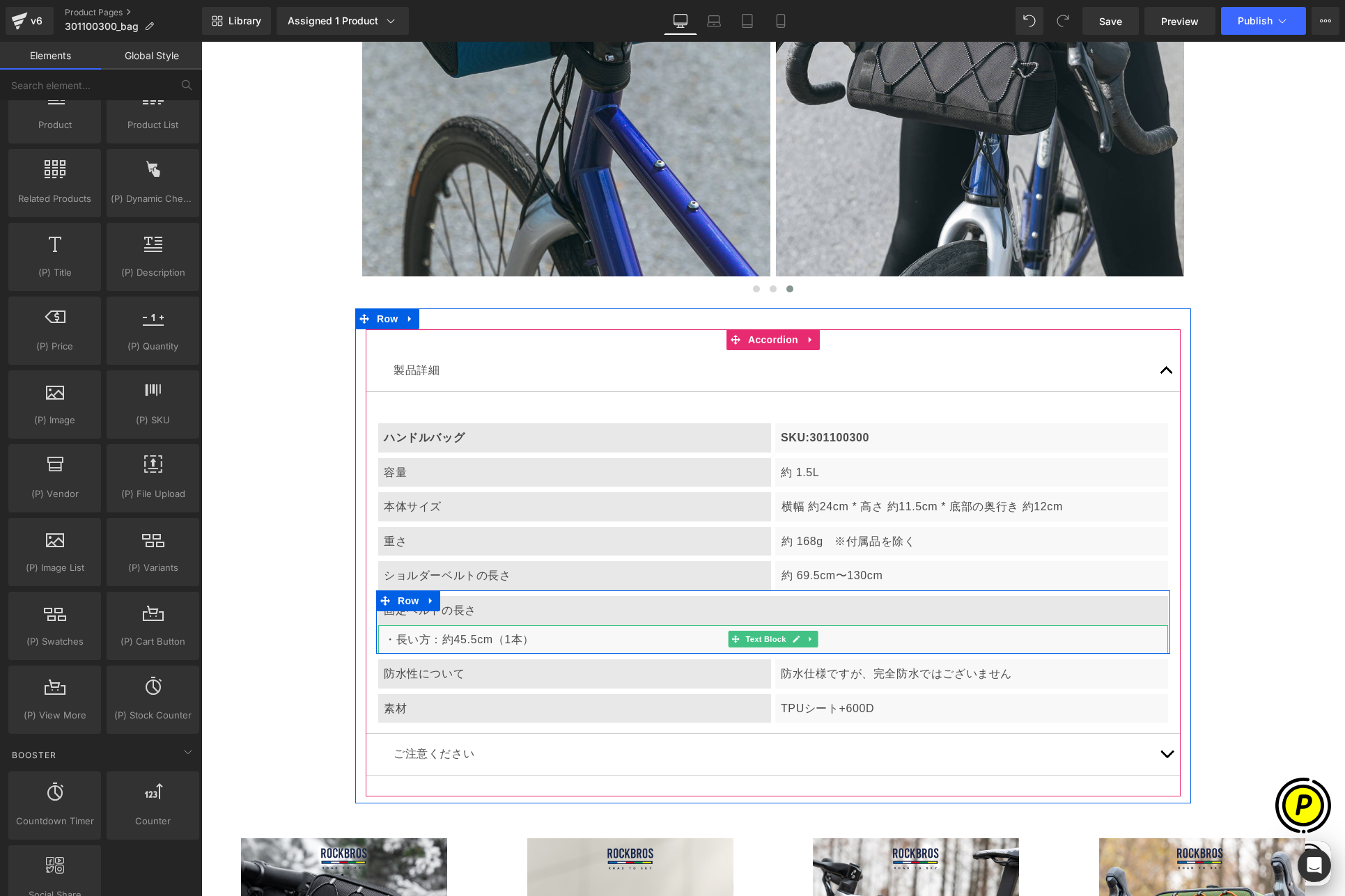
click at [545, 635] on p "・長い方：約45.5cm（1本）" at bounding box center [773, 640] width 778 height 18
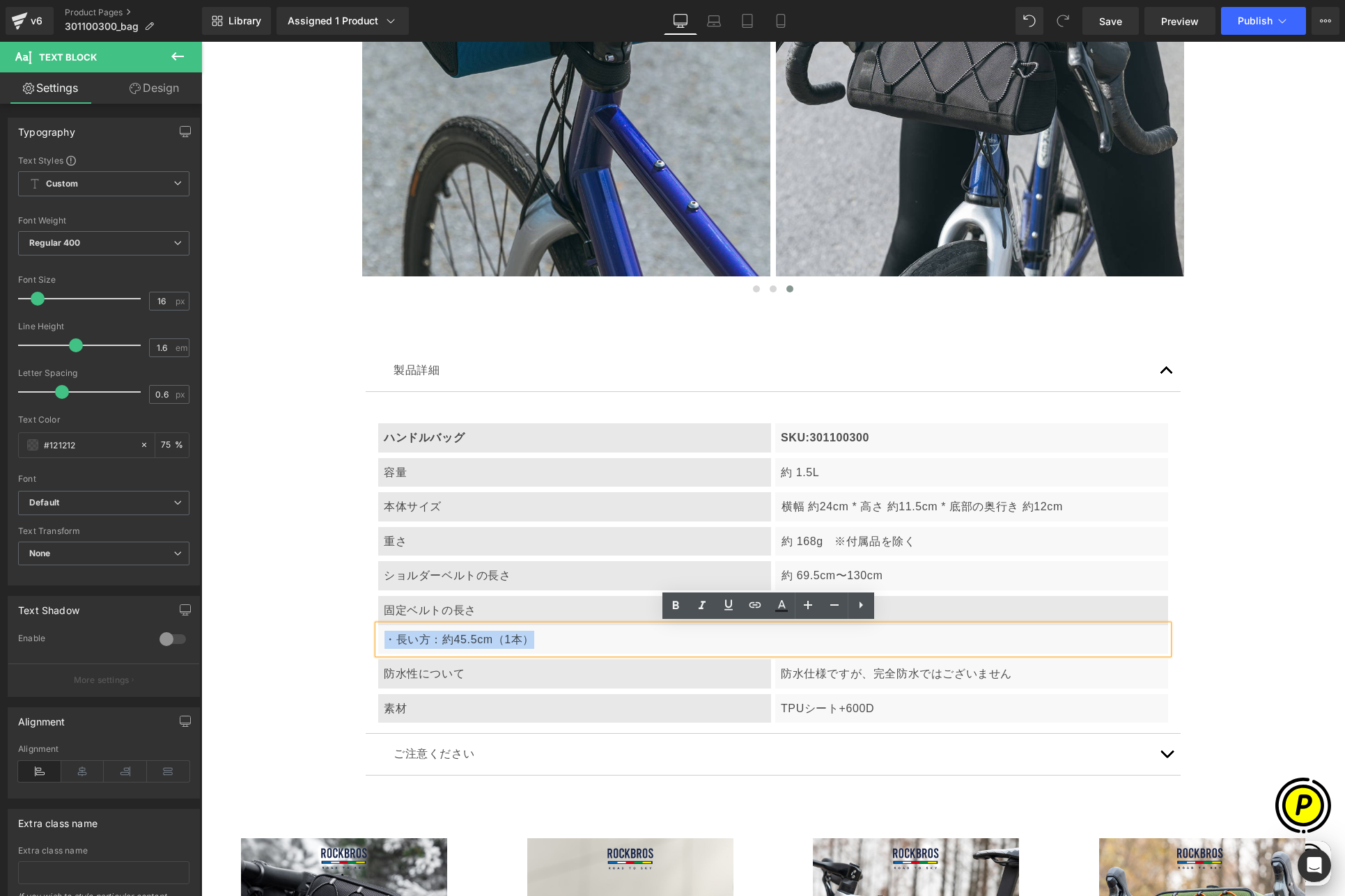
drag, startPoint x: 381, startPoint y: 636, endPoint x: 547, endPoint y: 641, distance: 166.1
click at [547, 641] on p "・長い方：約45.5cm（1本）" at bounding box center [773, 640] width 778 height 18
copy p "・長い方：約45.5cm（1本）"
click at [552, 635] on p "・長い方：約45.5cm（1本）" at bounding box center [773, 640] width 778 height 18
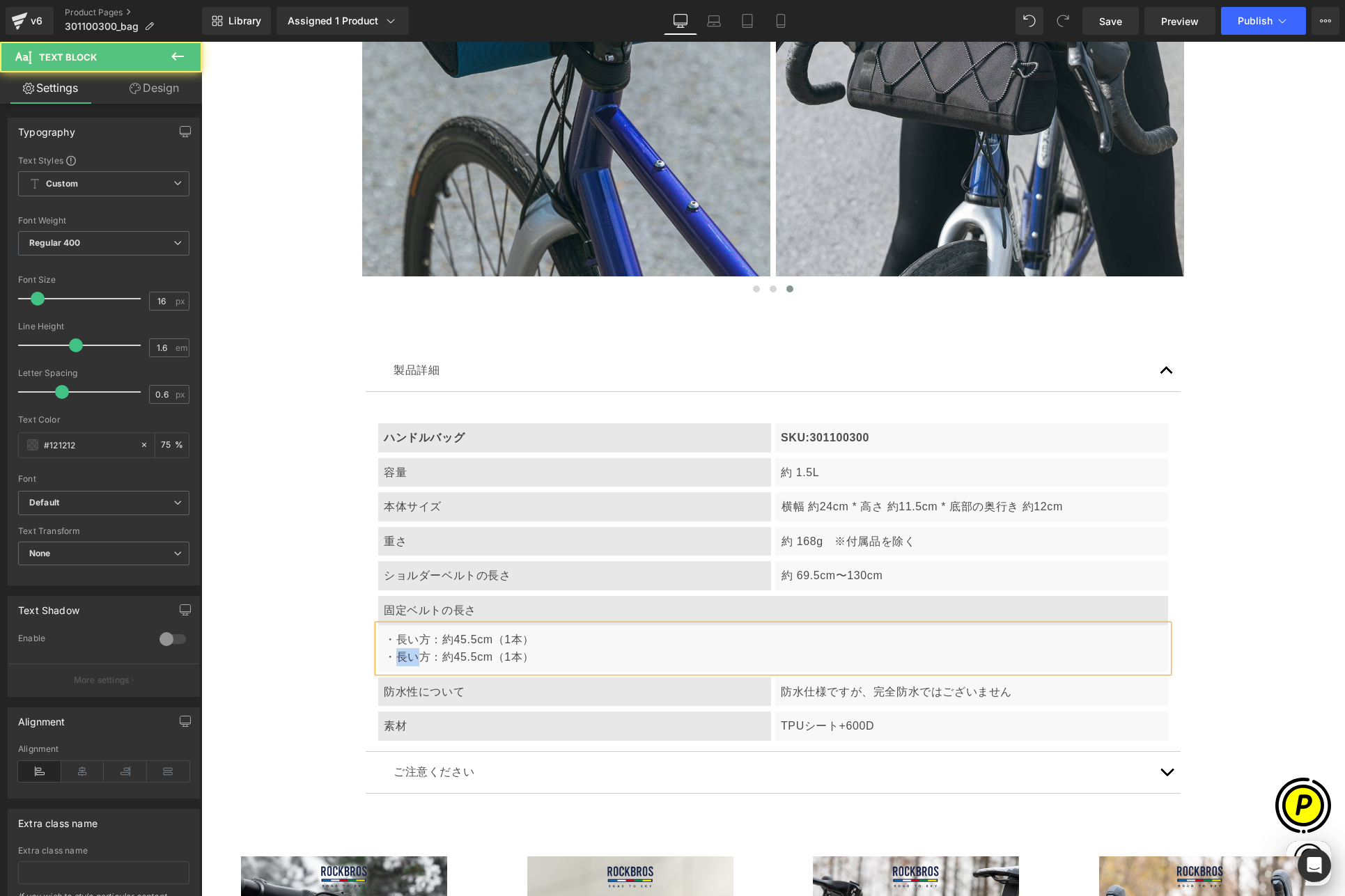
drag, startPoint x: 393, startPoint y: 657, endPoint x: 409, endPoint y: 655, distance: 16.1
click at [409, 655] on p "・長い方：約45.5cm（1本） ・長い方：約45.5cm（1本）" at bounding box center [773, 648] width 778 height 36
drag, startPoint x: 450, startPoint y: 657, endPoint x: 468, endPoint y: 657, distance: 18.0
click at [468, 657] on p "・長い方：約45.5cm（1本） ・短い方：約45.5cm（1本）" at bounding box center [773, 648] width 778 height 36
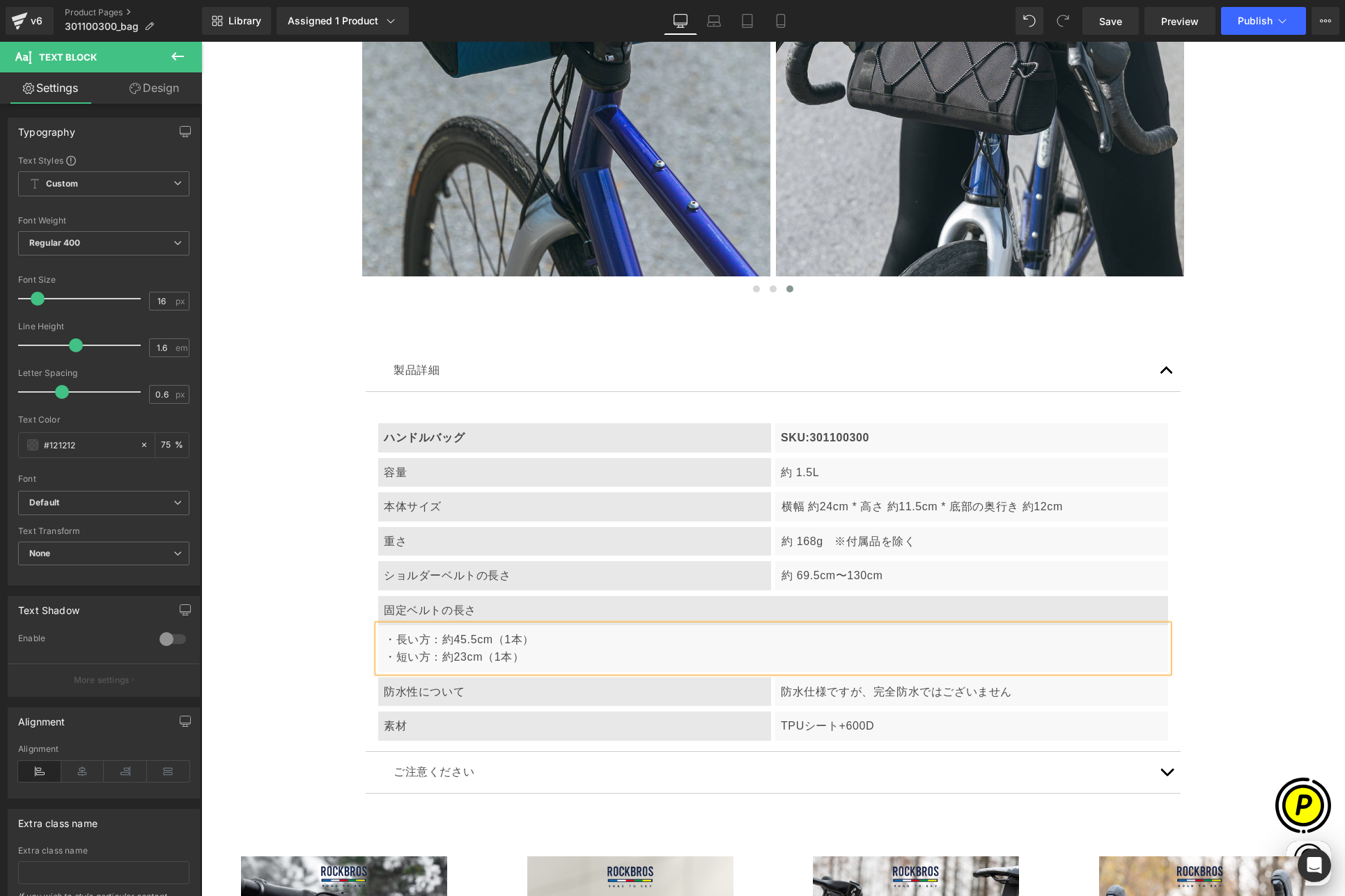
scroll to position [0, 543]
click at [450, 637] on p "・長い方：約45.5cm（1本） ・短い方：約23cm（1本）" at bounding box center [773, 648] width 778 height 36
click at [450, 659] on p "・長い方：約 45.5cm（1本） ・短い方：約23cm（1本）" at bounding box center [773, 648] width 778 height 36
click at [497, 656] on p "・長い方：約 45.5cm（1本） ・短い方：約 23cm（1本）" at bounding box center [773, 648] width 778 height 36
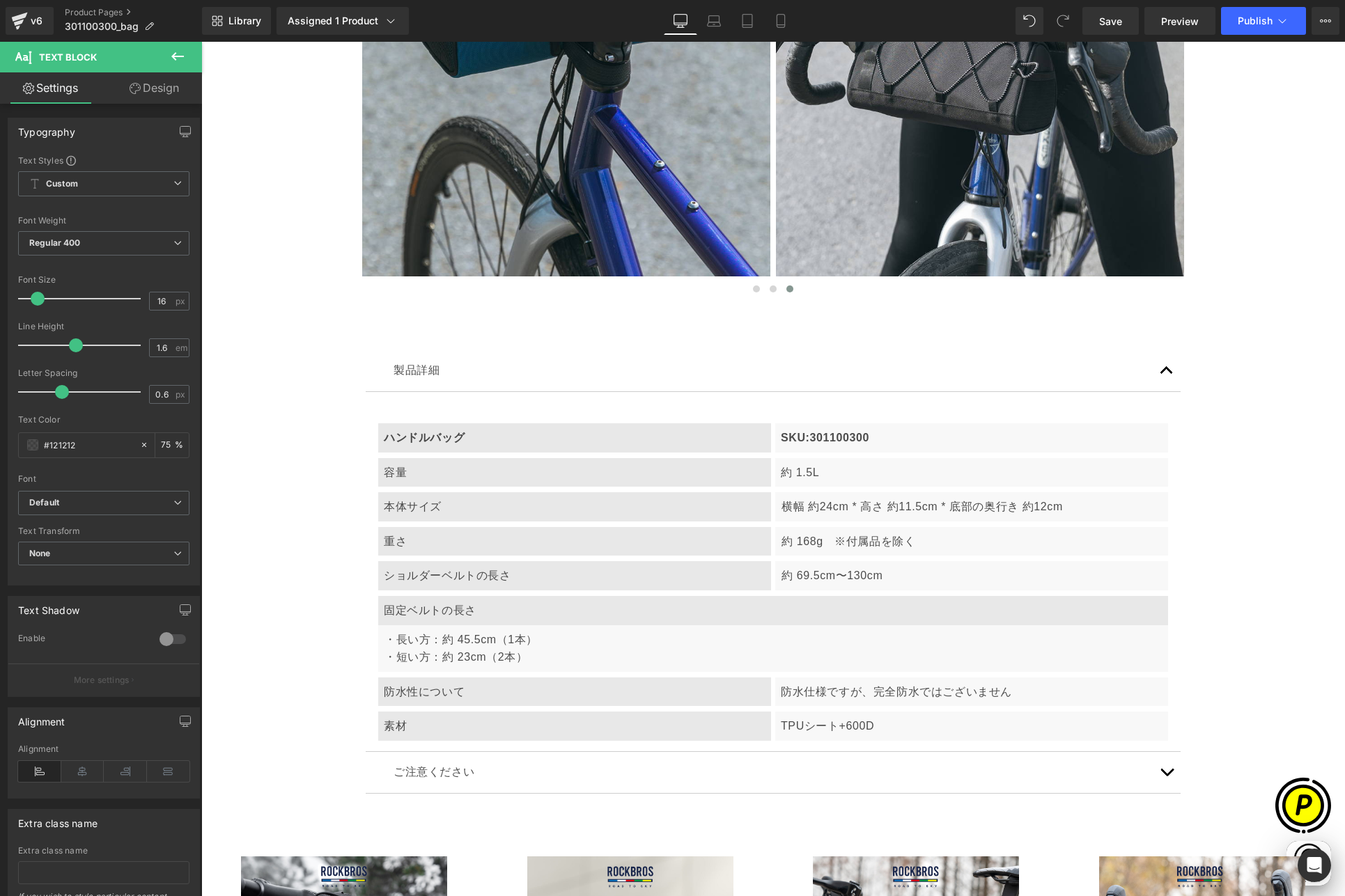
scroll to position [0, 815]
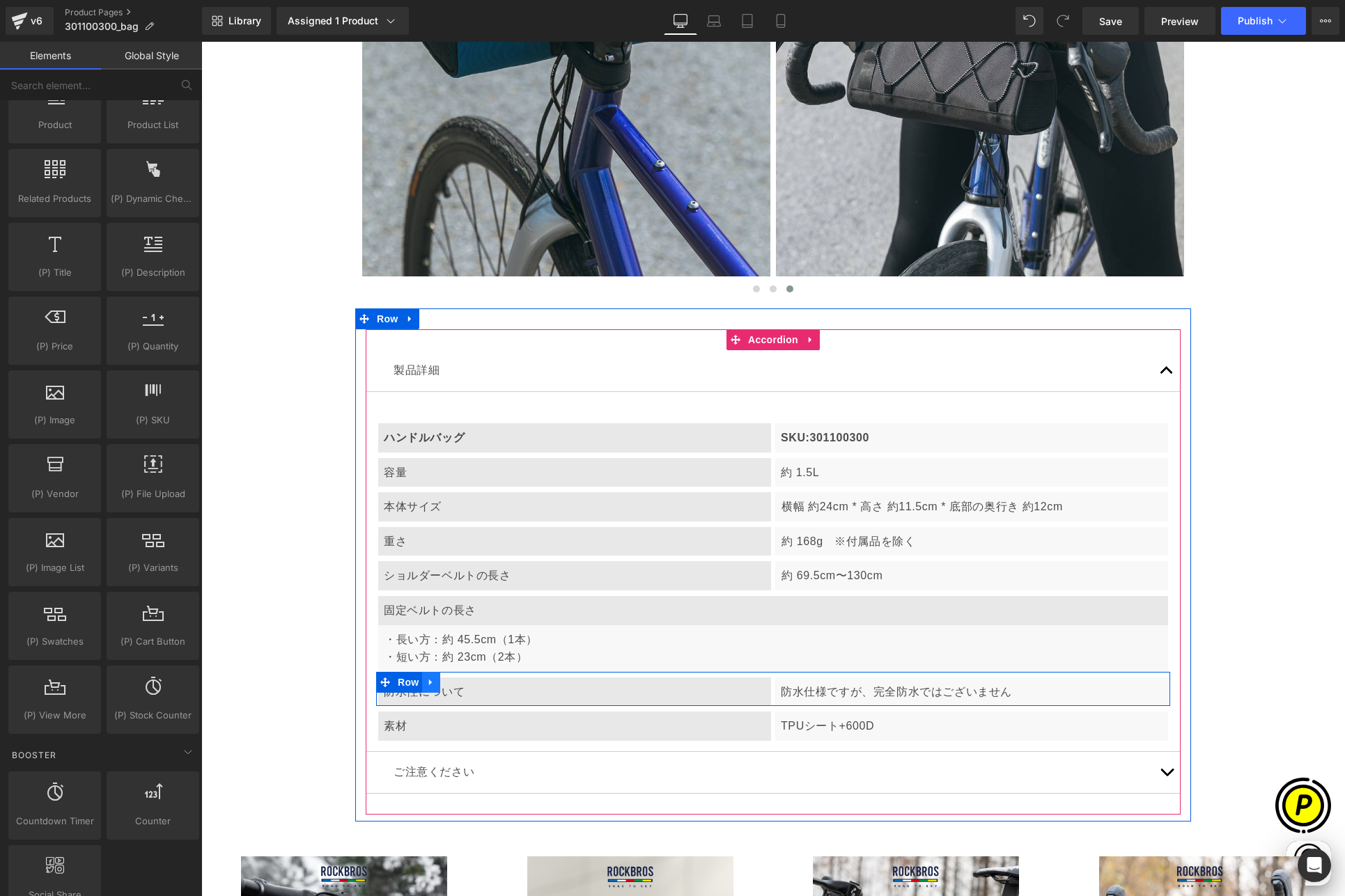
click at [427, 683] on icon at bounding box center [431, 682] width 9 height 10
click at [463, 678] on icon at bounding box center [467, 682] width 9 height 9
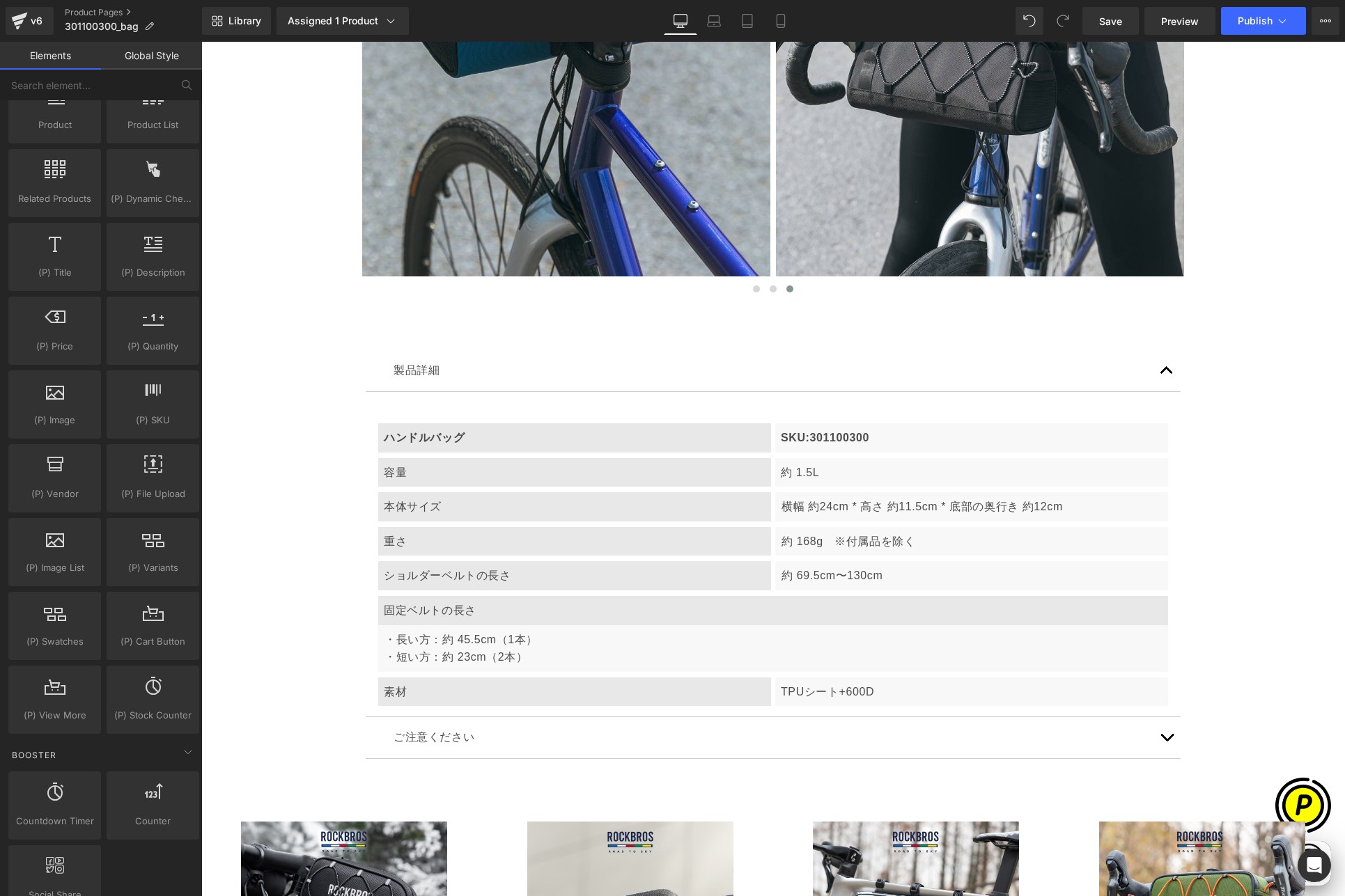
scroll to position [0, 543]
click at [821, 688] on p "TPUシート+600D" at bounding box center [971, 692] width 381 height 18
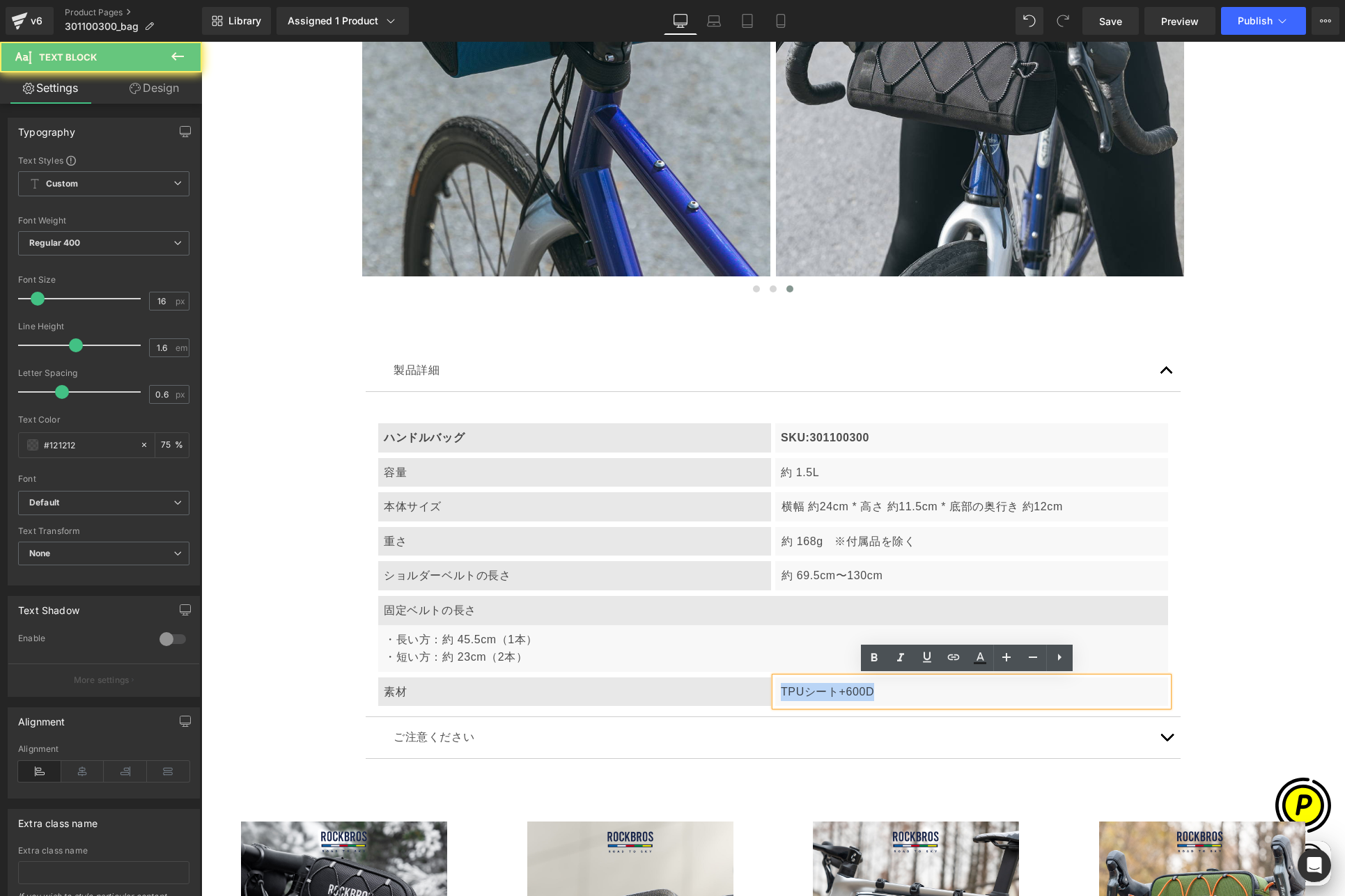
drag, startPoint x: 774, startPoint y: 691, endPoint x: 911, endPoint y: 691, distance: 137.0
click at [911, 691] on div "TPUシート+600D" at bounding box center [971, 692] width 393 height 29
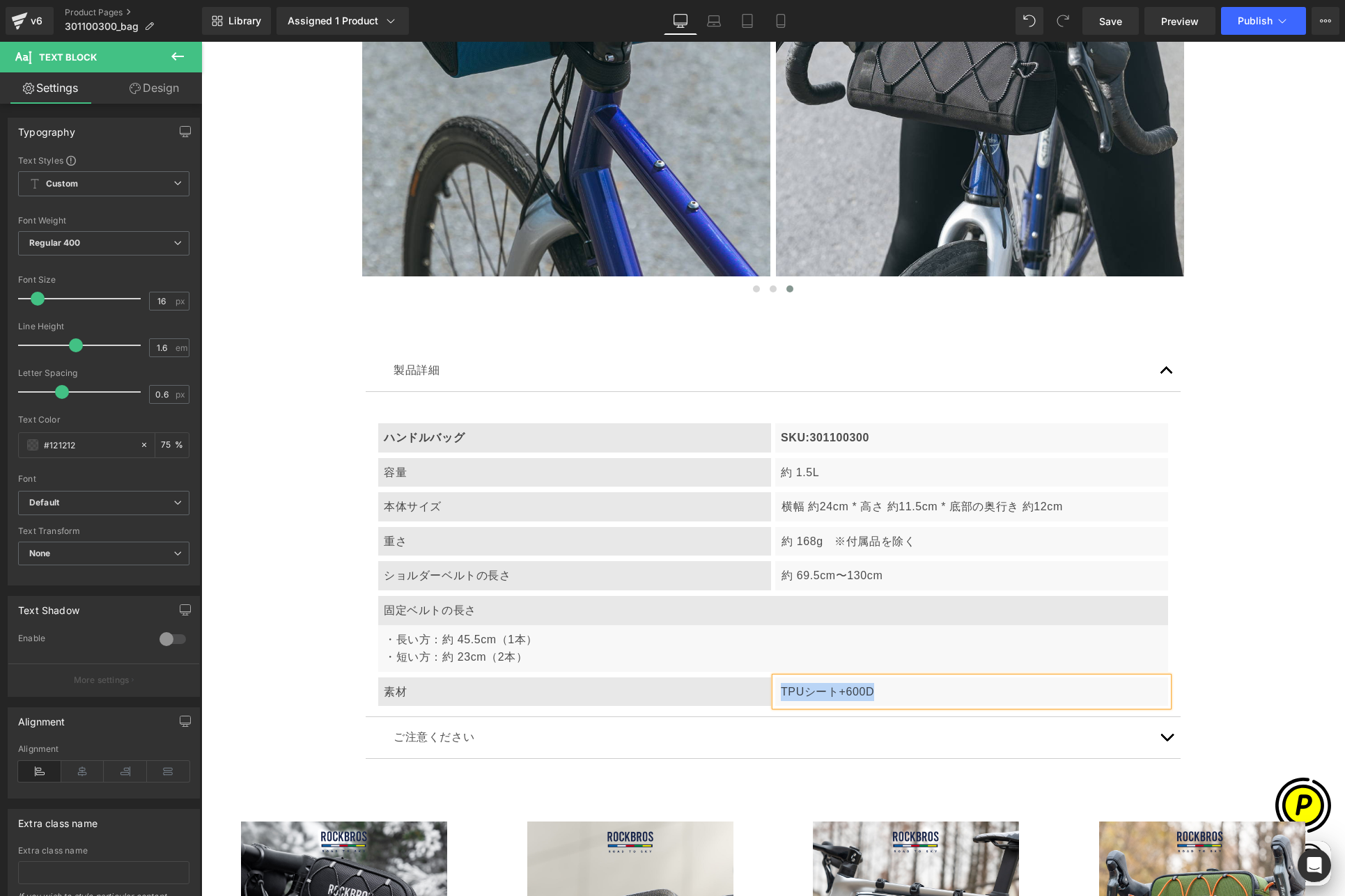
paste div
drag, startPoint x: 840, startPoint y: 695, endPoint x: 854, endPoint y: 693, distance: 14.1
click at [854, 693] on p "ポリエステル、PU" at bounding box center [971, 692] width 381 height 18
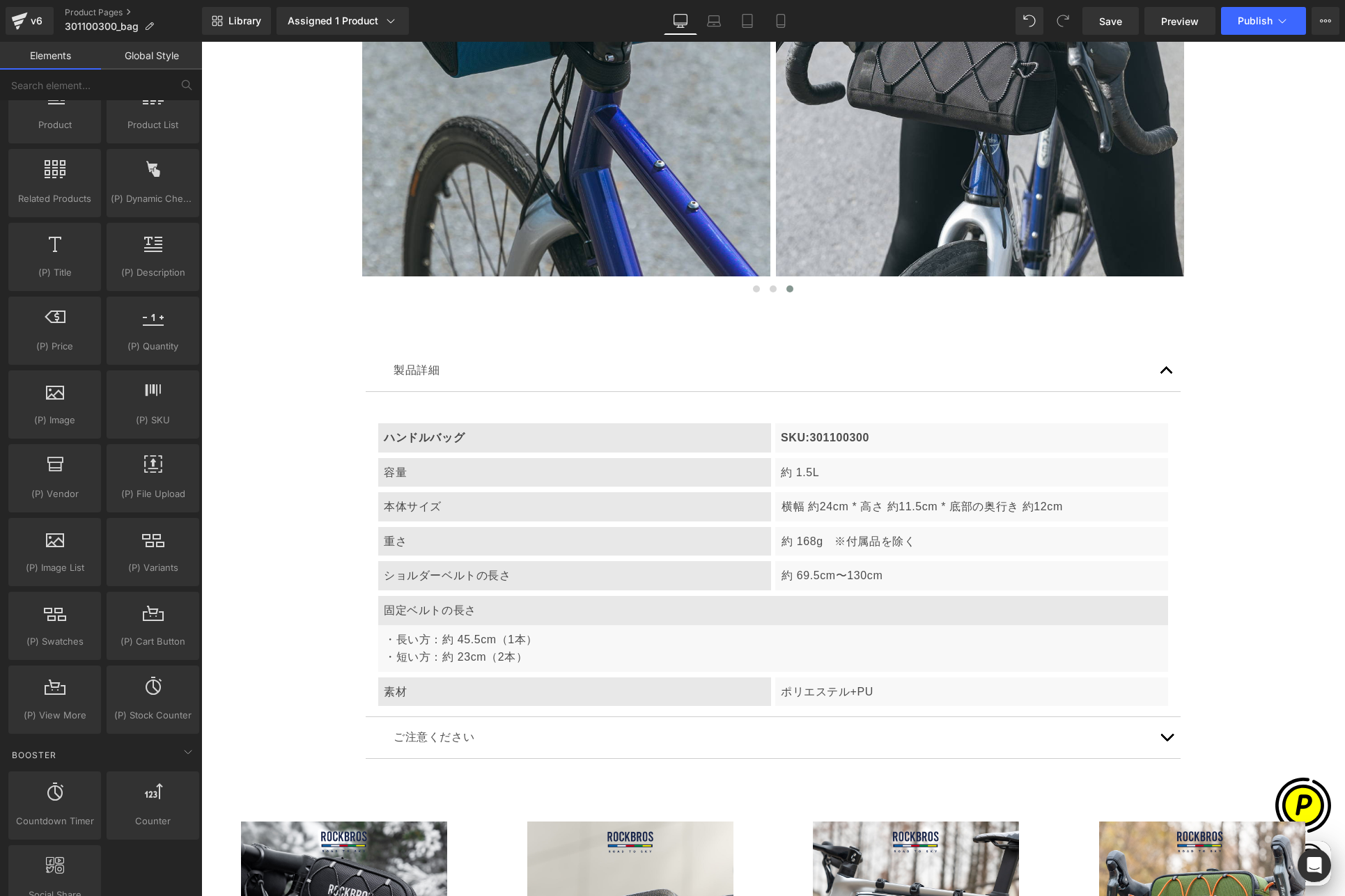
scroll to position [0, 0]
click at [1110, 18] on span "Save" at bounding box center [1110, 21] width 23 height 15
click at [716, 26] on icon at bounding box center [713, 20] width 14 height 14
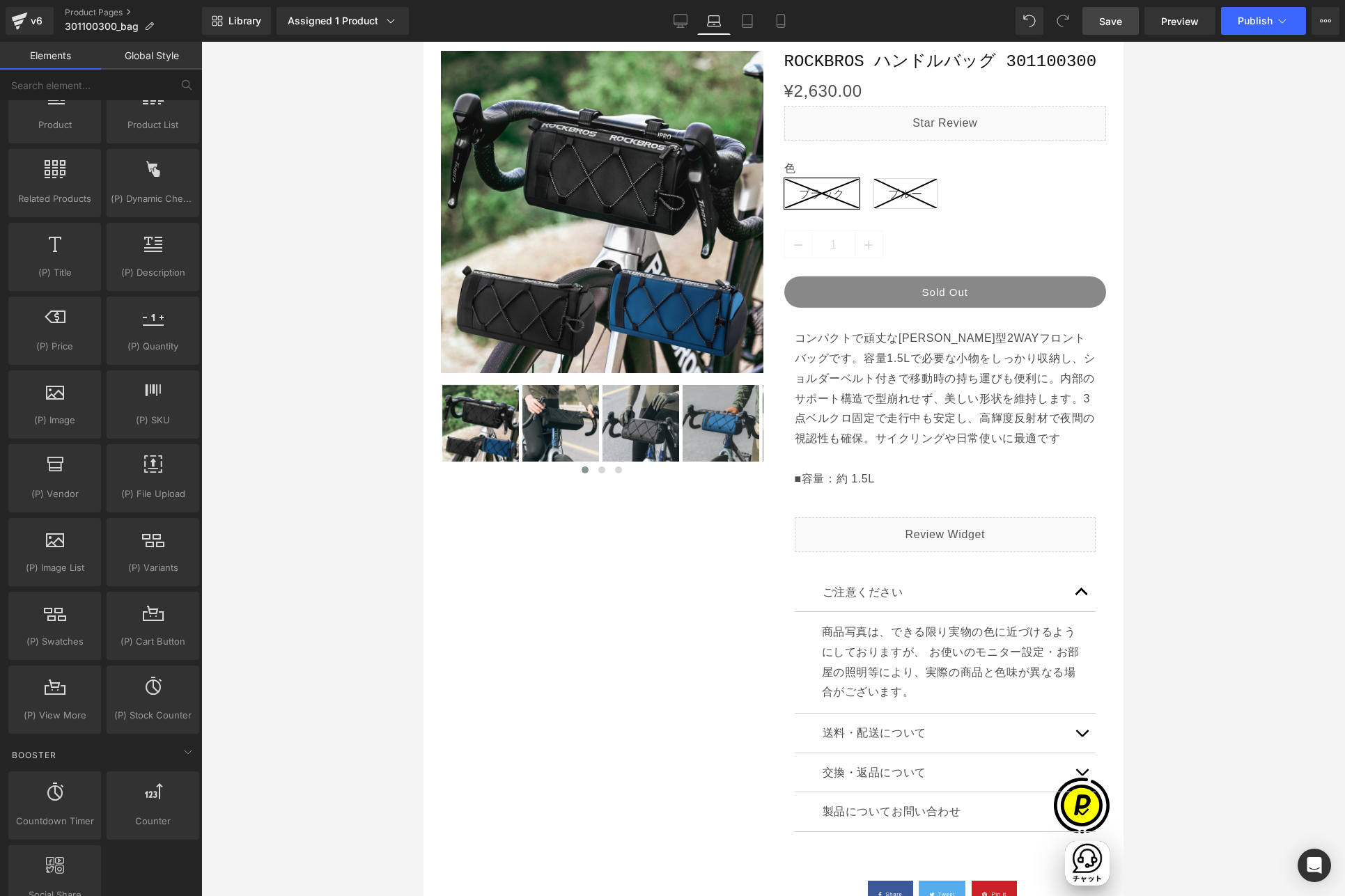
scroll to position [0, 639]
click at [748, 24] on icon at bounding box center [747, 20] width 14 height 14
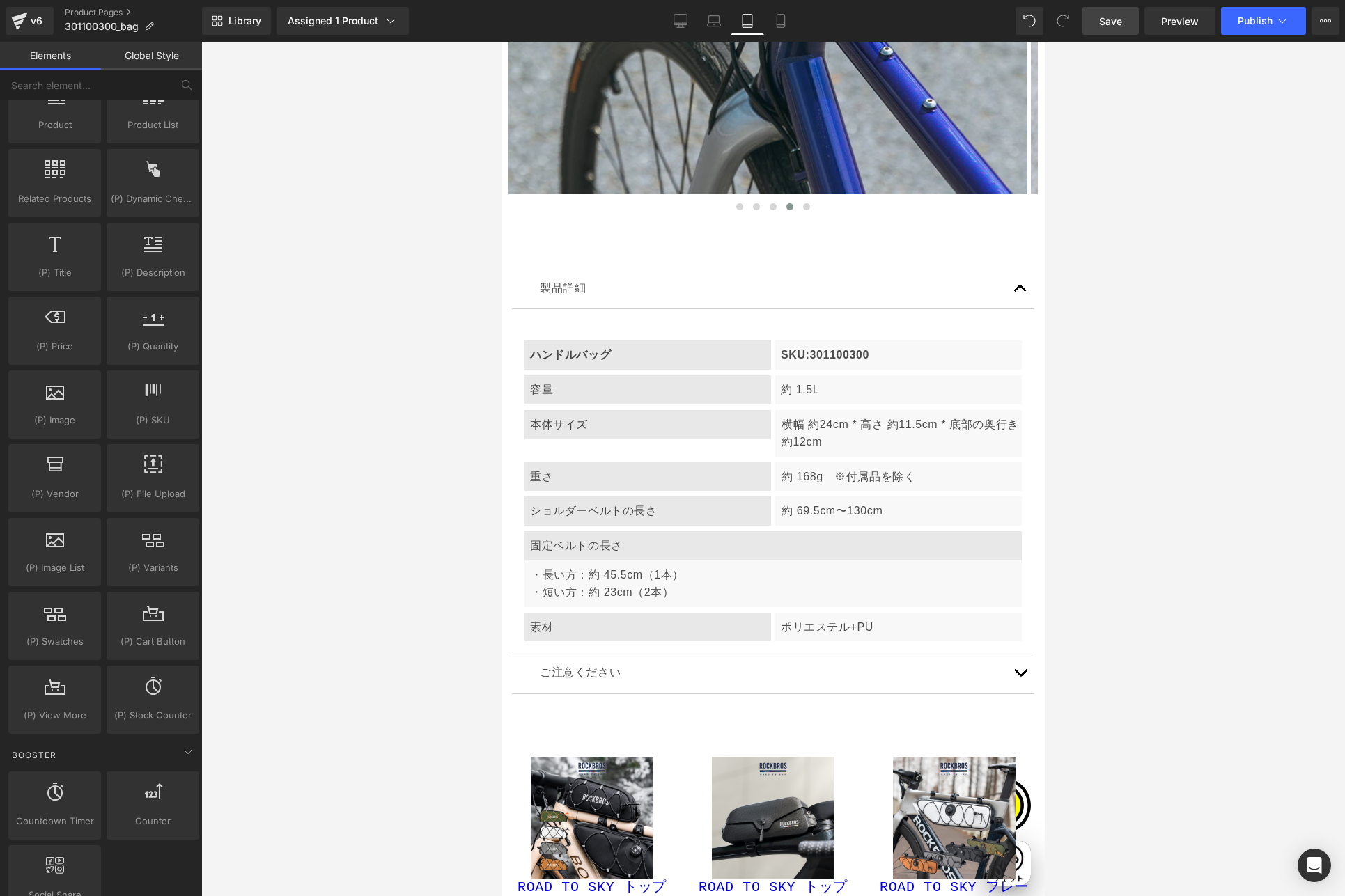
scroll to position [7609, 0]
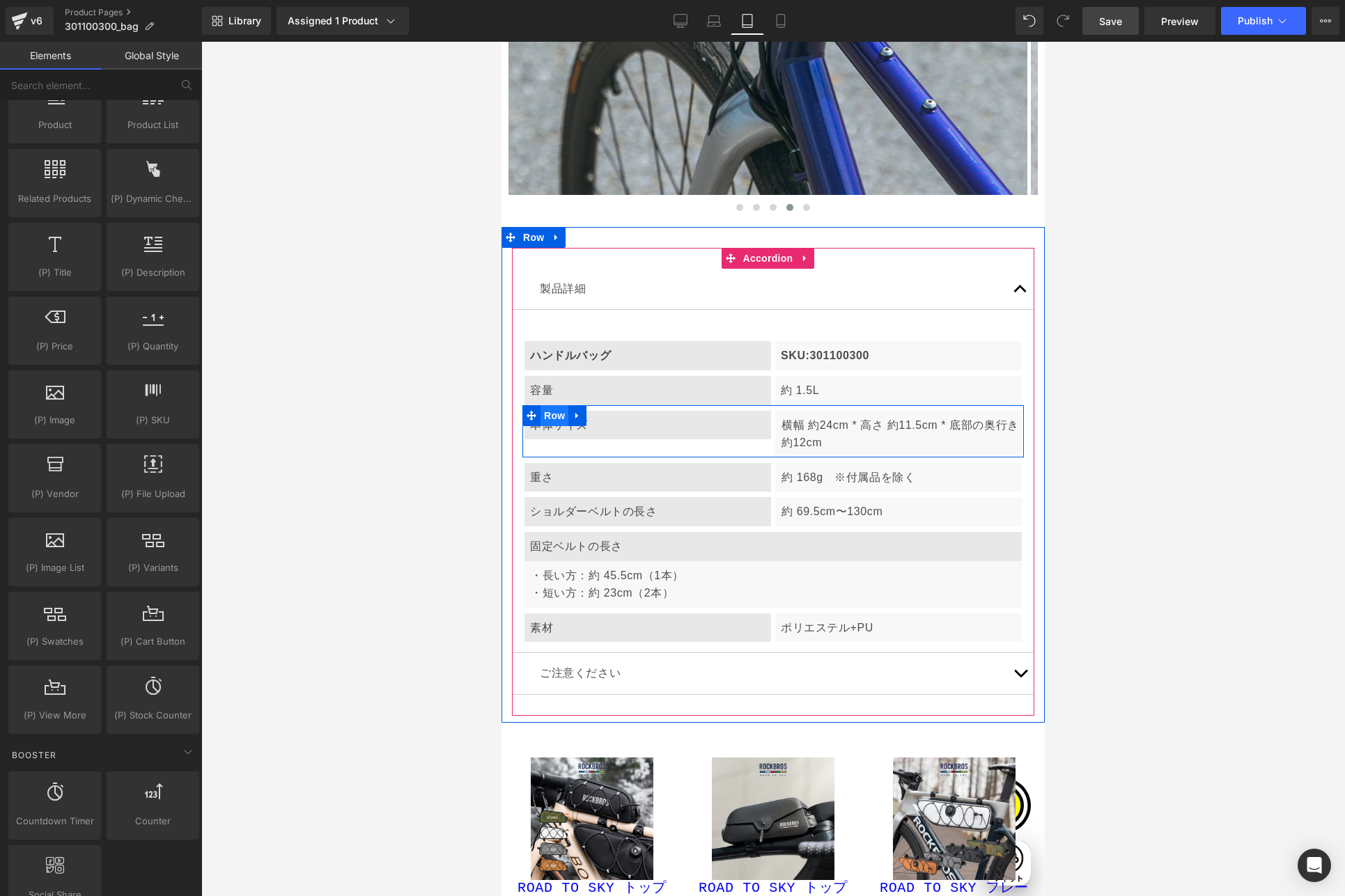
click at [558, 405] on span "Row" at bounding box center [554, 415] width 28 height 21
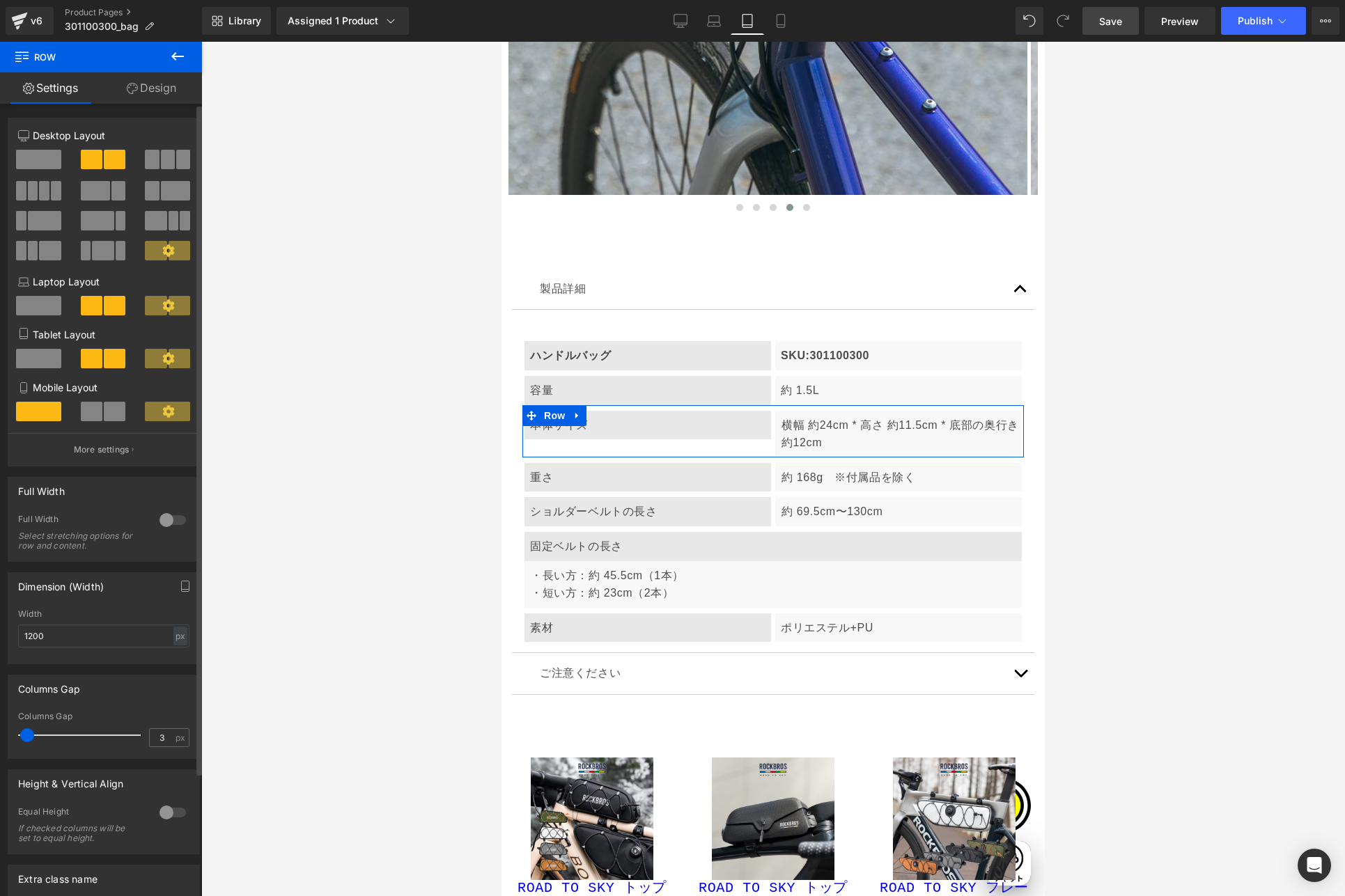
scroll to position [0, 1360]
click at [41, 352] on span at bounding box center [38, 358] width 45 height 20
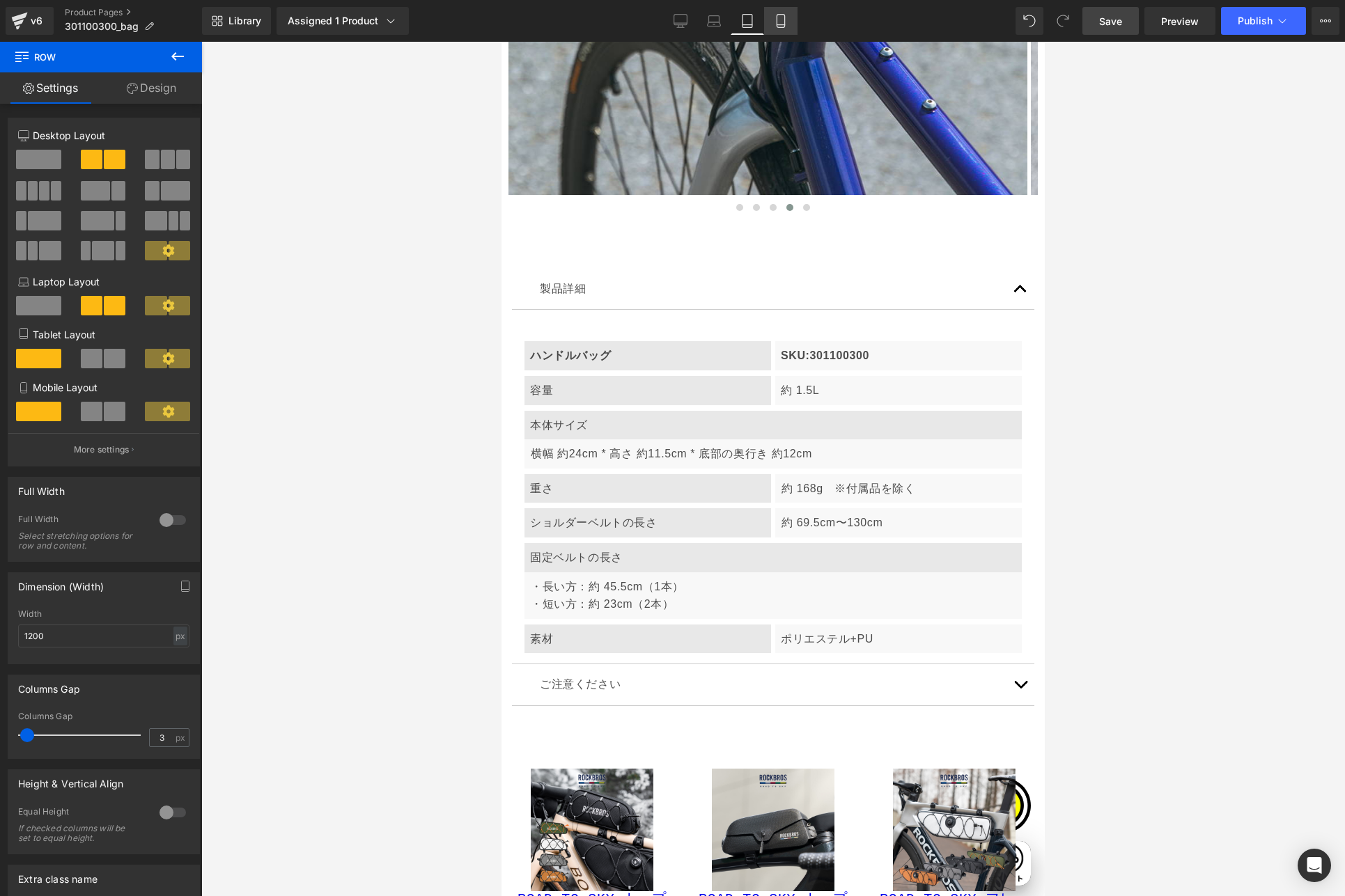
click at [787, 21] on icon at bounding box center [780, 20] width 14 height 14
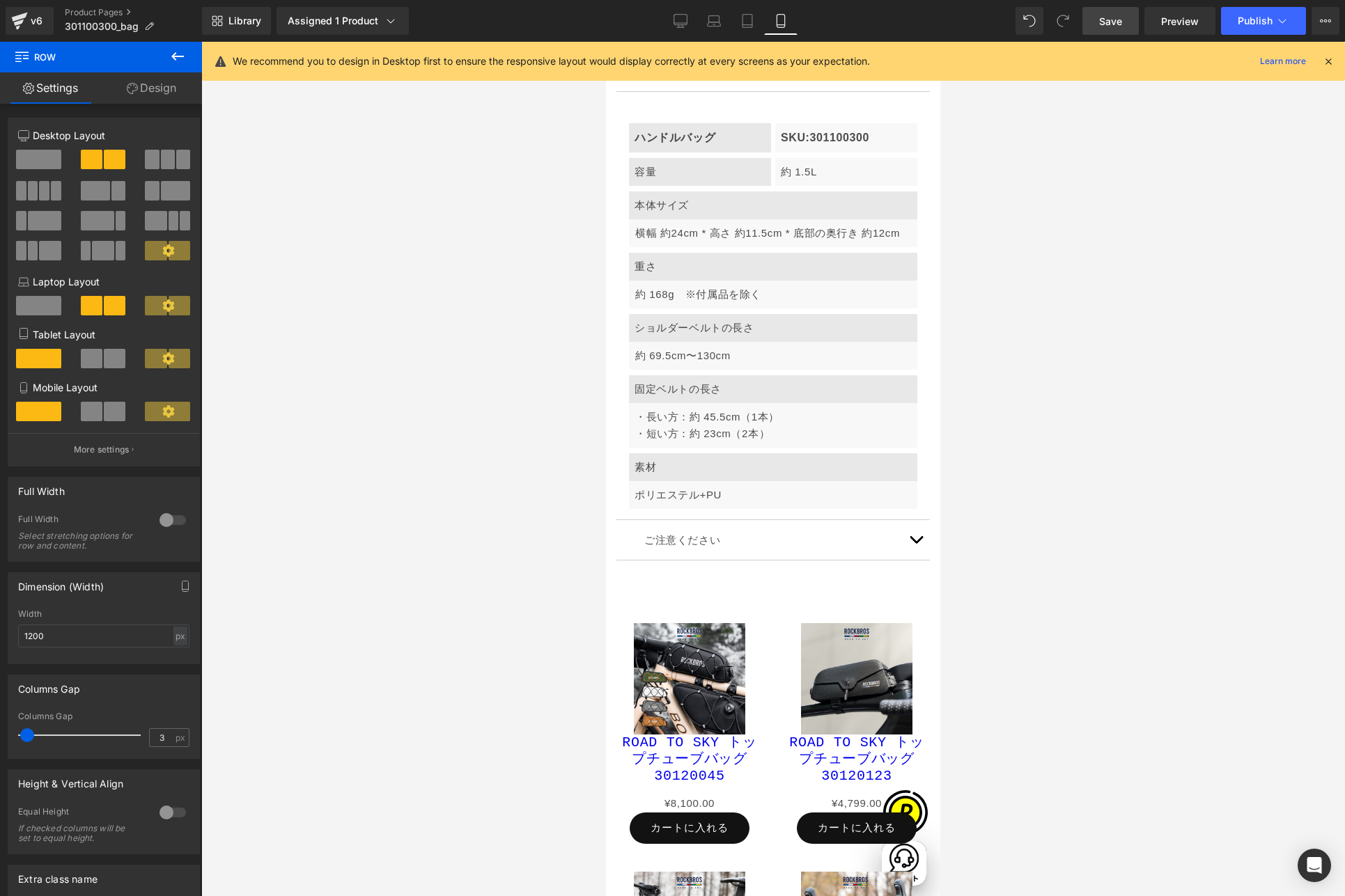
scroll to position [0, 0]
click at [1322, 58] on icon at bounding box center [1328, 61] width 12 height 12
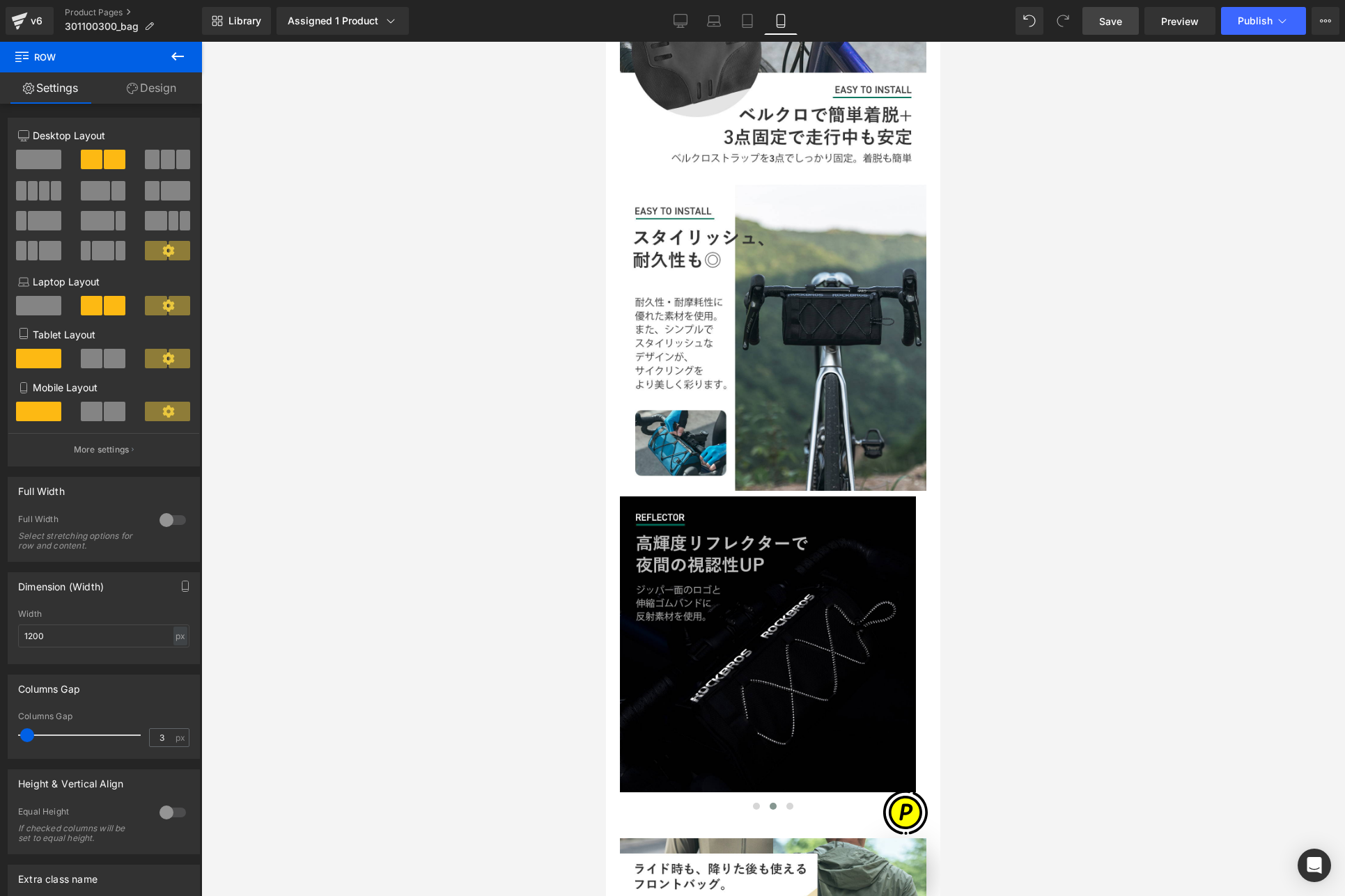
scroll to position [0, 734]
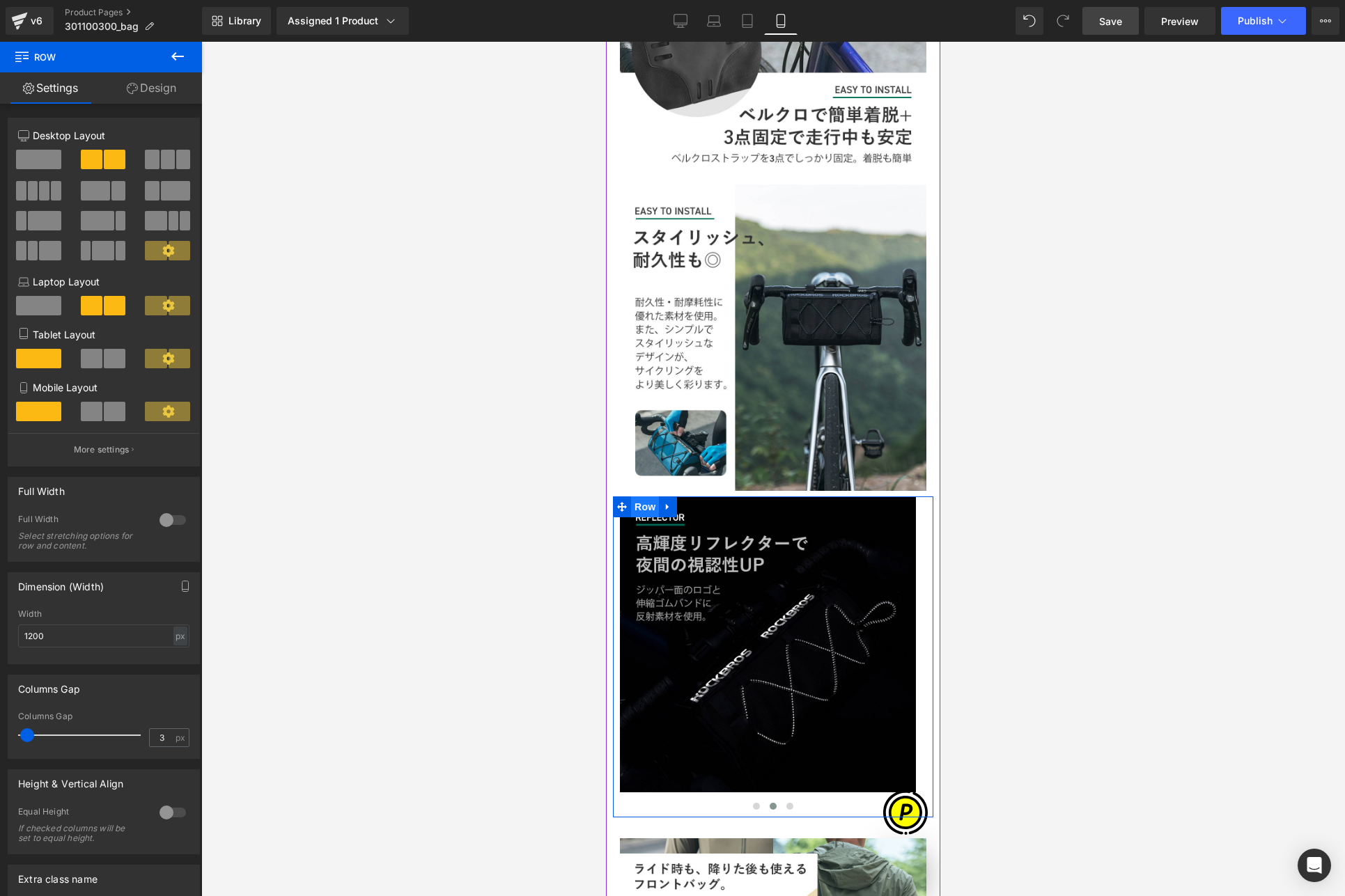
click at [647, 497] on span "Row" at bounding box center [645, 507] width 28 height 21
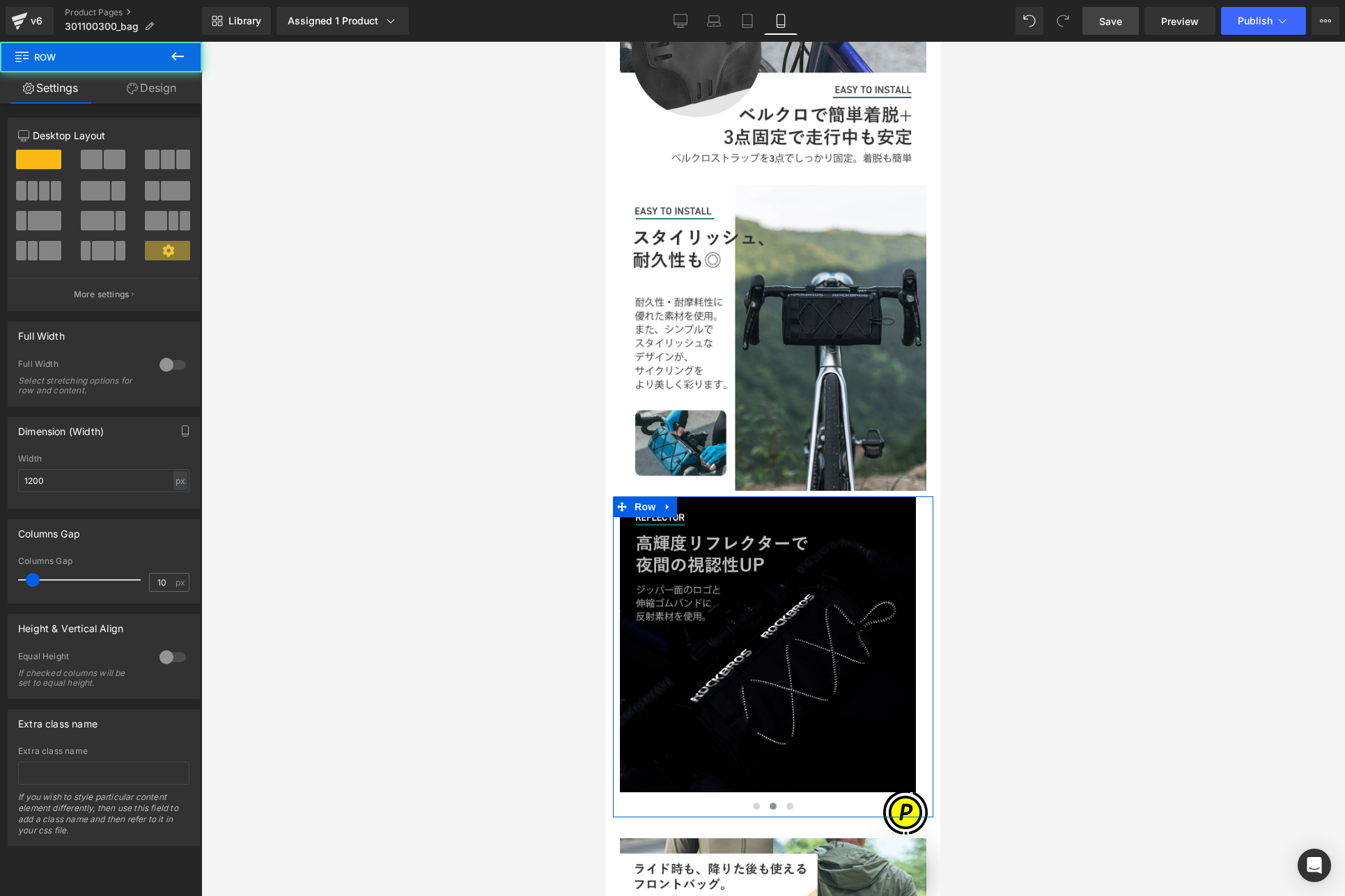
scroll to position [0, 0]
click at [154, 91] on link "Design" at bounding box center [151, 88] width 101 height 31
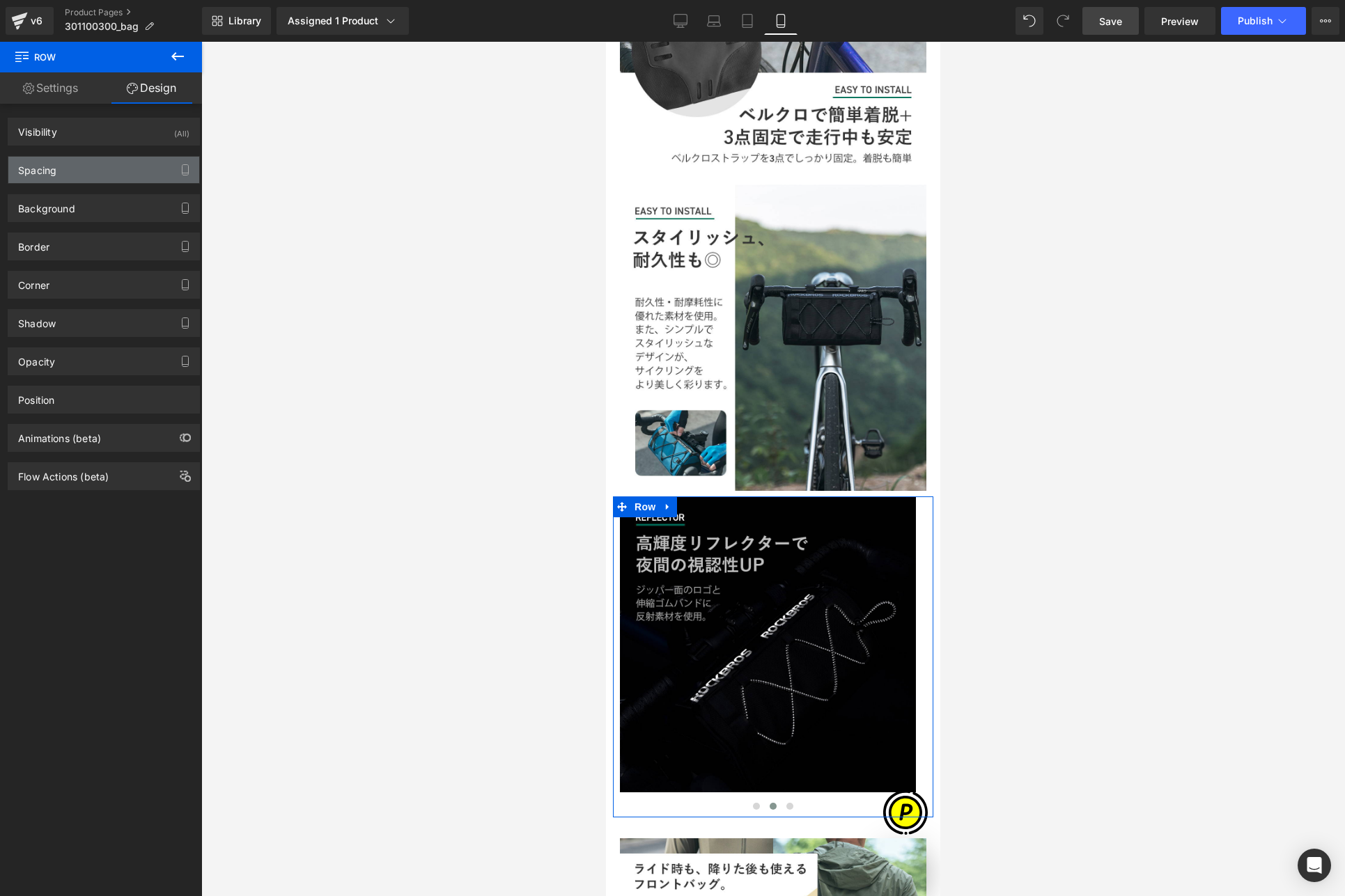
click at [73, 174] on div "Spacing" at bounding box center [104, 170] width 191 height 26
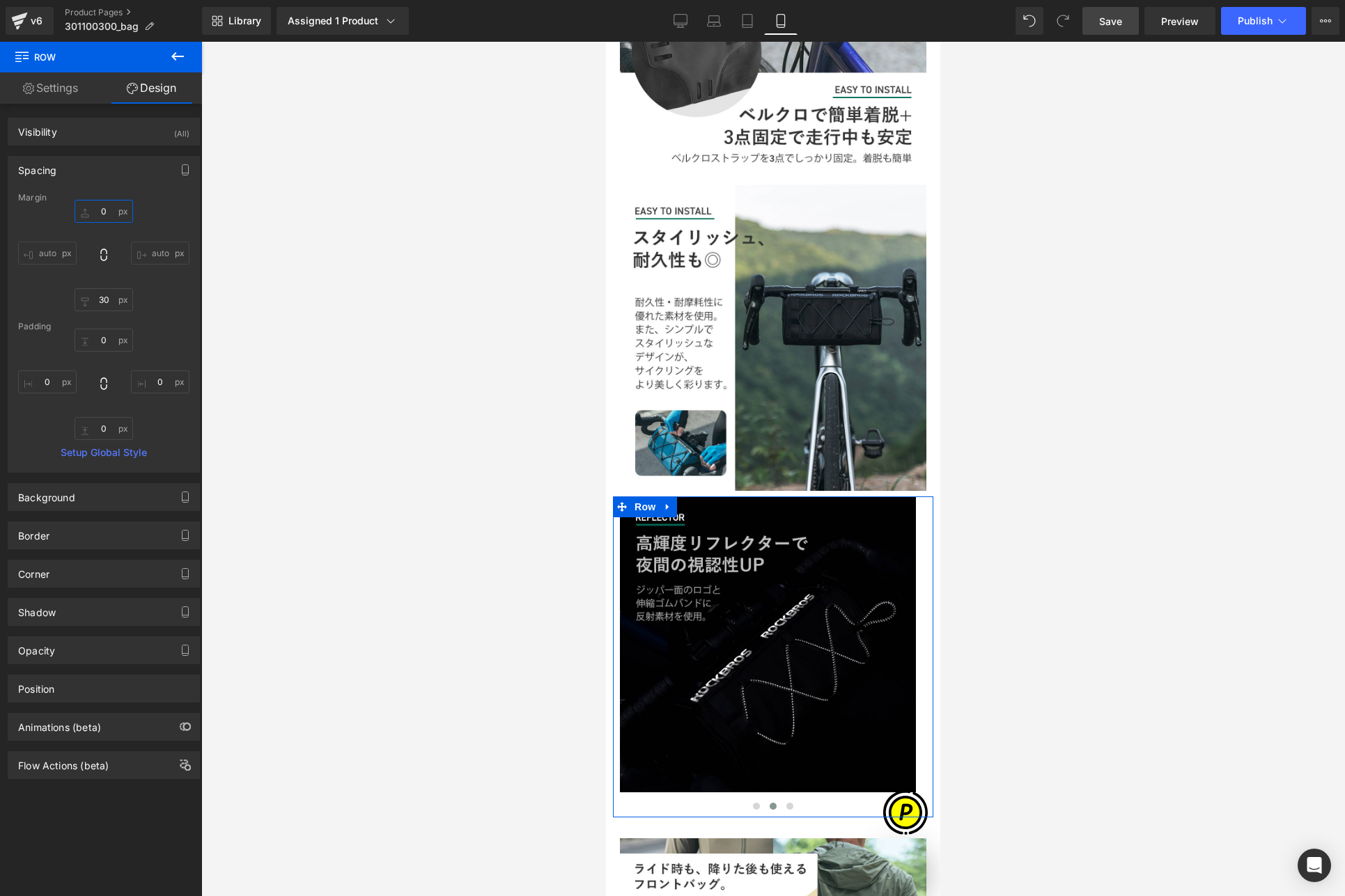
click at [101, 211] on input "0" at bounding box center [104, 211] width 59 height 23
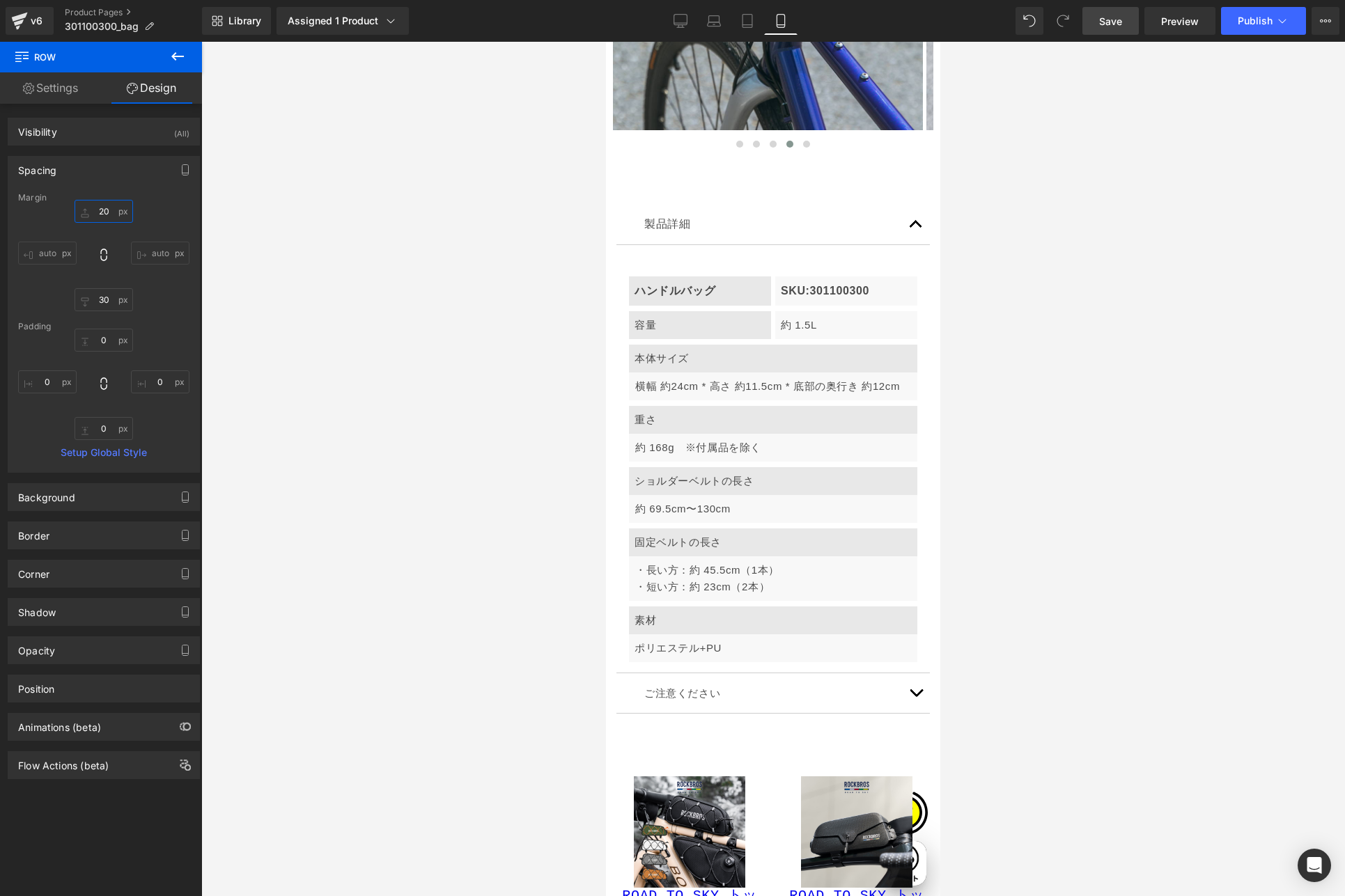
scroll to position [5181, 0]
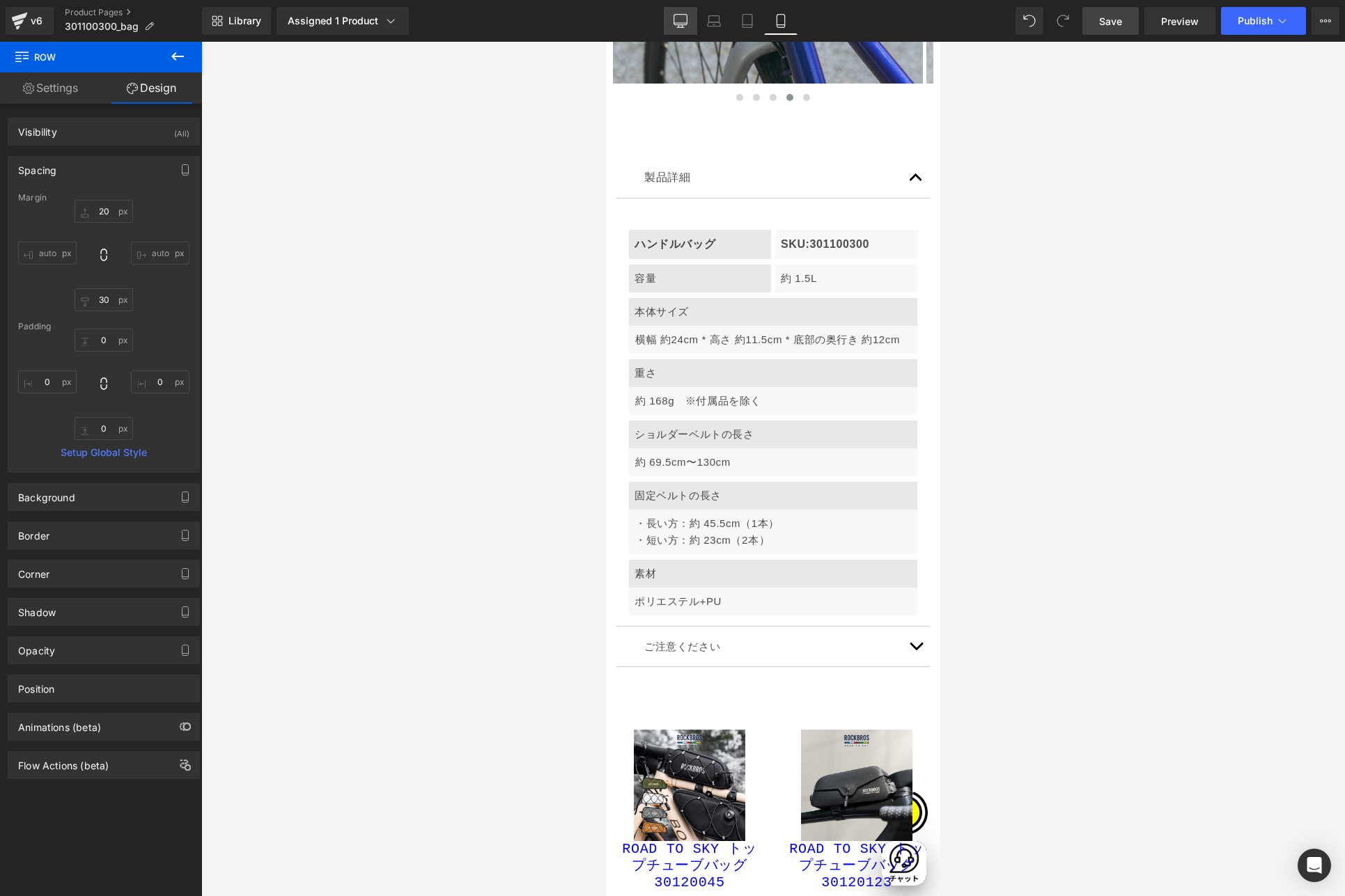
click at [669, 23] on link "Desktop" at bounding box center [680, 21] width 33 height 28
type input "0"
type input "30"
type input "0"
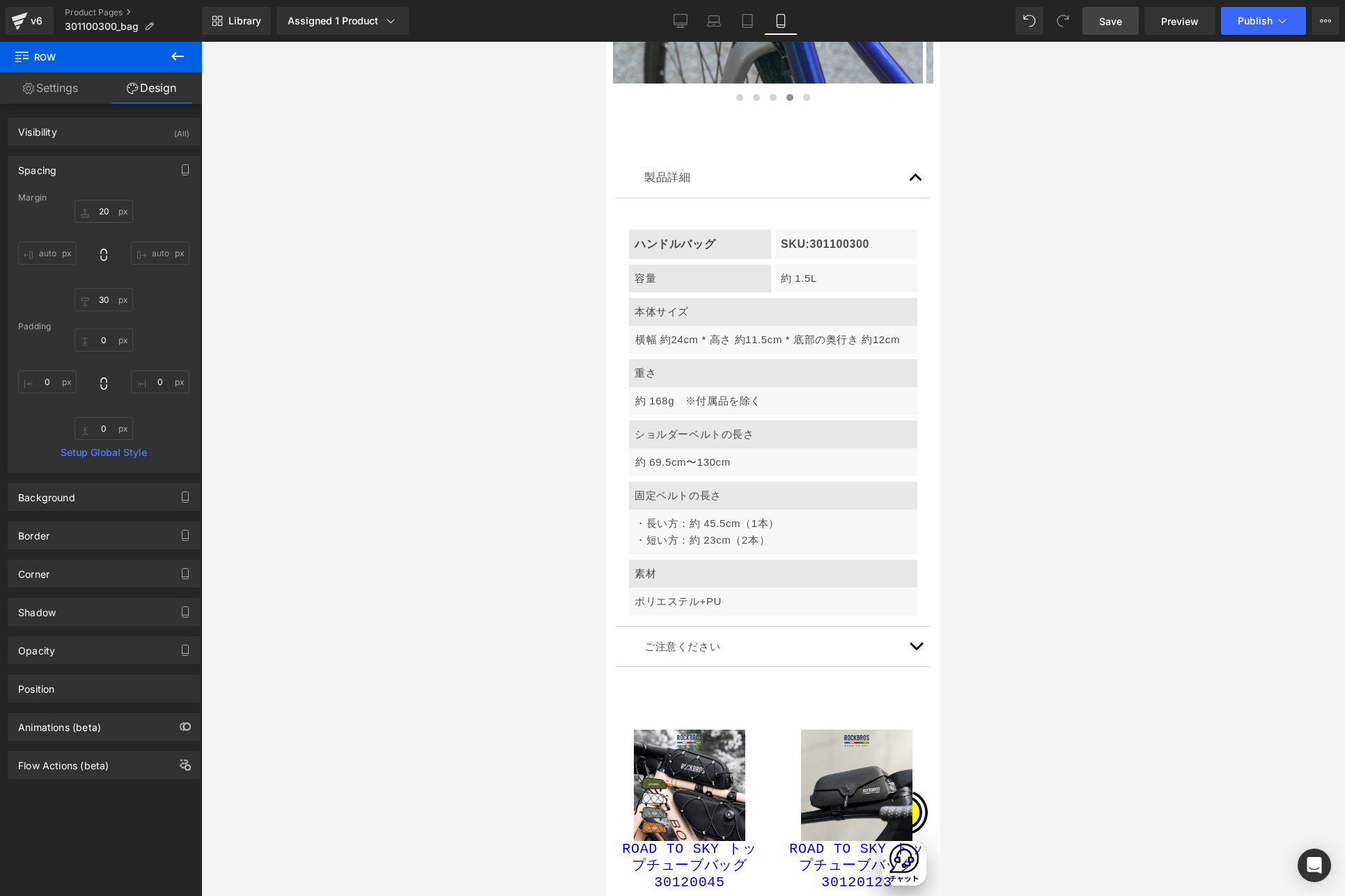
type input "0"
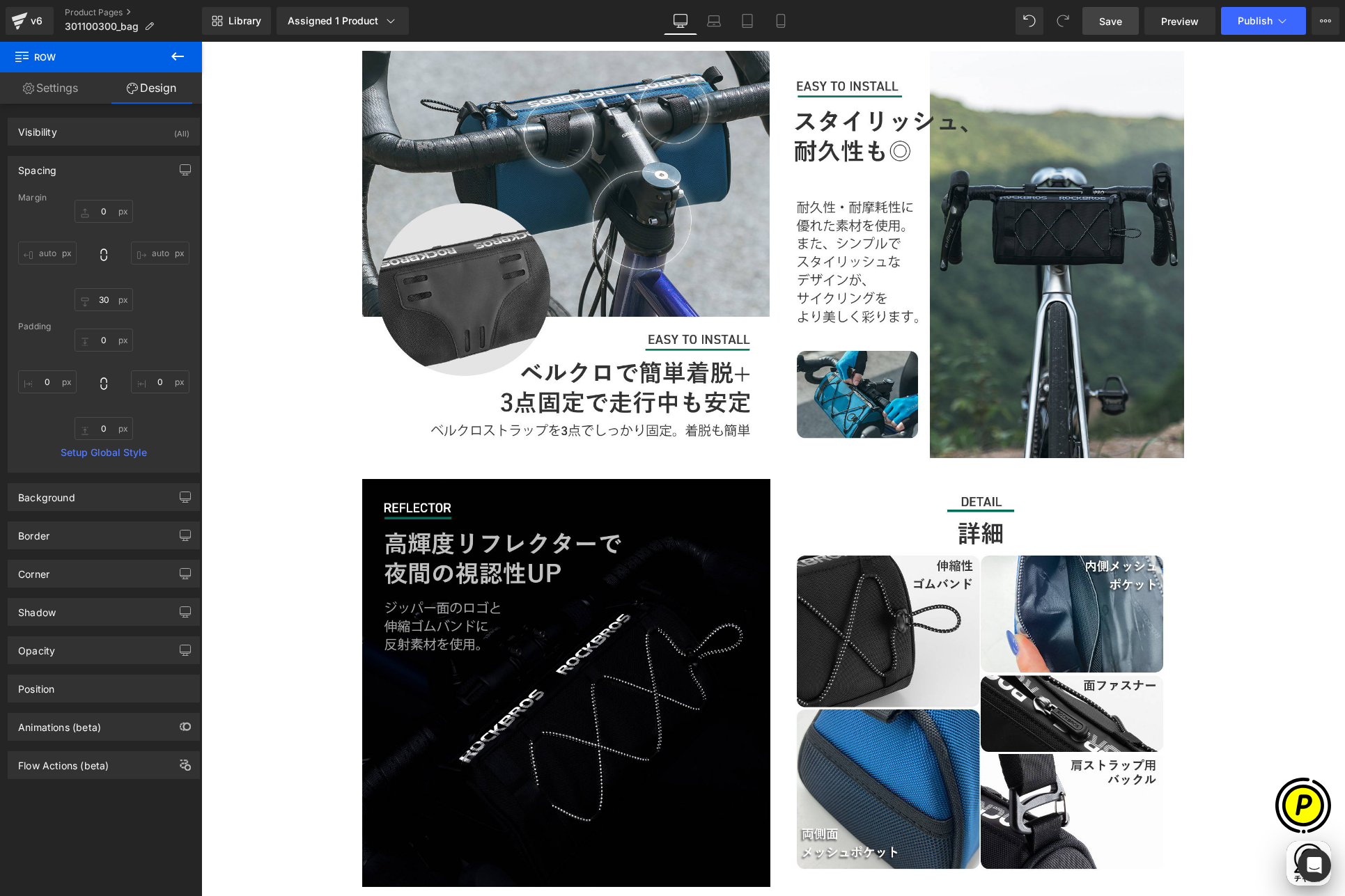
scroll to position [2753, 0]
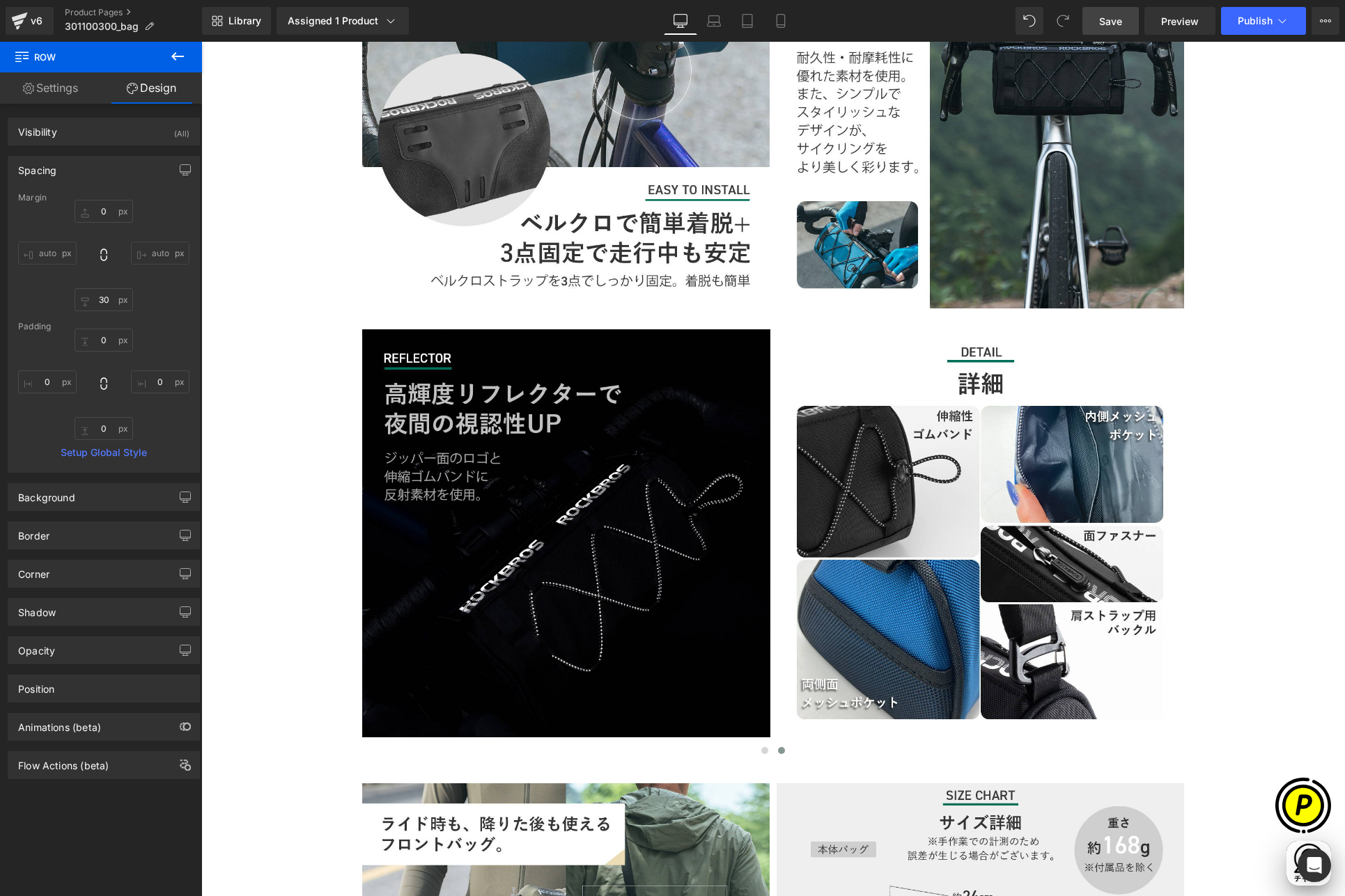
click at [1104, 17] on span "Save" at bounding box center [1110, 21] width 23 height 15
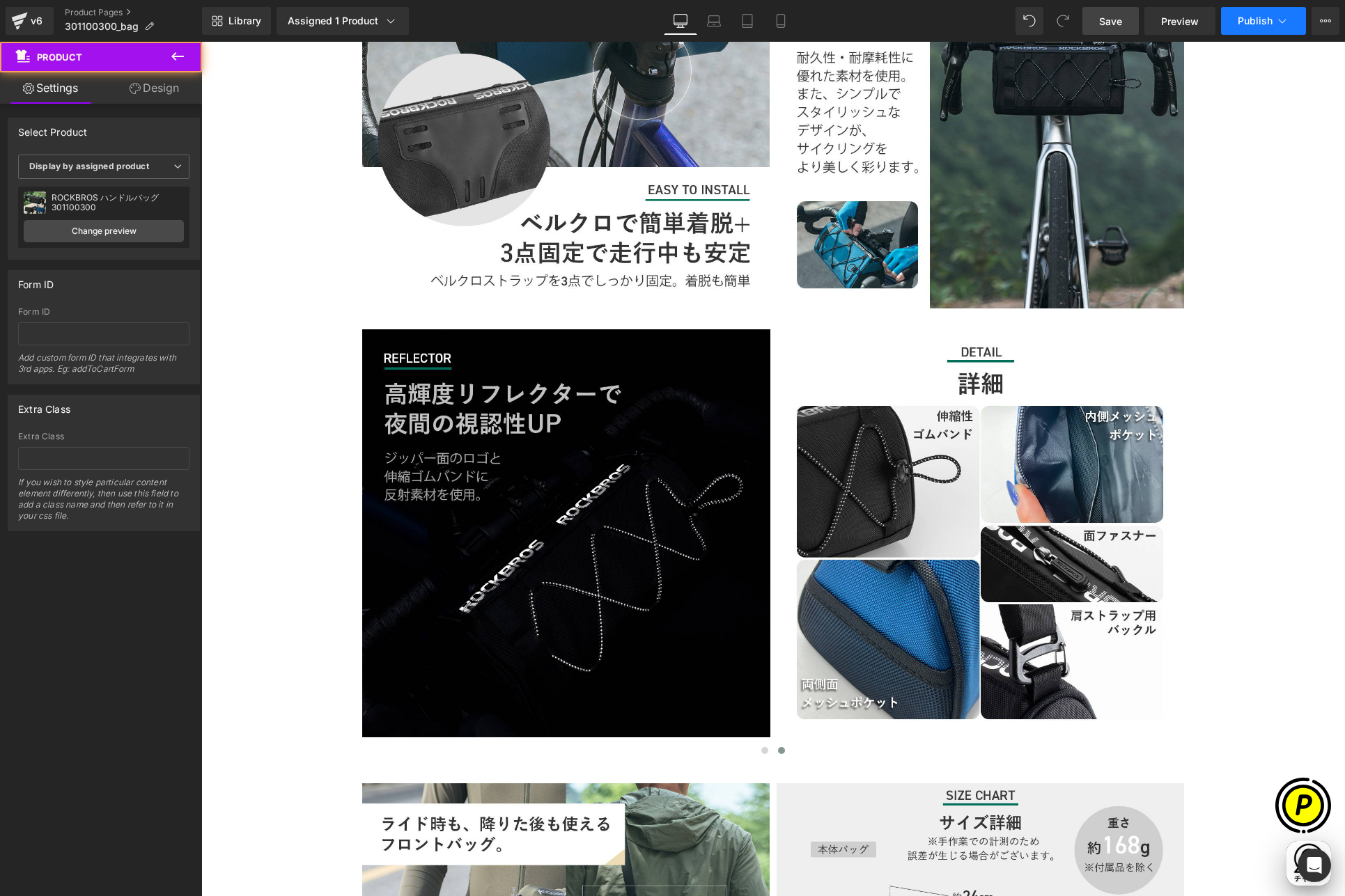
click at [1267, 25] on span "Publish" at bounding box center [1255, 20] width 35 height 11
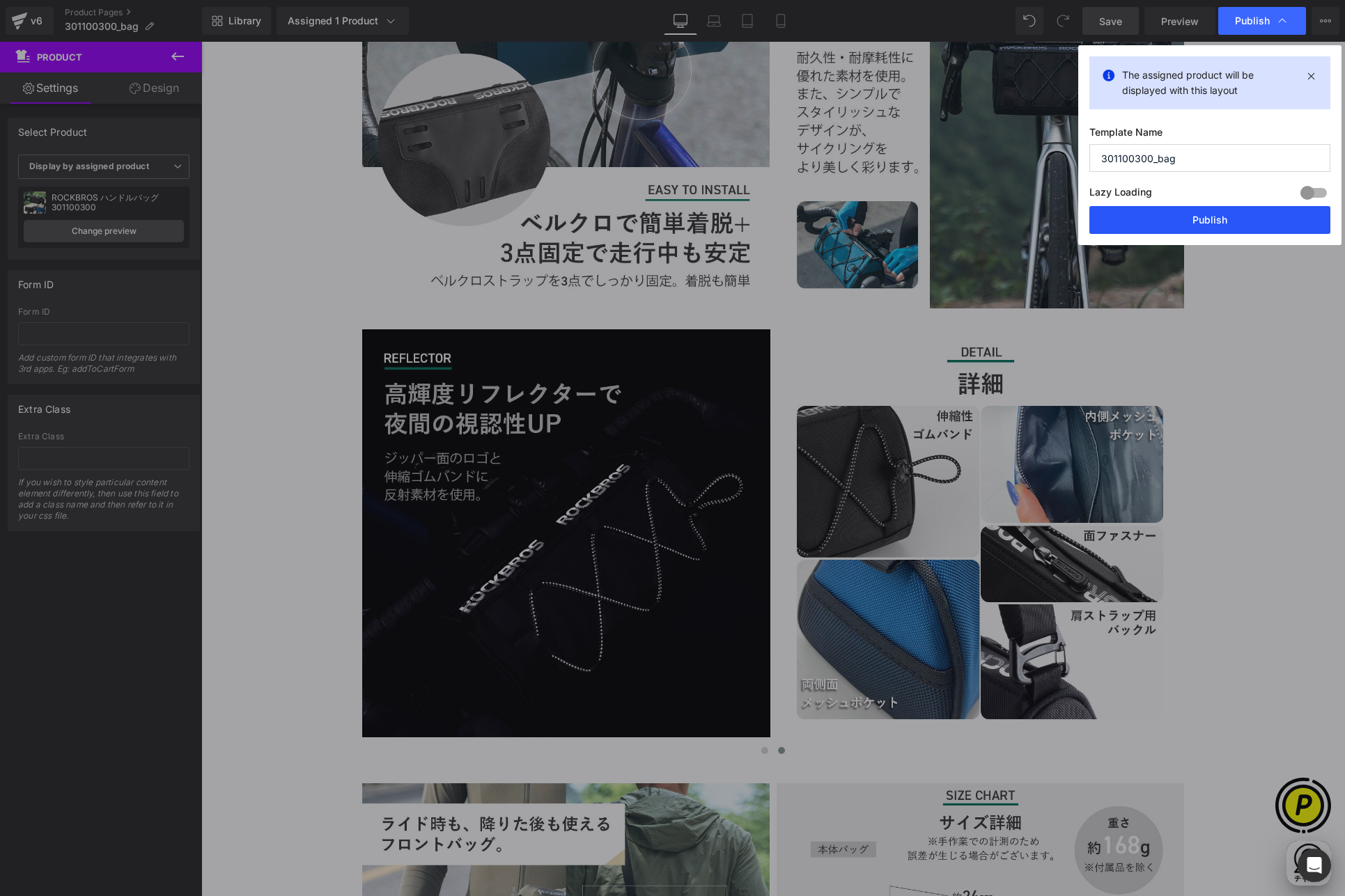
drag, startPoint x: 1218, startPoint y: 212, endPoint x: 1042, endPoint y: 174, distance: 180.1
click at [1218, 212] on button "Publish" at bounding box center [1210, 220] width 241 height 28
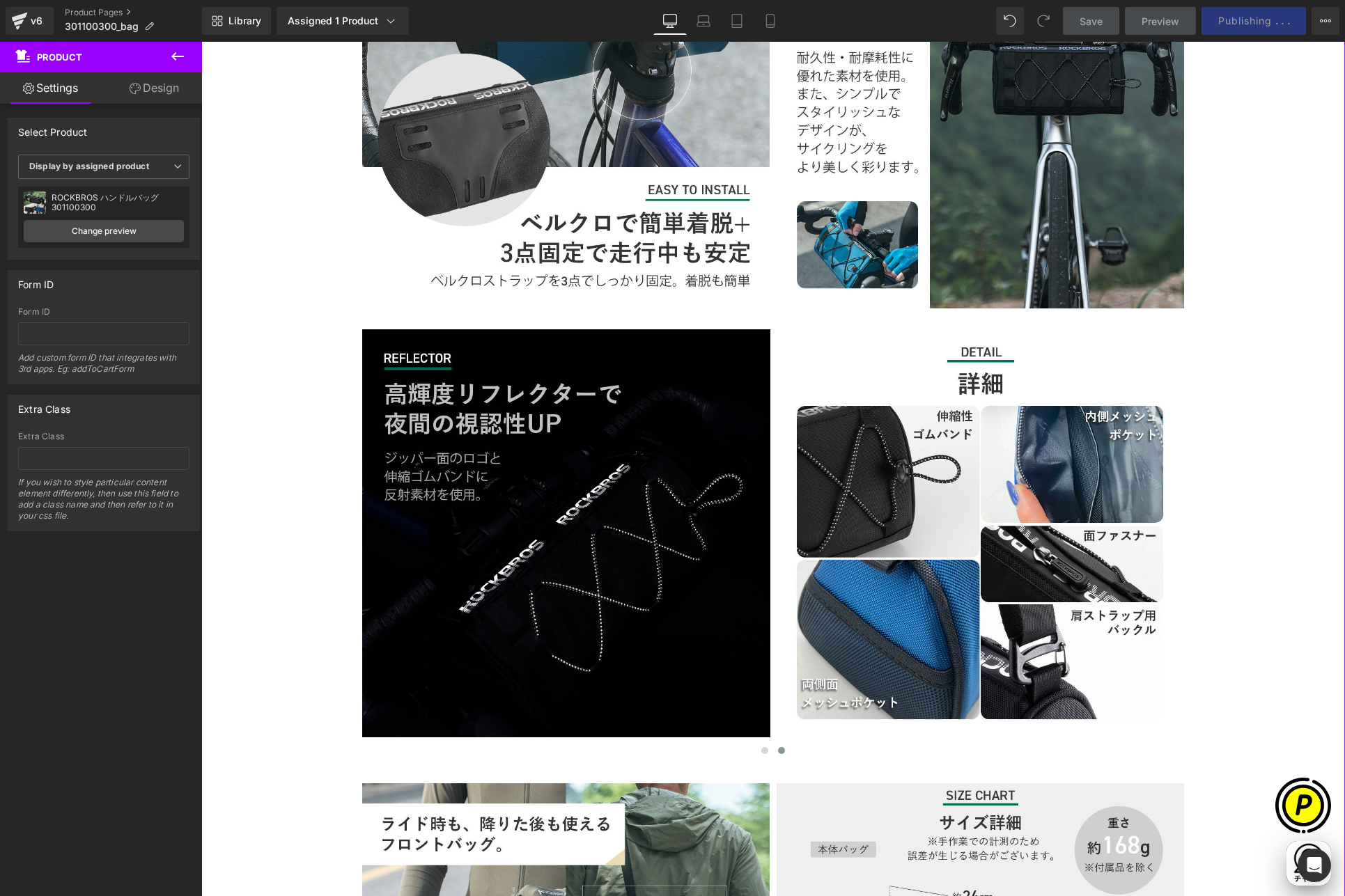
scroll to position [0, 272]
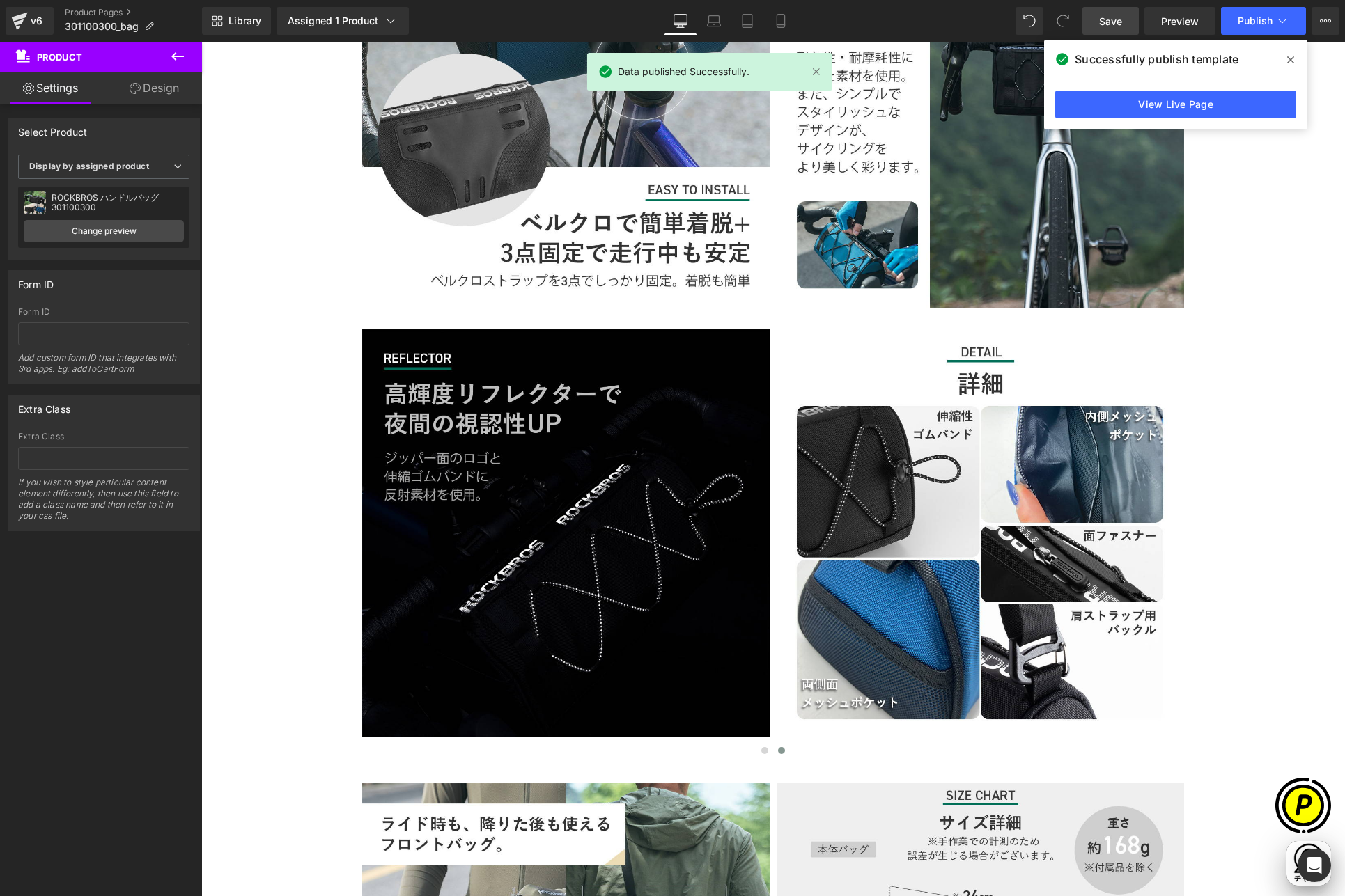
click at [1294, 60] on span at bounding box center [1290, 60] width 23 height 23
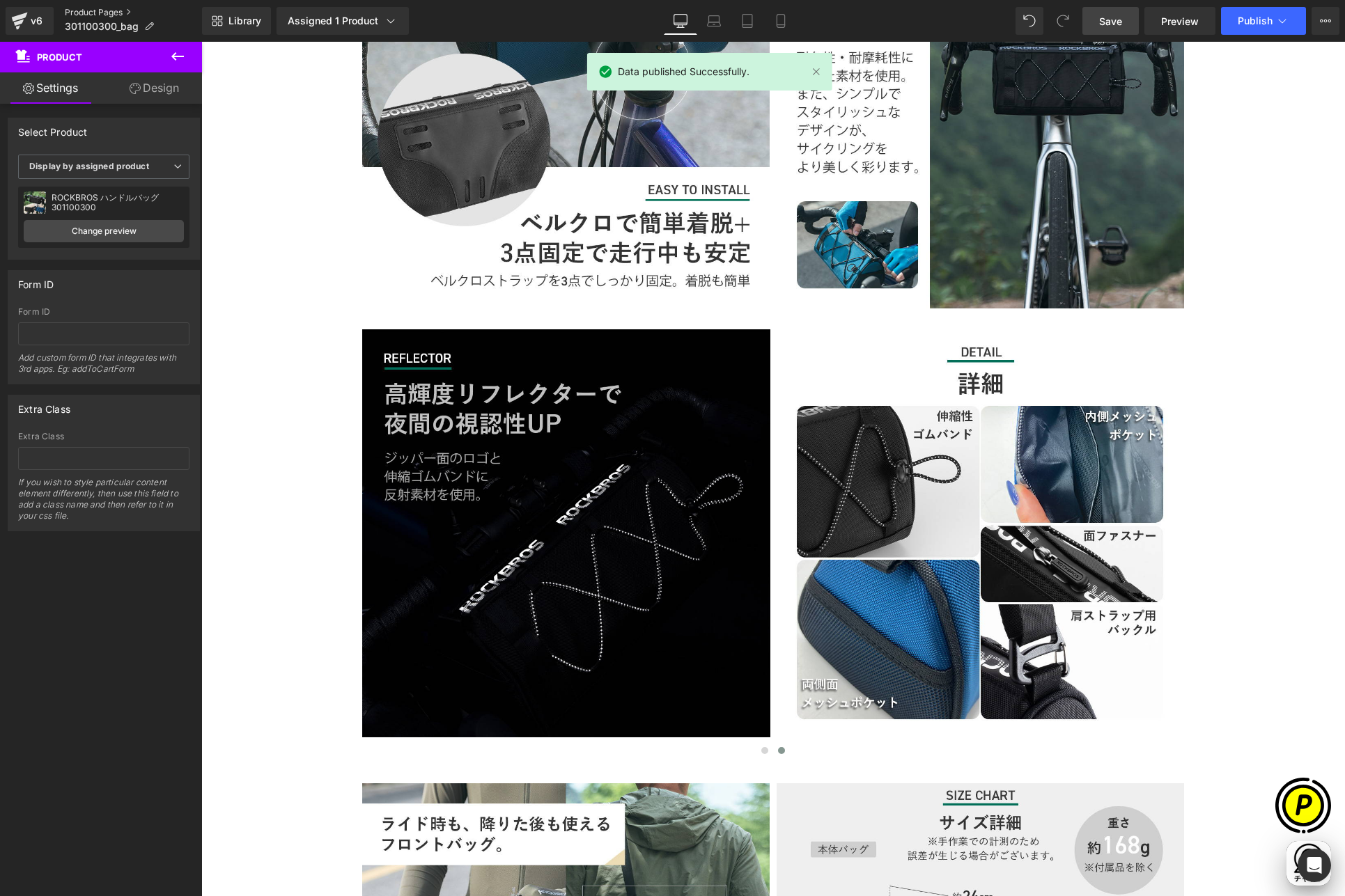
click at [84, 12] on link "Product Pages" at bounding box center [133, 12] width 137 height 11
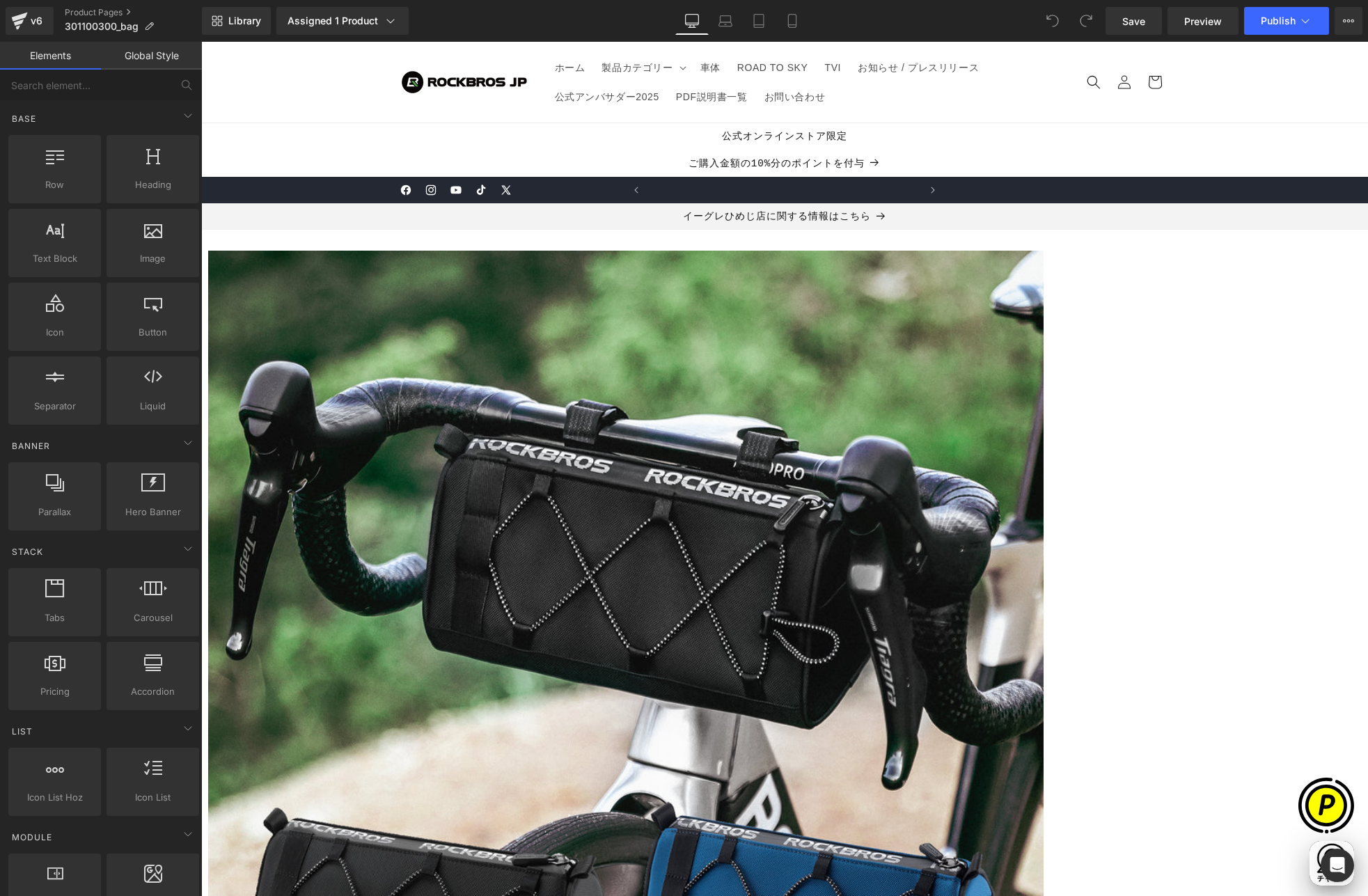
scroll to position [0, 272]
drag, startPoint x: 0, startPoint y: 0, endPoint x: 1278, endPoint y: 26, distance: 1278.3
click at [1278, 26] on button "Publish" at bounding box center [1287, 21] width 85 height 28
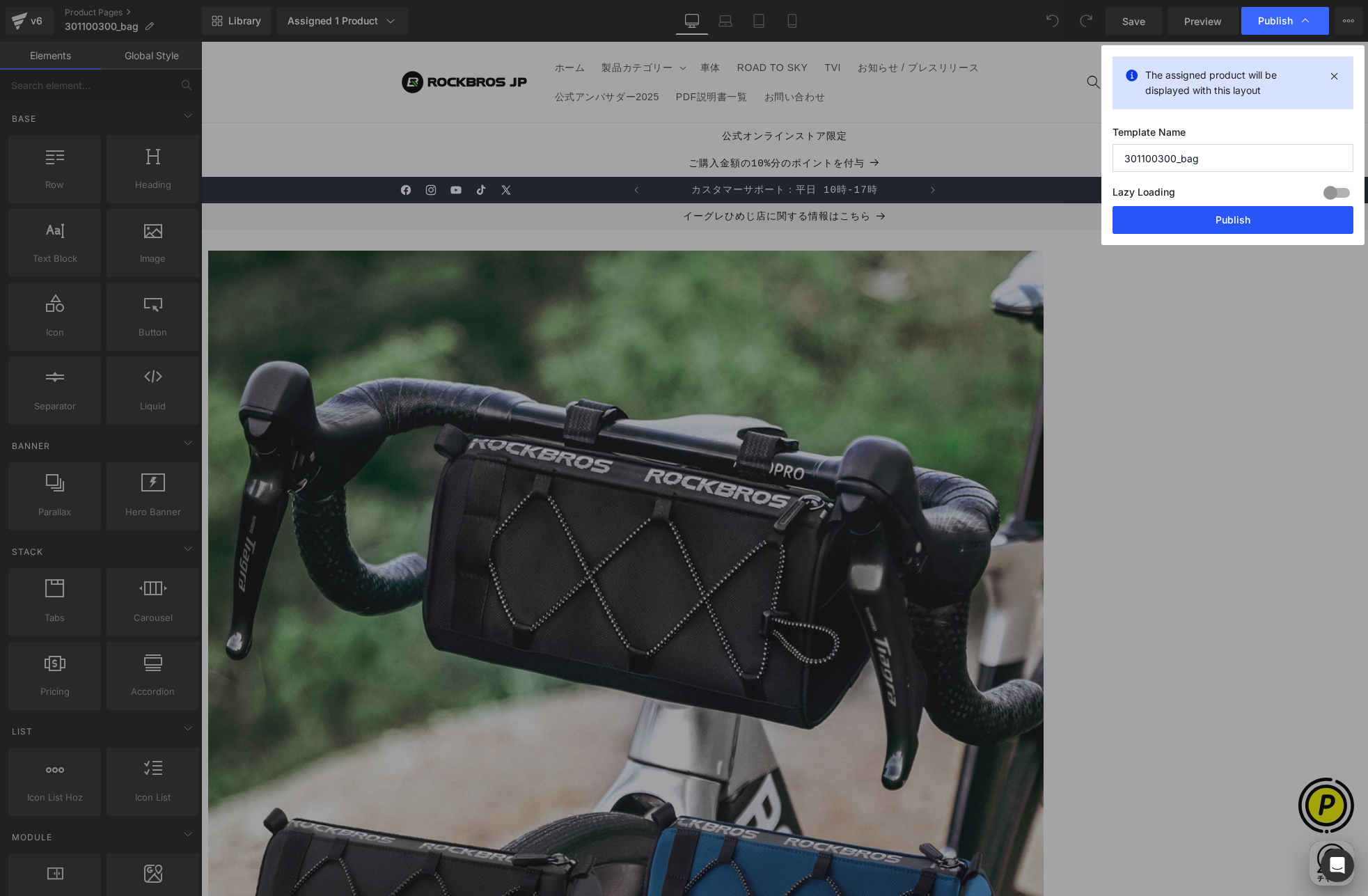
click at [1244, 211] on button "Publish" at bounding box center [1233, 220] width 241 height 28
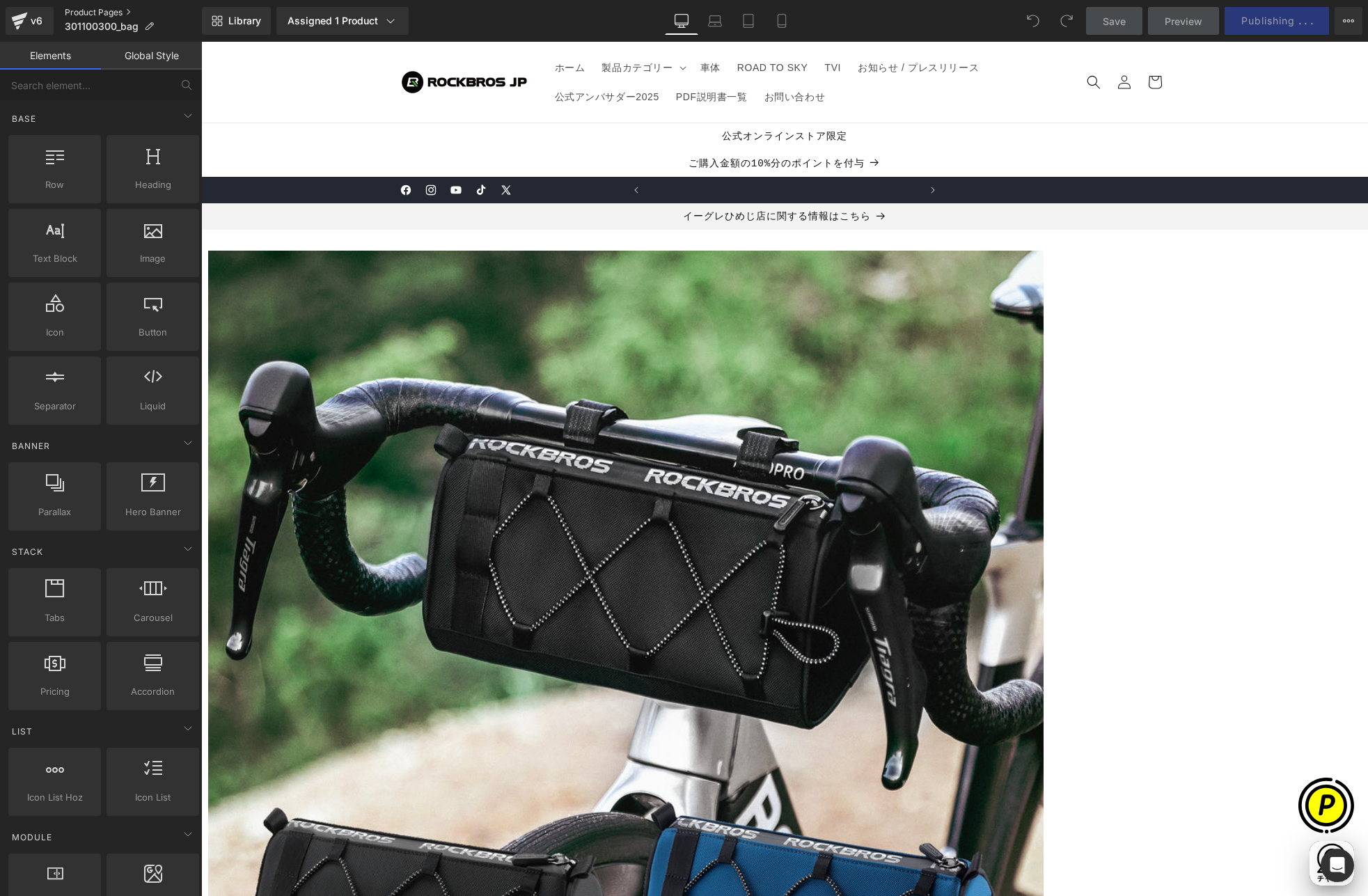
scroll to position [0, 815]
click at [91, 9] on link "Product Pages" at bounding box center [133, 12] width 137 height 11
